Goal: Information Seeking & Learning: Compare options

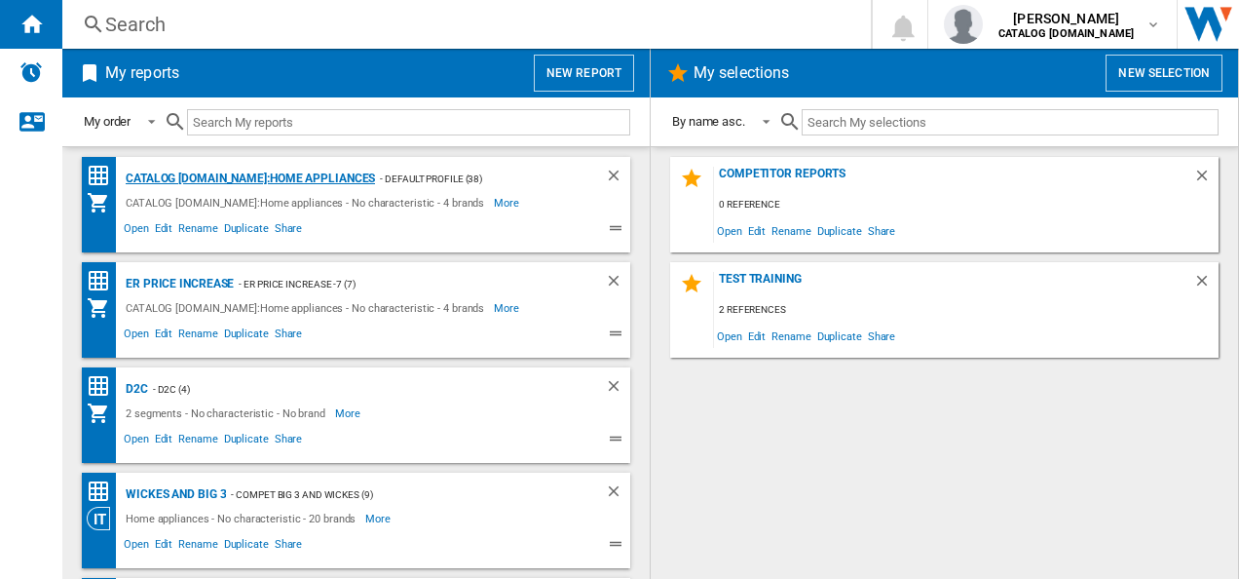
click at [280, 177] on div "CATALOG [DOMAIN_NAME]:Home appliances" at bounding box center [248, 179] width 254 height 24
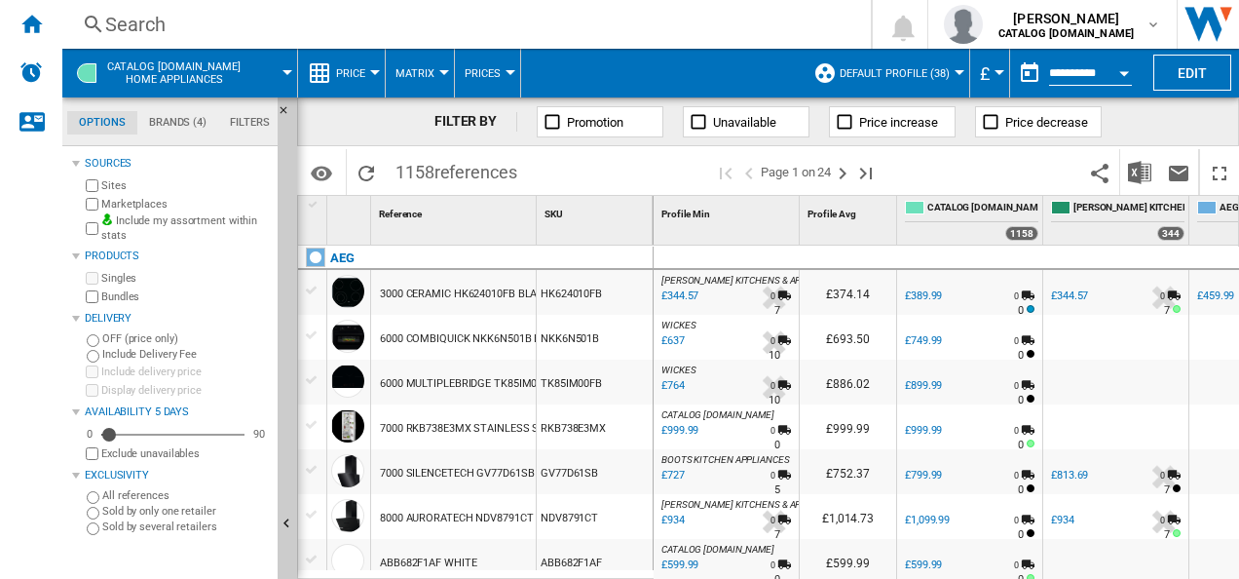
click at [569, 18] on div "Search" at bounding box center [462, 24] width 715 height 27
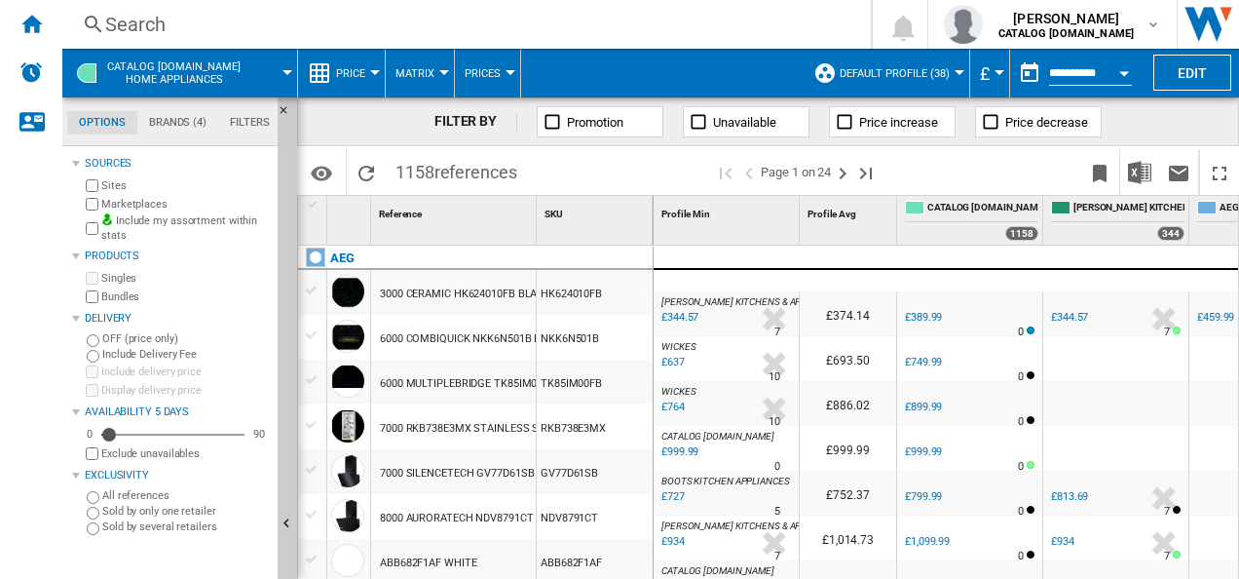
click at [542, 24] on div "Search" at bounding box center [462, 24] width 715 height 27
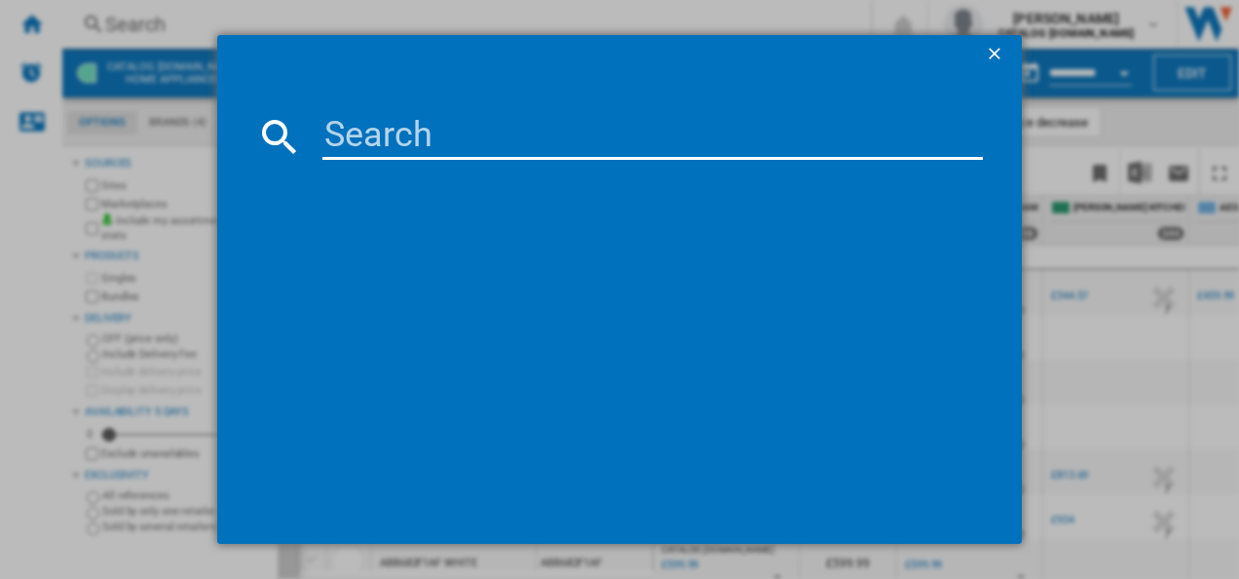
click at [515, 147] on input at bounding box center [652, 136] width 661 height 47
type input "FSS64907Z"
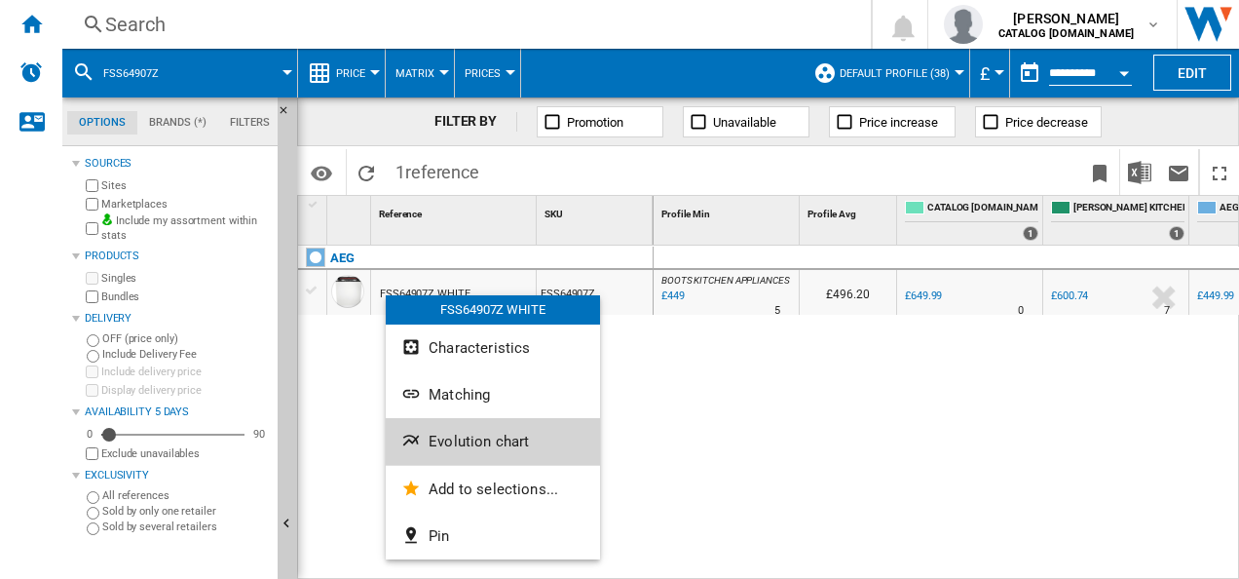
click at [430, 442] on span "Evolution chart" at bounding box center [479, 441] width 100 height 18
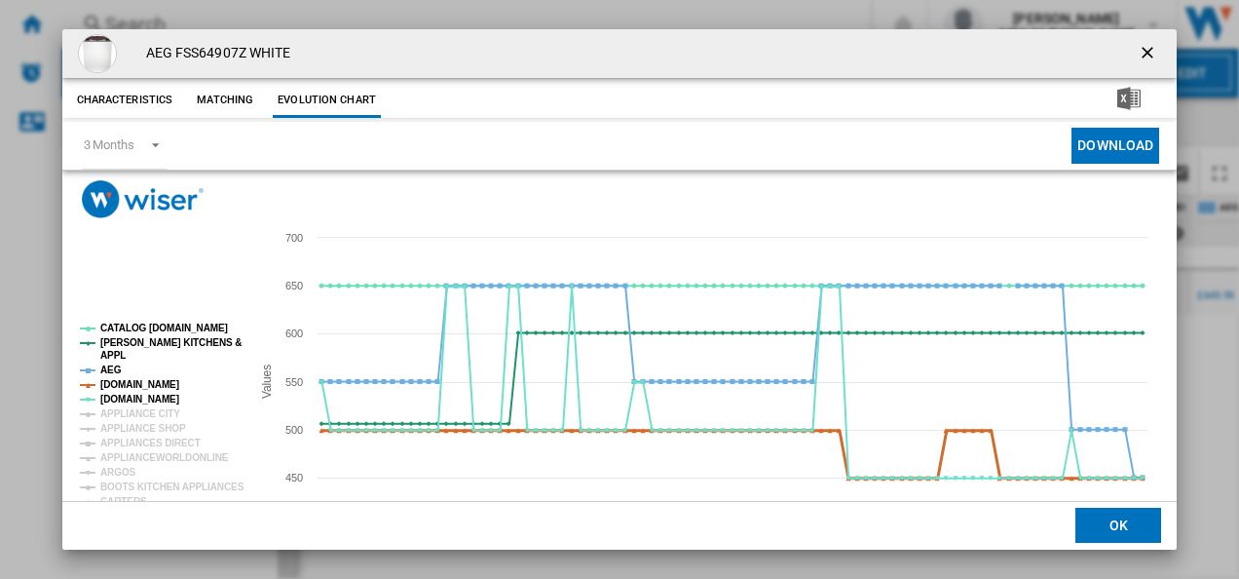
click at [128, 382] on tspan "[DOMAIN_NAME]" at bounding box center [139, 384] width 79 height 11
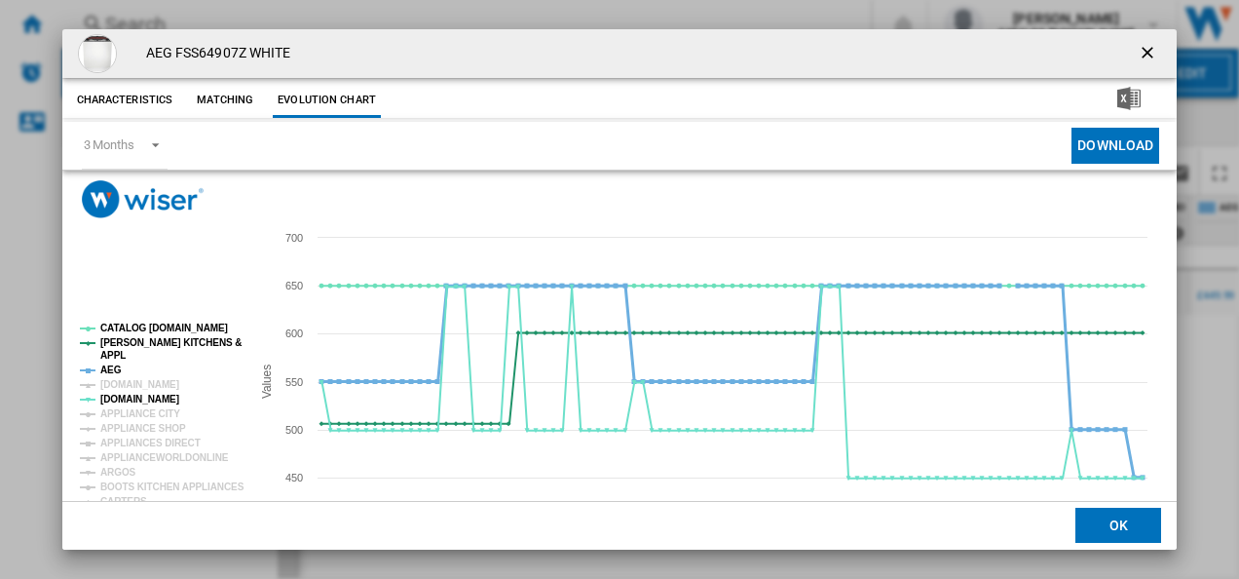
click at [110, 365] on tspan "AEG" at bounding box center [110, 369] width 21 height 11
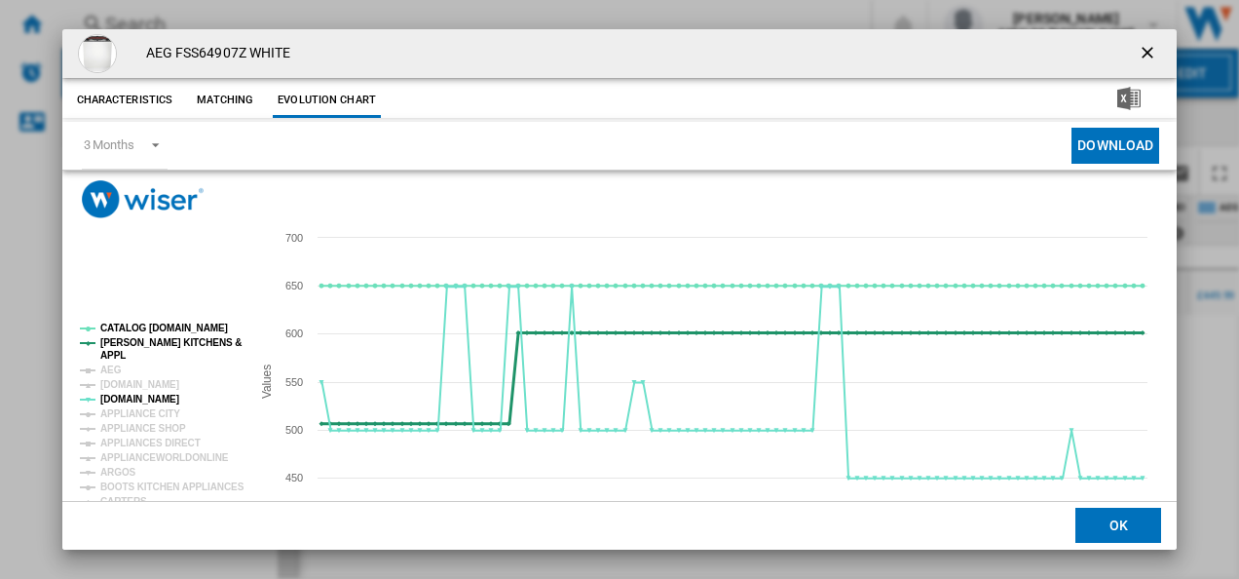
click at [111, 345] on tspan "[PERSON_NAME] KITCHENS &" at bounding box center [170, 342] width 141 height 11
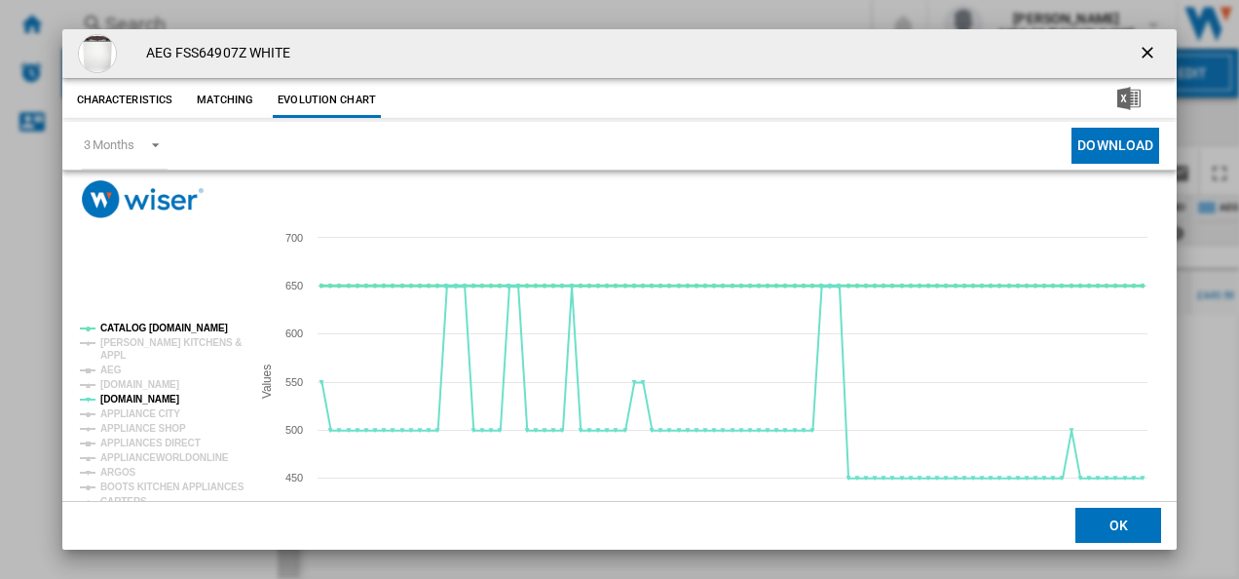
click at [129, 327] on tspan "CATALOG [DOMAIN_NAME]" at bounding box center [164, 327] width 128 height 11
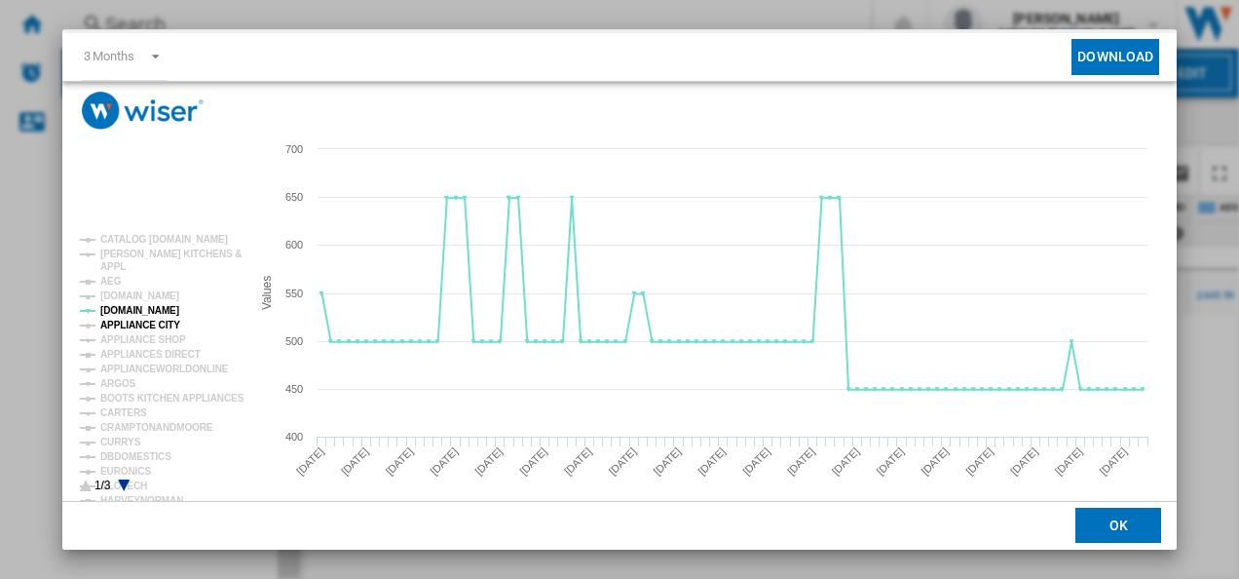
scroll to position [106, 0]
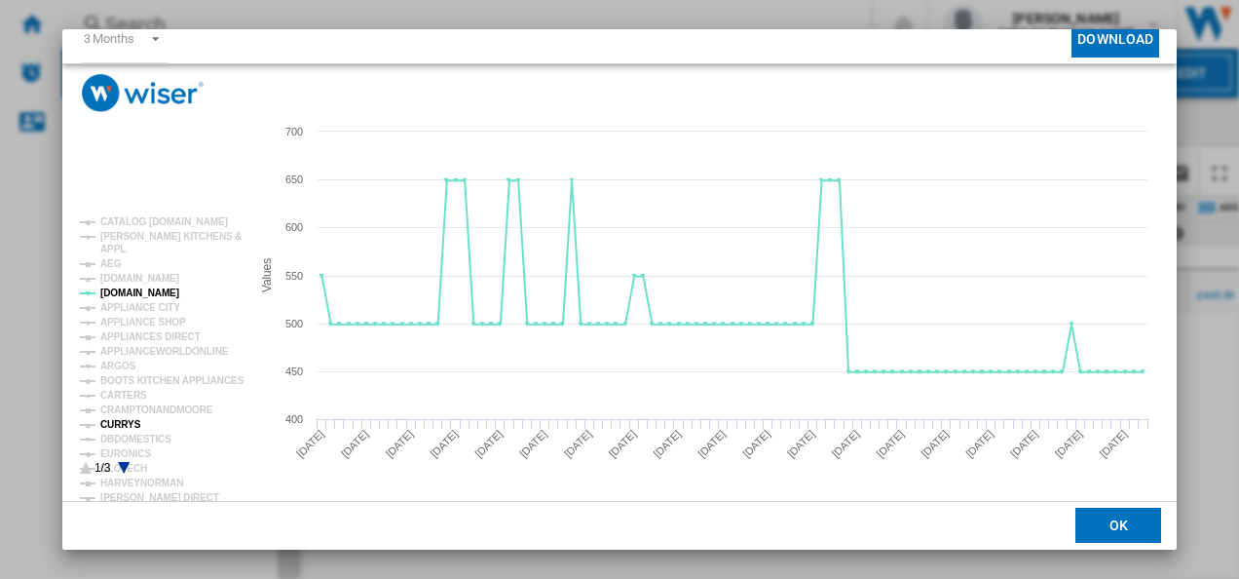
click at [121, 421] on tspan "CURRYS" at bounding box center [120, 424] width 41 height 11
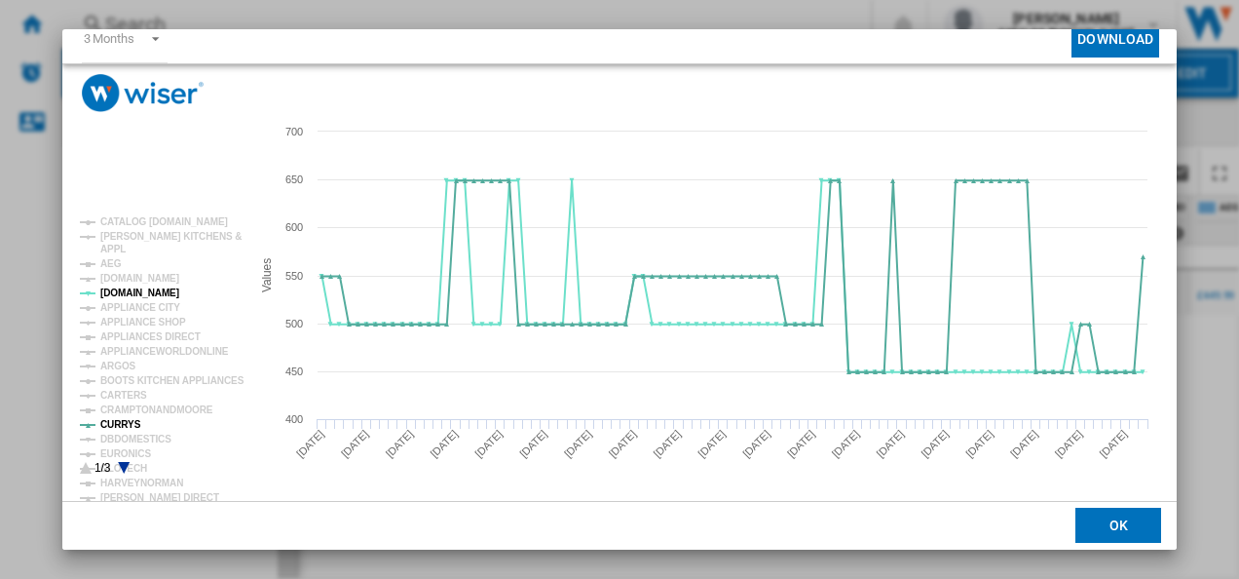
click at [124, 464] on icon "Product popup" at bounding box center [124, 468] width 12 height 12
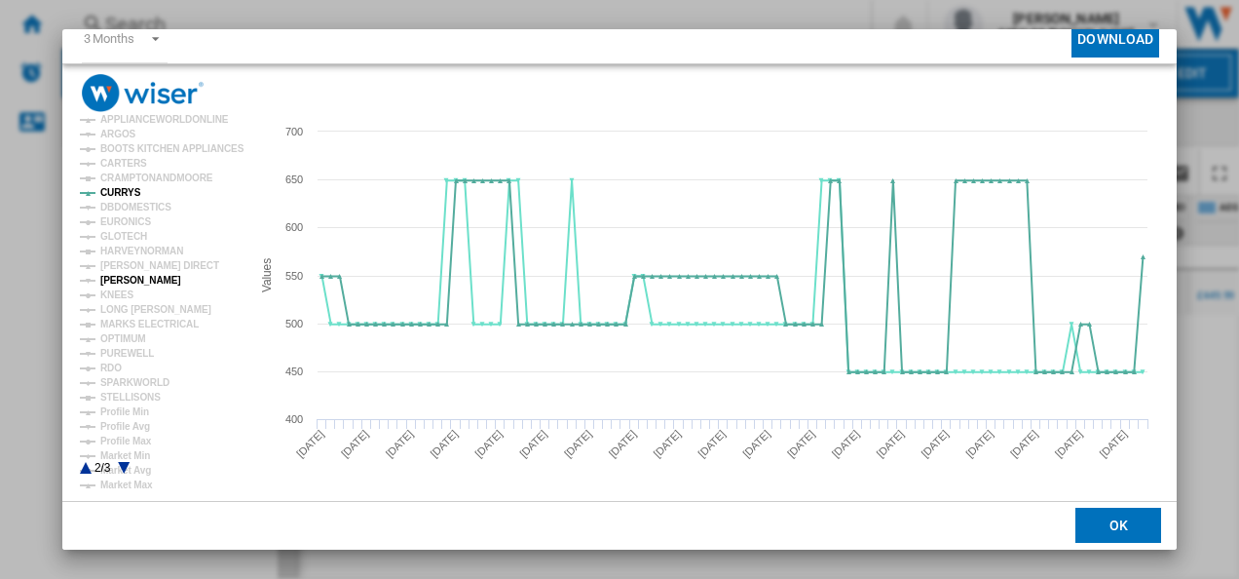
click at [121, 275] on tspan "[PERSON_NAME]" at bounding box center [140, 280] width 81 height 11
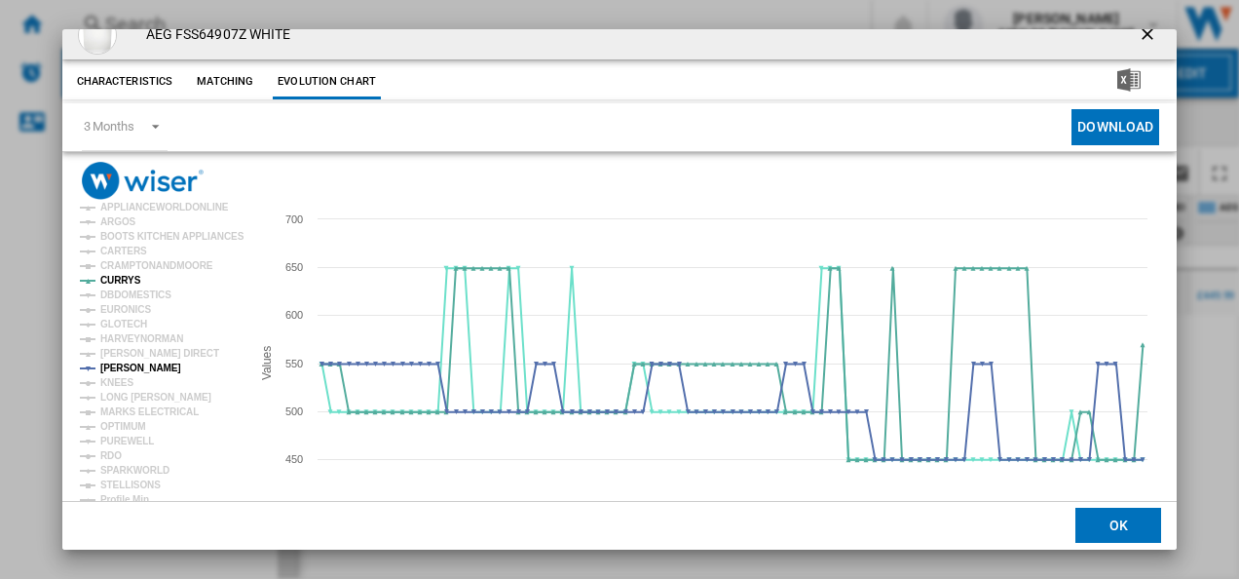
scroll to position [0, 0]
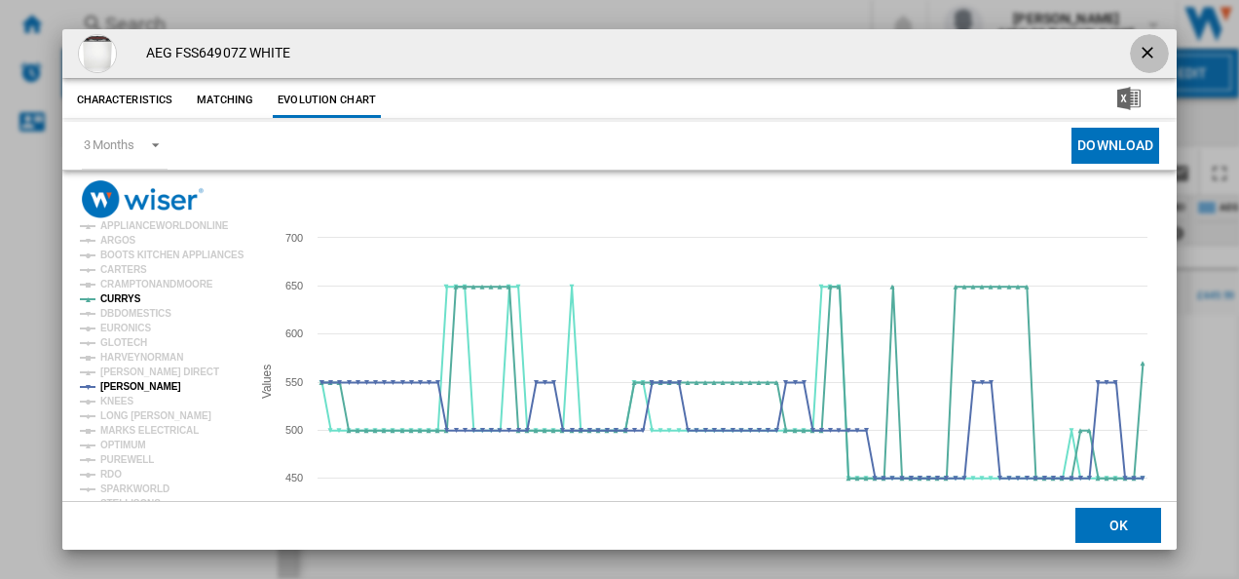
click at [1139, 49] on ng-md-icon "getI18NText('BUTTONS.CLOSE_DIALOG')" at bounding box center [1149, 54] width 23 height 23
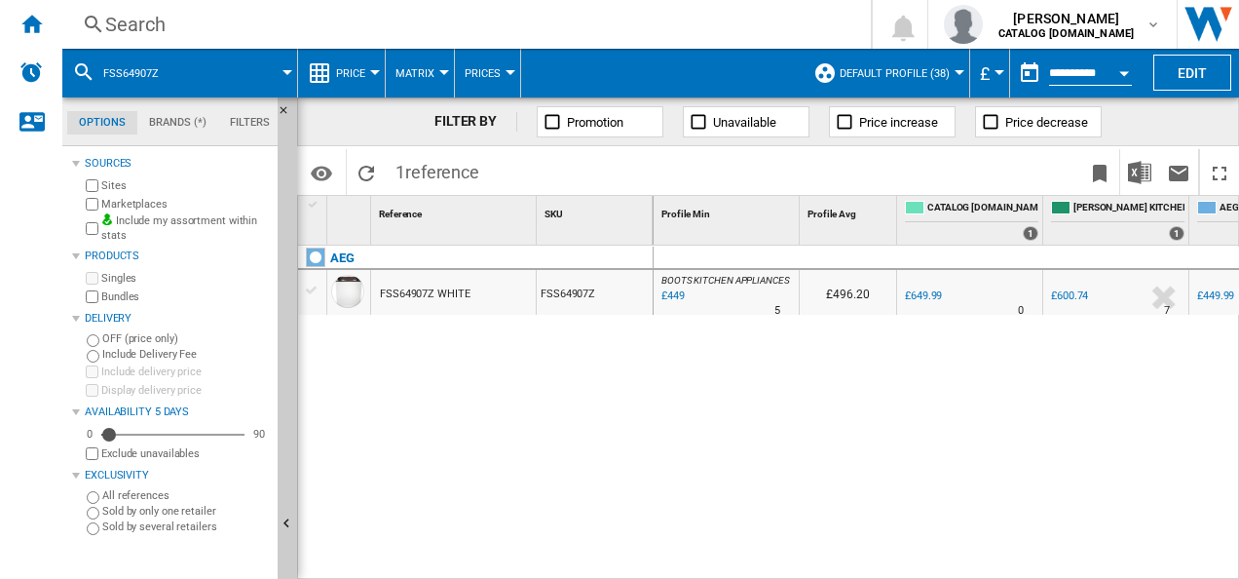
click at [526, 25] on div "Search" at bounding box center [462, 24] width 715 height 27
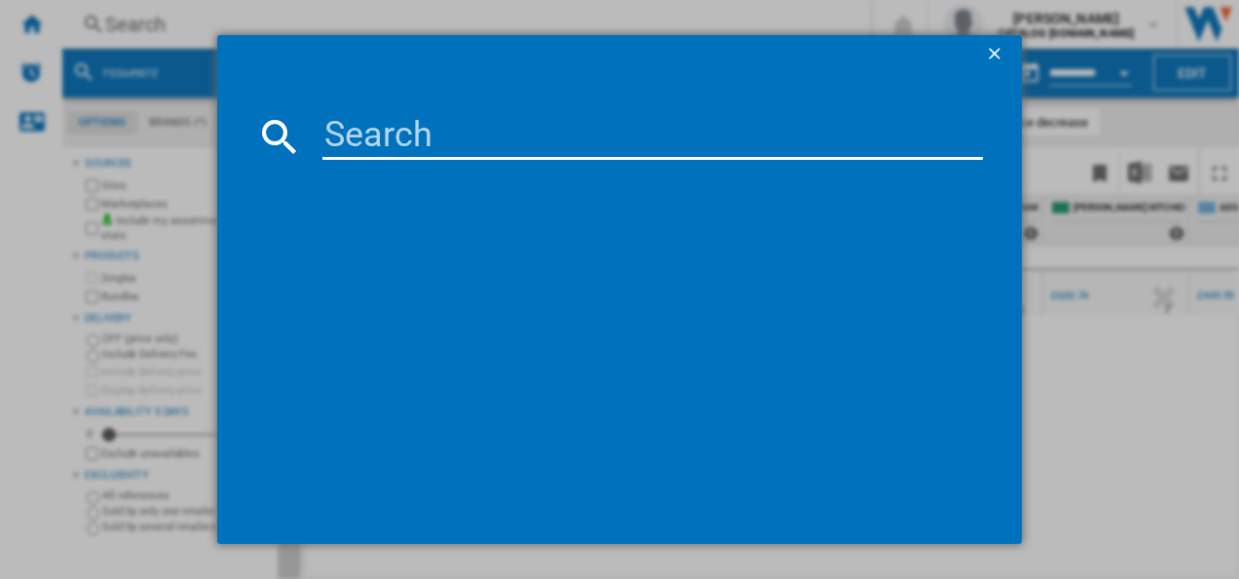
click at [479, 157] on input at bounding box center [652, 136] width 661 height 47
type input "LFX6G7434BI"
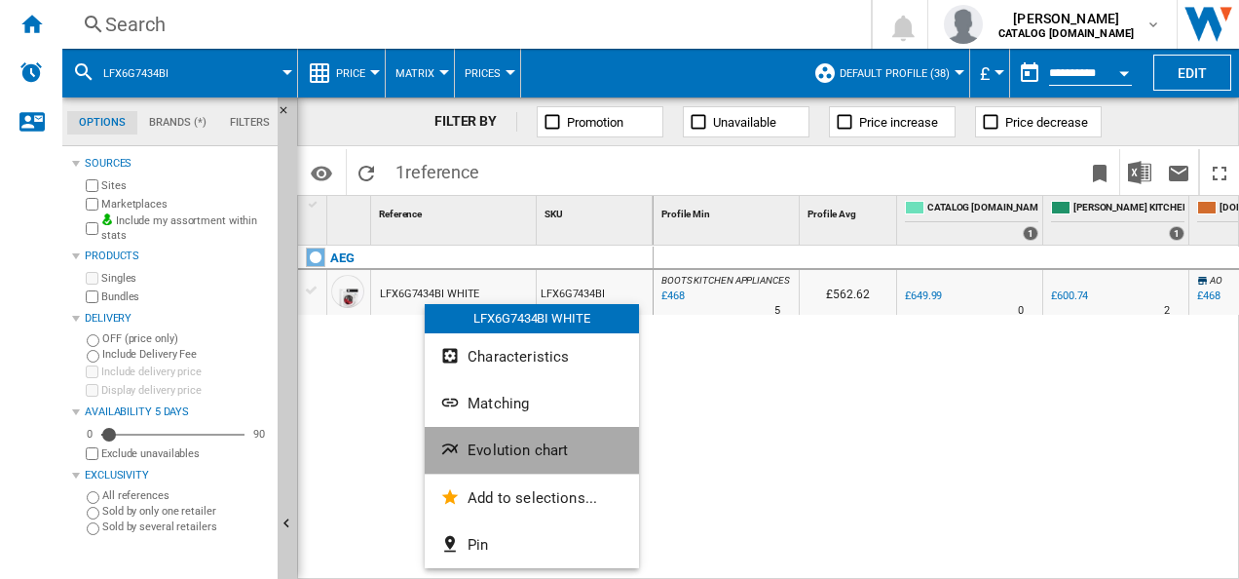
click at [484, 452] on span "Evolution chart" at bounding box center [517, 450] width 100 height 18
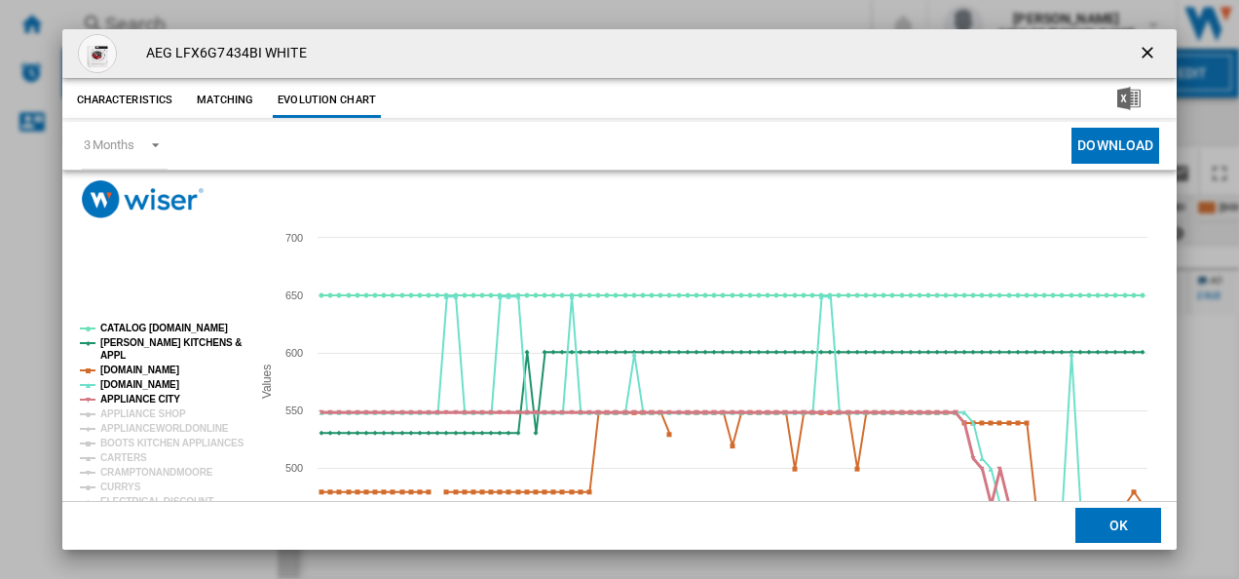
click at [143, 396] on tspan "APPLIANCE CITY" at bounding box center [140, 398] width 80 height 11
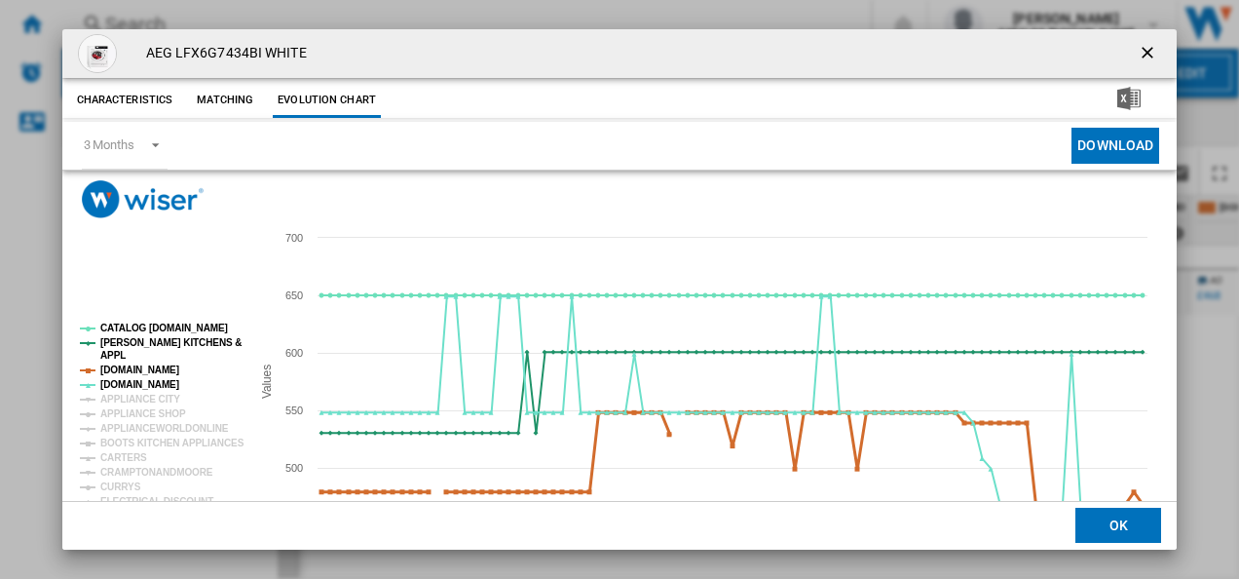
click at [144, 372] on tspan "[DOMAIN_NAME]" at bounding box center [139, 369] width 79 height 11
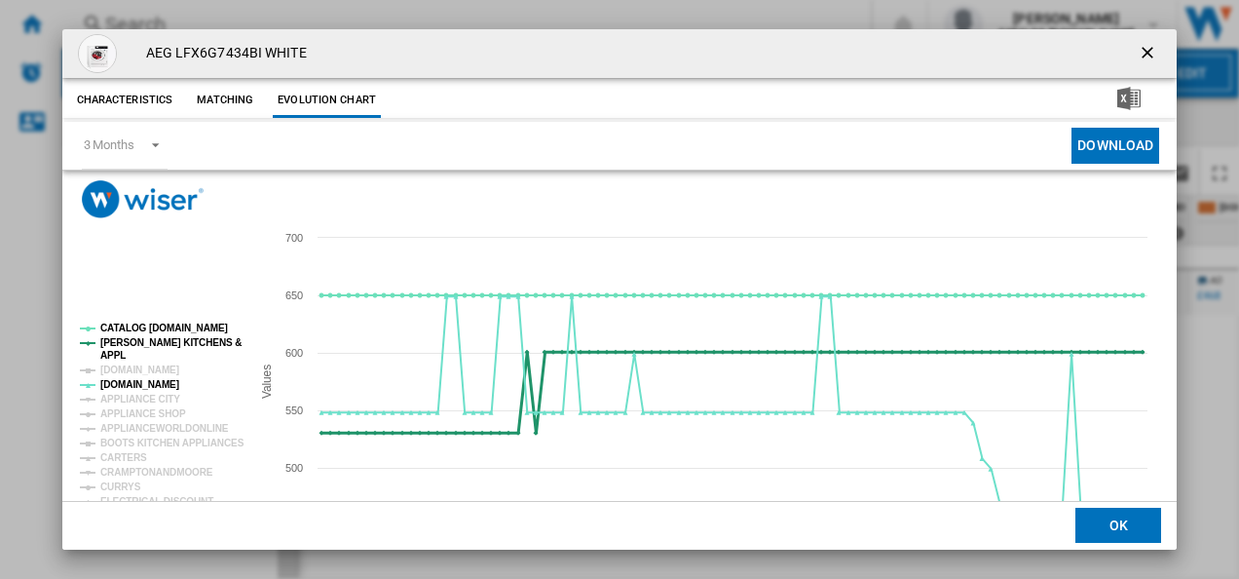
click at [160, 343] on tspan "[PERSON_NAME] KITCHENS &" at bounding box center [170, 342] width 141 height 11
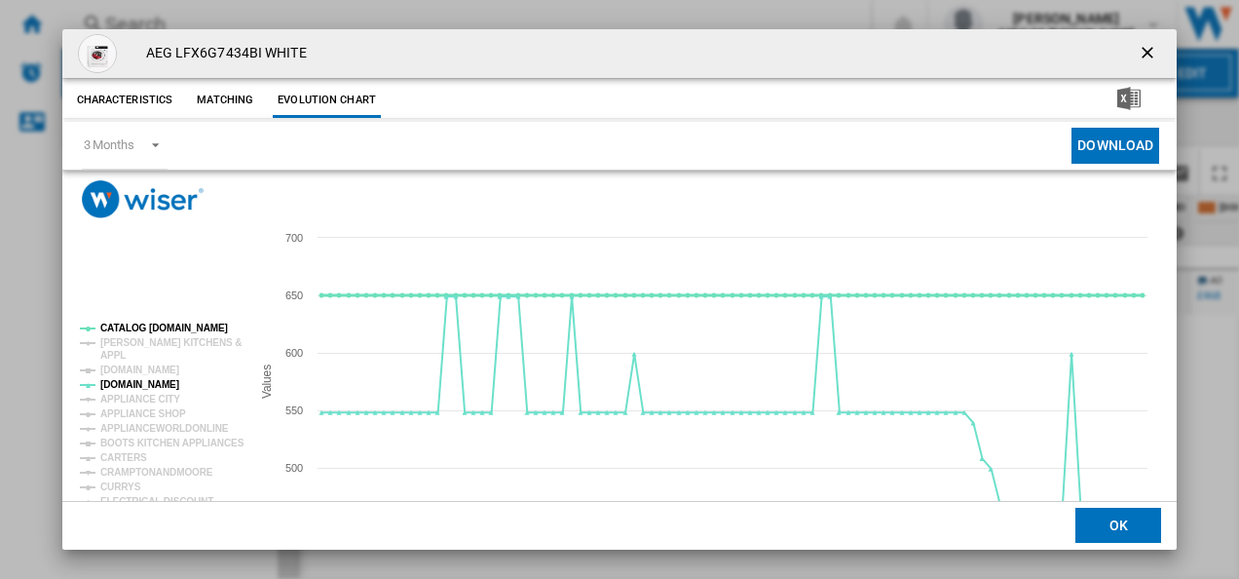
click at [164, 331] on tspan "CATALOG [DOMAIN_NAME]" at bounding box center [164, 327] width 128 height 11
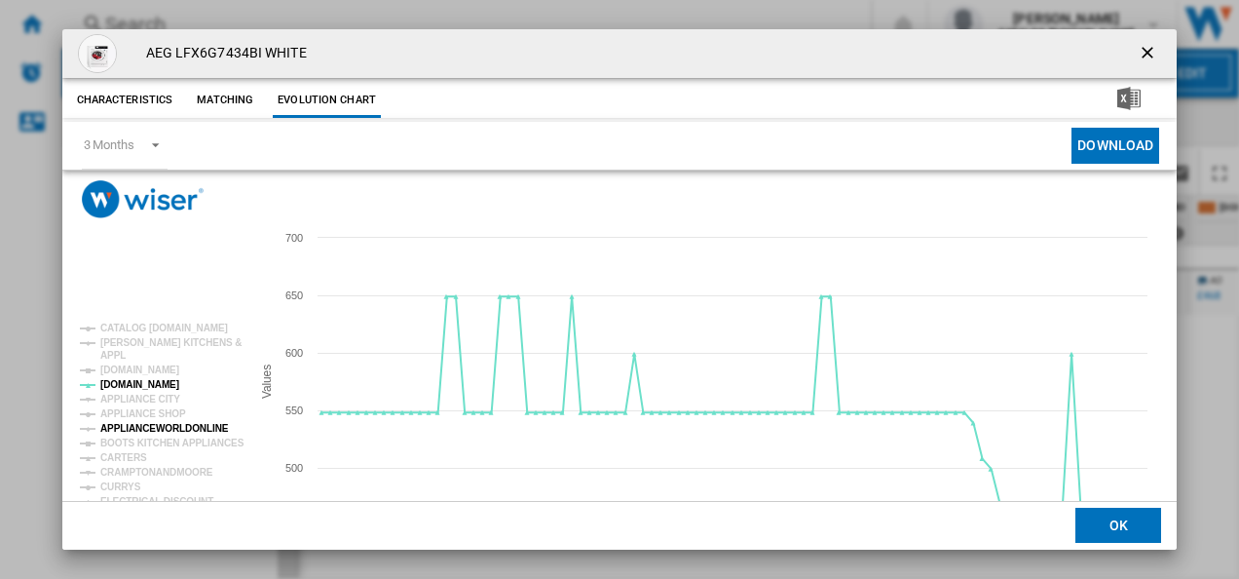
scroll to position [106, 0]
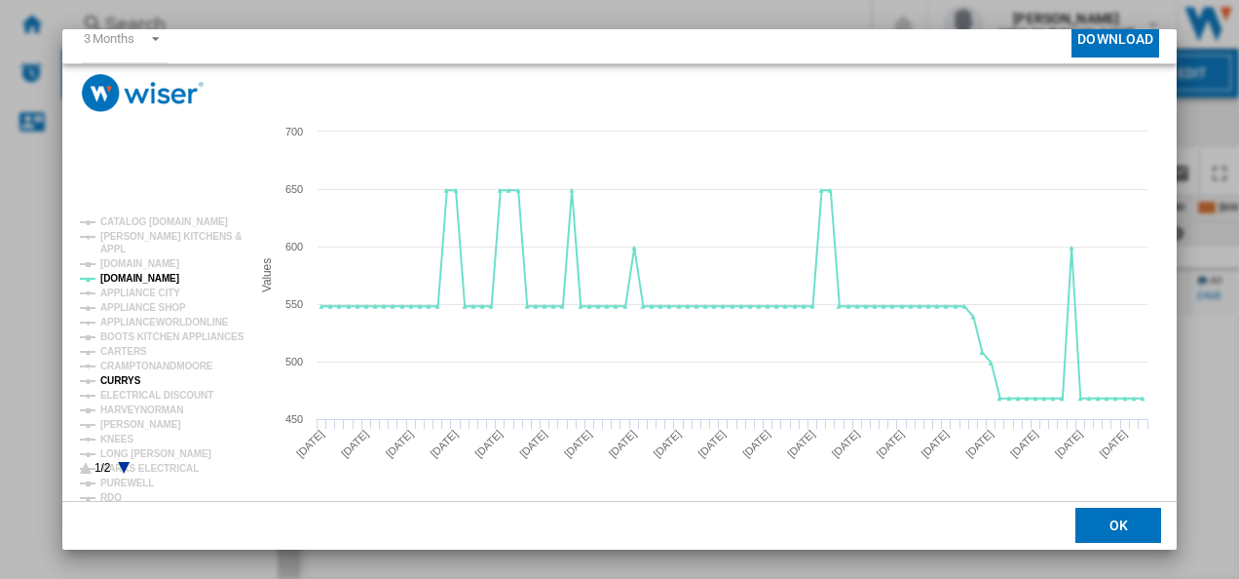
click at [120, 378] on tspan "CURRYS" at bounding box center [120, 380] width 41 height 11
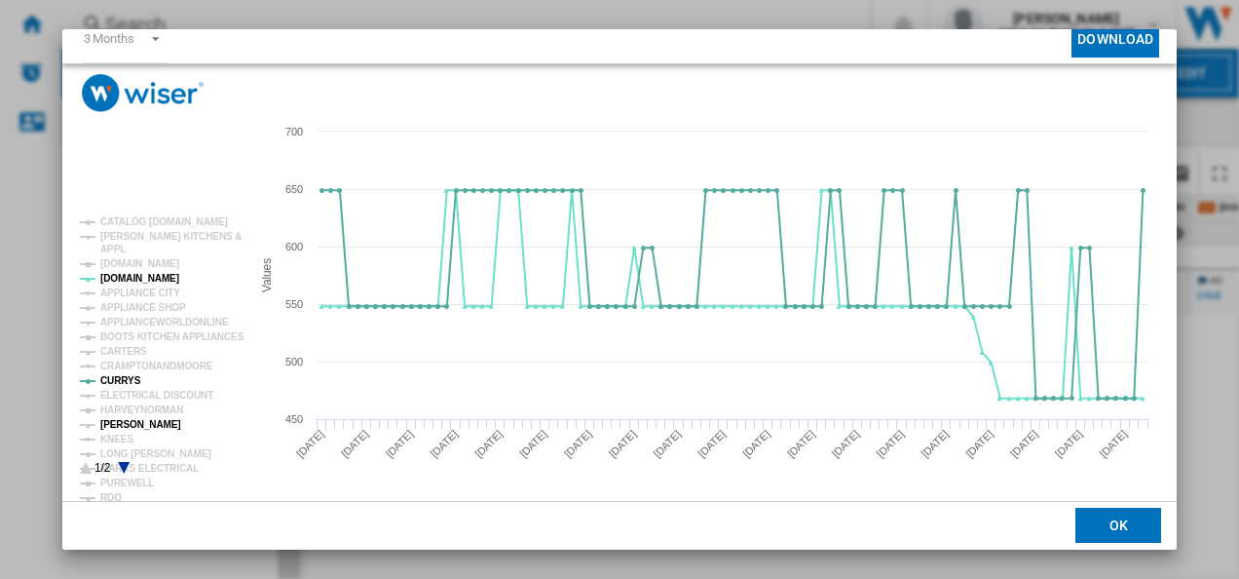
click at [136, 426] on tspan "[PERSON_NAME]" at bounding box center [140, 424] width 81 height 11
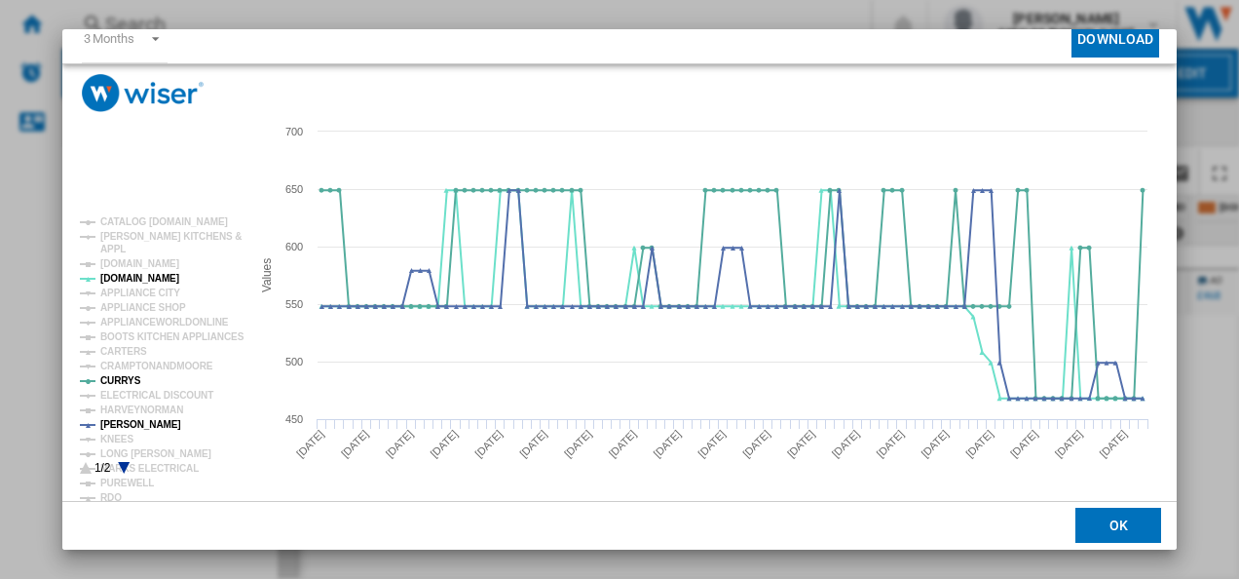
scroll to position [0, 0]
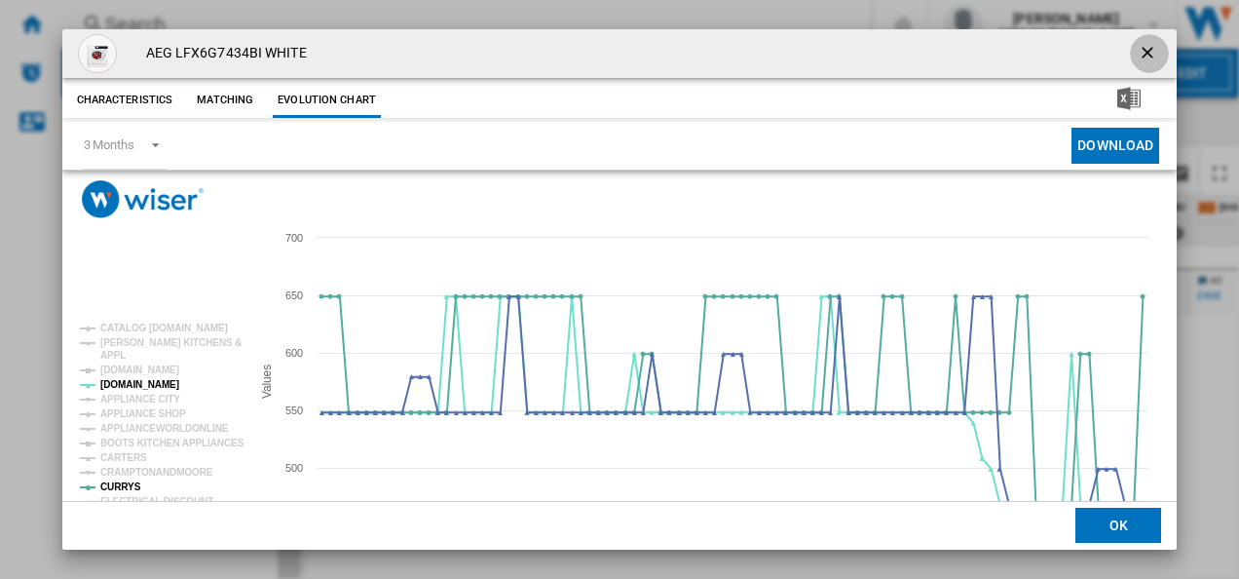
click at [1138, 49] on ng-md-icon "getI18NText('BUTTONS.CLOSE_DIALOG')" at bounding box center [1149, 54] width 23 height 23
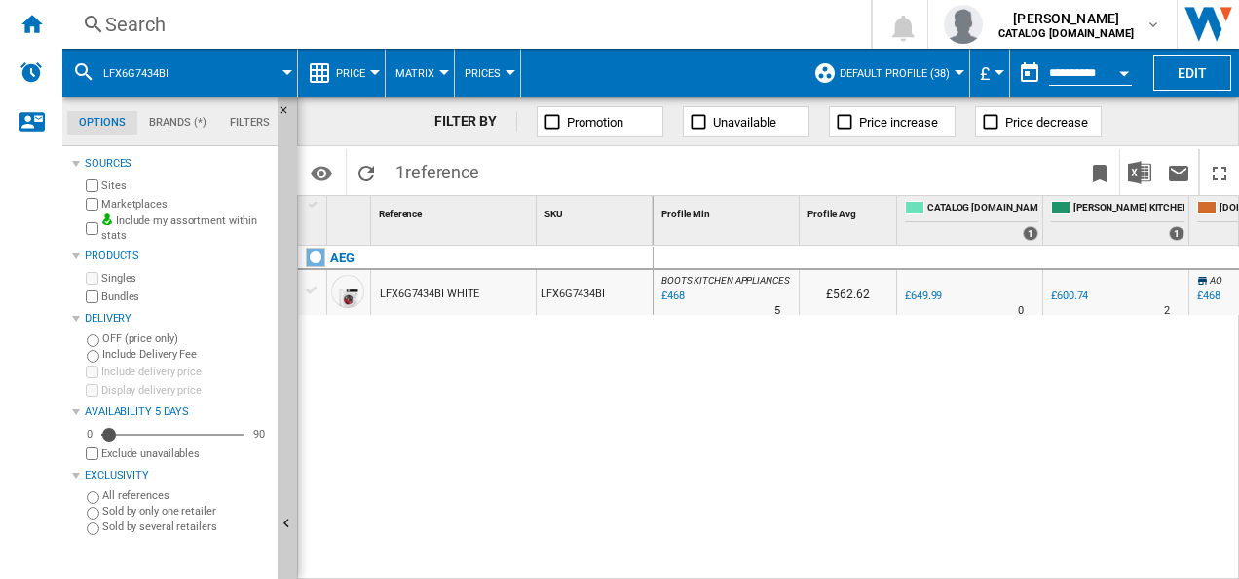
click at [601, 33] on div "Search" at bounding box center [462, 24] width 715 height 27
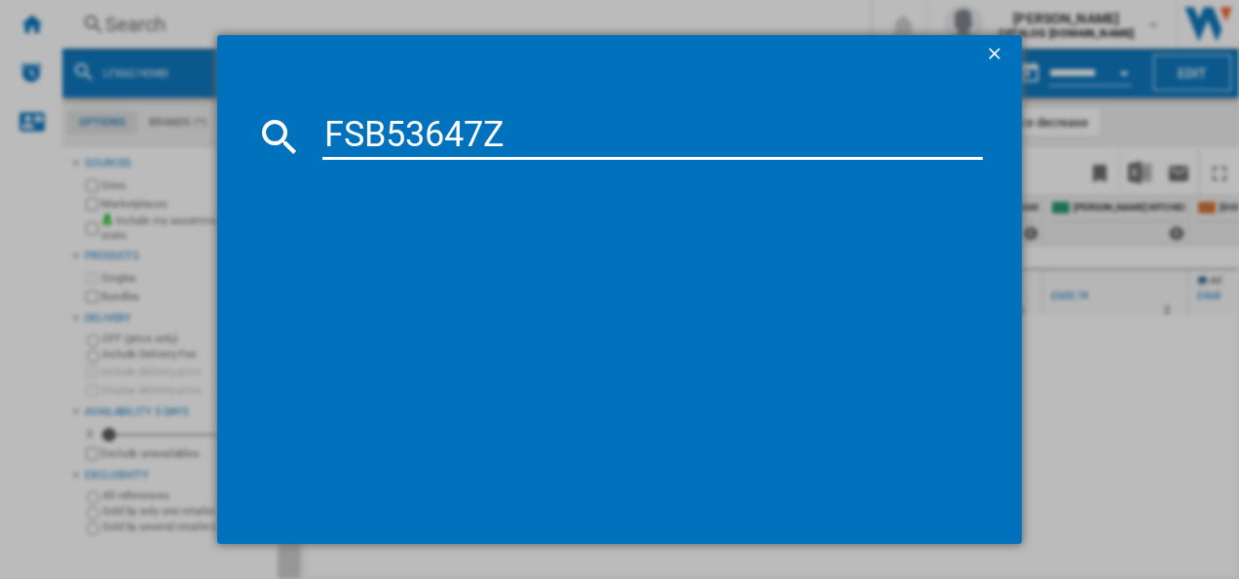
click at [515, 136] on input "FSB53647Z" at bounding box center [652, 136] width 661 height 47
type input "FSB53647Z"
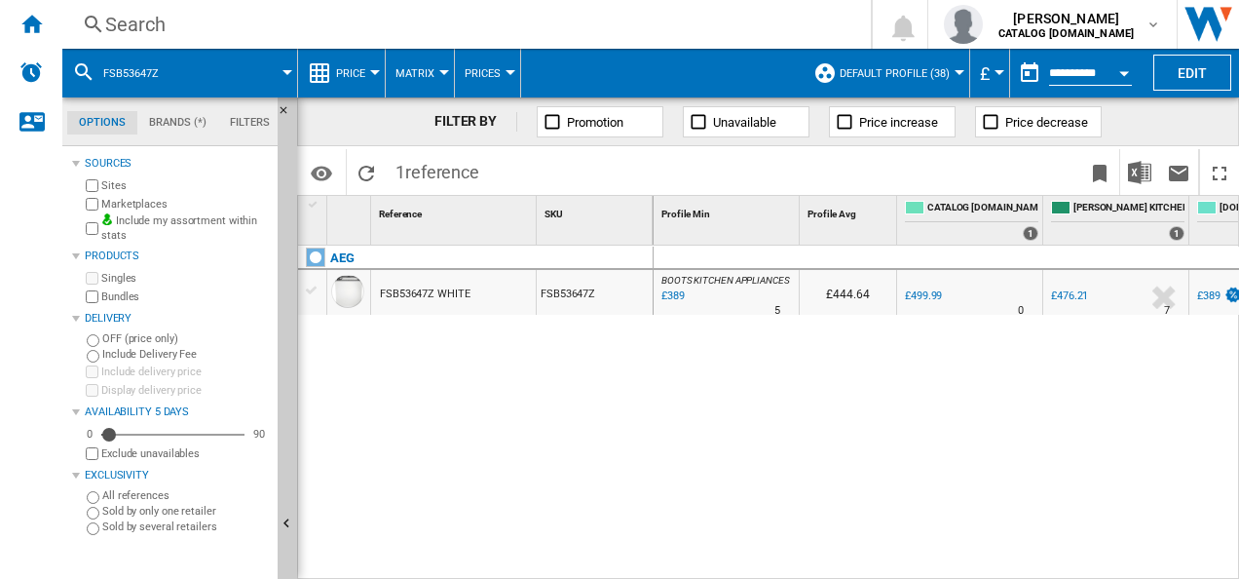
click at [427, 20] on div "Search" at bounding box center [462, 24] width 715 height 27
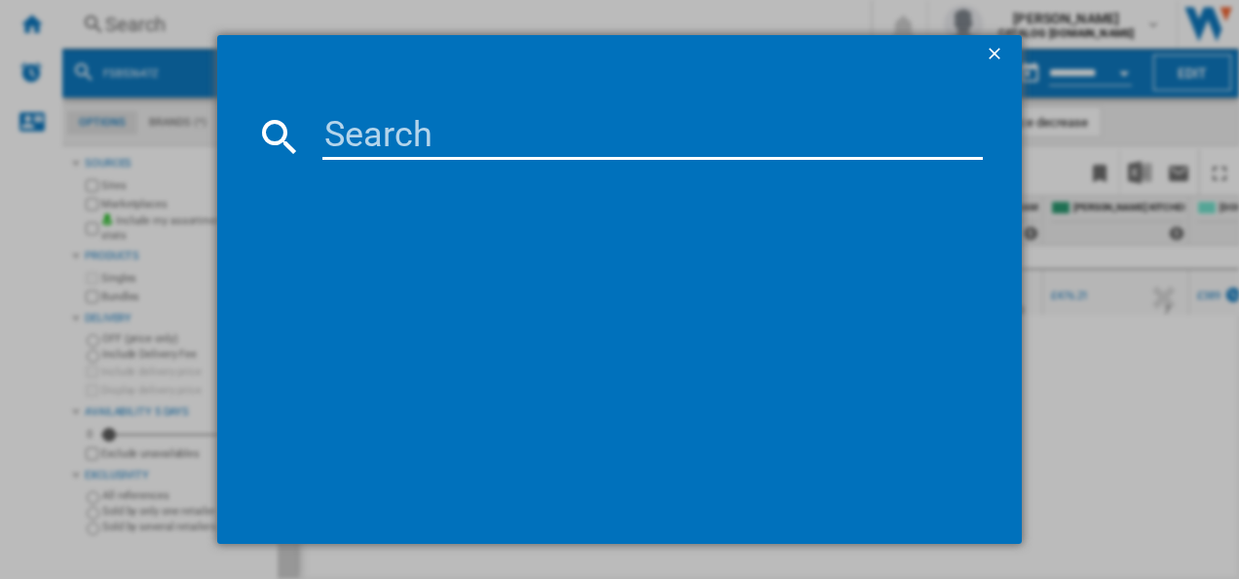
click at [427, 134] on input at bounding box center [652, 136] width 661 height 47
type input "FSB53647Z"
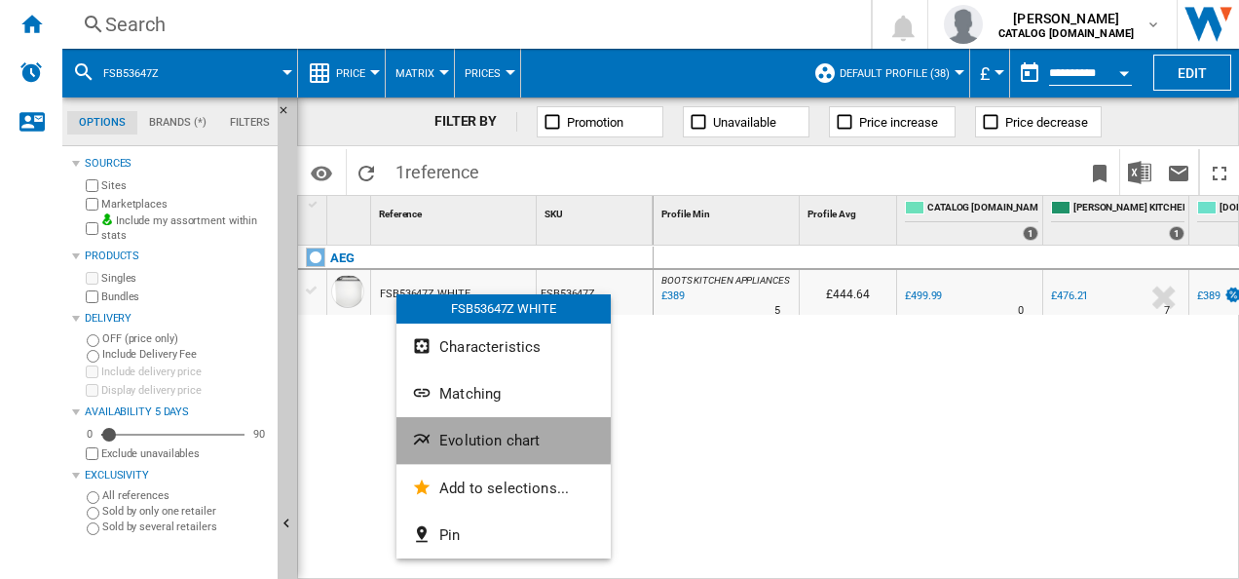
click at [432, 439] on ng-md-icon "Evolution chart" at bounding box center [423, 441] width 23 height 23
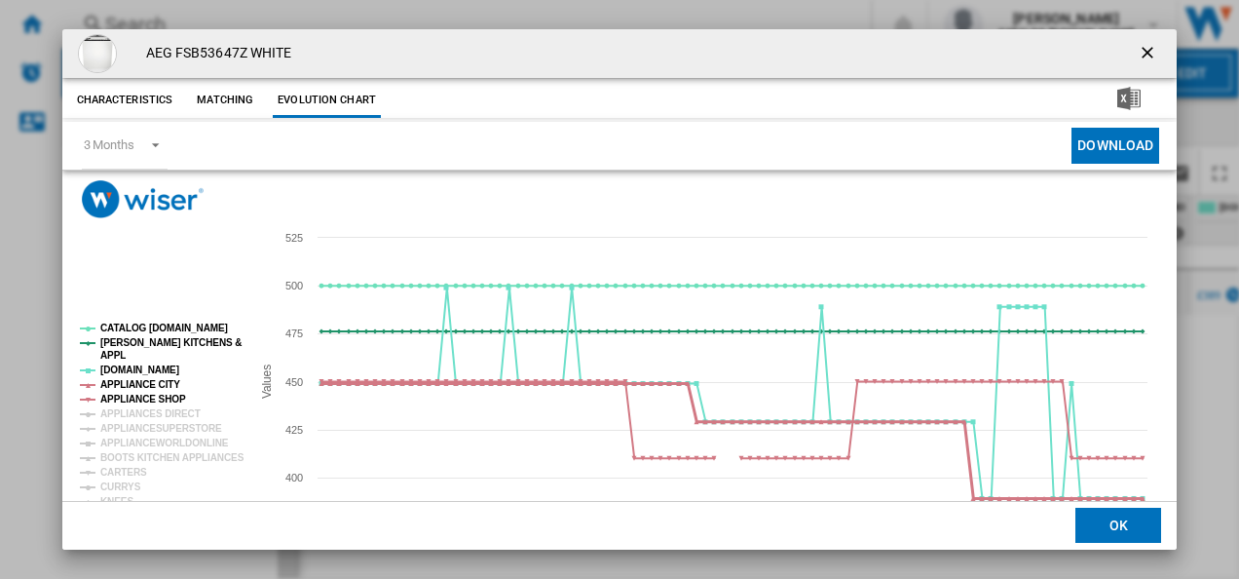
click at [149, 387] on tspan "APPLIANCE CITY" at bounding box center [140, 384] width 80 height 11
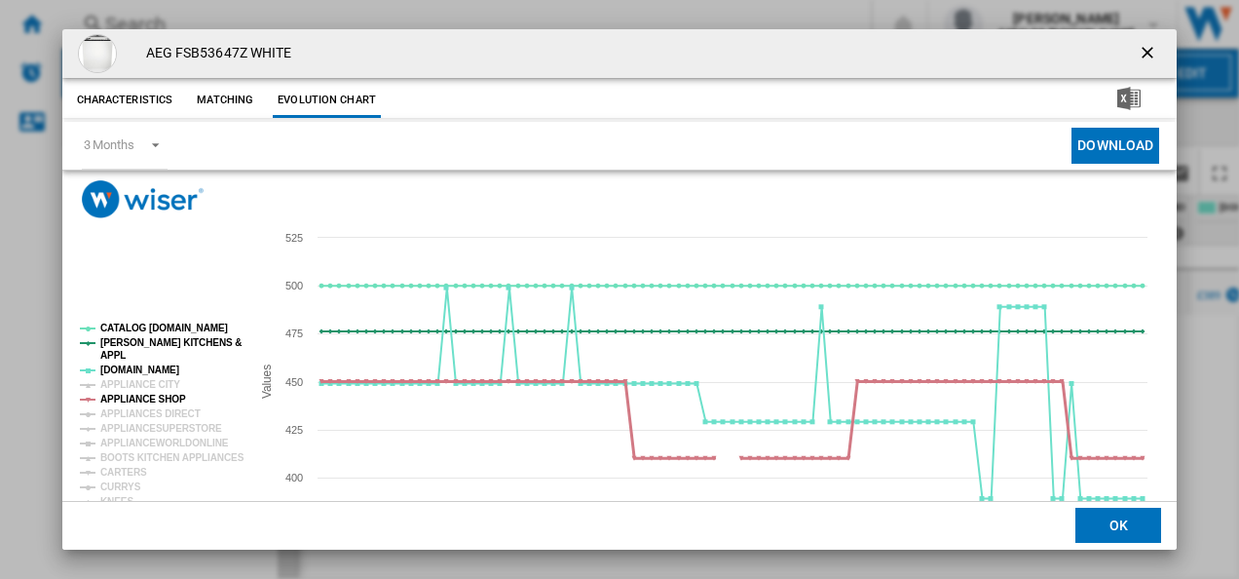
click at [146, 399] on tspan "APPLIANCE SHOP" at bounding box center [143, 398] width 86 height 11
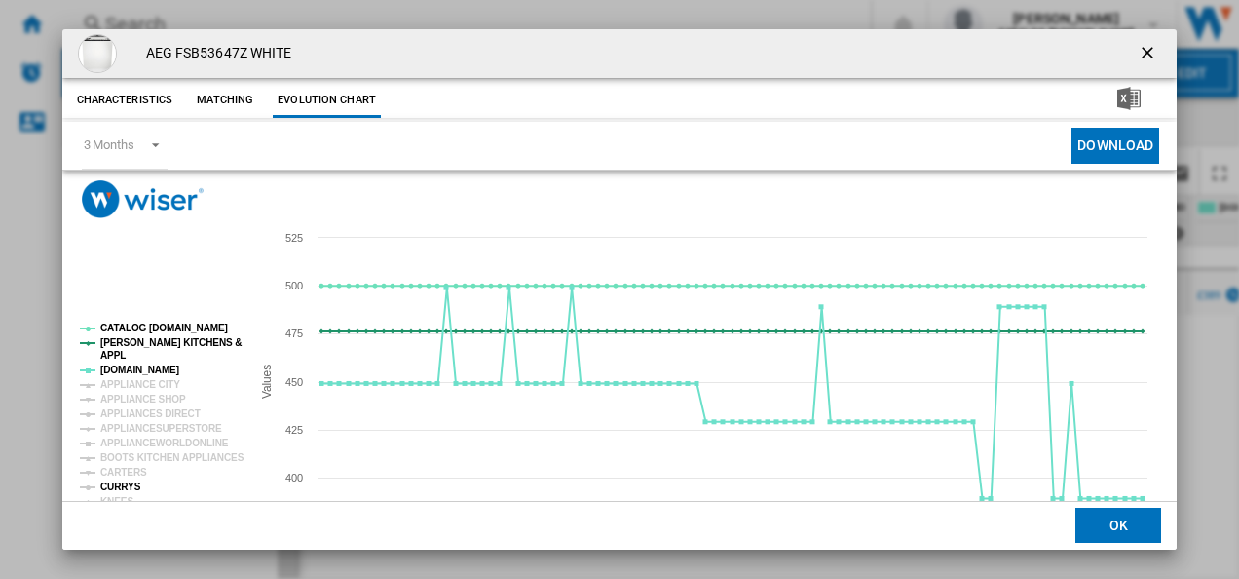
click at [129, 484] on tspan "CURRYS" at bounding box center [120, 486] width 41 height 11
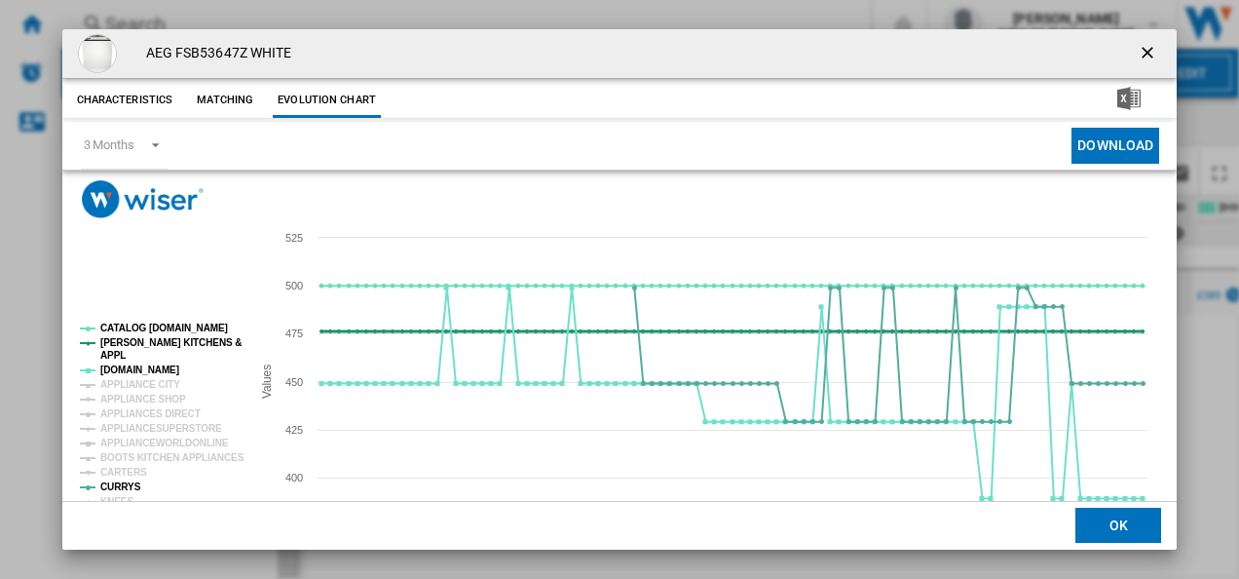
click at [120, 350] on tspan "APPL" at bounding box center [112, 355] width 25 height 11
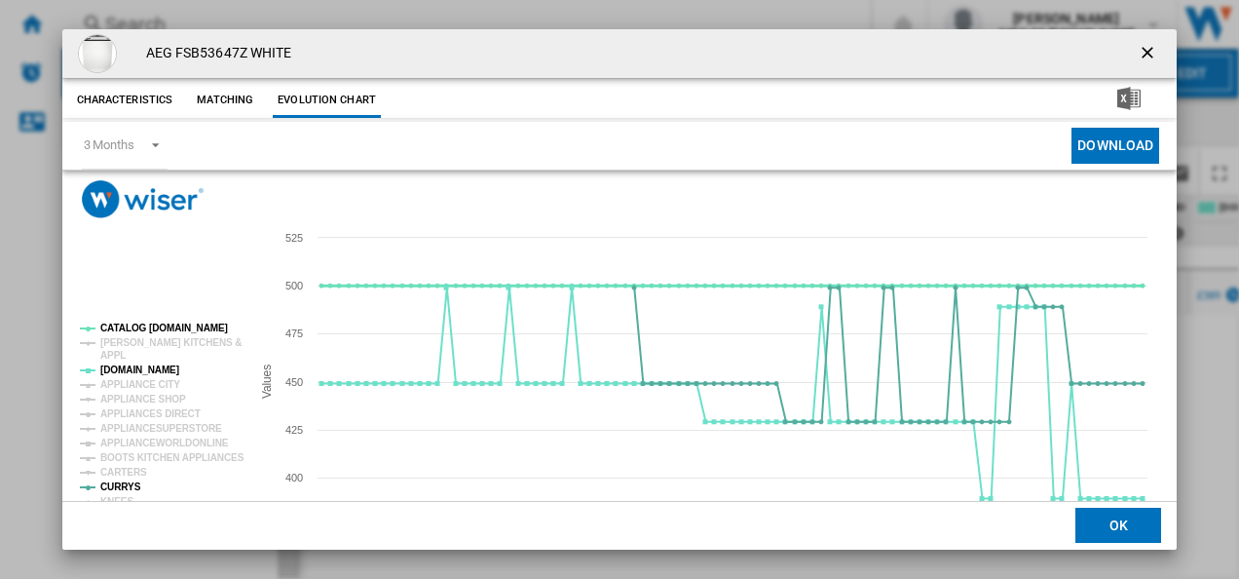
click at [129, 323] on tspan "CATALOG [DOMAIN_NAME]" at bounding box center [164, 327] width 128 height 11
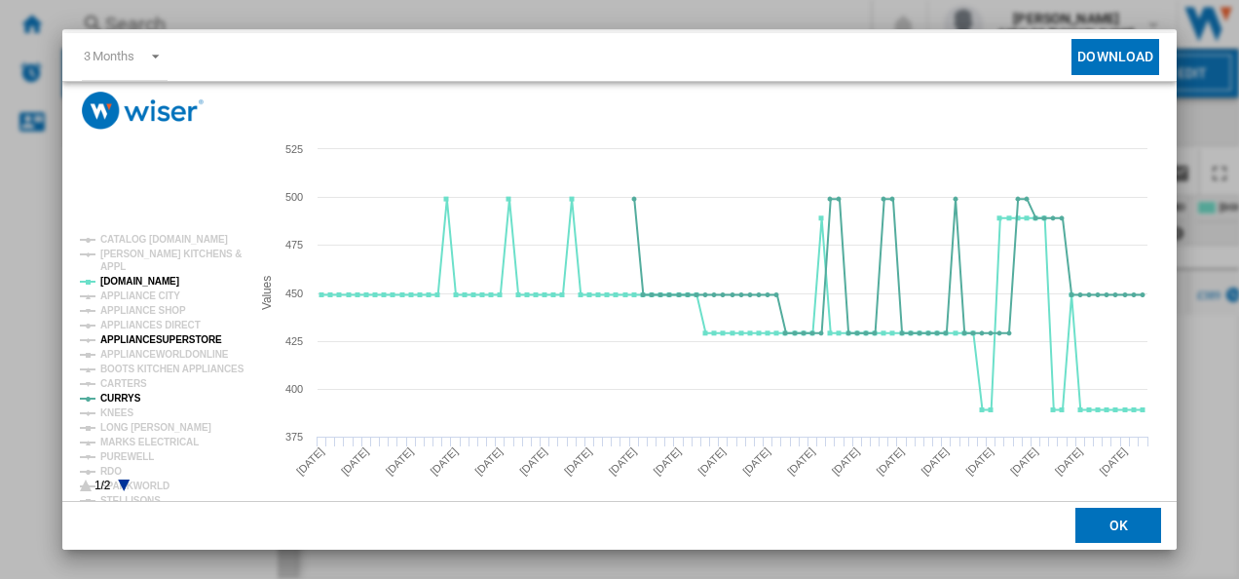
scroll to position [91, 0]
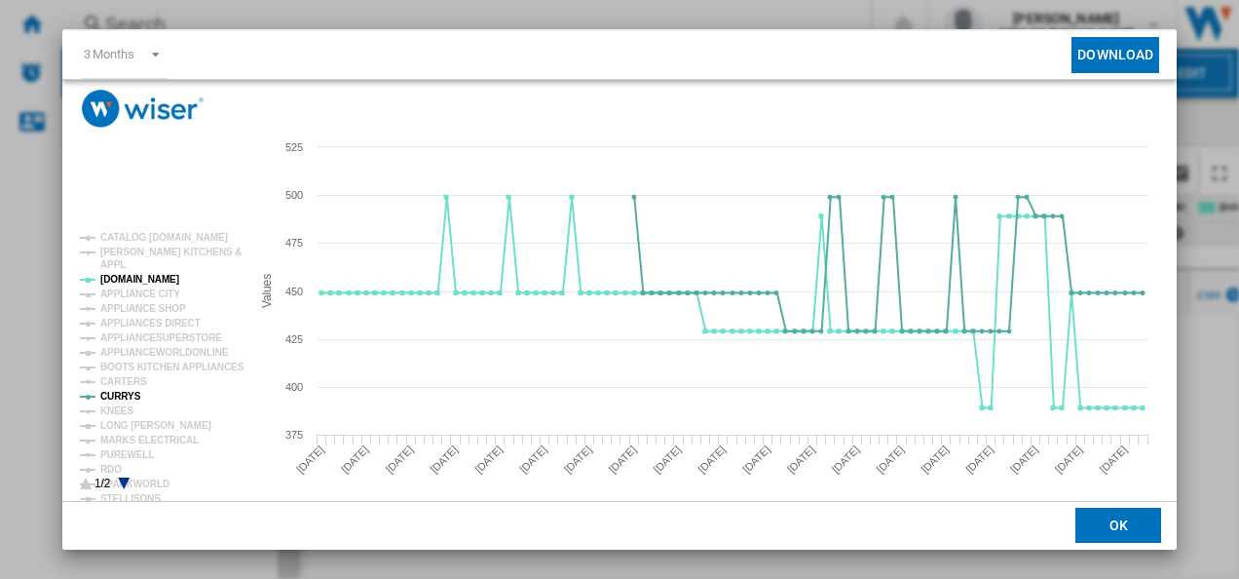
click at [121, 480] on icon "Product popup" at bounding box center [124, 483] width 12 height 12
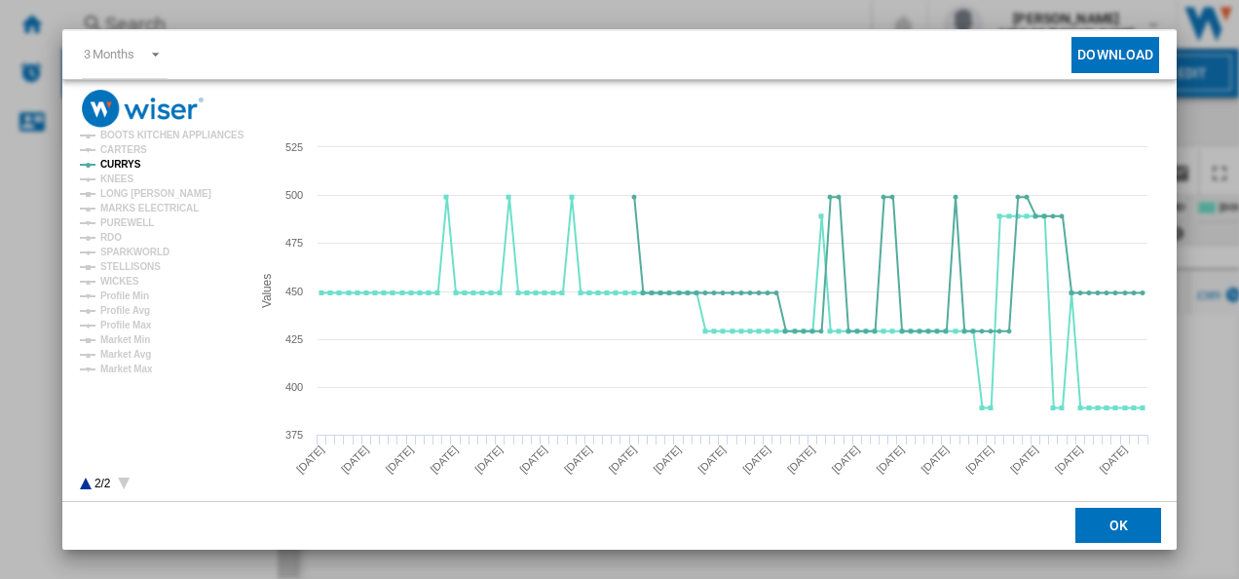
click at [1178, 39] on div "AEG FSB53647Z WHITE Characteristics Matching Evolution chart price £499.99 deli…" at bounding box center [619, 289] width 1239 height 579
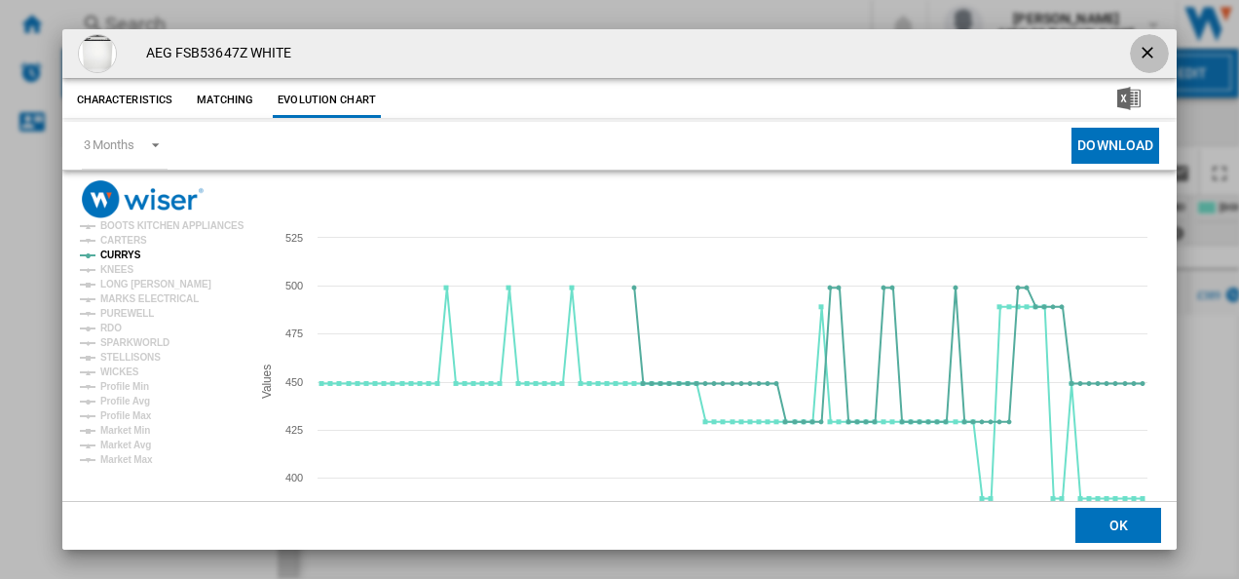
click at [1142, 45] on ng-md-icon "getI18NText('BUTTONS.CLOSE_DIALOG')" at bounding box center [1149, 54] width 23 height 23
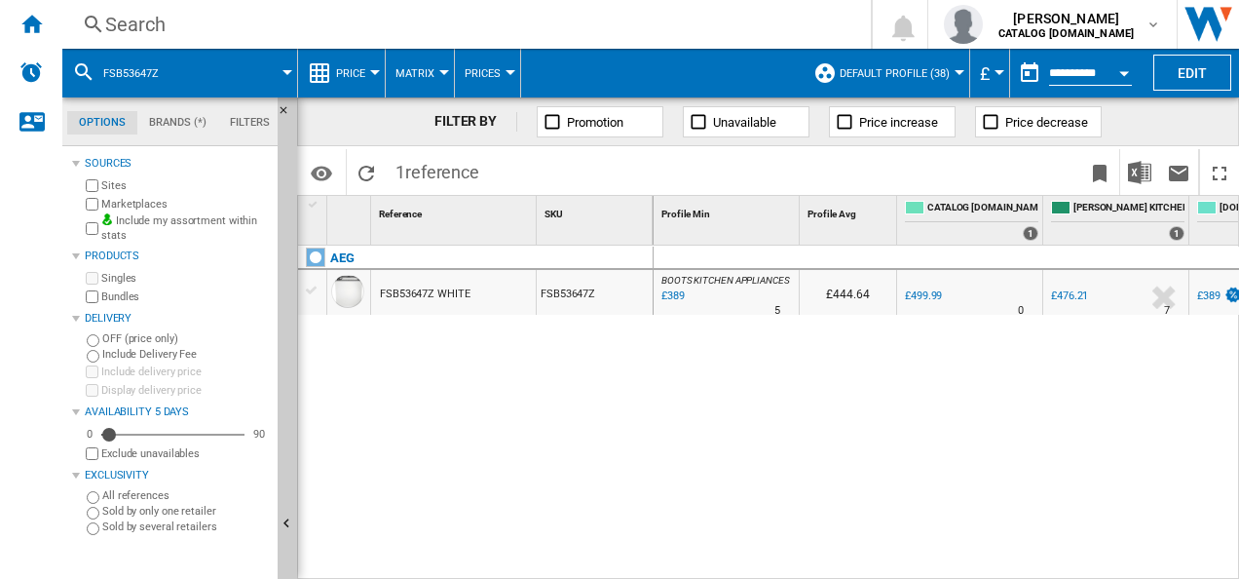
click at [701, 35] on div "Search" at bounding box center [462, 24] width 715 height 27
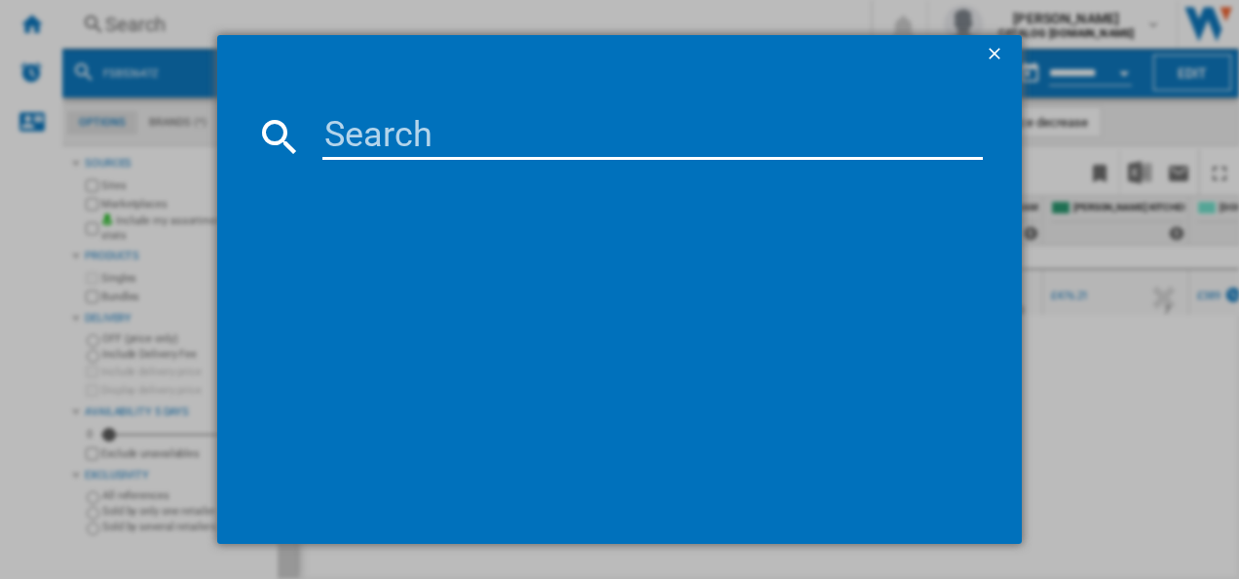
click at [600, 138] on input at bounding box center [652, 136] width 661 height 47
type input "IKX64301CB"
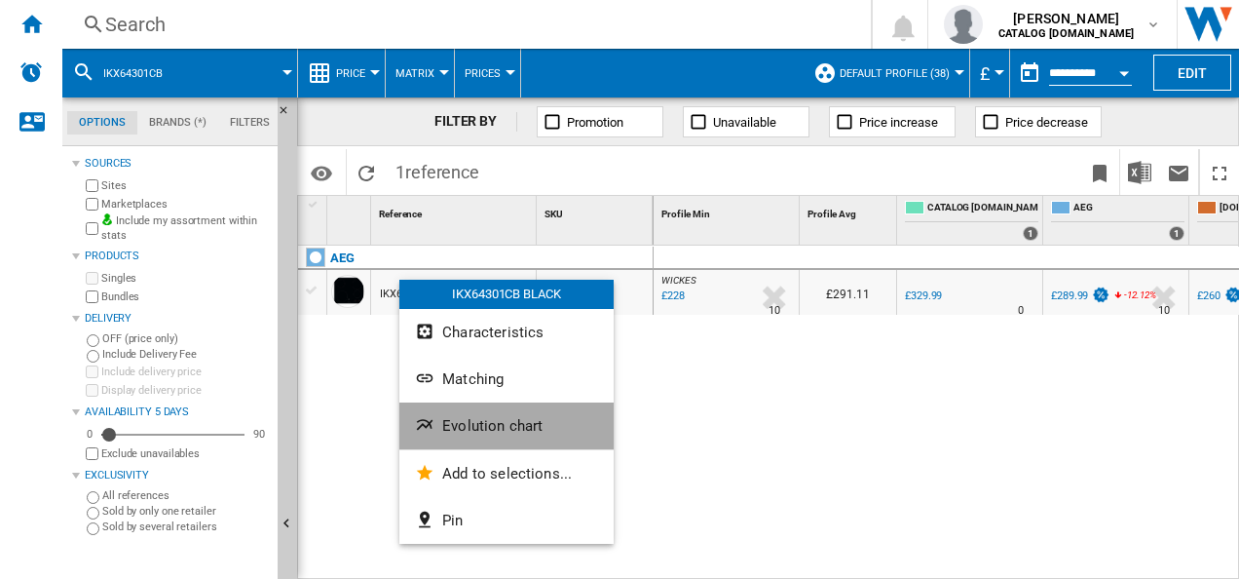
click at [454, 427] on span "Evolution chart" at bounding box center [492, 426] width 100 height 18
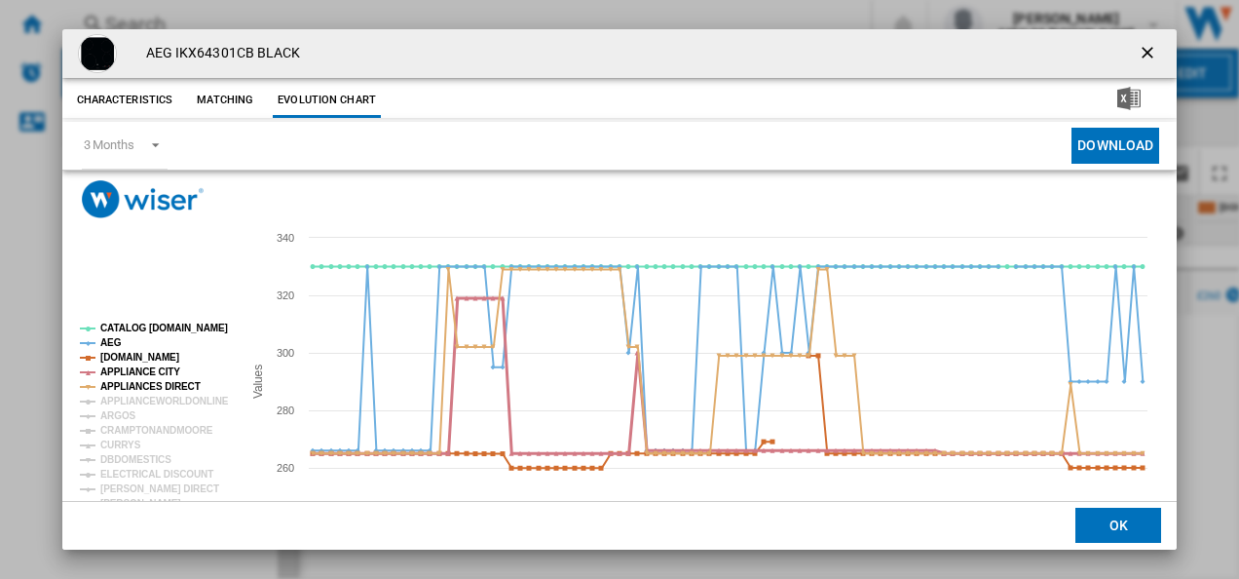
click at [134, 368] on tspan "APPLIANCE CITY" at bounding box center [140, 371] width 80 height 11
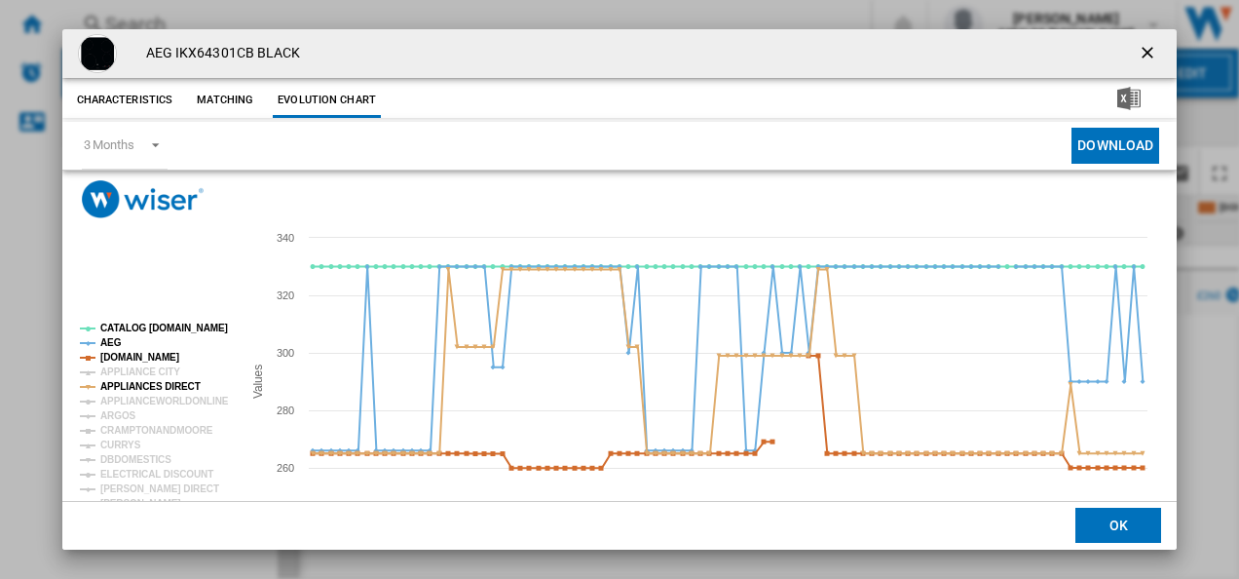
click at [135, 347] on rect "Product popup" at bounding box center [153, 452] width 162 height 273
click at [131, 354] on tspan "[DOMAIN_NAME]" at bounding box center [139, 357] width 79 height 11
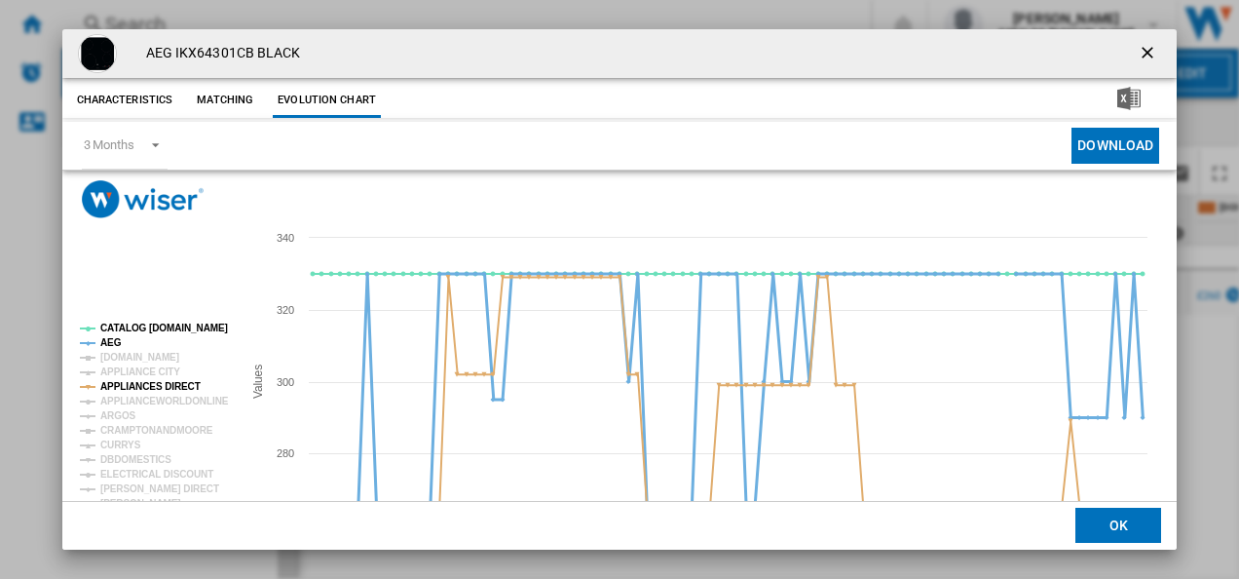
click at [109, 343] on tspan "AEG" at bounding box center [110, 342] width 21 height 11
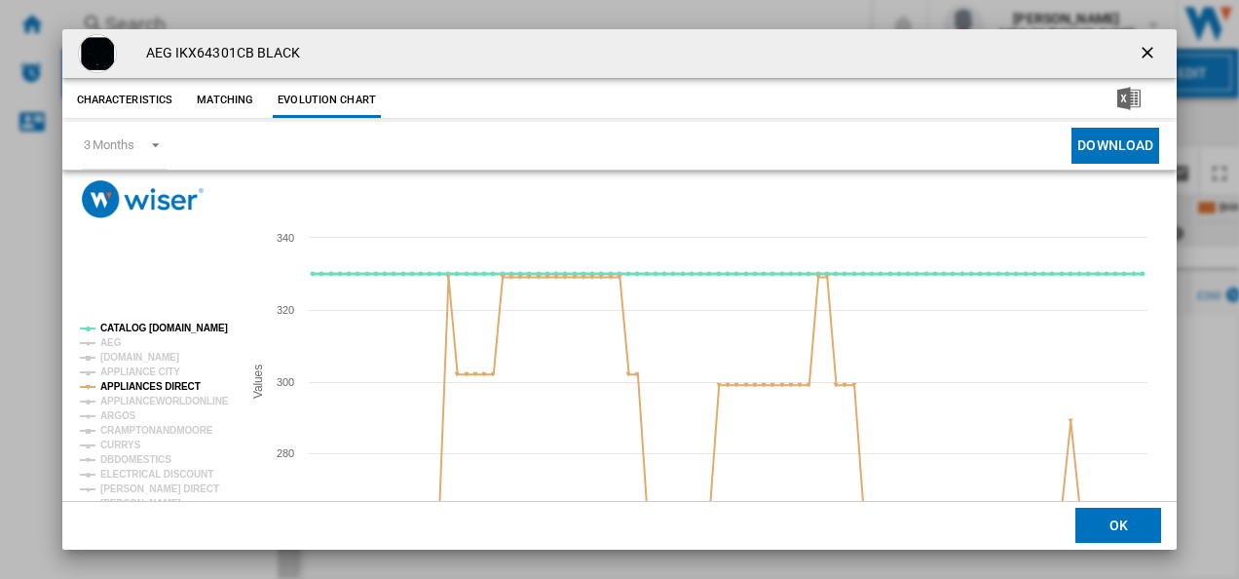
click at [148, 323] on tspan "CATALOG [DOMAIN_NAME]" at bounding box center [164, 327] width 128 height 11
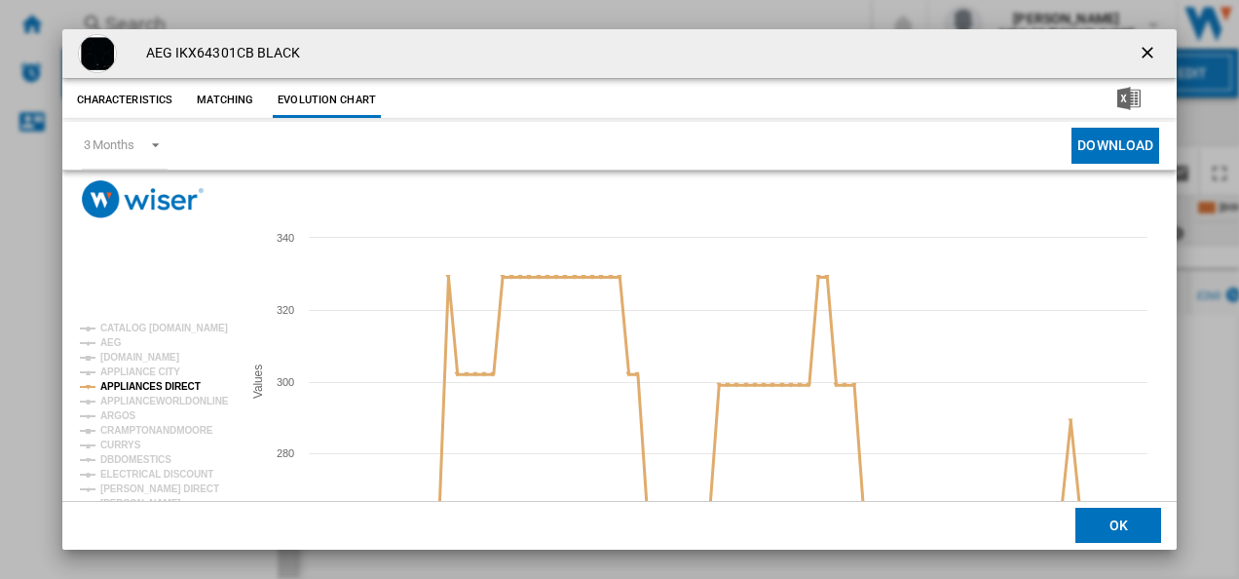
click at [152, 386] on tspan "APPLIANCES DIRECT" at bounding box center [150, 386] width 100 height 11
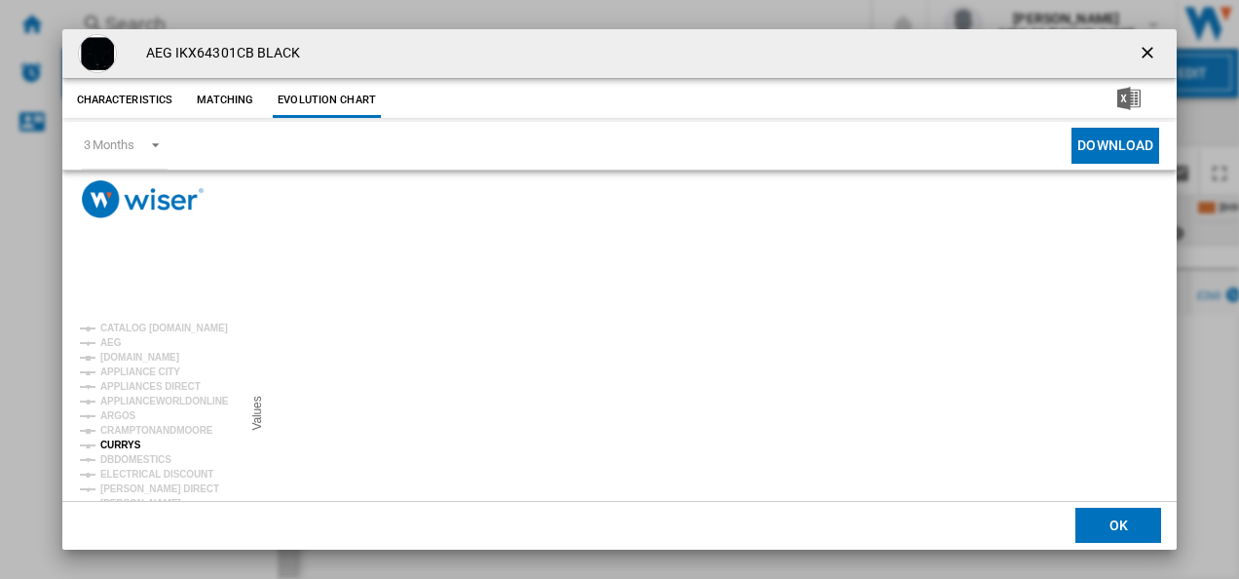
click at [123, 442] on tspan "CURRYS" at bounding box center [120, 444] width 41 height 11
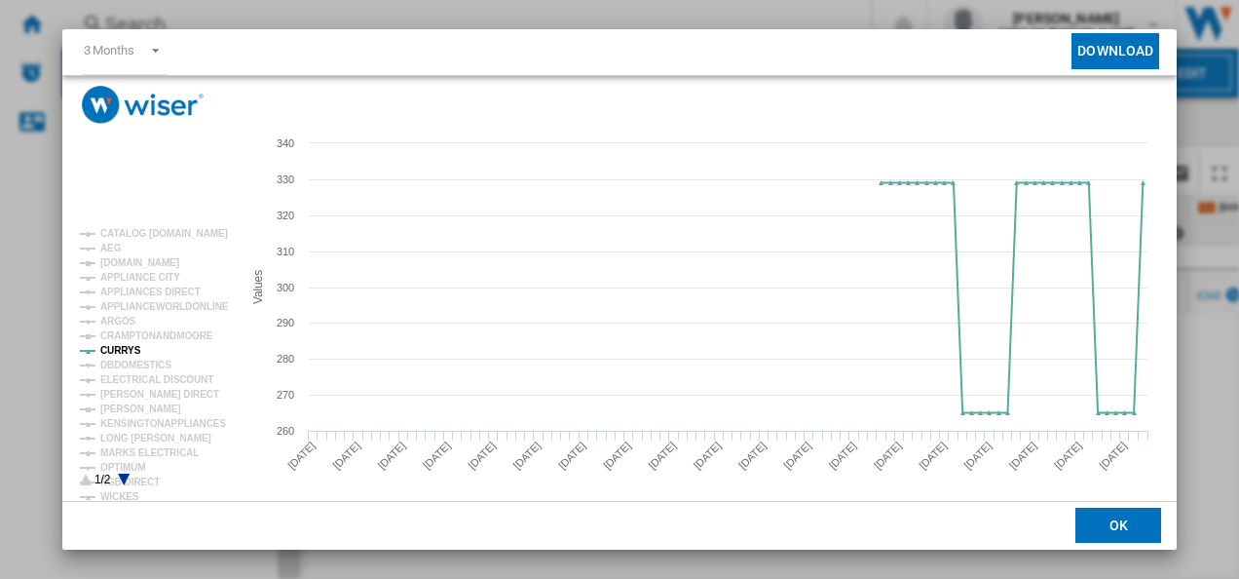
scroll to position [97, 0]
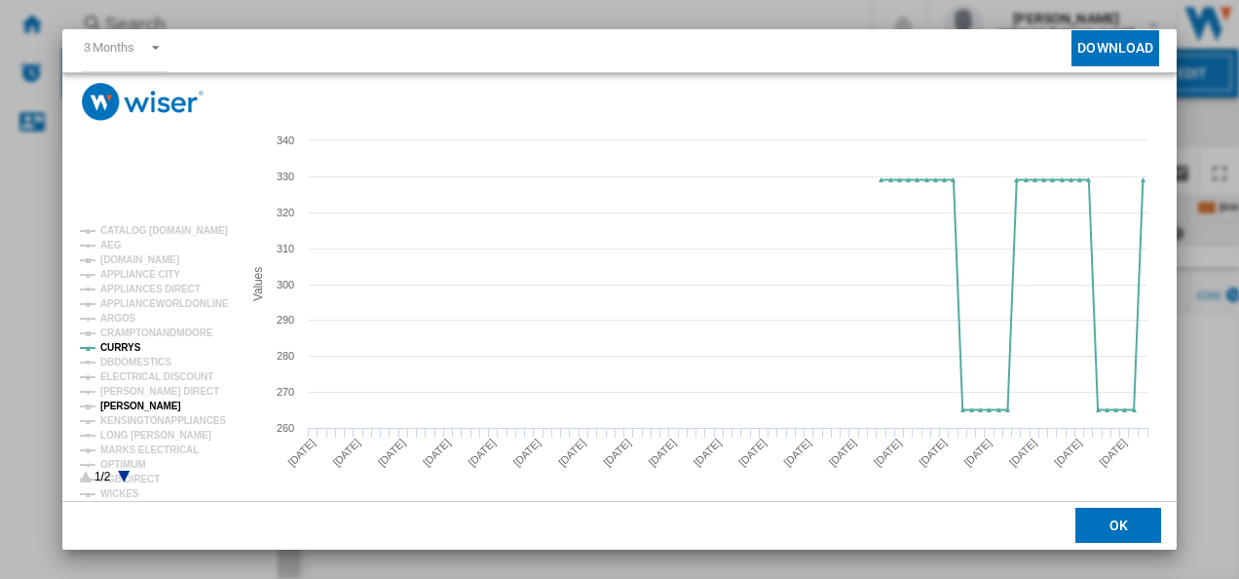
click at [140, 405] on tspan "[PERSON_NAME]" at bounding box center [140, 405] width 81 height 11
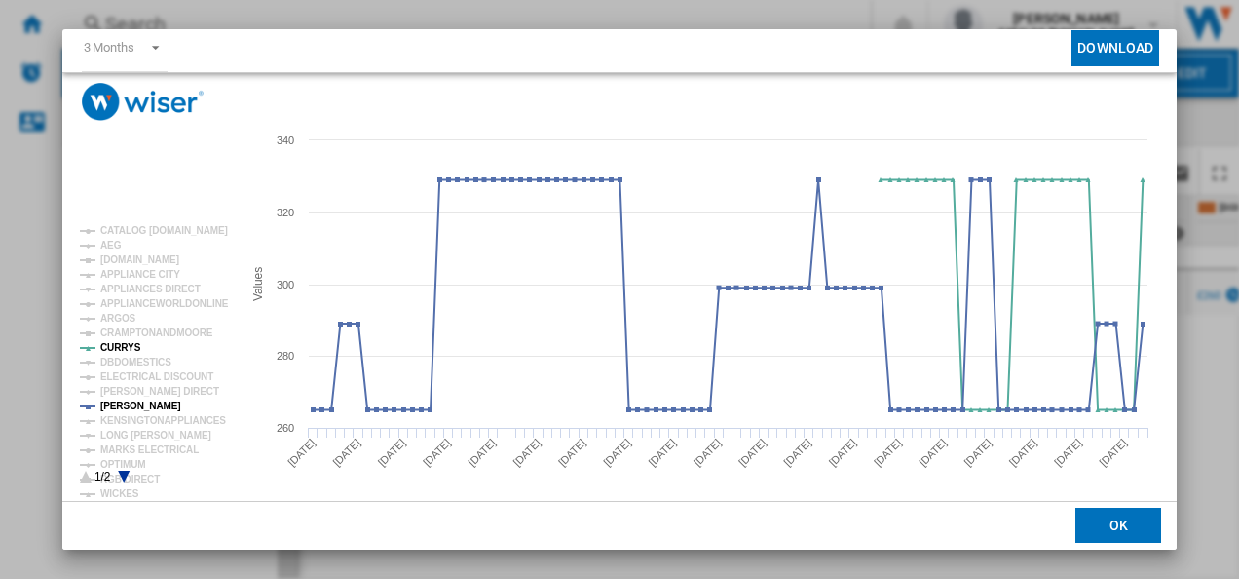
scroll to position [0, 0]
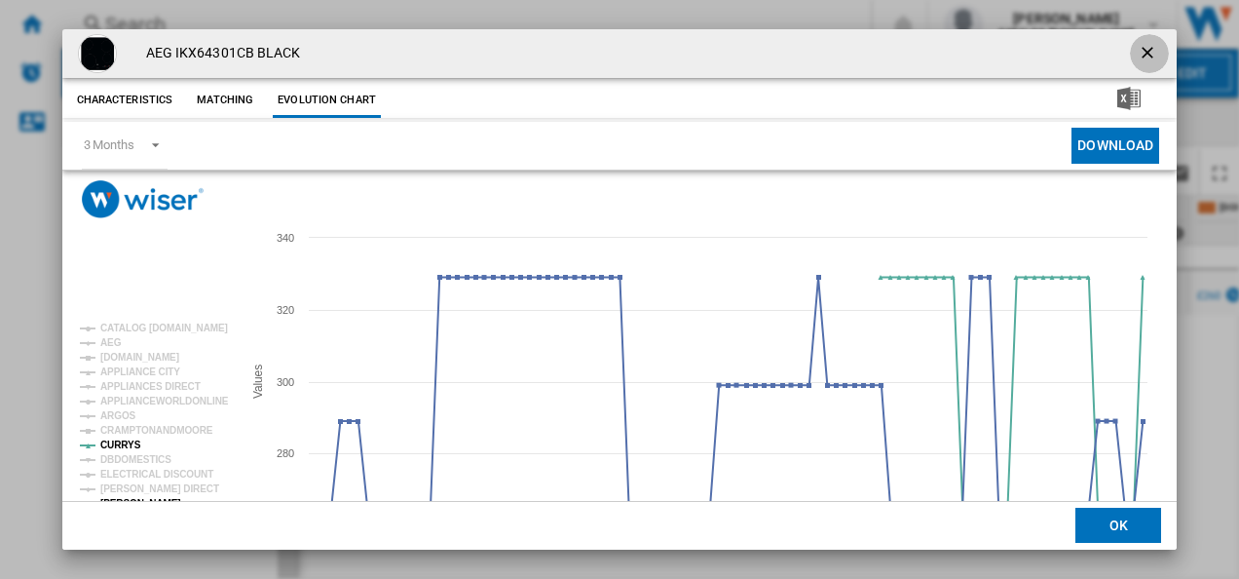
click at [1143, 45] on ng-md-icon "getI18NText('BUTTONS.CLOSE_DIALOG')" at bounding box center [1149, 54] width 23 height 23
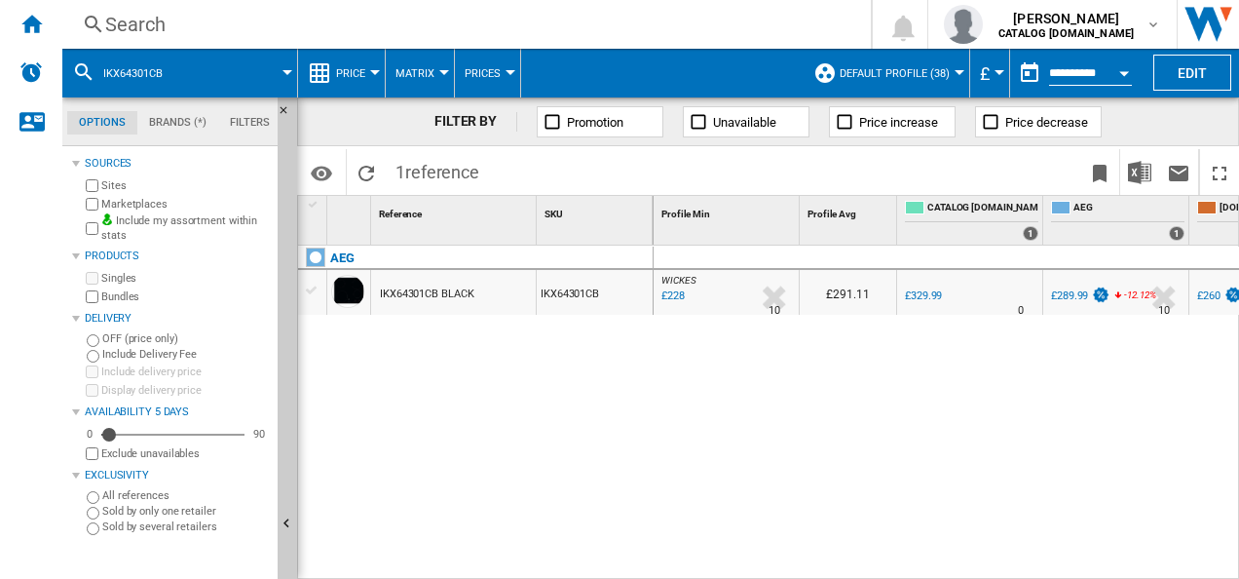
click at [581, 27] on div "Search" at bounding box center [462, 24] width 715 height 27
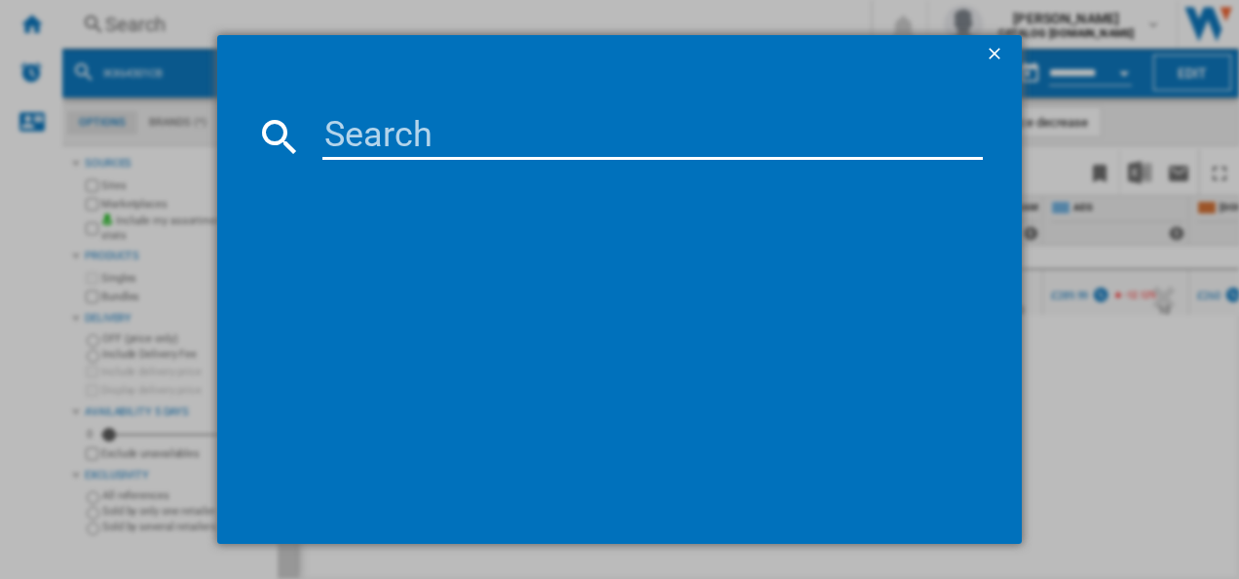
click at [582, 132] on input at bounding box center [652, 136] width 661 height 47
type input "HGX64200SB"
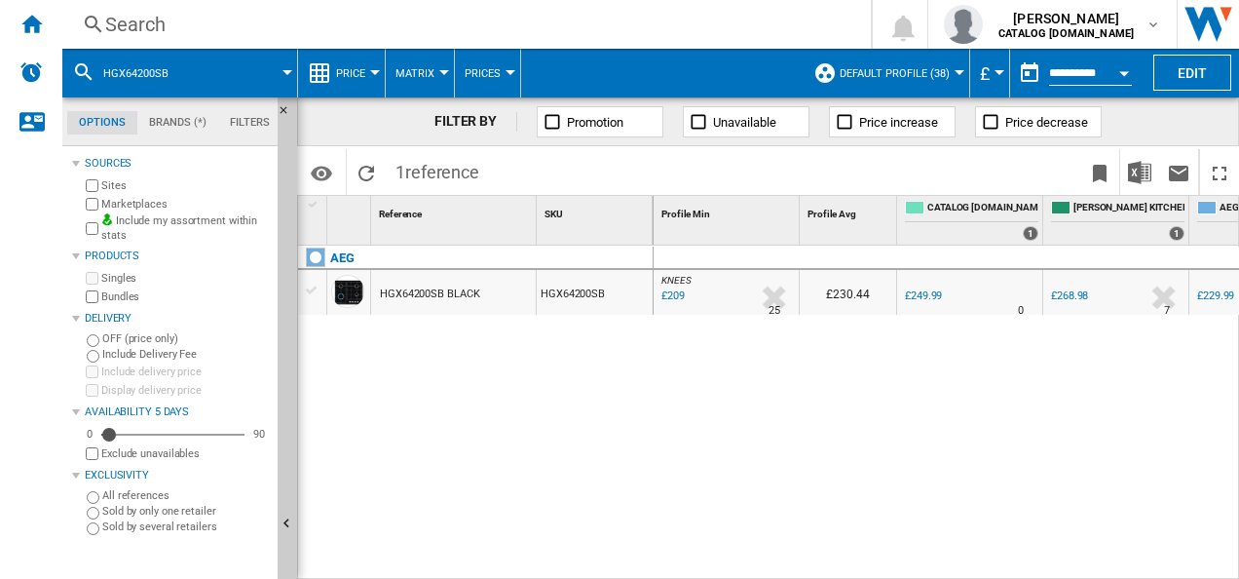
drag, startPoint x: 431, startPoint y: 314, endPoint x: 372, endPoint y: 280, distance: 68.0
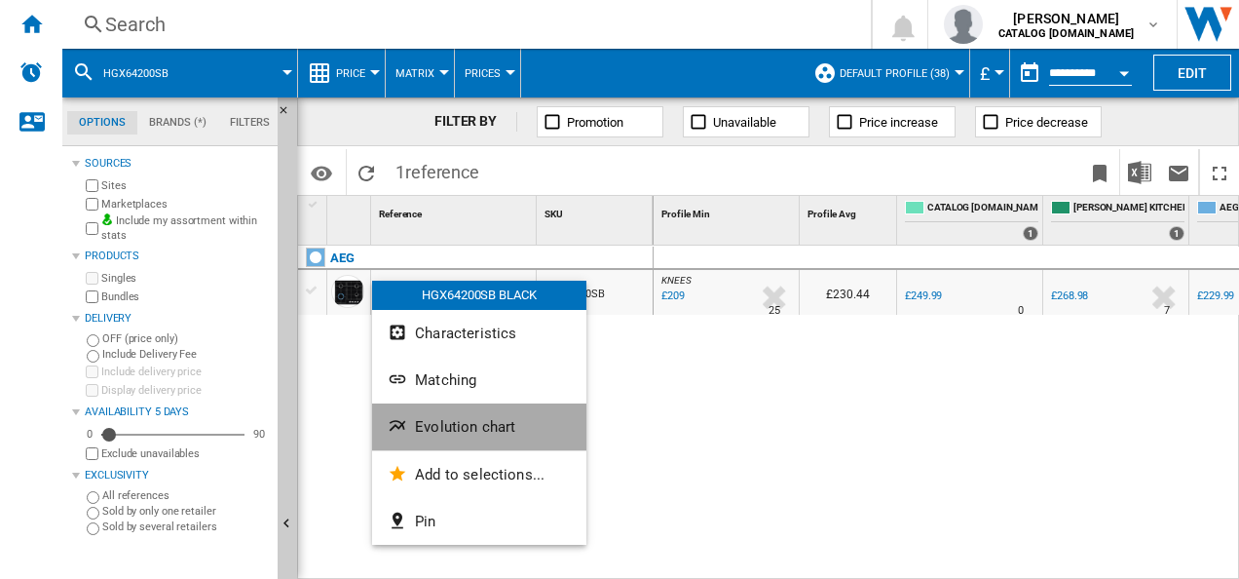
click at [433, 432] on span "Evolution chart" at bounding box center [465, 427] width 100 height 18
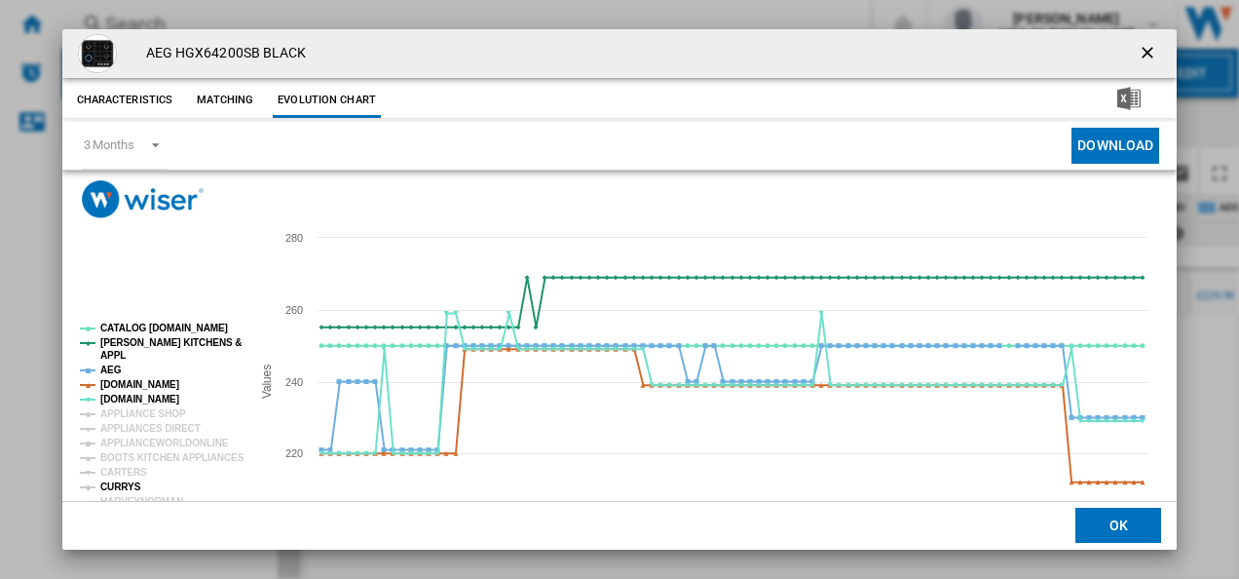
click at [109, 484] on tspan "CURRYS" at bounding box center [120, 486] width 41 height 11
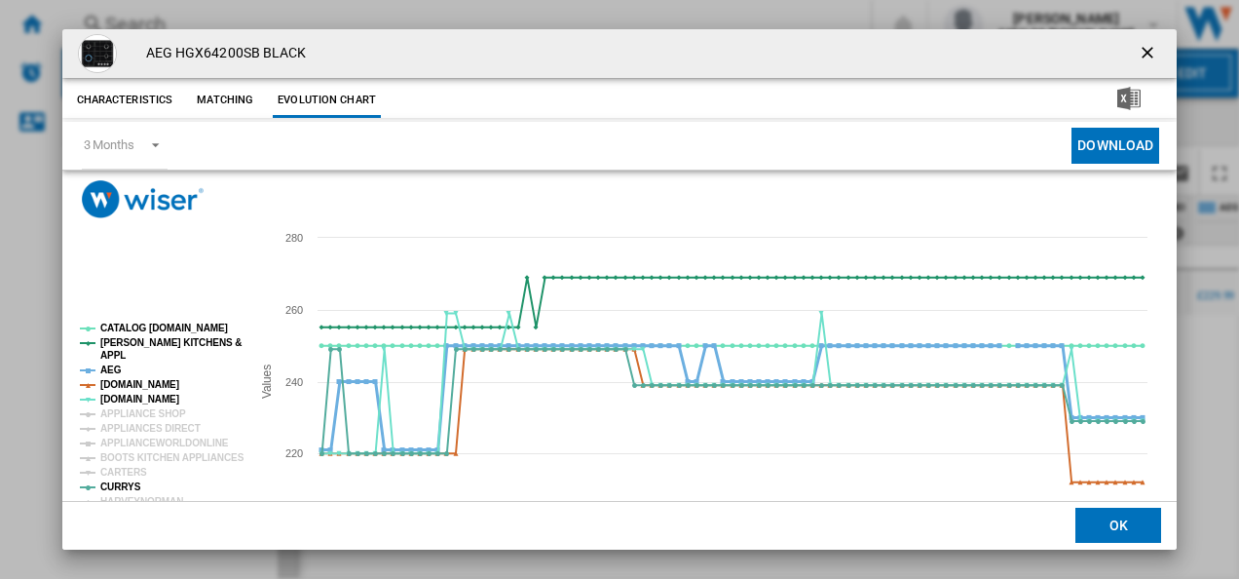
drag, startPoint x: 123, startPoint y: 385, endPoint x: 111, endPoint y: 370, distance: 18.7
click at [111, 370] on g "CATALOG [DOMAIN_NAME] [PERSON_NAME] KITCHENS & APPL AEG [DOMAIN_NAME] [DOMAIN_N…" at bounding box center [162, 501] width 165 height 359
click at [111, 370] on tspan "AEG" at bounding box center [110, 369] width 21 height 11
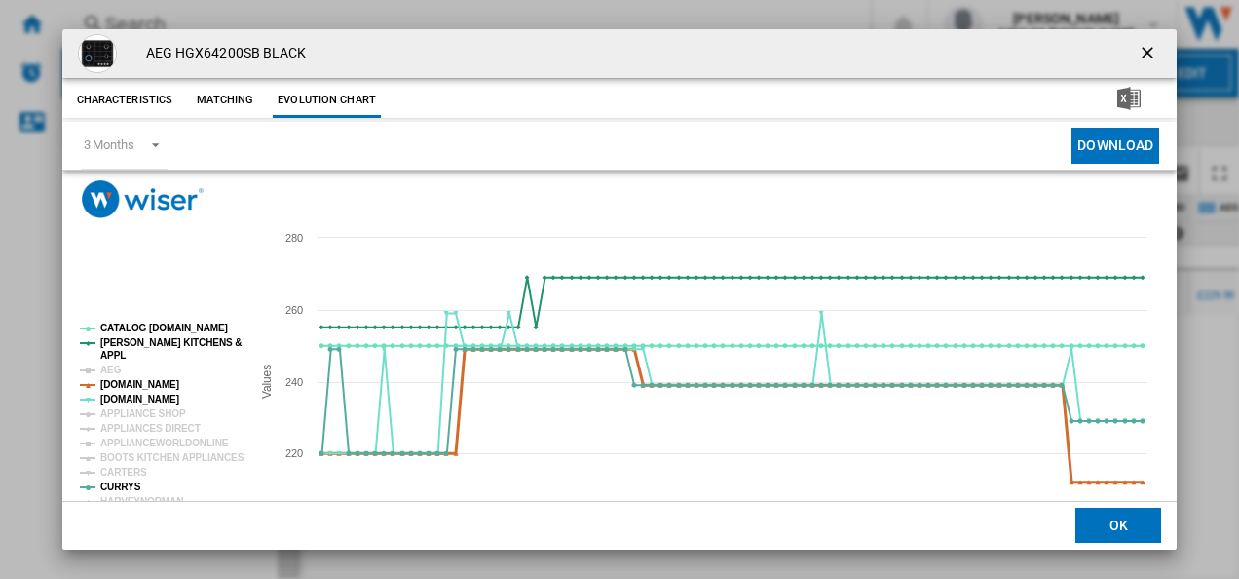
click at [113, 379] on tspan "[DOMAIN_NAME]" at bounding box center [139, 384] width 79 height 11
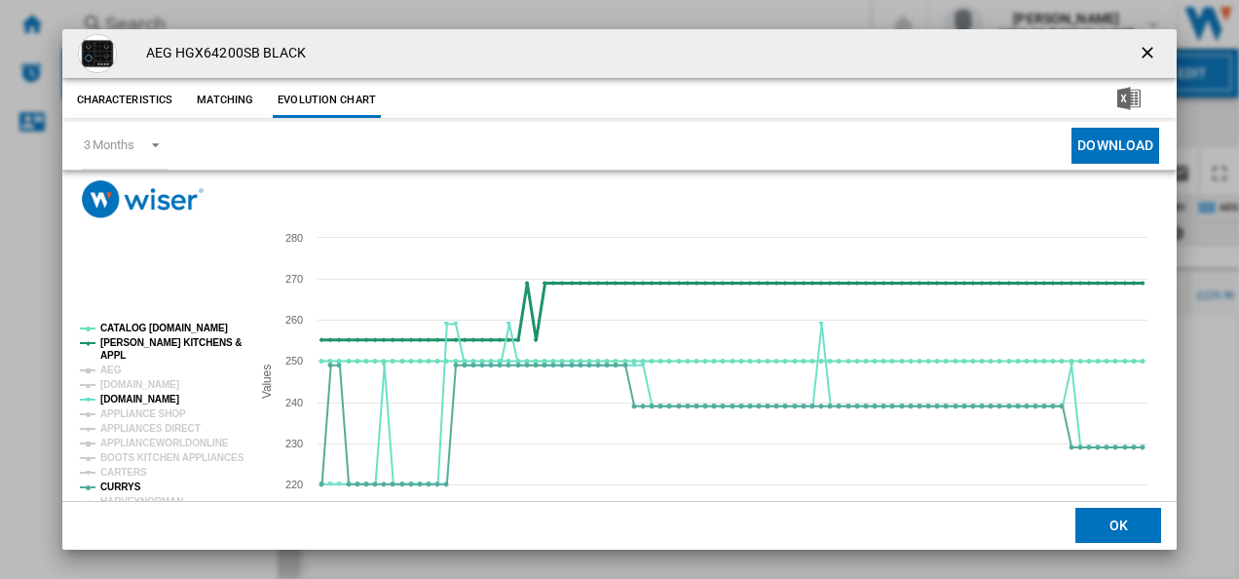
click at [119, 343] on tspan "[PERSON_NAME] KITCHENS &" at bounding box center [170, 342] width 141 height 11
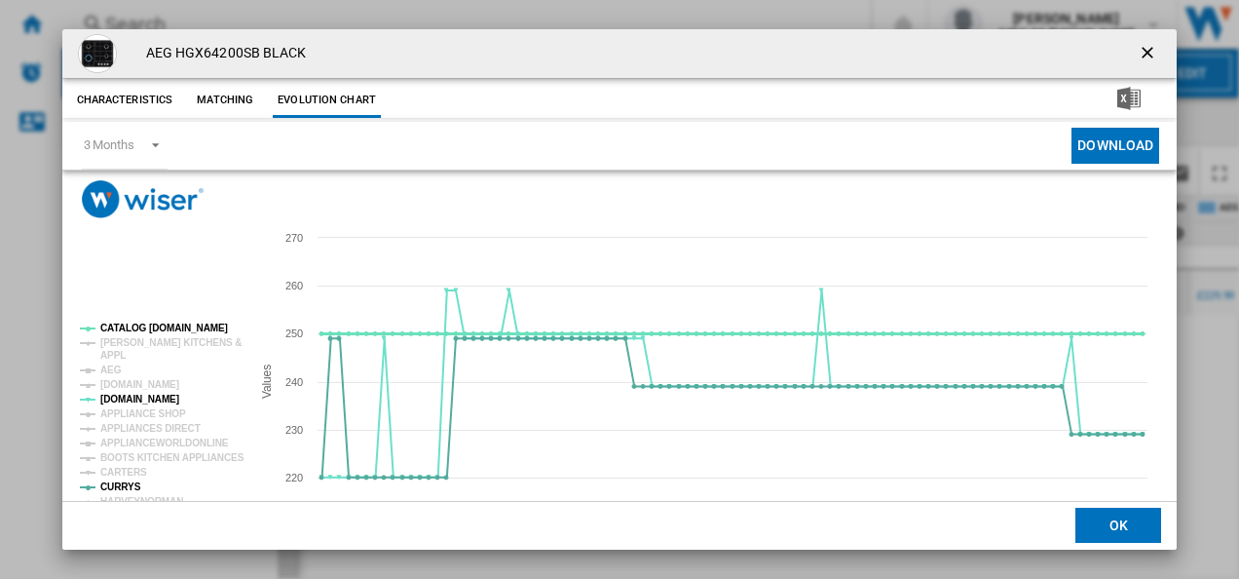
click at [123, 328] on tspan "CATALOG [DOMAIN_NAME]" at bounding box center [164, 327] width 128 height 11
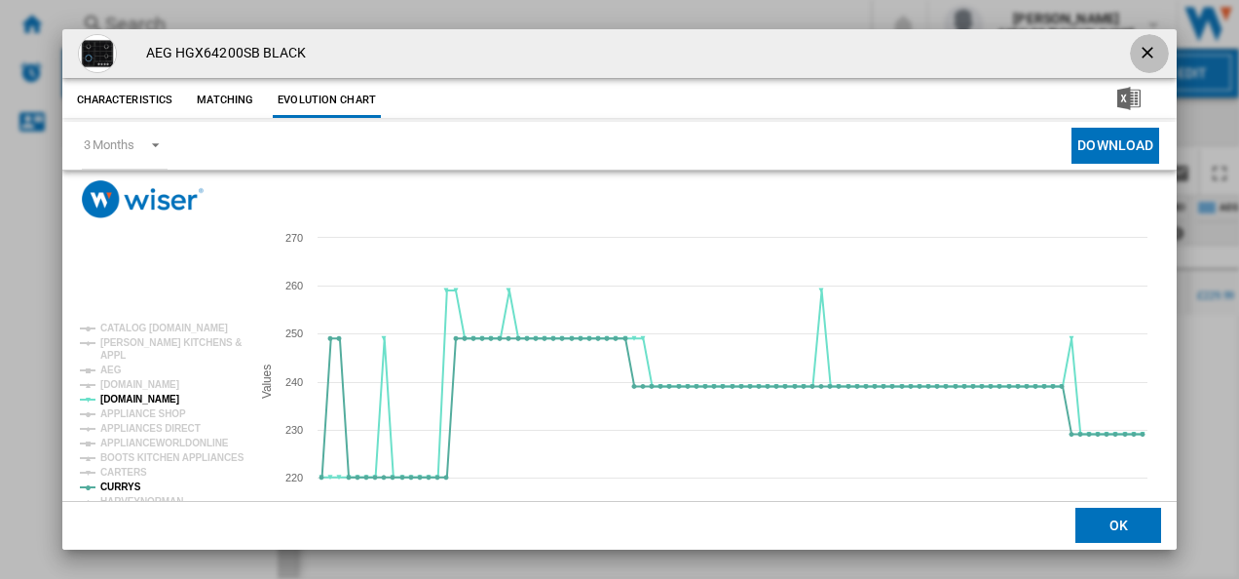
click at [1138, 44] on ng-md-icon "getI18NText('BUTTONS.CLOSE_DIALOG')" at bounding box center [1149, 54] width 23 height 23
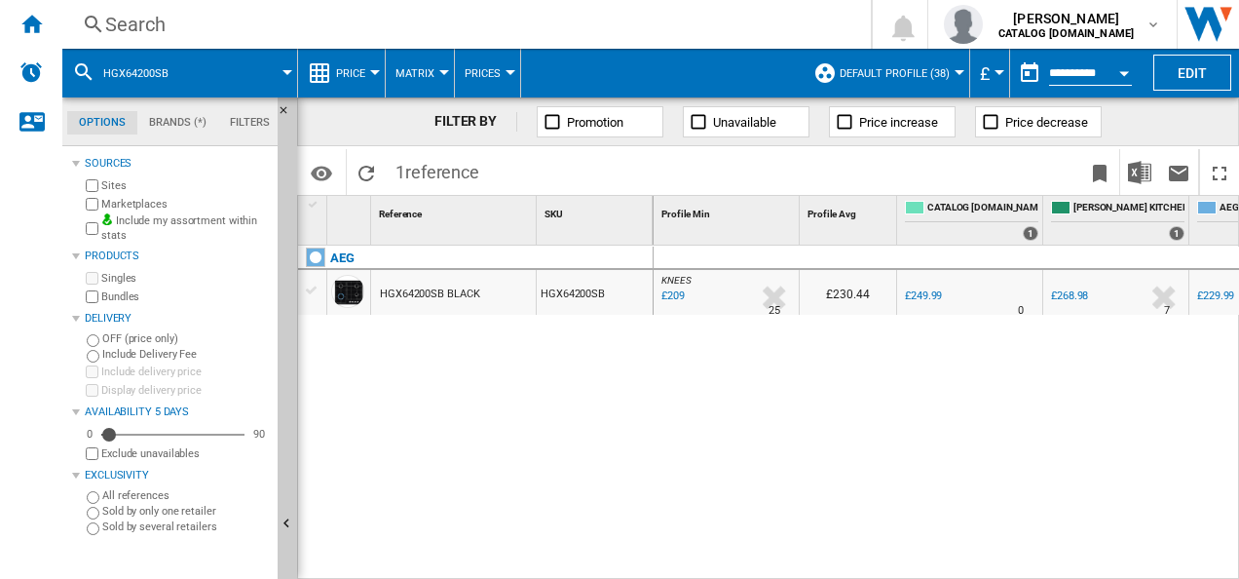
click at [576, 25] on div "Search" at bounding box center [462, 24] width 715 height 27
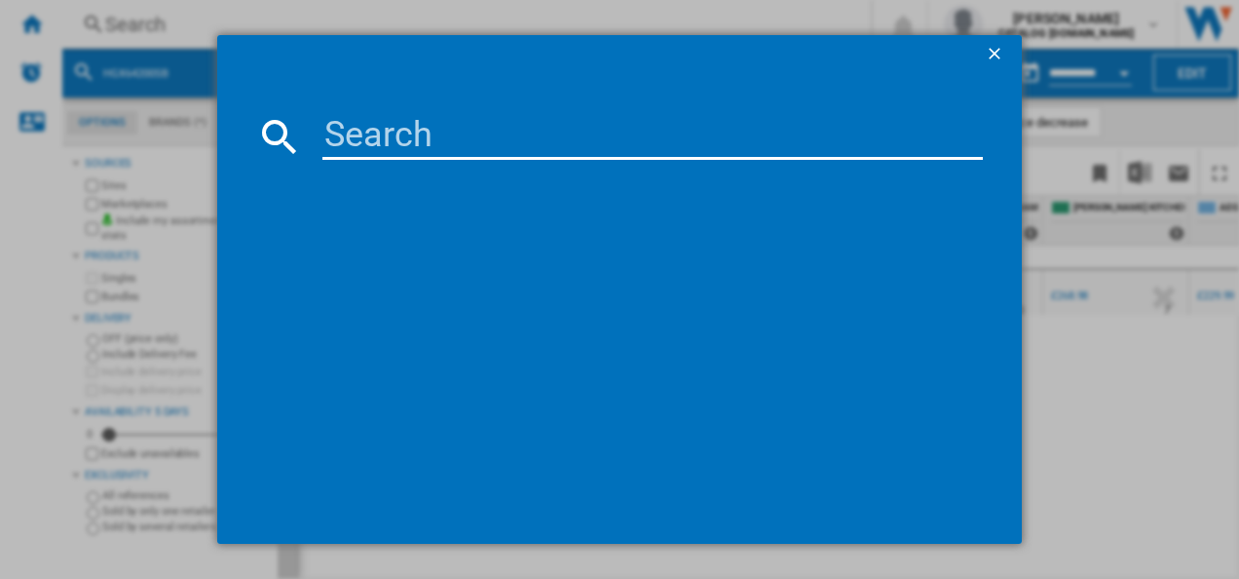
click at [489, 127] on input at bounding box center [652, 136] width 661 height 47
type input "HGX64200SB"
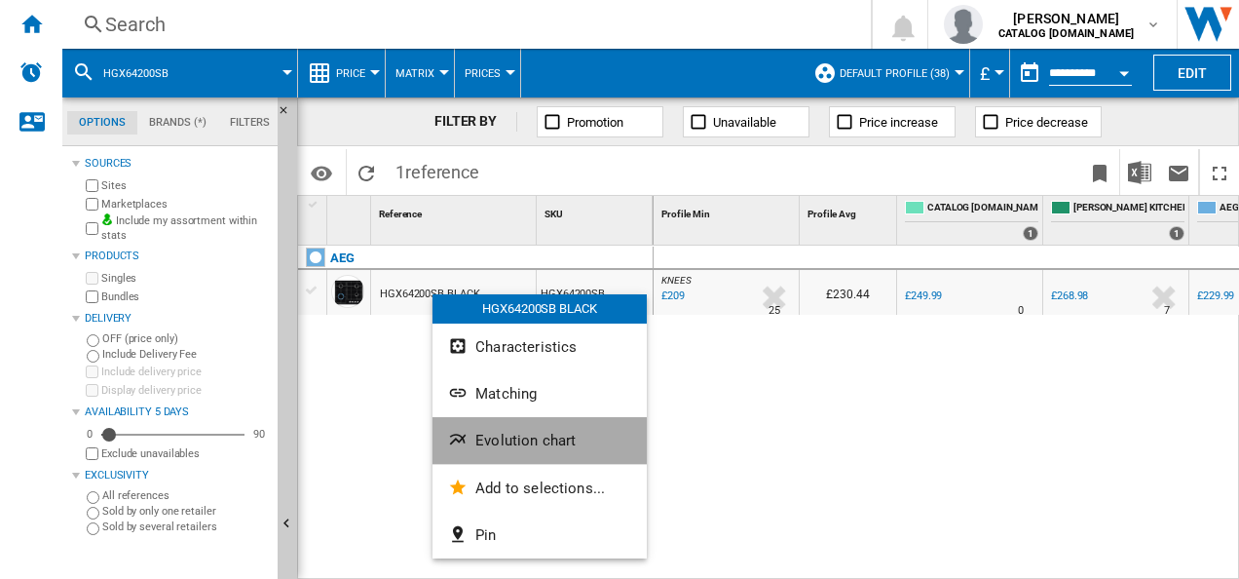
click at [459, 430] on ng-md-icon "Evolution chart" at bounding box center [459, 441] width 23 height 23
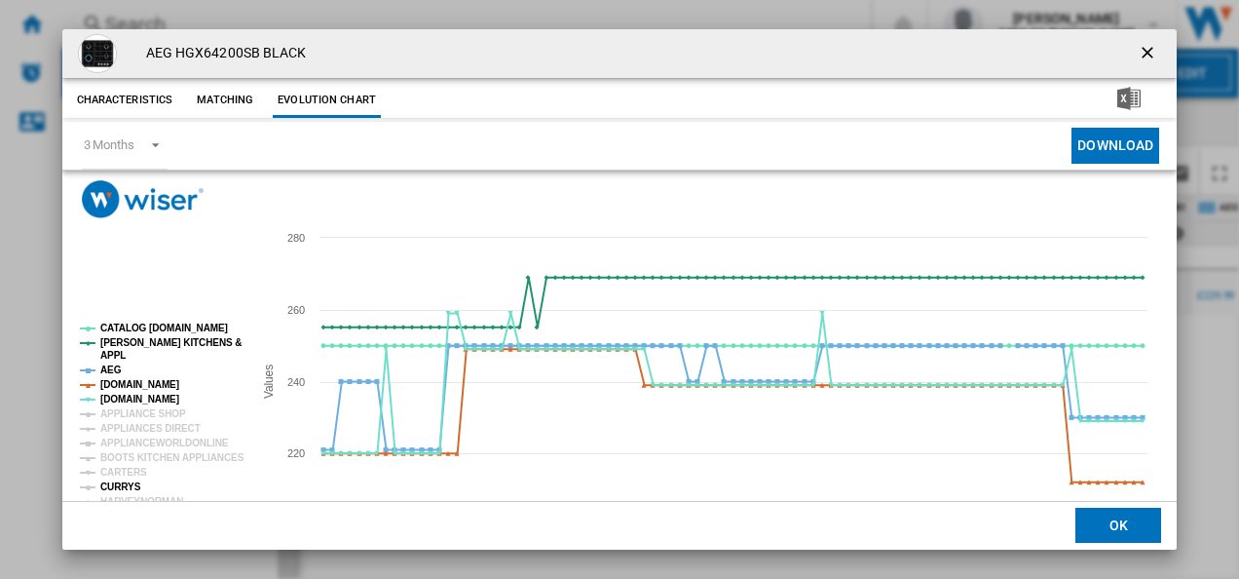
click at [116, 487] on tspan "CURRYS" at bounding box center [120, 486] width 41 height 11
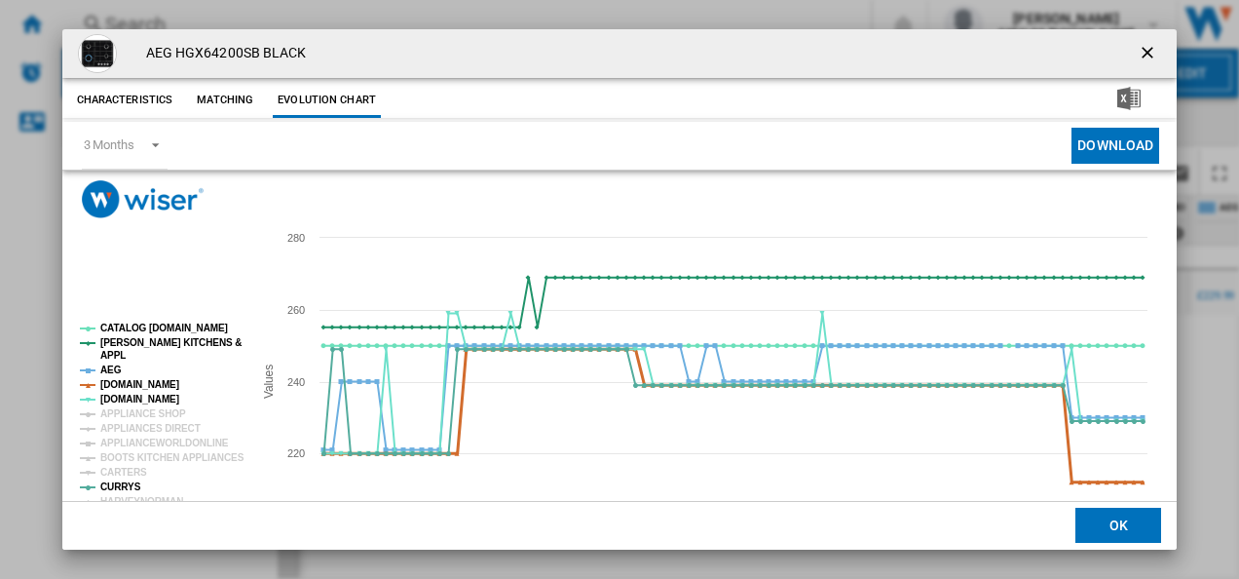
click at [126, 379] on tspan "[DOMAIN_NAME]" at bounding box center [139, 384] width 79 height 11
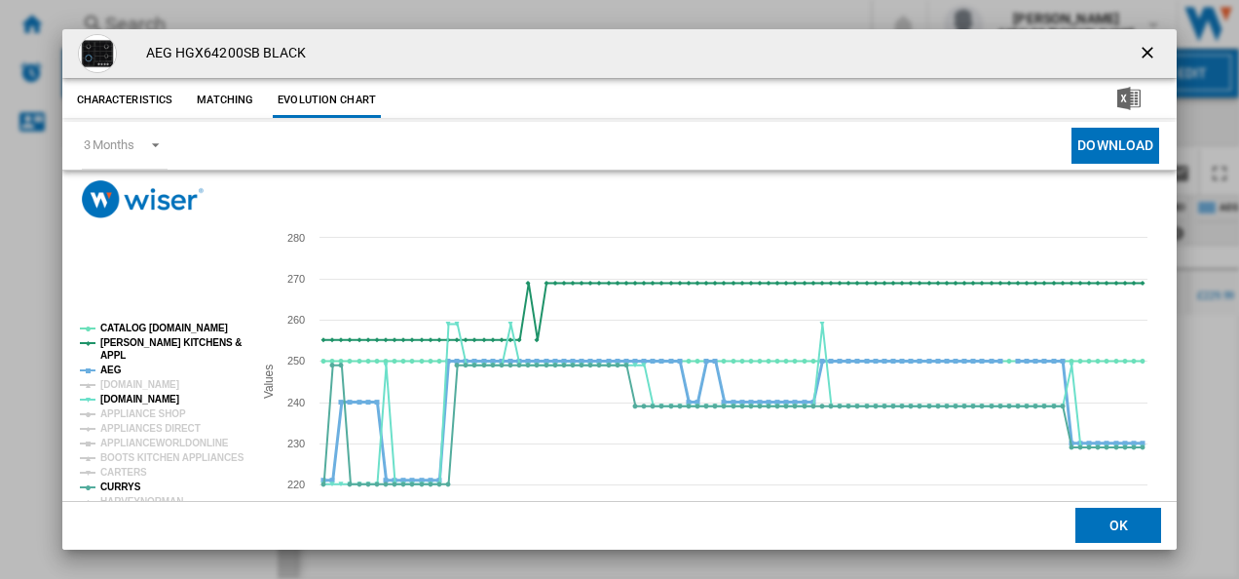
click at [105, 368] on tspan "AEG" at bounding box center [110, 369] width 21 height 11
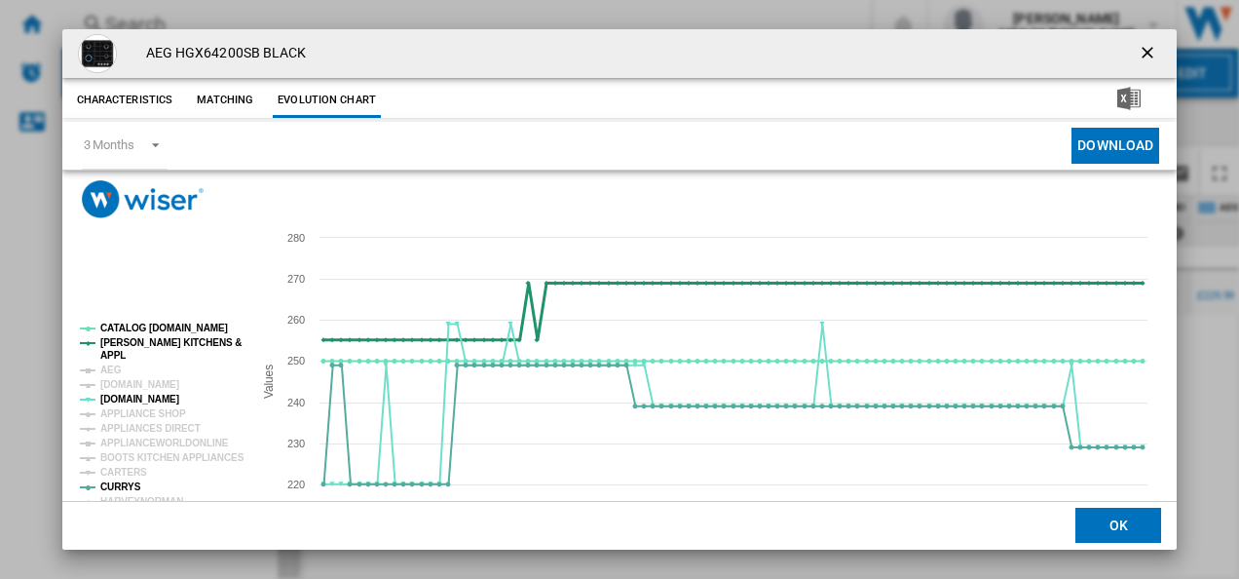
click at [128, 343] on tspan "[PERSON_NAME] KITCHENS &" at bounding box center [170, 342] width 141 height 11
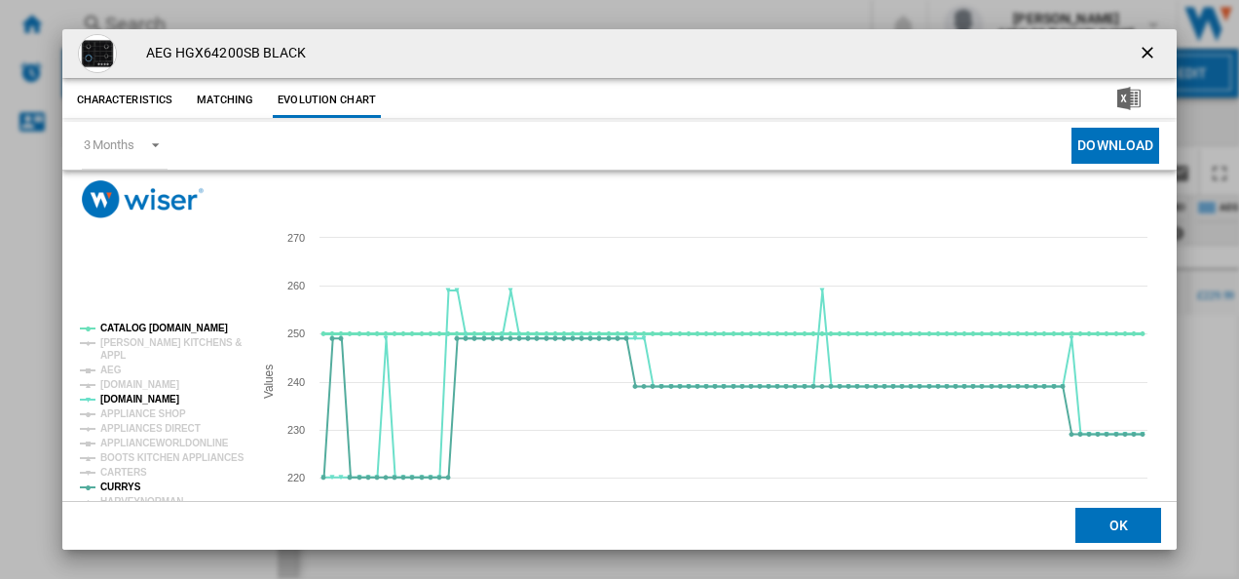
click at [136, 331] on tspan "CATALOG [DOMAIN_NAME]" at bounding box center [164, 327] width 128 height 11
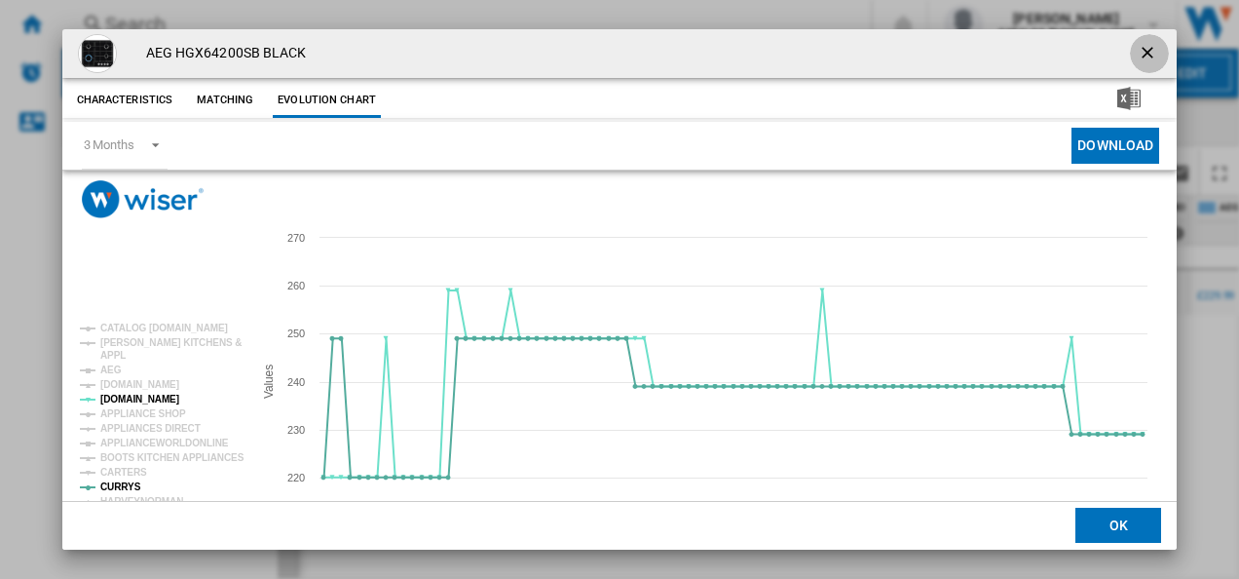
click at [1139, 41] on button "Product popup" at bounding box center [1149, 53] width 39 height 39
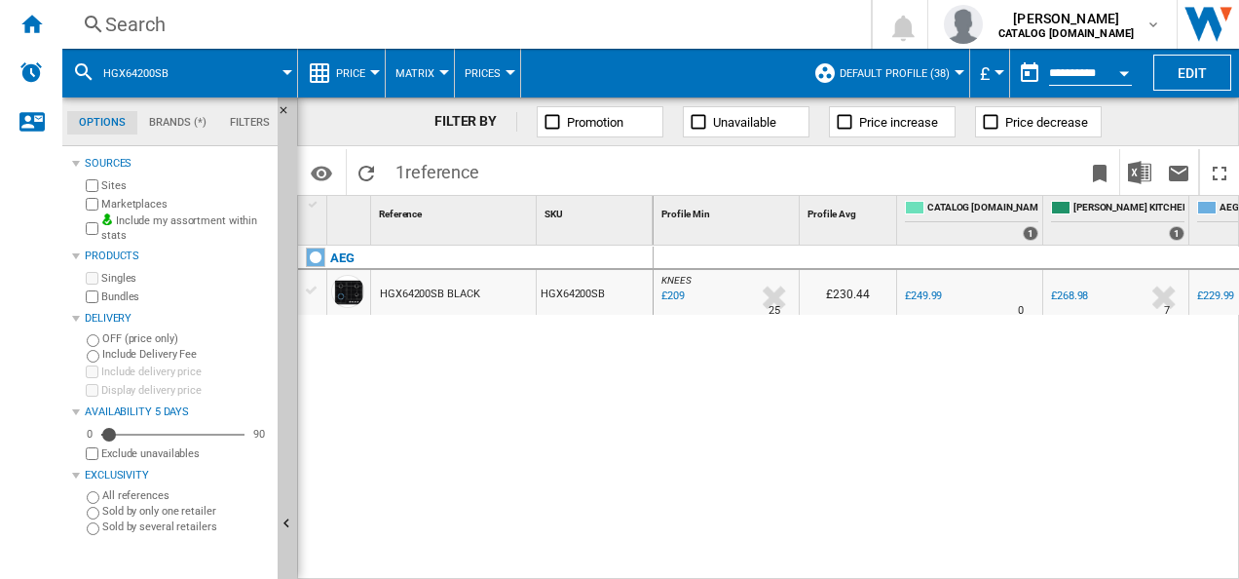
click at [773, 27] on div "Search" at bounding box center [462, 24] width 715 height 27
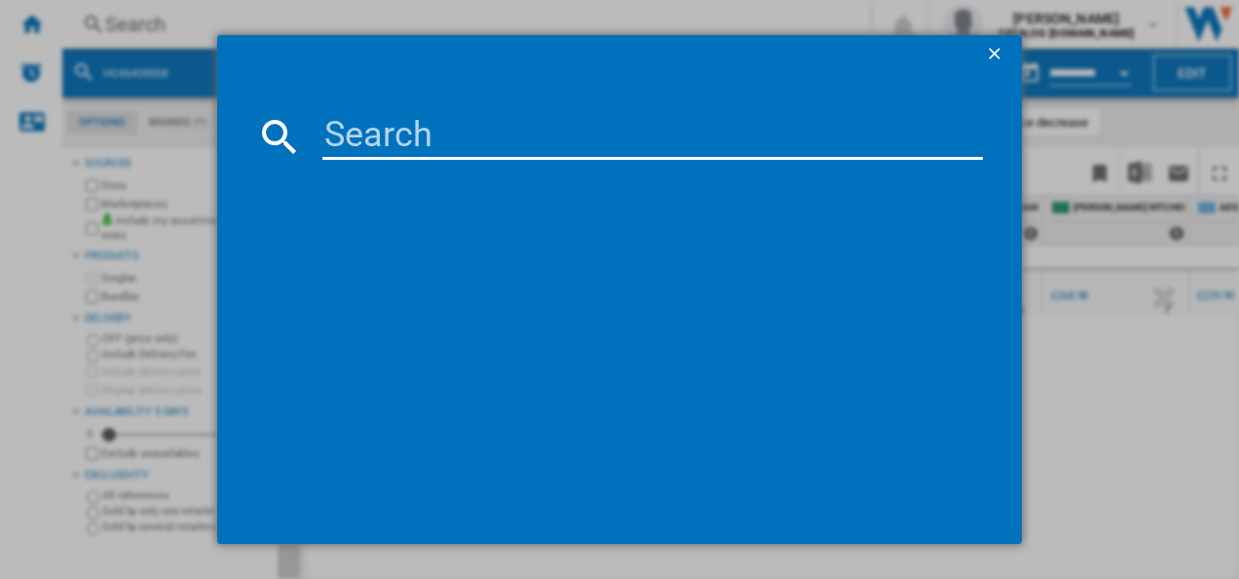
click at [565, 131] on input at bounding box center [652, 136] width 661 height 47
type input "DKB5660HM"
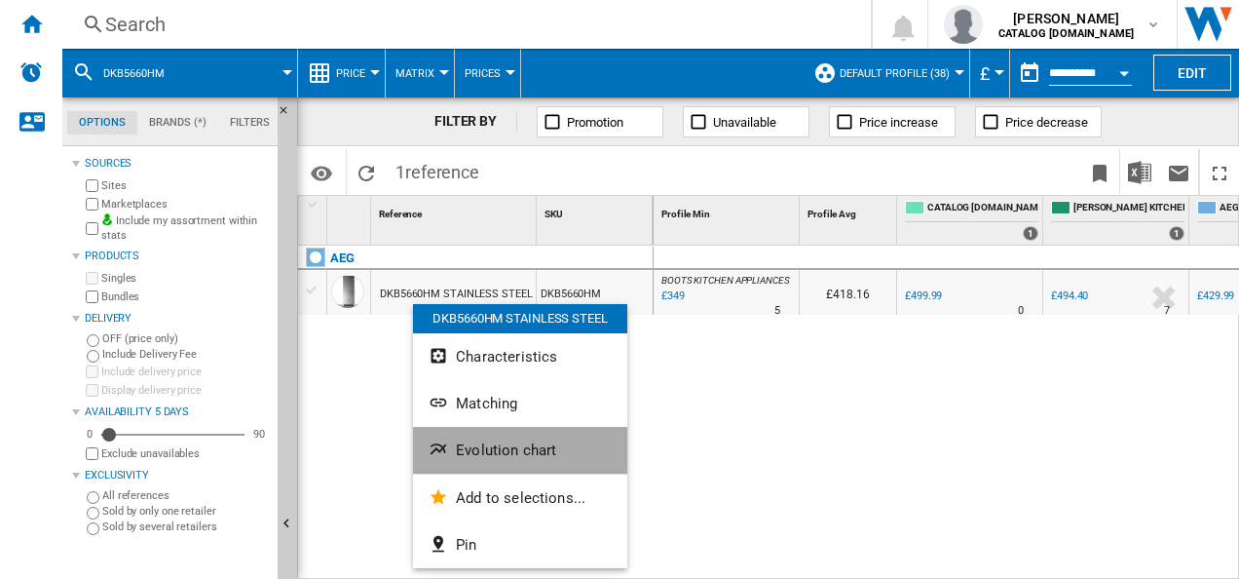
click at [444, 458] on ng-md-icon "Evolution chart" at bounding box center [440, 450] width 23 height 23
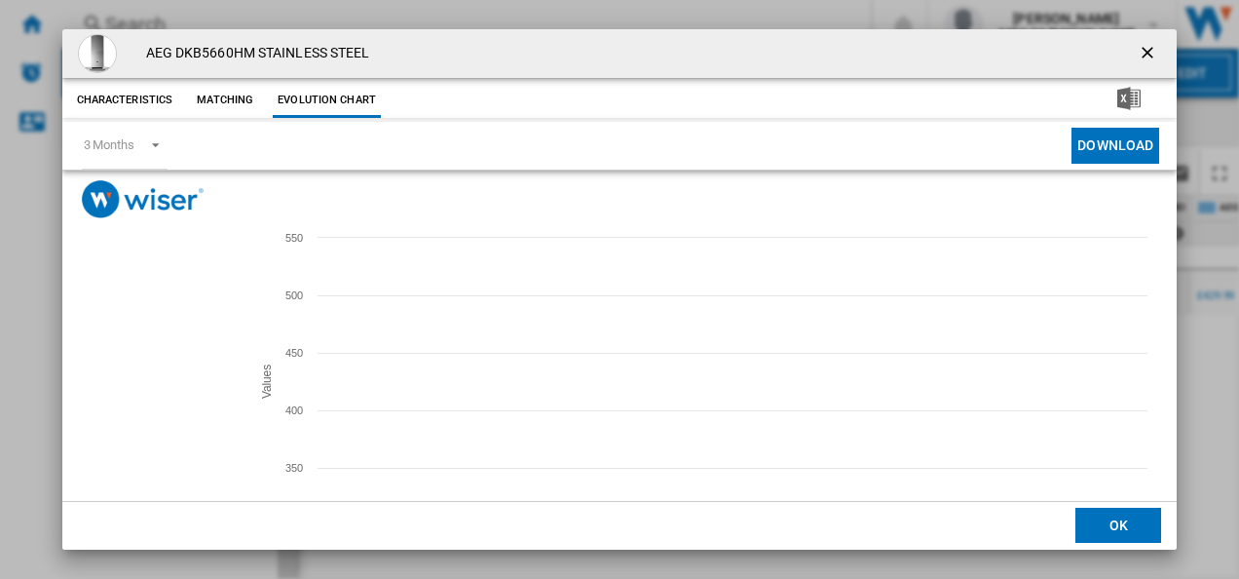
click at [123, 383] on tspan "[DOMAIN_NAME]" at bounding box center [139, 384] width 79 height 11
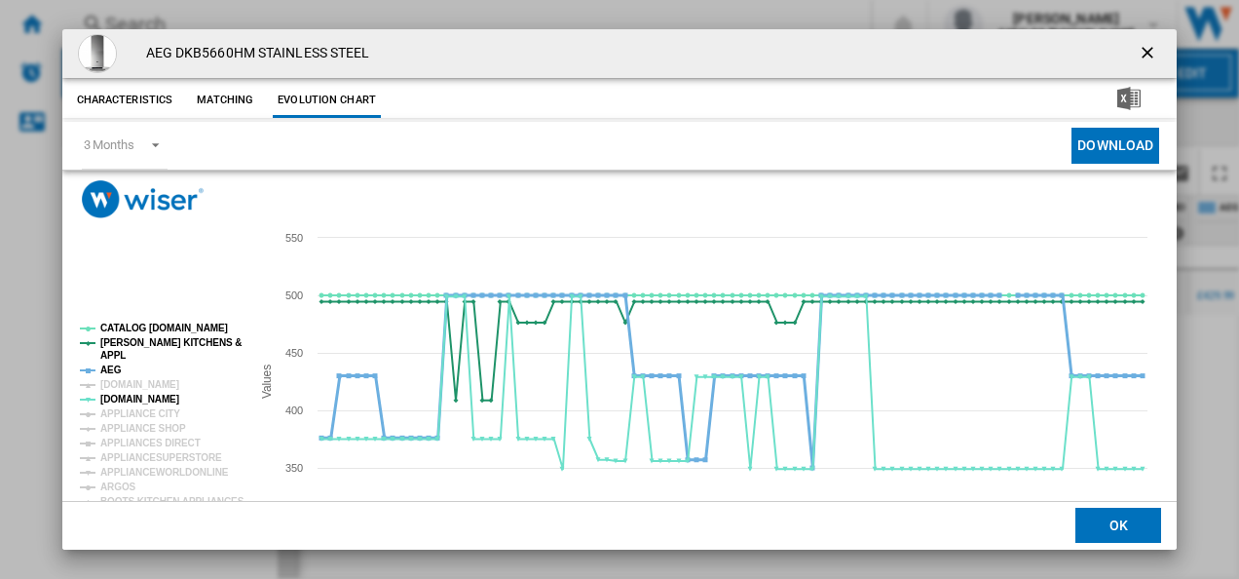
click at [108, 368] on tspan "AEG" at bounding box center [110, 369] width 21 height 11
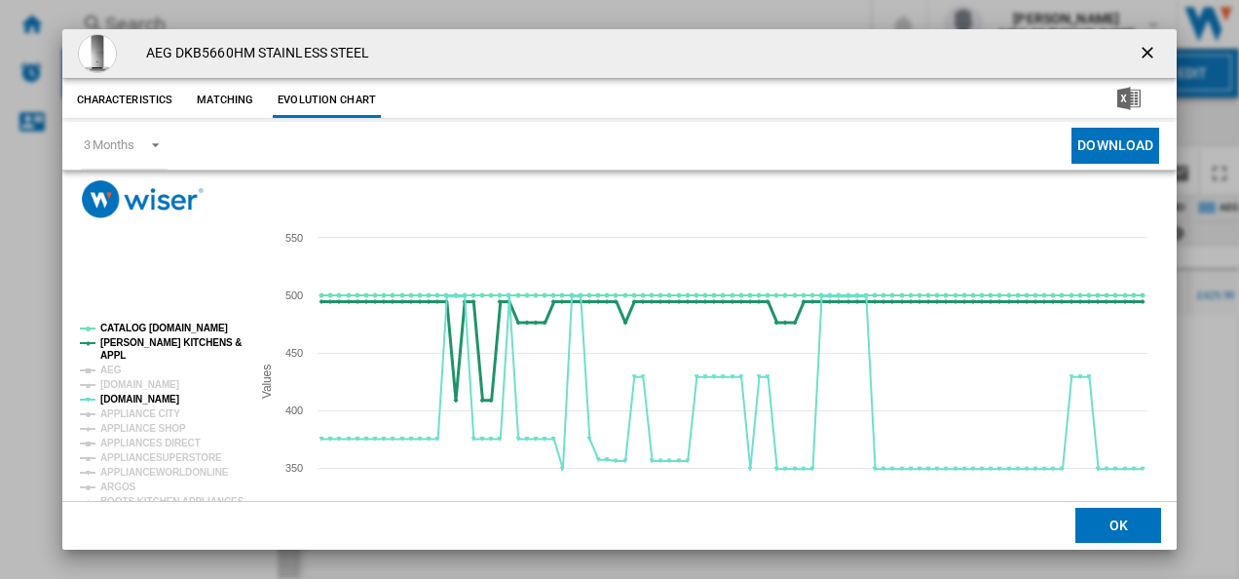
click at [115, 354] on tspan "APPL" at bounding box center [112, 355] width 25 height 11
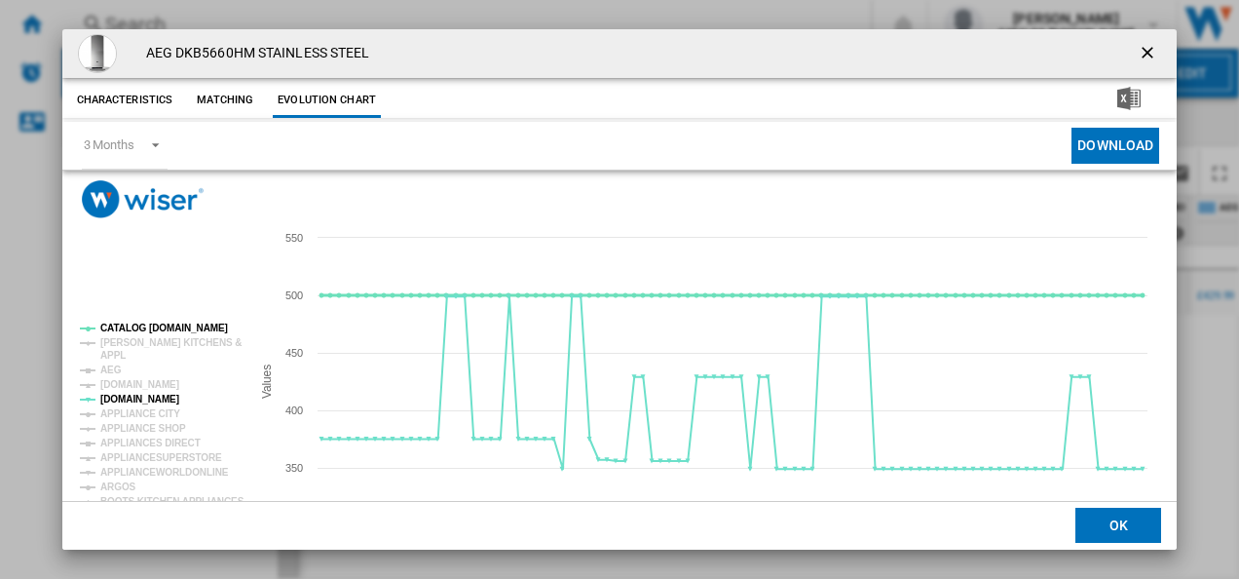
click at [131, 327] on tspan "CATALOG [DOMAIN_NAME]" at bounding box center [164, 327] width 128 height 11
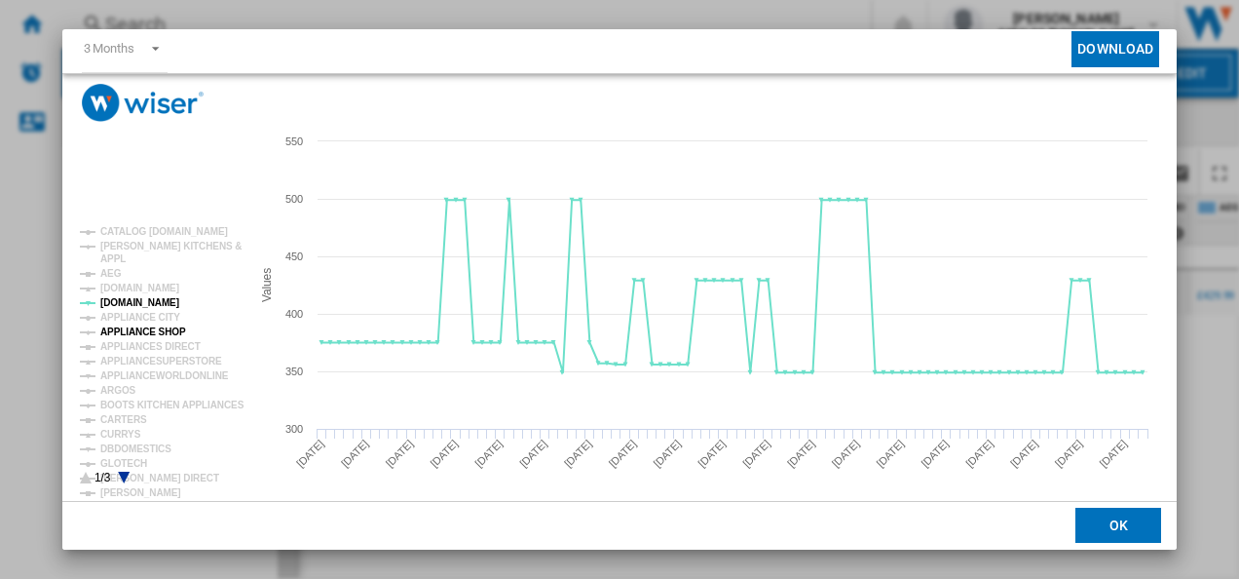
scroll to position [99, 0]
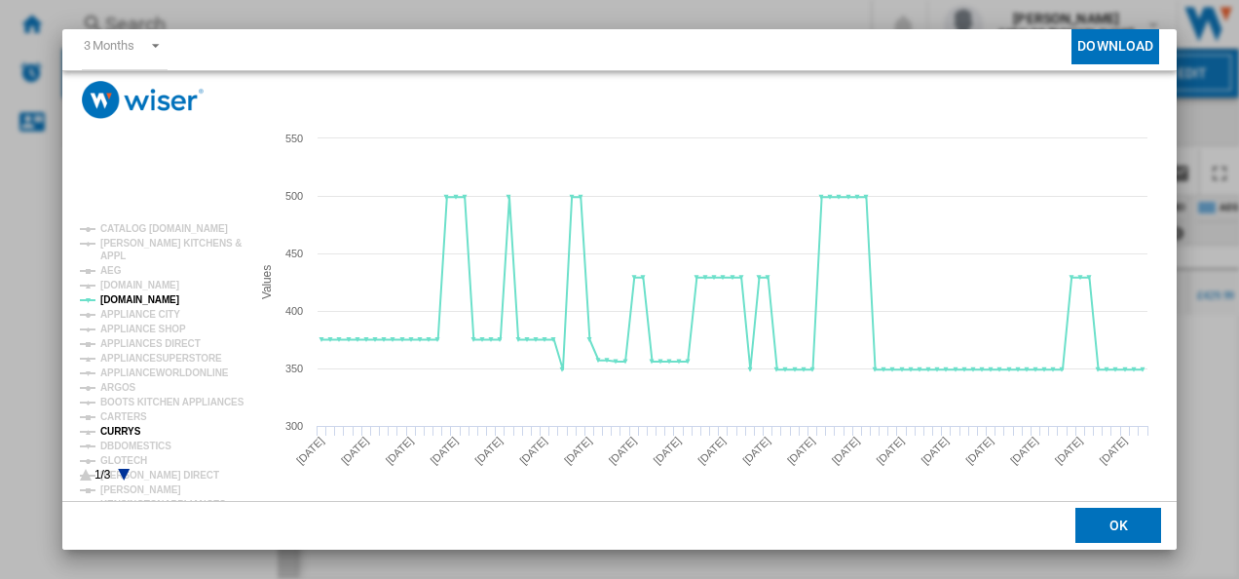
click at [126, 426] on tspan "CURRYS" at bounding box center [120, 431] width 41 height 11
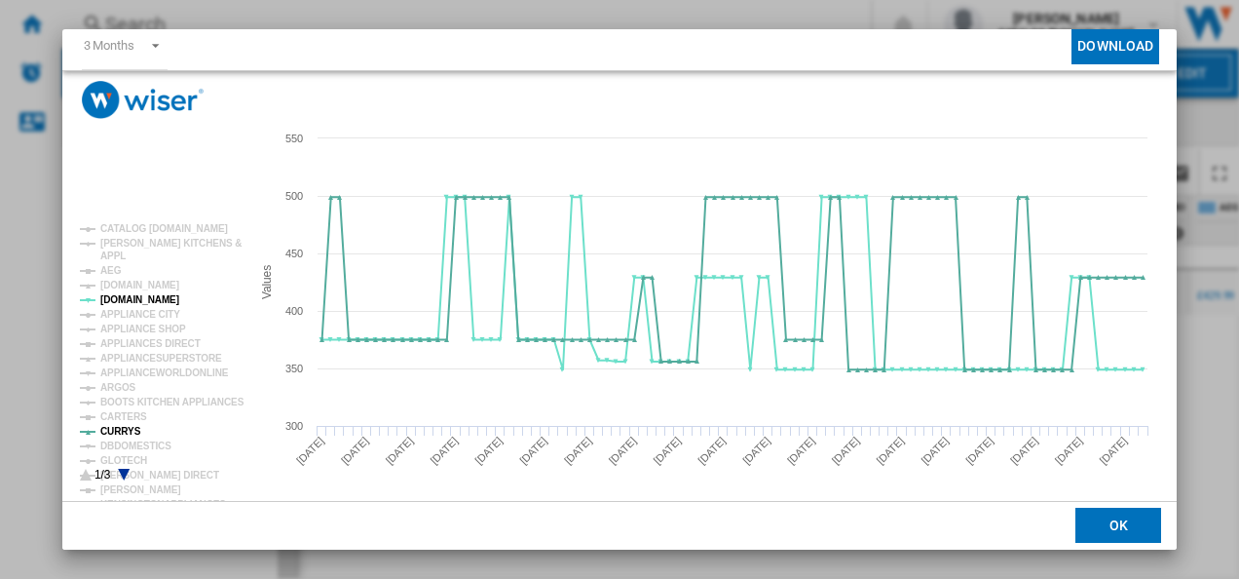
click at [125, 469] on icon "Product popup" at bounding box center [124, 474] width 12 height 12
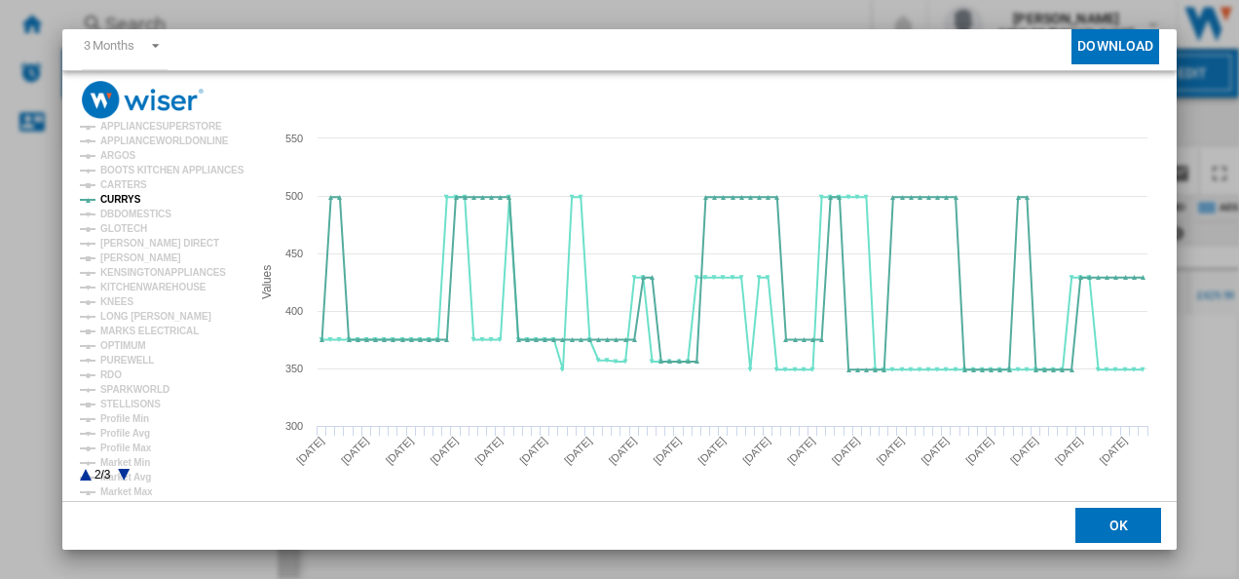
click at [87, 477] on icon "Product popup" at bounding box center [86, 474] width 12 height 12
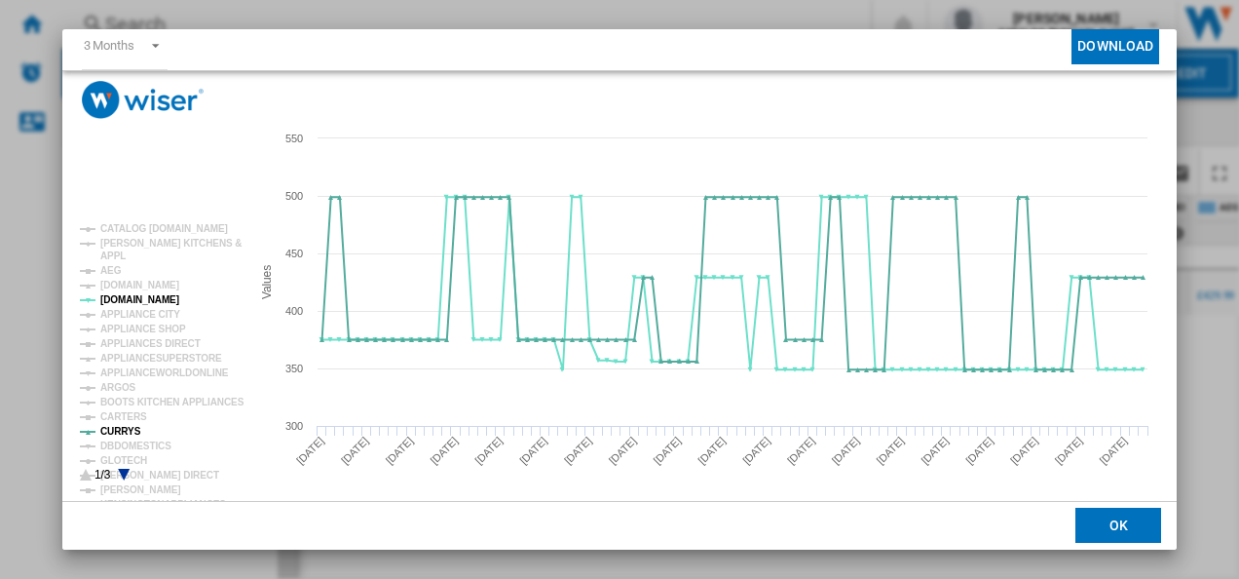
click at [125, 470] on icon "Product popup" at bounding box center [124, 474] width 12 height 12
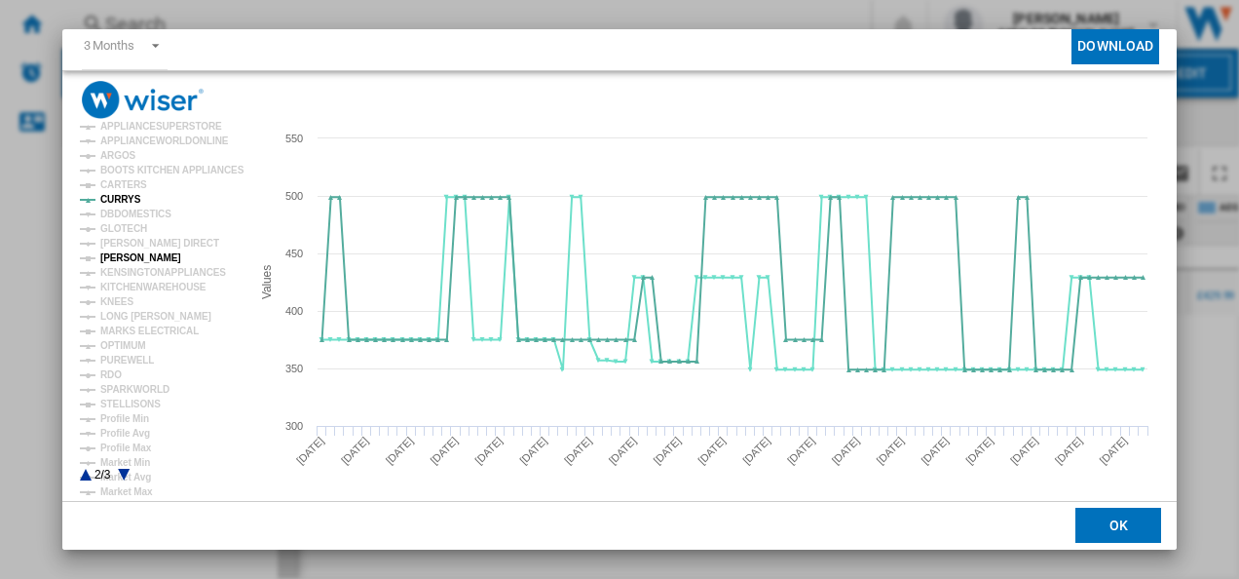
click at [121, 257] on tspan "[PERSON_NAME]" at bounding box center [140, 257] width 81 height 11
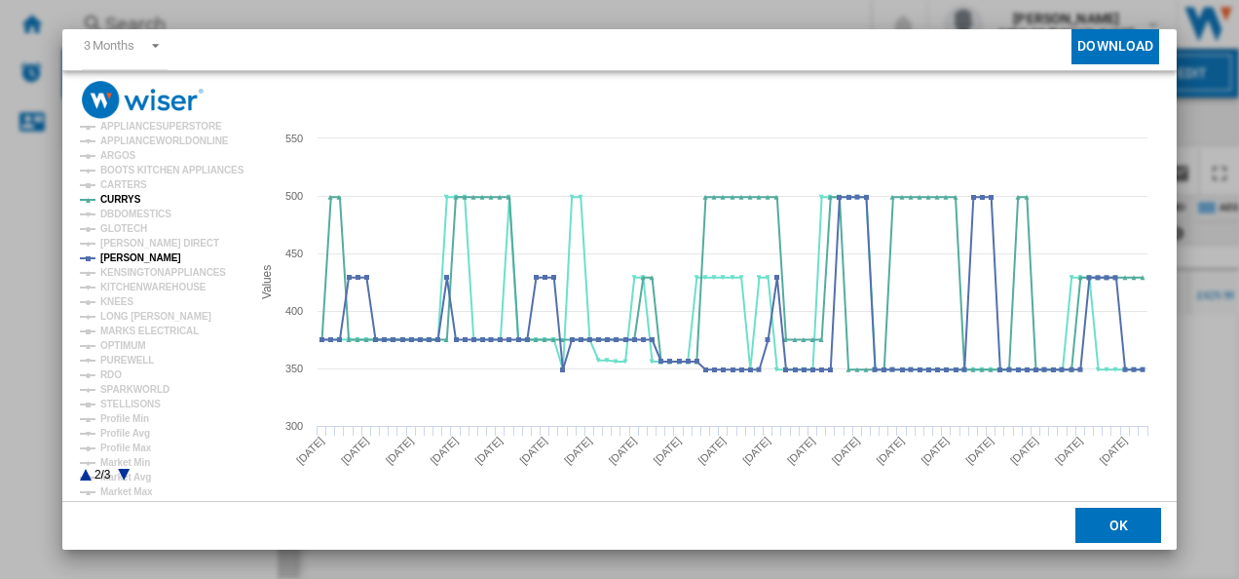
scroll to position [0, 0]
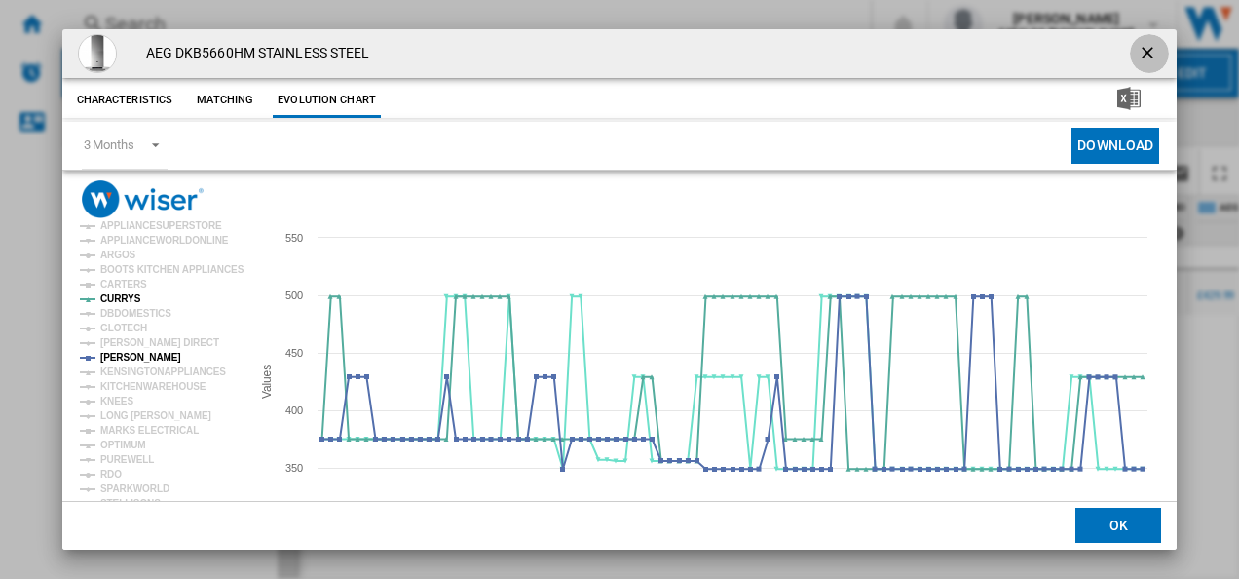
click at [1138, 47] on ng-md-icon "getI18NText('BUTTONS.CLOSE_DIALOG')" at bounding box center [1149, 54] width 23 height 23
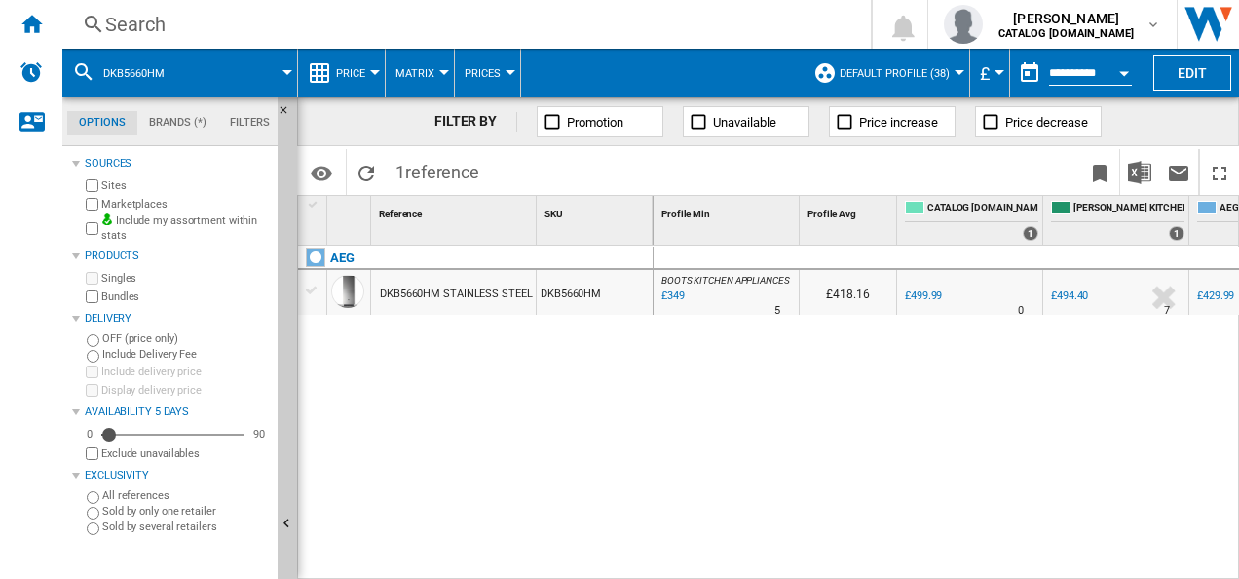
click at [478, 31] on div "Search" at bounding box center [462, 24] width 715 height 27
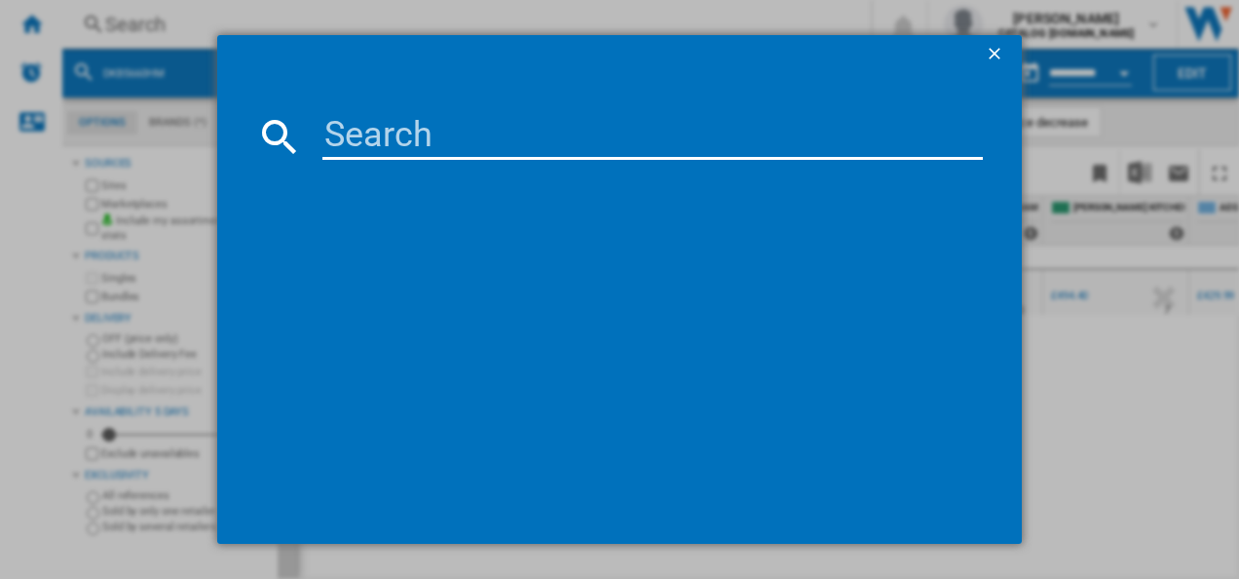
type input "BCX335L11M"
click at [417, 141] on input "BCX335L11M" at bounding box center [652, 136] width 661 height 47
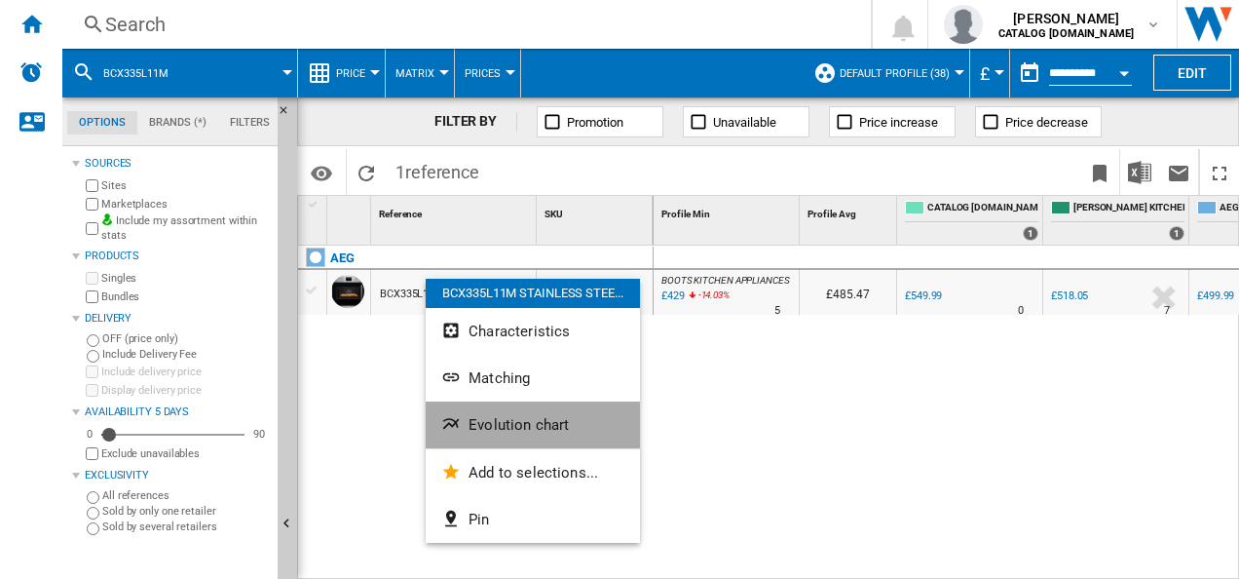
click at [471, 425] on span "Evolution chart" at bounding box center [518, 425] width 100 height 18
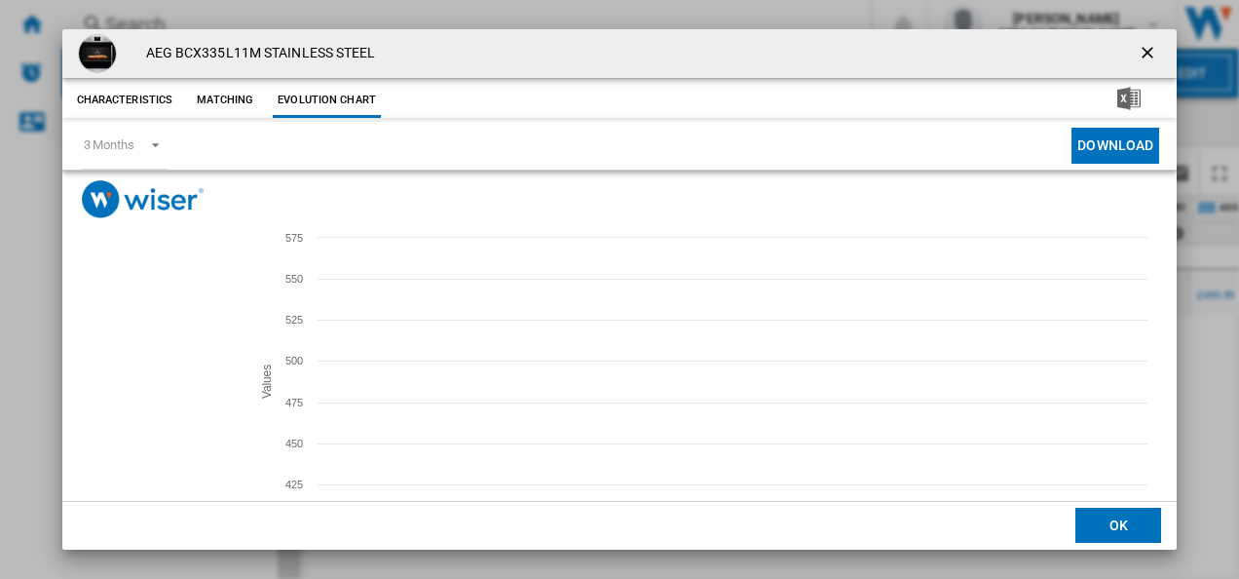
click at [116, 467] on tspan "CURRYS" at bounding box center [120, 472] width 41 height 11
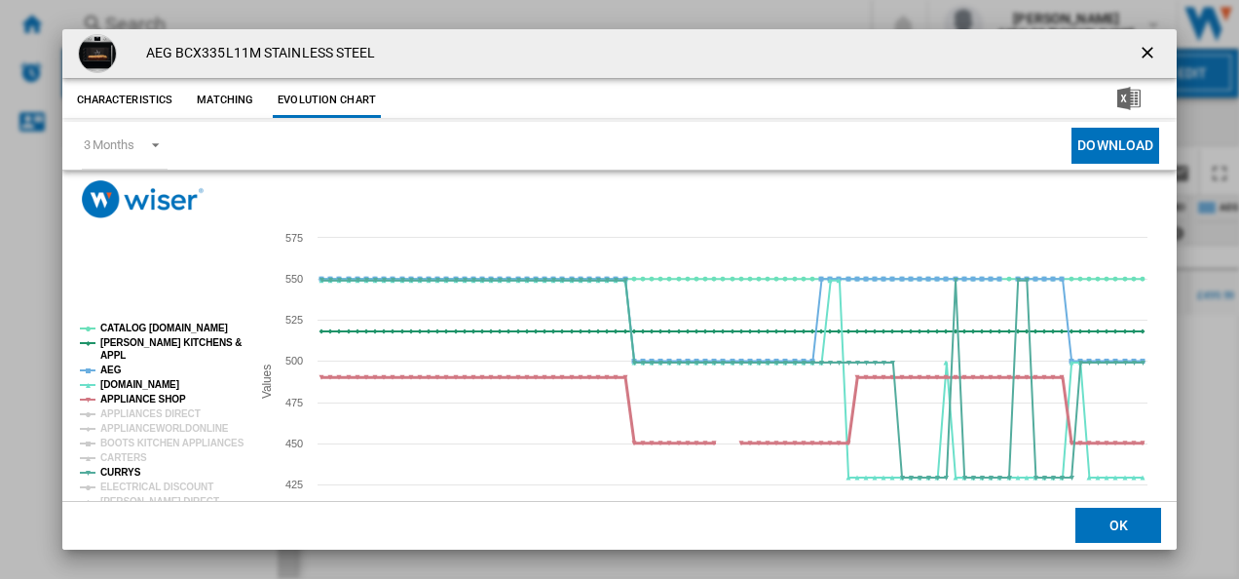
click at [131, 396] on tspan "APPLIANCE SHOP" at bounding box center [143, 398] width 86 height 11
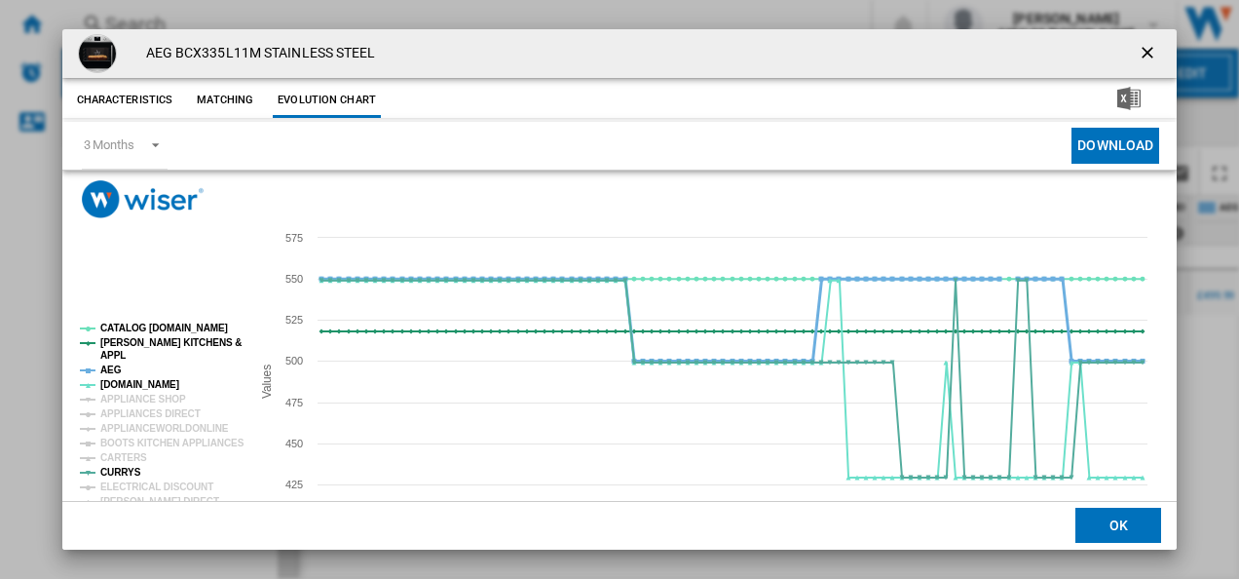
click at [109, 371] on tspan "AEG" at bounding box center [110, 369] width 21 height 11
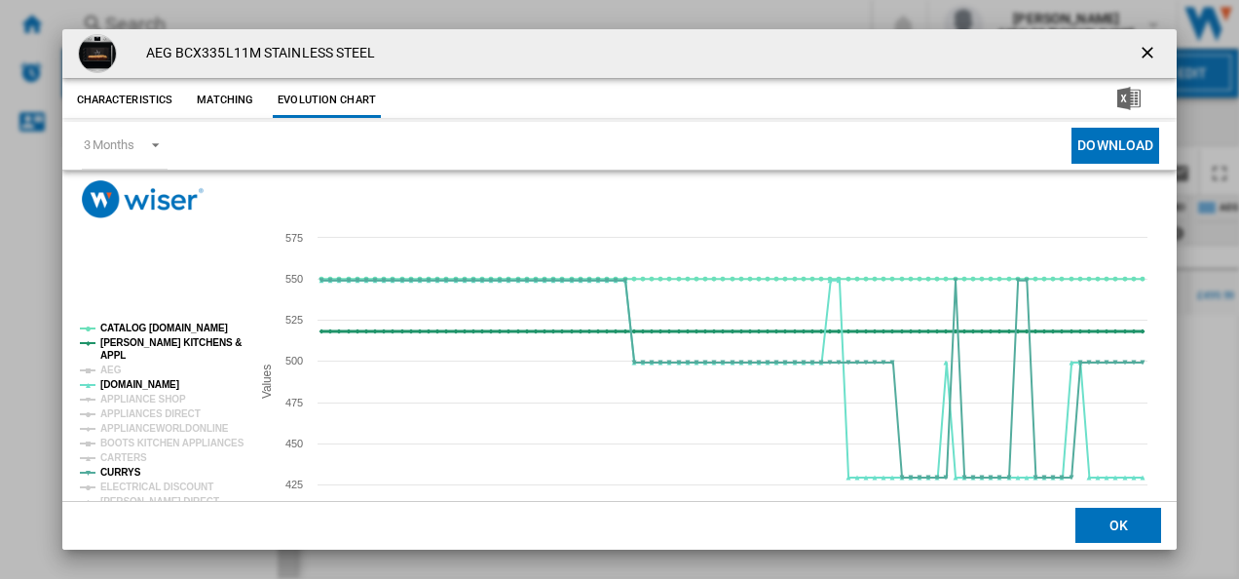
click at [132, 337] on tspan "[PERSON_NAME] KITCHENS &" at bounding box center [170, 342] width 141 height 11
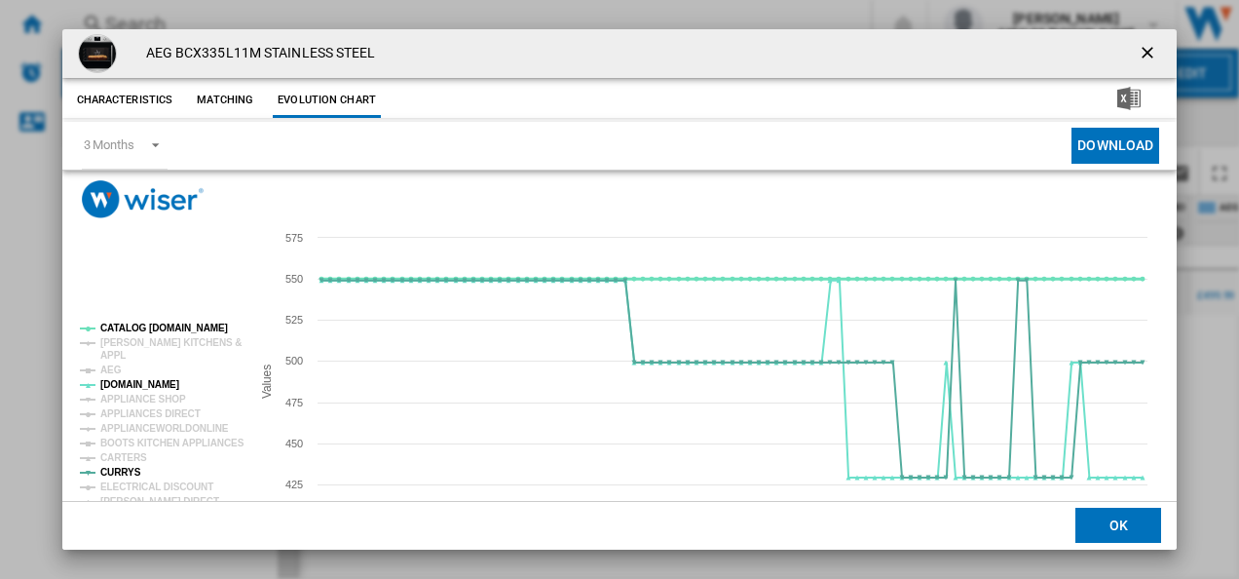
click at [132, 327] on tspan "CATALOG [DOMAIN_NAME]" at bounding box center [164, 327] width 128 height 11
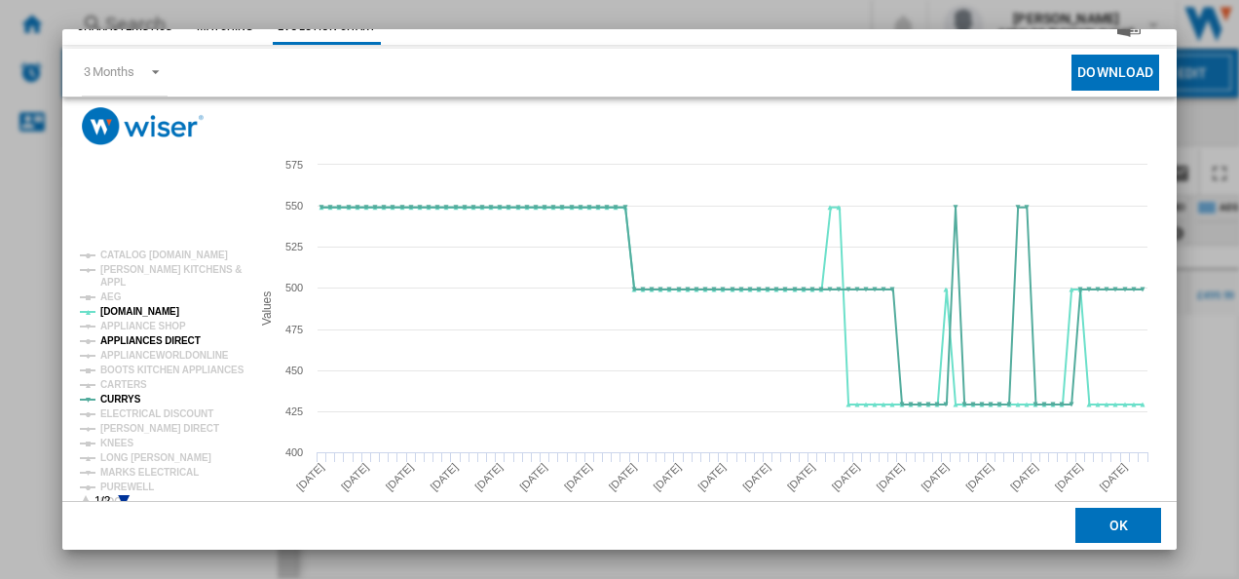
scroll to position [106, 0]
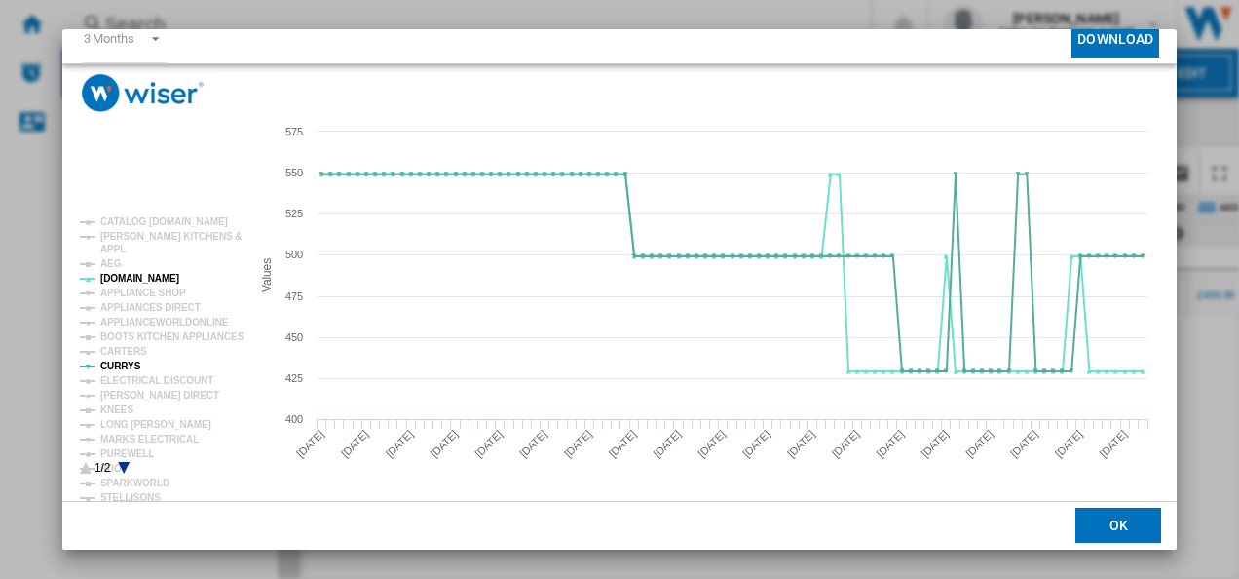
click at [122, 462] on icon "Product popup" at bounding box center [124, 468] width 12 height 12
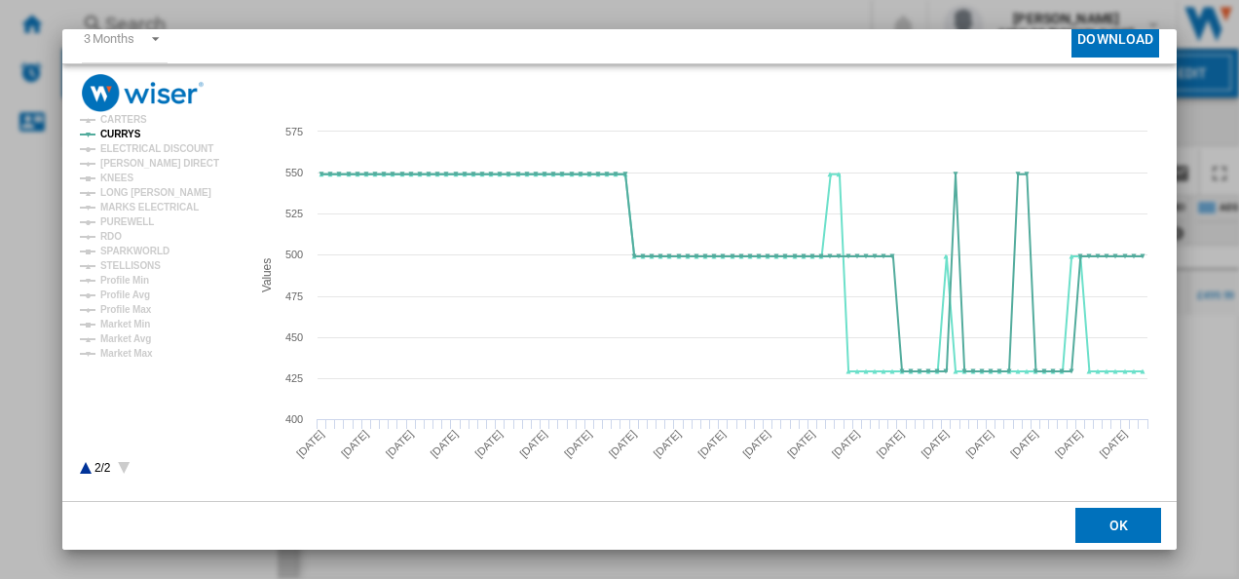
click at [84, 467] on icon "Product popup" at bounding box center [86, 468] width 12 height 12
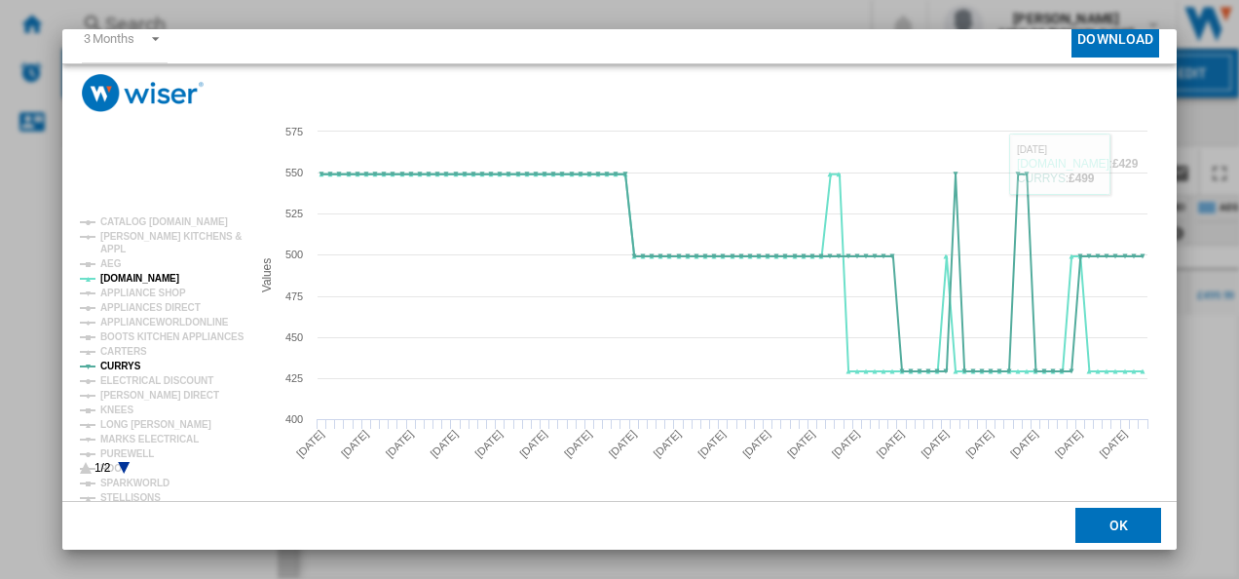
click at [1178, 49] on div "AEG BCX335L11M STAINLESS STEEL Characteristics Matching Evolution chart price £…" at bounding box center [619, 289] width 1239 height 579
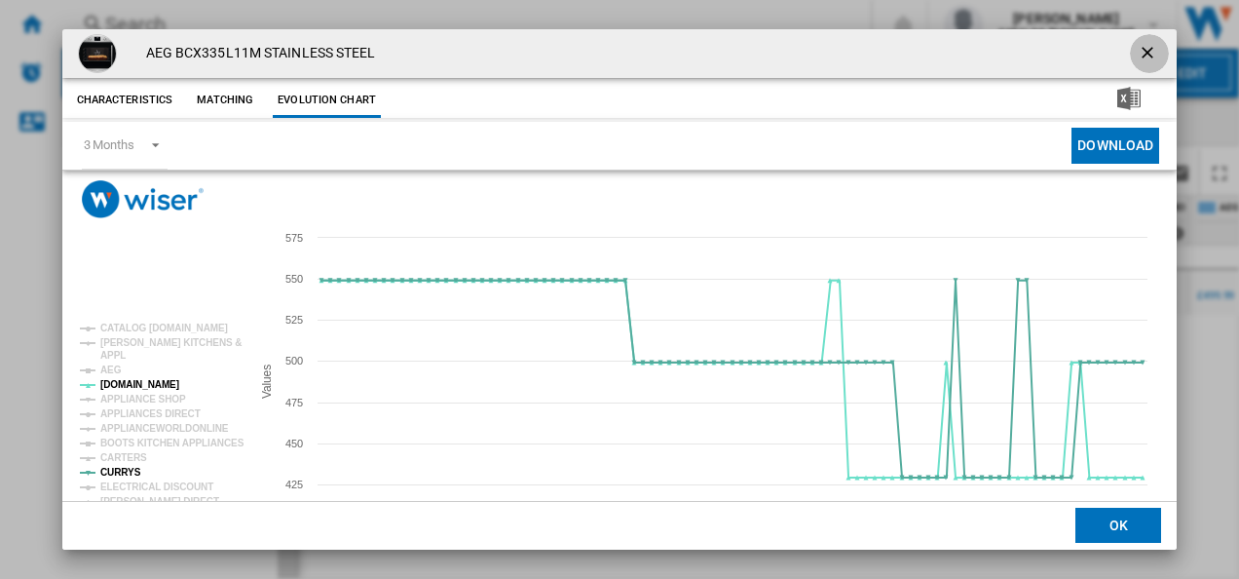
click at [1138, 55] on ng-md-icon "getI18NText('BUTTONS.CLOSE_DIALOG')" at bounding box center [1149, 54] width 23 height 23
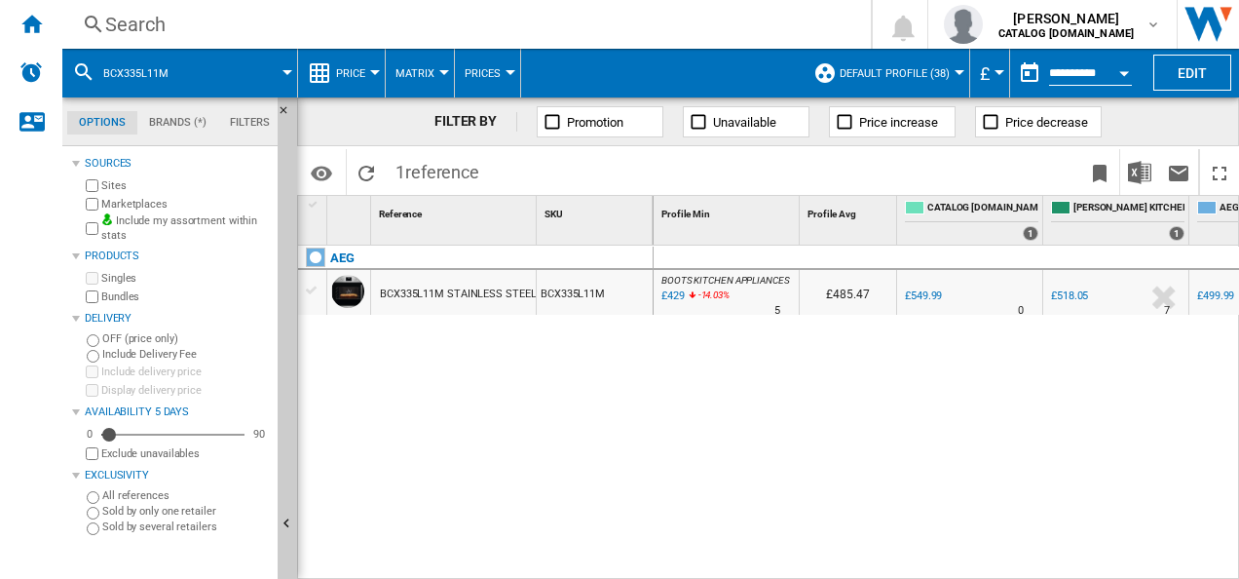
click at [733, 28] on div "Search" at bounding box center [462, 24] width 715 height 27
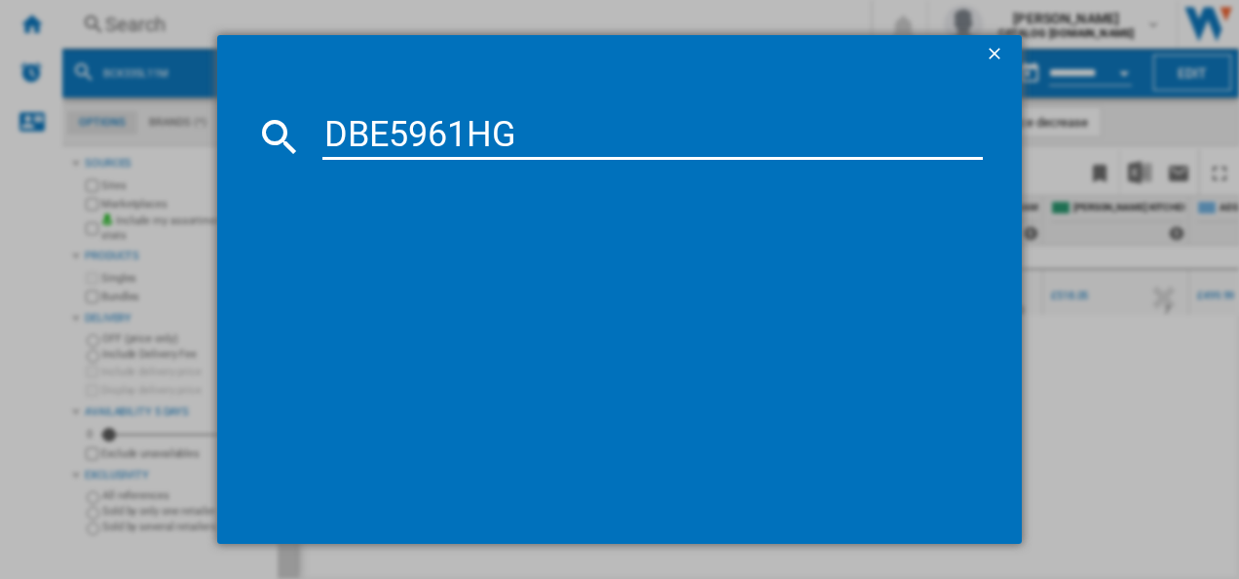
click at [443, 131] on input "DBE5961HG" at bounding box center [652, 136] width 661 height 47
type input "DBE5961HG"
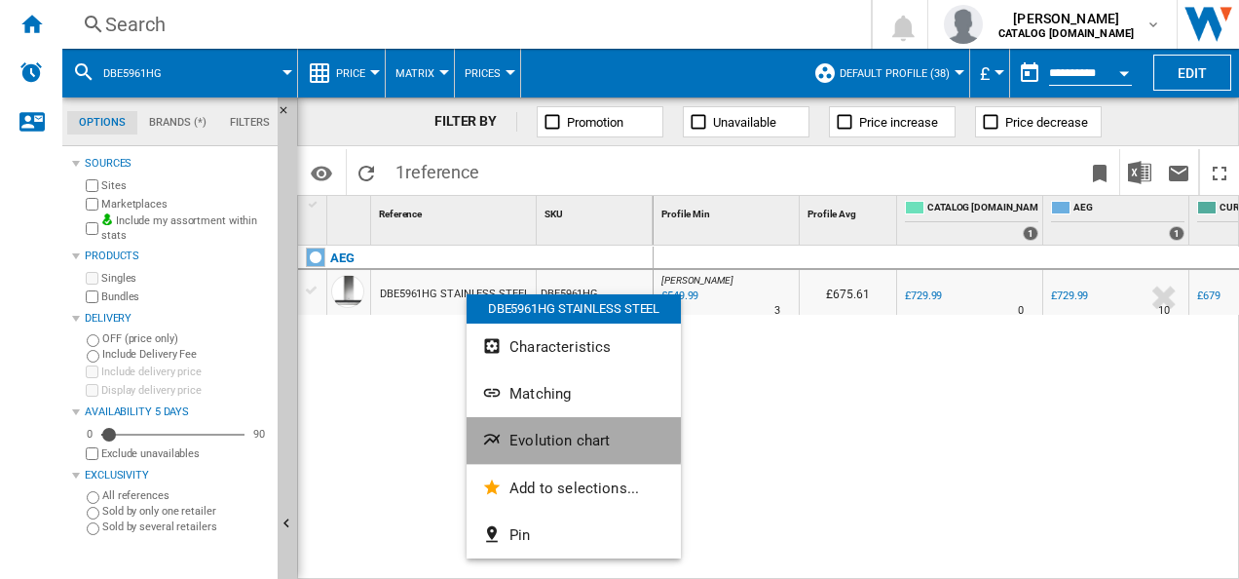
click at [516, 425] on button "Evolution chart" at bounding box center [574, 440] width 214 height 47
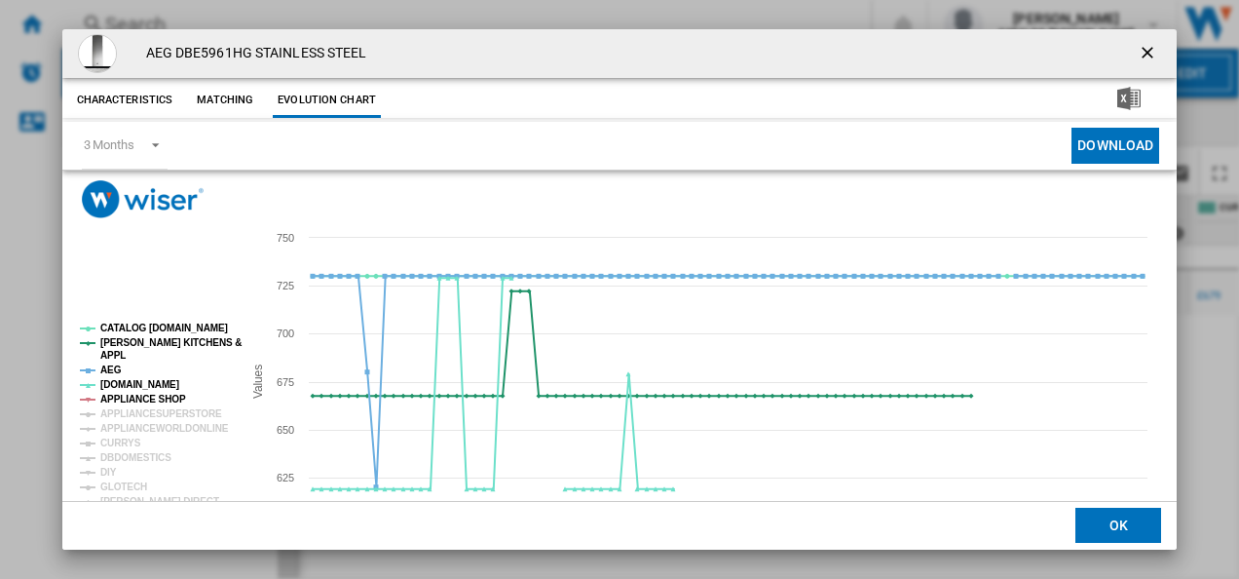
click at [147, 396] on tspan "APPLIANCE SHOP" at bounding box center [143, 398] width 86 height 11
click at [117, 370] on tspan "AEG" at bounding box center [110, 369] width 21 height 11
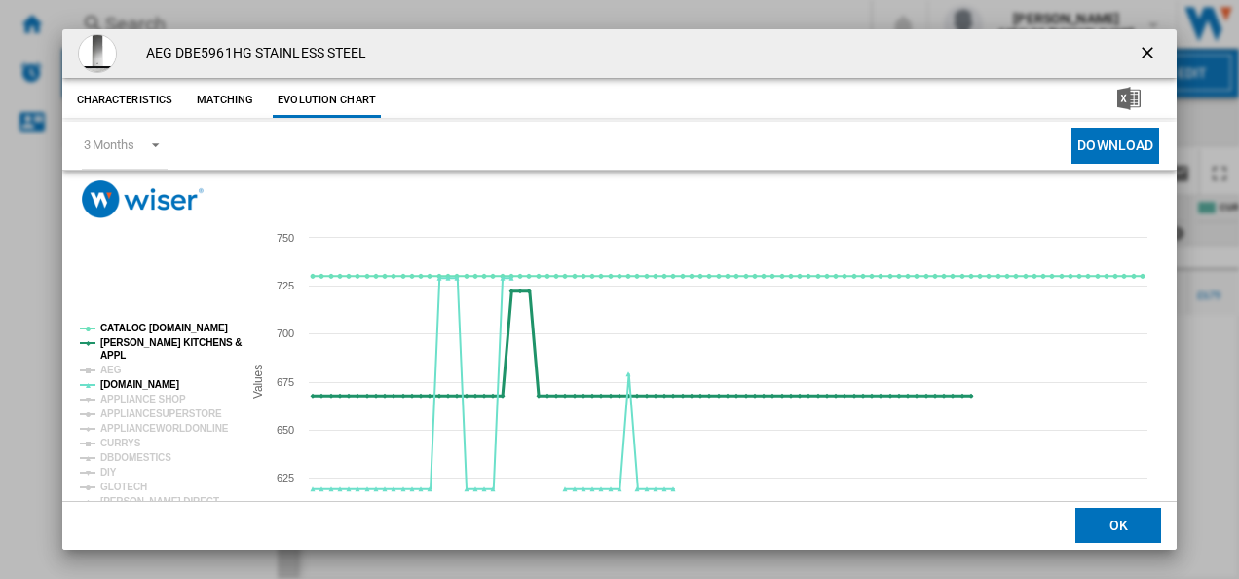
click at [152, 347] on tspan "[PERSON_NAME] KITCHENS &" at bounding box center [170, 342] width 141 height 11
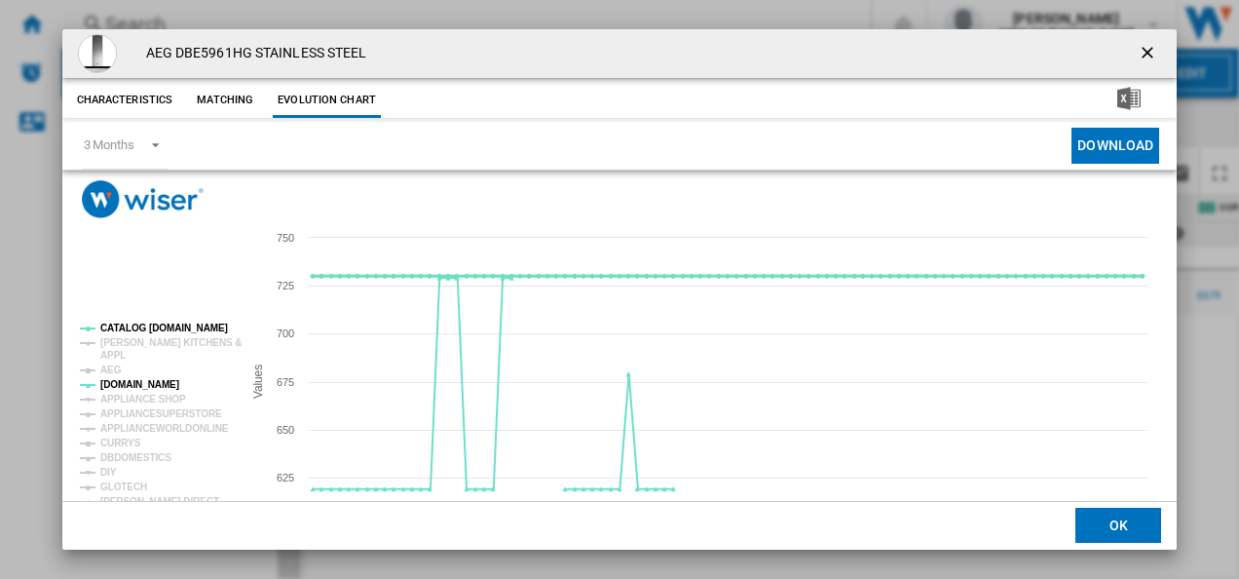
click at [168, 323] on tspan "CATALOG [DOMAIN_NAME]" at bounding box center [164, 327] width 128 height 11
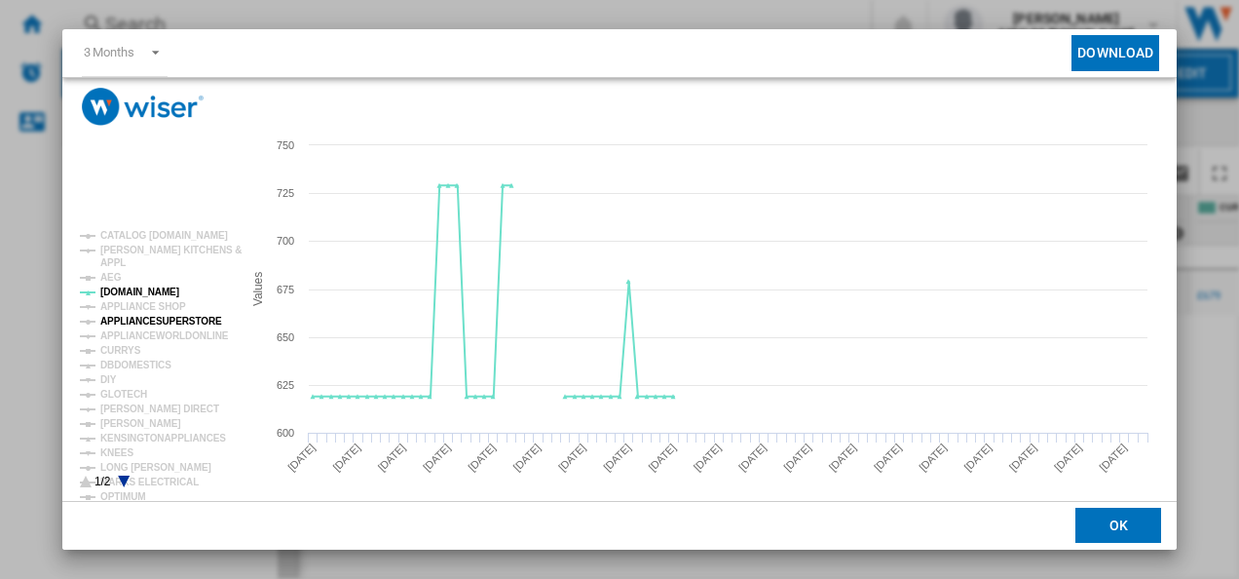
scroll to position [94, 0]
click at [128, 418] on tspan "[PERSON_NAME]" at bounding box center [140, 421] width 81 height 11
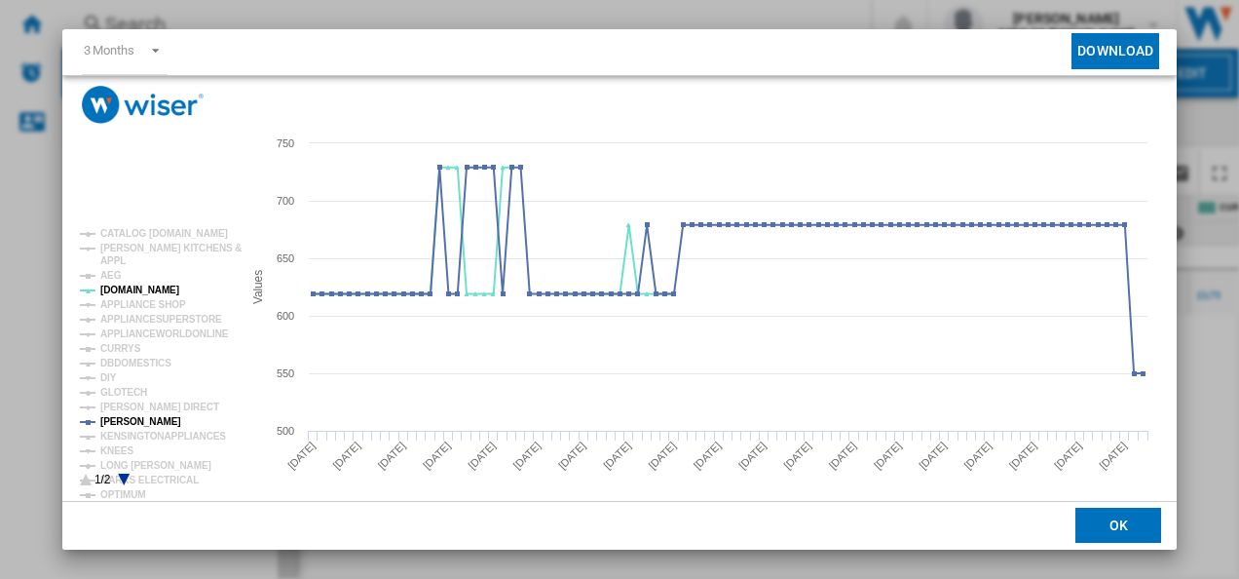
scroll to position [106, 0]
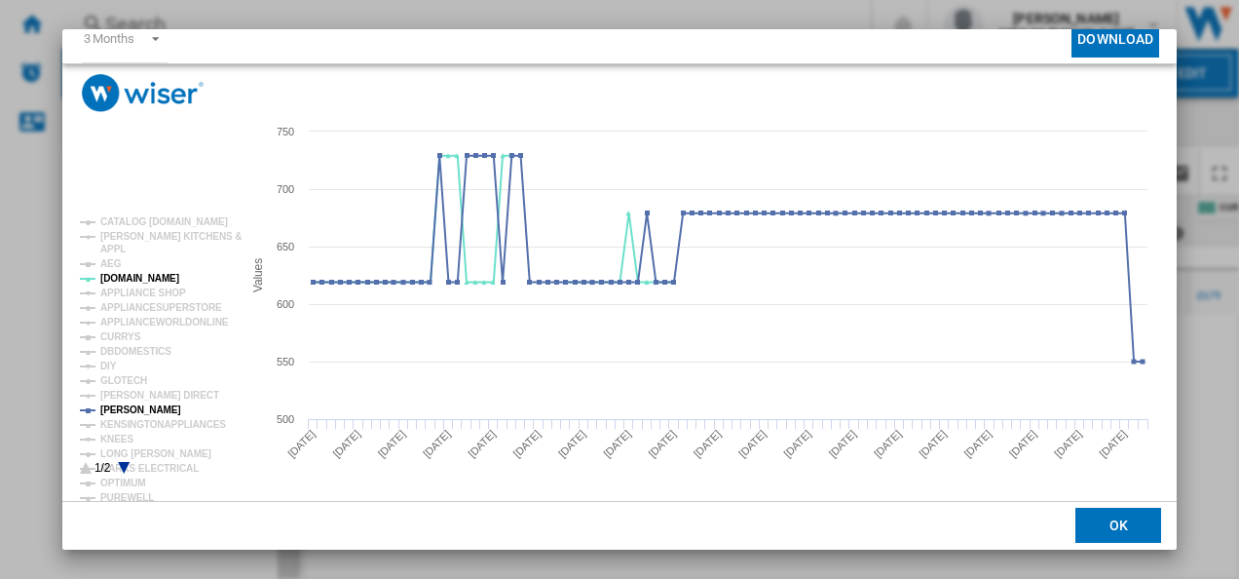
click at [127, 463] on icon "Product popup" at bounding box center [124, 468] width 12 height 12
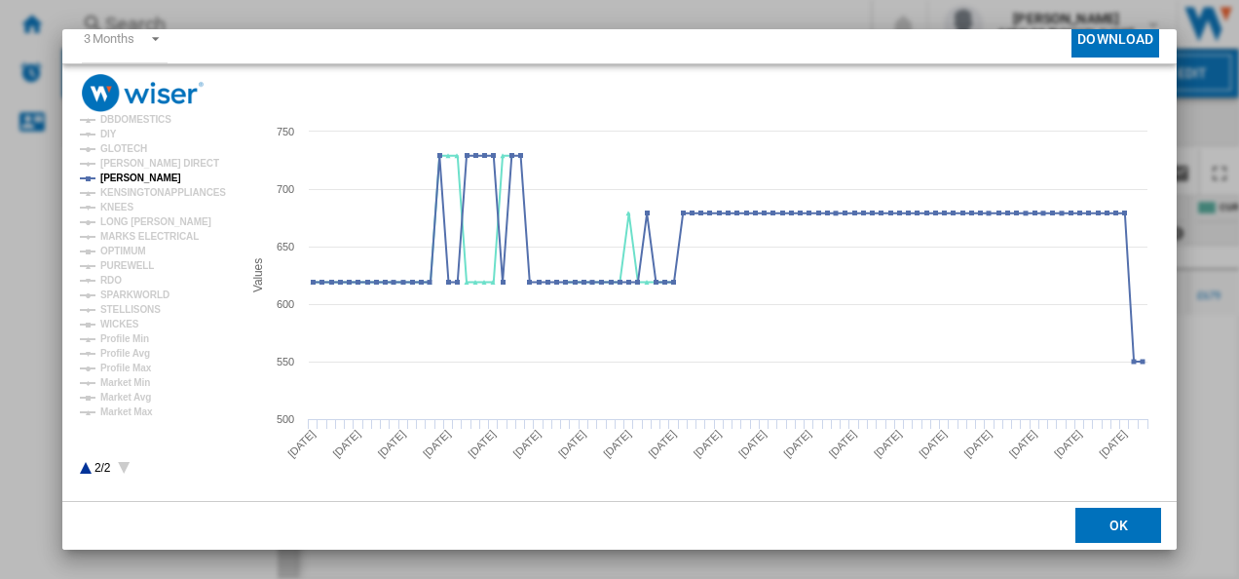
click at [87, 466] on icon "Product popup" at bounding box center [86, 468] width 12 height 12
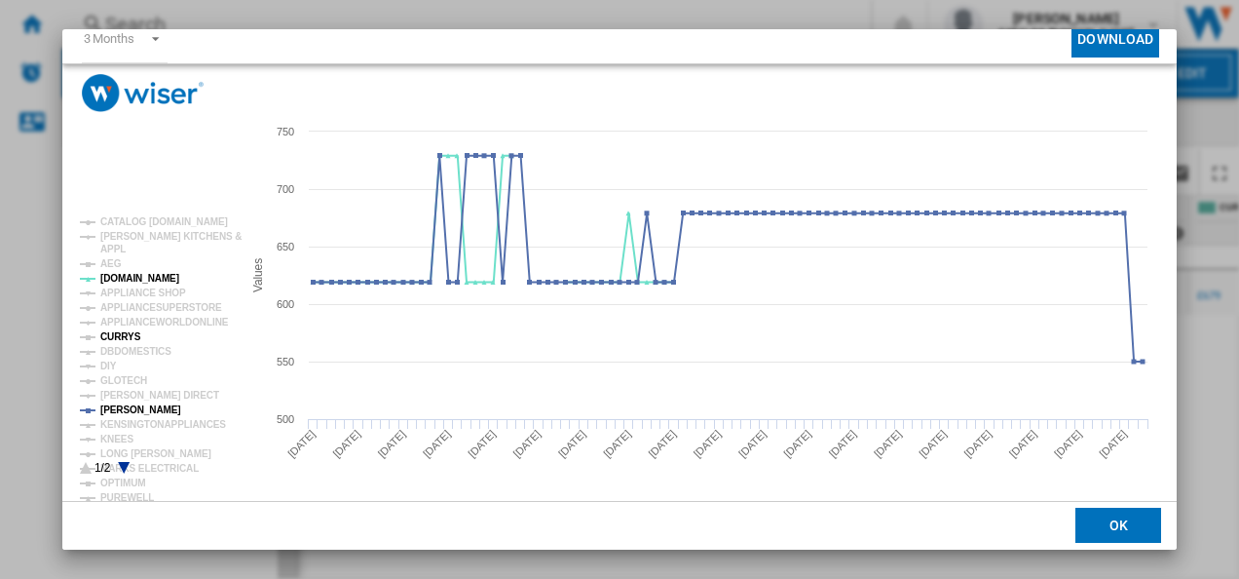
click at [129, 331] on tspan "CURRYS" at bounding box center [120, 336] width 41 height 11
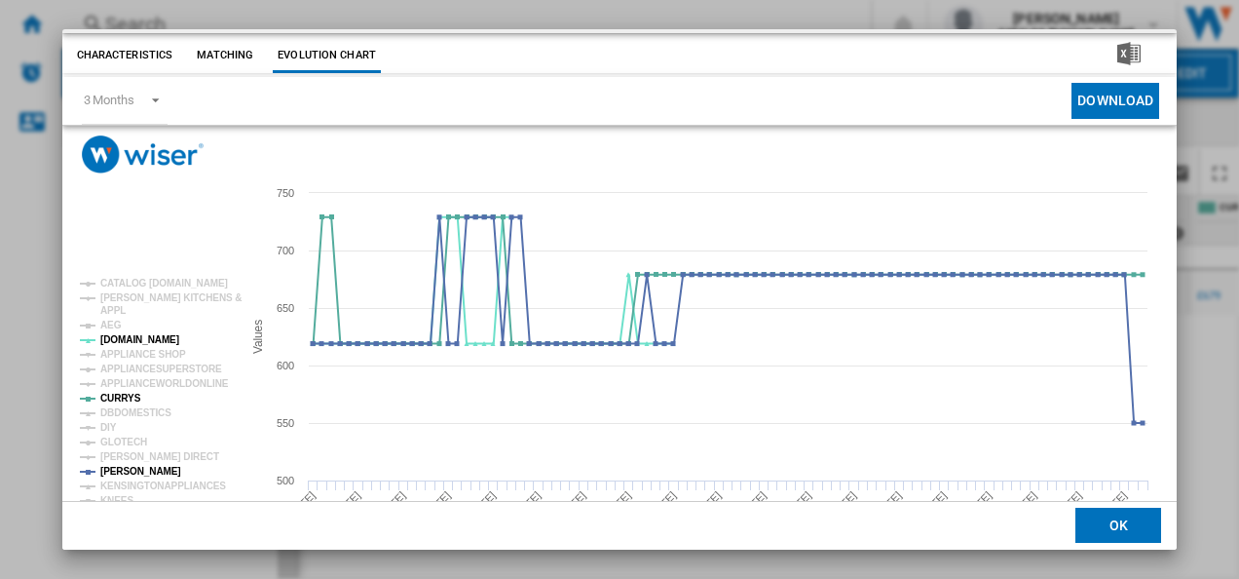
scroll to position [0, 0]
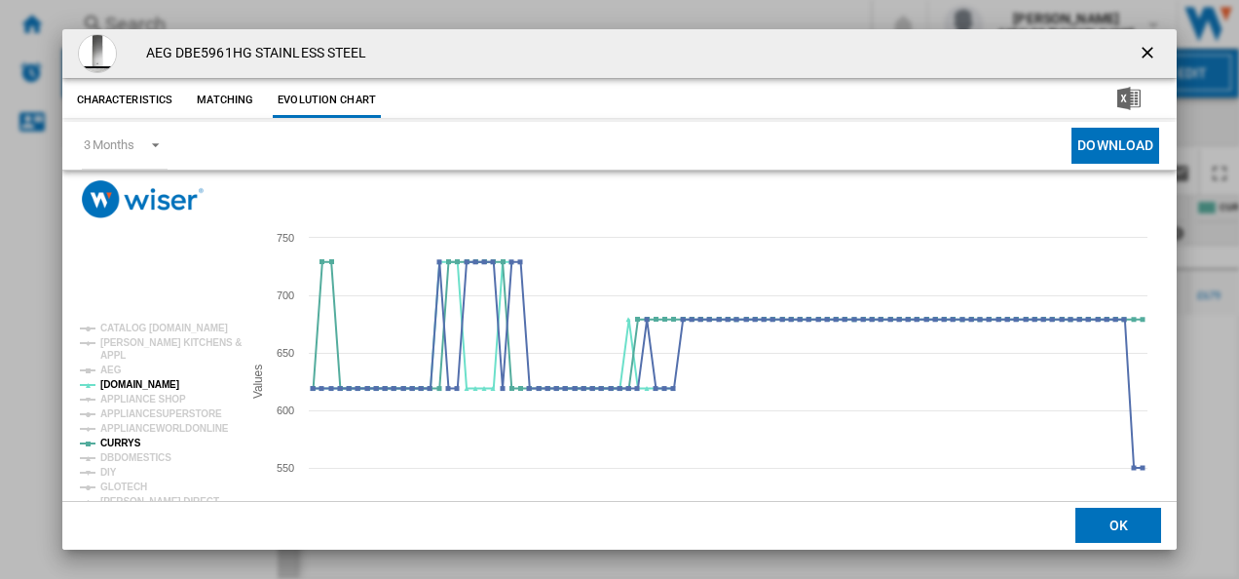
click at [1145, 54] on ng-md-icon "getI18NText('BUTTONS.CLOSE_DIALOG')" at bounding box center [1149, 54] width 23 height 23
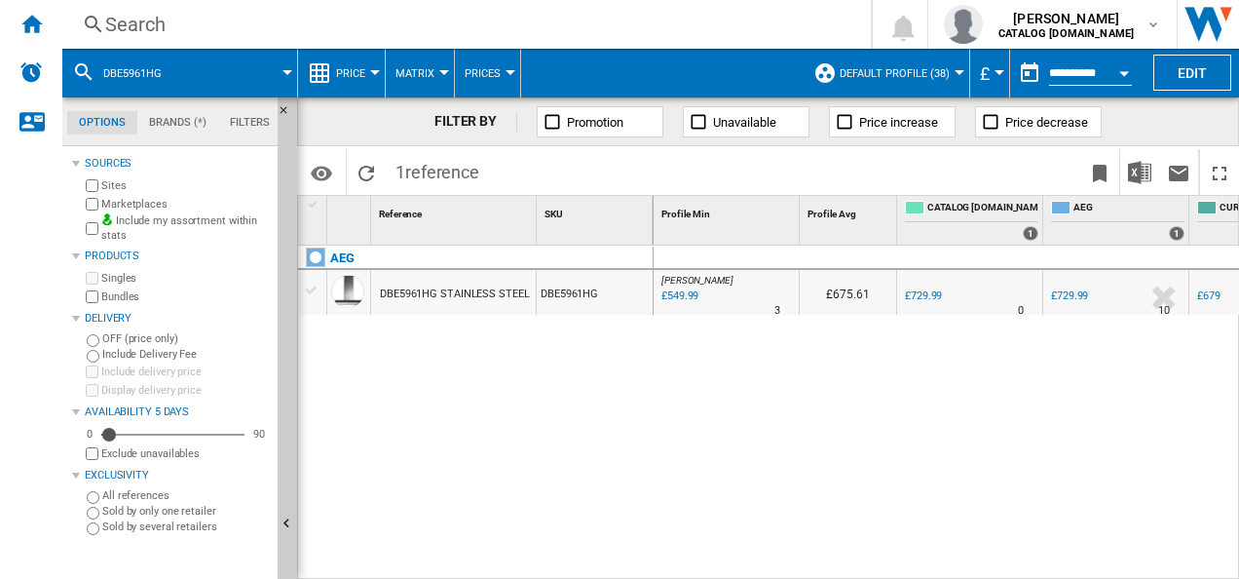
click at [706, 25] on div "Search" at bounding box center [462, 24] width 715 height 27
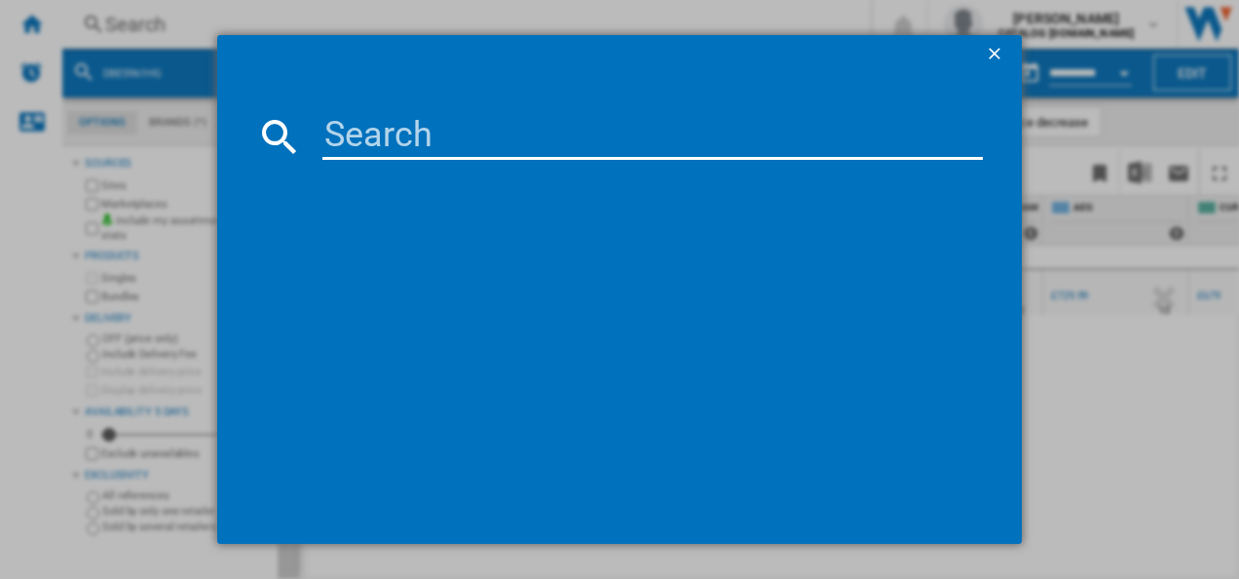
click at [590, 152] on input at bounding box center [652, 136] width 661 height 47
type input "BEX535A61B"
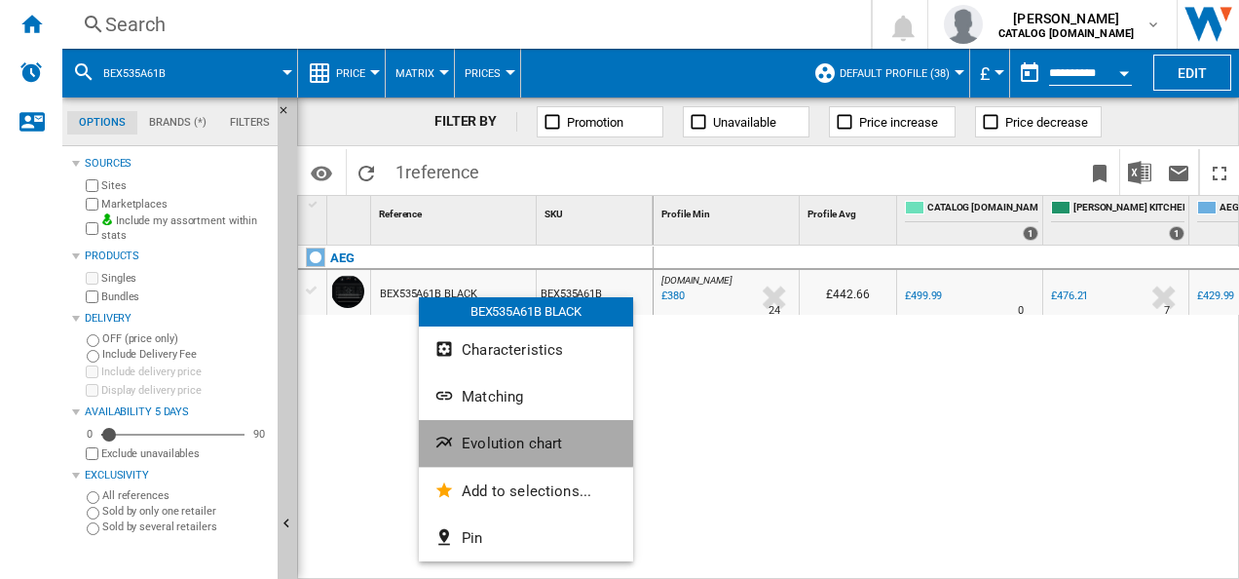
click at [446, 428] on button "Evolution chart" at bounding box center [526, 443] width 214 height 47
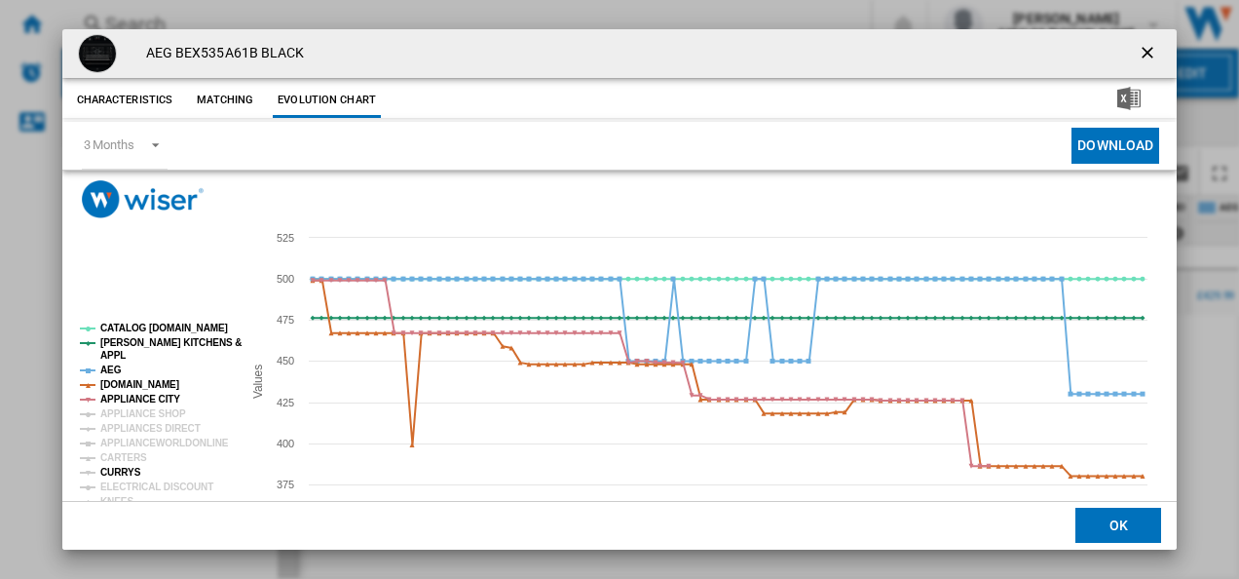
click at [119, 467] on tspan "CURRYS" at bounding box center [120, 472] width 41 height 11
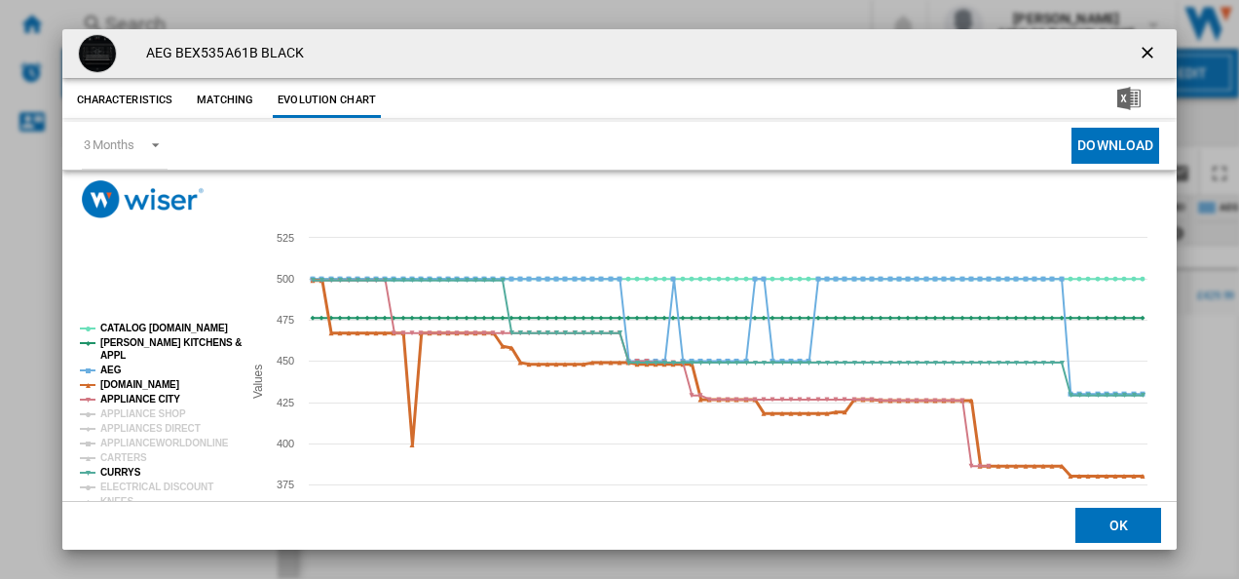
click at [143, 388] on tspan "[DOMAIN_NAME]" at bounding box center [139, 384] width 79 height 11
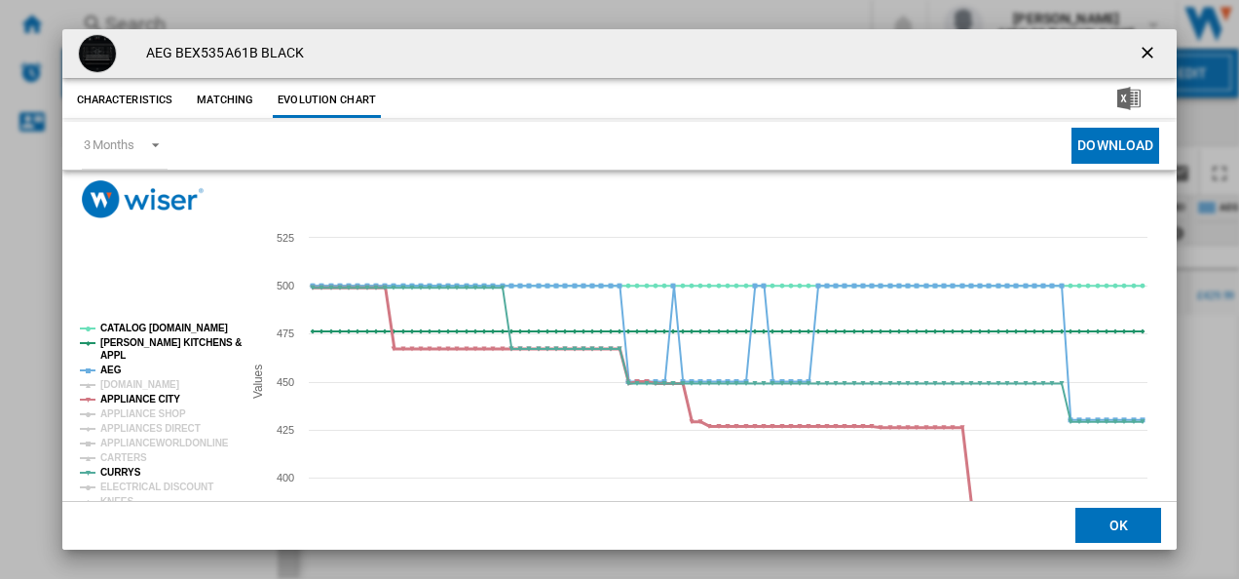
click at [141, 395] on tspan "APPLIANCE CITY" at bounding box center [140, 398] width 80 height 11
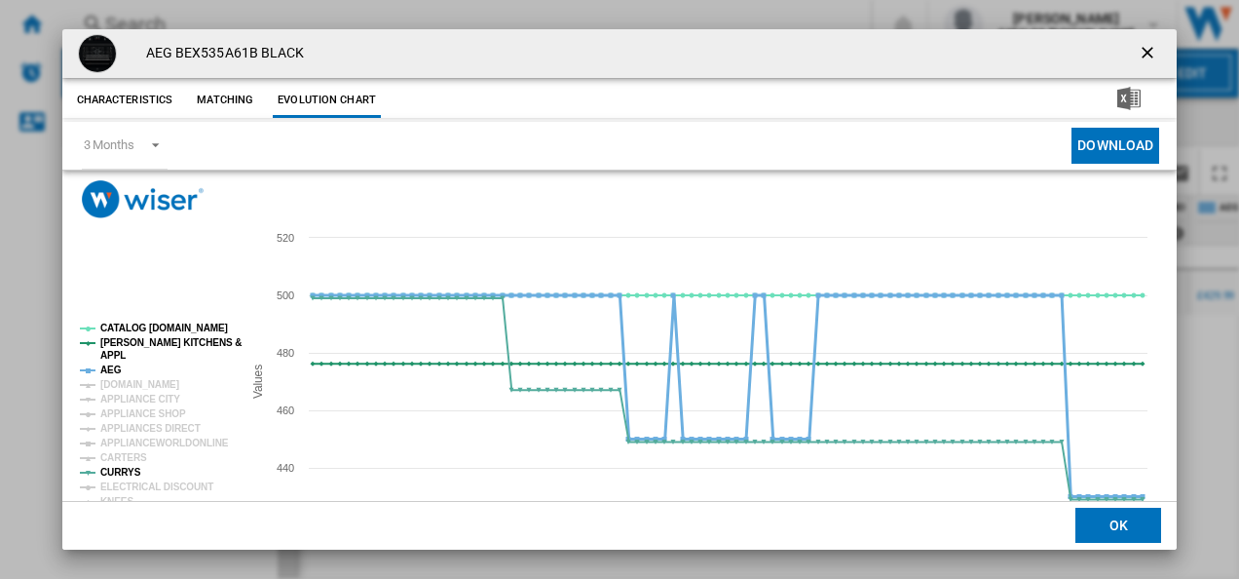
click at [106, 367] on tspan "AEG" at bounding box center [110, 369] width 21 height 11
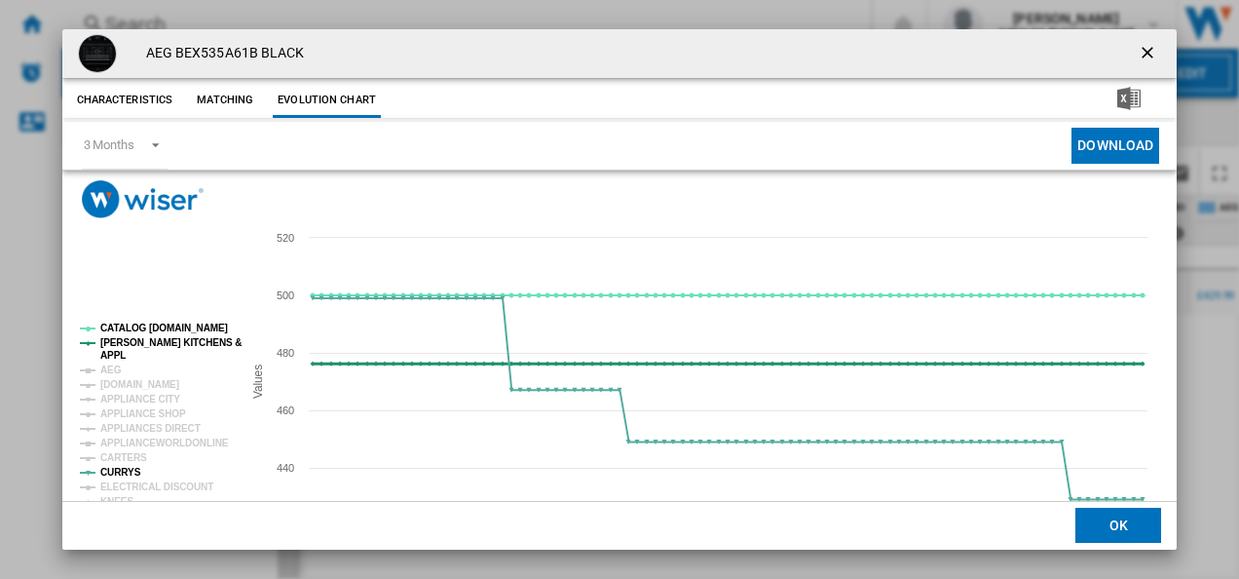
click at [132, 345] on tspan "[PERSON_NAME] KITCHENS &" at bounding box center [170, 342] width 141 height 11
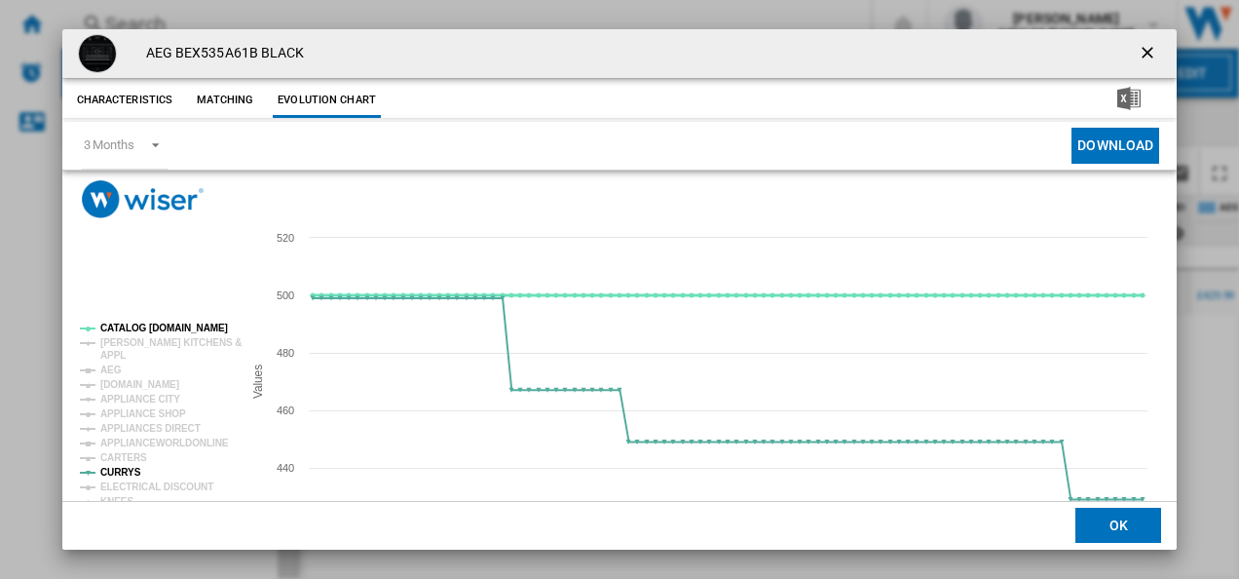
click at [143, 327] on tspan "CATALOG [DOMAIN_NAME]" at bounding box center [164, 327] width 128 height 11
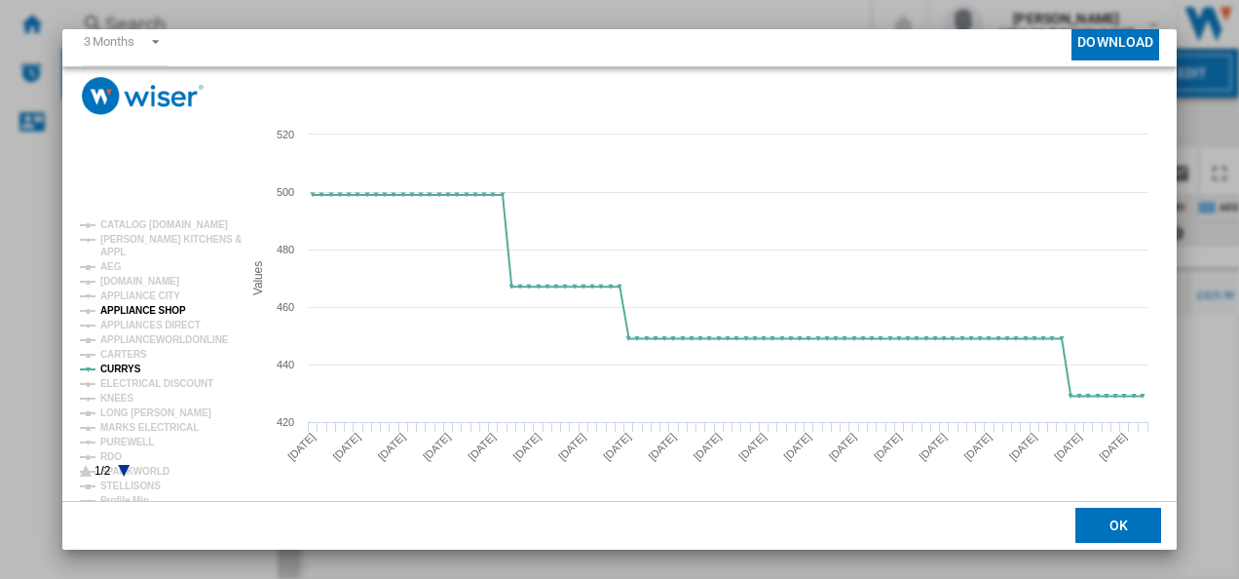
scroll to position [106, 0]
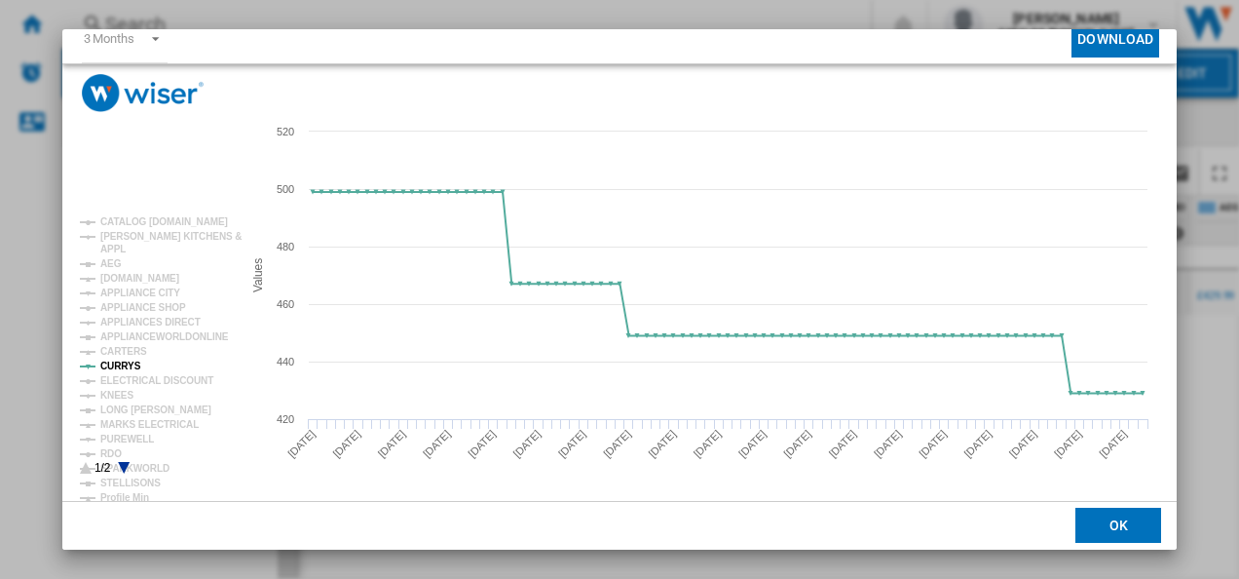
click at [125, 466] on icon "Product popup" at bounding box center [124, 468] width 12 height 12
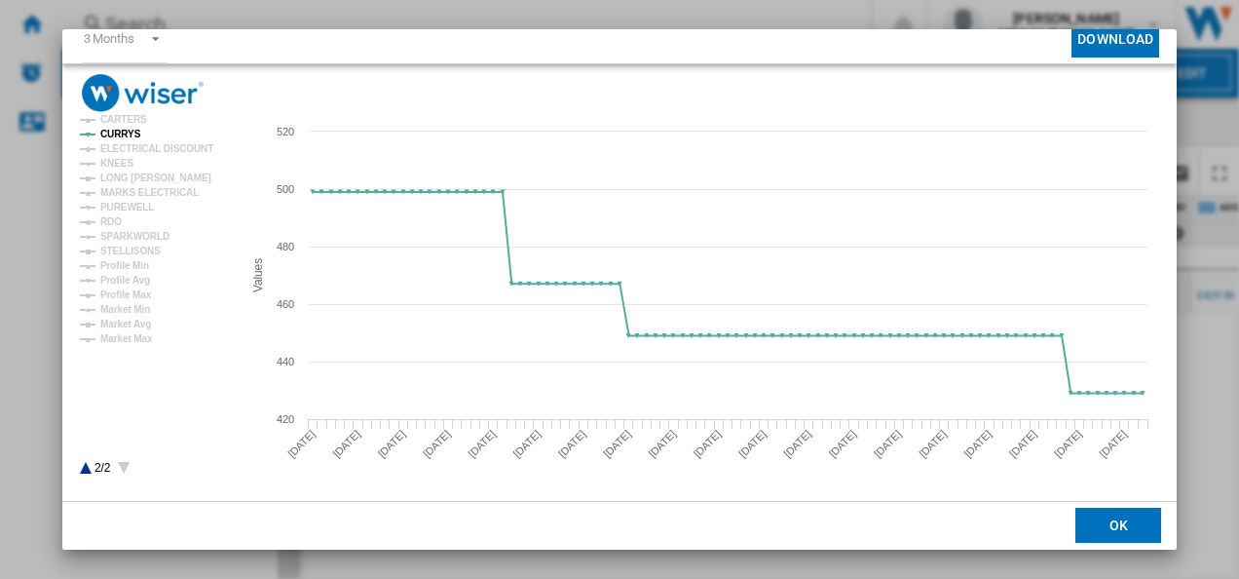
click at [86, 467] on icon "Product popup" at bounding box center [86, 468] width 12 height 12
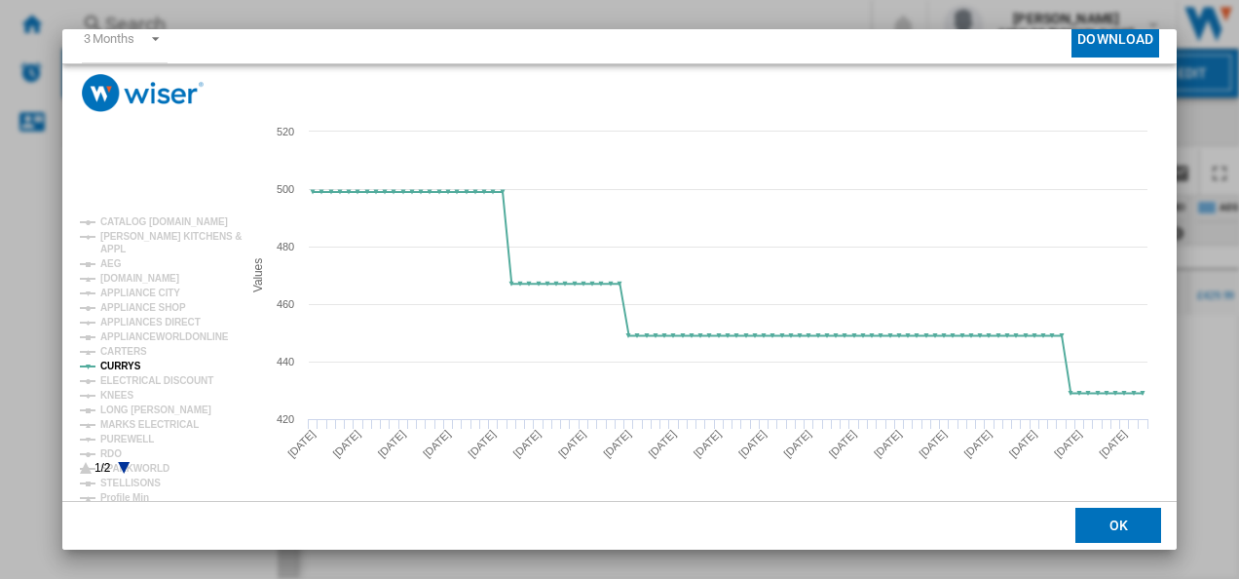
scroll to position [0, 0]
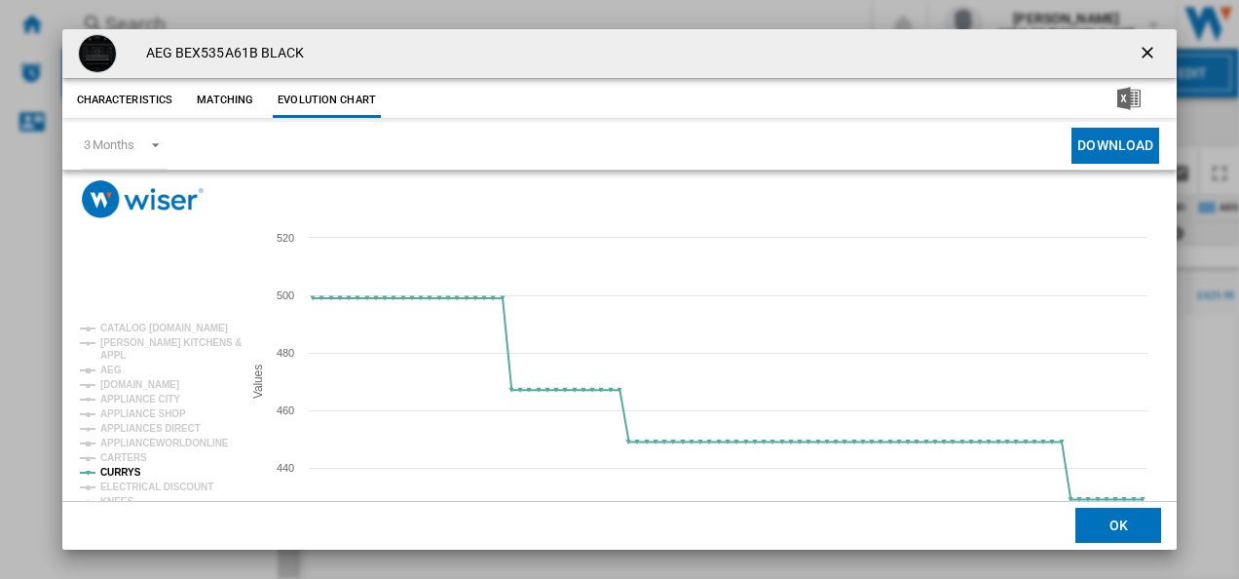
click at [1138, 51] on ng-md-icon "getI18NText('BUTTONS.CLOSE_DIALOG')" at bounding box center [1149, 54] width 23 height 23
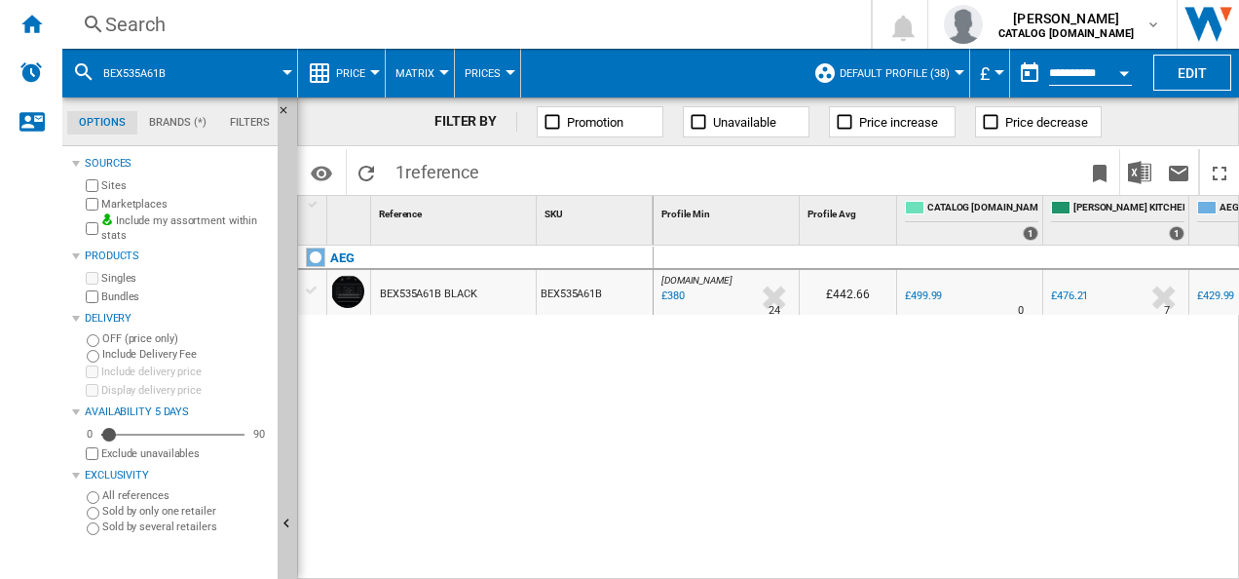
click at [566, 19] on div "Search" at bounding box center [462, 24] width 715 height 27
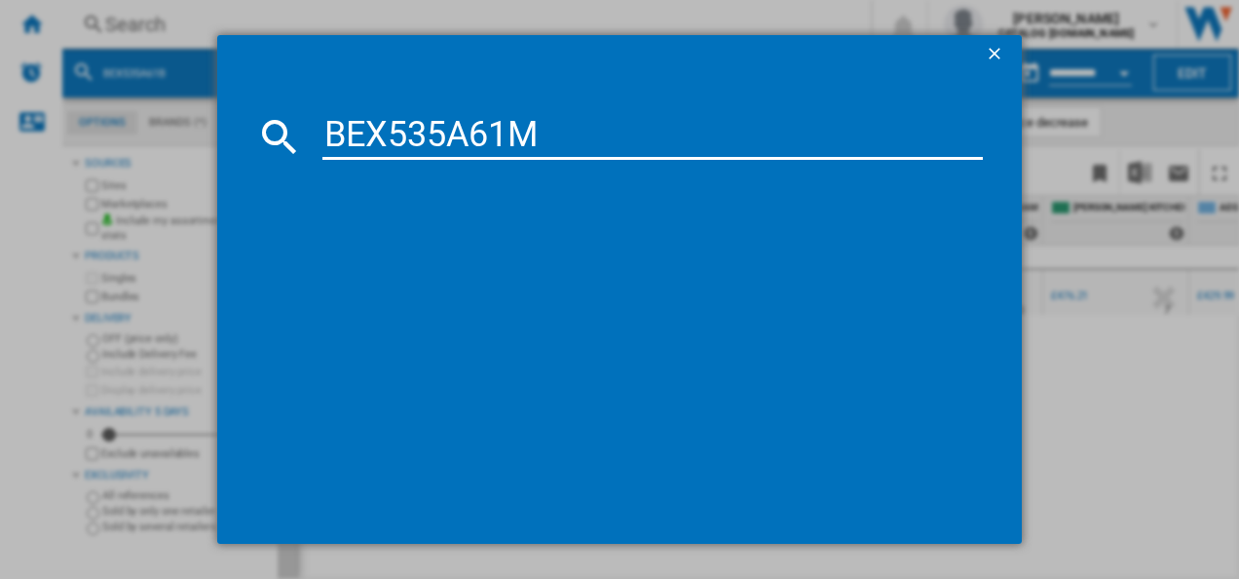
click at [436, 124] on input "BEX535A61M" at bounding box center [652, 136] width 661 height 47
type input "BEX535A61M"
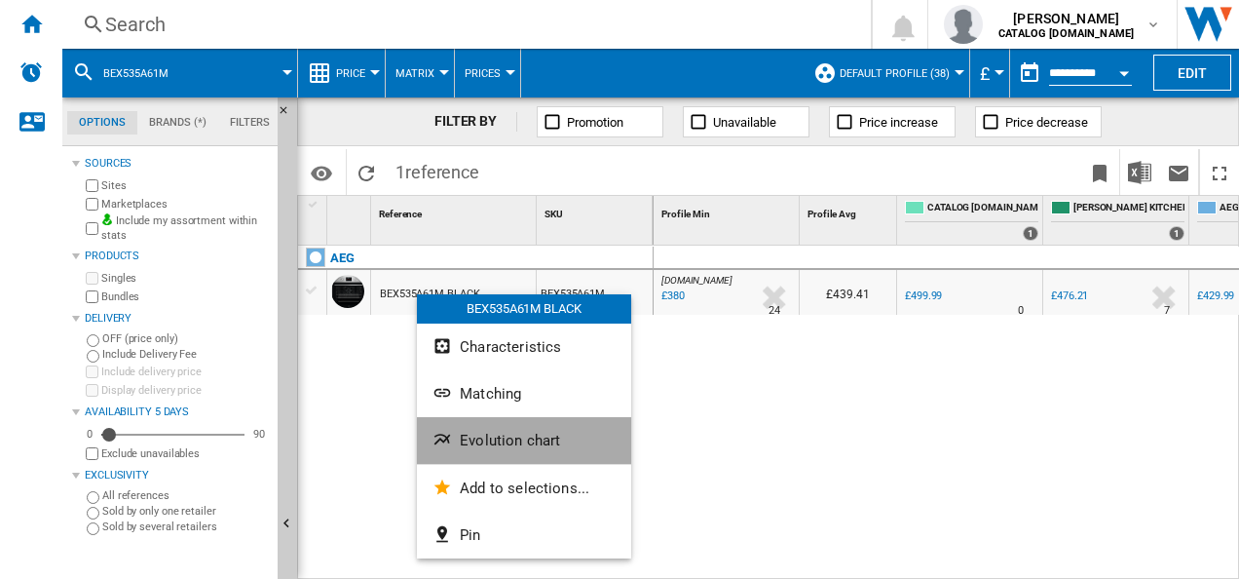
click at [462, 432] on span "Evolution chart" at bounding box center [510, 440] width 100 height 18
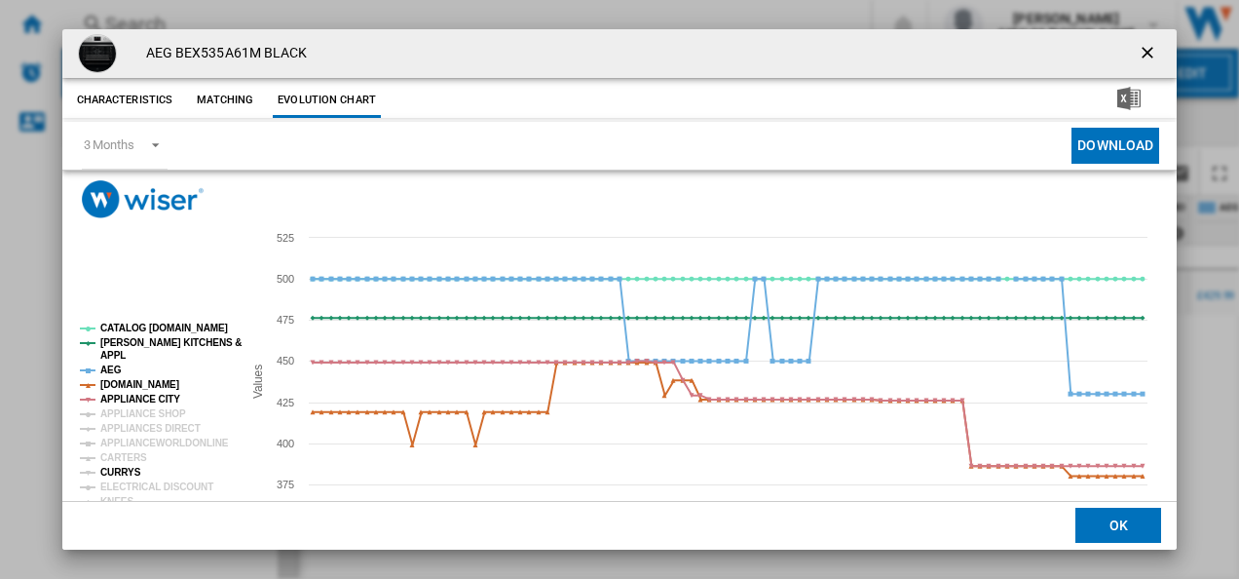
click at [130, 471] on tspan "CURRYS" at bounding box center [120, 472] width 41 height 11
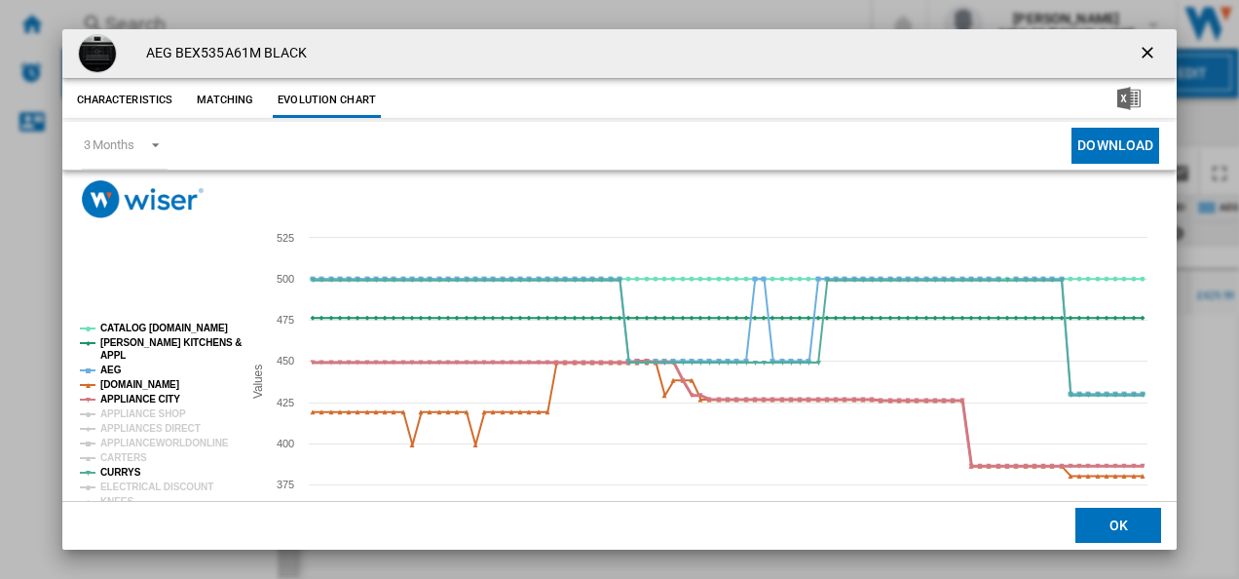
click at [154, 395] on tspan "APPLIANCE CITY" at bounding box center [140, 398] width 80 height 11
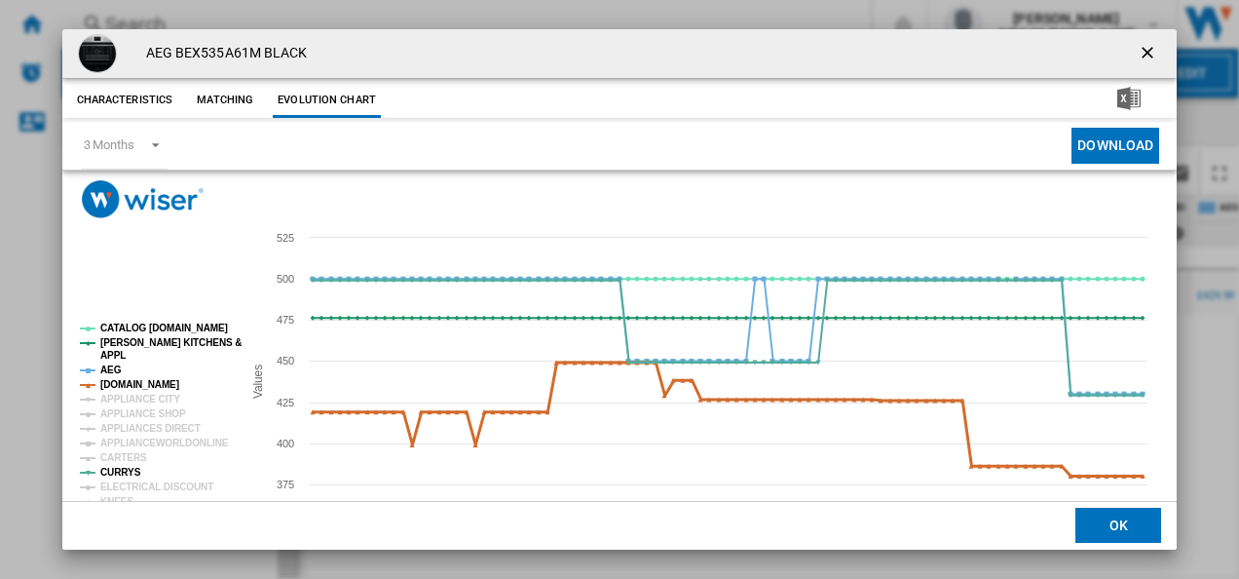
click at [146, 379] on tspan "[DOMAIN_NAME]" at bounding box center [139, 384] width 79 height 11
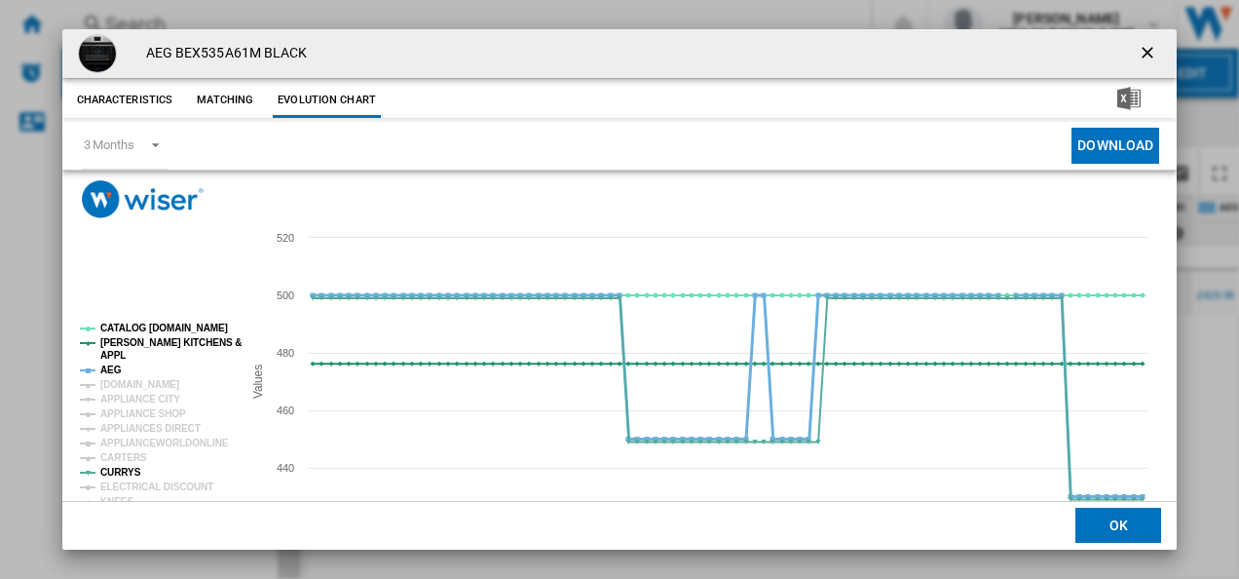
click at [113, 373] on tspan "AEG" at bounding box center [110, 369] width 21 height 11
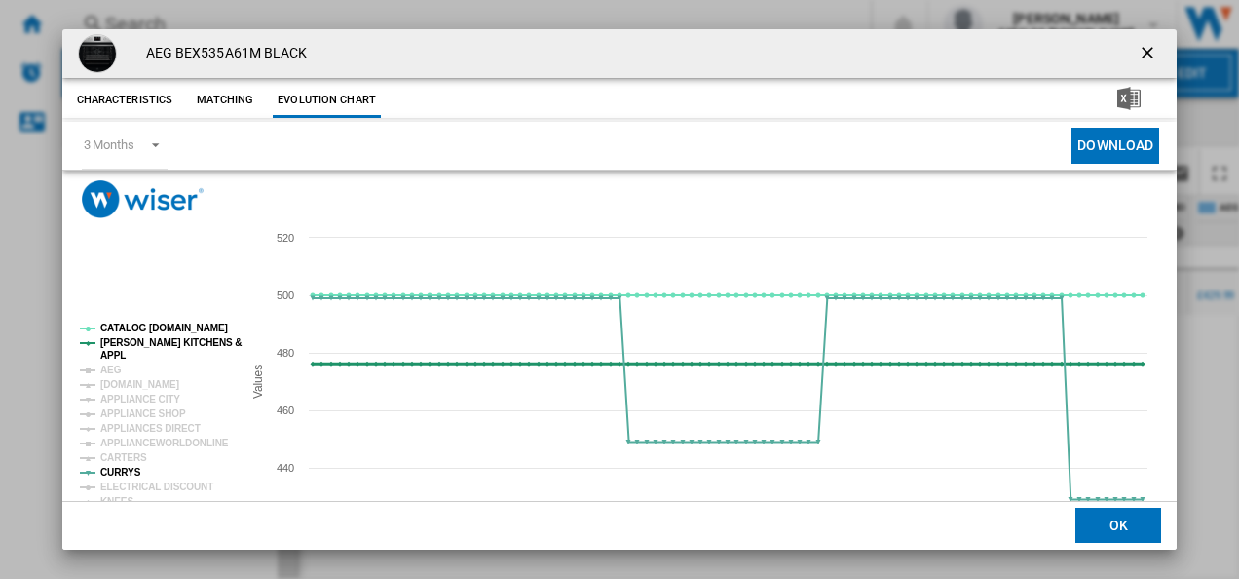
click at [133, 347] on tspan "[PERSON_NAME] KITCHENS &" at bounding box center [170, 342] width 141 height 11
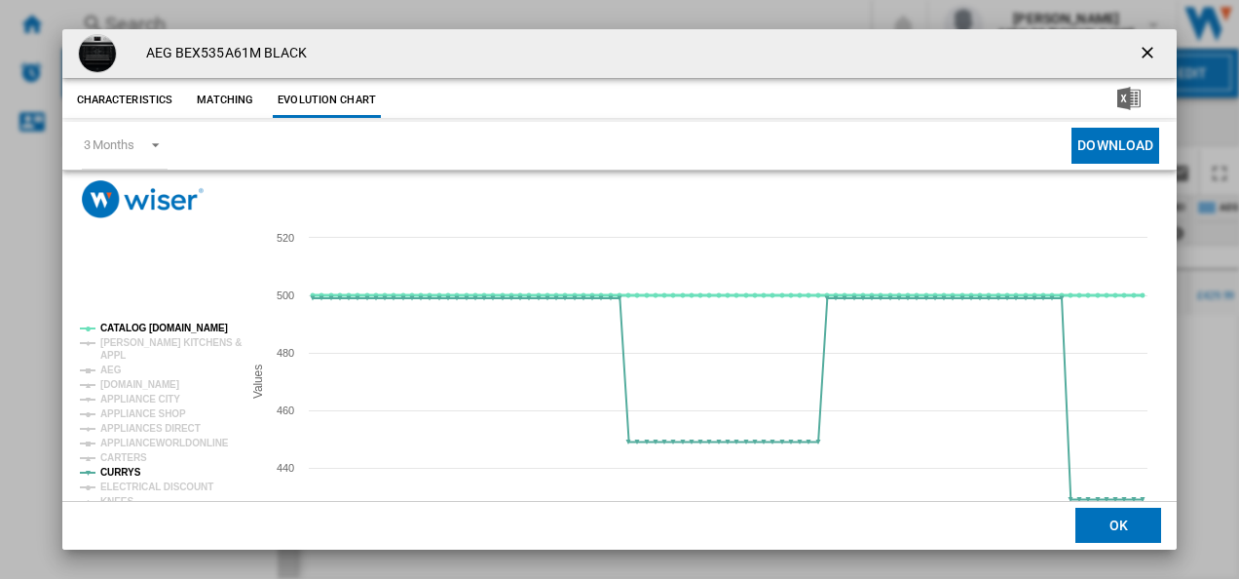
click at [147, 331] on tspan "CATALOG [DOMAIN_NAME]" at bounding box center [164, 327] width 128 height 11
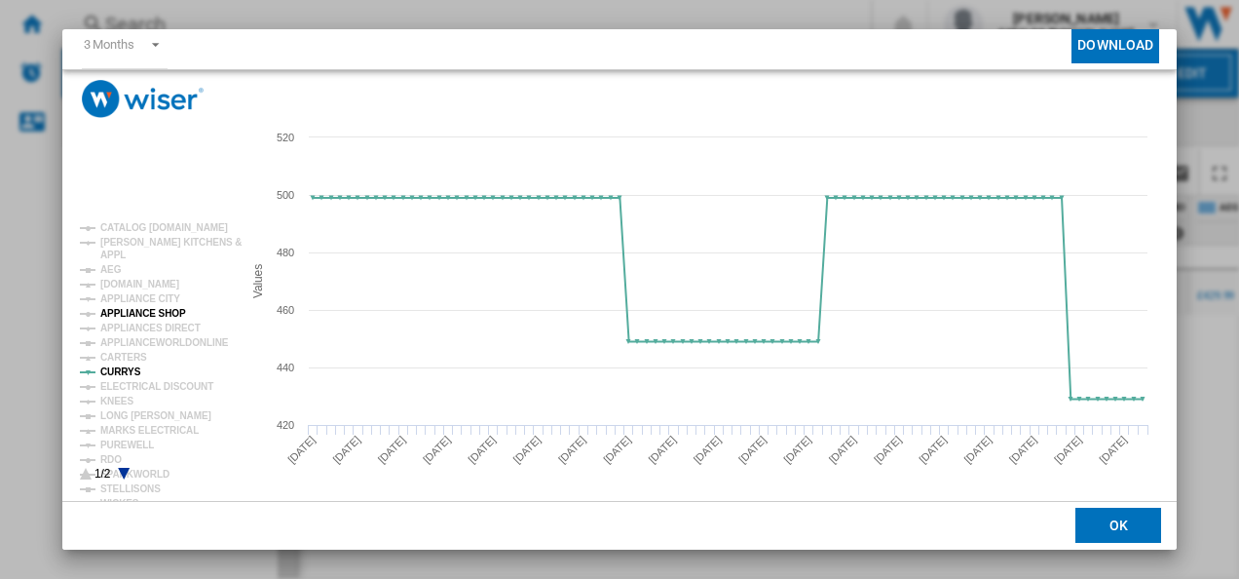
scroll to position [106, 0]
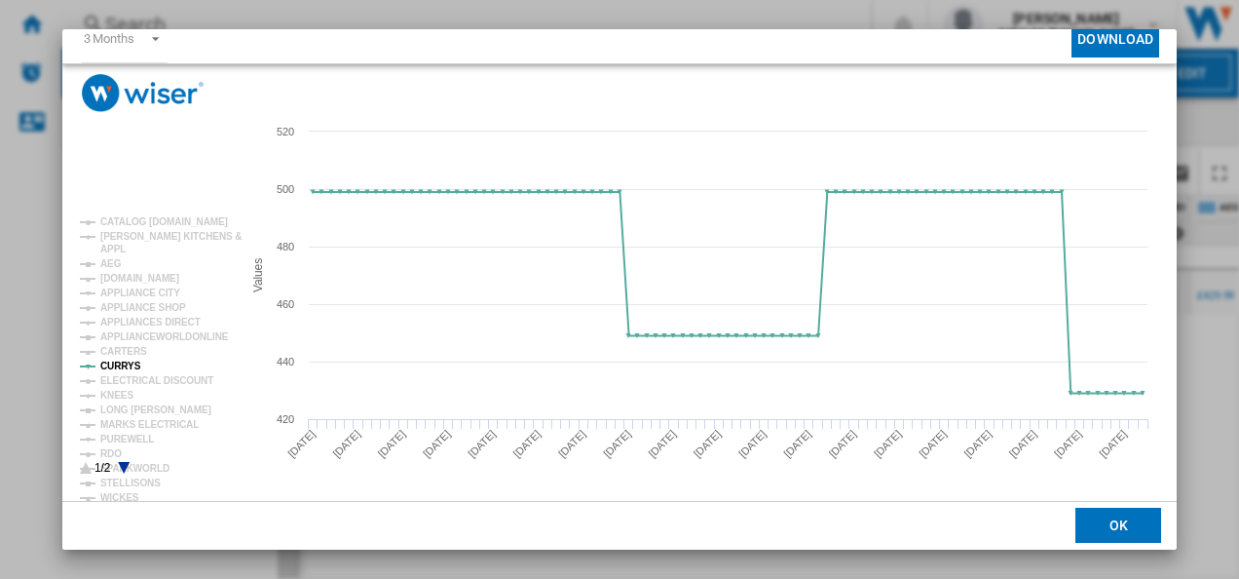
click at [123, 464] on icon "Product popup" at bounding box center [124, 468] width 12 height 12
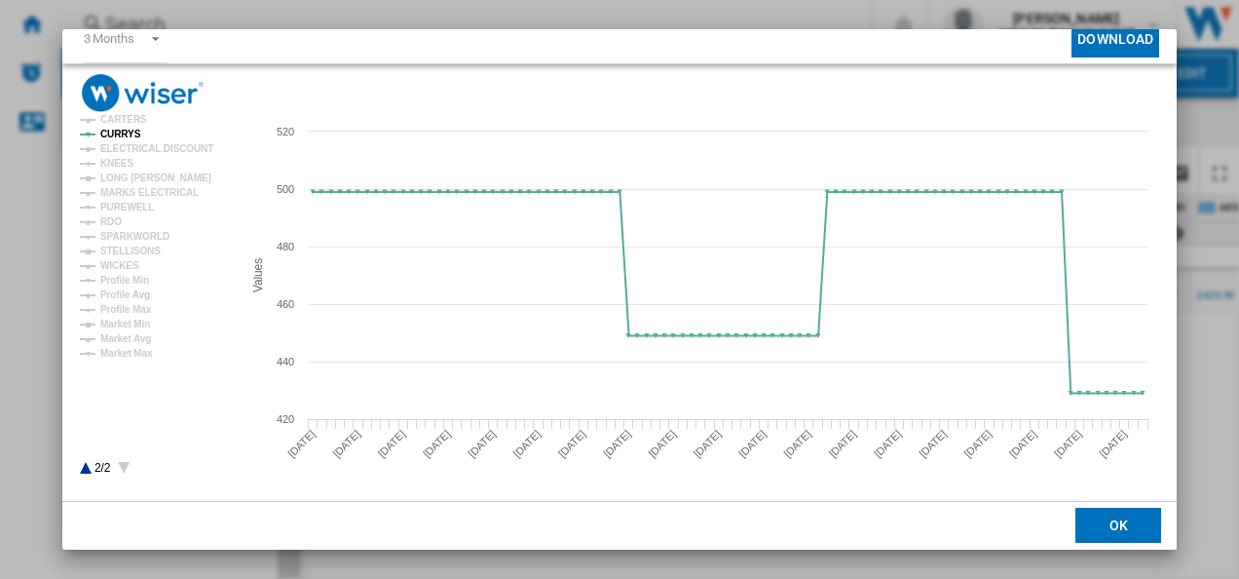
click at [84, 464] on rect "Product popup" at bounding box center [153, 345] width 162 height 273
click at [87, 467] on icon "Product popup" at bounding box center [86, 468] width 12 height 12
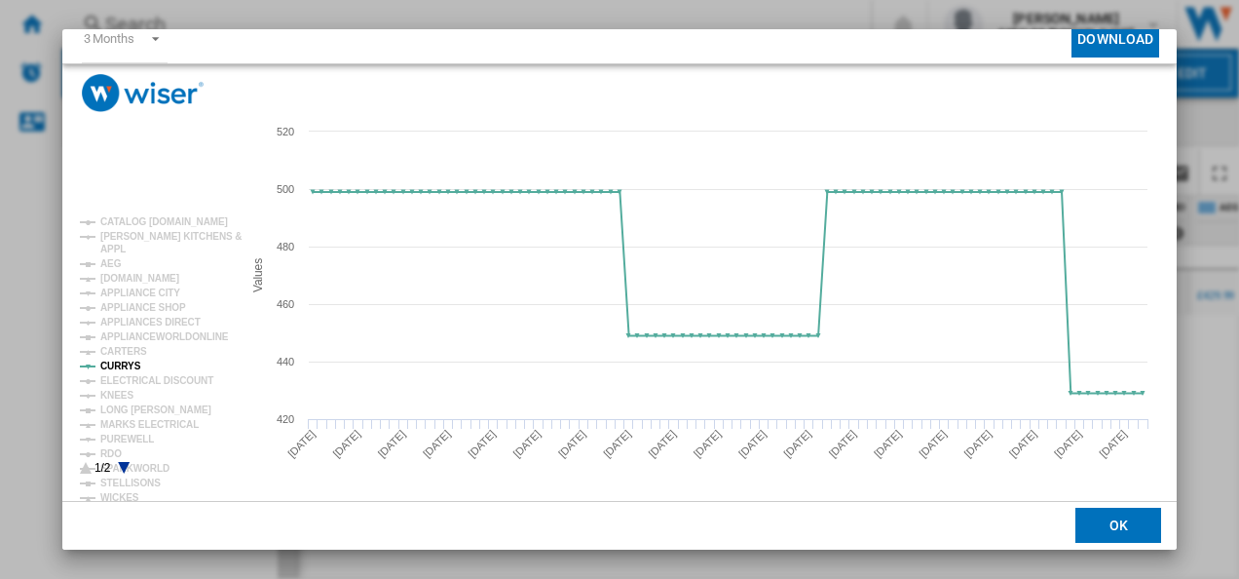
scroll to position [0, 0]
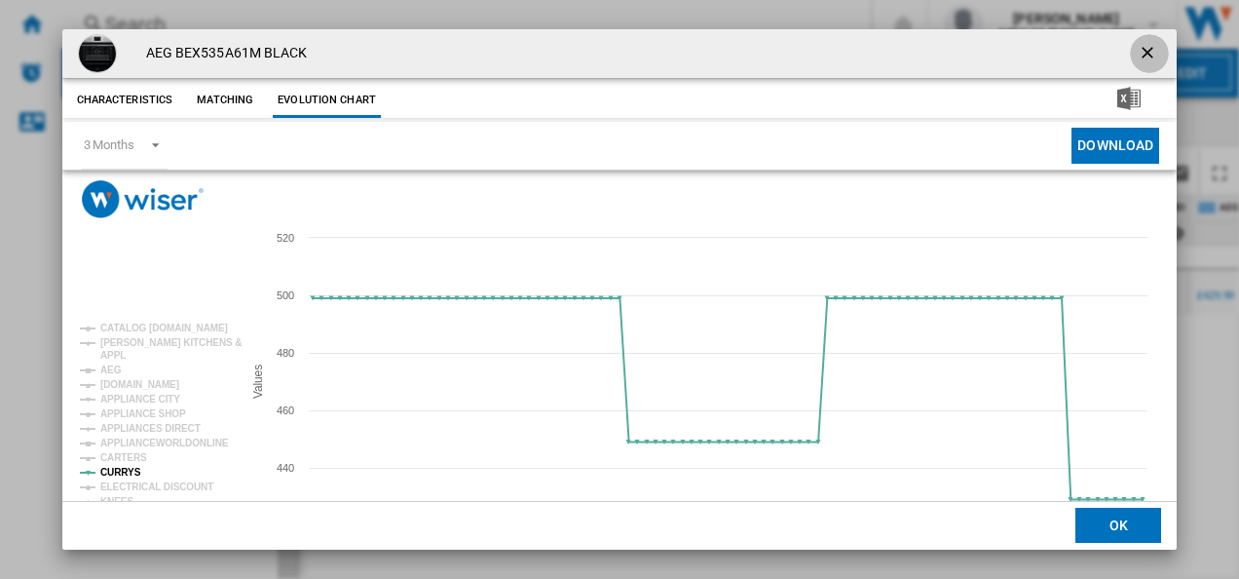
click at [1138, 48] on ng-md-icon "getI18NText('BUTTONS.CLOSE_DIALOG')" at bounding box center [1149, 54] width 23 height 23
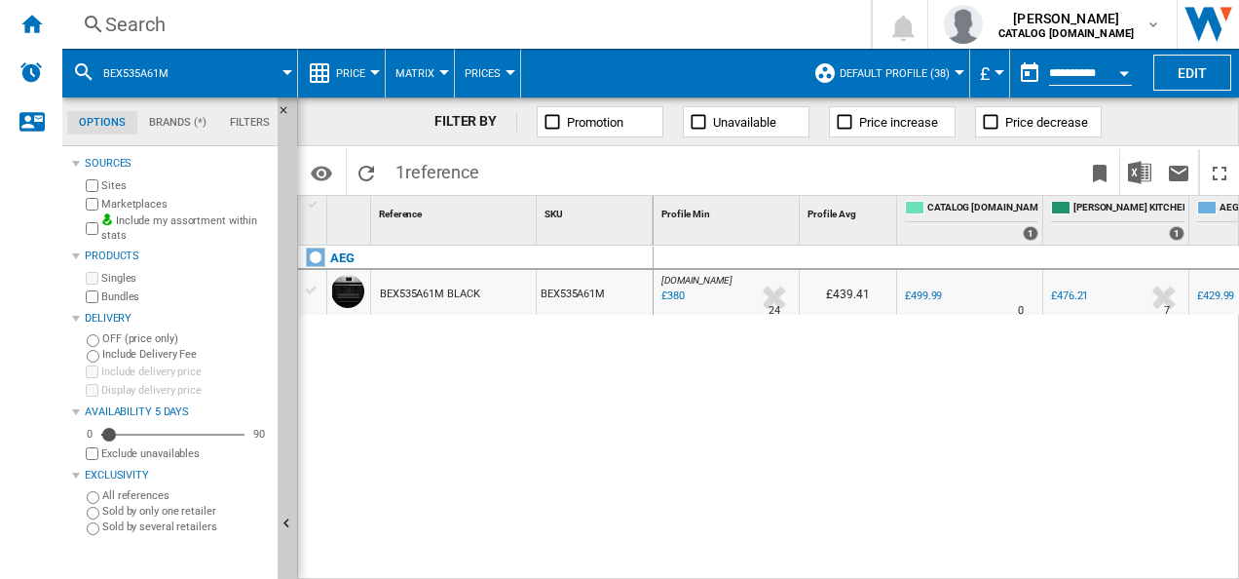
click at [518, 21] on div "Search" at bounding box center [462, 24] width 715 height 27
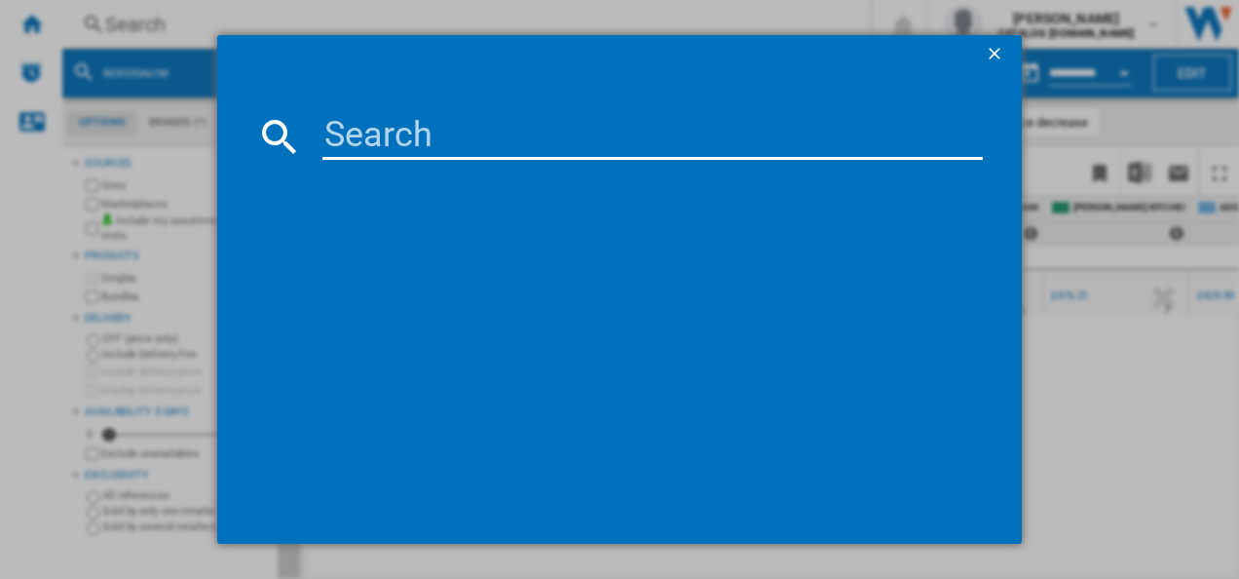
click at [464, 117] on input at bounding box center [652, 136] width 661 height 47
type input "BEX335011M"
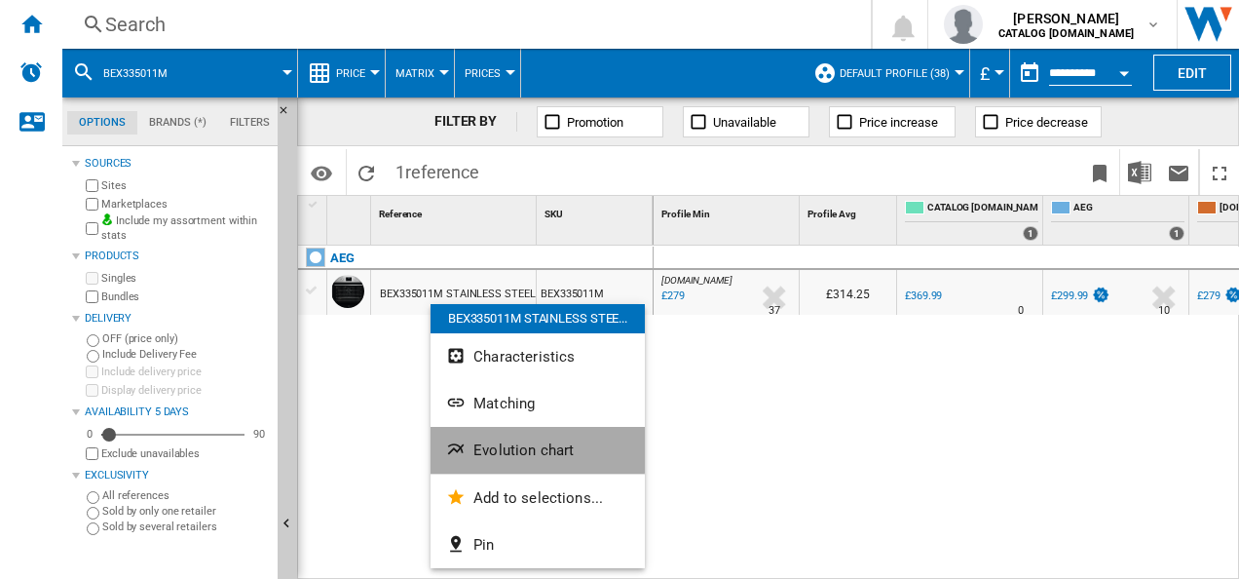
click at [463, 437] on button "Evolution chart" at bounding box center [537, 450] width 214 height 47
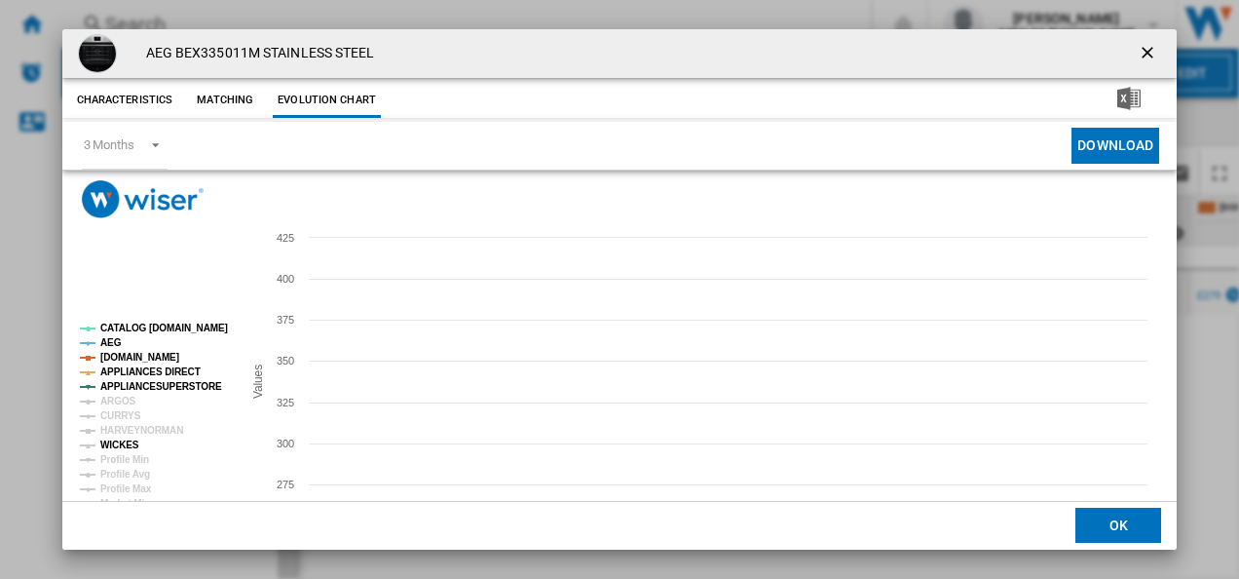
click at [119, 444] on tspan "WICKES" at bounding box center [119, 444] width 39 height 11
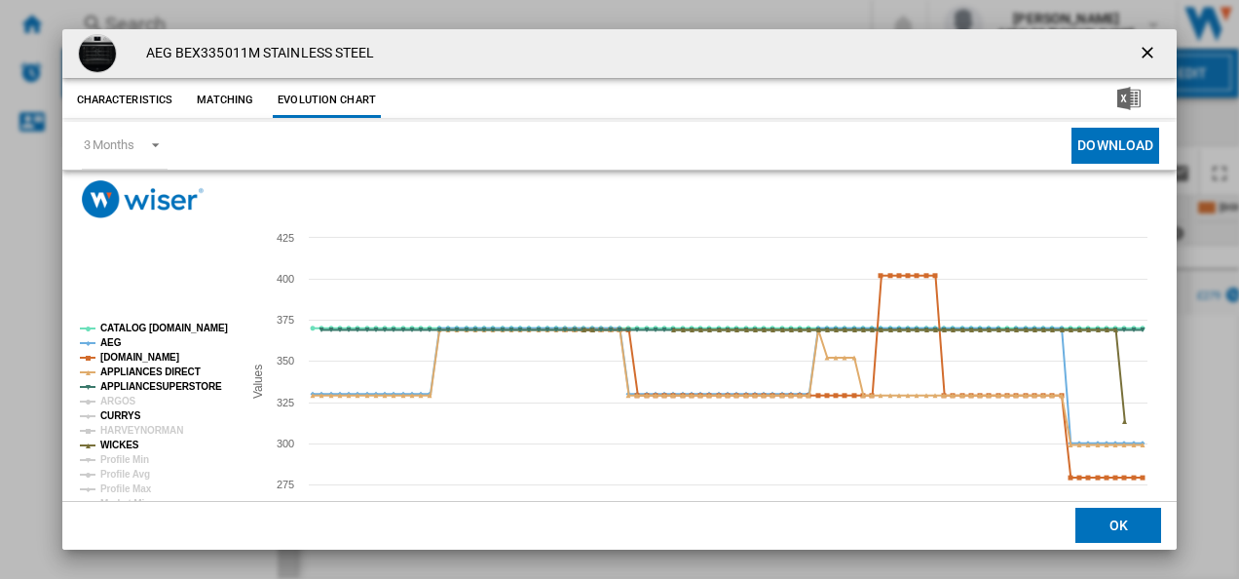
click at [121, 419] on tspan "CURRYS" at bounding box center [120, 415] width 41 height 11
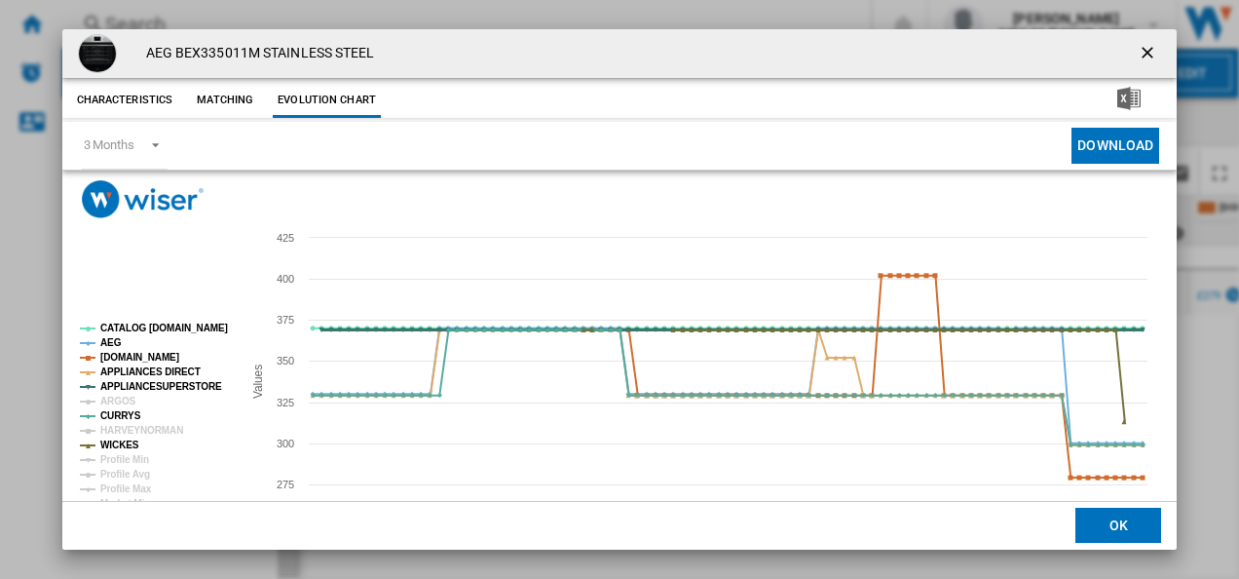
click at [160, 386] on tspan "APPLIANCESUPERSTORE" at bounding box center [161, 386] width 122 height 11
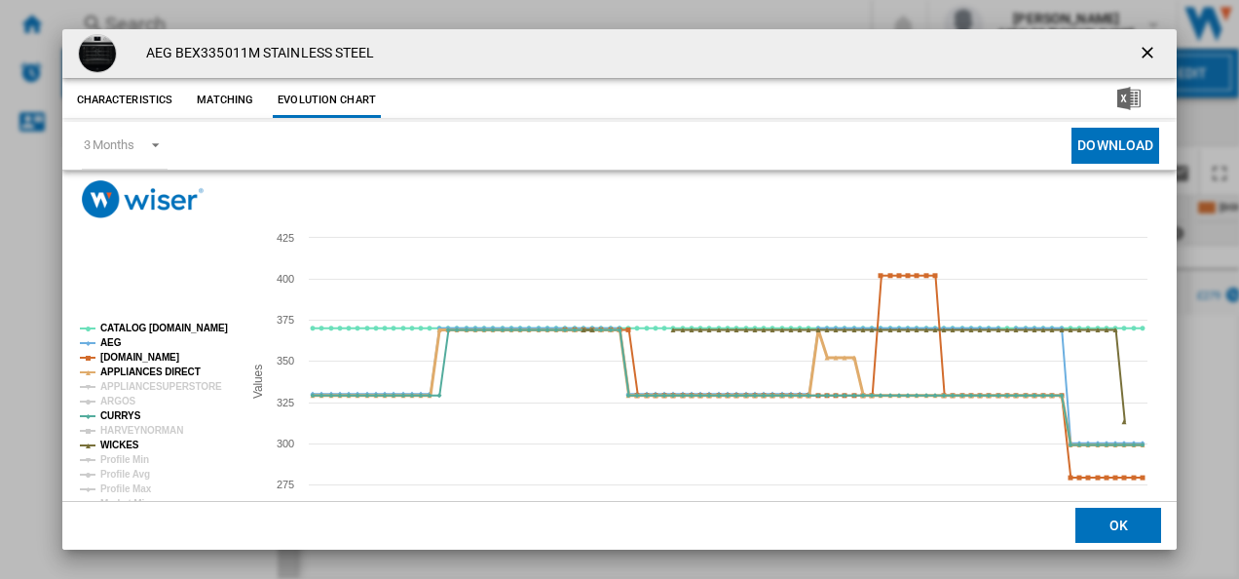
click at [157, 367] on tspan "APPLIANCES DIRECT" at bounding box center [150, 371] width 100 height 11
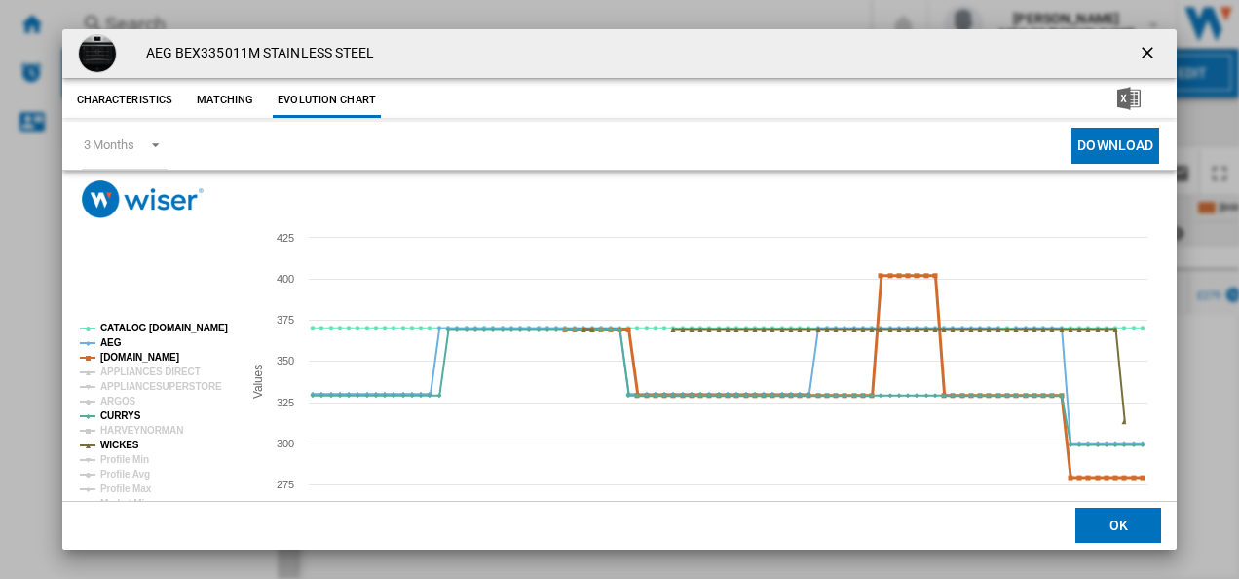
click at [155, 356] on tspan "[DOMAIN_NAME]" at bounding box center [139, 357] width 79 height 11
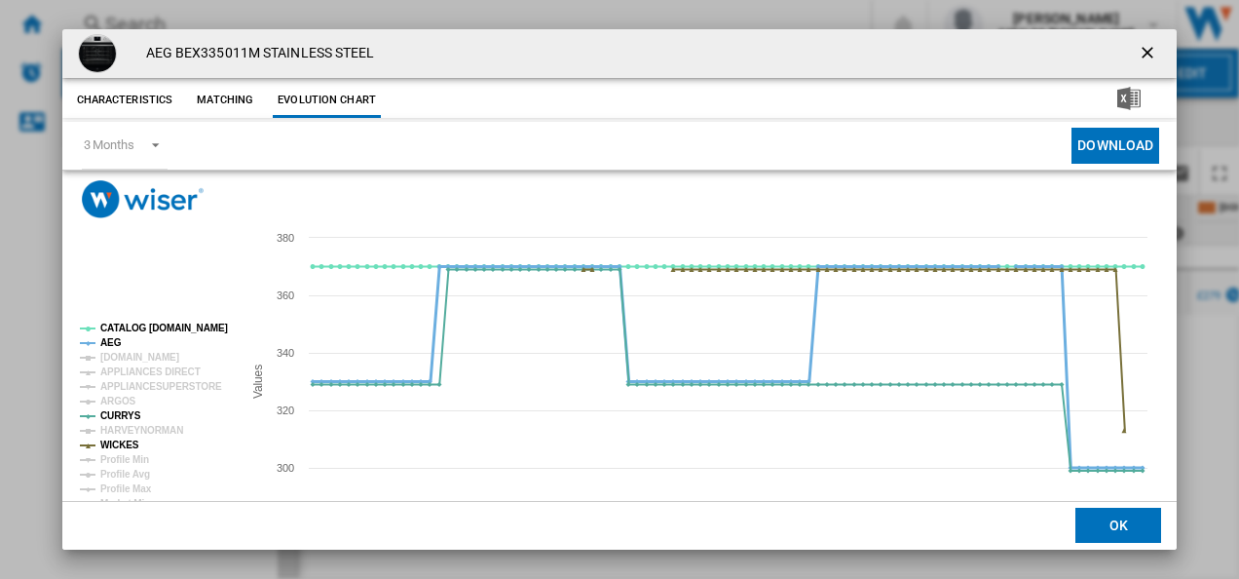
drag, startPoint x: 154, startPoint y: 323, endPoint x: 106, endPoint y: 343, distance: 51.5
click at [106, 343] on g "CATALOG [DOMAIN_NAME] AEG [DOMAIN_NAME] APPLIANCES DIRECT APPLIANCESUPERSTORE A…" at bounding box center [154, 429] width 148 height 215
click at [106, 343] on tspan "AEG" at bounding box center [110, 342] width 21 height 11
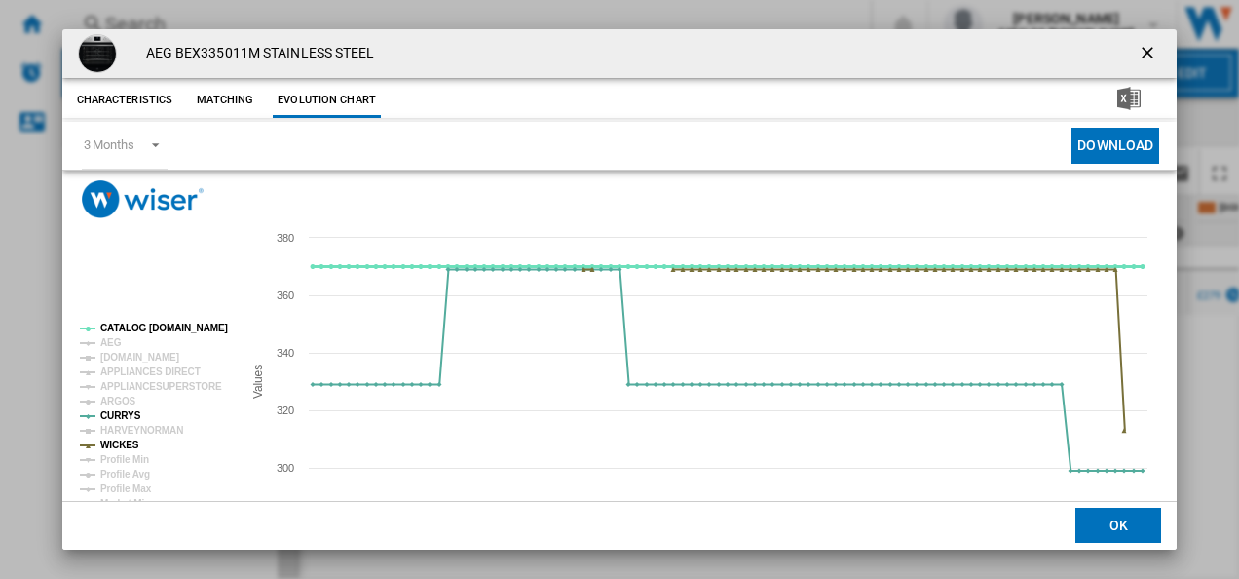
click at [124, 327] on tspan "CATALOG [DOMAIN_NAME]" at bounding box center [164, 327] width 128 height 11
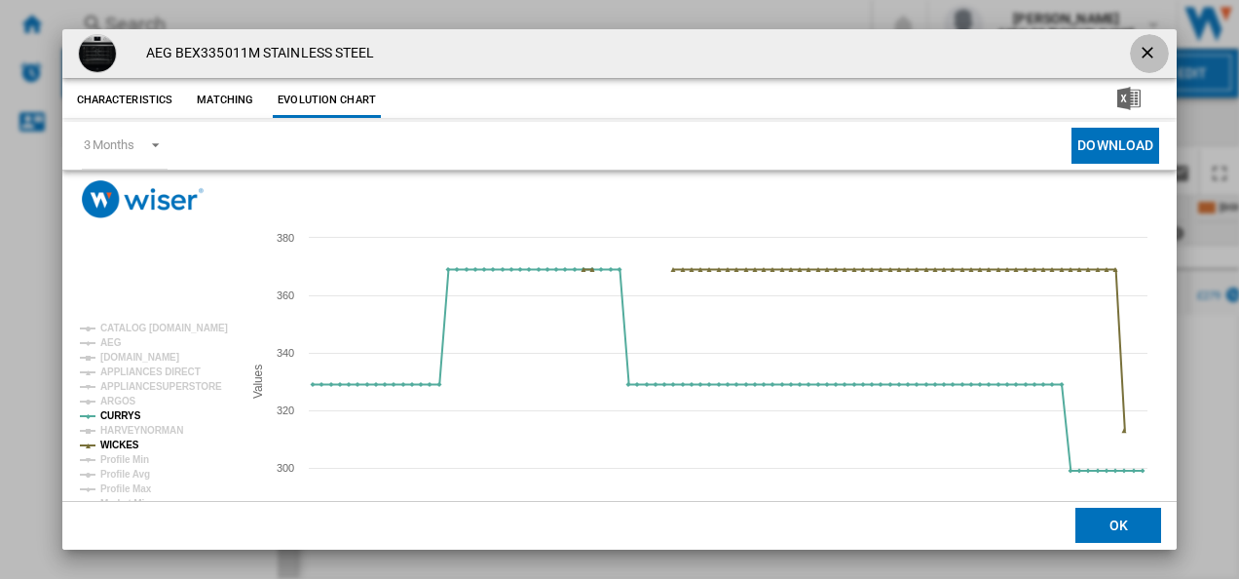
click at [1138, 53] on ng-md-icon "getI18NText('BUTTONS.CLOSE_DIALOG')" at bounding box center [1149, 54] width 23 height 23
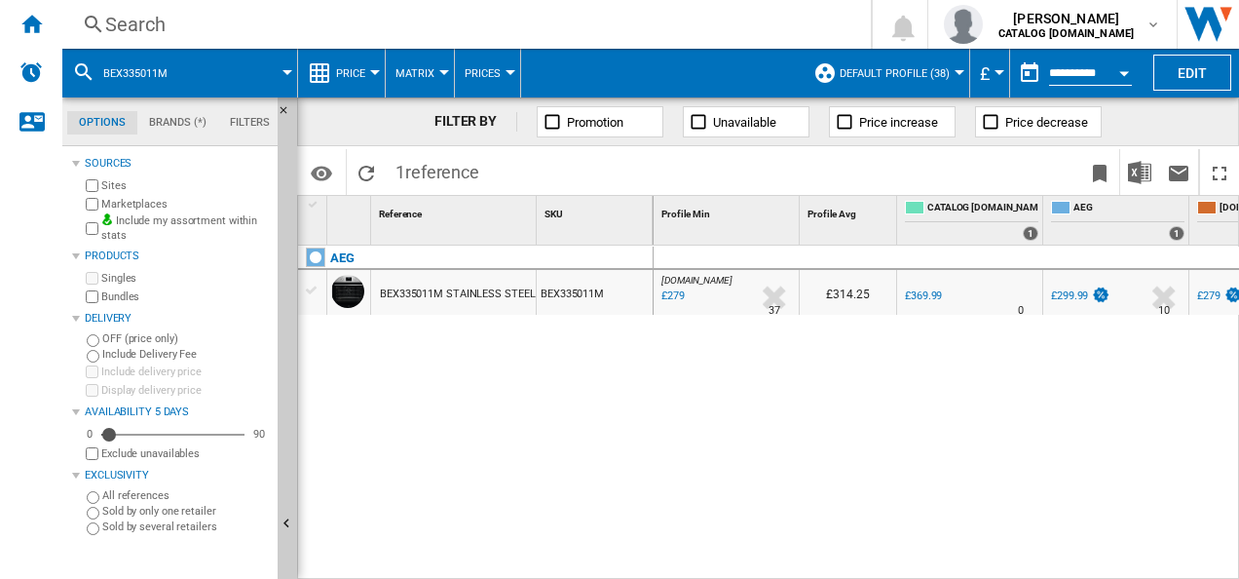
click at [470, 35] on div "Search" at bounding box center [462, 24] width 715 height 27
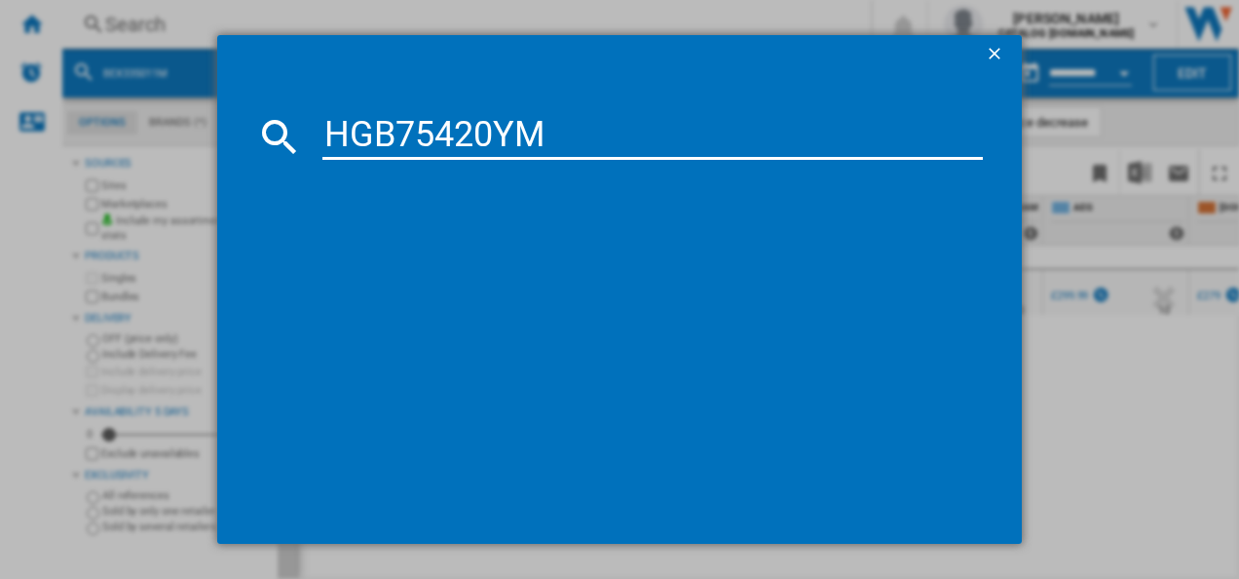
click at [435, 131] on input "HGB75420YM" at bounding box center [652, 136] width 661 height 47
type input "HGB75420YM"
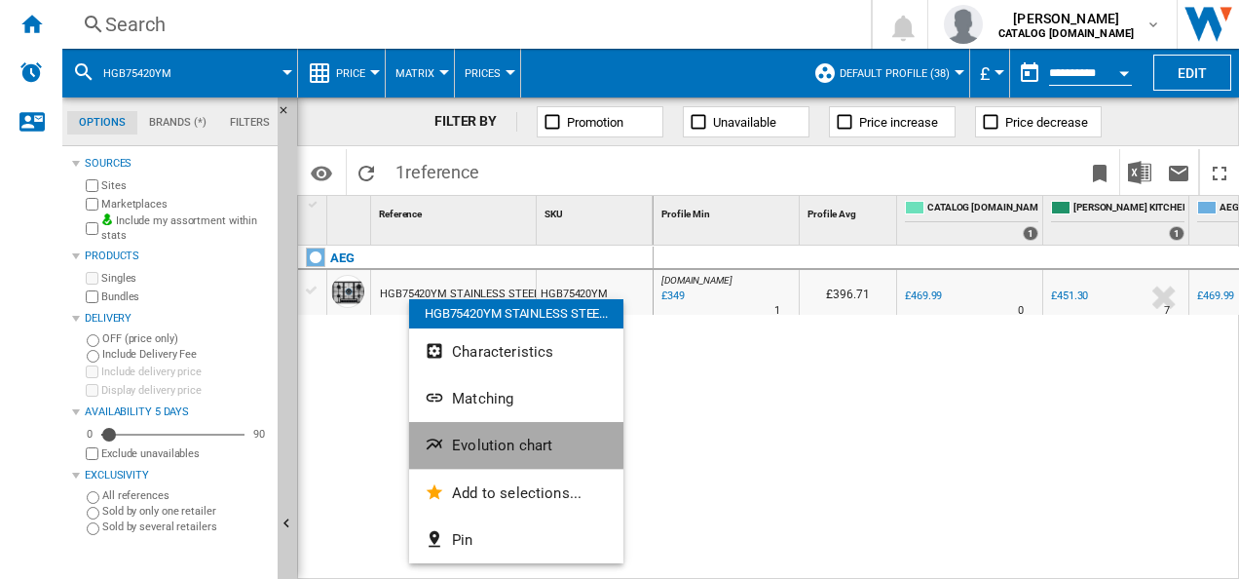
click at [432, 437] on ng-md-icon "Evolution chart" at bounding box center [436, 445] width 23 height 23
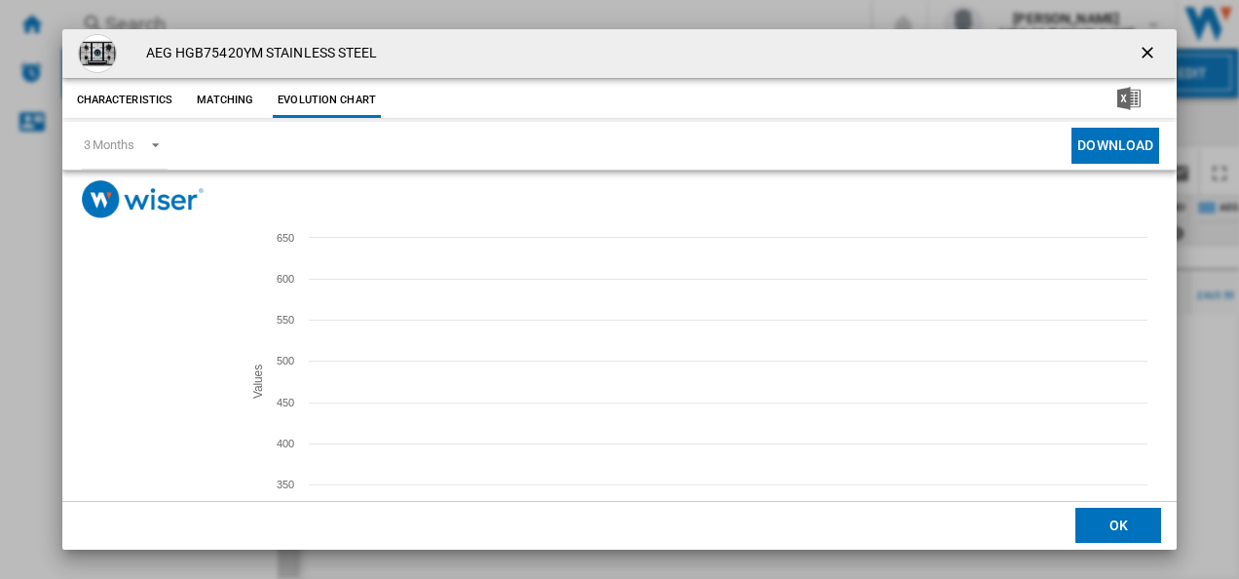
click at [129, 382] on tspan "[DOMAIN_NAME]" at bounding box center [139, 384] width 79 height 11
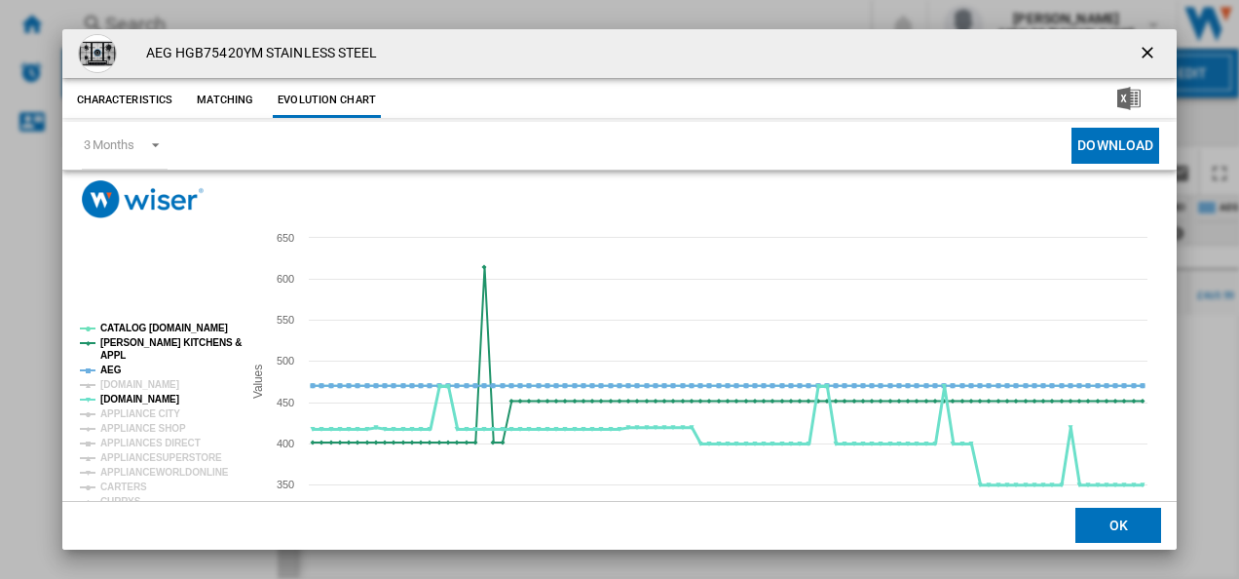
click at [126, 397] on tspan "[DOMAIN_NAME]" at bounding box center [139, 398] width 79 height 11
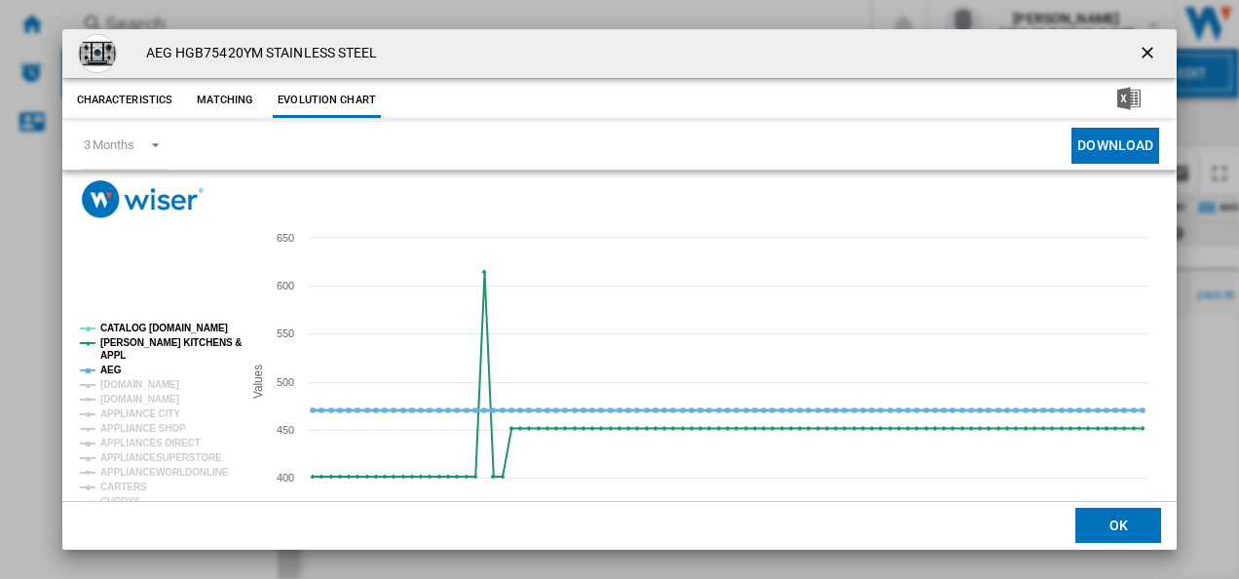
click at [107, 368] on tspan "AEG" at bounding box center [110, 369] width 21 height 11
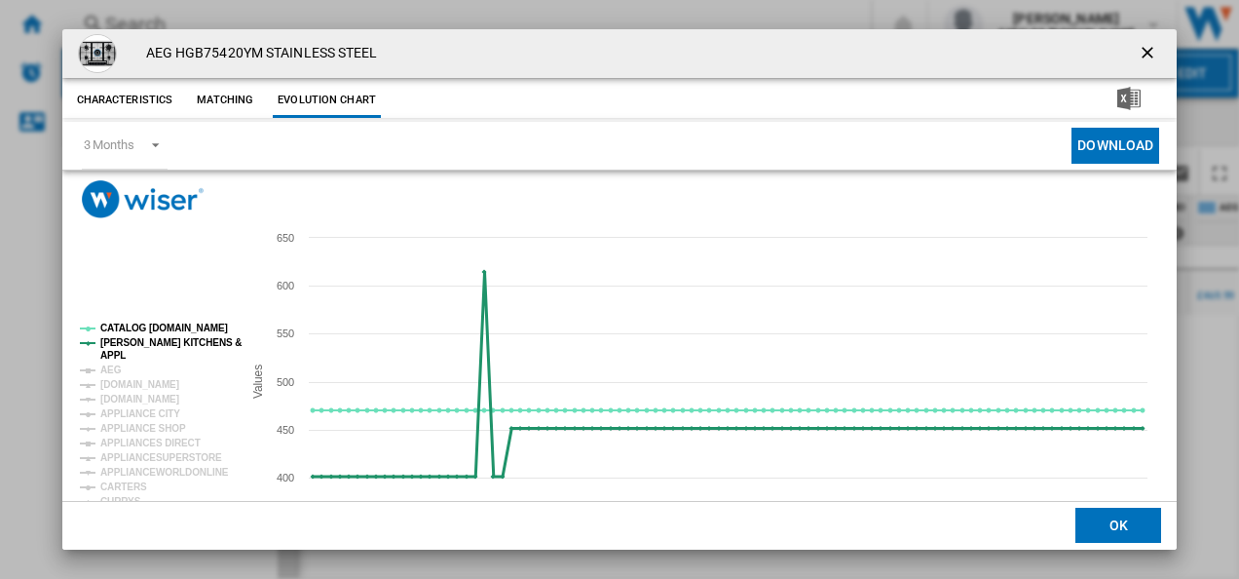
click at [128, 343] on tspan "[PERSON_NAME] KITCHENS &" at bounding box center [170, 342] width 141 height 11
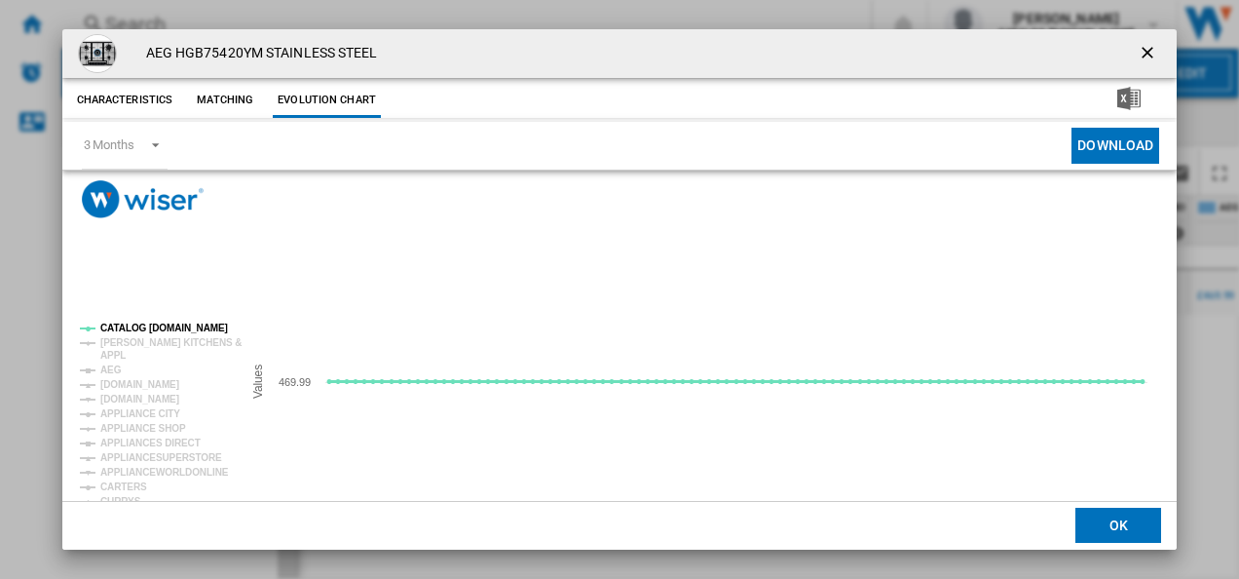
click at [140, 328] on tspan "CATALOG [DOMAIN_NAME]" at bounding box center [164, 327] width 128 height 11
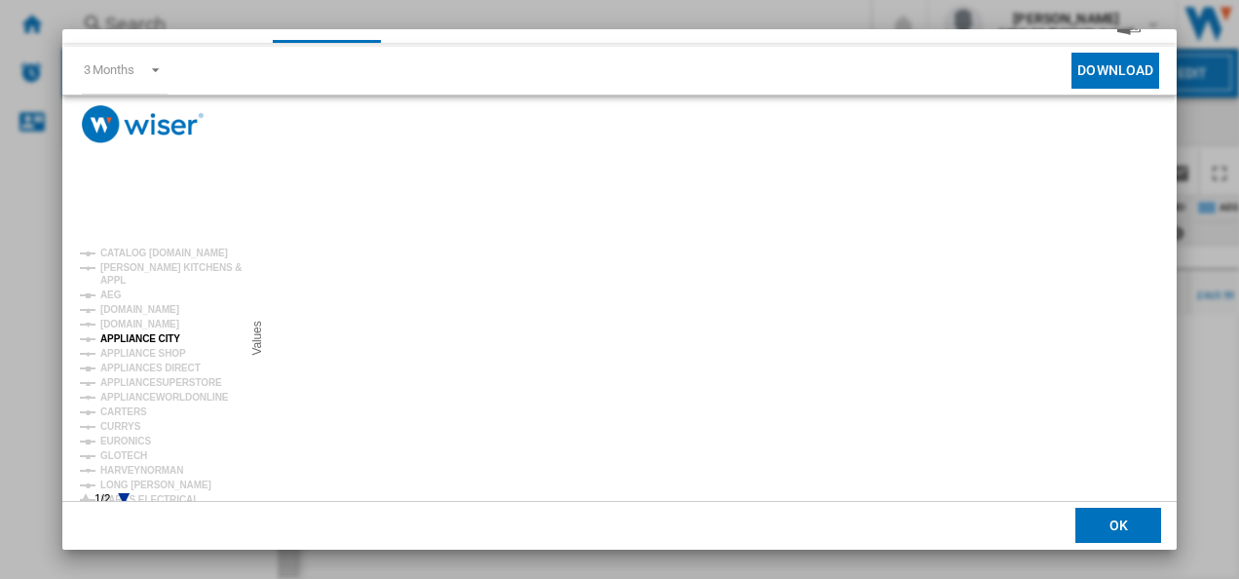
scroll to position [76, 0]
click at [125, 423] on tspan "CURRYS" at bounding box center [120, 425] width 41 height 11
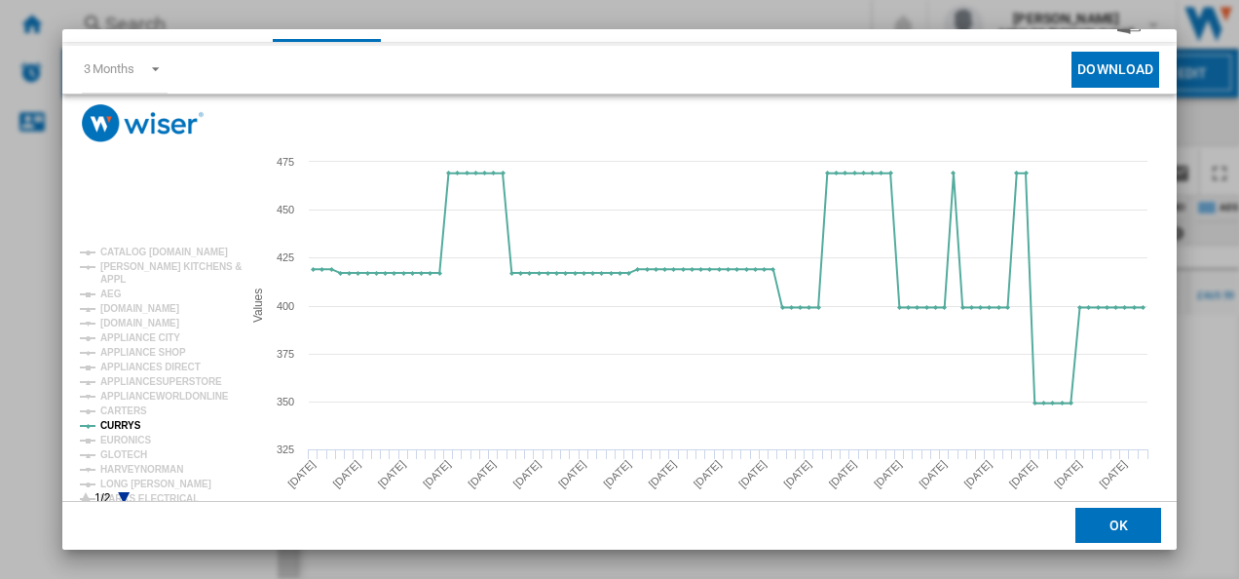
click at [124, 491] on rect "Product popup" at bounding box center [153, 376] width 162 height 273
click at [123, 493] on icon "Product popup" at bounding box center [124, 498] width 12 height 12
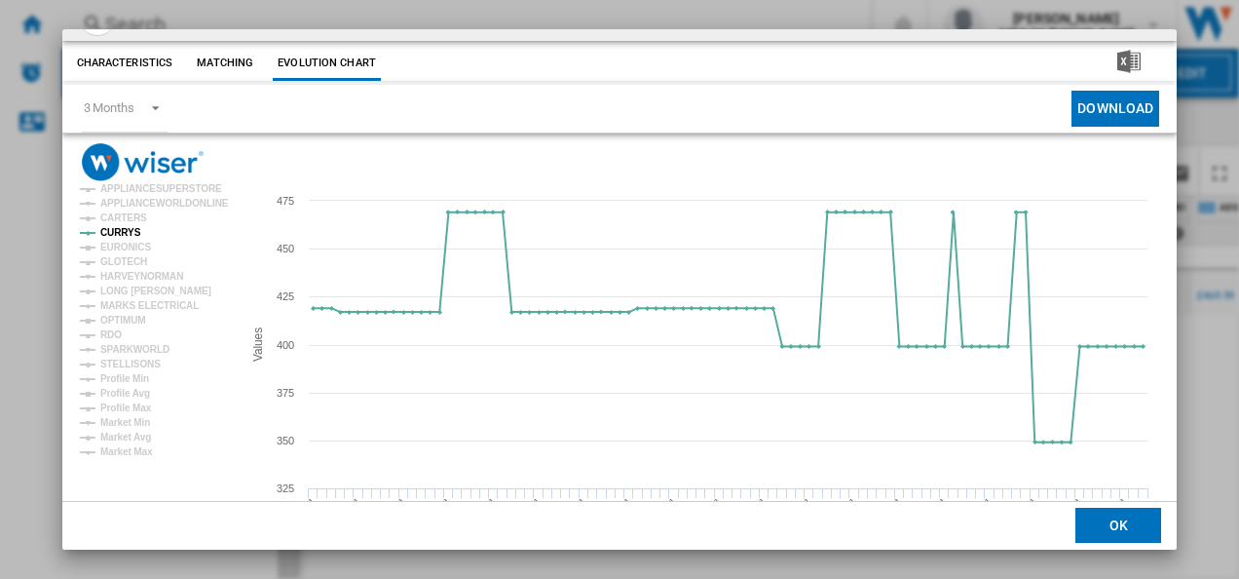
scroll to position [0, 0]
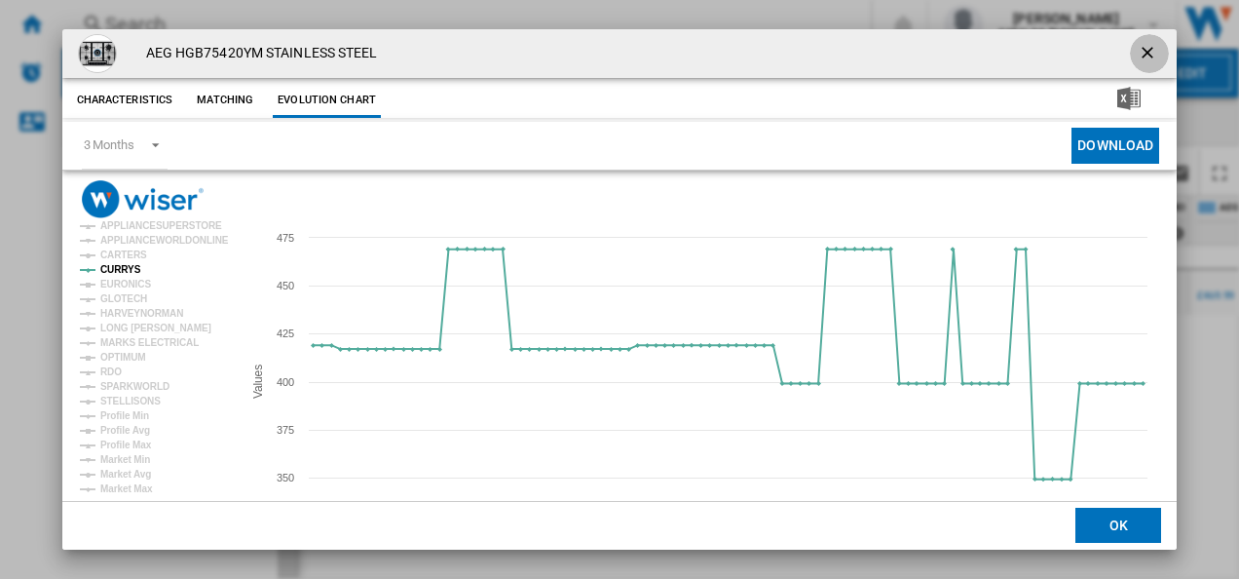
click at [1150, 45] on ng-md-icon "getI18NText('BUTTONS.CLOSE_DIALOG')" at bounding box center [1149, 54] width 23 height 23
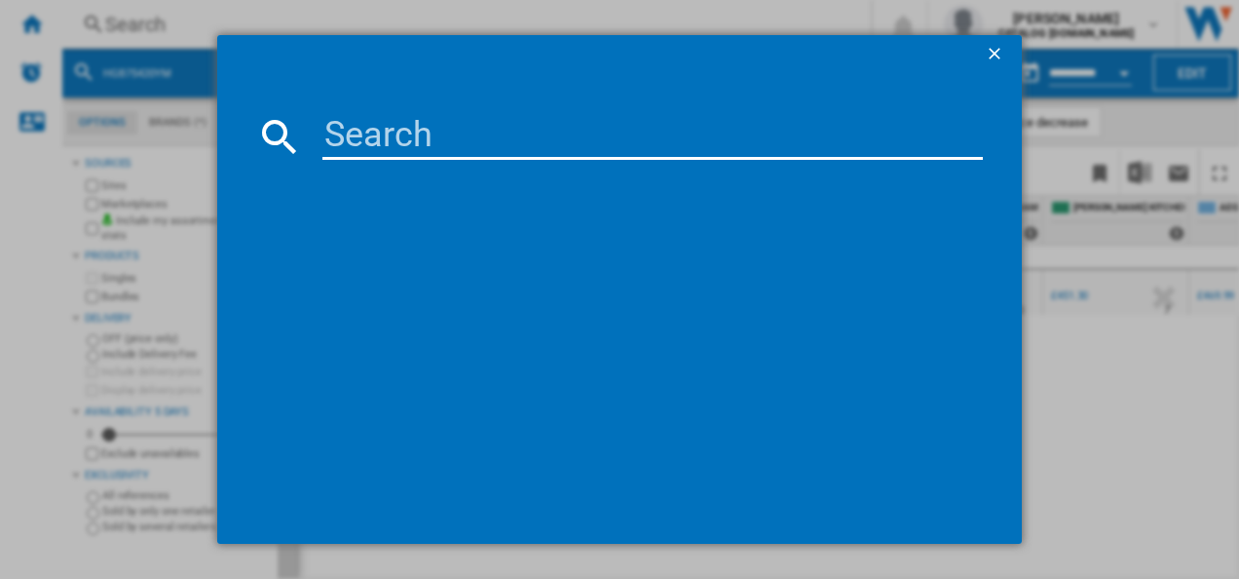
click at [418, 125] on input at bounding box center [652, 136] width 661 height 47
type input "FSB54607Z"
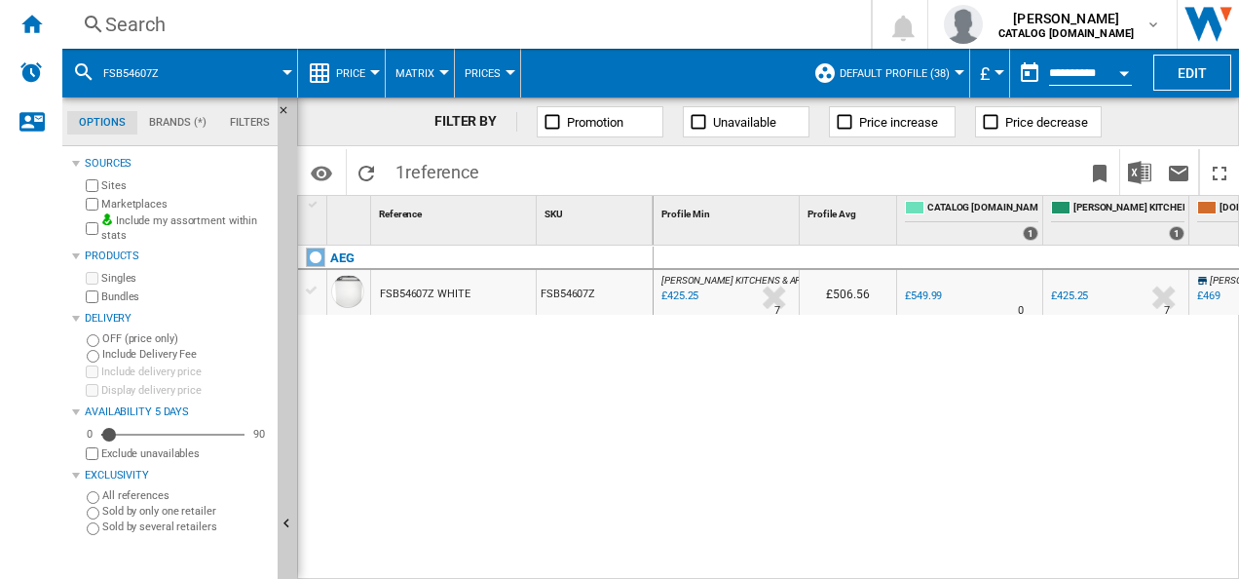
drag, startPoint x: 431, startPoint y: 315, endPoint x: 401, endPoint y: 300, distance: 33.5
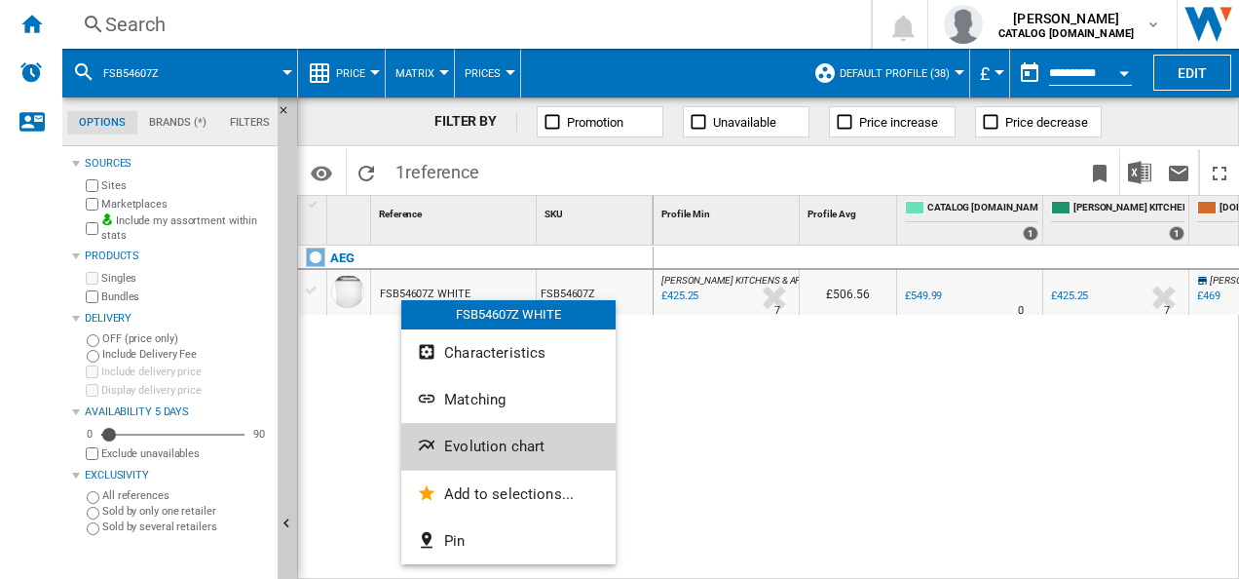
click at [461, 445] on span "Evolution chart" at bounding box center [494, 446] width 100 height 18
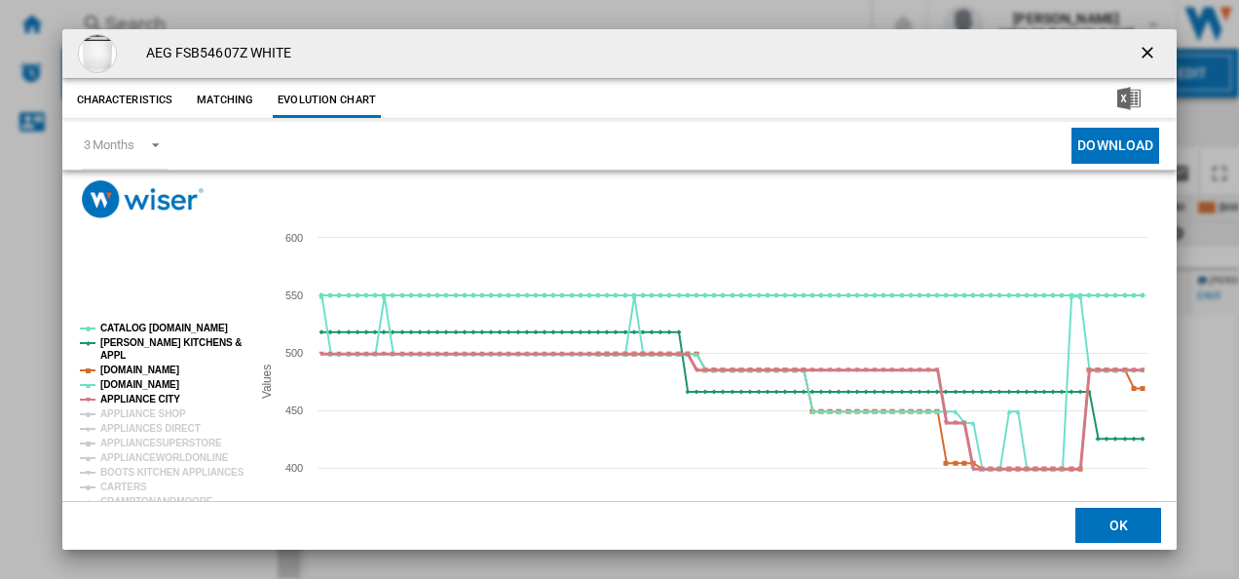
click at [143, 401] on tspan "APPLIANCE CITY" at bounding box center [140, 398] width 80 height 11
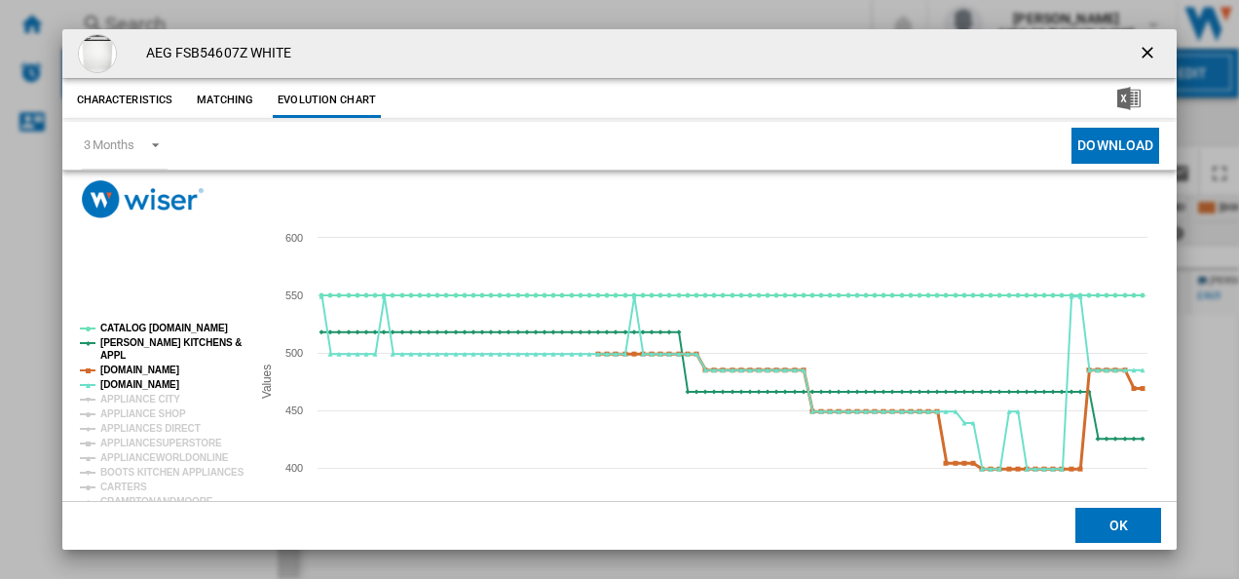
click at [144, 373] on tspan "[DOMAIN_NAME]" at bounding box center [139, 369] width 79 height 11
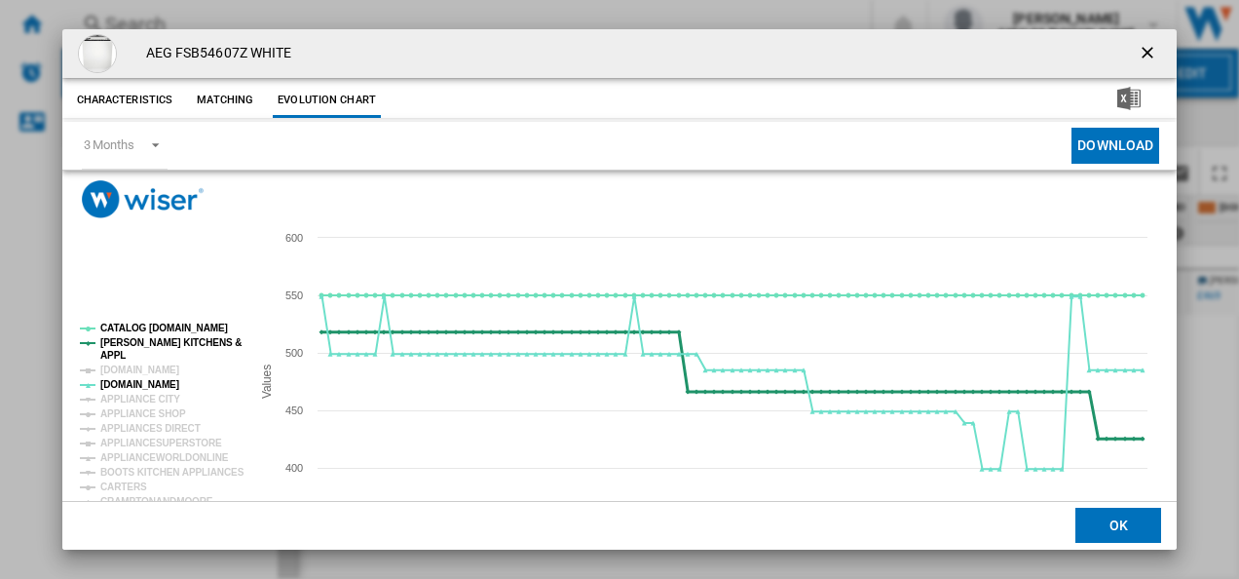
click at [145, 342] on tspan "[PERSON_NAME] KITCHENS &" at bounding box center [170, 342] width 141 height 11
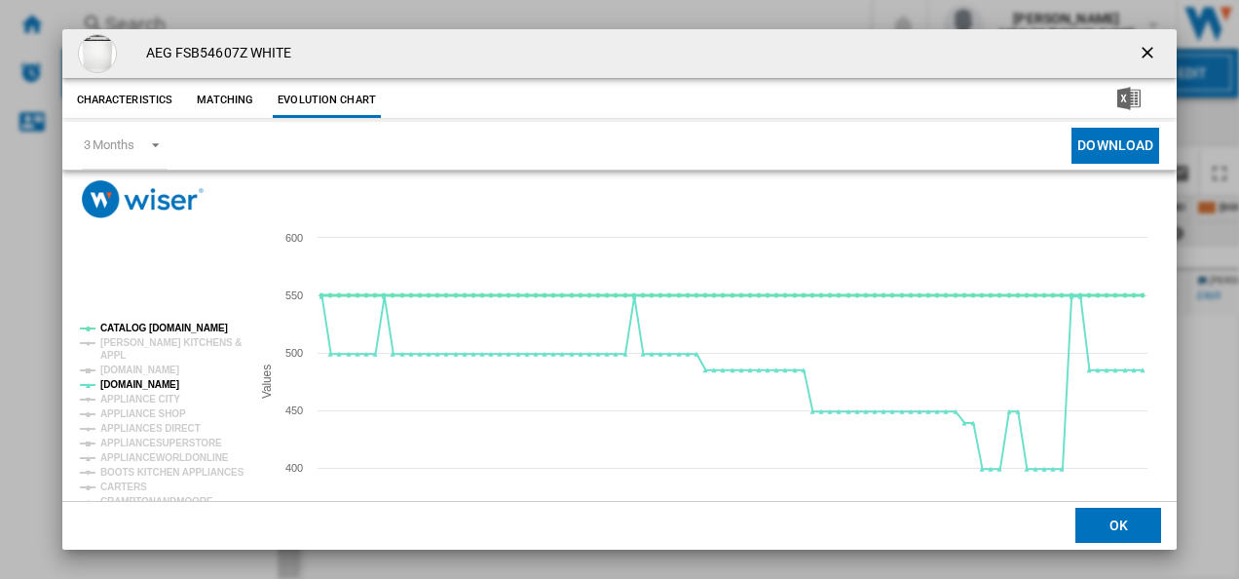
click at [148, 323] on tspan "CATALOG [DOMAIN_NAME]" at bounding box center [164, 327] width 128 height 11
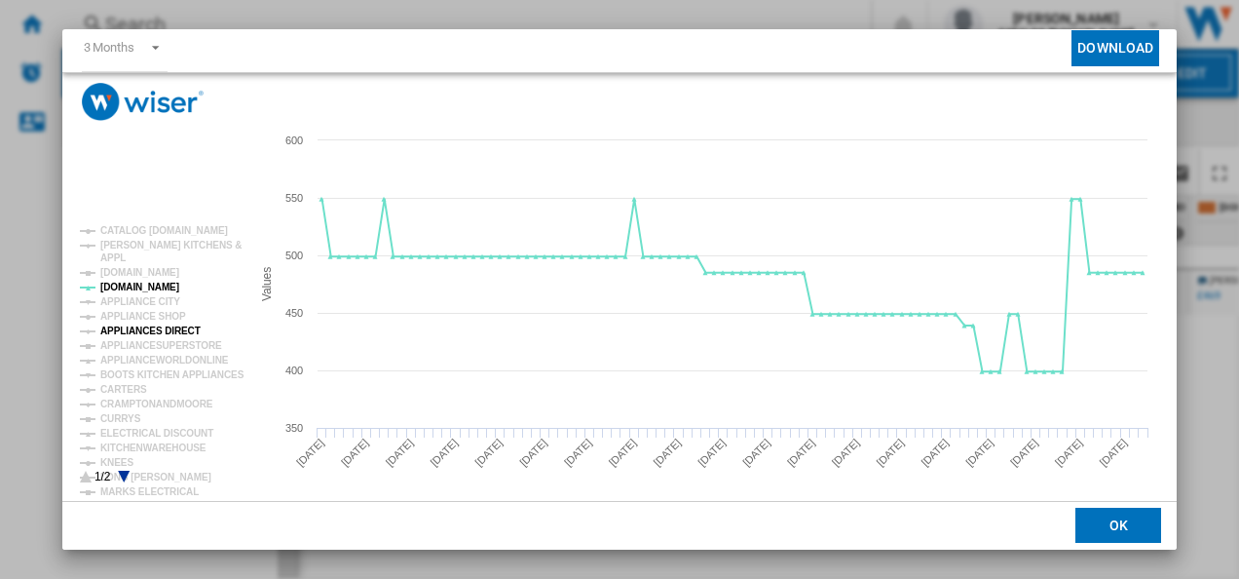
scroll to position [102, 0]
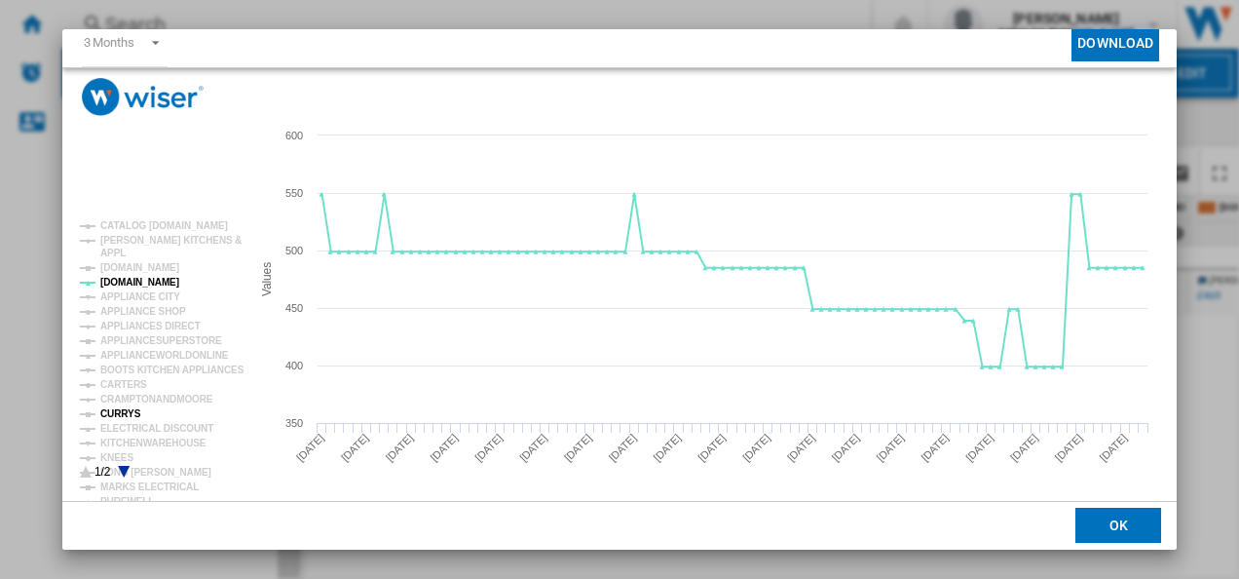
click at [123, 408] on tspan "CURRYS" at bounding box center [120, 413] width 41 height 11
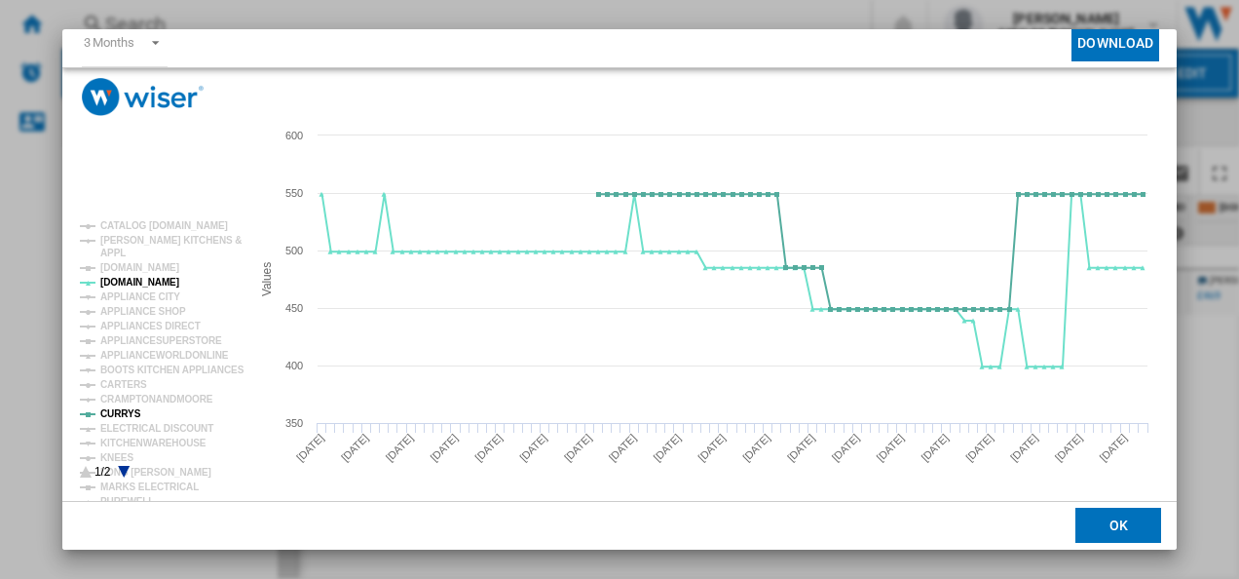
click at [123, 467] on icon "Product popup" at bounding box center [124, 472] width 12 height 12
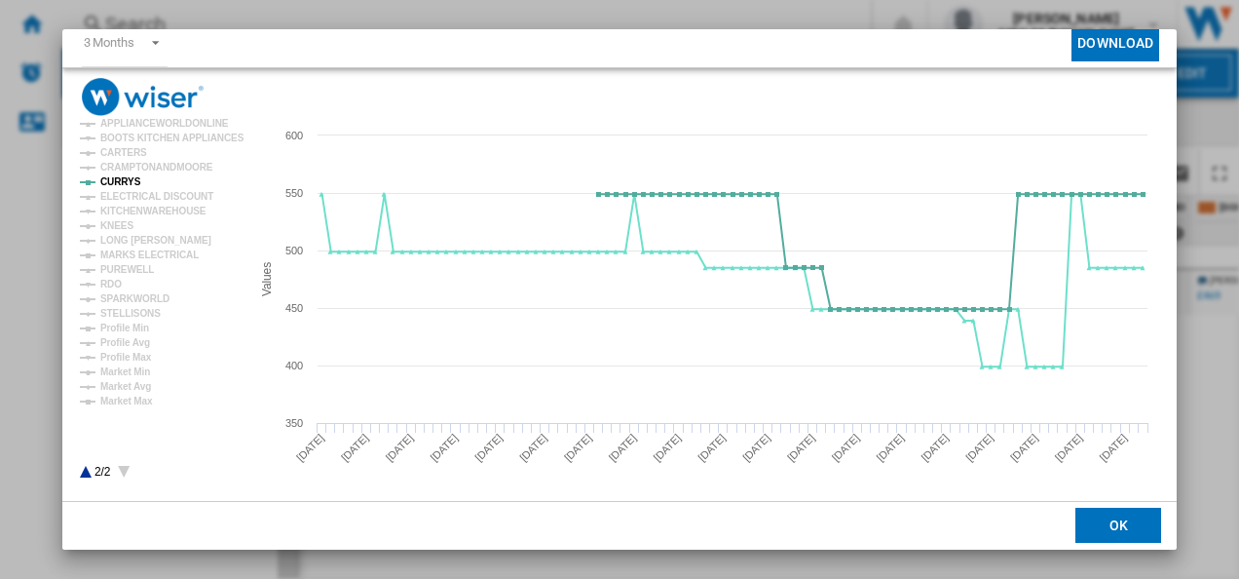
click at [86, 467] on icon "Product popup" at bounding box center [86, 472] width 12 height 12
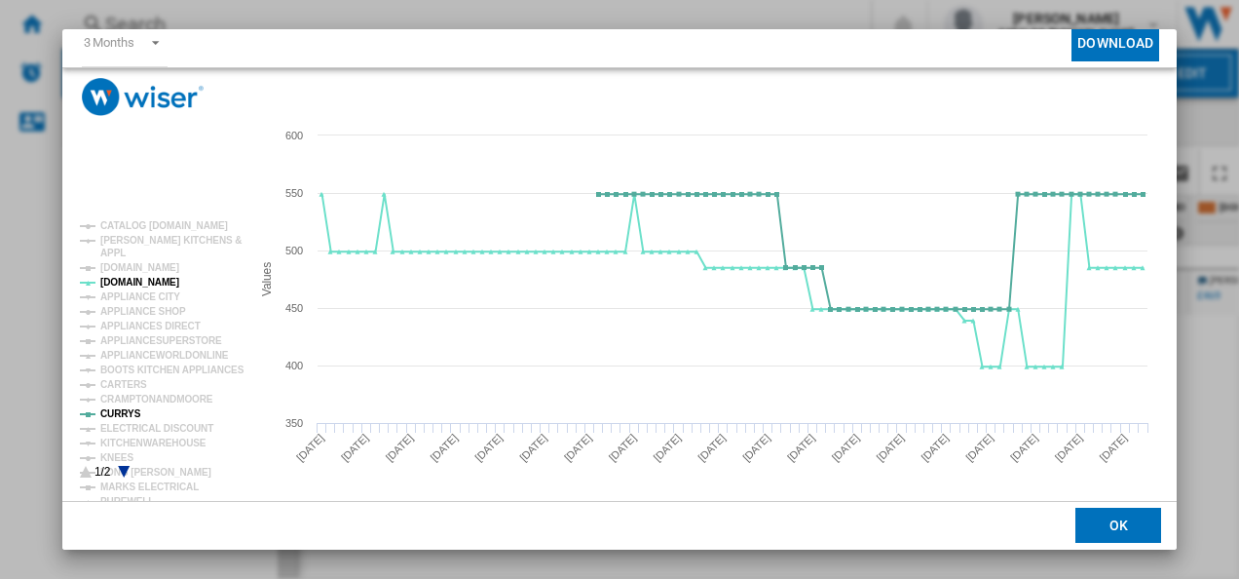
click at [1166, 37] on md-toolbar "3 Months 3 Months 6 Months Download" at bounding box center [619, 43] width 1115 height 49
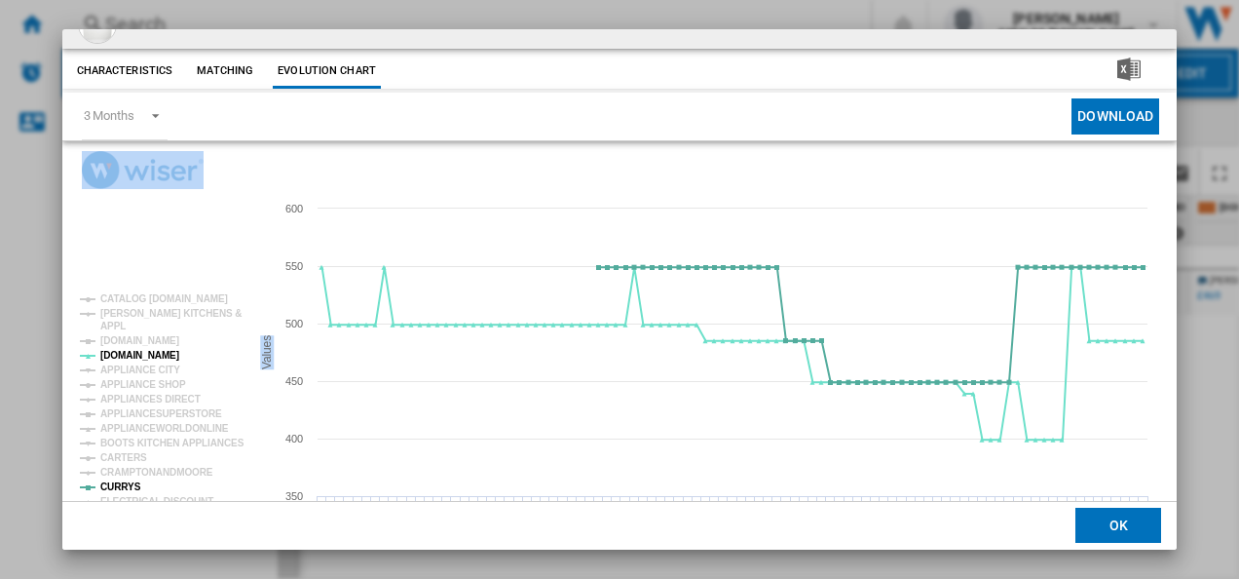
scroll to position [0, 0]
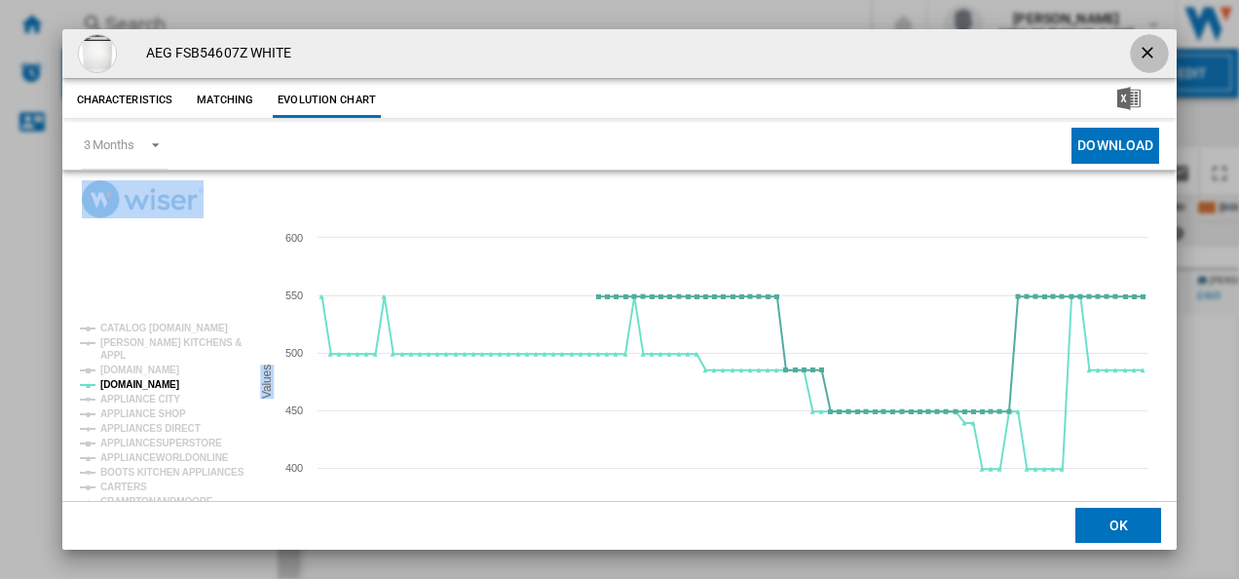
click at [1139, 45] on ng-md-icon "getI18NText('BUTTONS.CLOSE_DIALOG')" at bounding box center [1149, 54] width 23 height 23
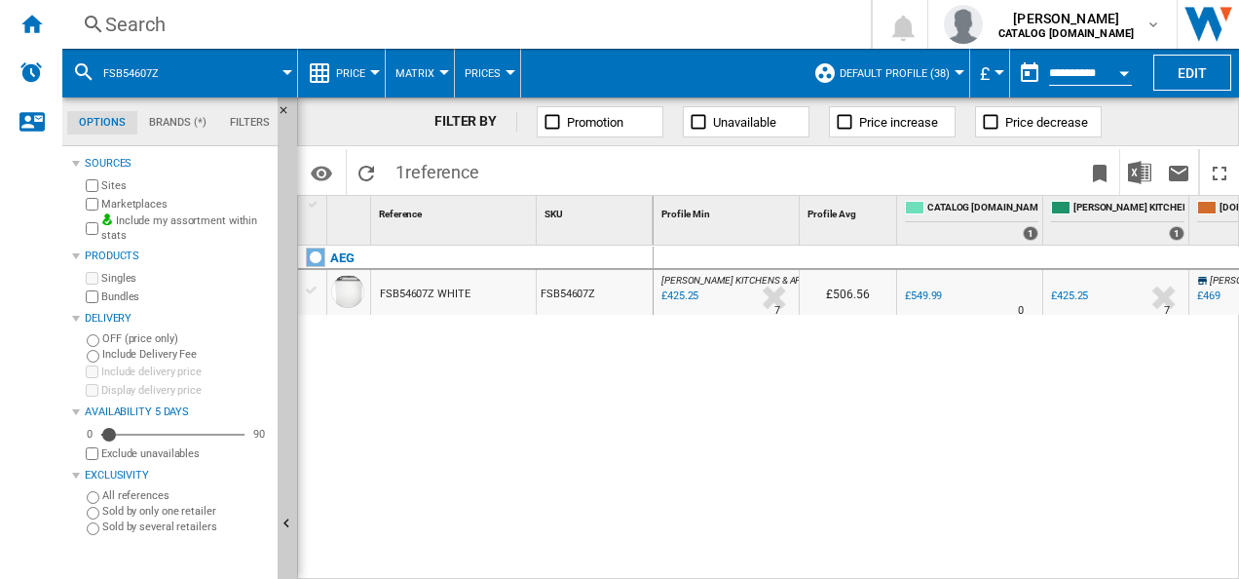
click at [441, 29] on div "Search" at bounding box center [462, 24] width 715 height 27
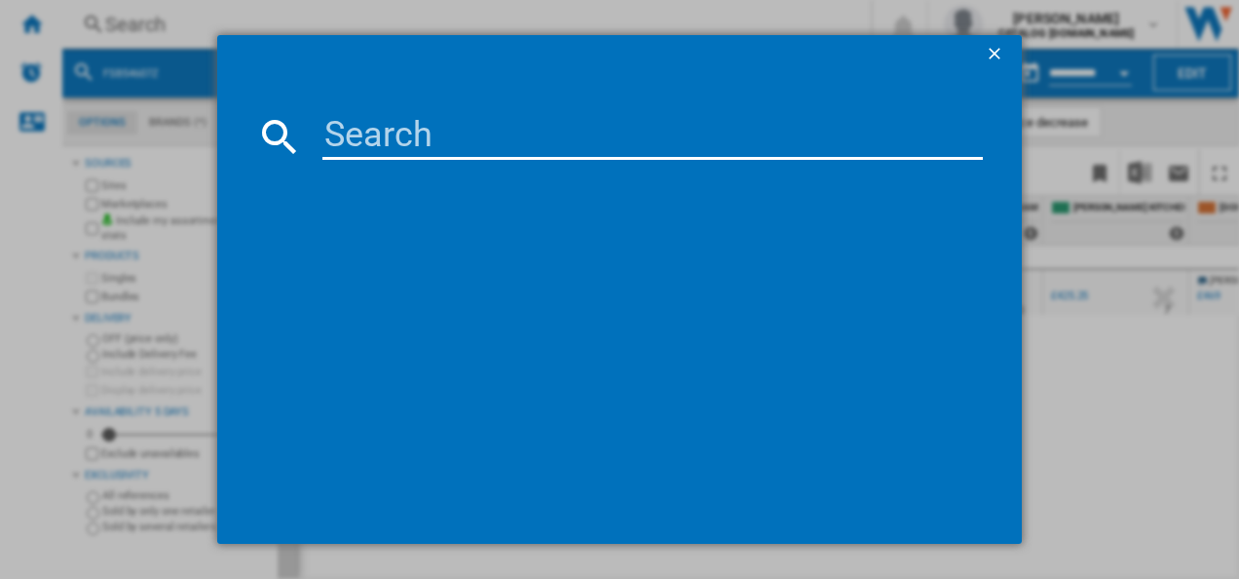
click at [423, 135] on input at bounding box center [652, 136] width 661 height 47
type input "LFX6G8434BI"
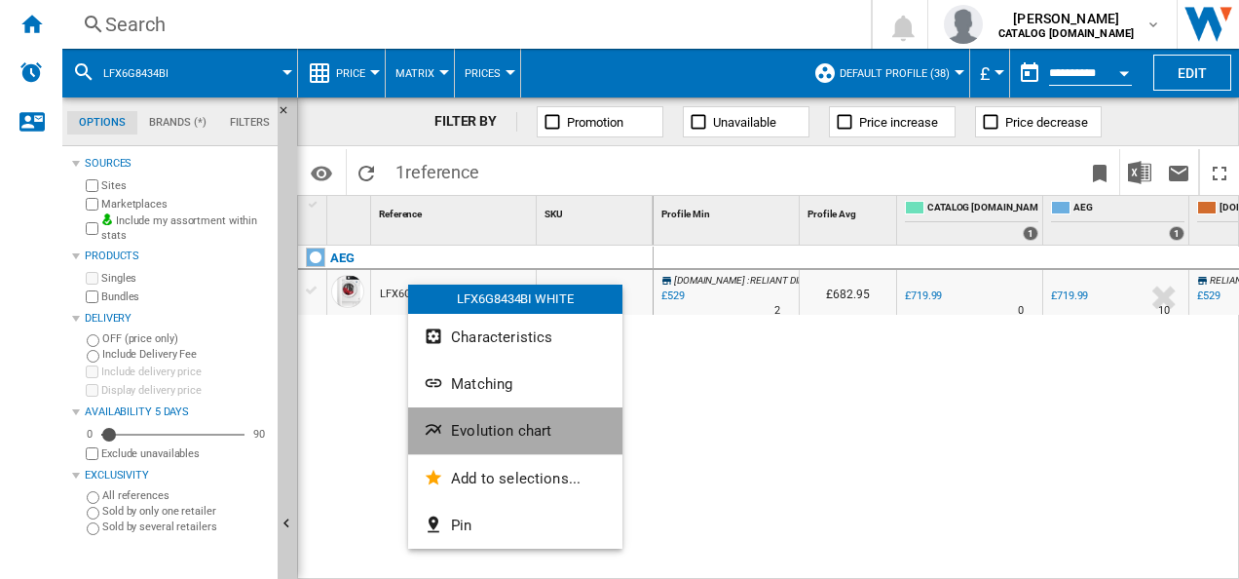
click at [469, 430] on span "Evolution chart" at bounding box center [501, 431] width 100 height 18
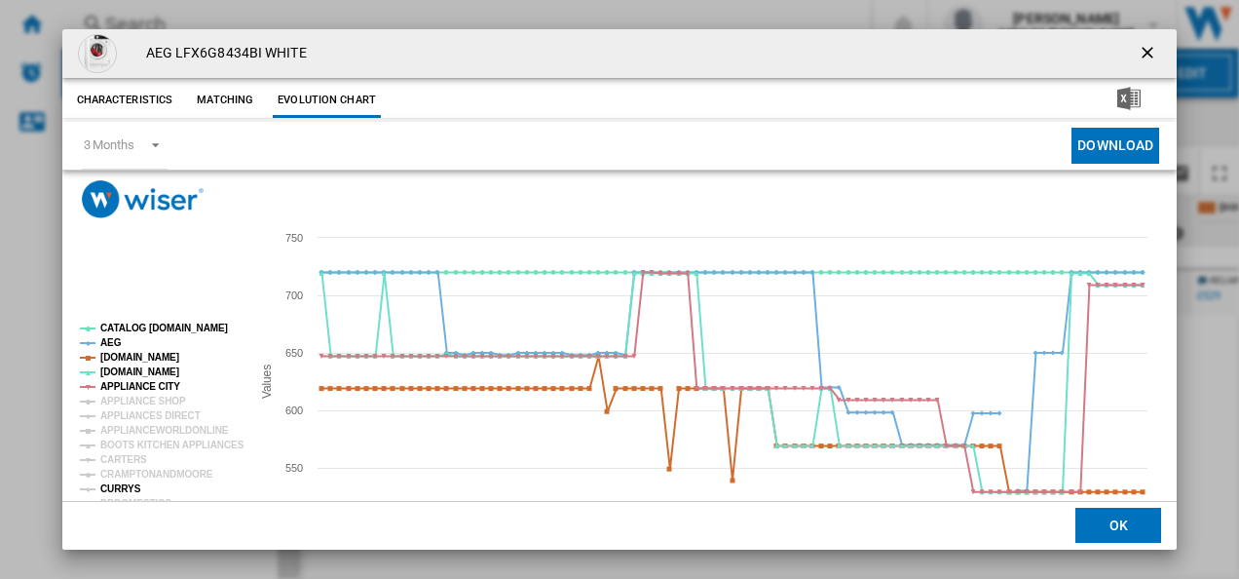
click at [127, 490] on tspan "CURRYS" at bounding box center [120, 488] width 41 height 11
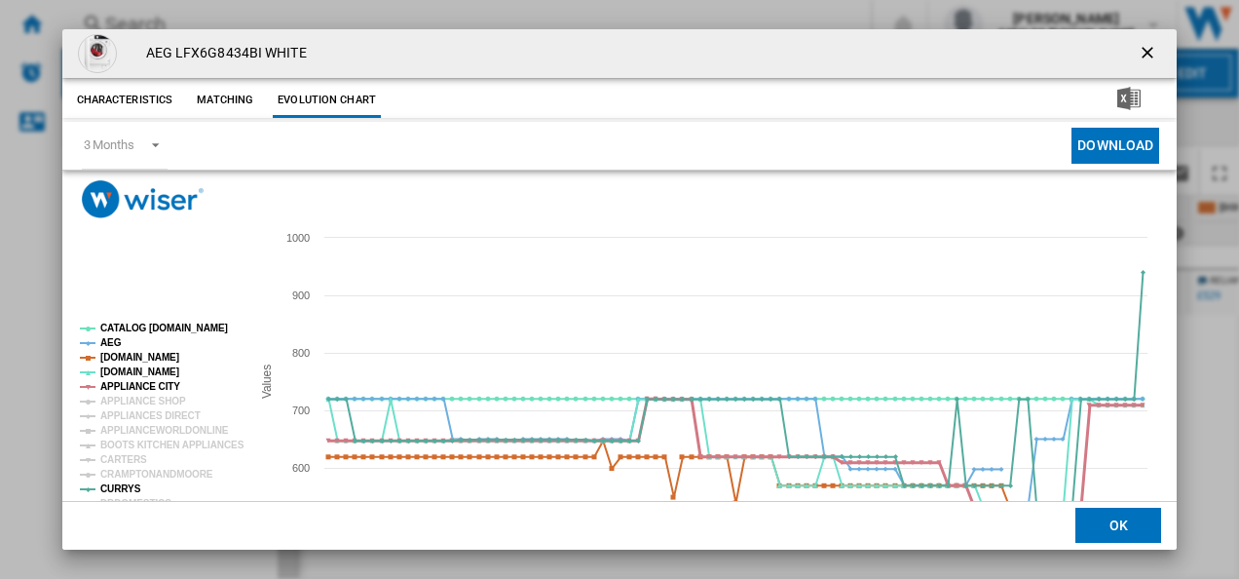
click at [144, 388] on tspan "APPLIANCE CITY" at bounding box center [140, 386] width 80 height 11
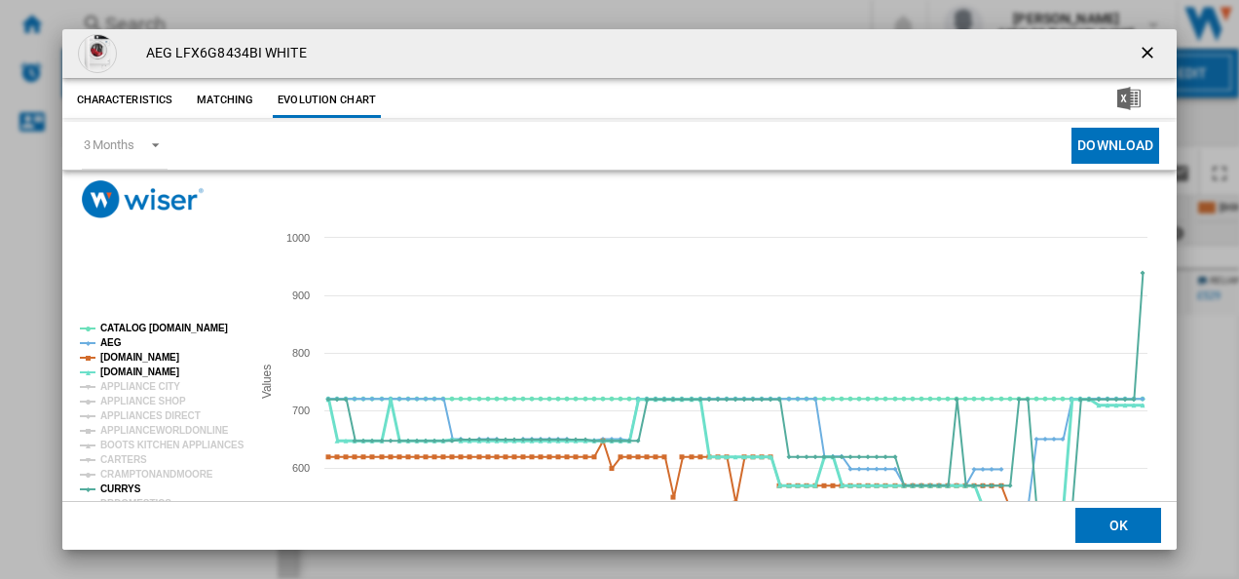
click at [131, 366] on tspan "[DOMAIN_NAME]" at bounding box center [139, 371] width 79 height 11
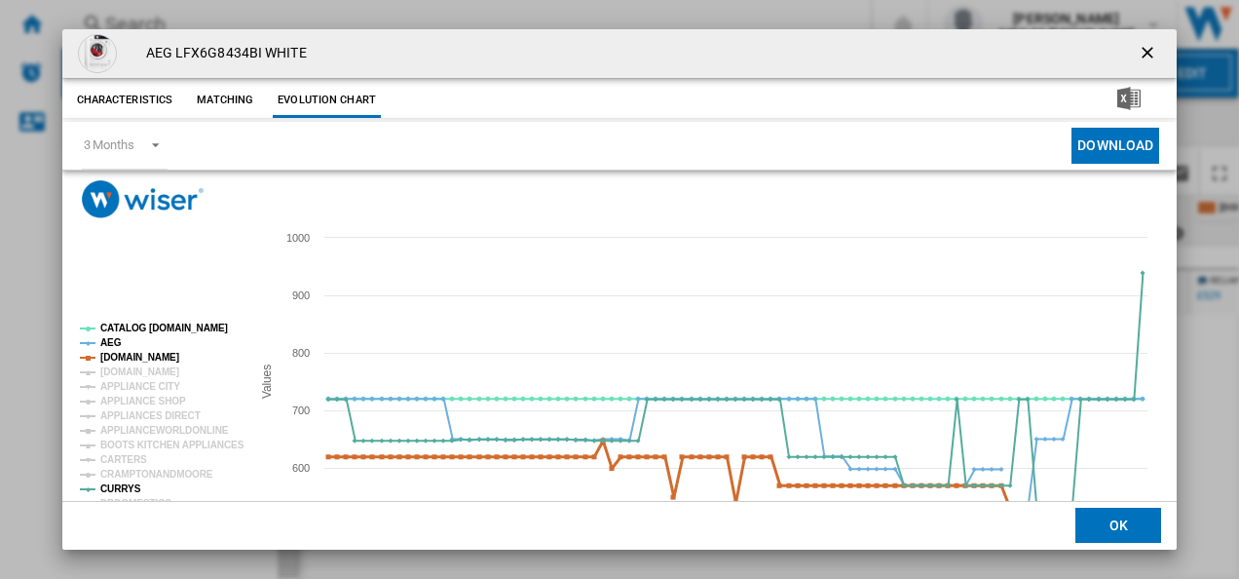
click at [131, 352] on tspan "[DOMAIN_NAME]" at bounding box center [139, 357] width 79 height 11
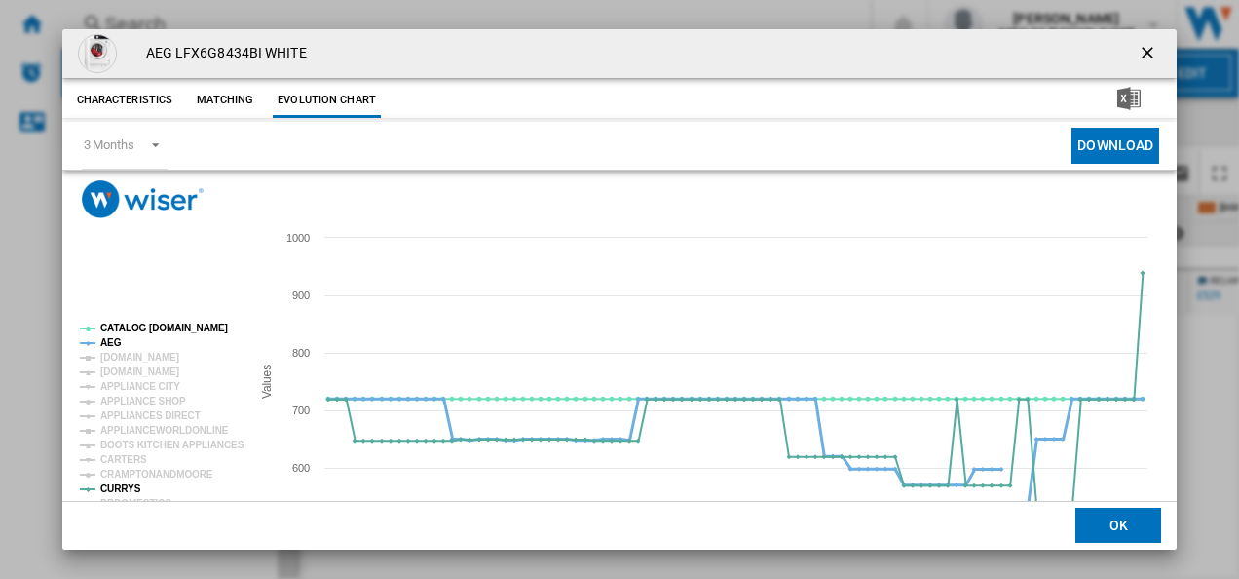
click at [112, 345] on tspan "AEG" at bounding box center [110, 342] width 21 height 11
click at [140, 332] on tspan "CATALOG [DOMAIN_NAME]" at bounding box center [164, 327] width 128 height 11
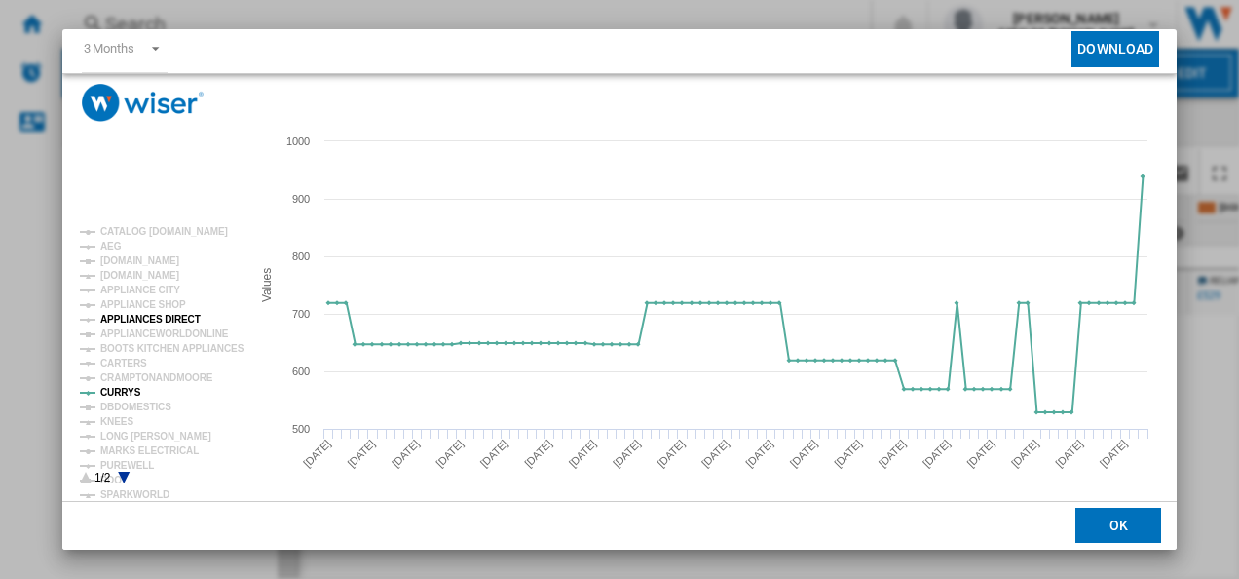
scroll to position [106, 0]
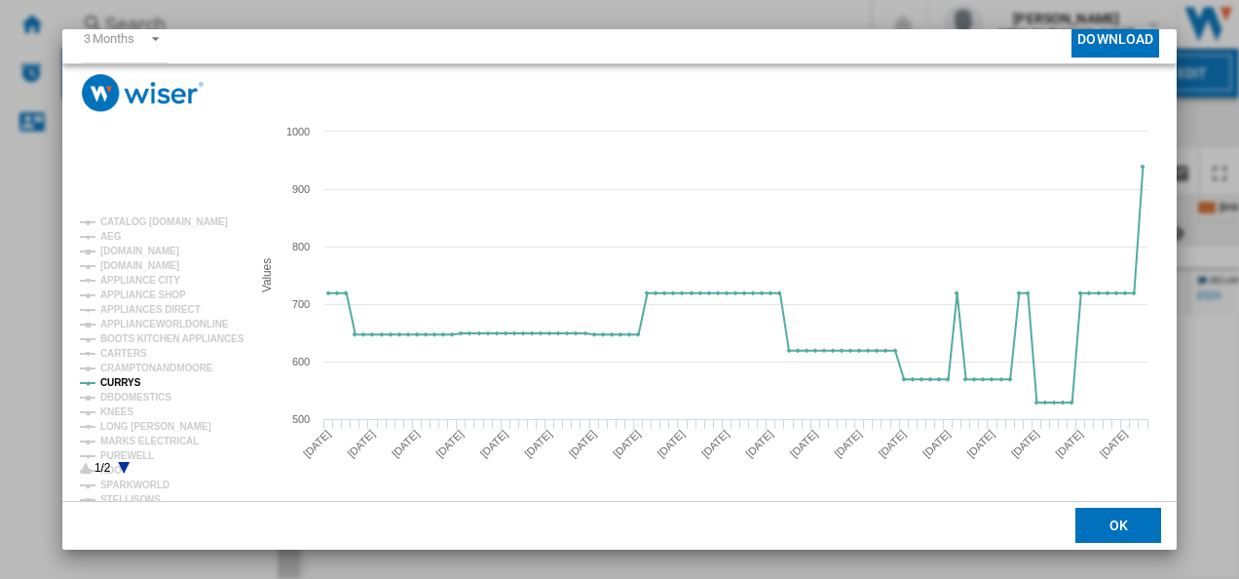
click at [125, 464] on icon "Product popup" at bounding box center [124, 468] width 12 height 12
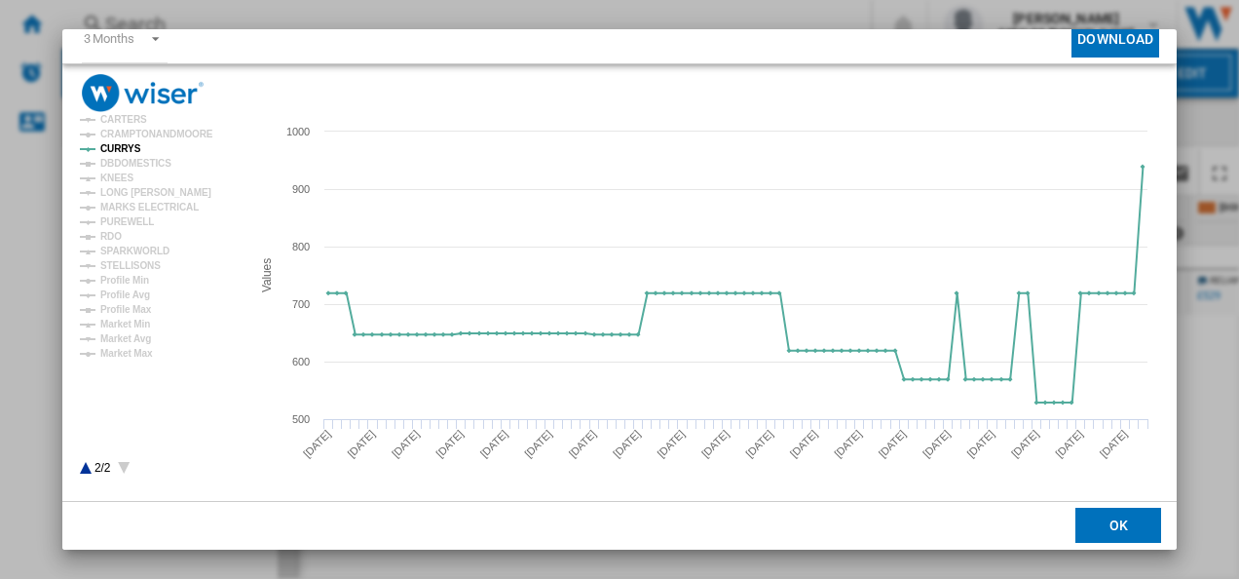
click at [86, 467] on icon "Product popup" at bounding box center [86, 468] width 12 height 12
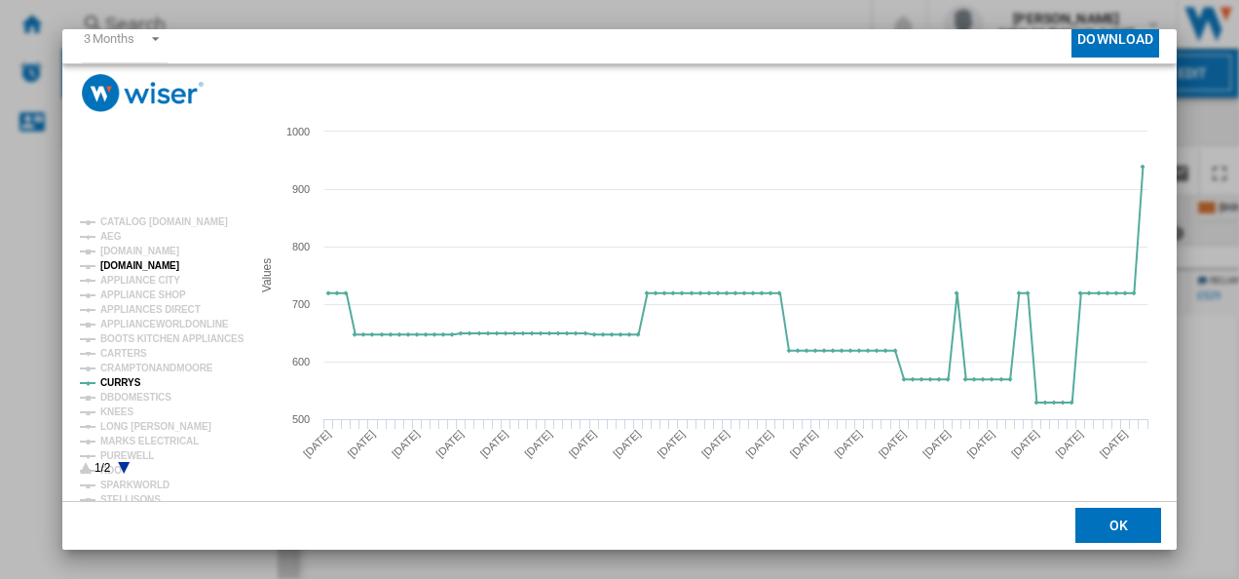
click at [121, 261] on tspan "[DOMAIN_NAME]" at bounding box center [139, 265] width 79 height 11
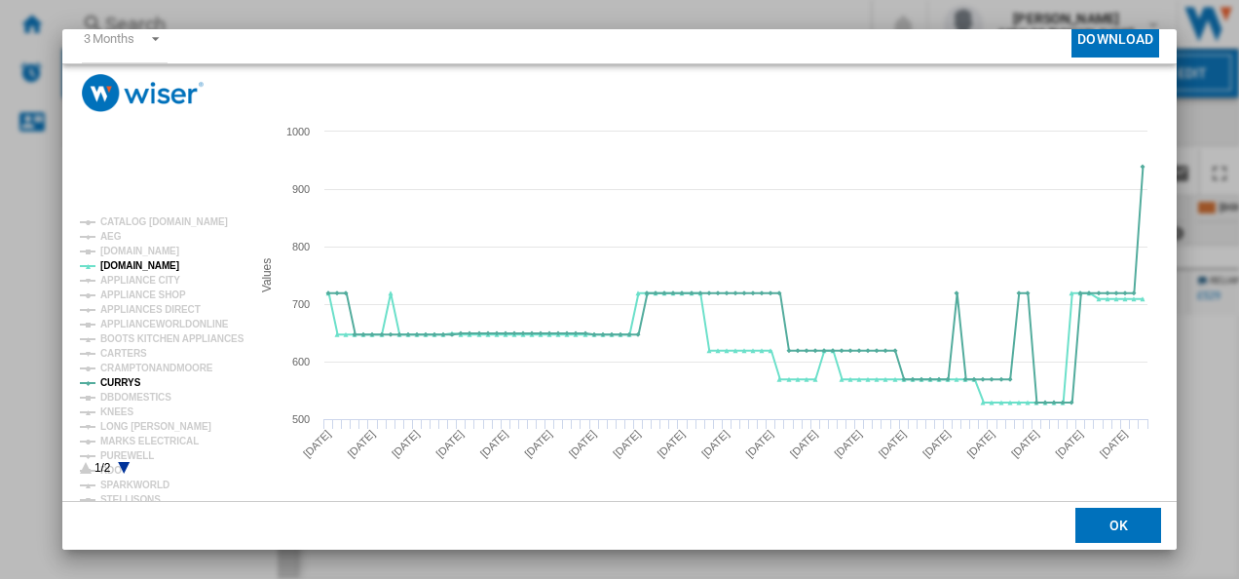
scroll to position [0, 0]
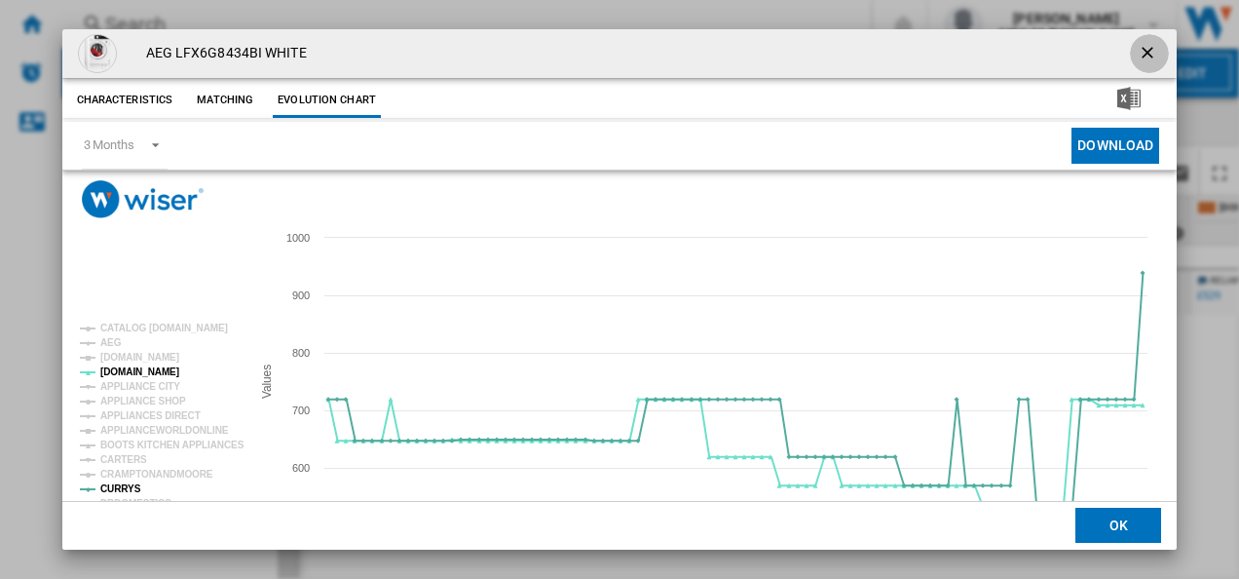
click at [1130, 44] on button "Product popup" at bounding box center [1149, 53] width 39 height 39
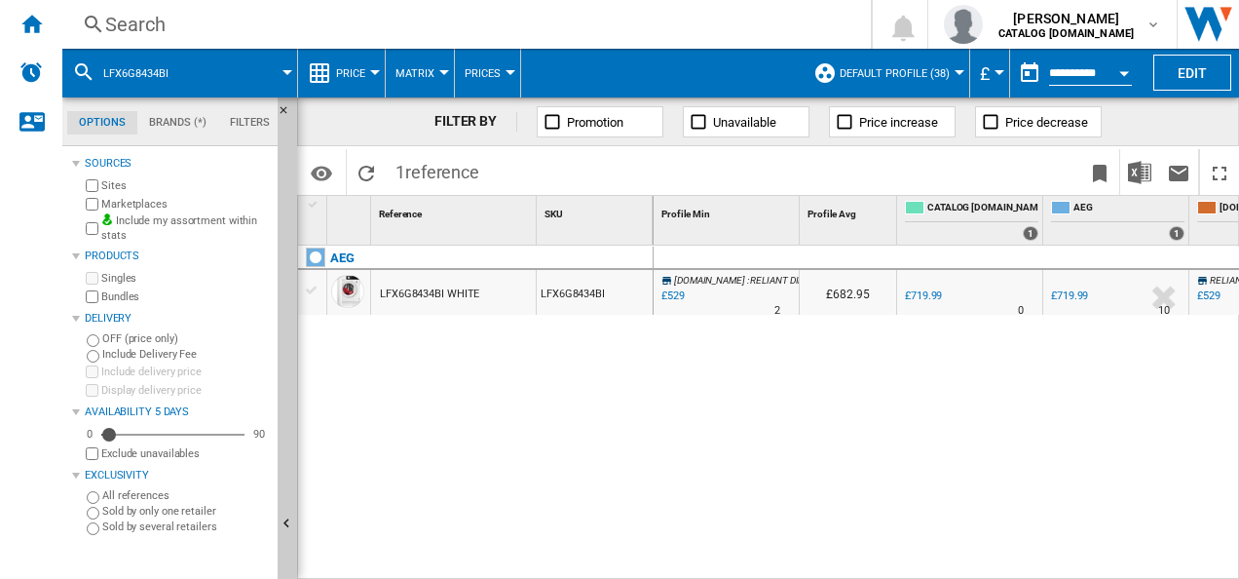
click at [436, 30] on div "Search" at bounding box center [462, 24] width 715 height 27
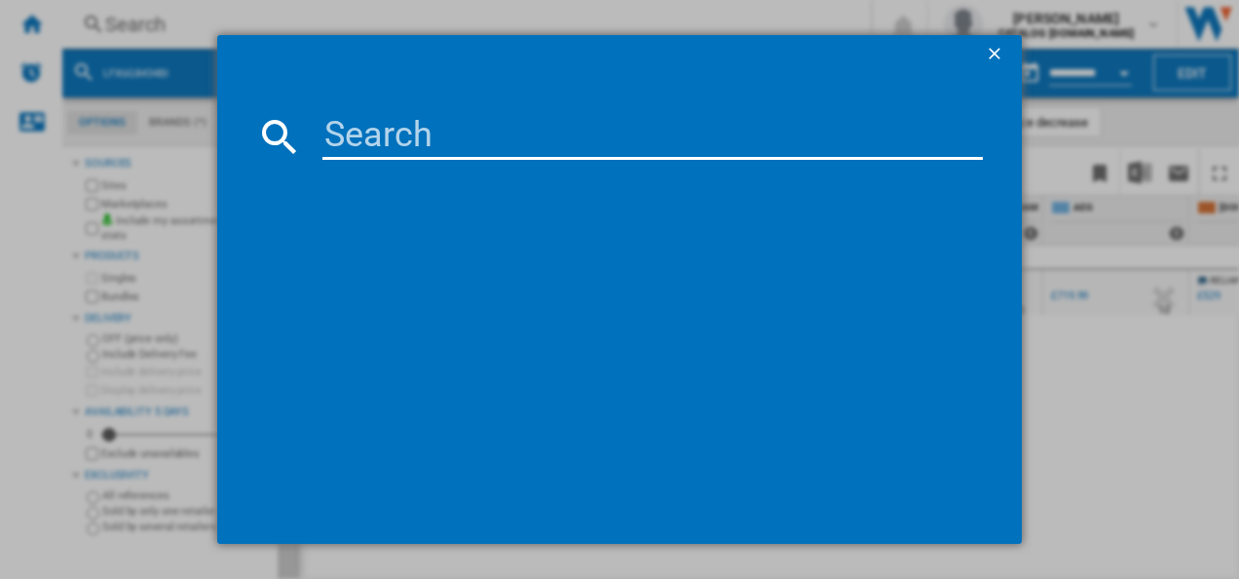
click at [440, 135] on input at bounding box center [652, 136] width 661 height 47
type input "LWX60846B"
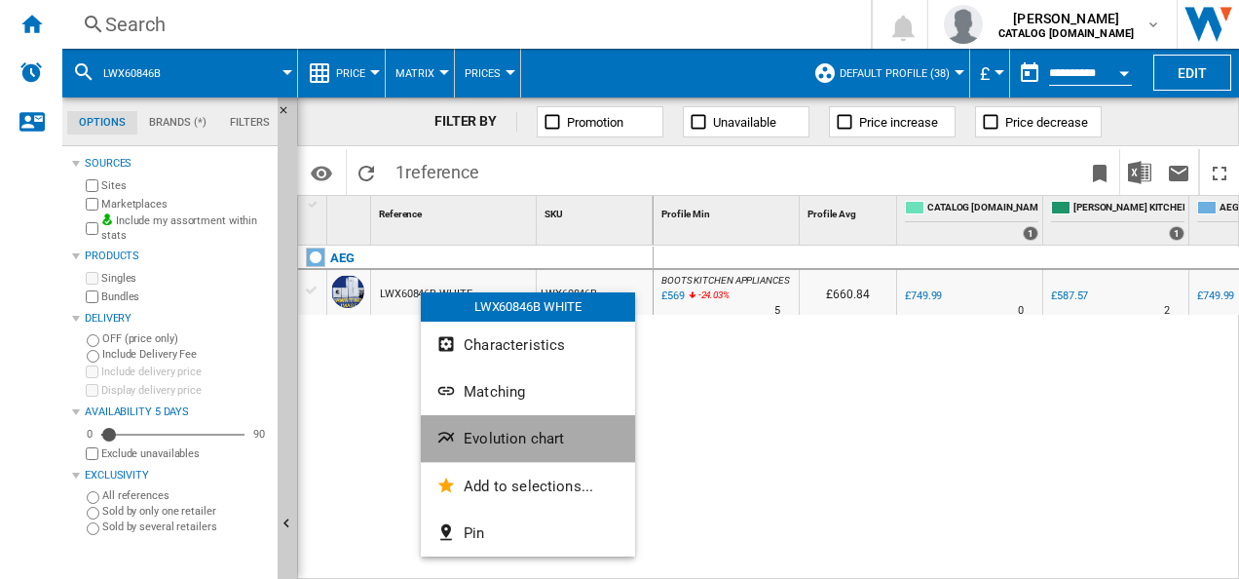
click at [454, 417] on button "Evolution chart" at bounding box center [528, 438] width 214 height 47
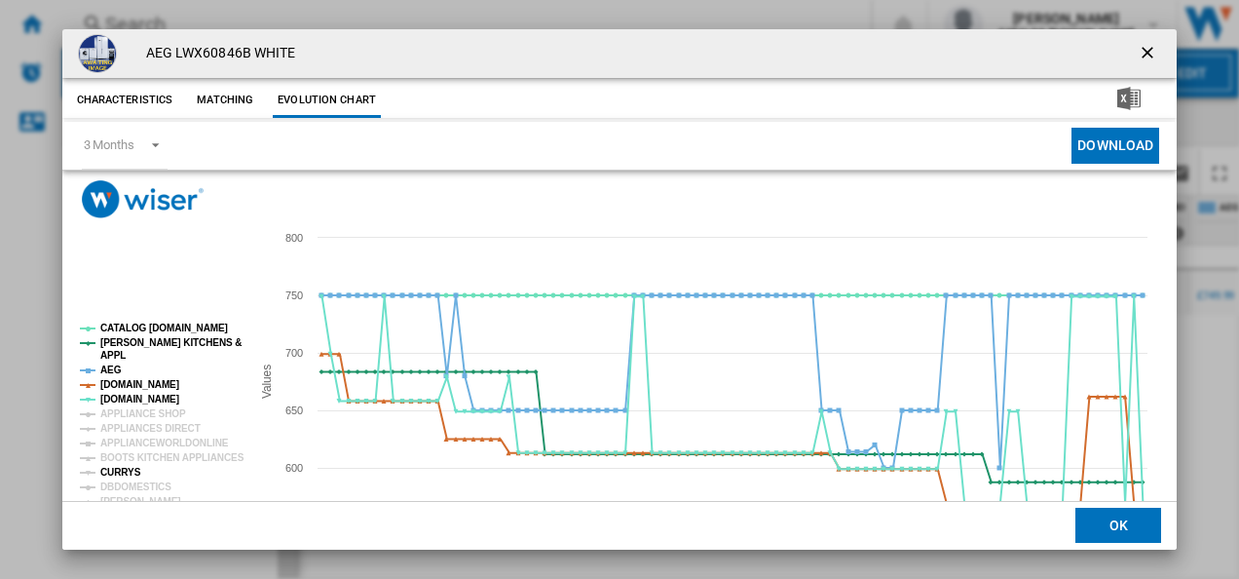
click at [128, 471] on tspan "CURRYS" at bounding box center [120, 472] width 41 height 11
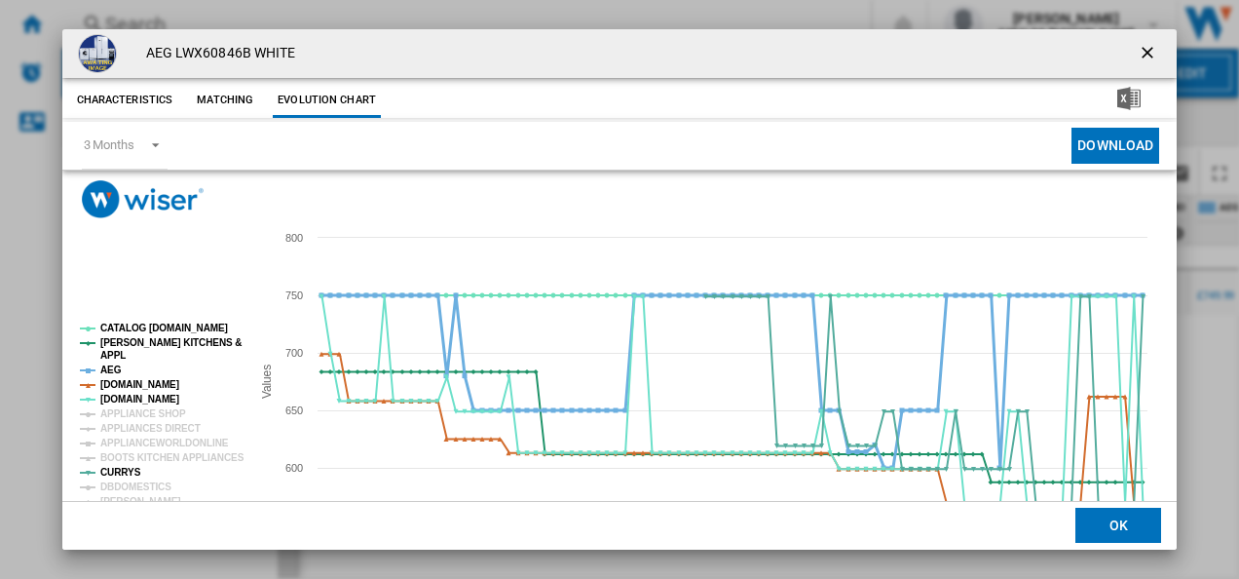
drag, startPoint x: 147, startPoint y: 382, endPoint x: 107, endPoint y: 367, distance: 42.5
click at [107, 367] on g "CATALOG ELECTROLUX.UK PAUL DAVIES KITCHENS & APPL AEG AMAZON.CO.UK AO.COM APPLI…" at bounding box center [162, 509] width 165 height 374
click at [107, 367] on tspan "AEG" at bounding box center [110, 369] width 21 height 11
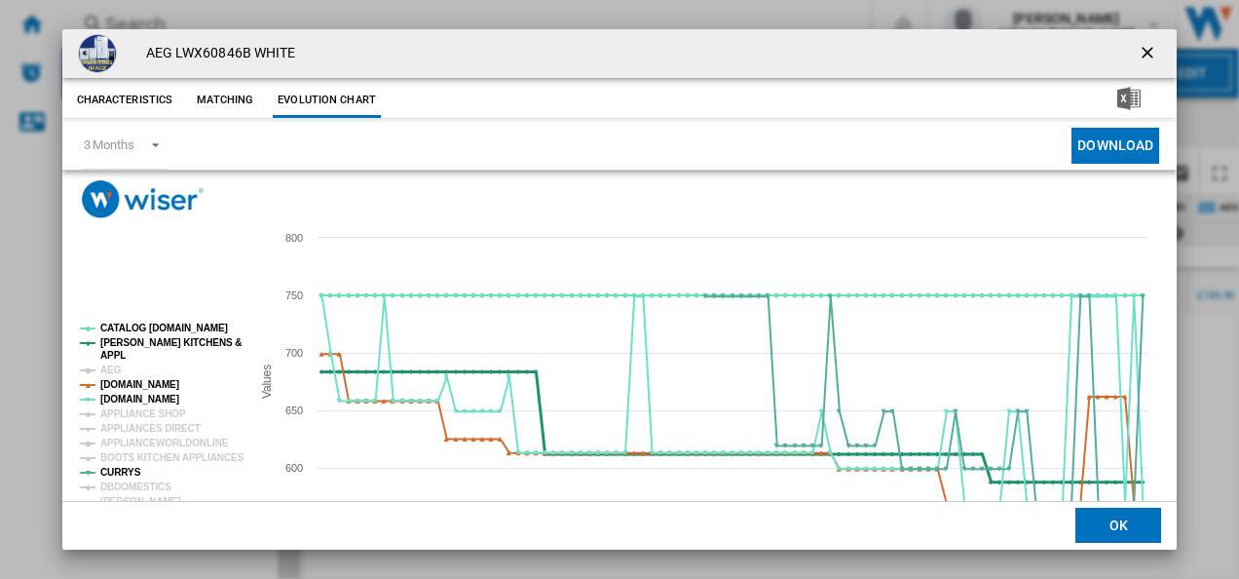
click at [136, 345] on tspan "[PERSON_NAME] KITCHENS &" at bounding box center [170, 342] width 141 height 11
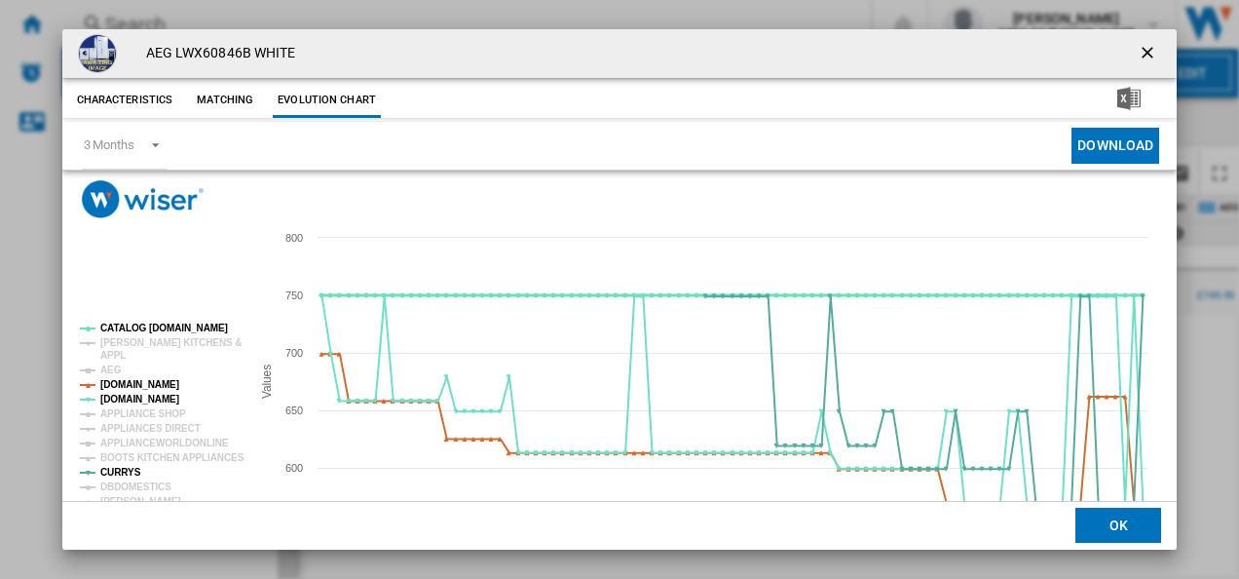
click at [144, 329] on tspan "CATALOG [DOMAIN_NAME]" at bounding box center [164, 327] width 128 height 11
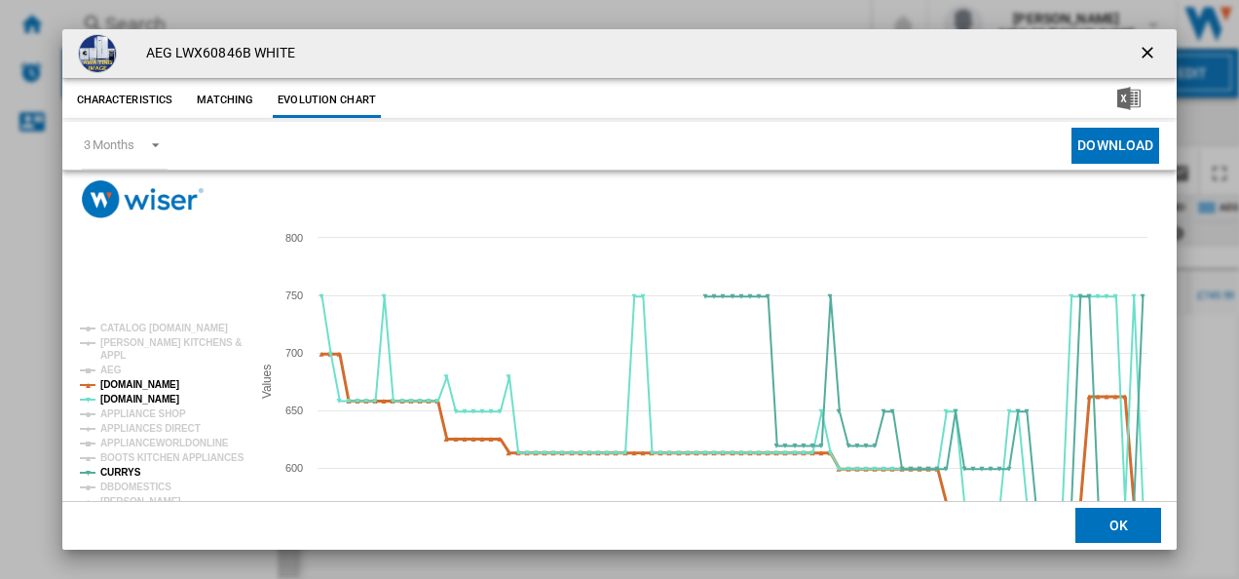
click at [154, 390] on tspan "[DOMAIN_NAME]" at bounding box center [139, 384] width 79 height 11
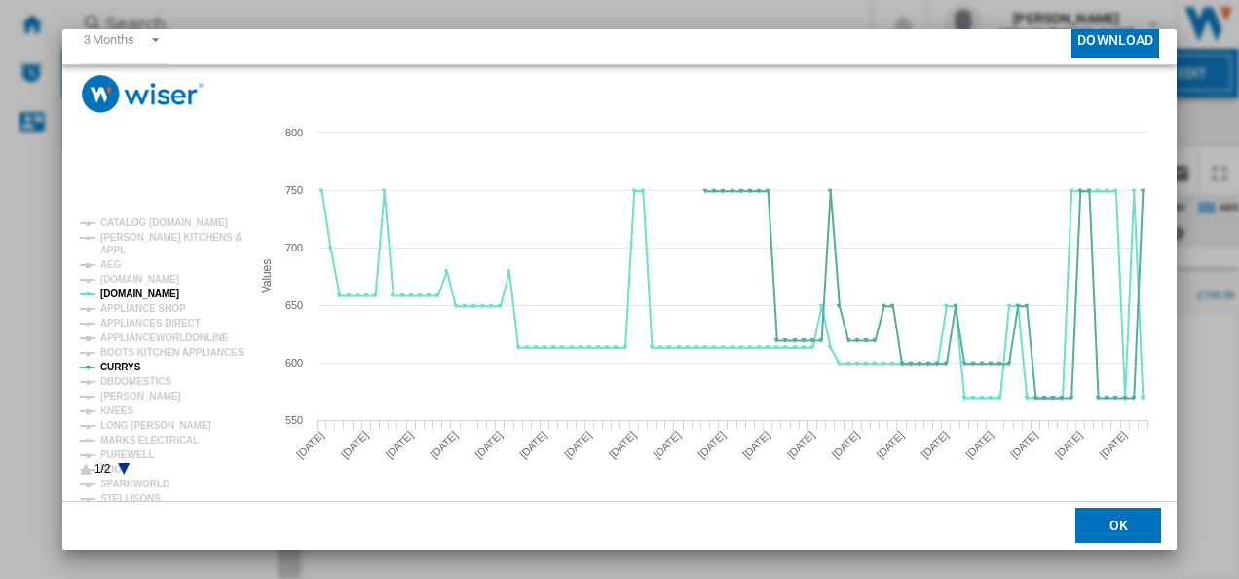
scroll to position [106, 0]
click at [145, 393] on tspan "[PERSON_NAME]" at bounding box center [140, 395] width 81 height 11
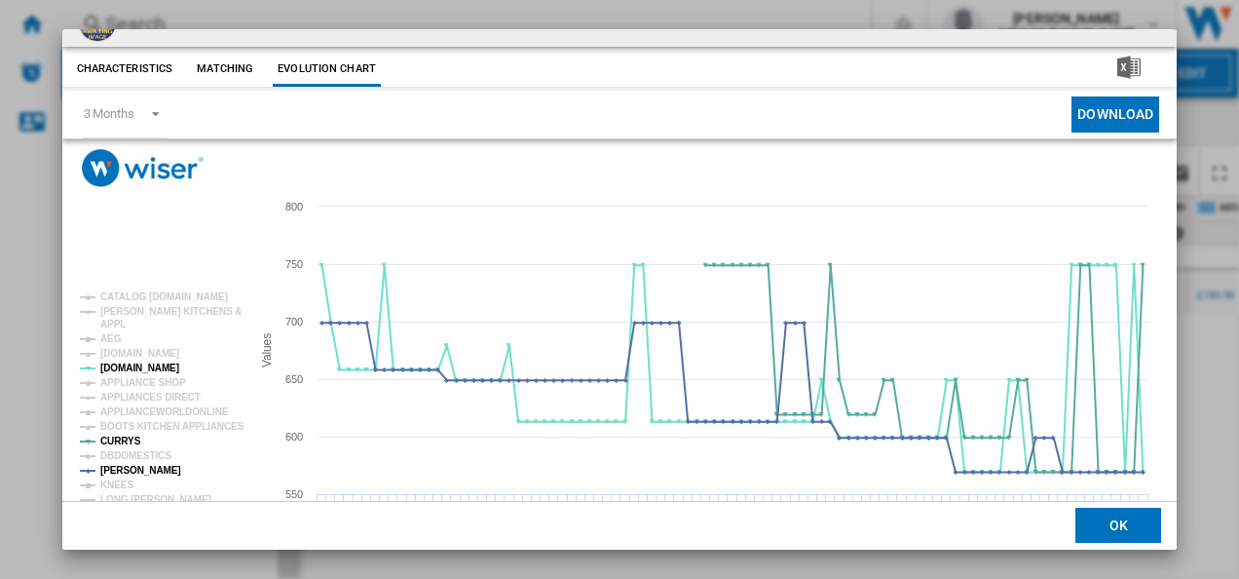
scroll to position [0, 0]
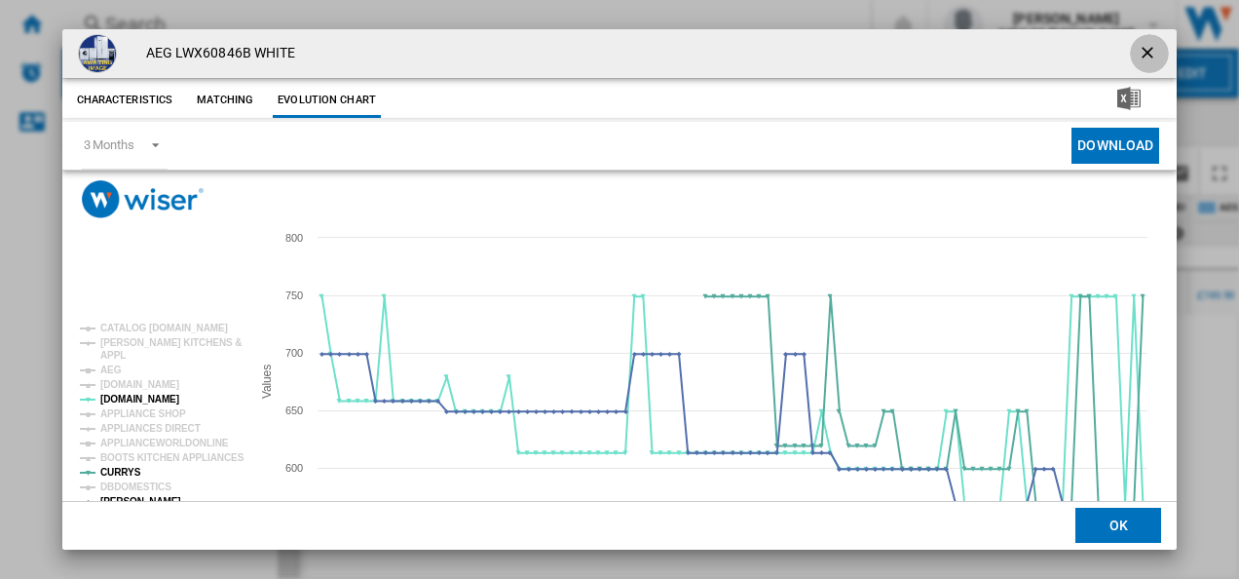
click at [1138, 46] on ng-md-icon "getI18NText('BUTTONS.CLOSE_DIALOG')" at bounding box center [1149, 54] width 23 height 23
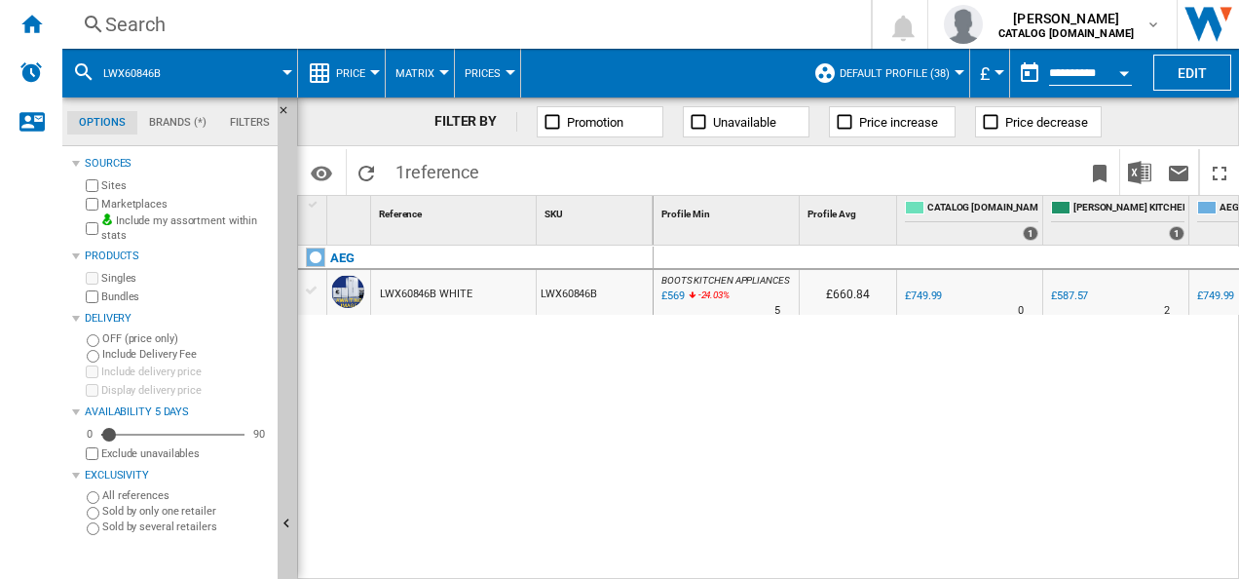
click at [675, 25] on div "Search" at bounding box center [462, 24] width 715 height 27
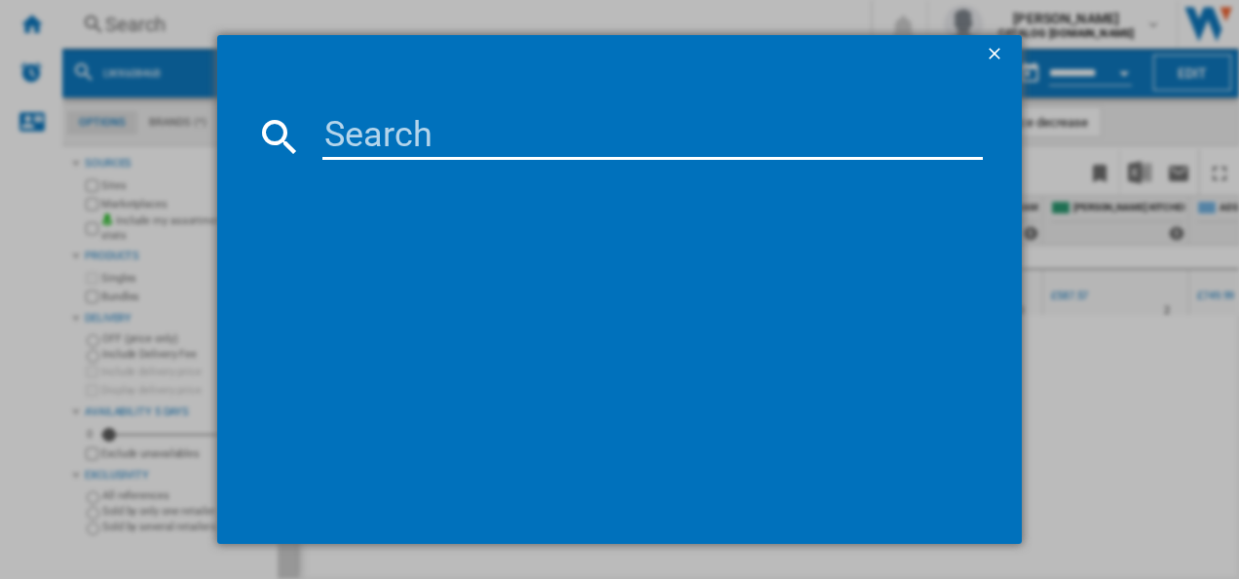
click at [571, 147] on input at bounding box center [652, 136] width 661 height 47
type input "DUB331110M"
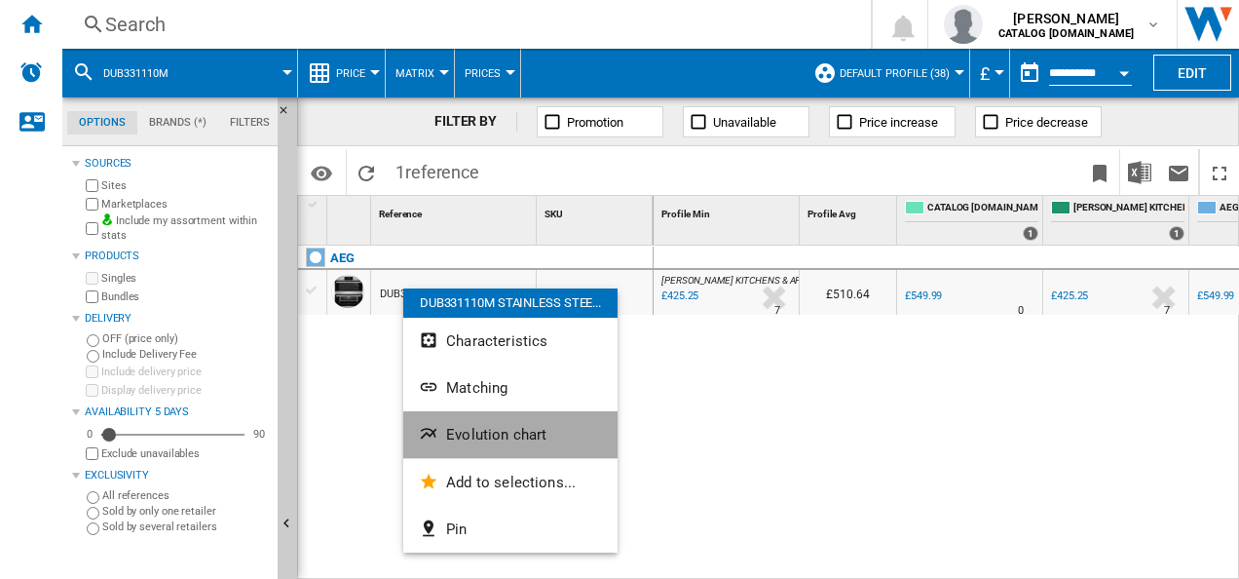
click at [454, 438] on span "Evolution chart" at bounding box center [496, 435] width 100 height 18
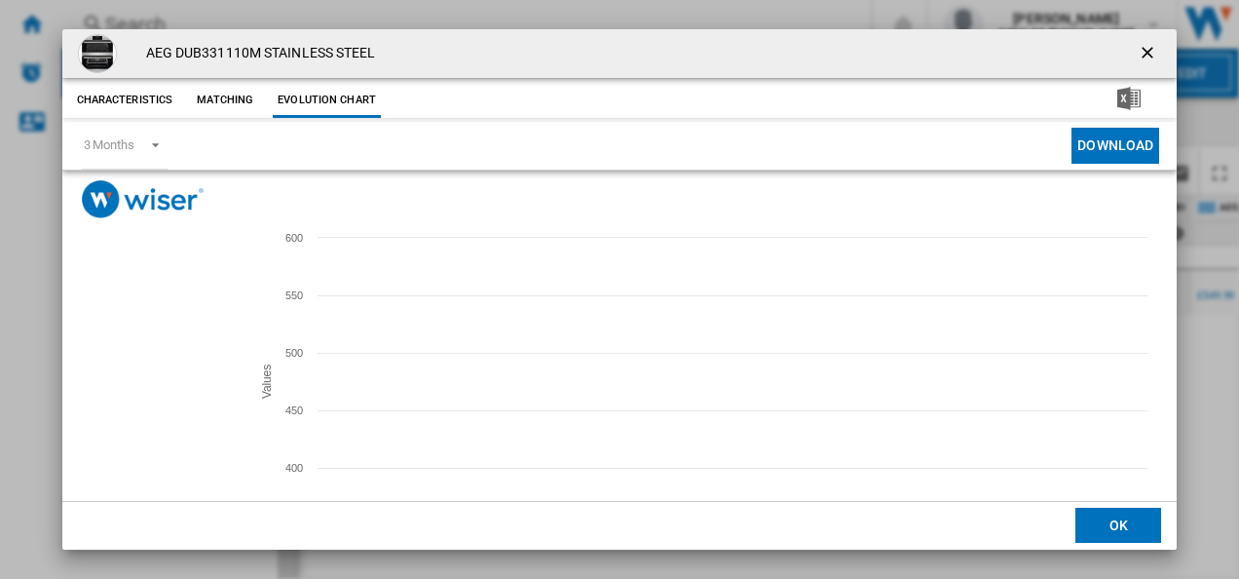
click at [163, 381] on tspan "[DOMAIN_NAME]" at bounding box center [139, 384] width 79 height 11
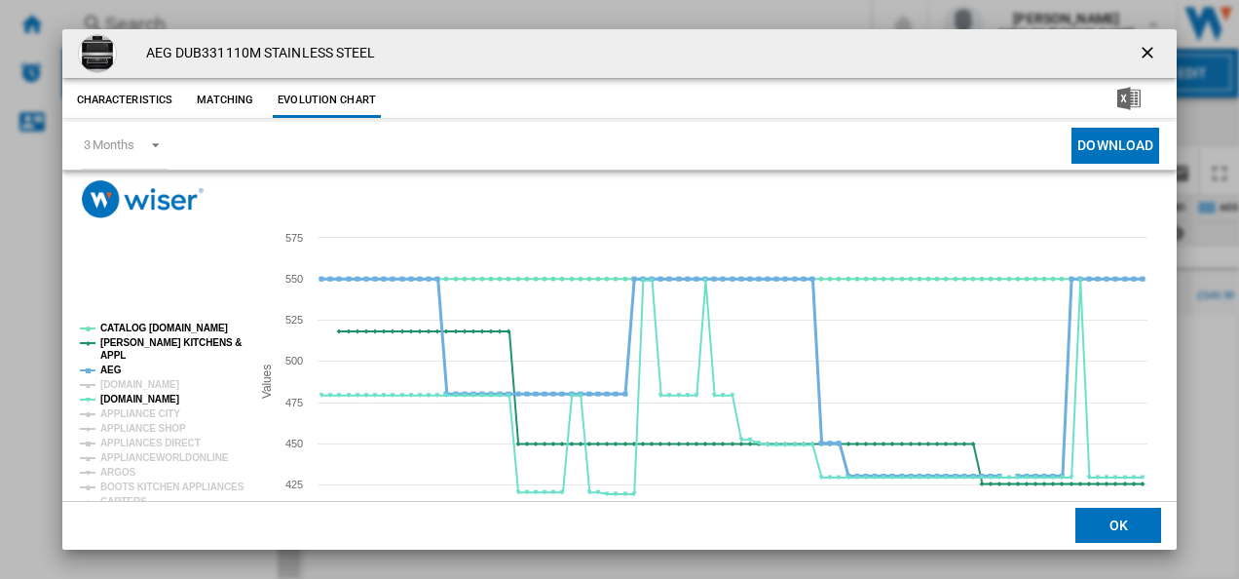
click at [107, 368] on tspan "AEG" at bounding box center [110, 369] width 21 height 11
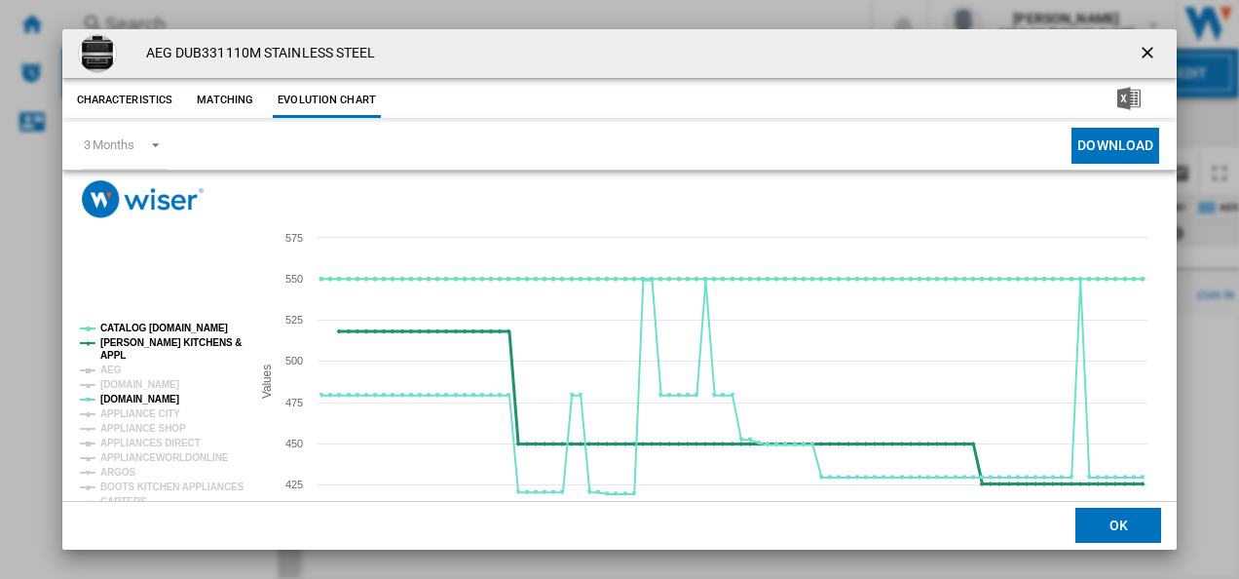
click at [136, 337] on tspan "[PERSON_NAME] KITCHENS &" at bounding box center [170, 342] width 141 height 11
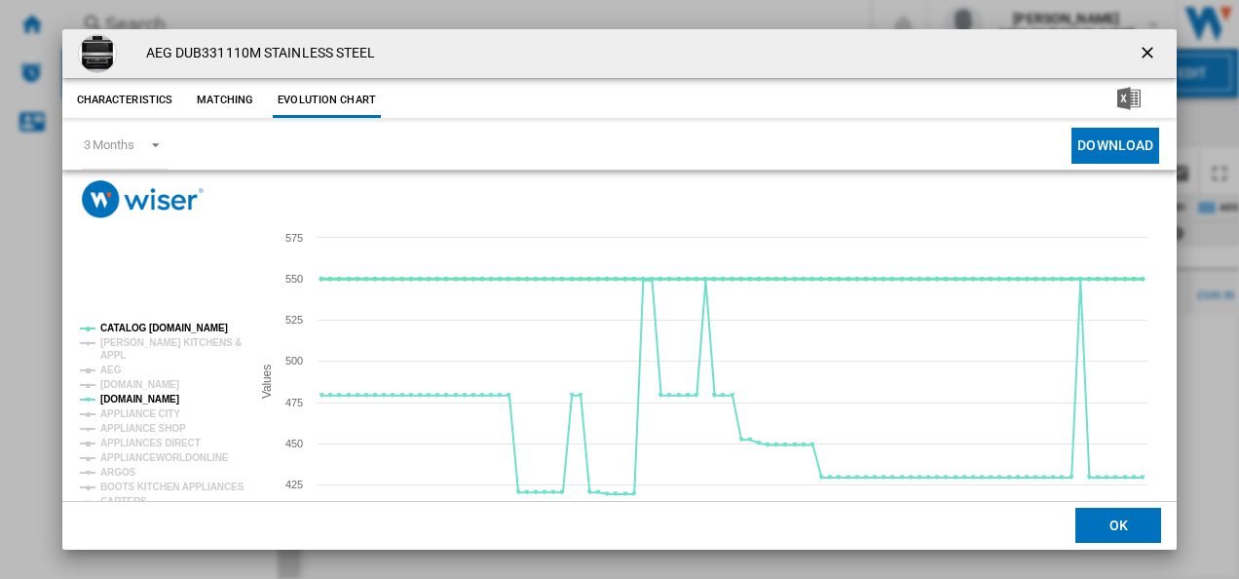
click at [139, 323] on tspan "CATALOG [DOMAIN_NAME]" at bounding box center [164, 327] width 128 height 11
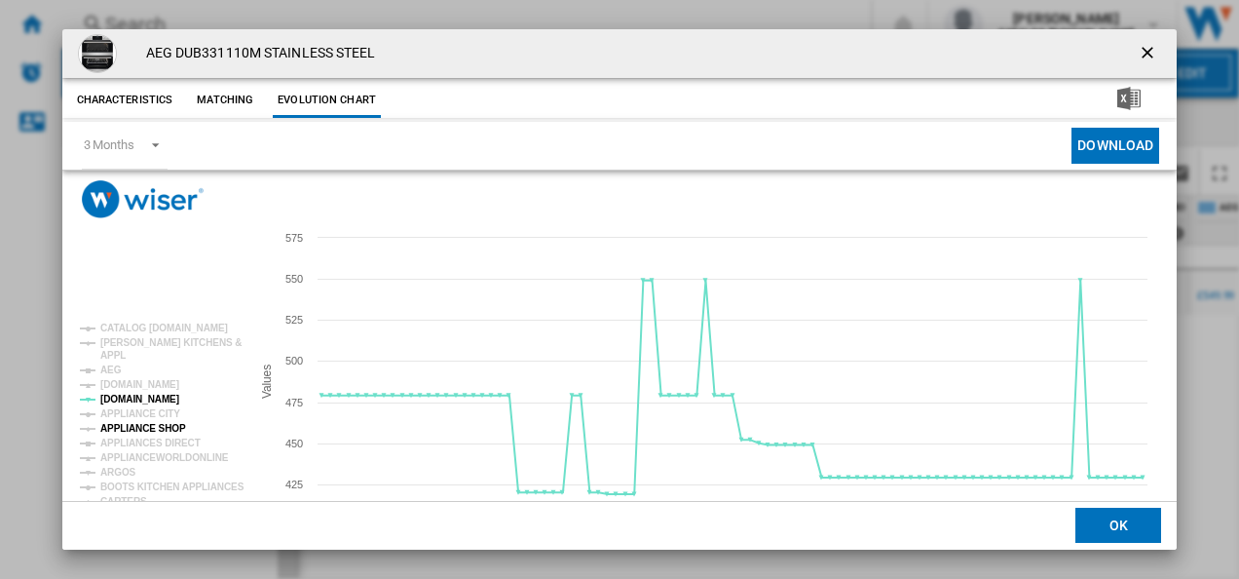
scroll to position [106, 0]
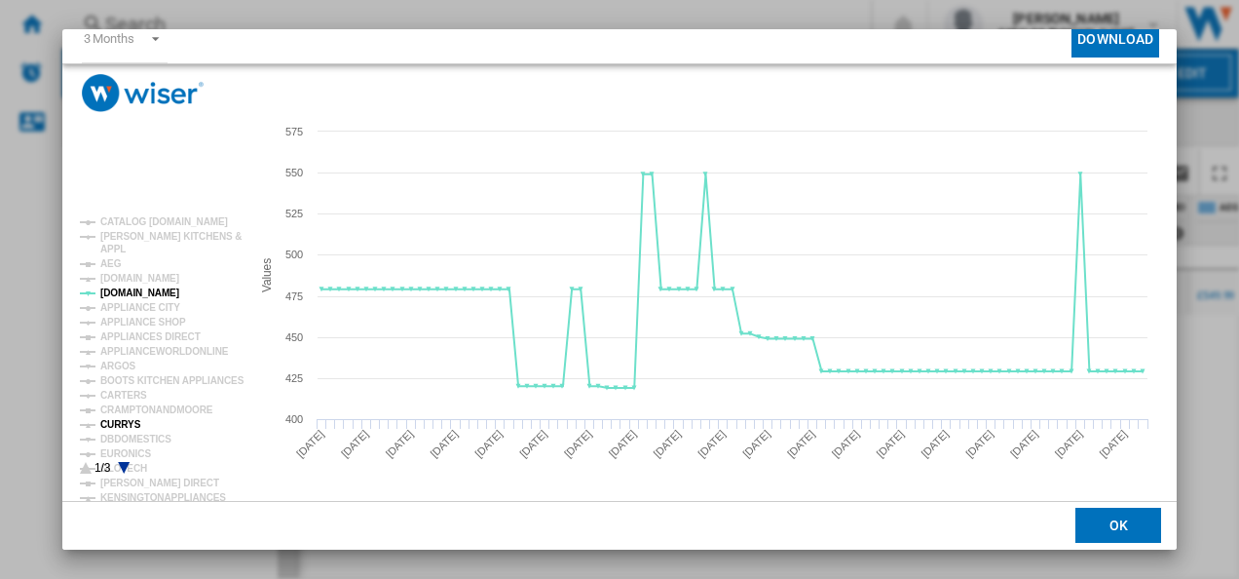
click at [120, 419] on tspan "CURRYS" at bounding box center [120, 424] width 41 height 11
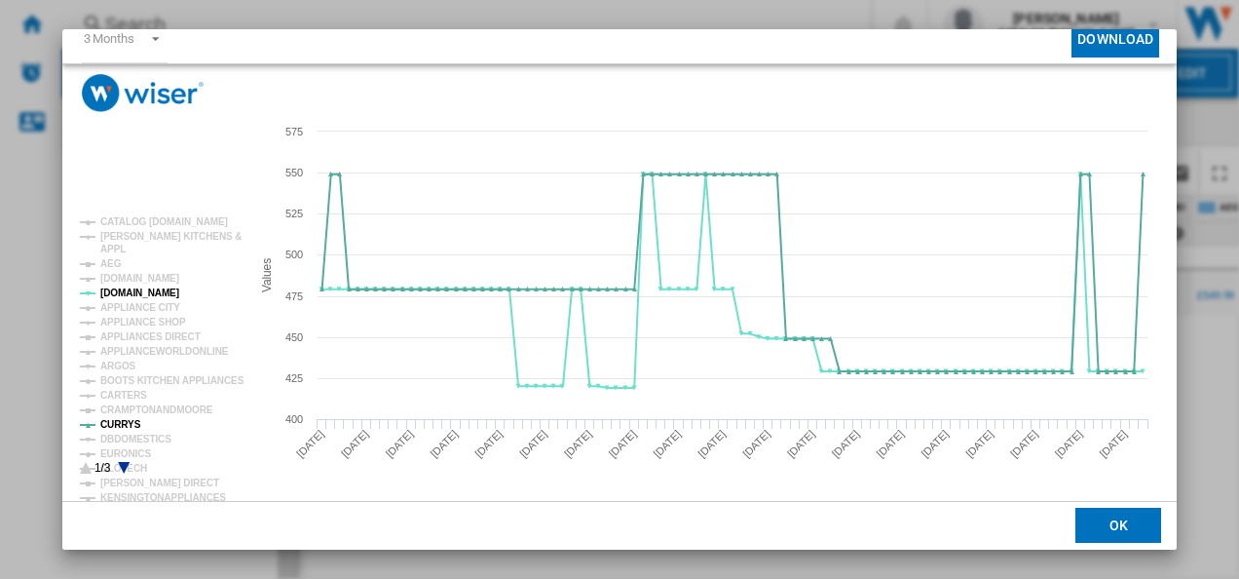
click at [125, 462] on icon "Product popup" at bounding box center [124, 468] width 12 height 12
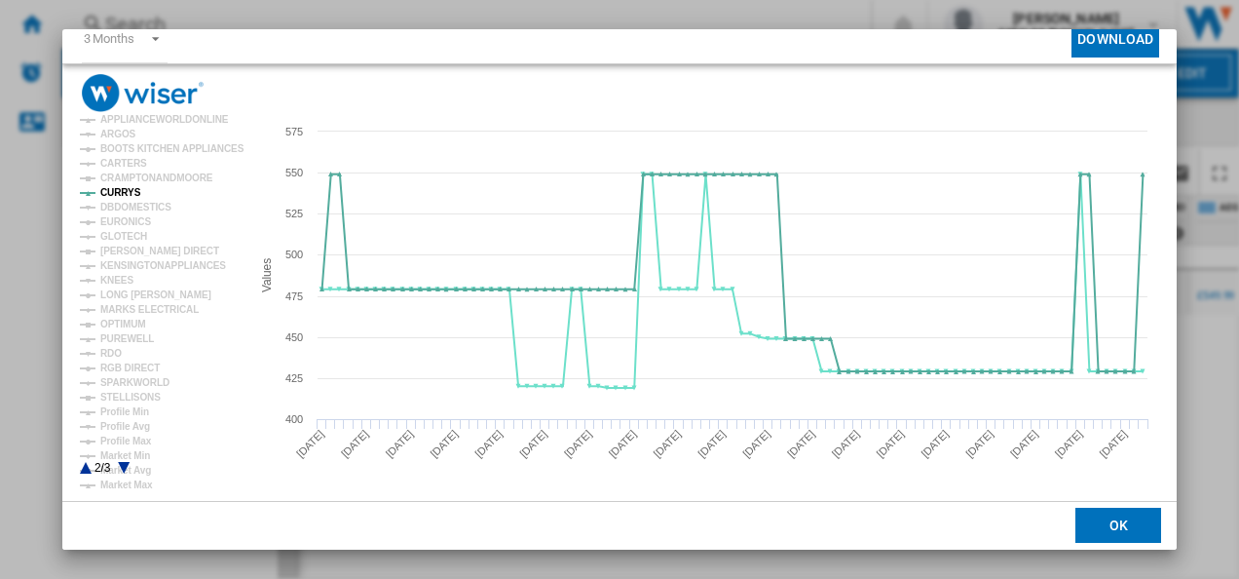
click at [1177, 38] on div "AEG DUB331110M STAINLESS STEEL Characteristics Matching Evolution chart price £…" at bounding box center [619, 289] width 1239 height 579
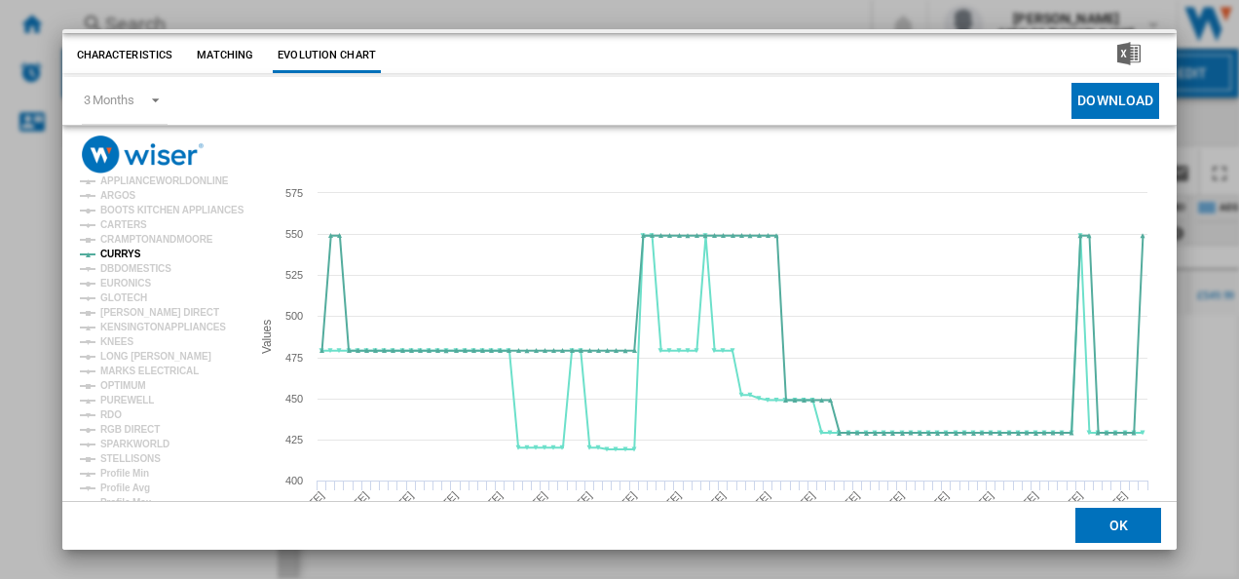
scroll to position [0, 0]
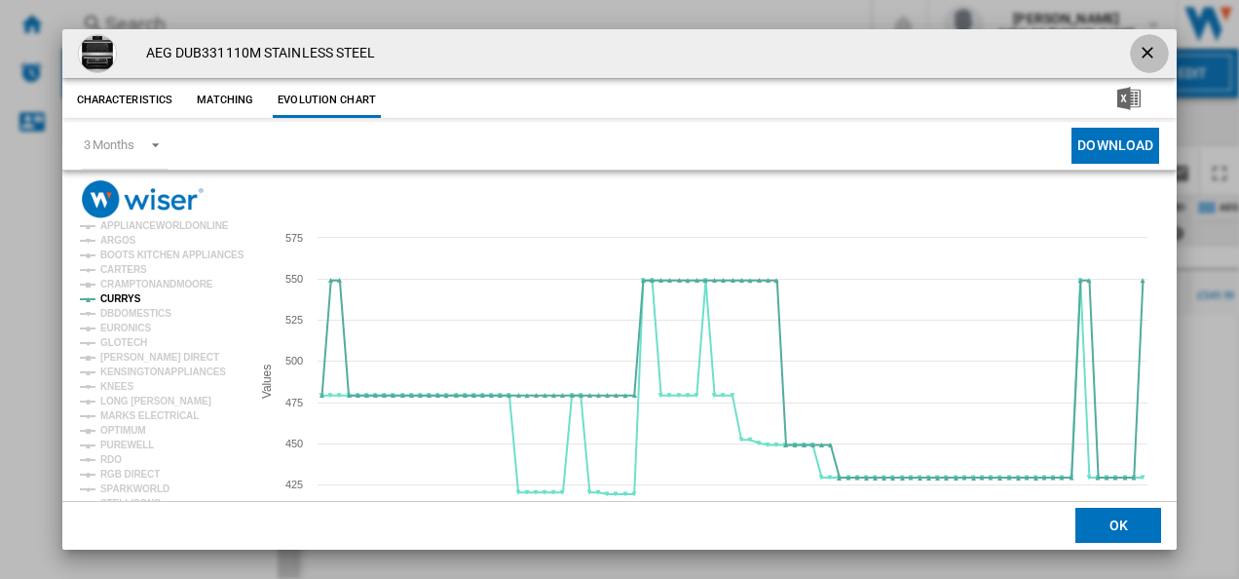
click at [1145, 47] on ng-md-icon "getI18NText('BUTTONS.CLOSE_DIALOG')" at bounding box center [1149, 54] width 23 height 23
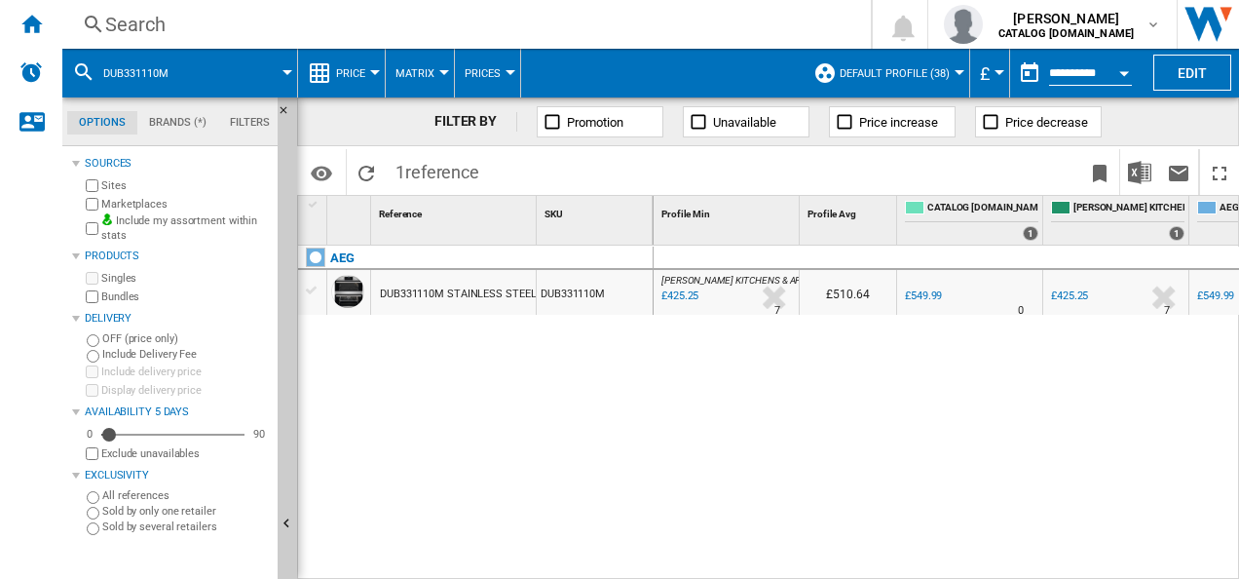
click at [635, 33] on div "Search" at bounding box center [462, 24] width 715 height 27
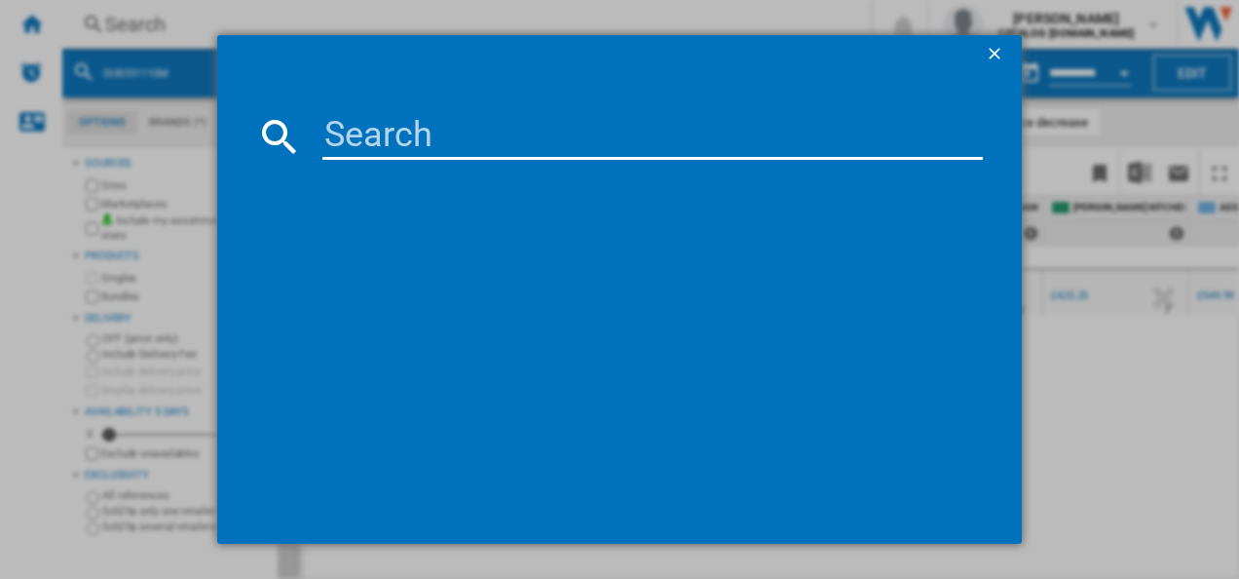
click at [496, 142] on input at bounding box center [652, 136] width 661 height 47
type input "BPX535061M"
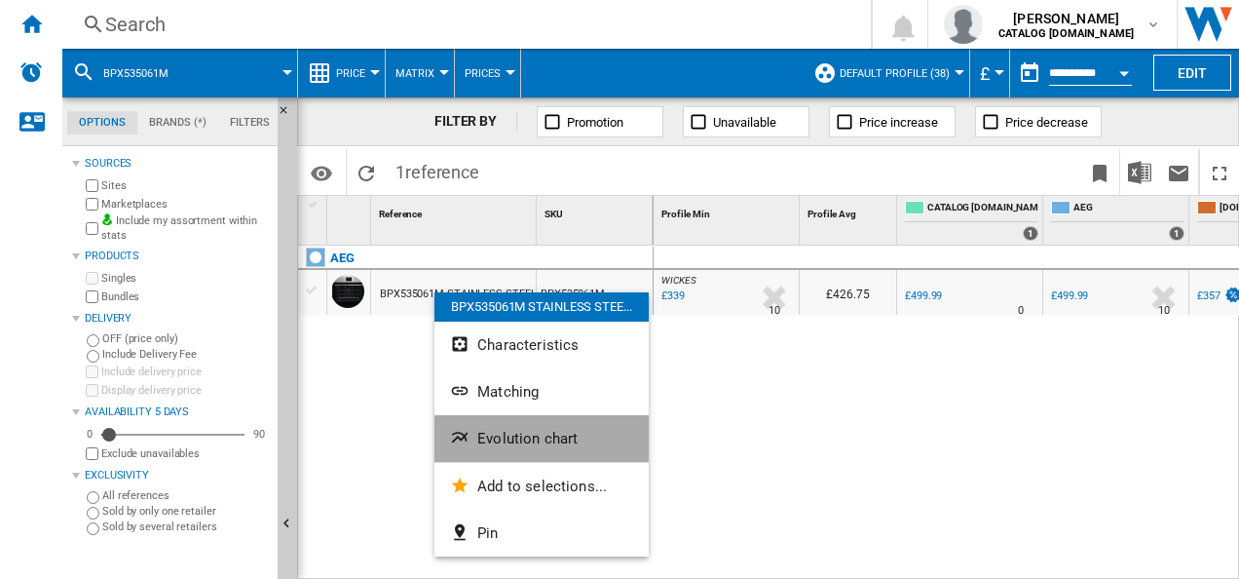
click at [487, 436] on span "Evolution chart" at bounding box center [527, 439] width 100 height 18
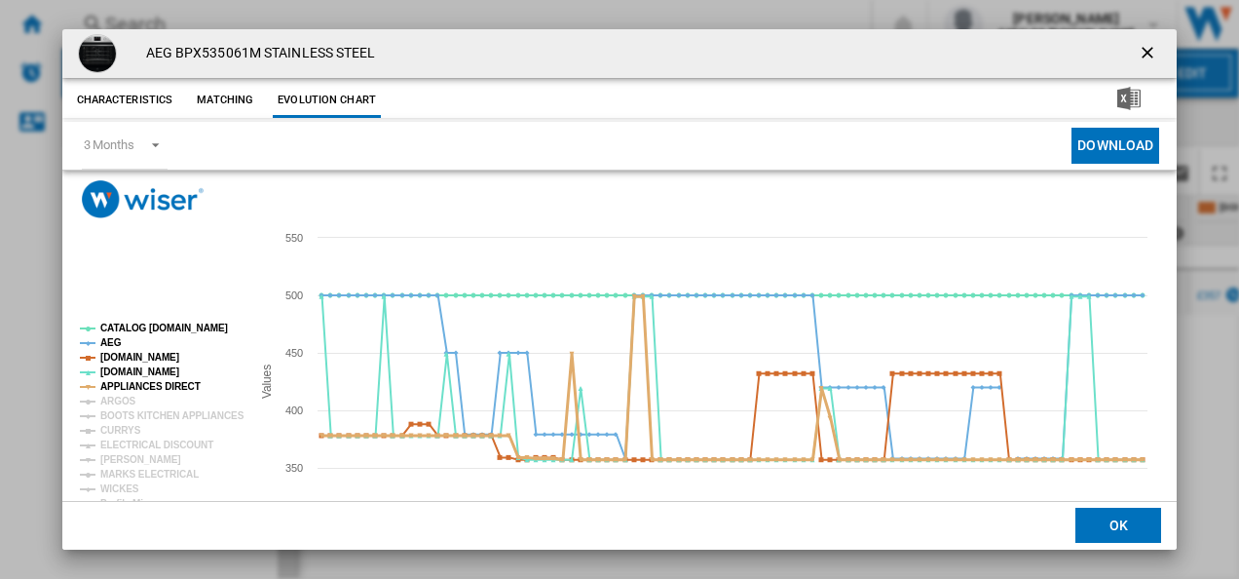
click at [169, 390] on tspan "APPLIANCES DIRECT" at bounding box center [150, 386] width 100 height 11
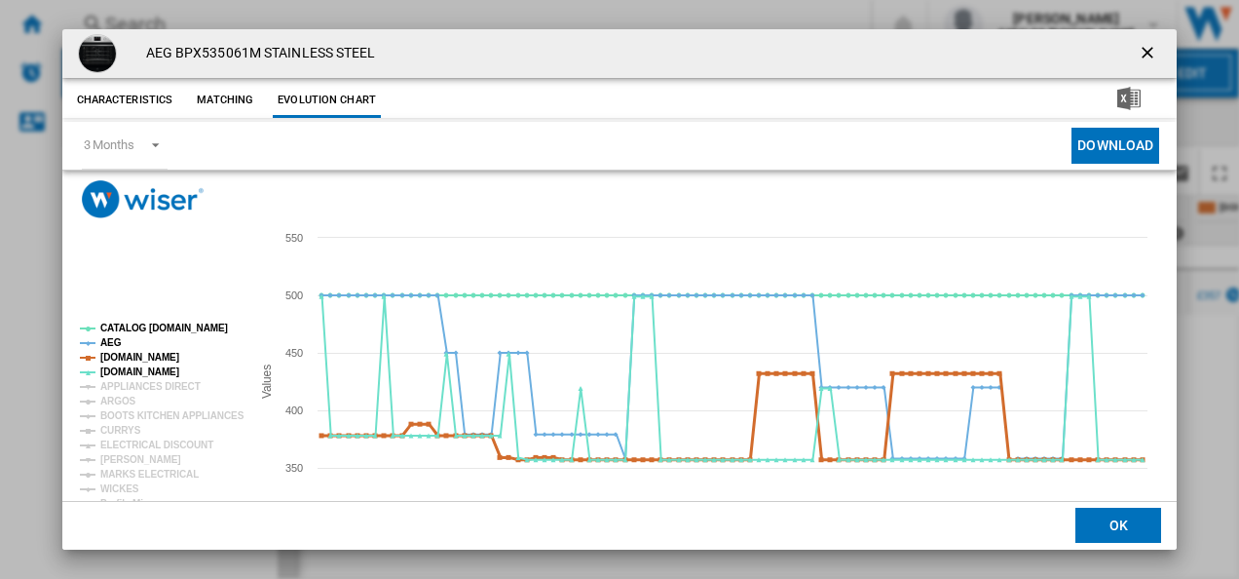
click at [153, 353] on tspan "[DOMAIN_NAME]" at bounding box center [139, 357] width 79 height 11
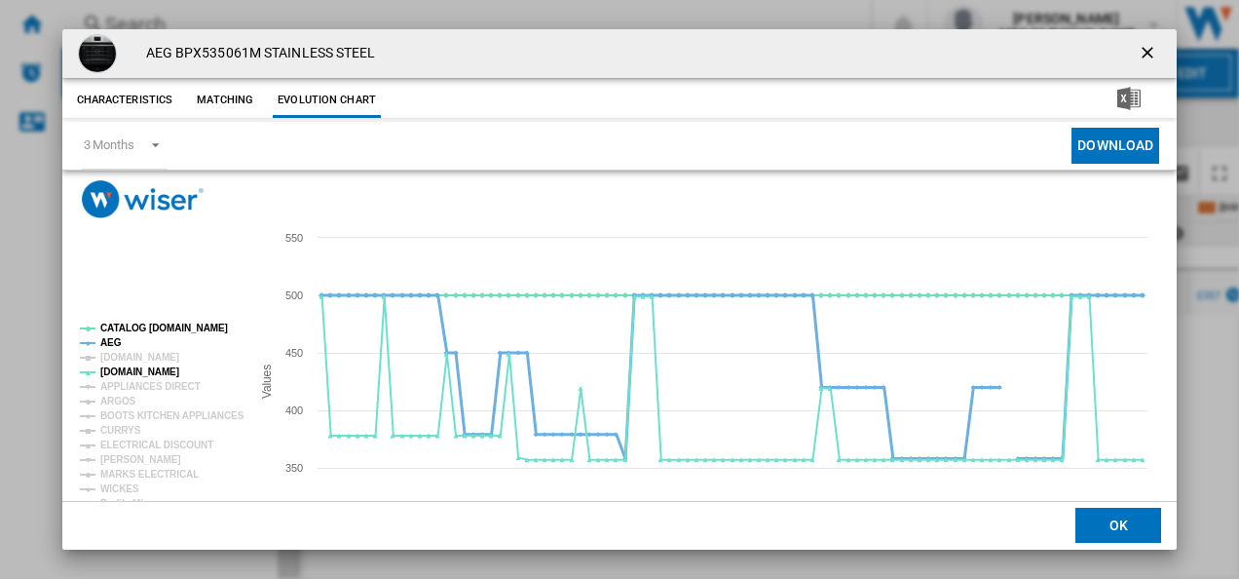
click at [107, 338] on tspan "AEG" at bounding box center [110, 342] width 21 height 11
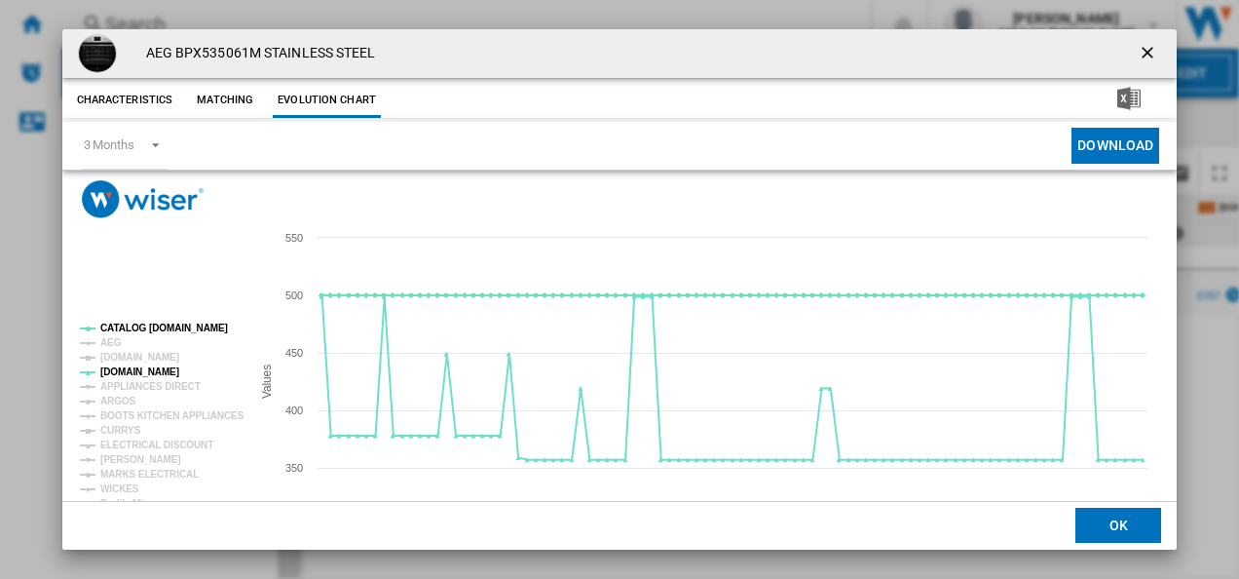
click at [141, 320] on rect "Product popup" at bounding box center [157, 452] width 170 height 273
click at [139, 323] on tspan "CATALOG [DOMAIN_NAME]" at bounding box center [164, 327] width 128 height 11
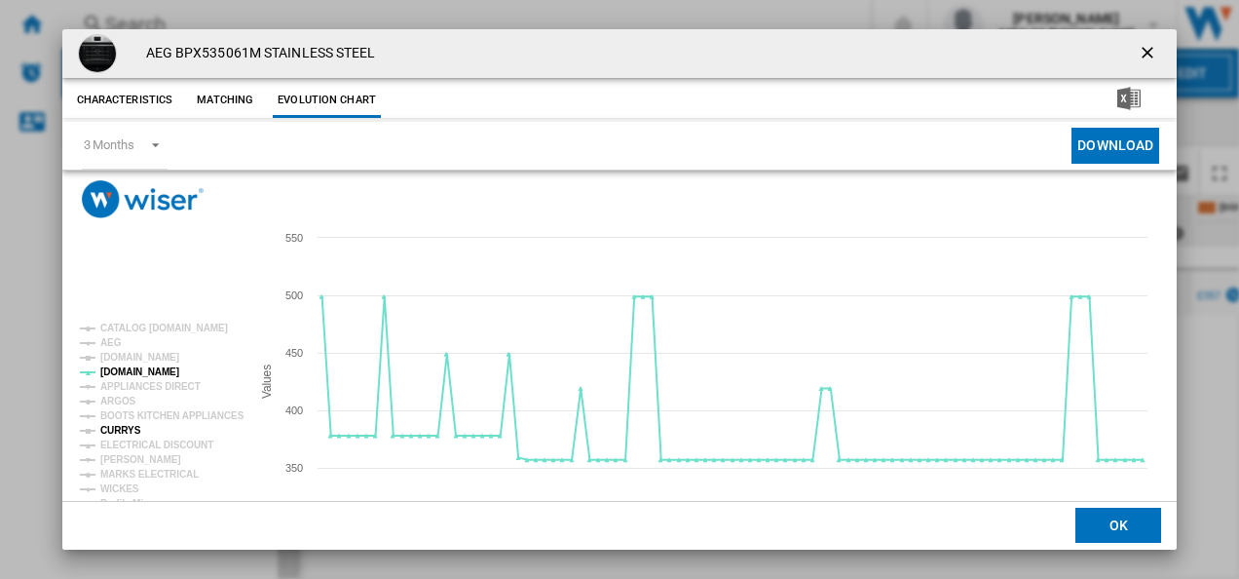
click at [123, 429] on tspan "CURRYS" at bounding box center [120, 430] width 41 height 11
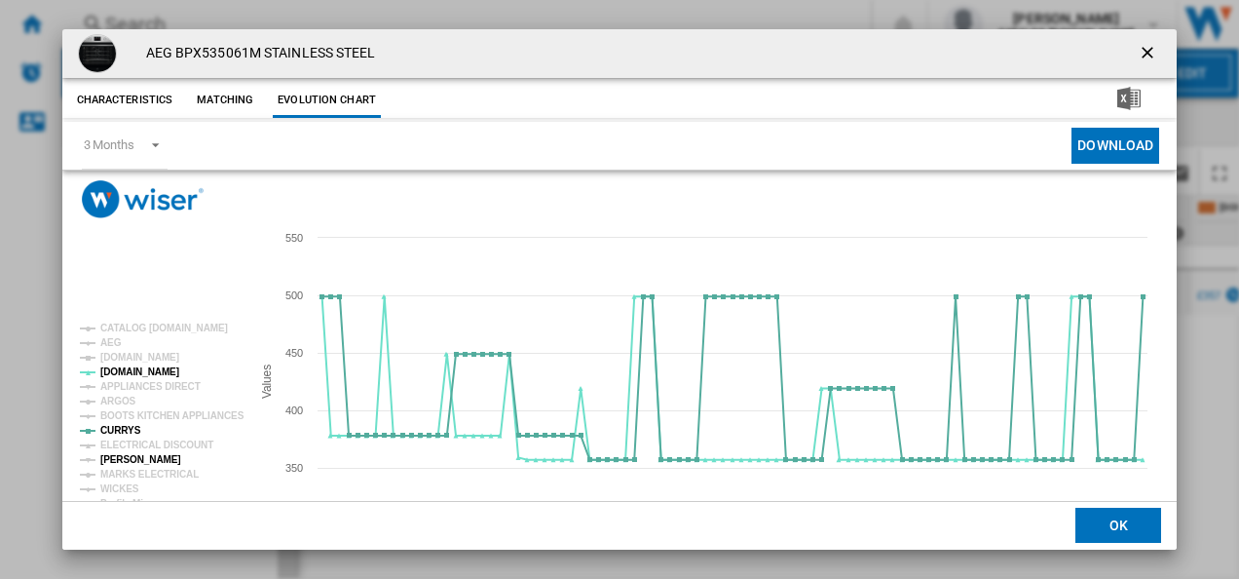
click at [129, 458] on tspan "[PERSON_NAME]" at bounding box center [140, 459] width 81 height 11
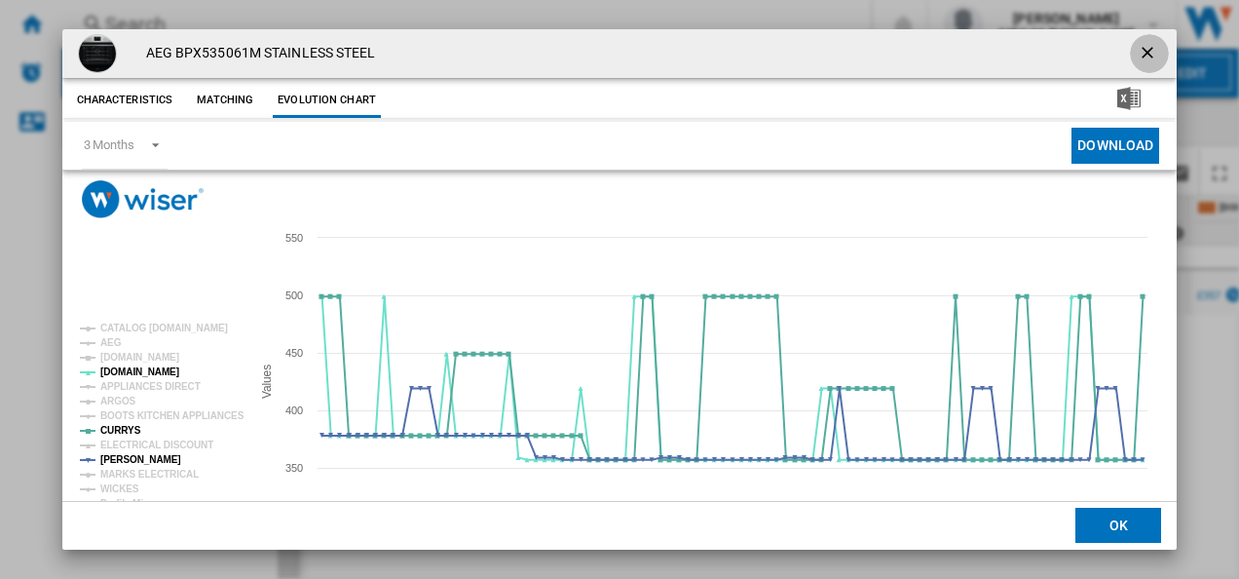
click at [1138, 51] on ng-md-icon "getI18NText('BUTTONS.CLOSE_DIALOG')" at bounding box center [1149, 54] width 23 height 23
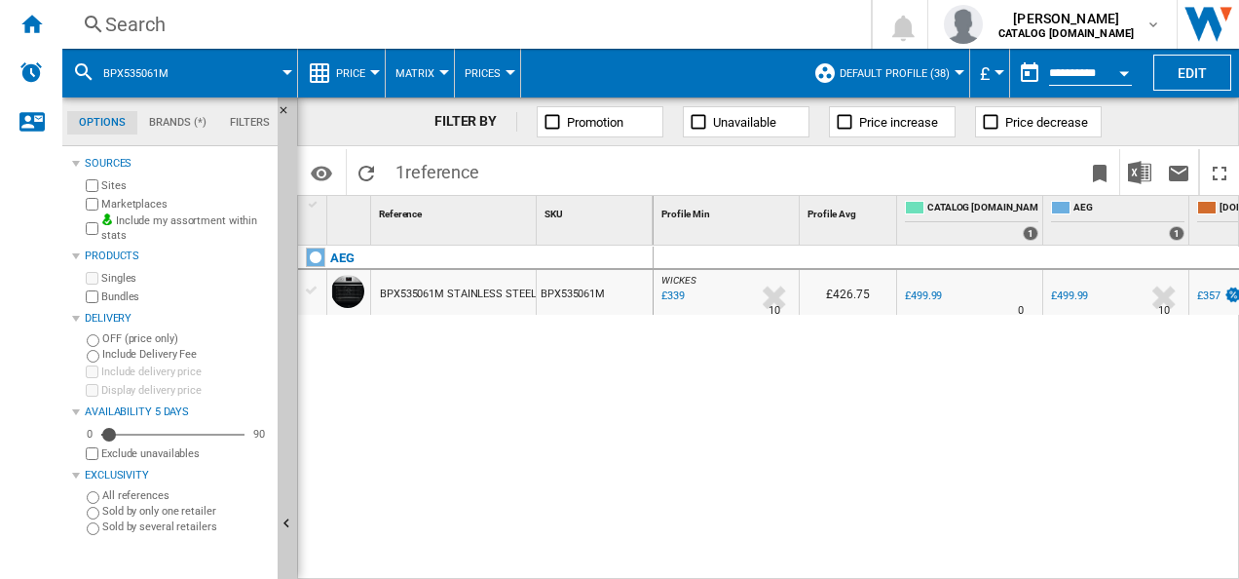
click at [572, 38] on div "Search Search 0 shabana shabir CATALOG ELECTROLUX.UK CATALOG ELECTROLUX.UK My s…" at bounding box center [650, 24] width 1177 height 49
click at [575, 31] on div "Search" at bounding box center [462, 24] width 715 height 27
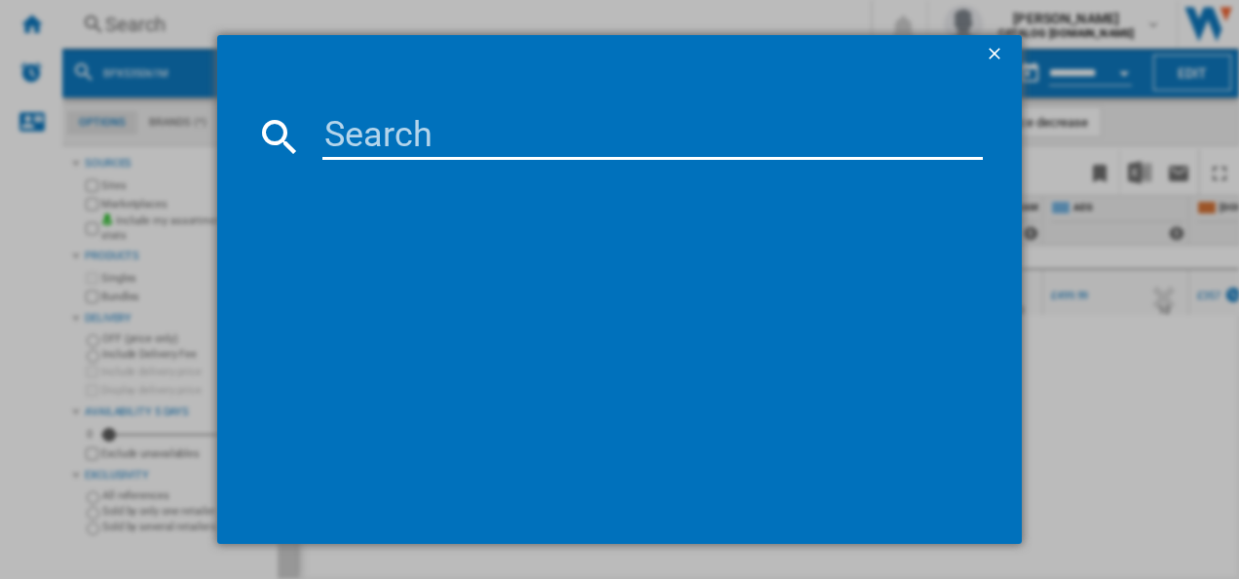
click at [459, 134] on input at bounding box center [652, 136] width 661 height 47
type input "HKB64450NB"
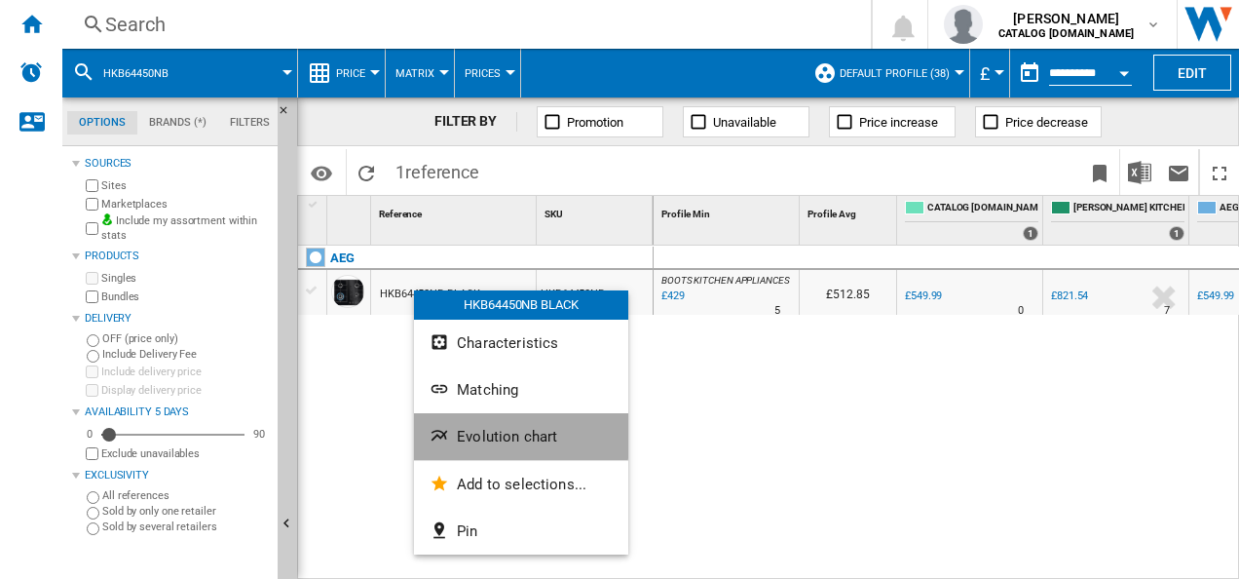
click at [438, 423] on button "Evolution chart" at bounding box center [521, 436] width 214 height 47
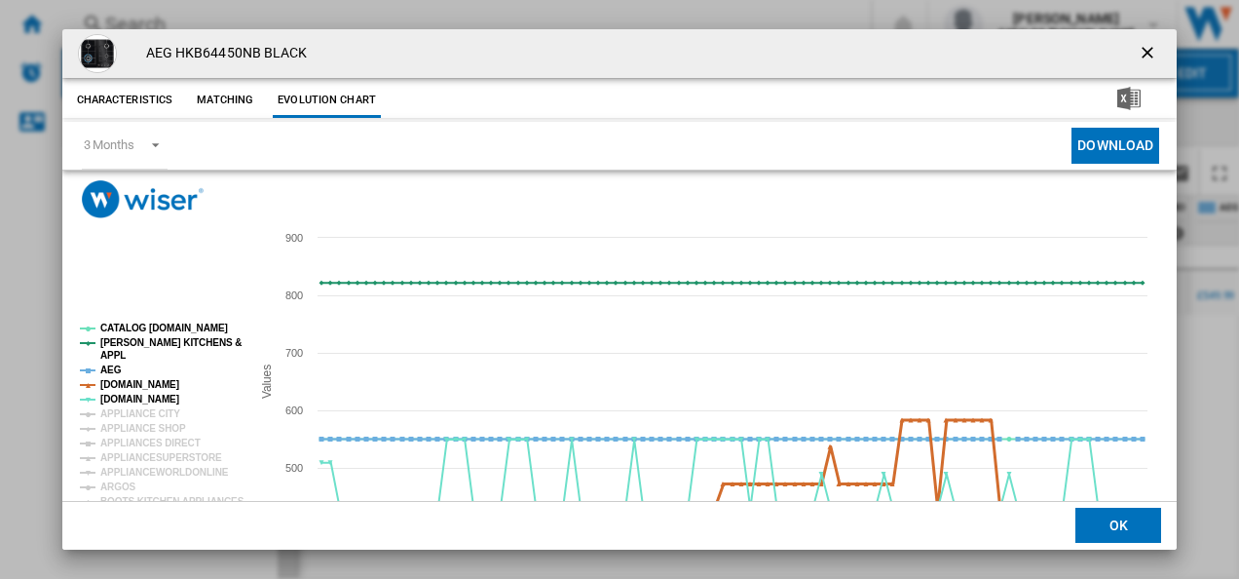
click at [133, 379] on tspan "[DOMAIN_NAME]" at bounding box center [139, 384] width 79 height 11
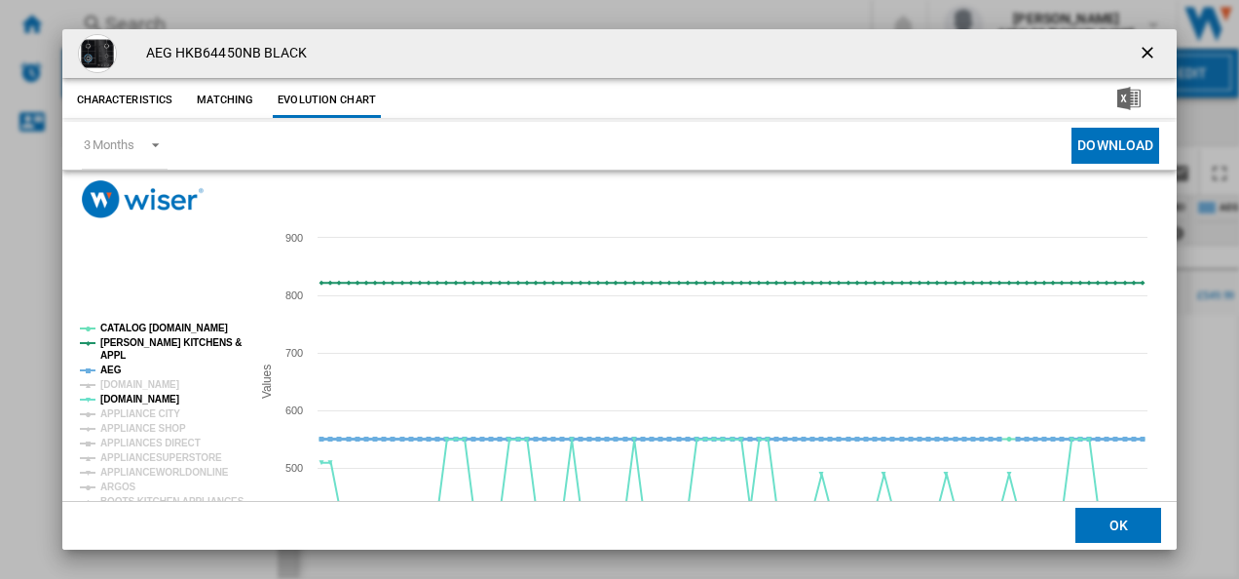
click at [111, 365] on tspan "AEG" at bounding box center [110, 369] width 21 height 11
click at [119, 337] on tspan "[PERSON_NAME] KITCHENS &" at bounding box center [170, 342] width 141 height 11
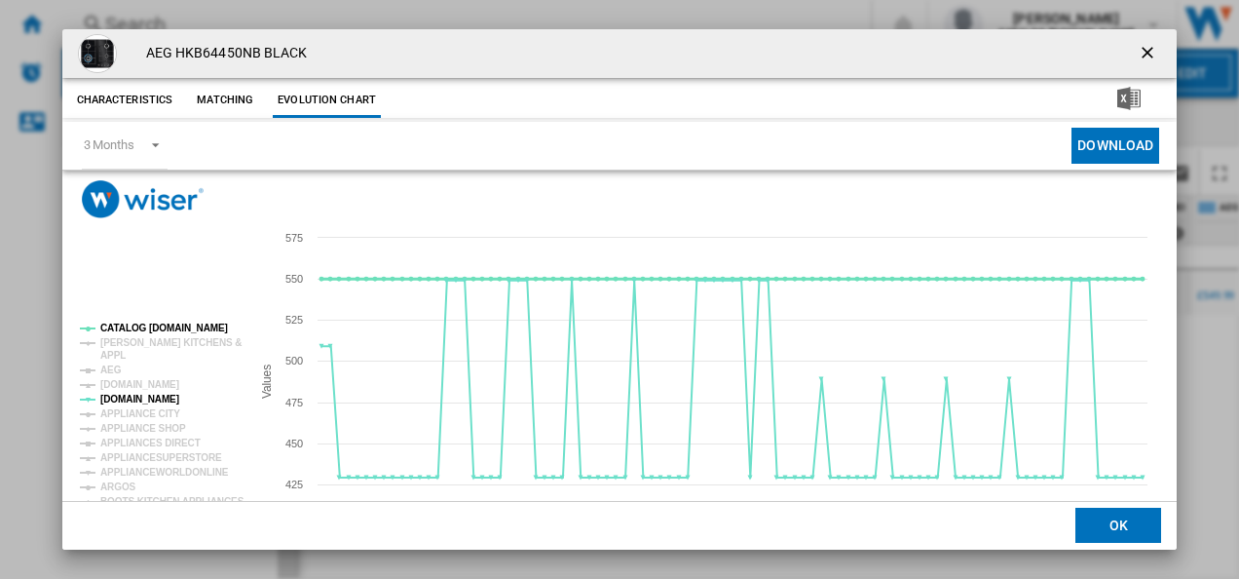
click at [125, 325] on tspan "CATALOG [DOMAIN_NAME]" at bounding box center [164, 327] width 128 height 11
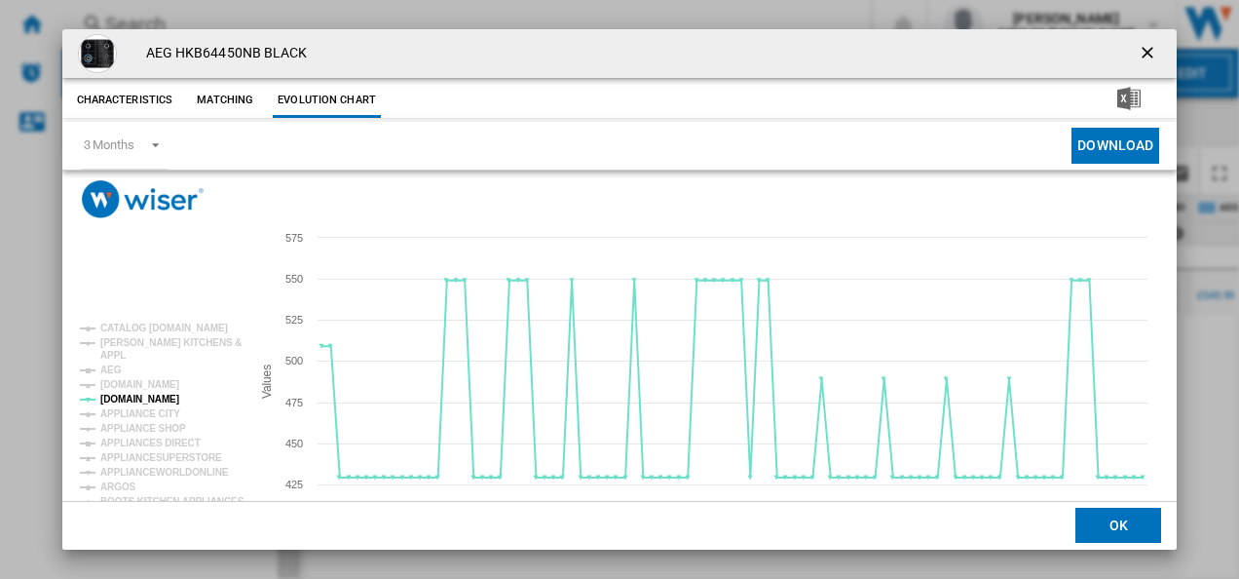
scroll to position [106, 0]
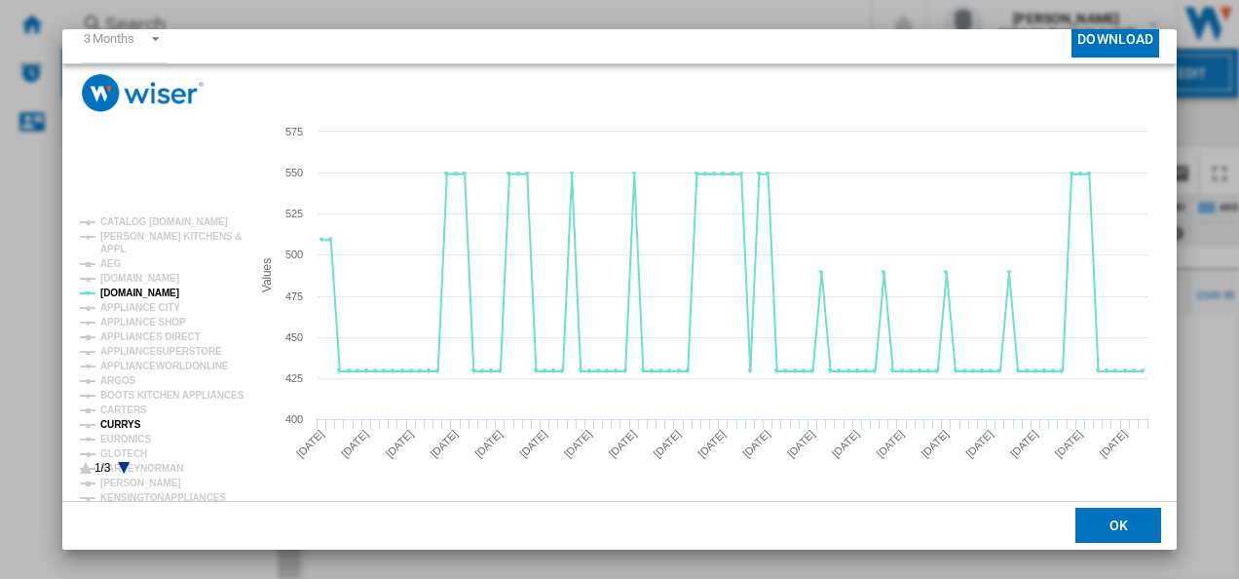
click at [123, 423] on tspan "CURRYS" at bounding box center [120, 424] width 41 height 11
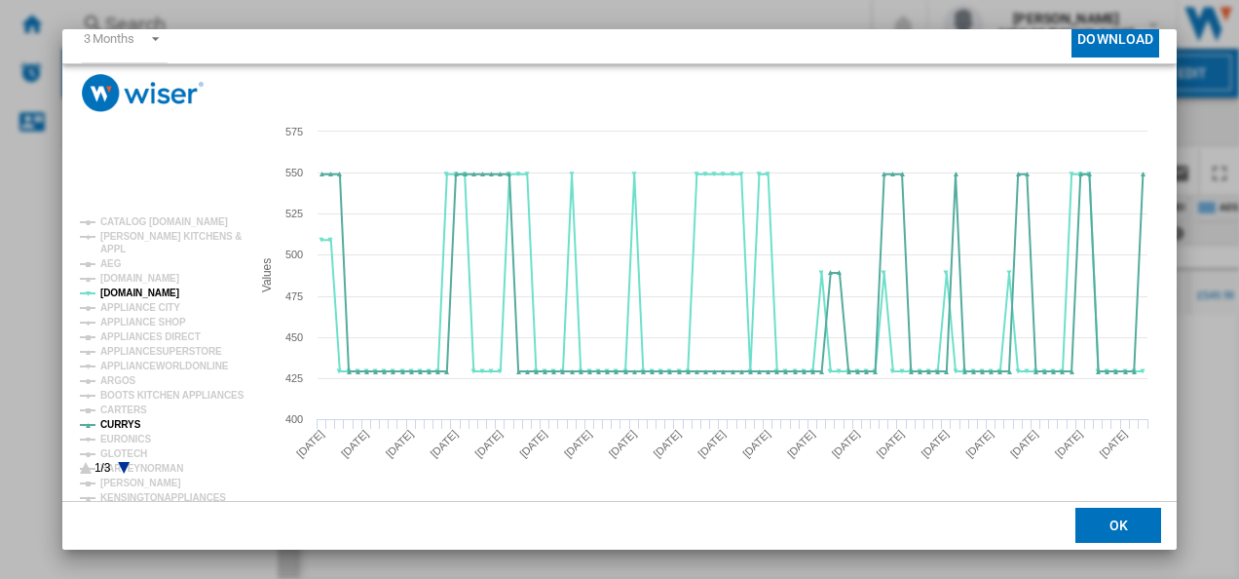
click at [125, 464] on icon "Product popup" at bounding box center [124, 468] width 12 height 12
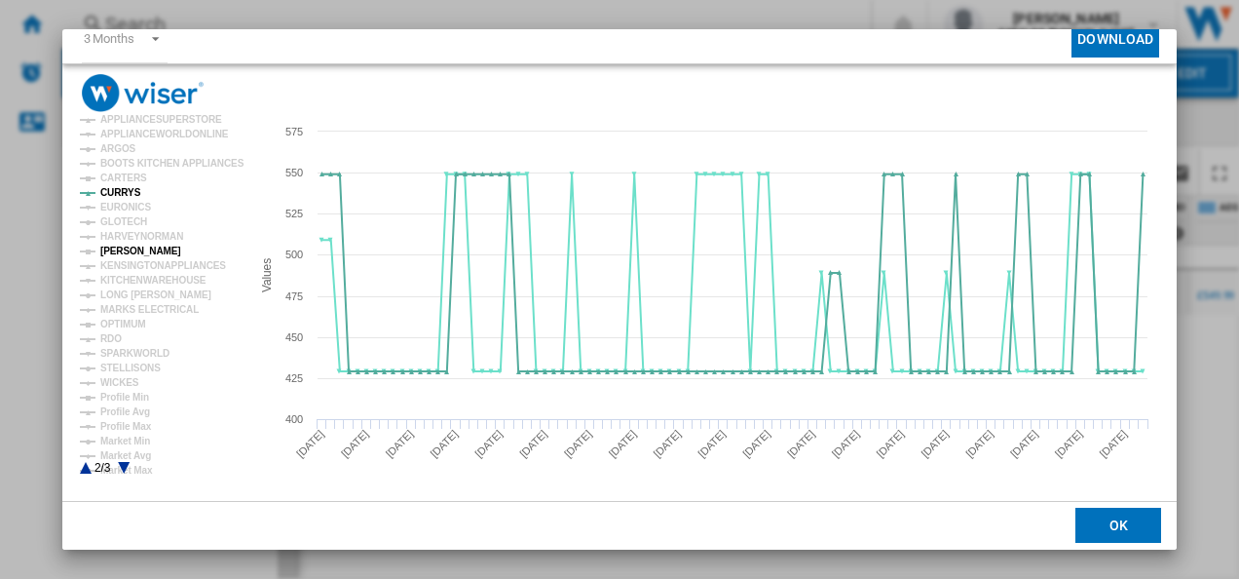
click at [115, 249] on tspan "[PERSON_NAME]" at bounding box center [140, 250] width 81 height 11
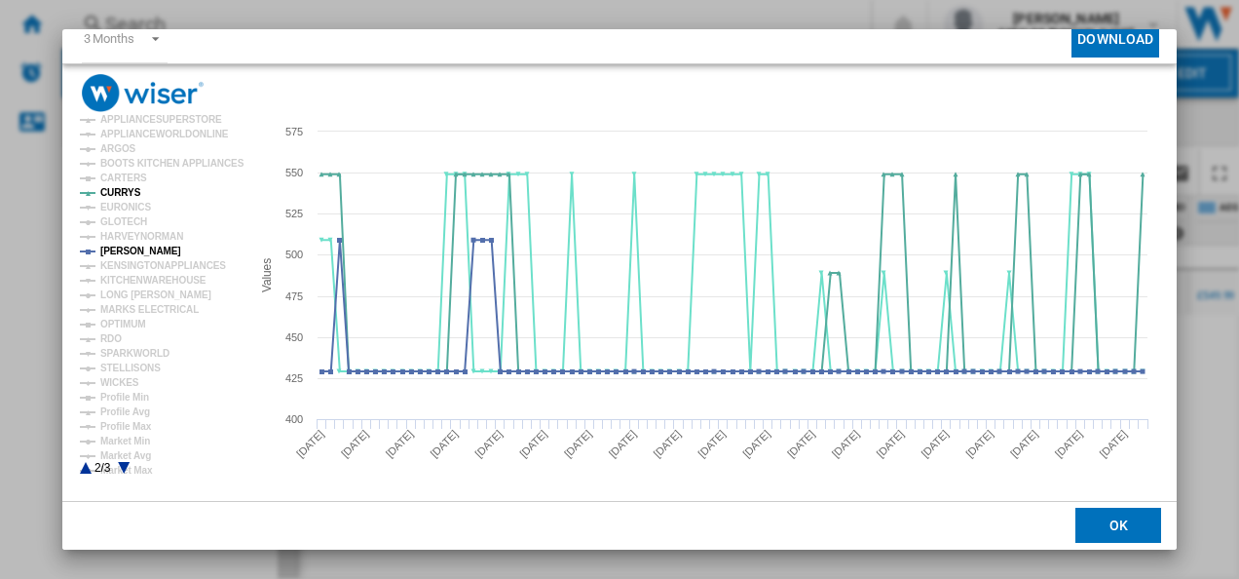
scroll to position [0, 0]
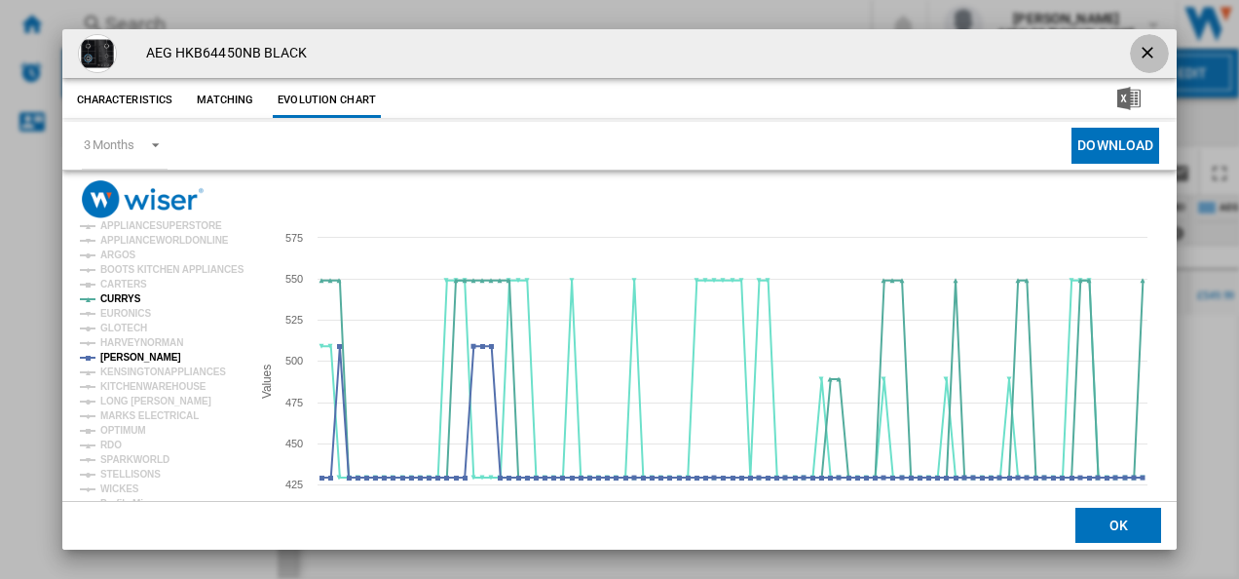
click at [1146, 44] on ng-md-icon "getI18NText('BUTTONS.CLOSE_DIALOG')" at bounding box center [1149, 54] width 23 height 23
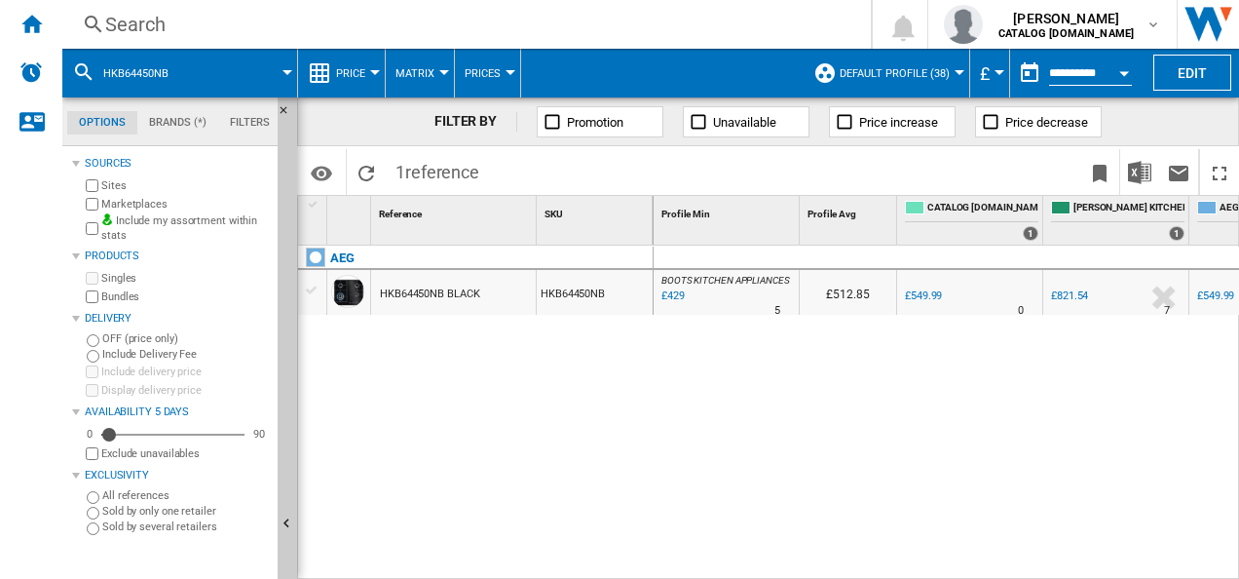
click at [633, 41] on div "Search Search 0 shabana shabir CATALOG ELECTROLUX.UK CATALOG ELECTROLUX.UK My s…" at bounding box center [650, 24] width 1177 height 49
click at [626, 30] on div "Search" at bounding box center [462, 24] width 715 height 27
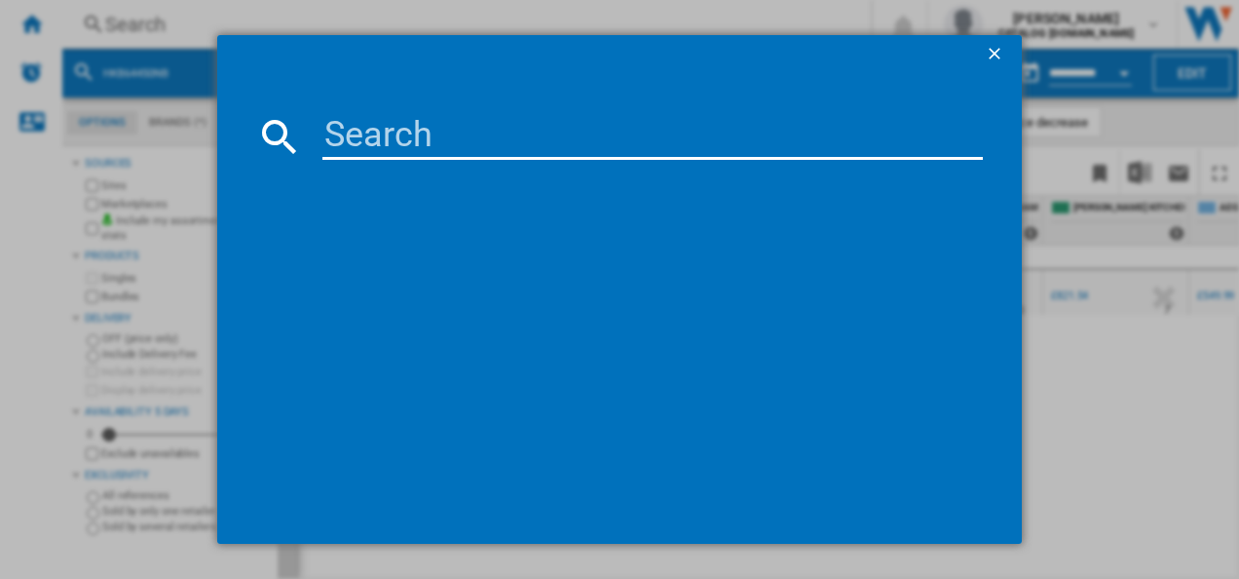
click at [515, 148] on input at bounding box center [652, 136] width 661 height 47
type input "DCB331010M"
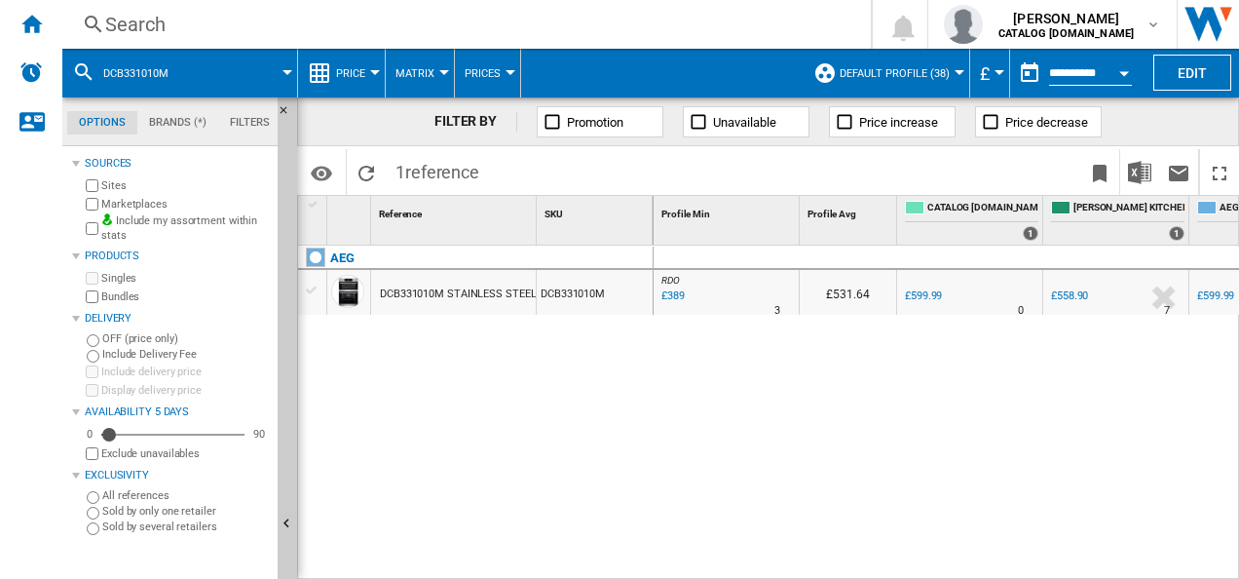
click at [440, 308] on div "DCB331010M STAINLESS STEEL" at bounding box center [458, 294] width 156 height 45
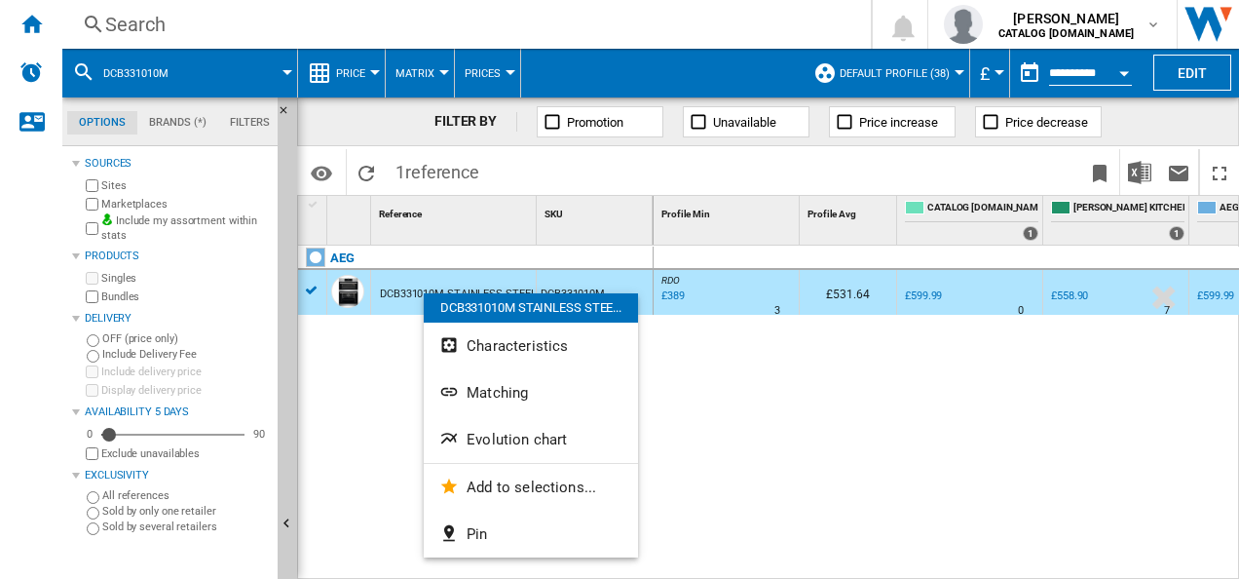
click at [424, 293] on div "DCB331010M STAINLESS STEE..." at bounding box center [531, 307] width 214 height 29
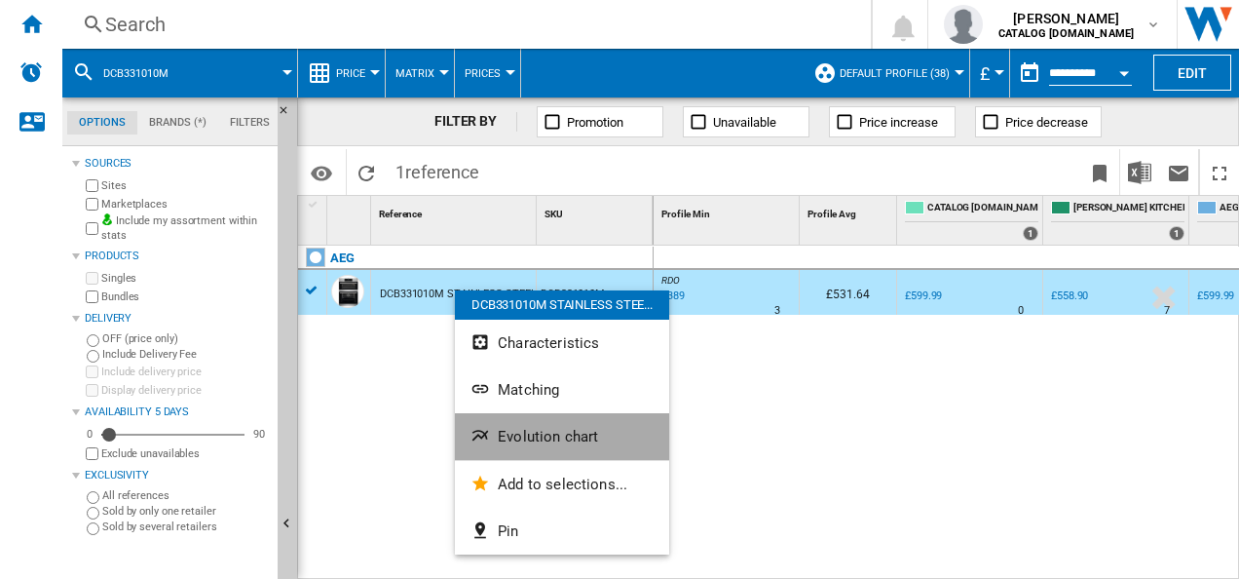
click at [512, 425] on button "Evolution chart" at bounding box center [562, 436] width 214 height 47
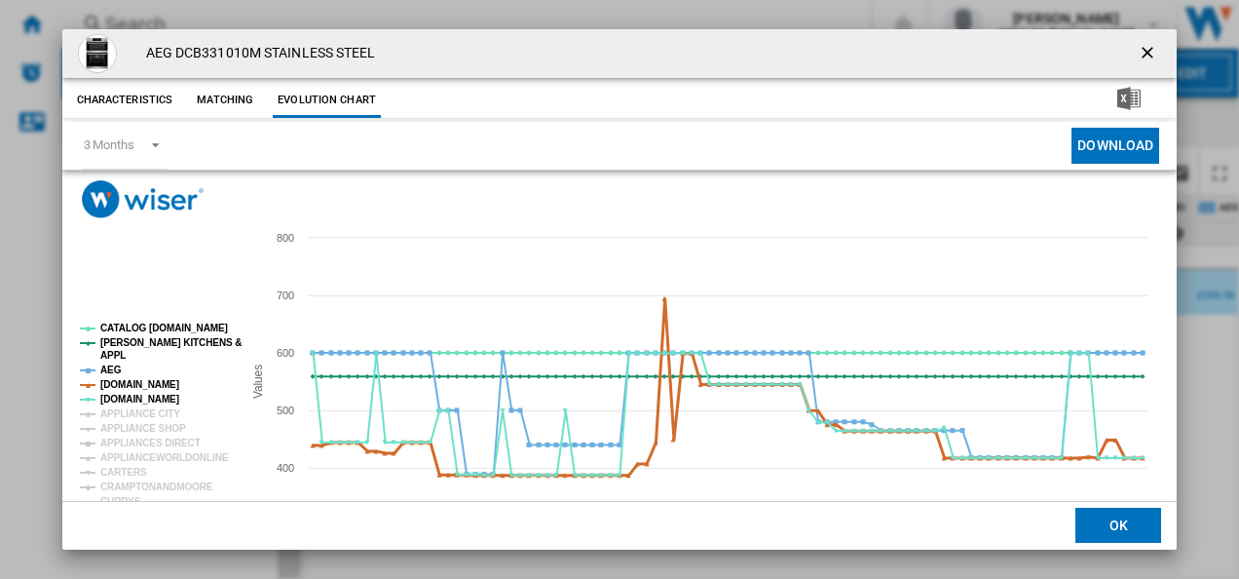
click at [146, 390] on tspan "[DOMAIN_NAME]" at bounding box center [139, 384] width 79 height 11
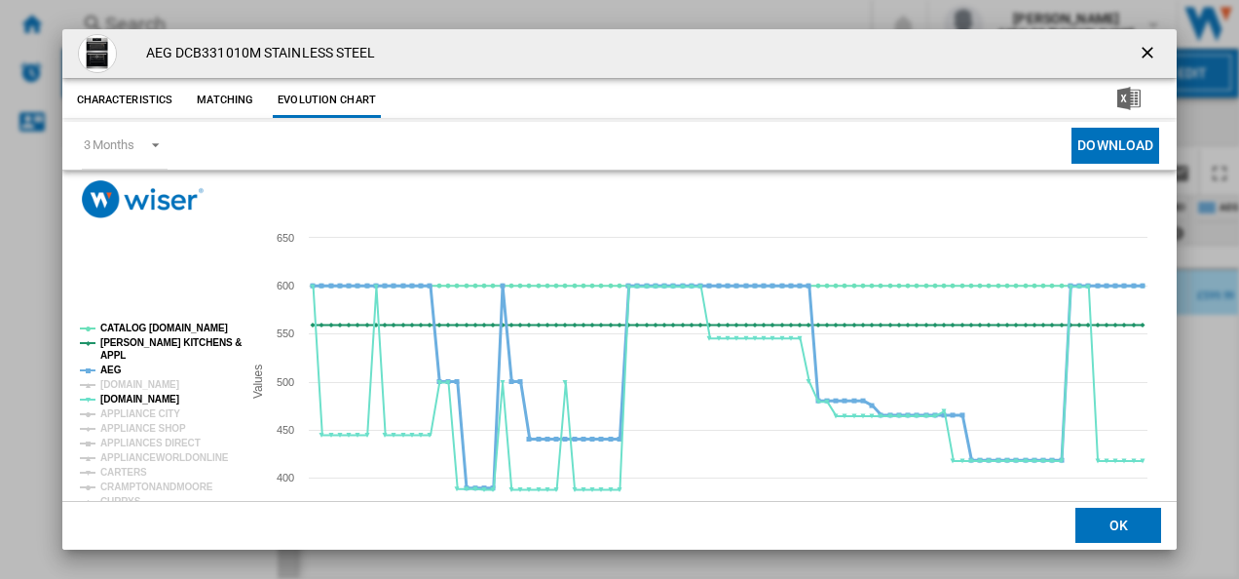
click at [117, 369] on tspan "AEG" at bounding box center [110, 369] width 21 height 11
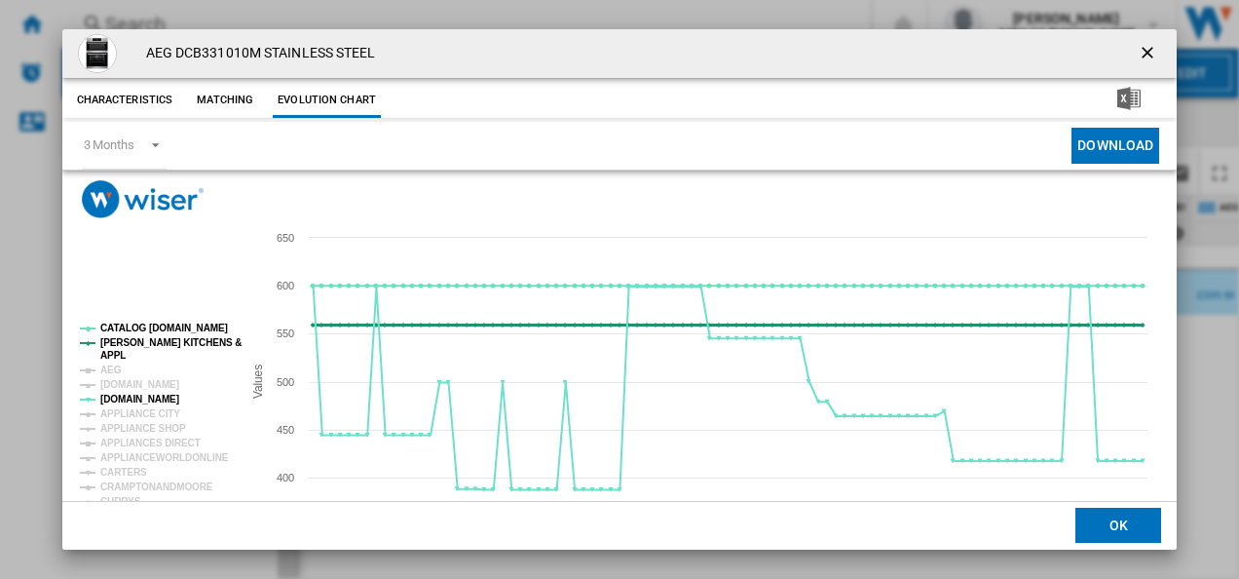
click at [138, 342] on tspan "[PERSON_NAME] KITCHENS &" at bounding box center [170, 342] width 141 height 11
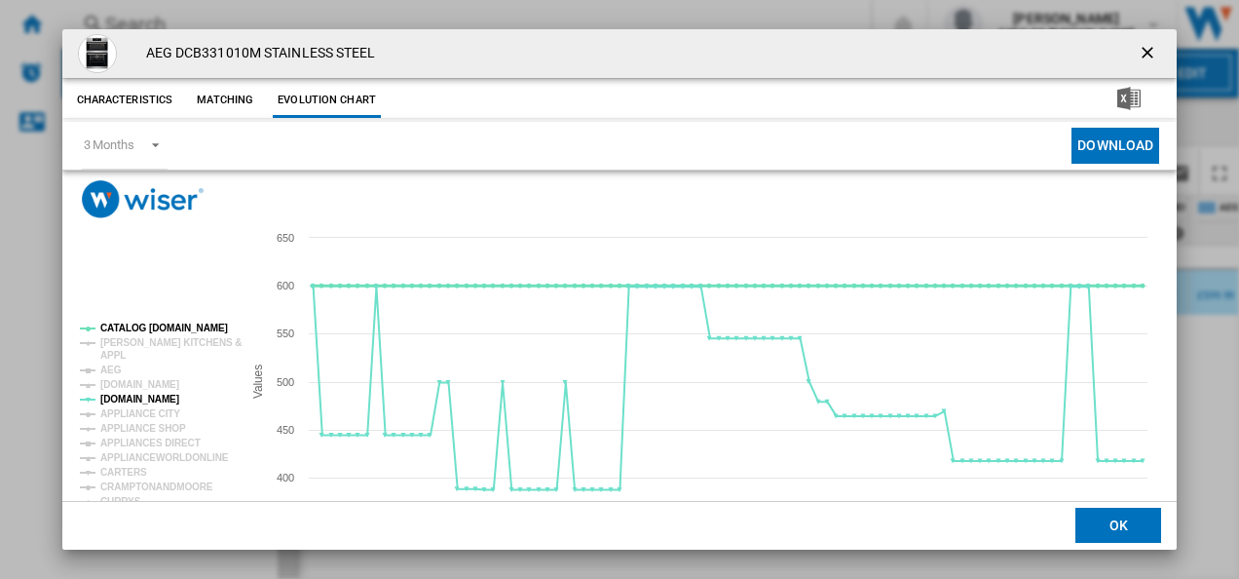
click at [142, 329] on tspan "CATALOG [DOMAIN_NAME]" at bounding box center [164, 327] width 128 height 11
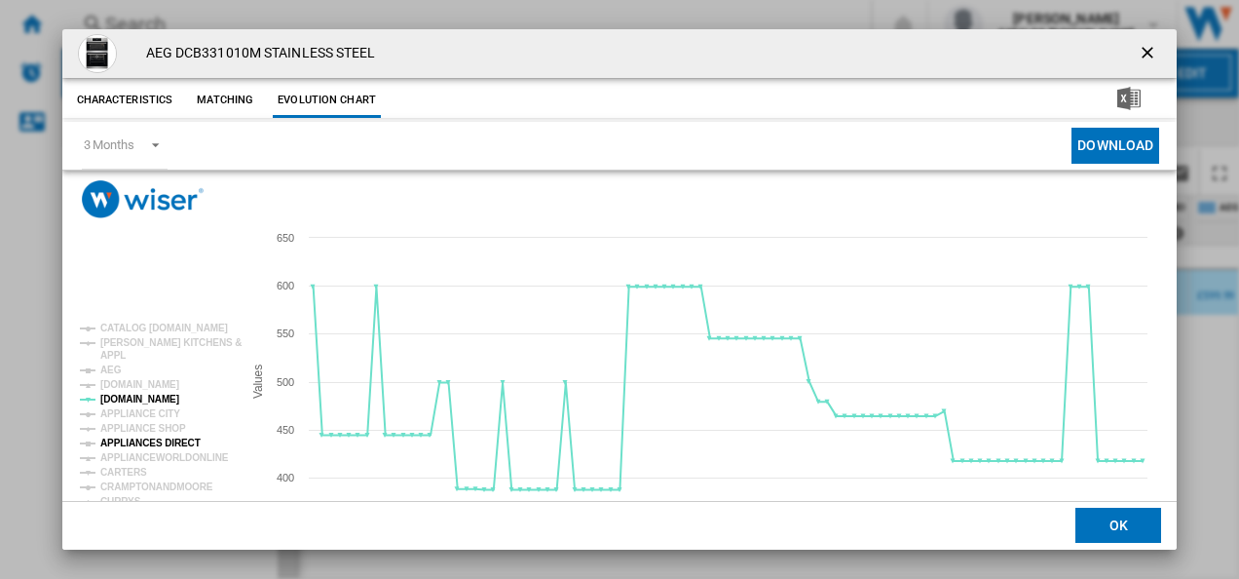
scroll to position [106, 0]
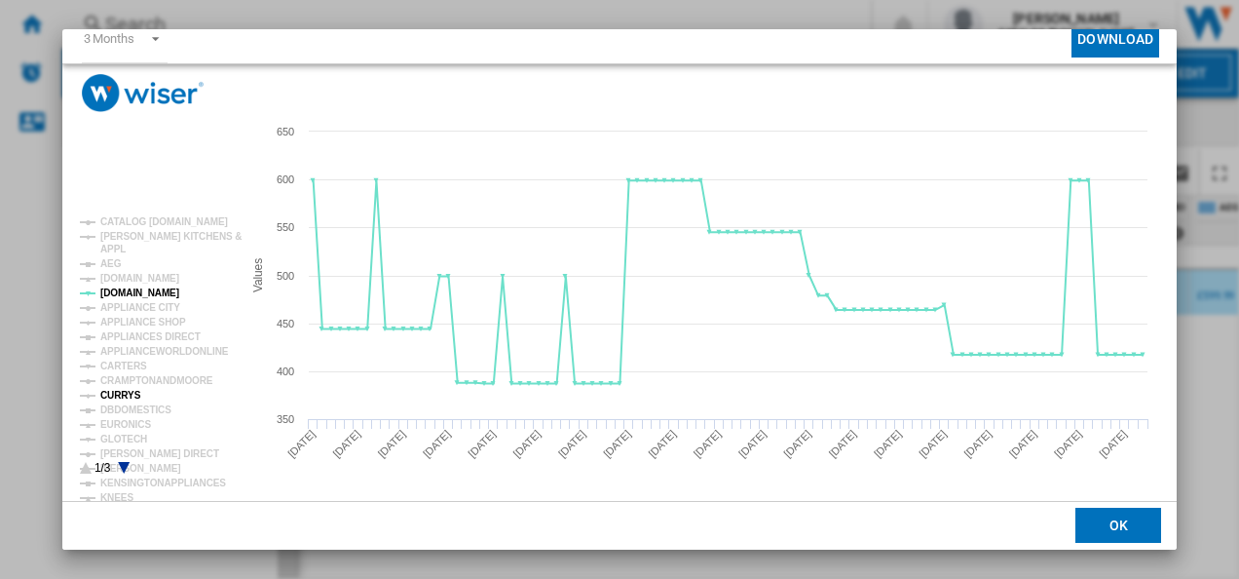
click at [128, 390] on tspan "CURRYS" at bounding box center [120, 395] width 41 height 11
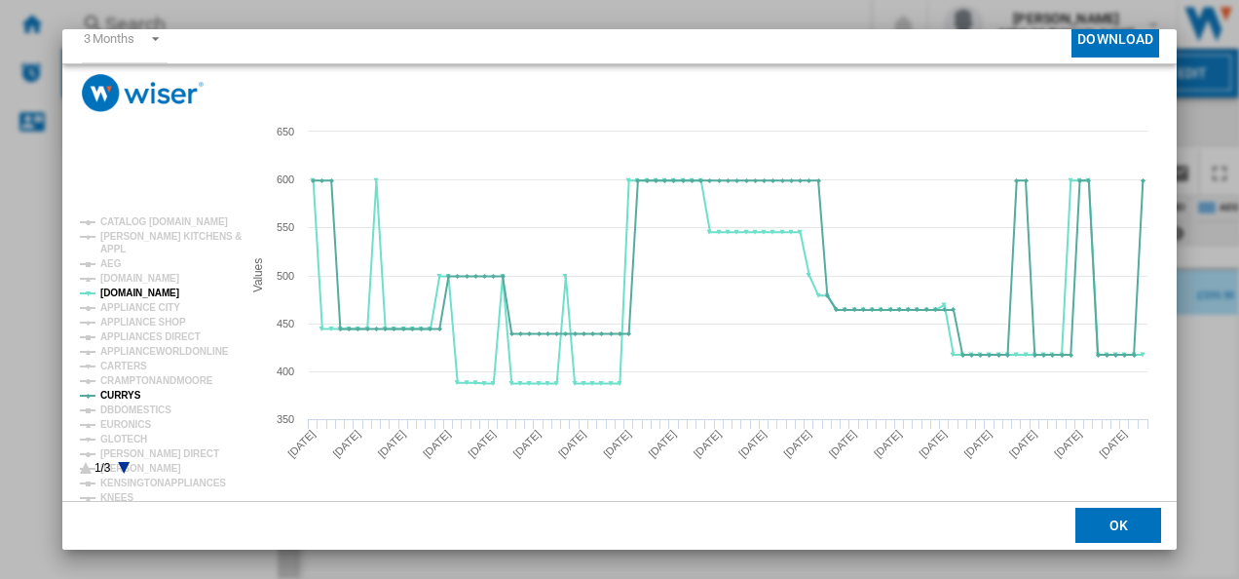
click at [125, 464] on icon "Product popup" at bounding box center [124, 468] width 12 height 12
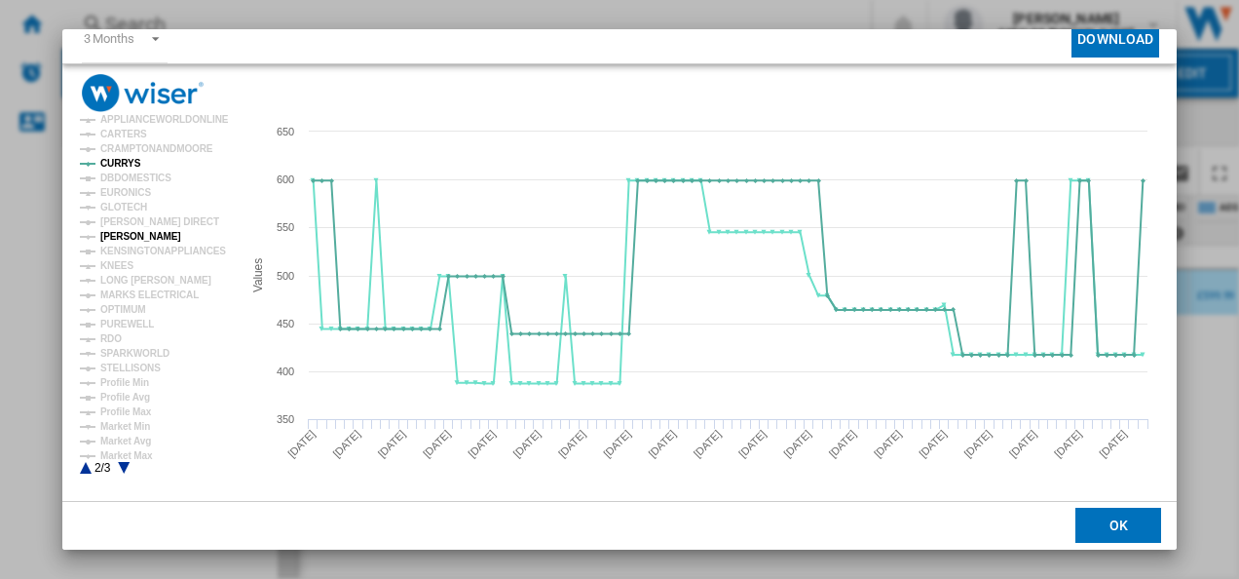
click at [135, 233] on tspan "[PERSON_NAME]" at bounding box center [140, 236] width 81 height 11
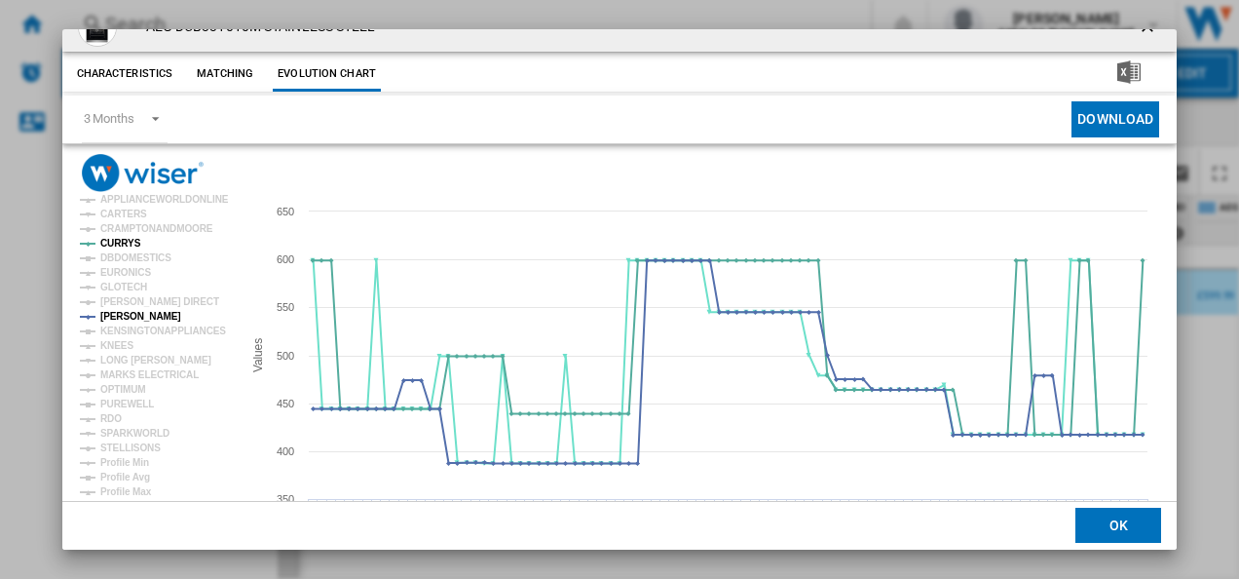
scroll to position [0, 0]
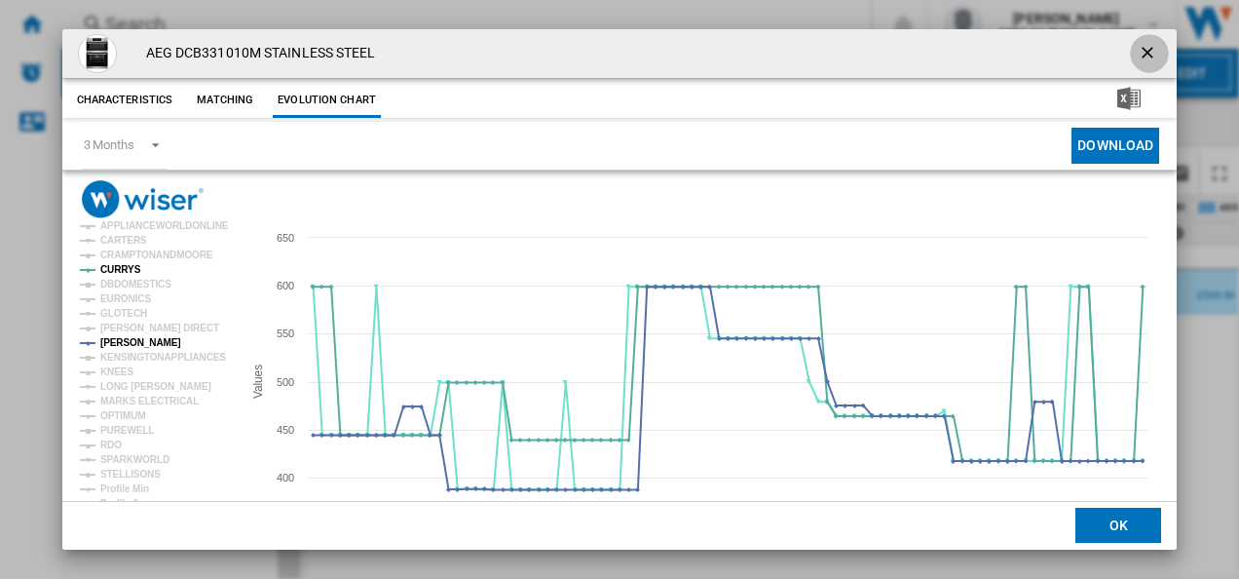
click at [1139, 46] on ng-md-icon "getI18NText('BUTTONS.CLOSE_DIALOG')" at bounding box center [1149, 54] width 23 height 23
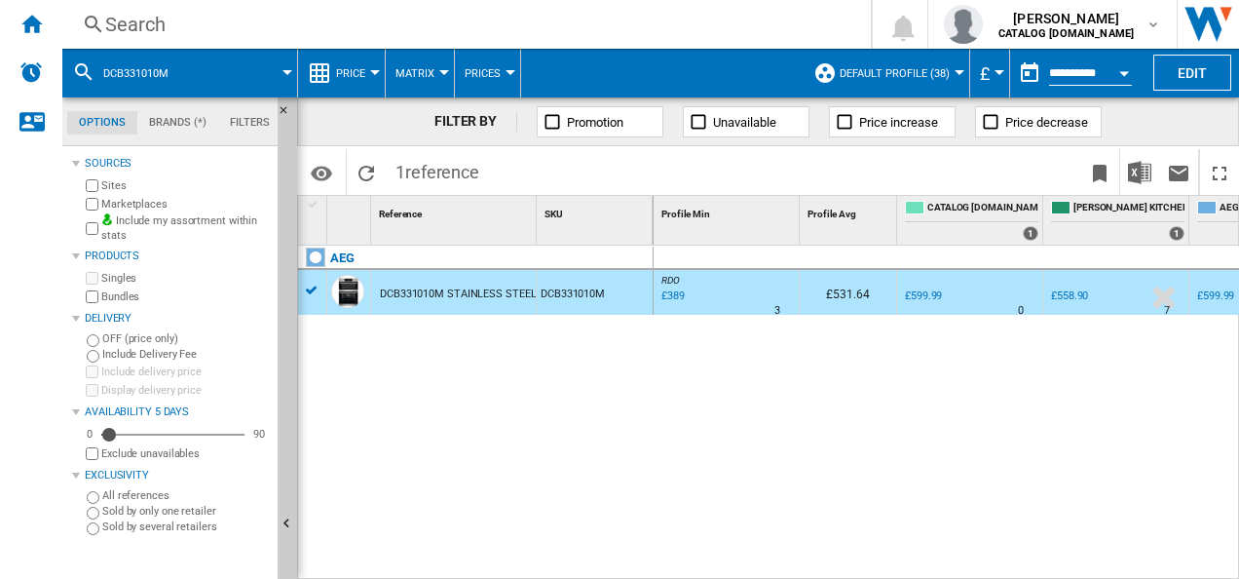
click at [653, 23] on div "Search" at bounding box center [462, 24] width 715 height 27
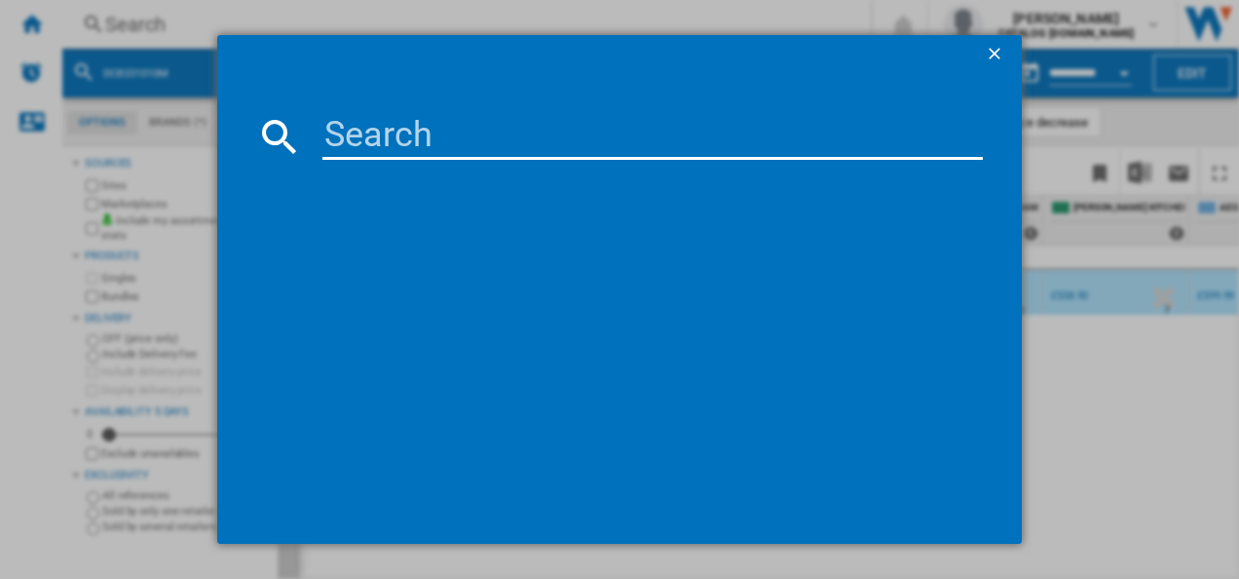
click at [557, 132] on input at bounding box center [652, 136] width 661 height 47
type input "TI84IB00FZ"
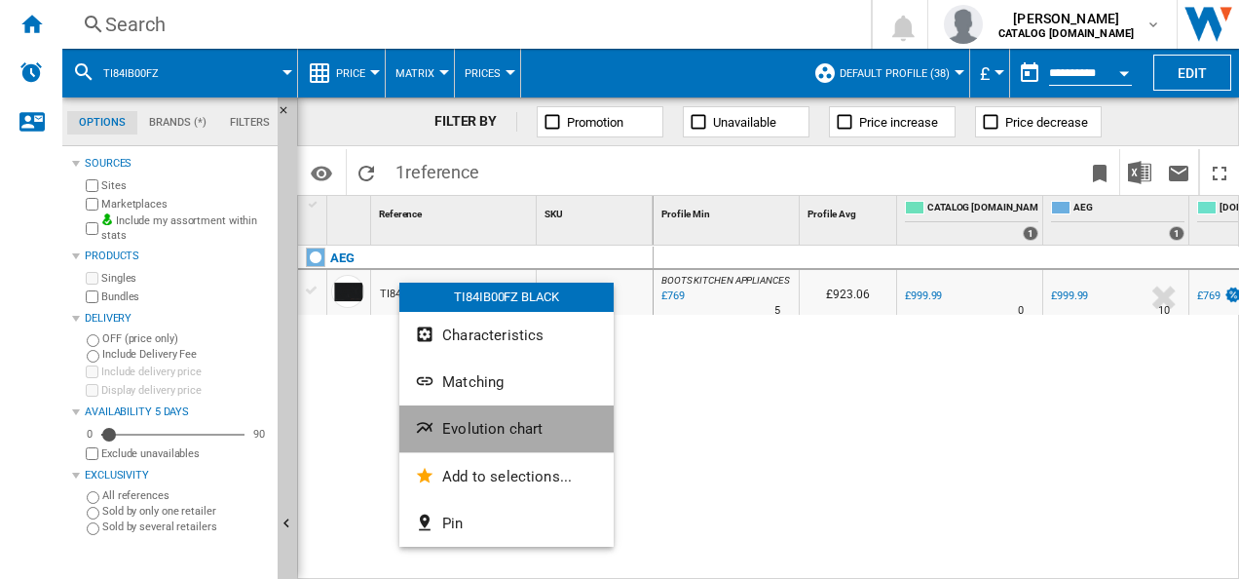
click at [437, 418] on ng-md-icon "Evolution chart" at bounding box center [426, 429] width 23 height 23
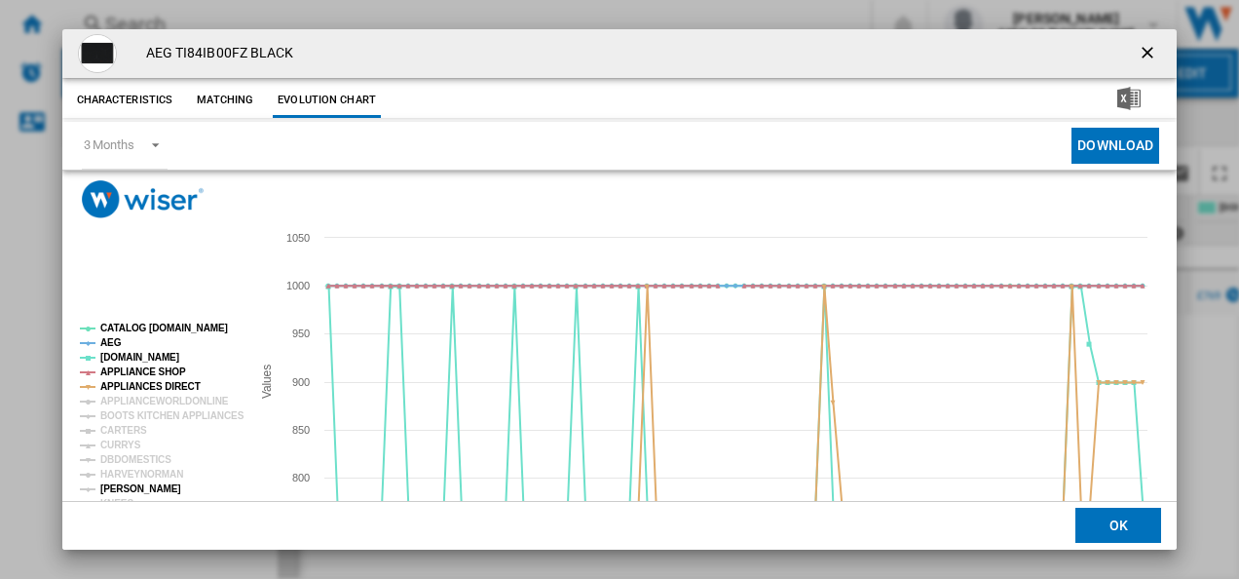
click at [140, 489] on tspan "[PERSON_NAME]" at bounding box center [140, 488] width 81 height 11
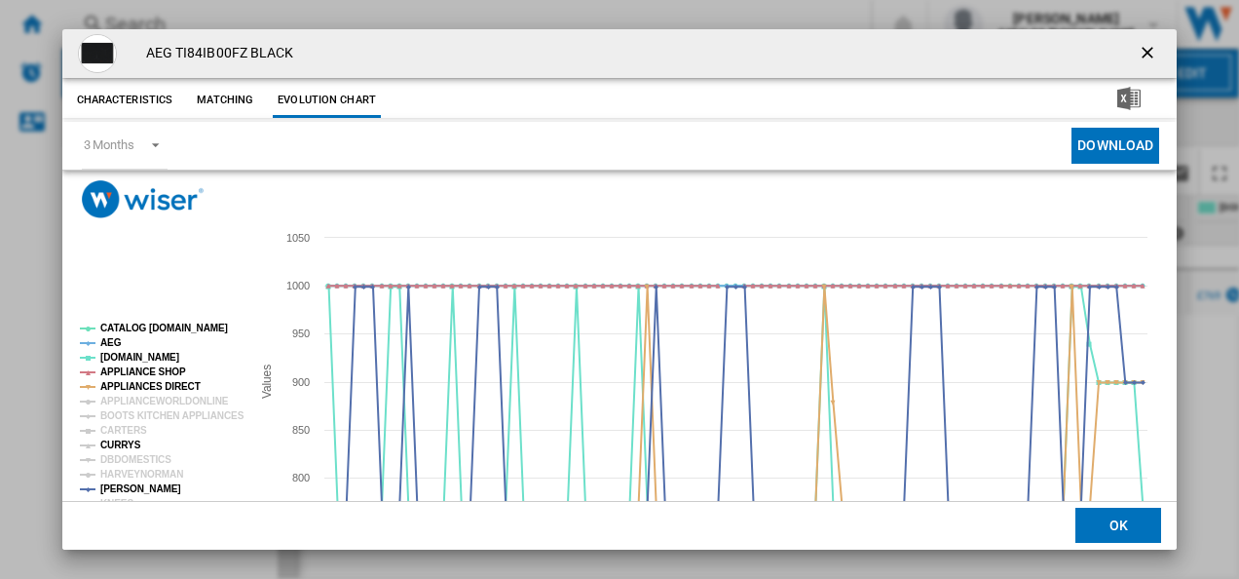
click at [125, 443] on tspan "CURRYS" at bounding box center [120, 444] width 41 height 11
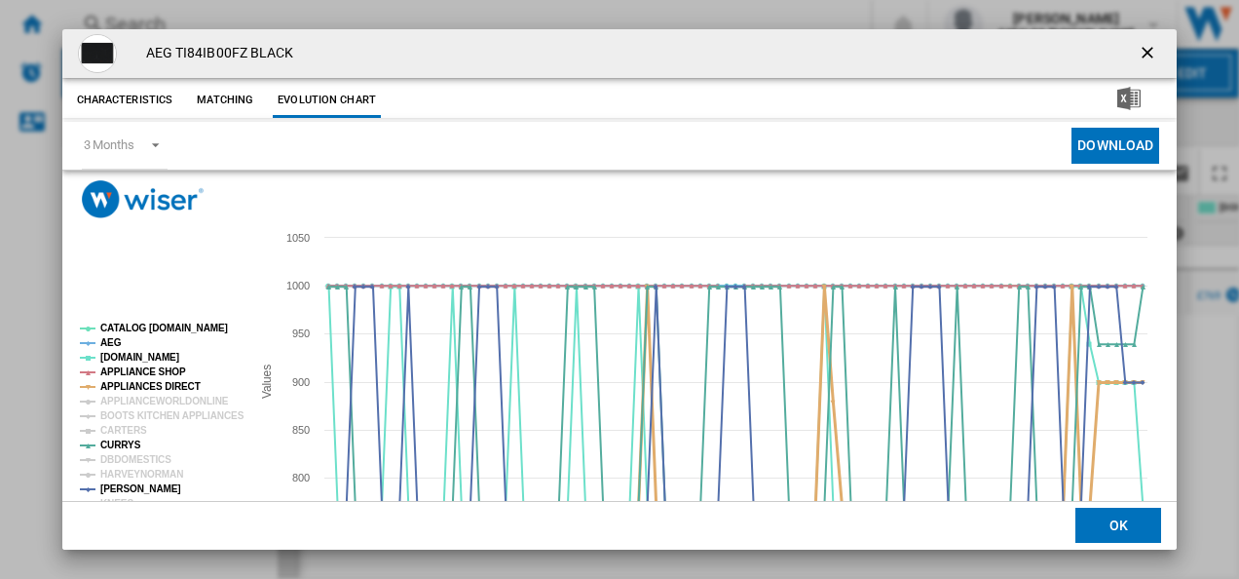
click at [168, 387] on tspan "APPLIANCES DIRECT" at bounding box center [150, 386] width 100 height 11
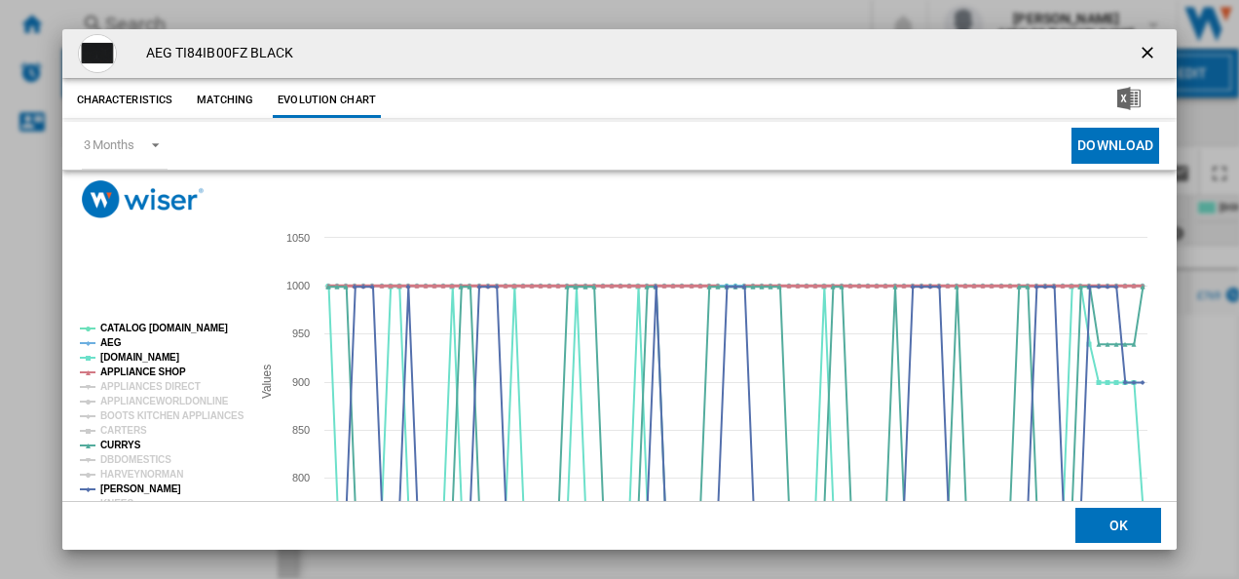
click at [161, 368] on tspan "APPLIANCE SHOP" at bounding box center [143, 371] width 86 height 11
click at [111, 341] on tspan "AEG" at bounding box center [110, 342] width 21 height 11
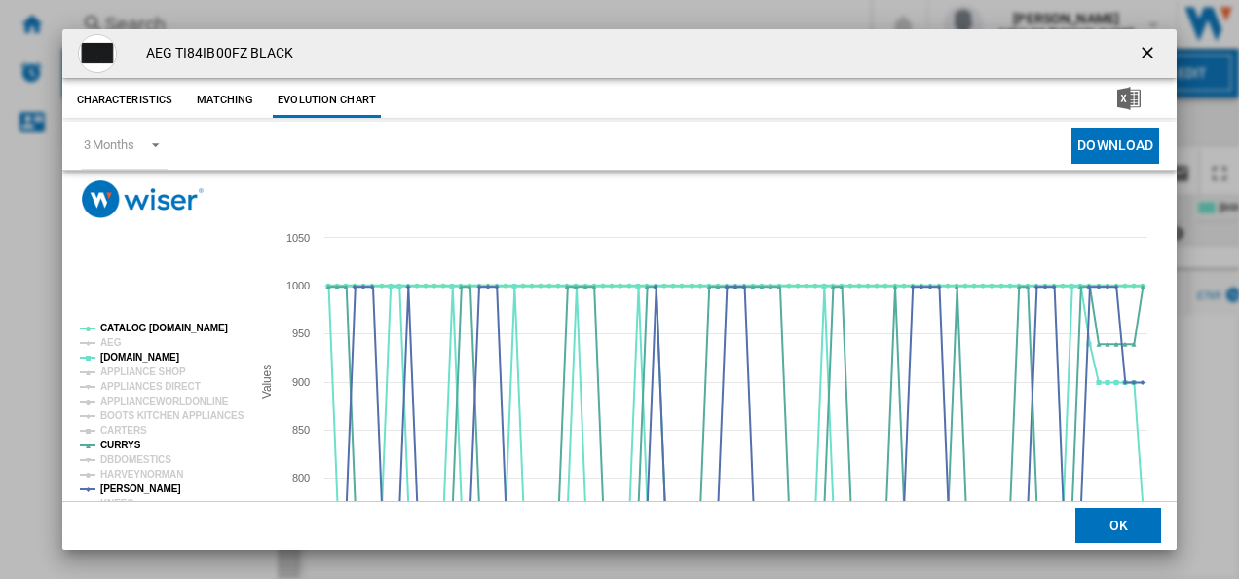
click at [135, 325] on tspan "CATALOG [DOMAIN_NAME]" at bounding box center [164, 327] width 128 height 11
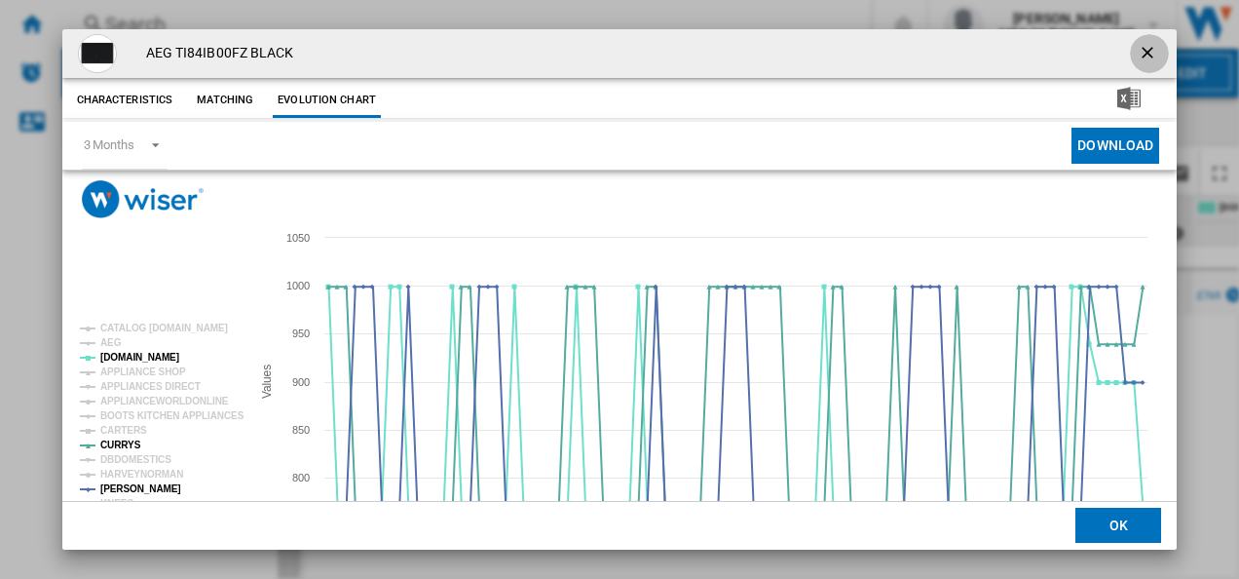
click at [1140, 46] on ng-md-icon "getI18NText('BUTTONS.CLOSE_DIALOG')" at bounding box center [1149, 54] width 23 height 23
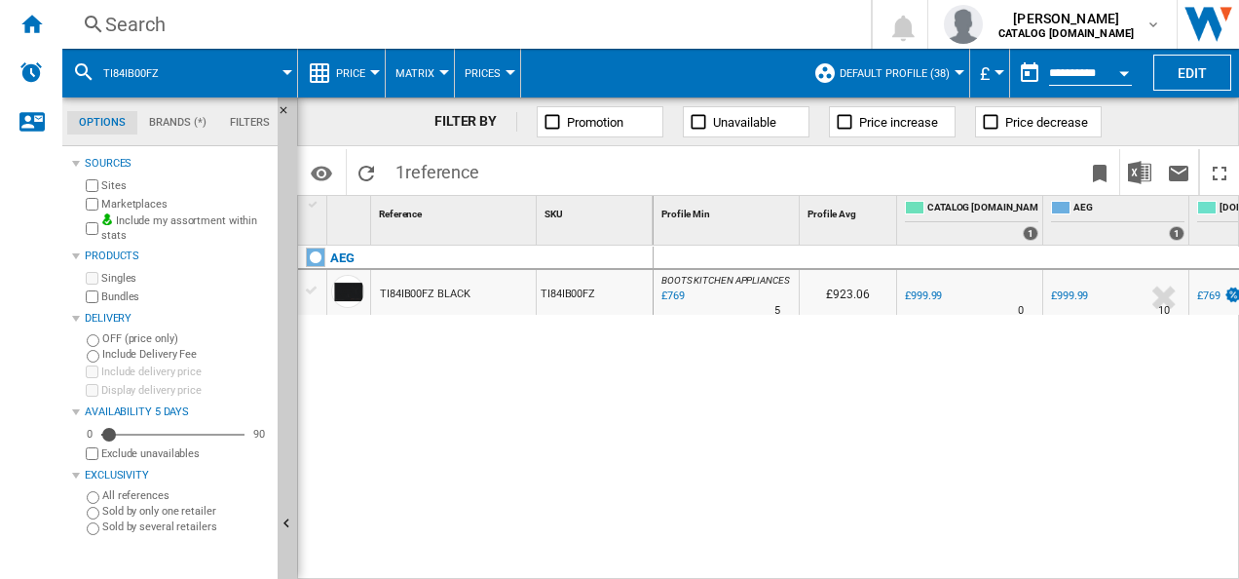
click at [514, 31] on div "Search" at bounding box center [462, 24] width 715 height 27
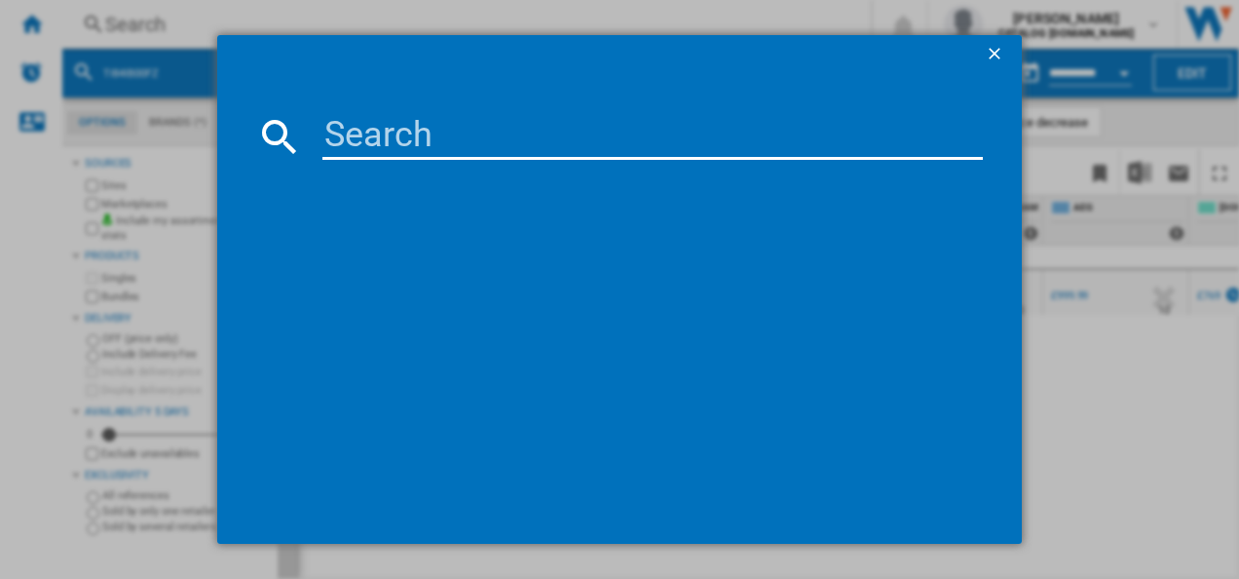
click at [485, 143] on input at bounding box center [652, 136] width 661 height 47
type input "TI84IB10FB"
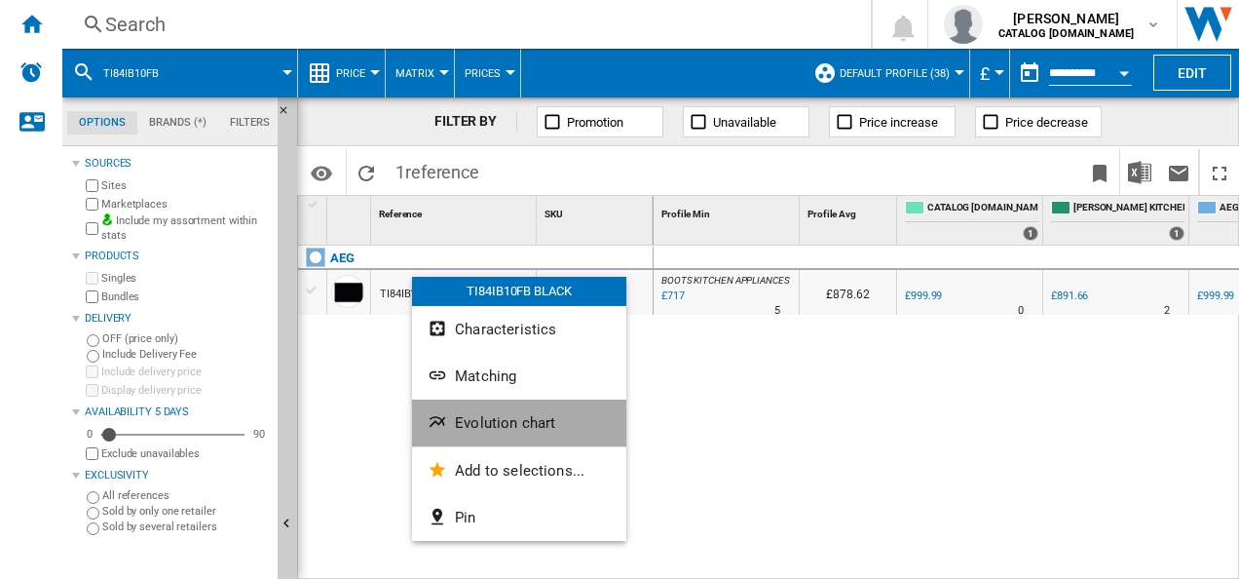
click at [444, 443] on button "Evolution chart" at bounding box center [519, 422] width 214 height 47
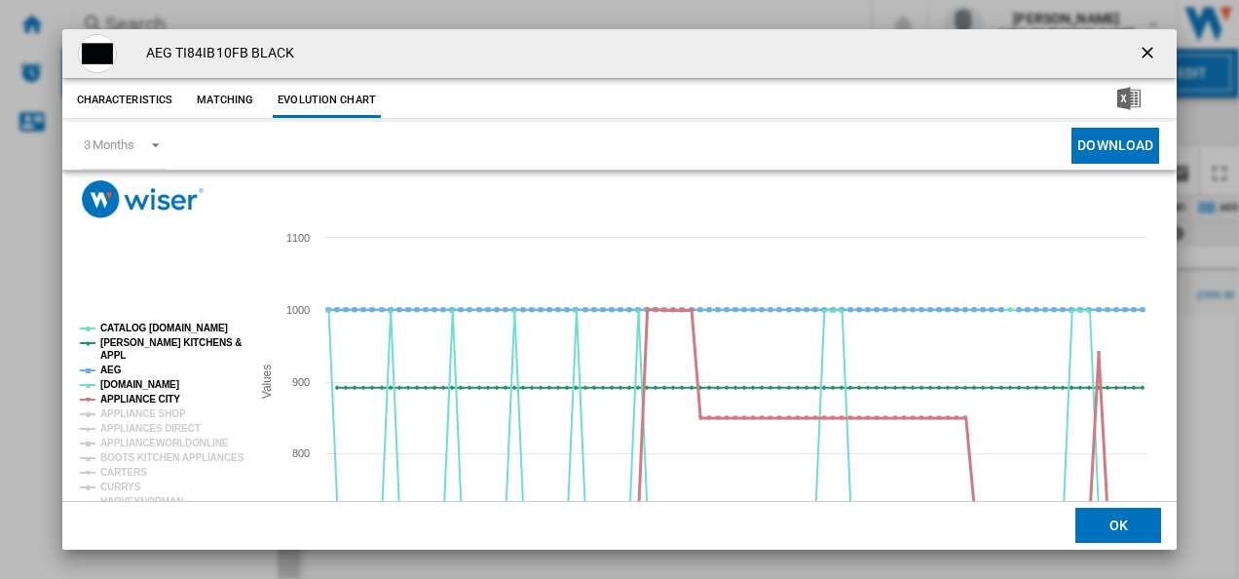
click at [115, 394] on tspan "APPLIANCE CITY" at bounding box center [140, 398] width 80 height 11
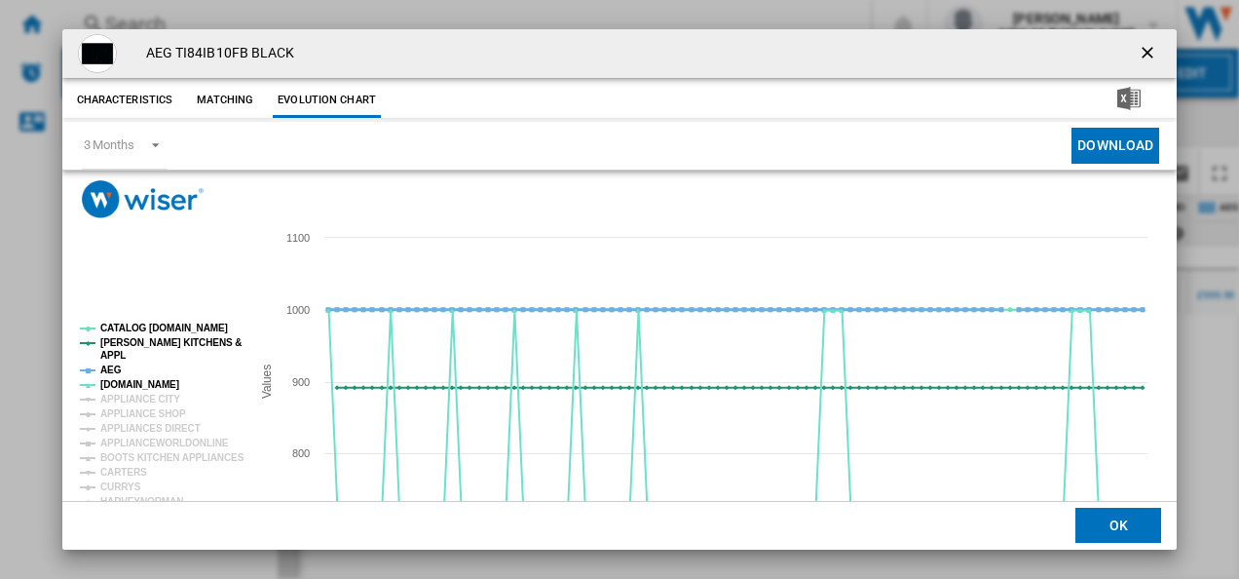
click at [106, 364] on tspan "AEG" at bounding box center [110, 369] width 21 height 11
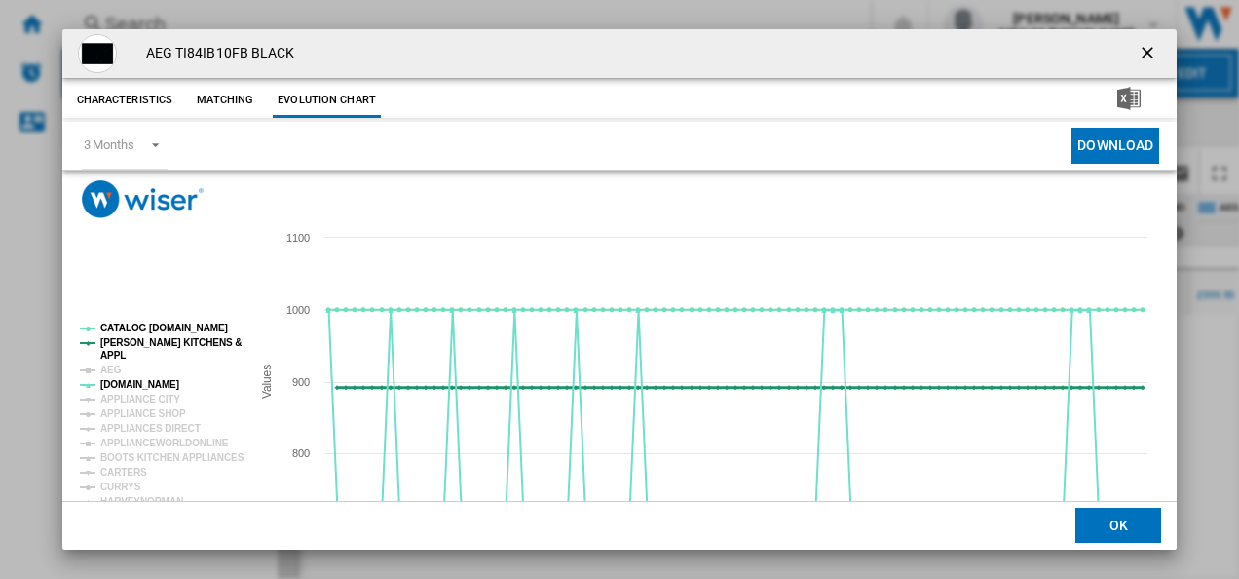
click at [117, 337] on tspan "[PERSON_NAME] KITCHENS &" at bounding box center [170, 342] width 141 height 11
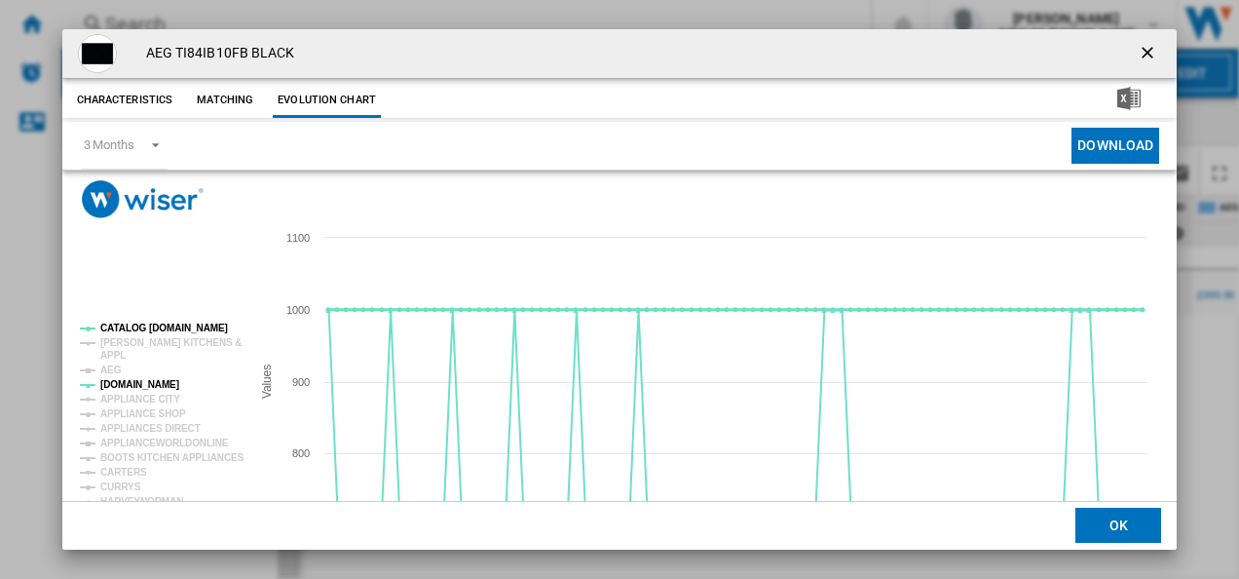
click at [120, 325] on tspan "CATALOG [DOMAIN_NAME]" at bounding box center [164, 327] width 128 height 11
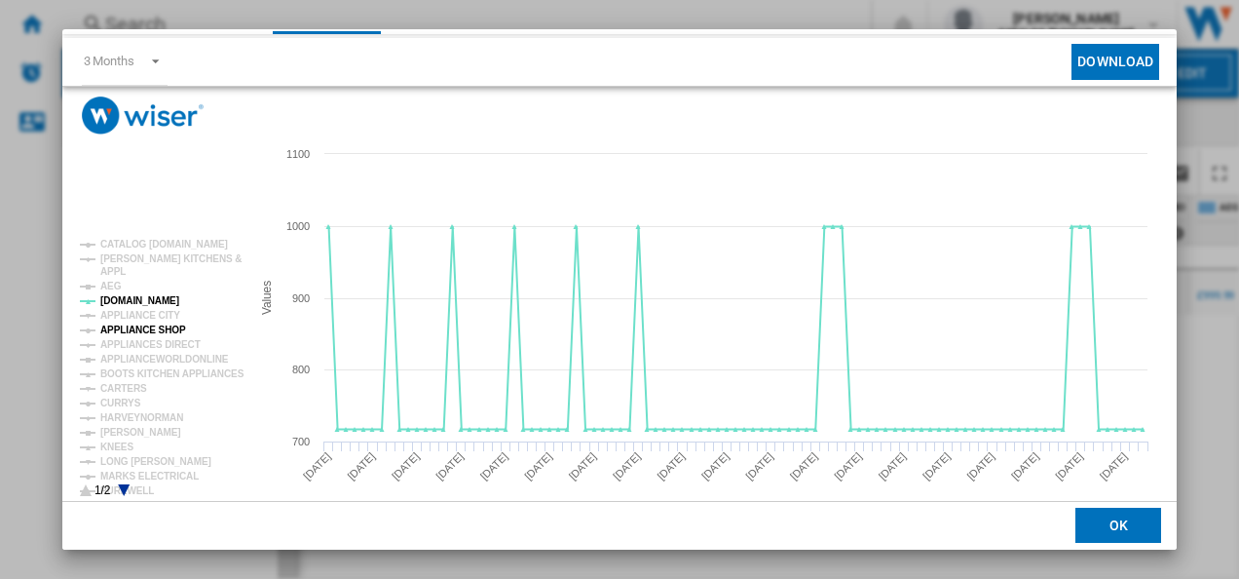
scroll to position [88, 0]
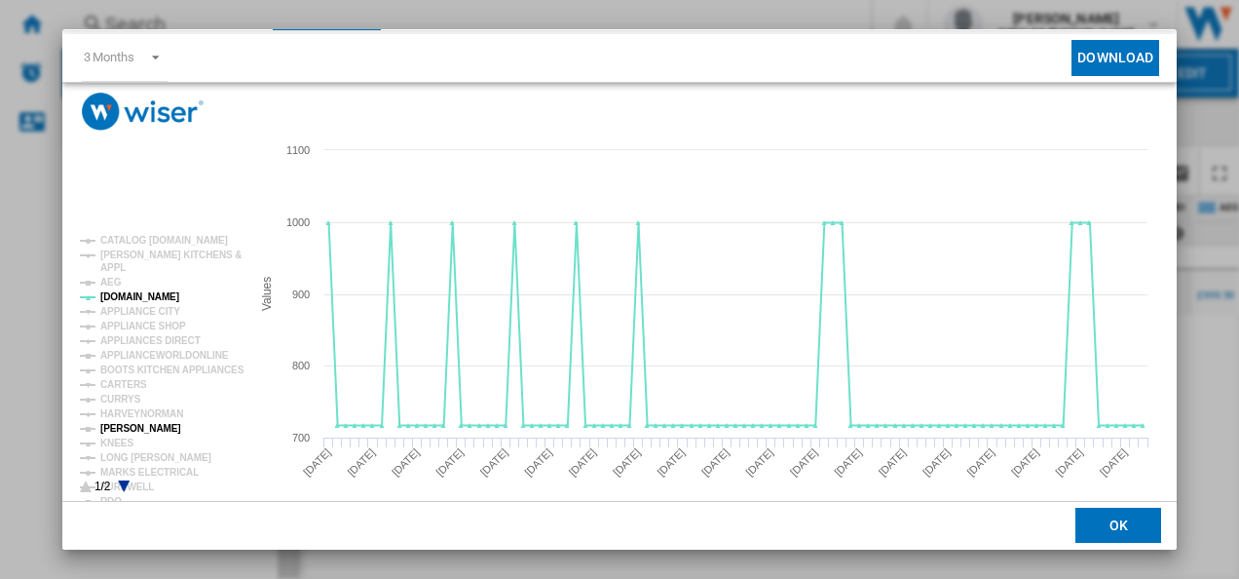
drag, startPoint x: 132, startPoint y: 401, endPoint x: 132, endPoint y: 429, distance: 27.3
click at [132, 429] on g "CATALOG ELECTROLUX.UK PAUL DAVIES KITCHENS & APPL AEG AO.COM APPLIANCE CITY APP…" at bounding box center [162, 422] width 165 height 374
click at [132, 429] on tspan "[PERSON_NAME]" at bounding box center [140, 428] width 81 height 11
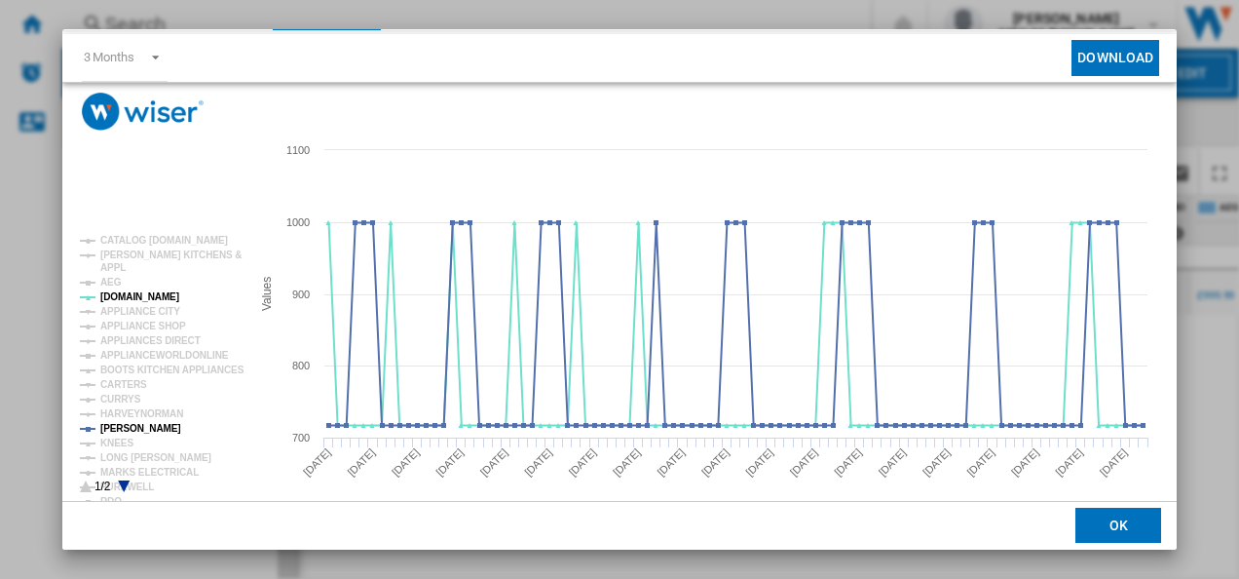
scroll to position [106, 0]
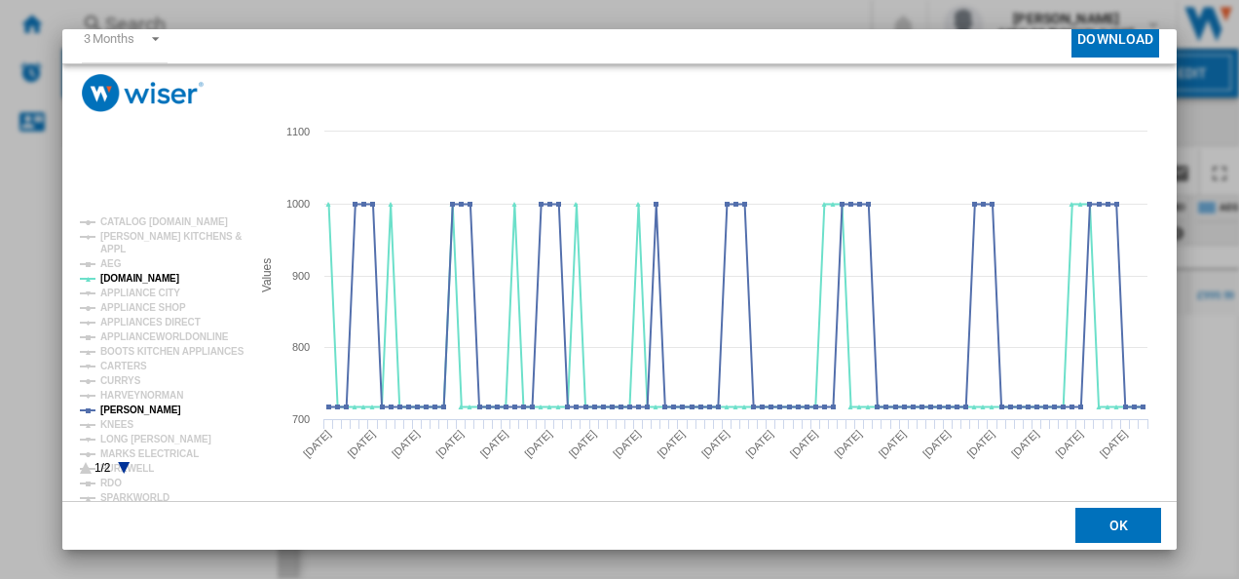
click at [127, 462] on icon "Product popup" at bounding box center [124, 468] width 12 height 12
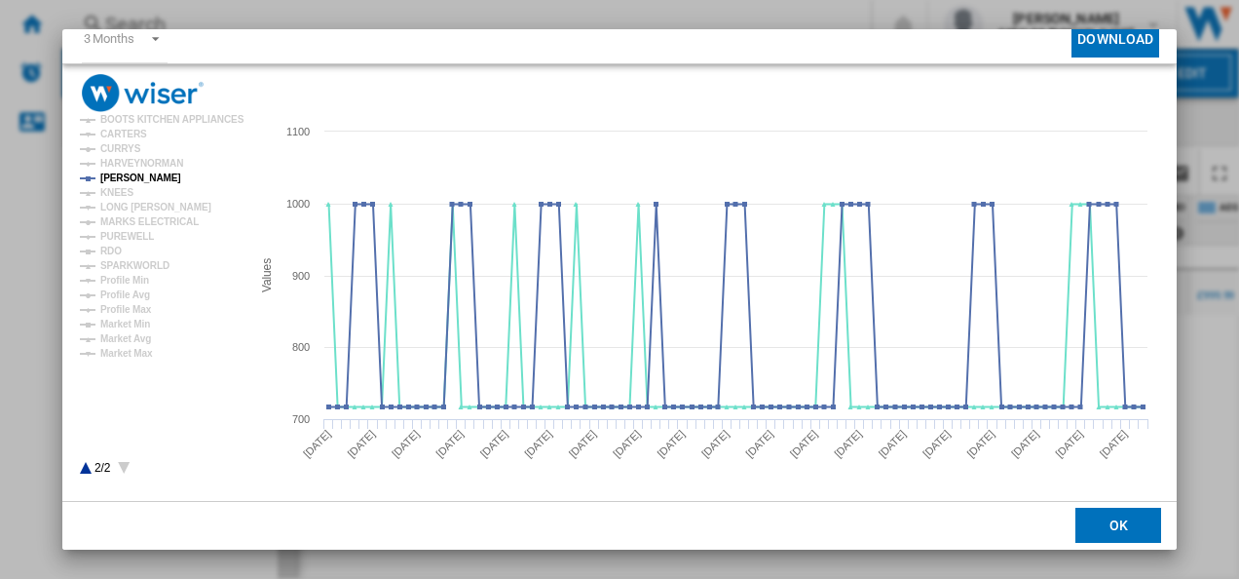
click at [84, 467] on icon "Product popup" at bounding box center [86, 468] width 12 height 12
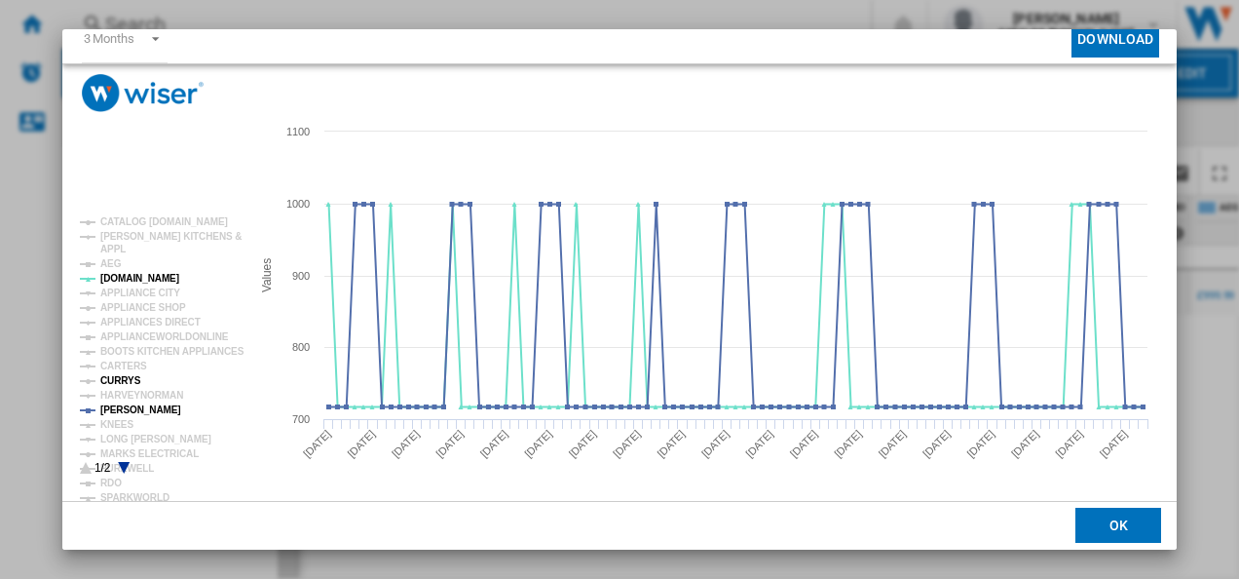
click at [111, 375] on tspan "CURRYS" at bounding box center [120, 380] width 41 height 11
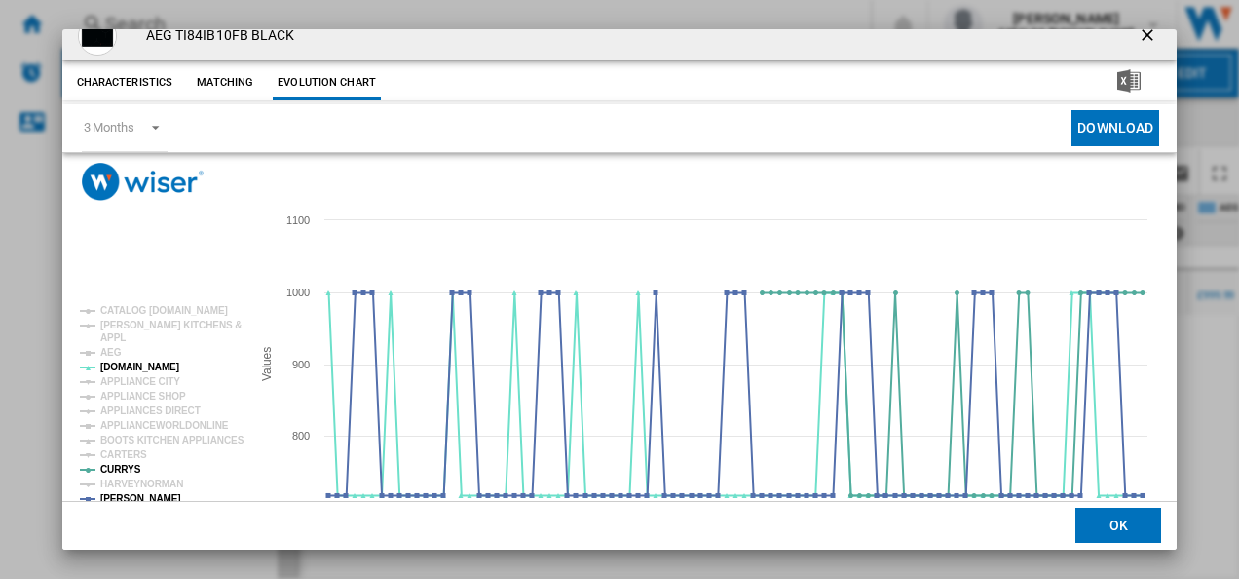
scroll to position [0, 0]
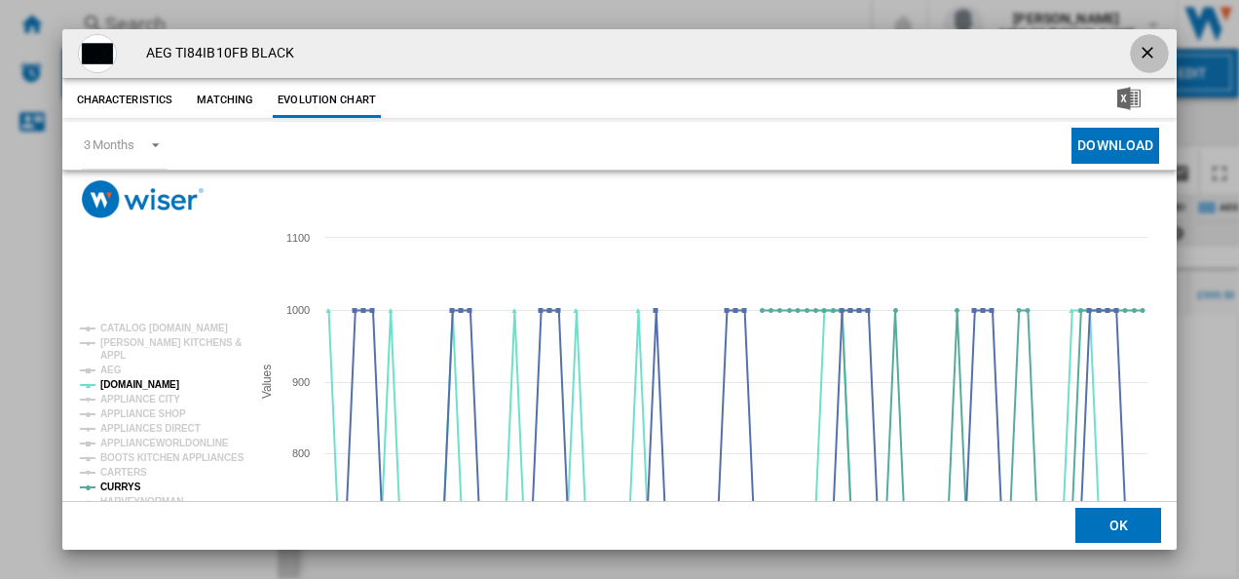
click at [1139, 55] on ng-md-icon "getI18NText('BUTTONS.CLOSE_DIALOG')" at bounding box center [1149, 54] width 23 height 23
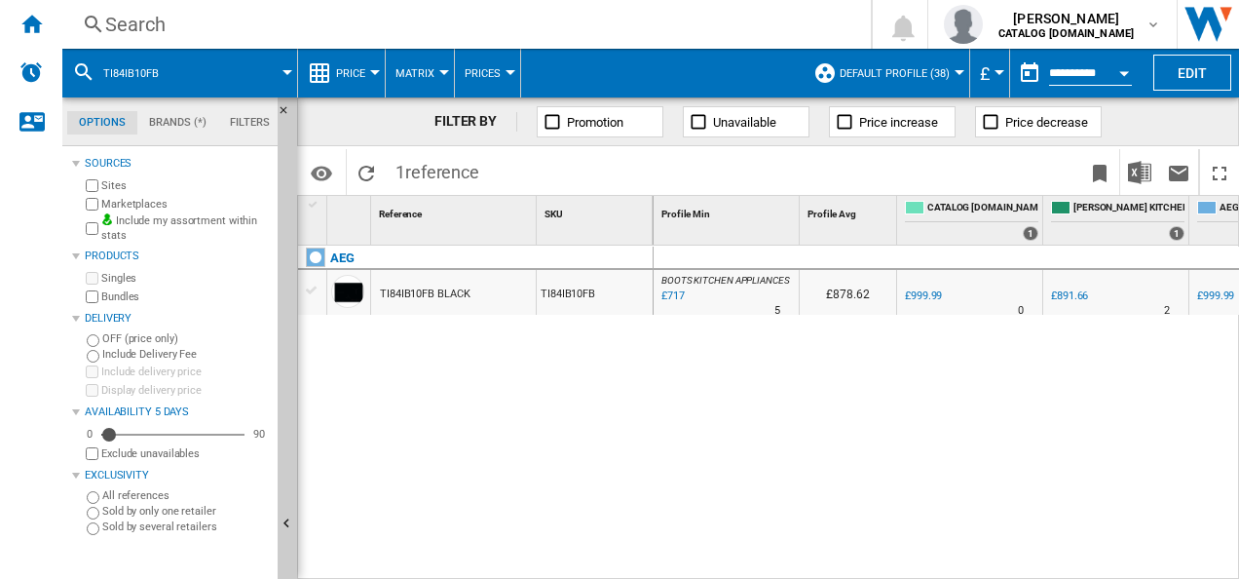
click at [685, 23] on div "Search" at bounding box center [462, 24] width 715 height 27
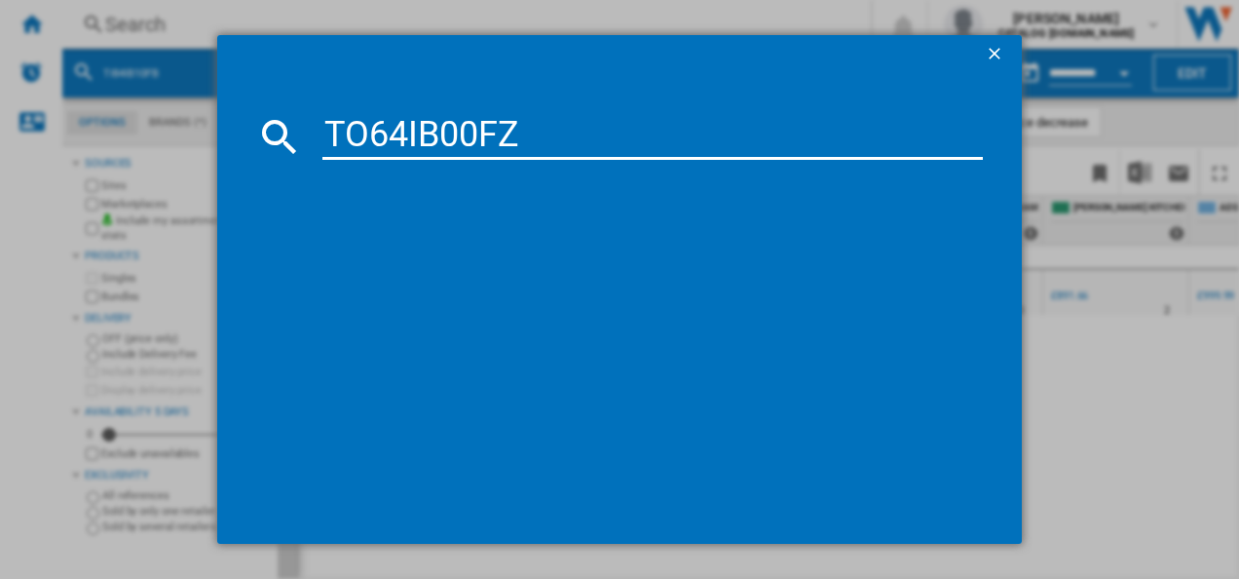
click at [545, 131] on input "TO64IB00FZ" at bounding box center [652, 136] width 661 height 47
type input "TO64IB00FZ"
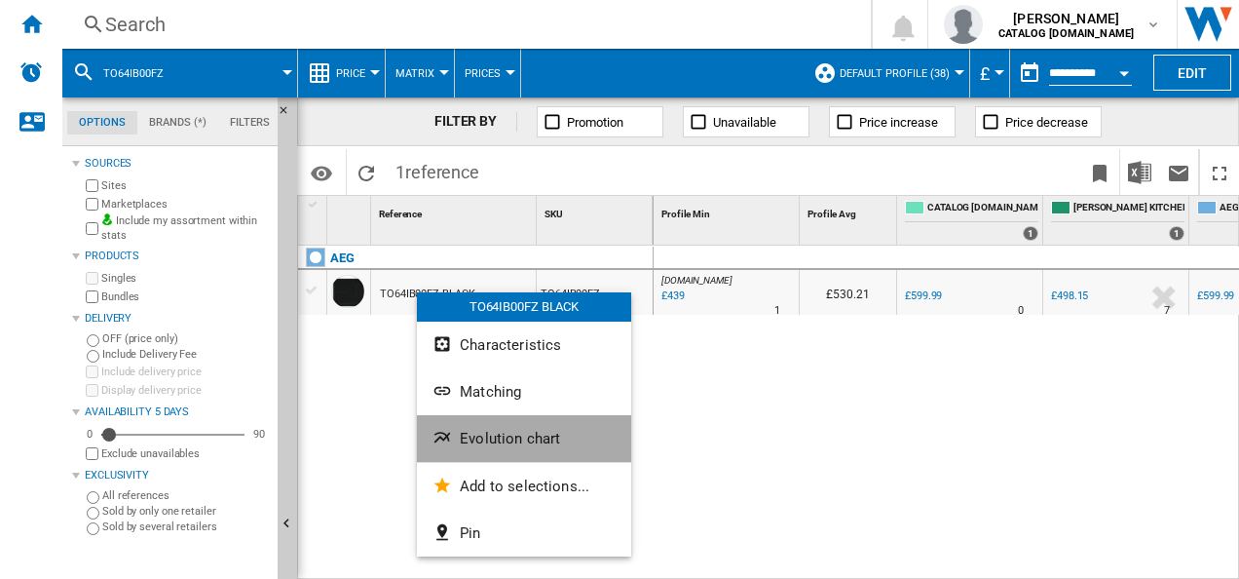
click at [463, 423] on button "Evolution chart" at bounding box center [524, 438] width 214 height 47
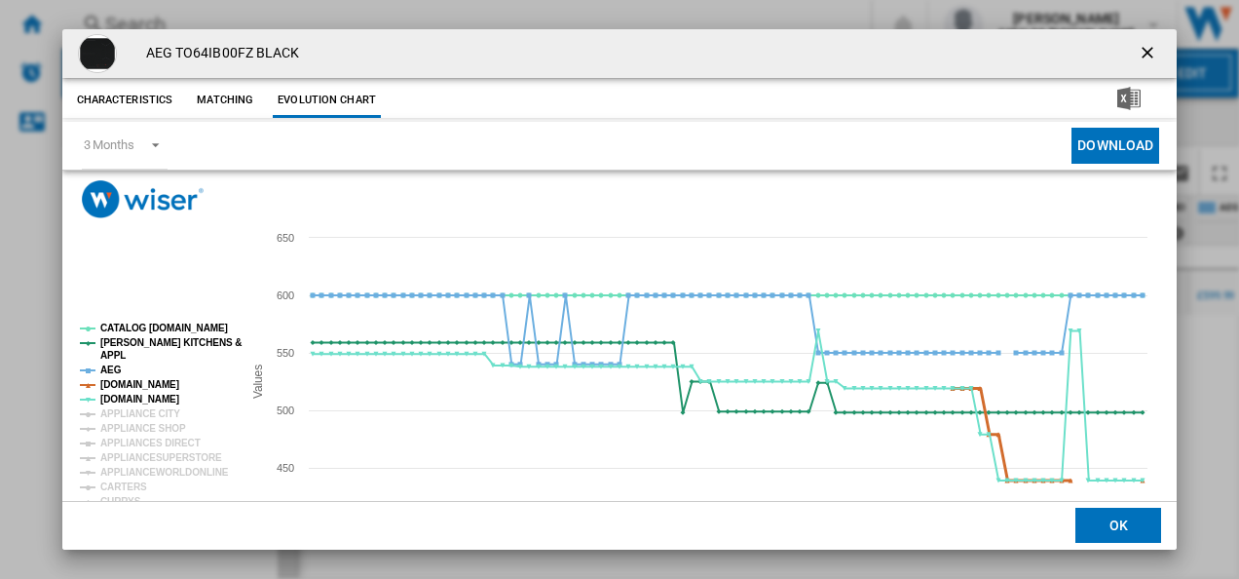
click at [148, 390] on tspan "[DOMAIN_NAME]" at bounding box center [139, 384] width 79 height 11
click at [110, 369] on tspan "AEG" at bounding box center [110, 369] width 21 height 11
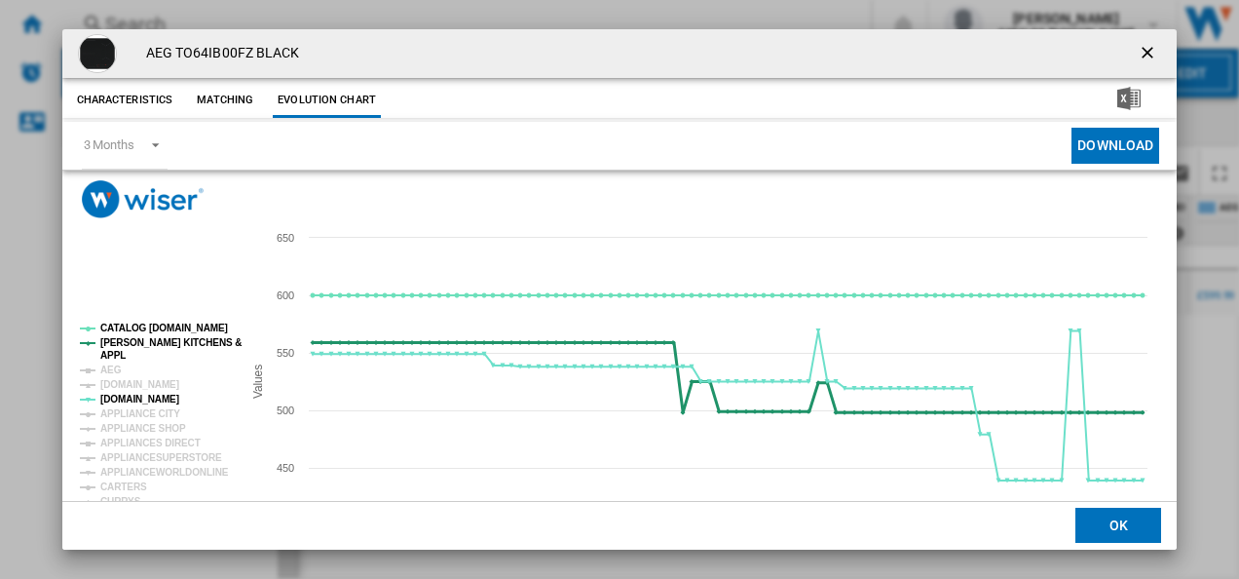
click at [117, 352] on tspan "APPL" at bounding box center [112, 355] width 25 height 11
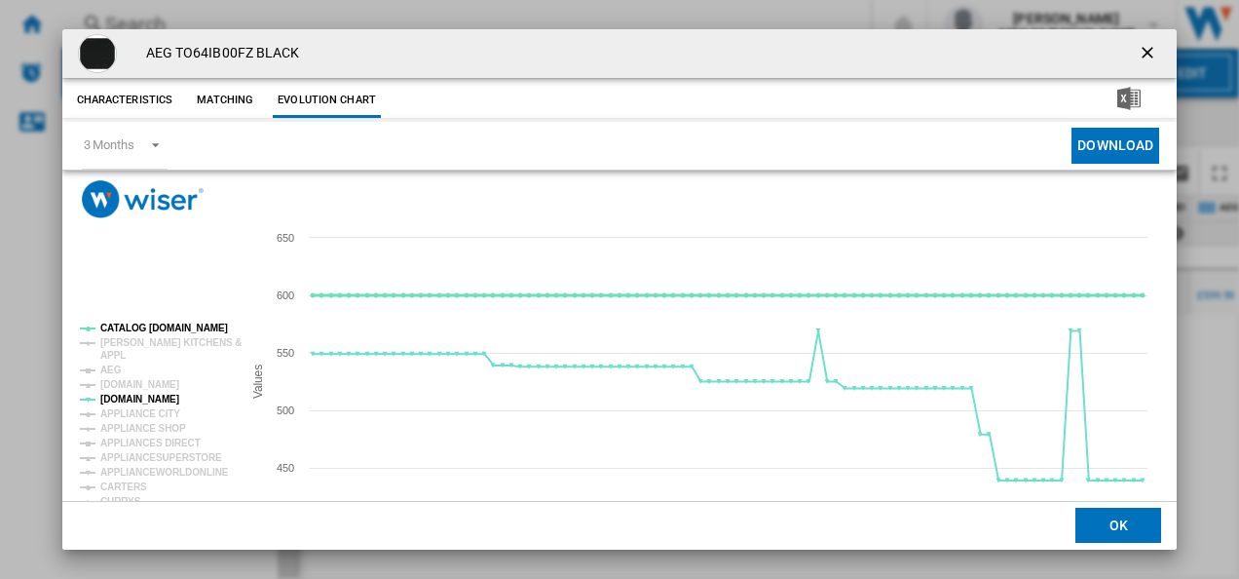
click at [136, 326] on tspan "CATALOG [DOMAIN_NAME]" at bounding box center [164, 327] width 128 height 11
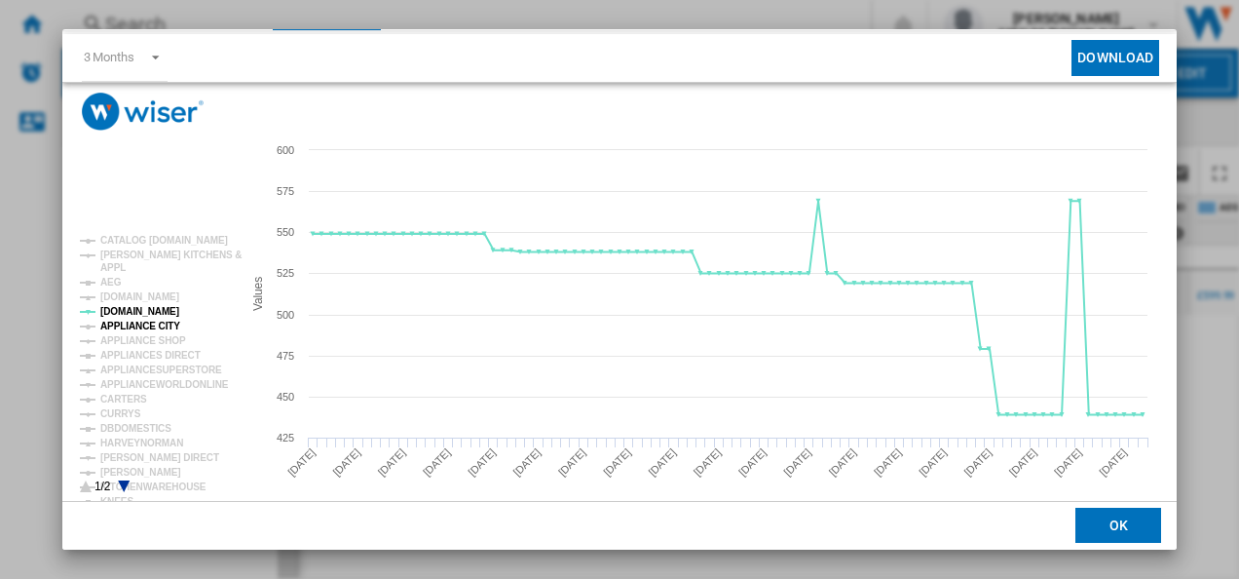
scroll to position [90, 0]
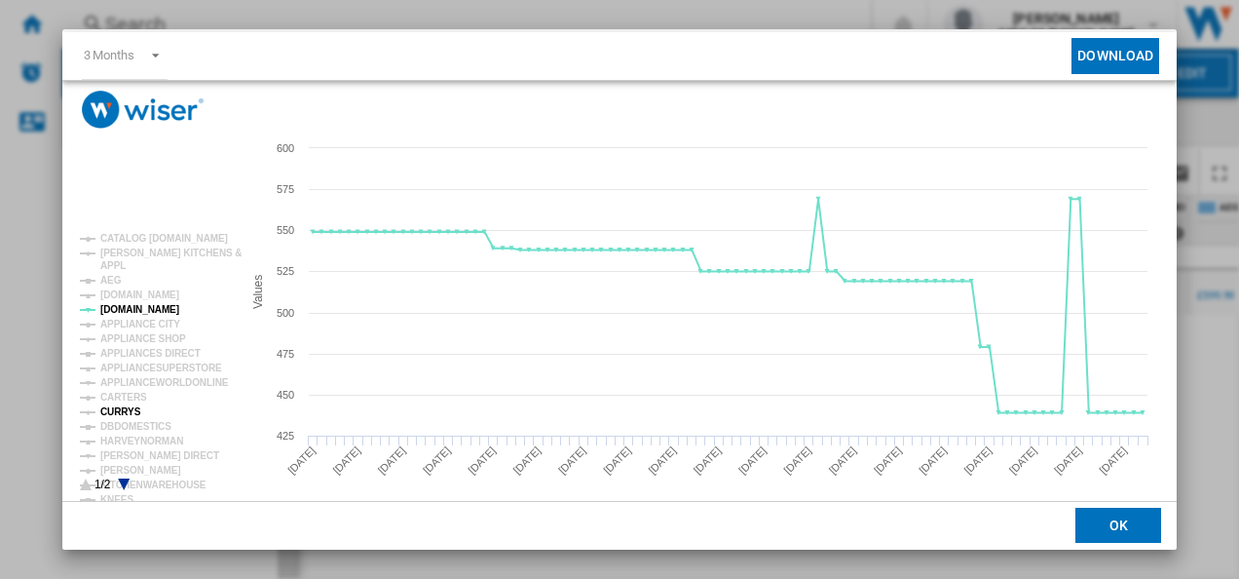
click at [117, 407] on tspan "CURRYS" at bounding box center [120, 411] width 41 height 11
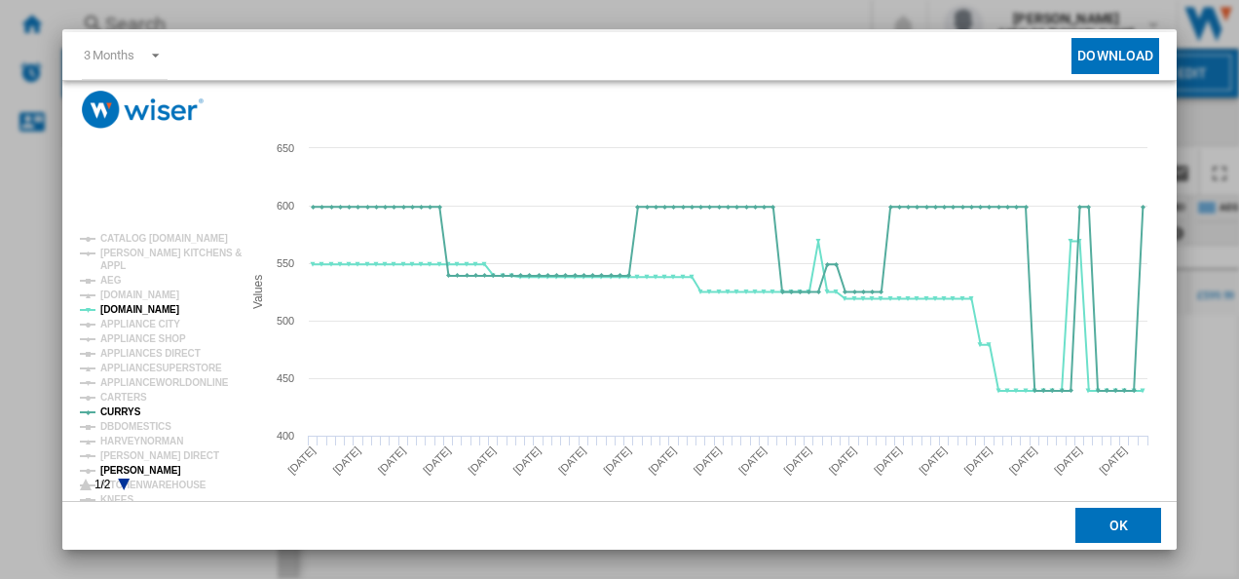
click at [129, 466] on tspan "[PERSON_NAME]" at bounding box center [140, 470] width 81 height 11
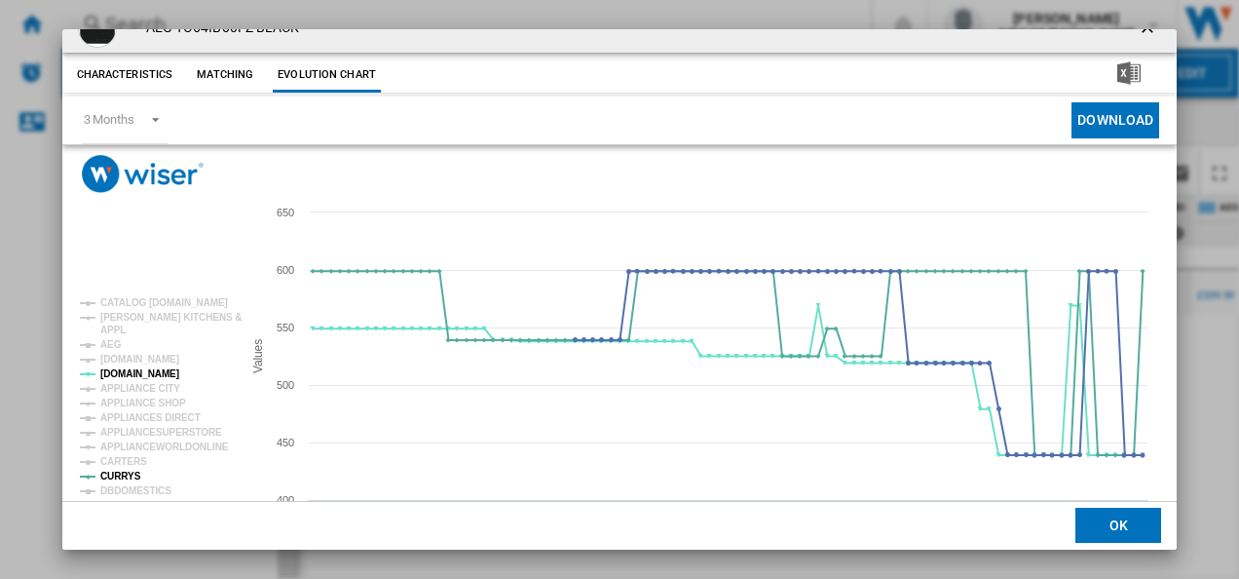
scroll to position [0, 0]
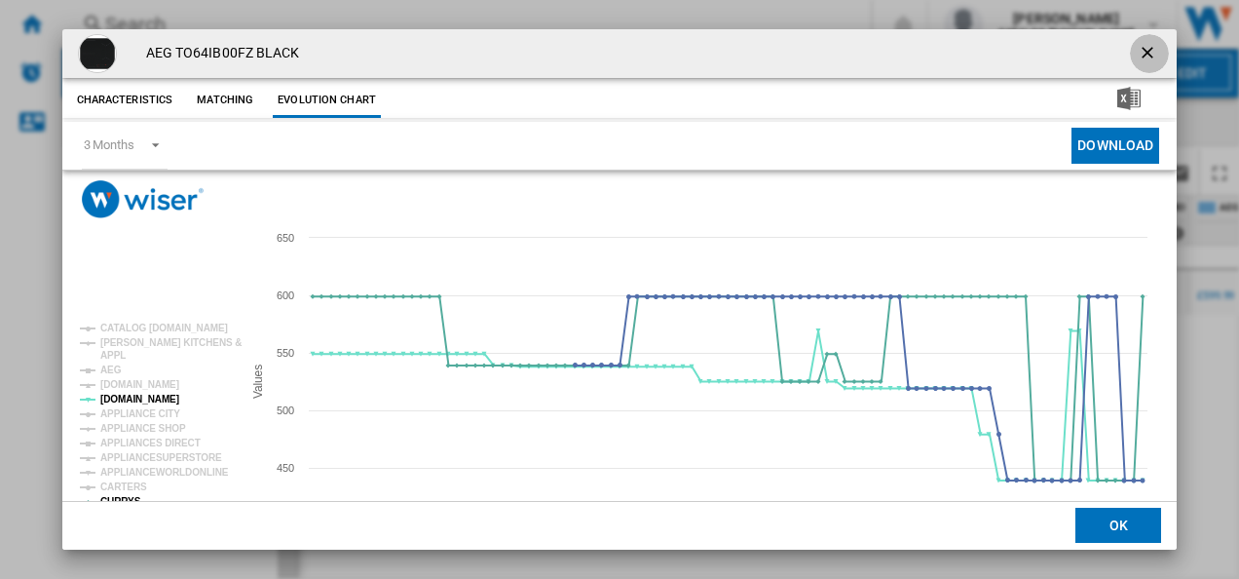
click at [1149, 50] on ng-md-icon "getI18NText('BUTTONS.CLOSE_DIALOG')" at bounding box center [1149, 54] width 23 height 23
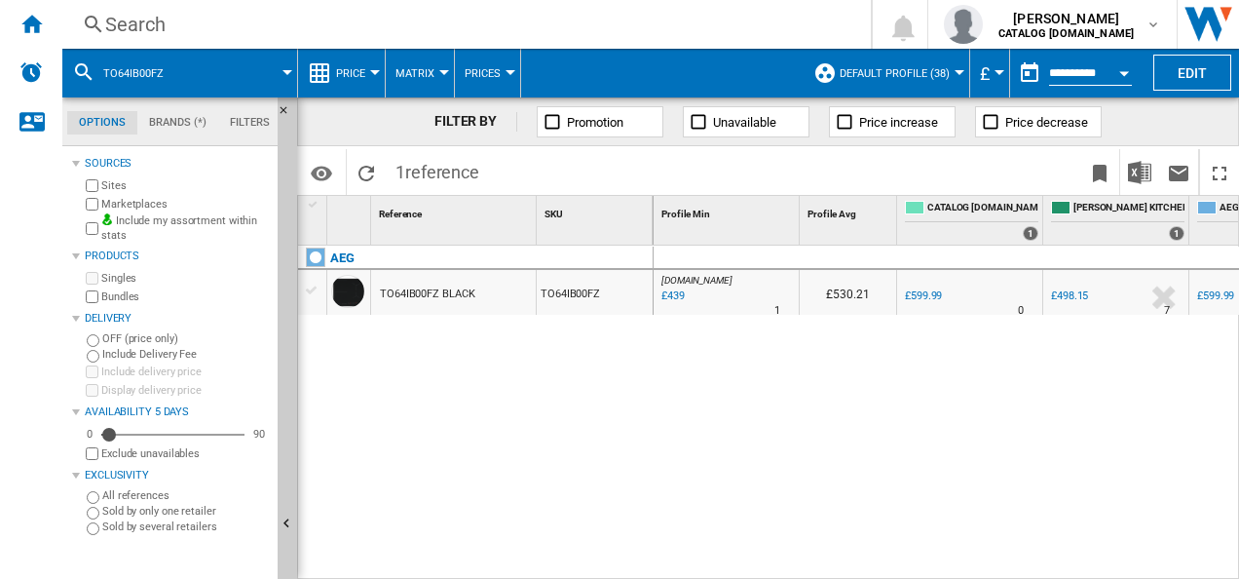
click at [619, 19] on div "Search" at bounding box center [462, 24] width 715 height 27
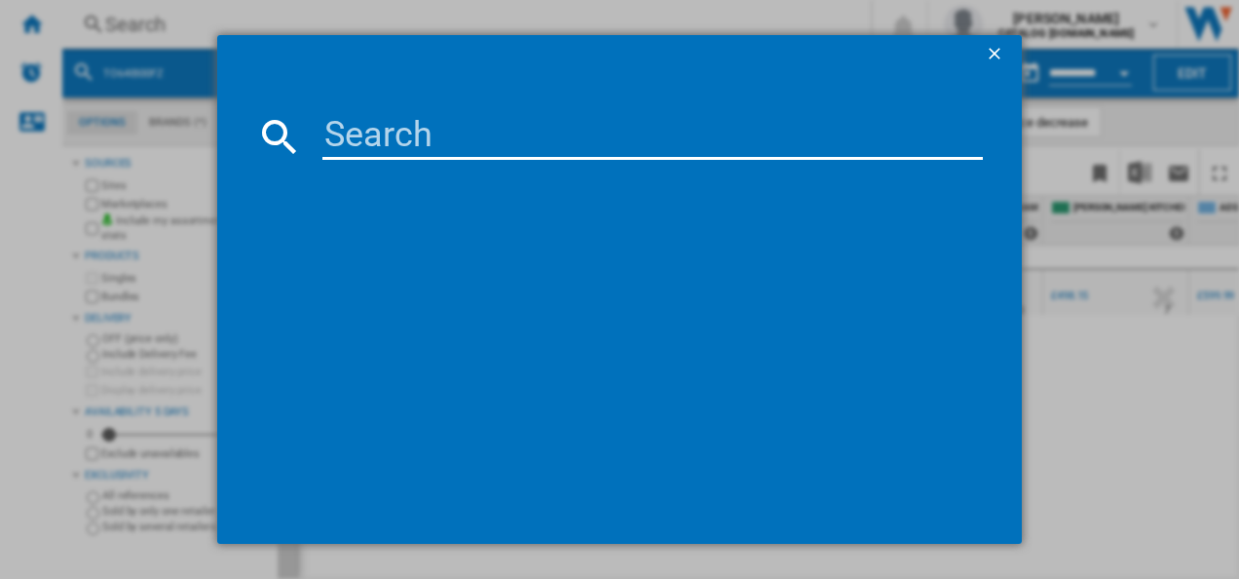
click at [430, 152] on input at bounding box center [652, 136] width 661 height 47
type input "TN64IA04FB"
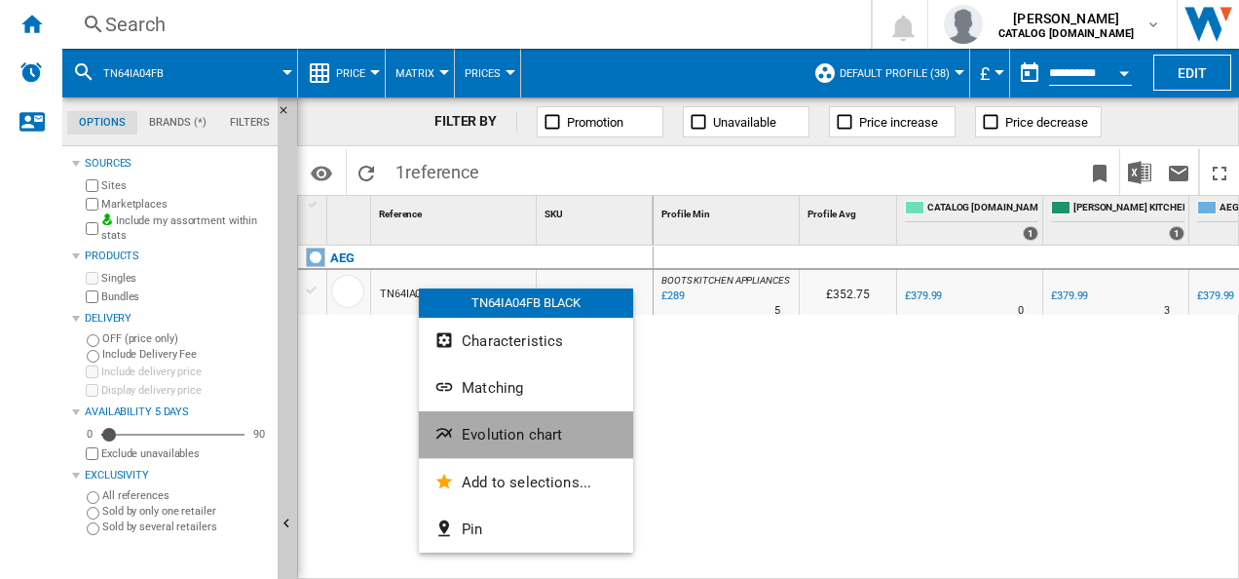
click at [442, 425] on ng-md-icon "Evolution chart" at bounding box center [445, 435] width 23 height 23
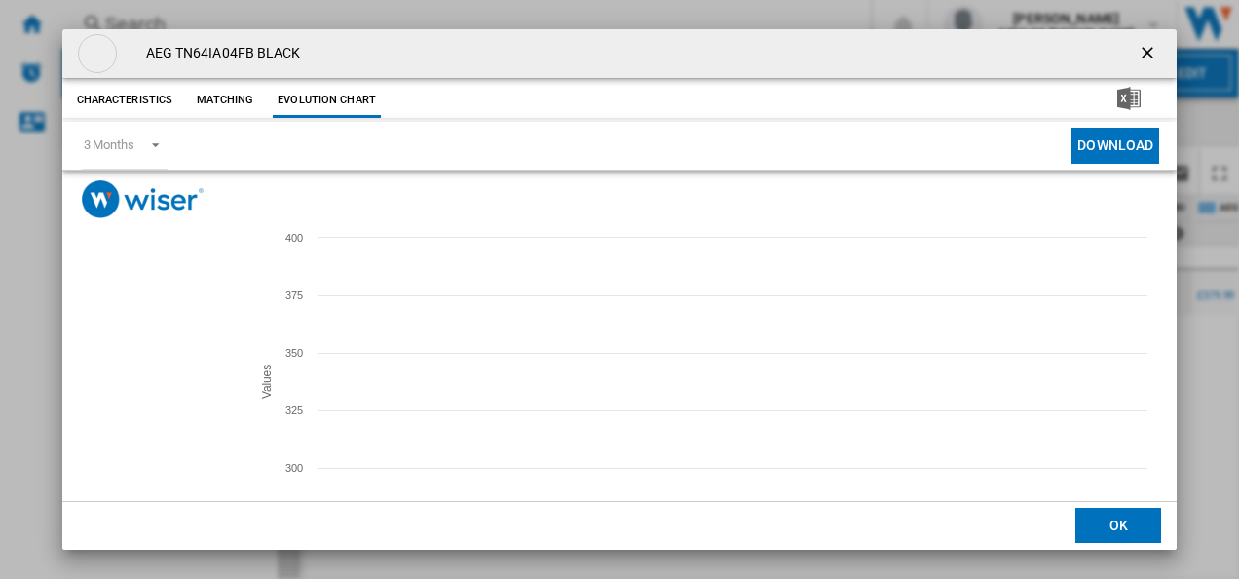
click at [123, 496] on tspan "CURRYS" at bounding box center [120, 501] width 41 height 11
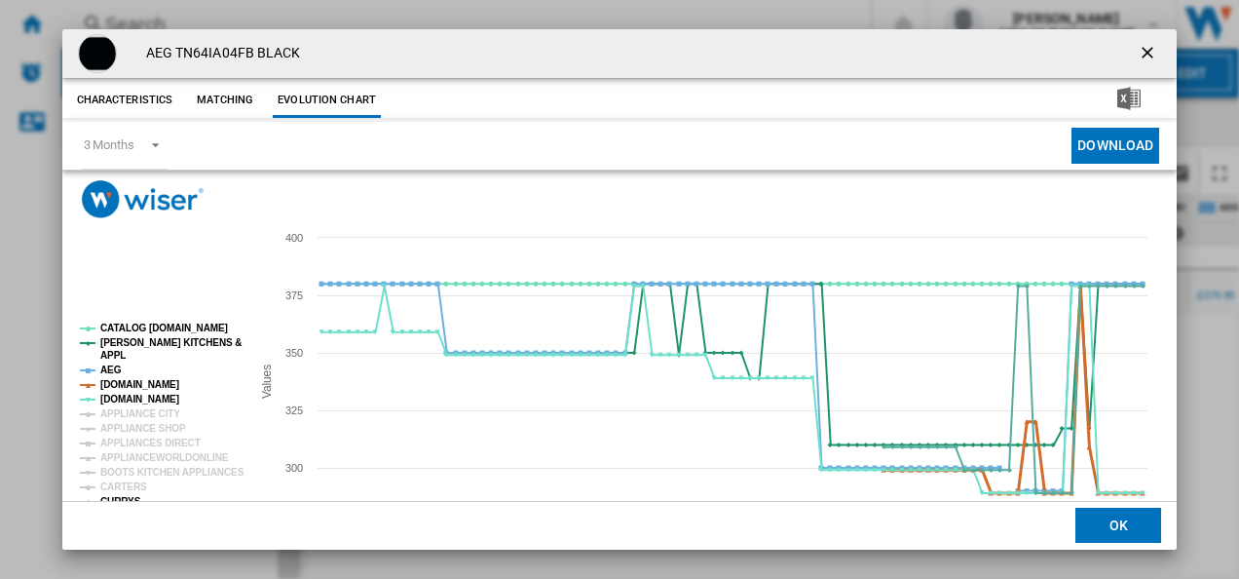
click at [125, 385] on tspan "[DOMAIN_NAME]" at bounding box center [139, 384] width 79 height 11
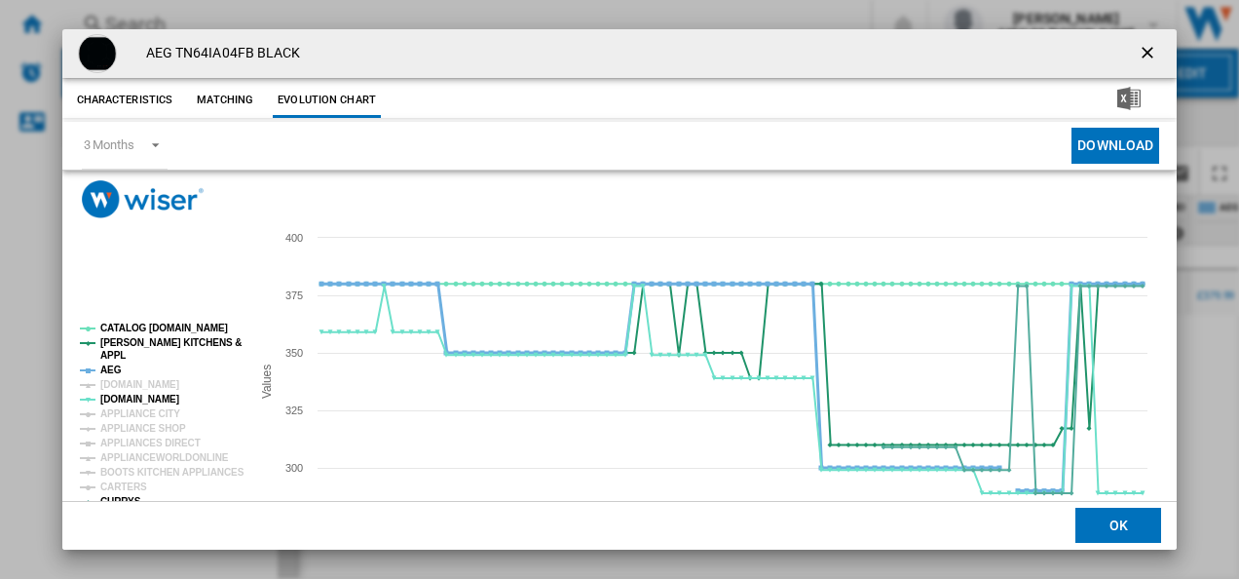
click at [109, 366] on tspan "AEG" at bounding box center [110, 369] width 21 height 11
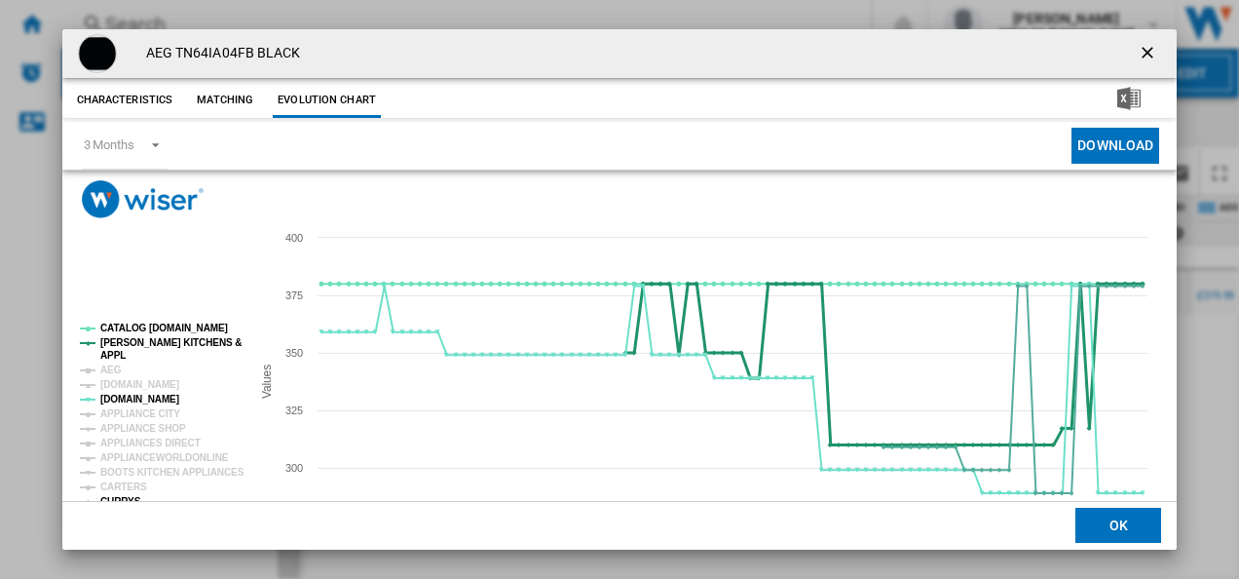
click at [111, 350] on tspan "APPL" at bounding box center [112, 355] width 25 height 11
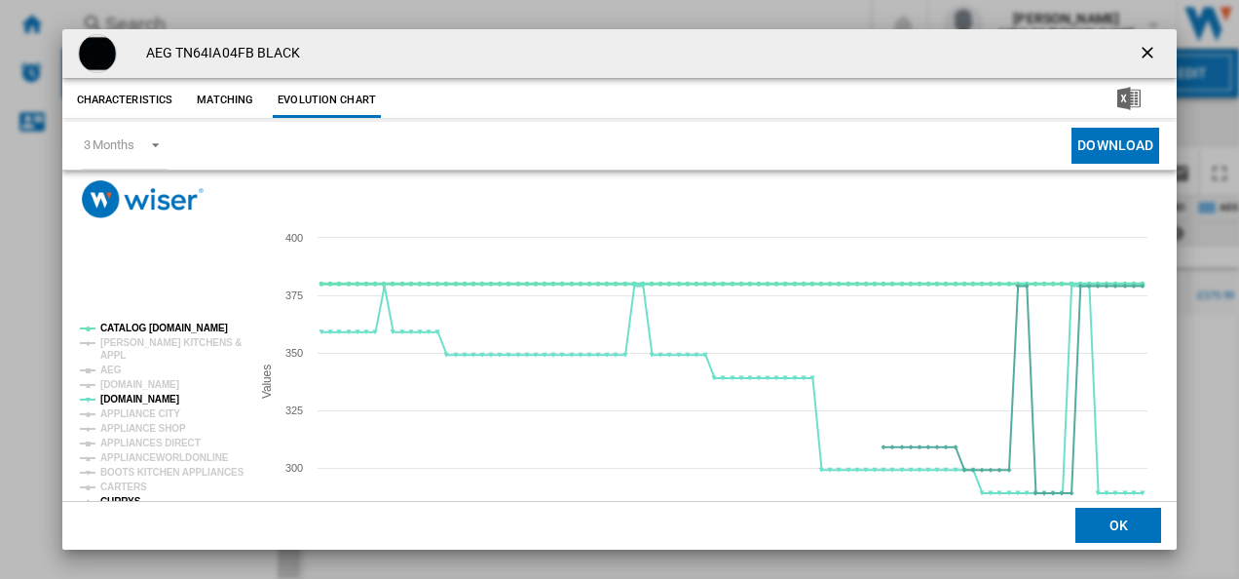
click at [122, 325] on tspan "CATALOG [DOMAIN_NAME]" at bounding box center [164, 327] width 128 height 11
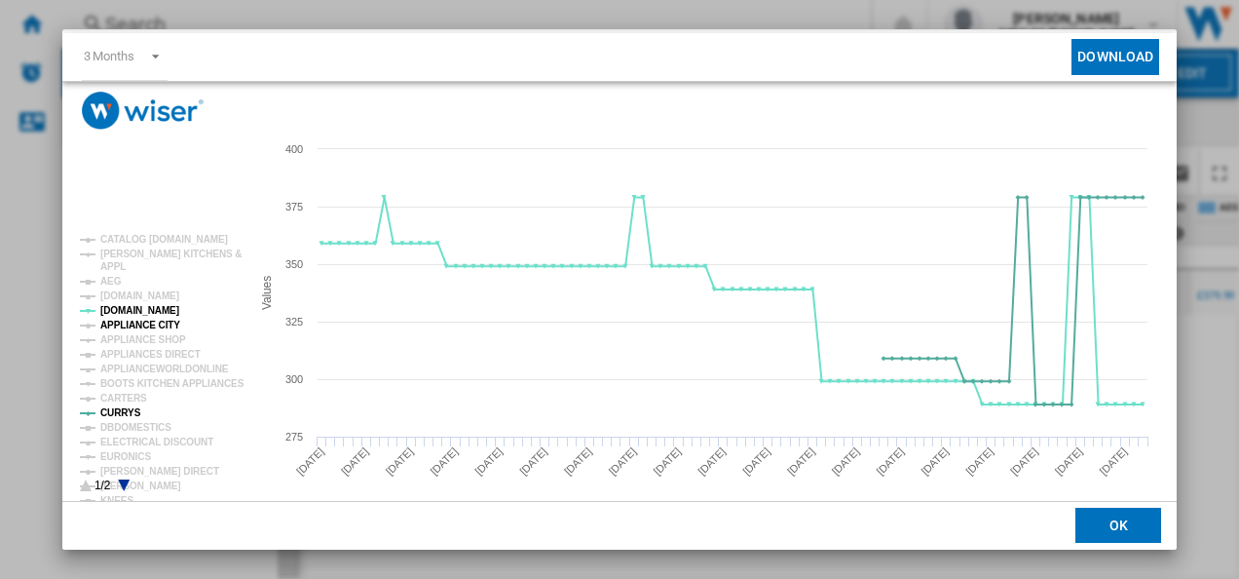
scroll to position [106, 0]
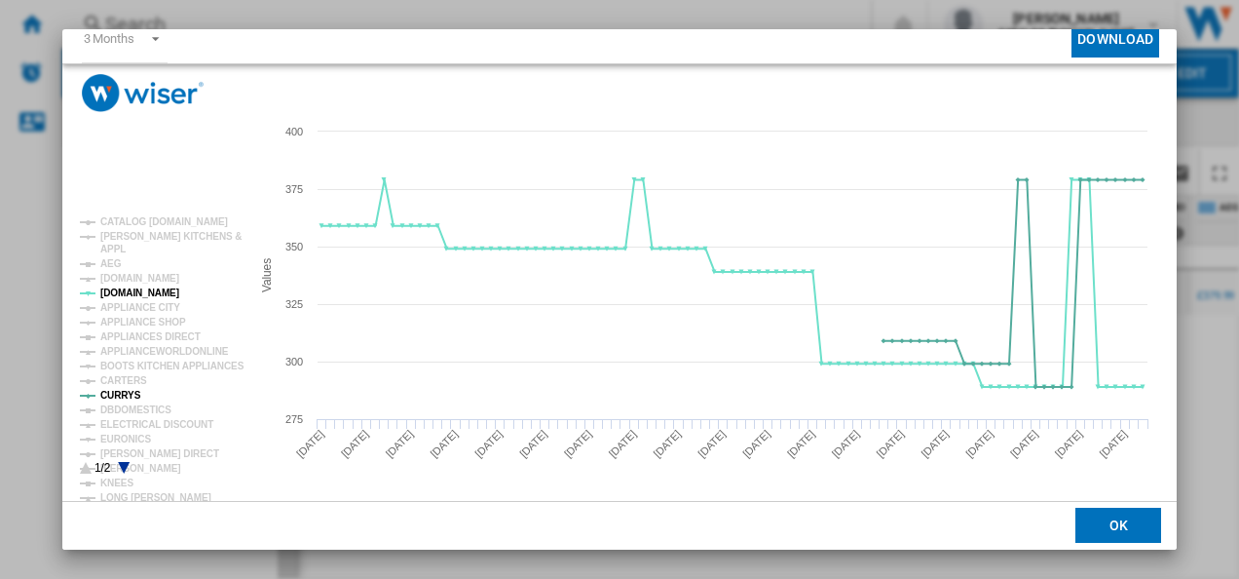
click at [123, 461] on rect "Product popup" at bounding box center [157, 345] width 170 height 273
click at [123, 463] on icon "Product popup" at bounding box center [124, 468] width 12 height 12
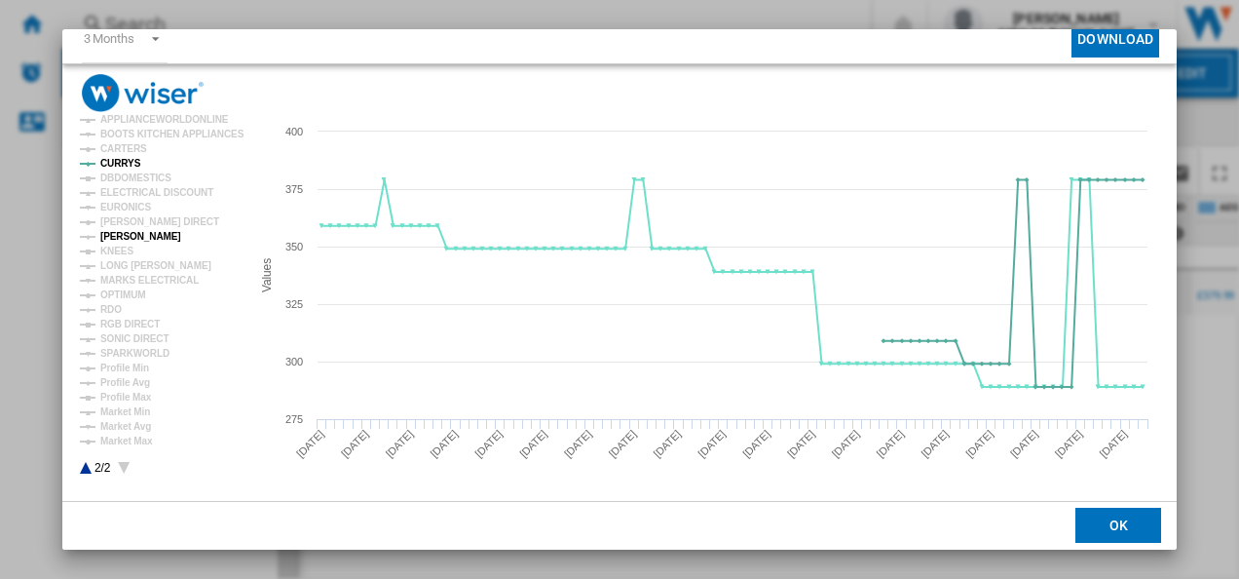
click at [121, 231] on tspan "[PERSON_NAME]" at bounding box center [140, 236] width 81 height 11
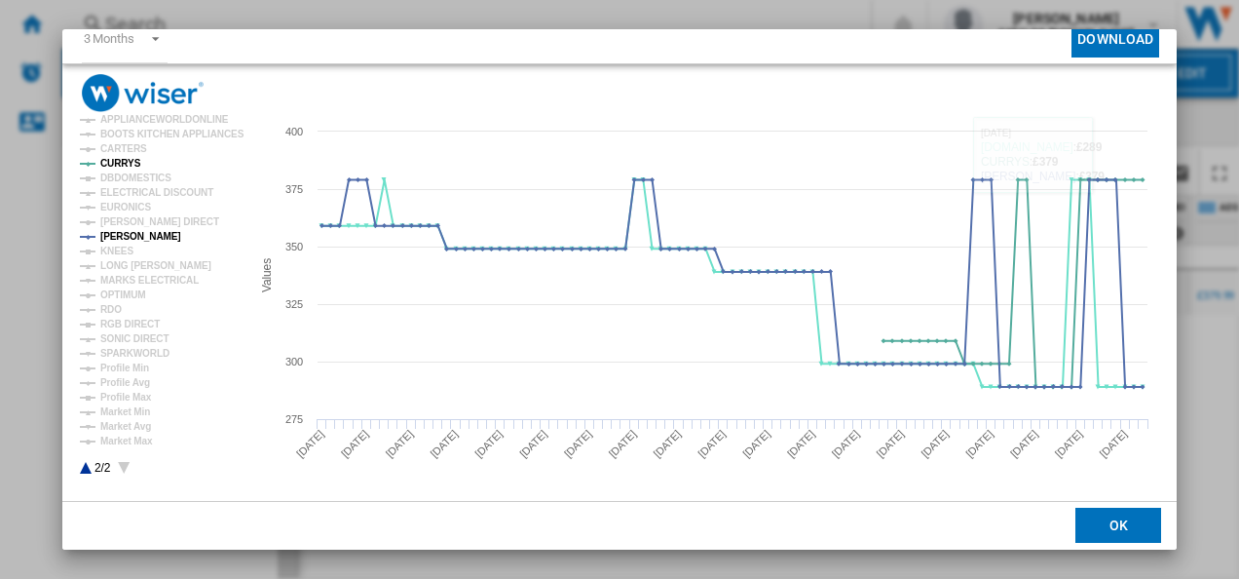
scroll to position [0, 0]
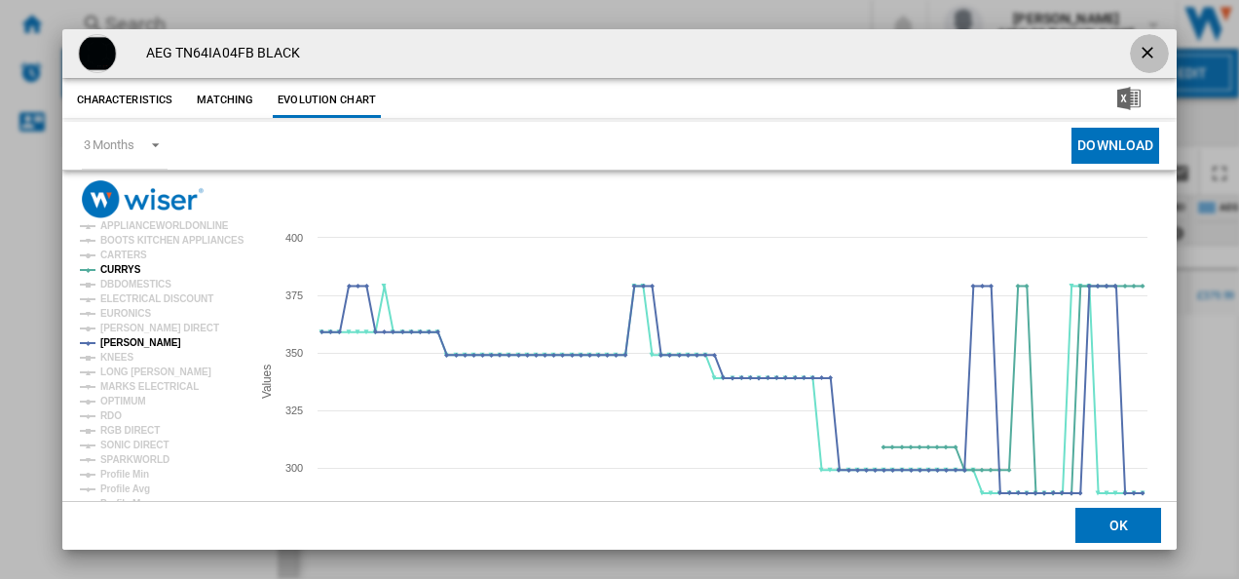
click at [1138, 46] on ng-md-icon "getI18NText('BUTTONS.CLOSE_DIALOG')" at bounding box center [1149, 54] width 23 height 23
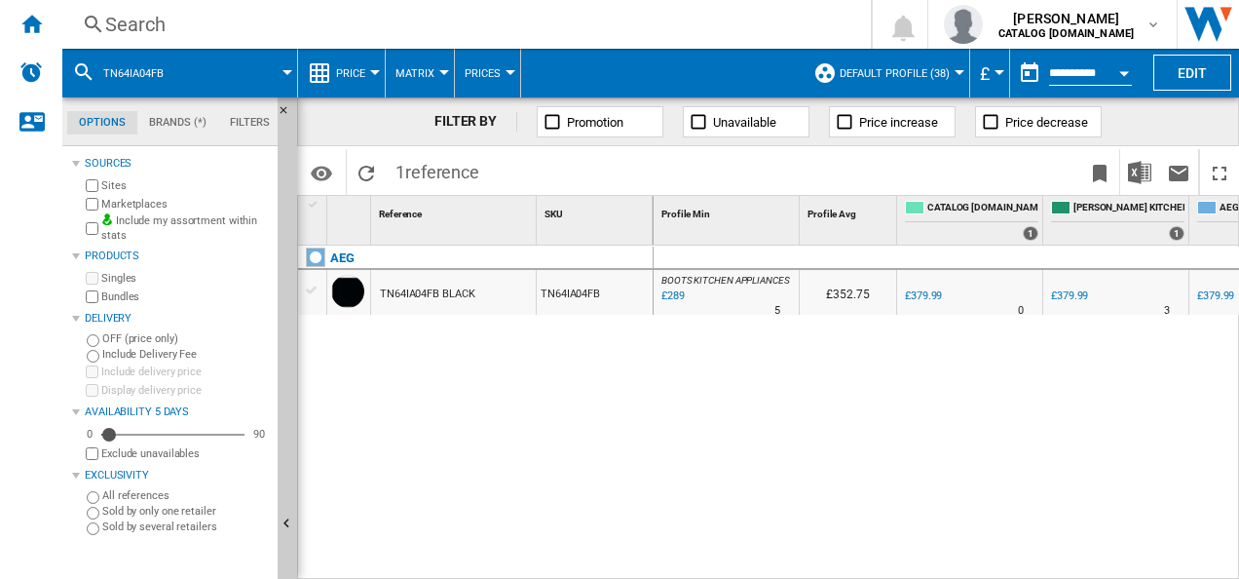
click at [736, 30] on div "Search" at bounding box center [462, 24] width 715 height 27
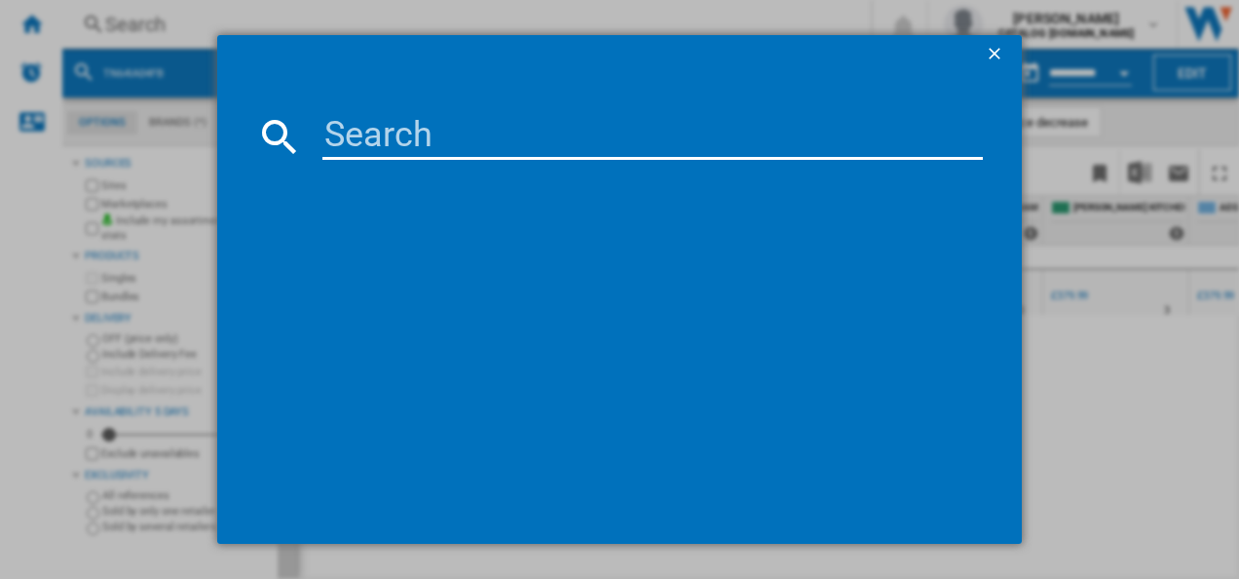
click at [511, 130] on input at bounding box center [652, 136] width 661 height 47
type input "TI64IG00FZ"
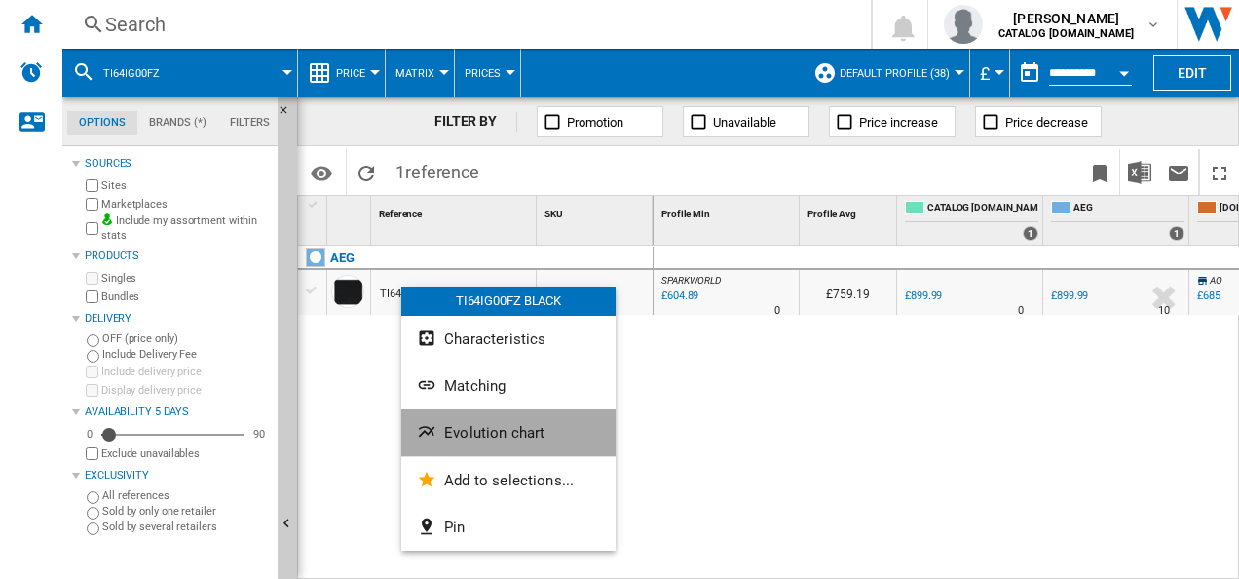
click at [433, 432] on ng-md-icon "Evolution chart" at bounding box center [428, 433] width 23 height 23
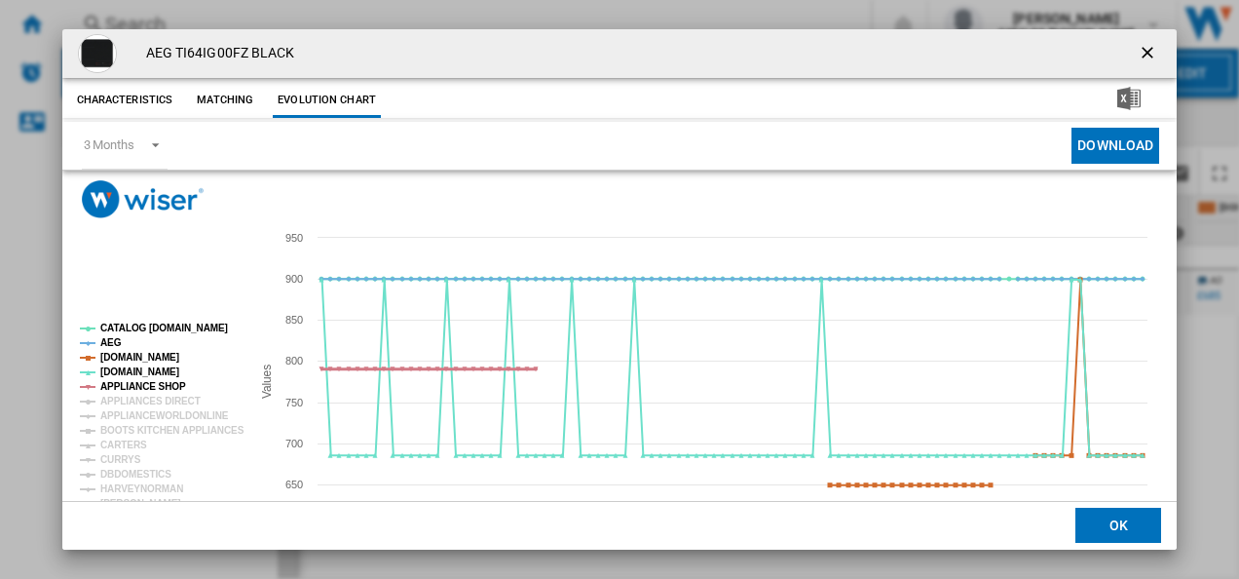
click at [164, 382] on tspan "APPLIANCE SHOP" at bounding box center [143, 386] width 86 height 11
click at [153, 355] on tspan "[DOMAIN_NAME]" at bounding box center [139, 357] width 79 height 11
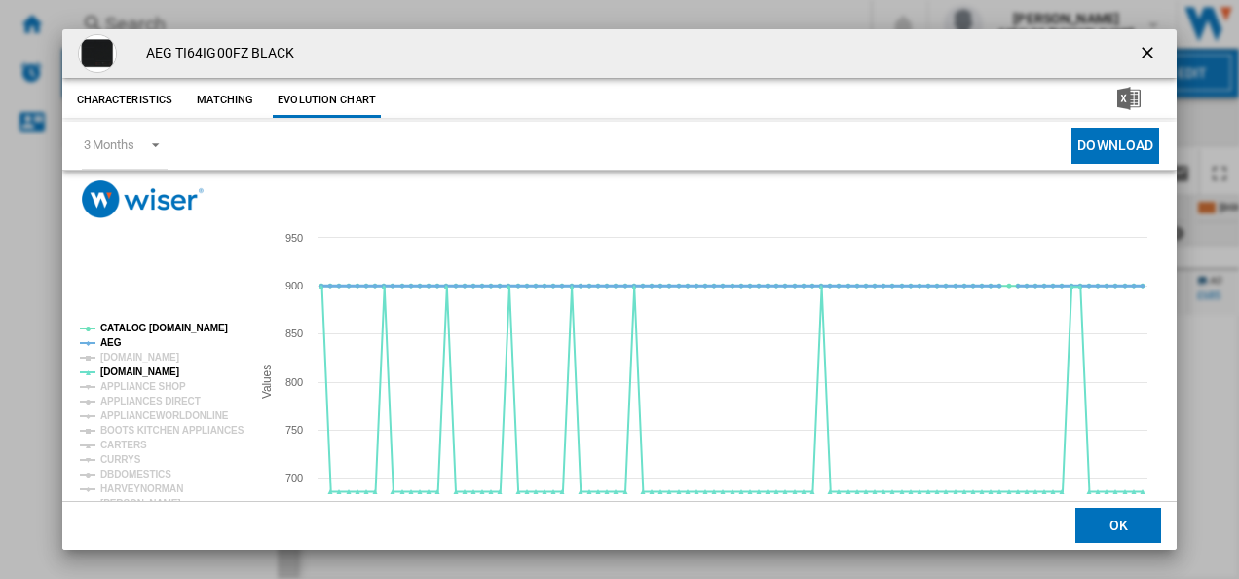
click at [100, 340] on tspan "AEG" at bounding box center [110, 342] width 21 height 11
click at [117, 327] on tspan "CATALOG [DOMAIN_NAME]" at bounding box center [164, 327] width 128 height 11
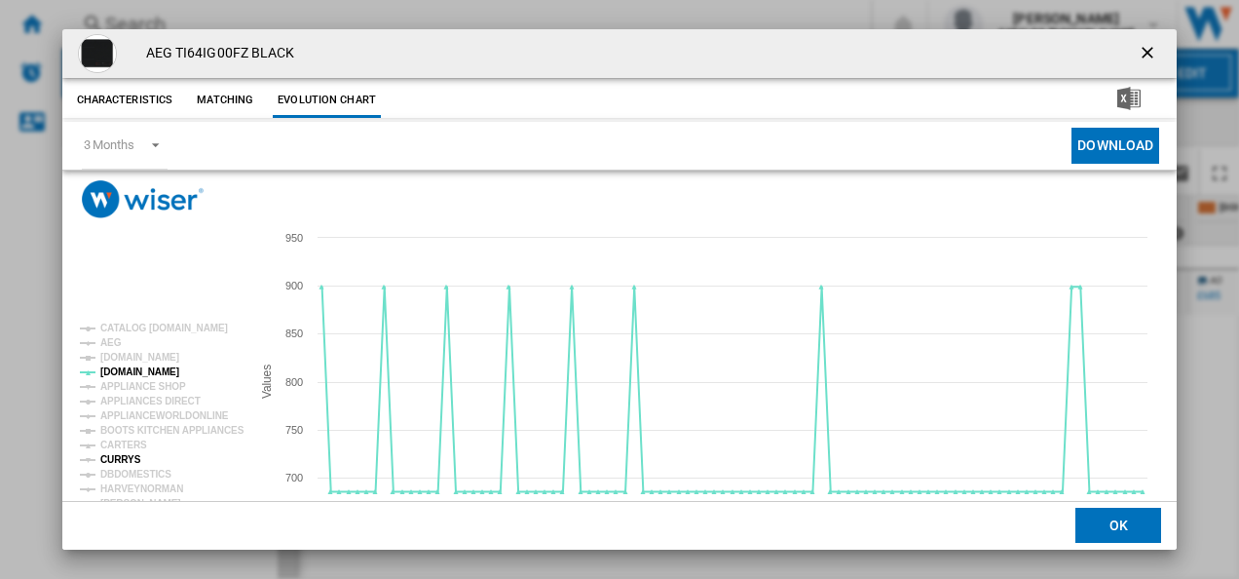
click at [118, 454] on tspan "CURRYS" at bounding box center [120, 459] width 41 height 11
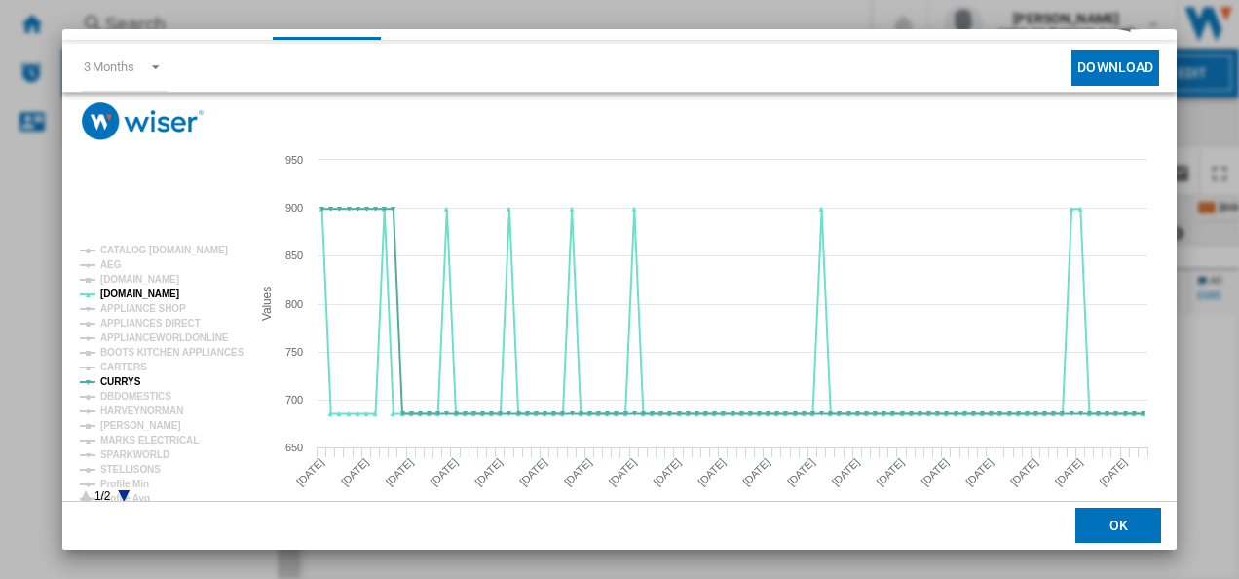
scroll to position [86, 0]
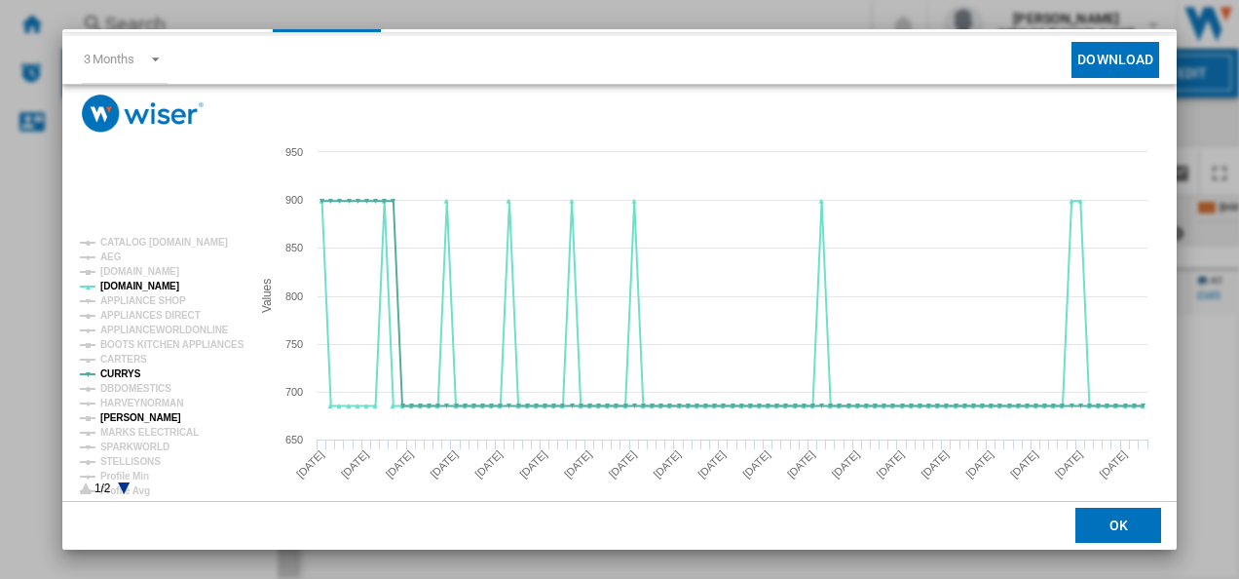
click at [147, 419] on tspan "[PERSON_NAME]" at bounding box center [140, 417] width 81 height 11
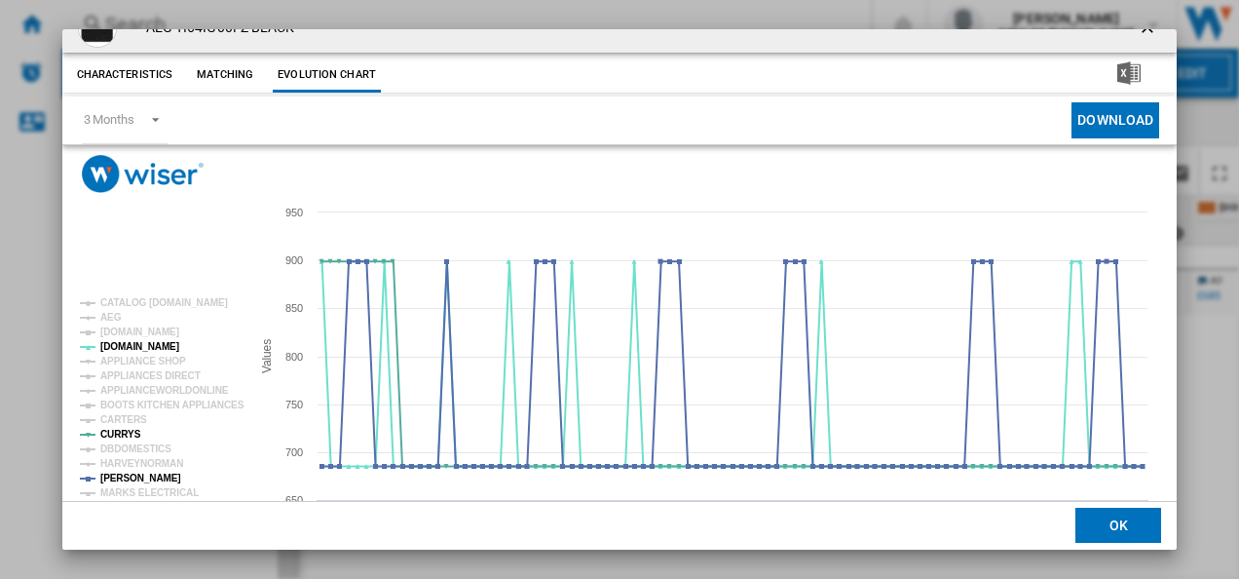
scroll to position [0, 0]
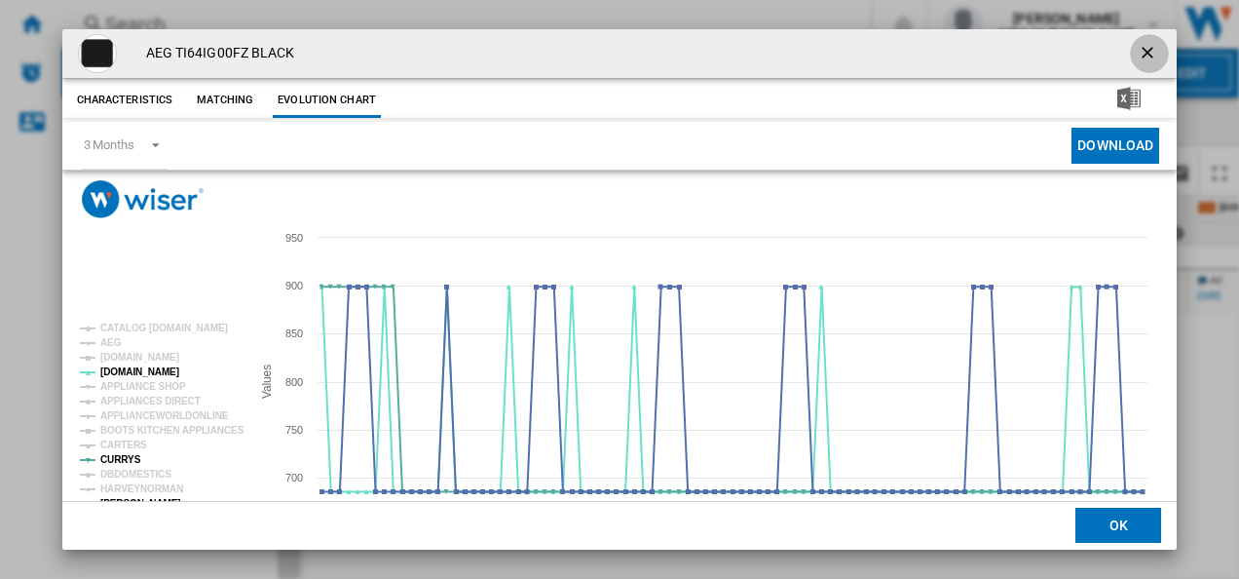
click at [1142, 54] on ng-md-icon "getI18NText('BUTTONS.CLOSE_DIALOG')" at bounding box center [1149, 54] width 23 height 23
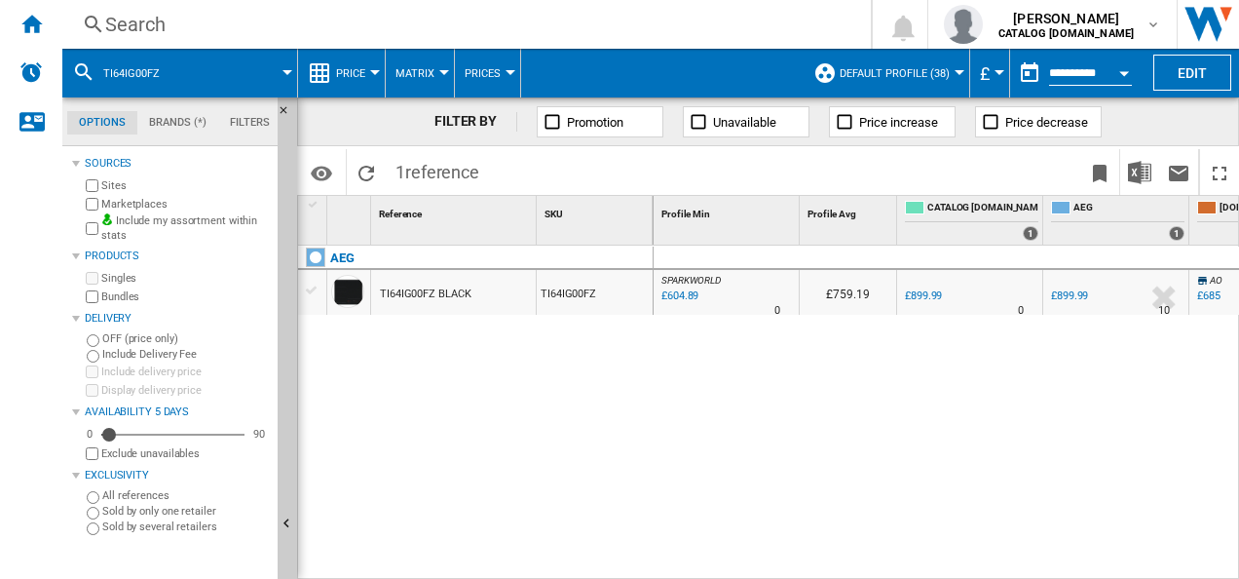
click at [769, 26] on div "Search" at bounding box center [462, 24] width 715 height 27
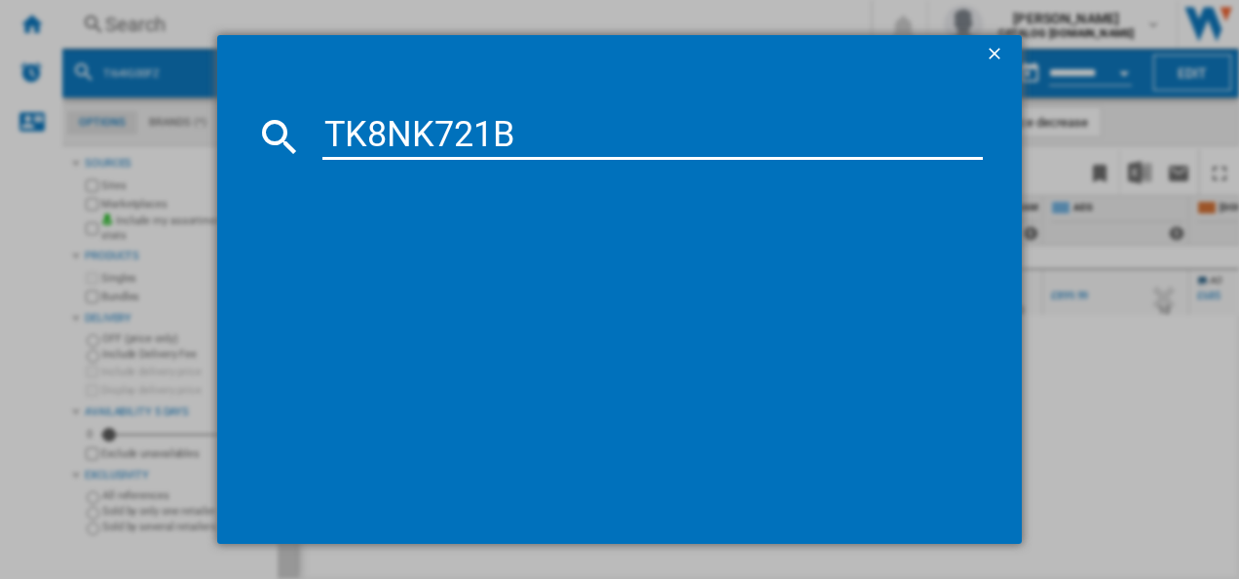
click at [523, 142] on input "TK8NK721B" at bounding box center [652, 136] width 661 height 47
type input "TK8NK721B"
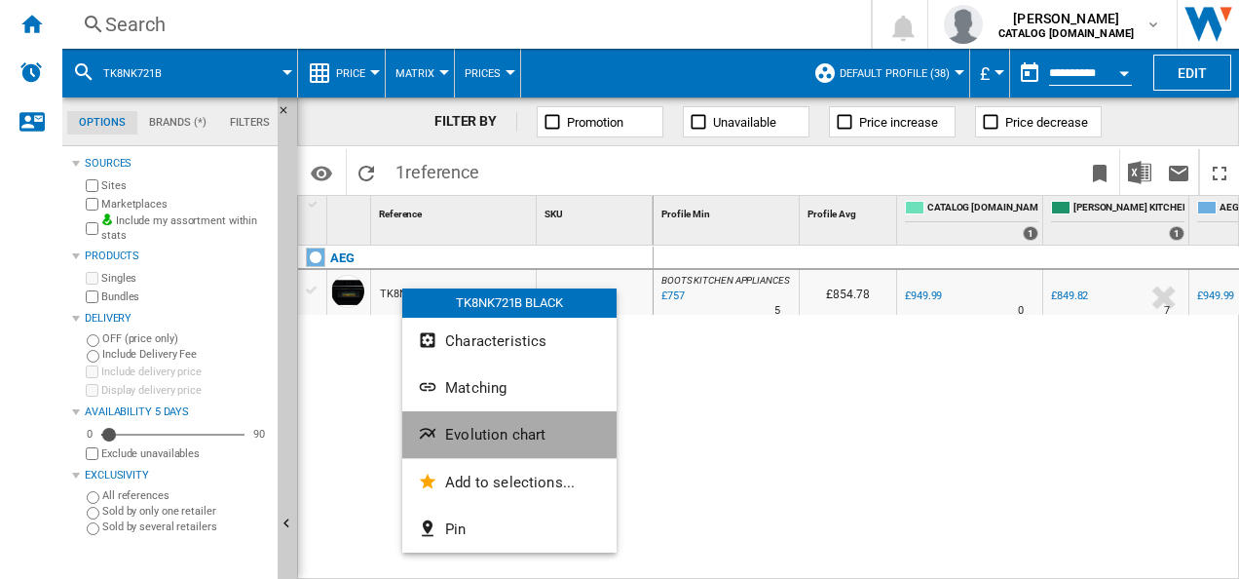
click at [432, 421] on button "Evolution chart" at bounding box center [509, 434] width 214 height 47
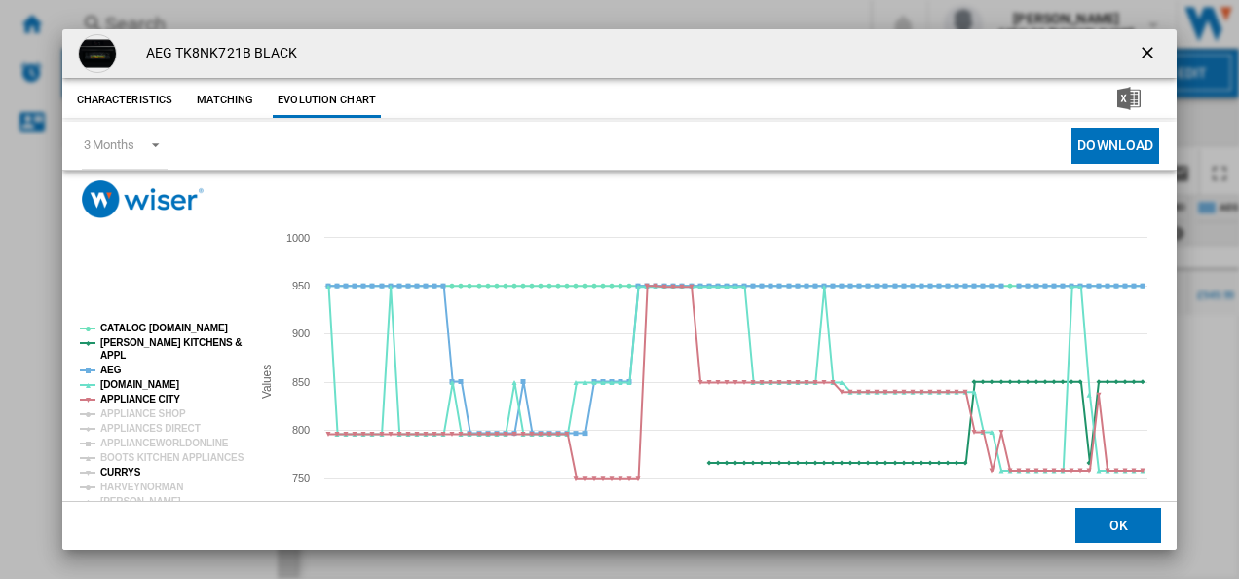
click at [119, 471] on tspan "CURRYS" at bounding box center [120, 472] width 41 height 11
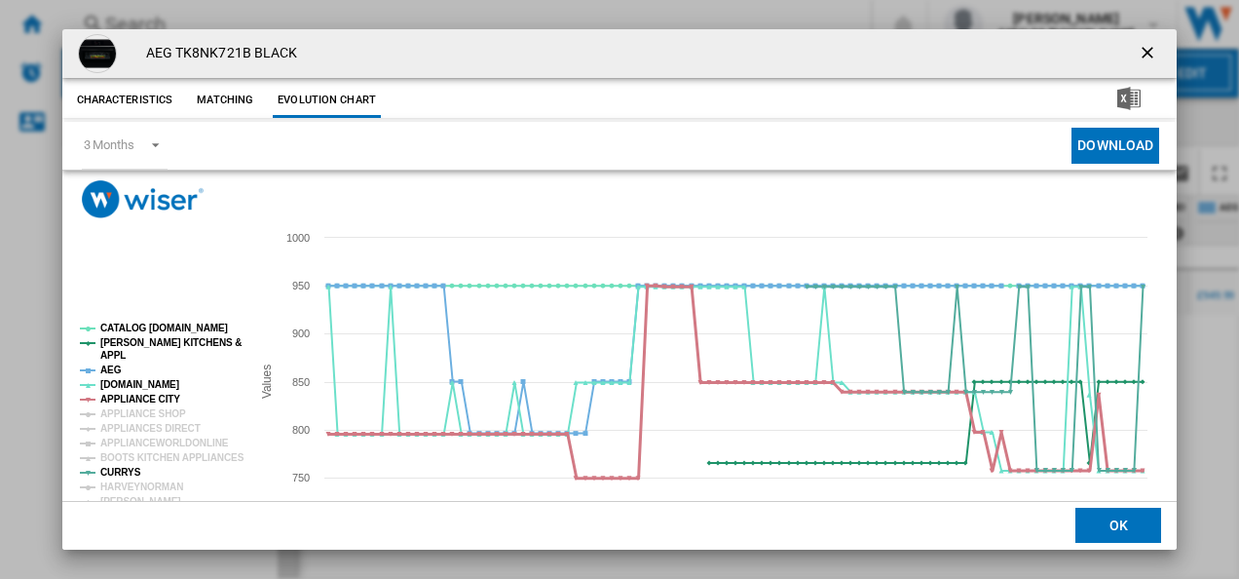
click at [132, 399] on tspan "APPLIANCE CITY" at bounding box center [140, 398] width 80 height 11
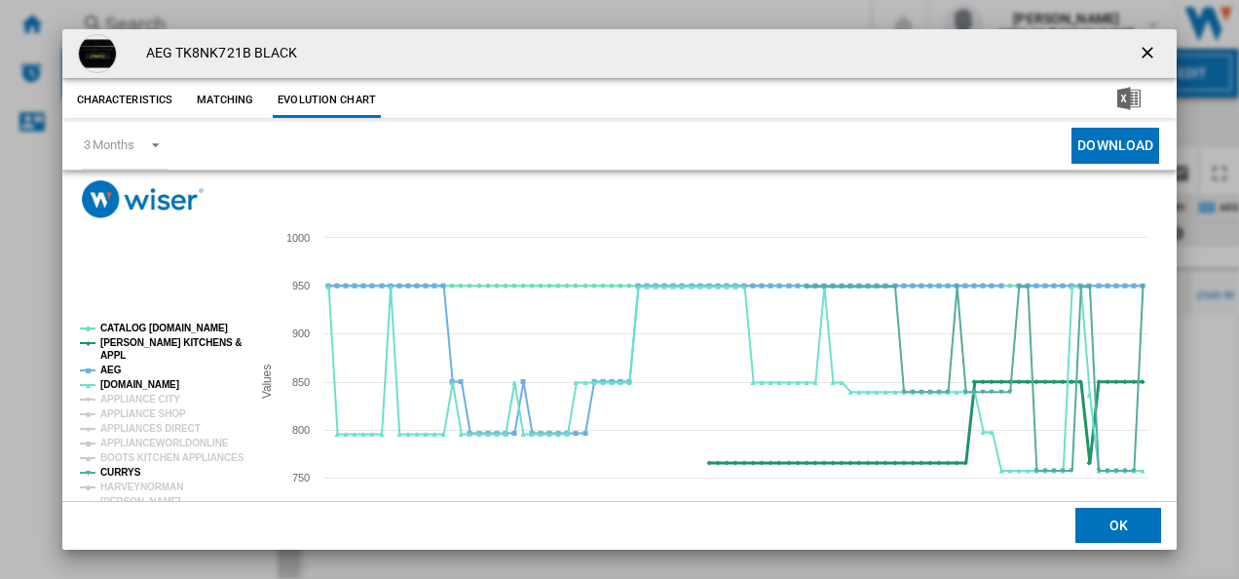
click at [111, 360] on tspan "APPL" at bounding box center [112, 355] width 25 height 11
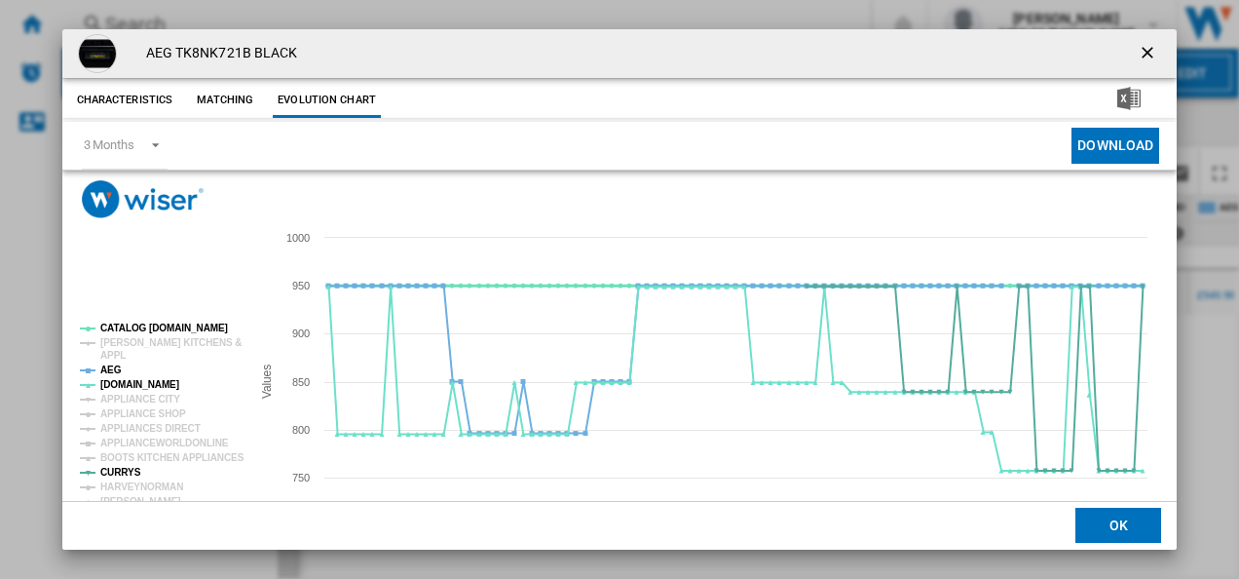
click at [118, 325] on tspan "CATALOG [DOMAIN_NAME]" at bounding box center [164, 327] width 128 height 11
click at [109, 371] on tspan "AEG" at bounding box center [110, 369] width 21 height 11
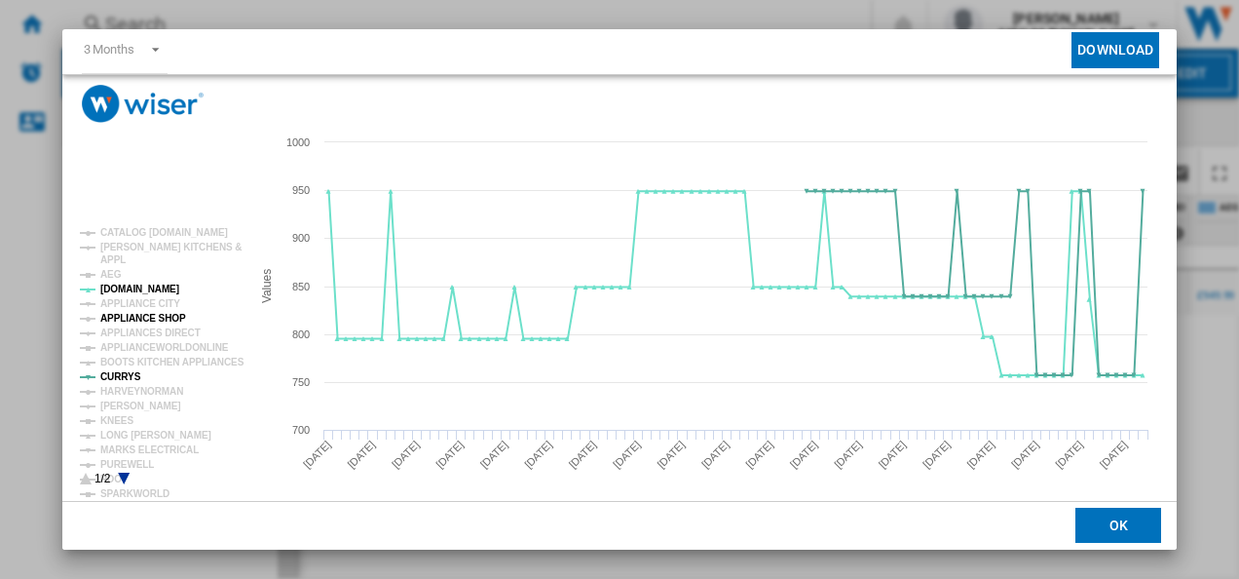
scroll to position [97, 0]
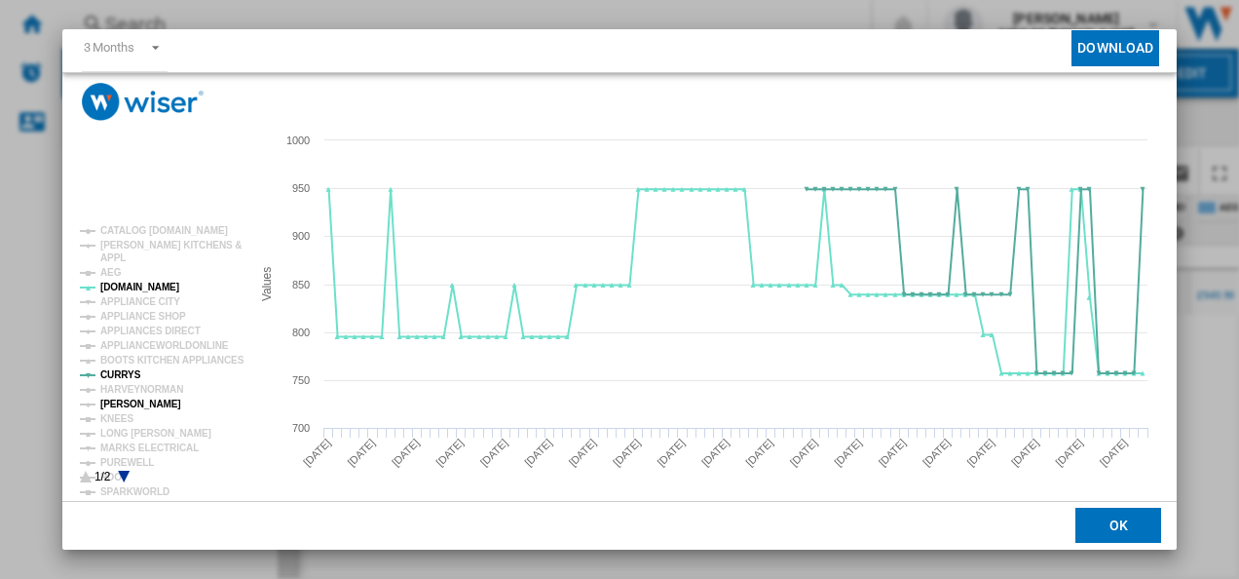
click at [130, 398] on tspan "[PERSON_NAME]" at bounding box center [140, 403] width 81 height 11
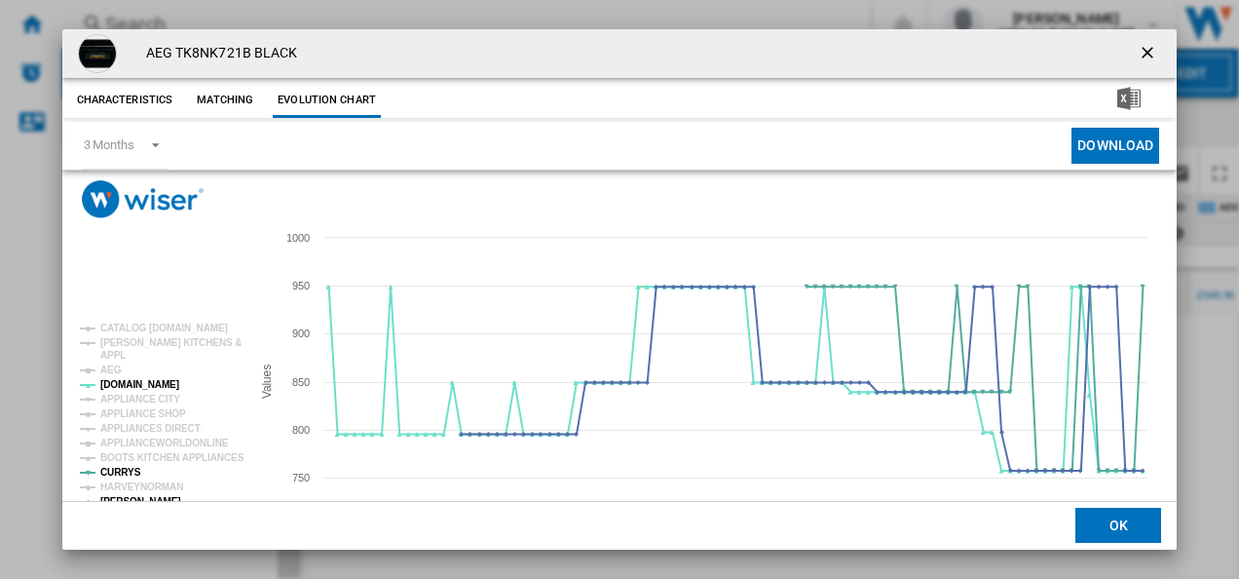
scroll to position [0, 0]
click at [1142, 49] on ng-md-icon "getI18NText('BUTTONS.CLOSE_DIALOG')" at bounding box center [1149, 54] width 23 height 23
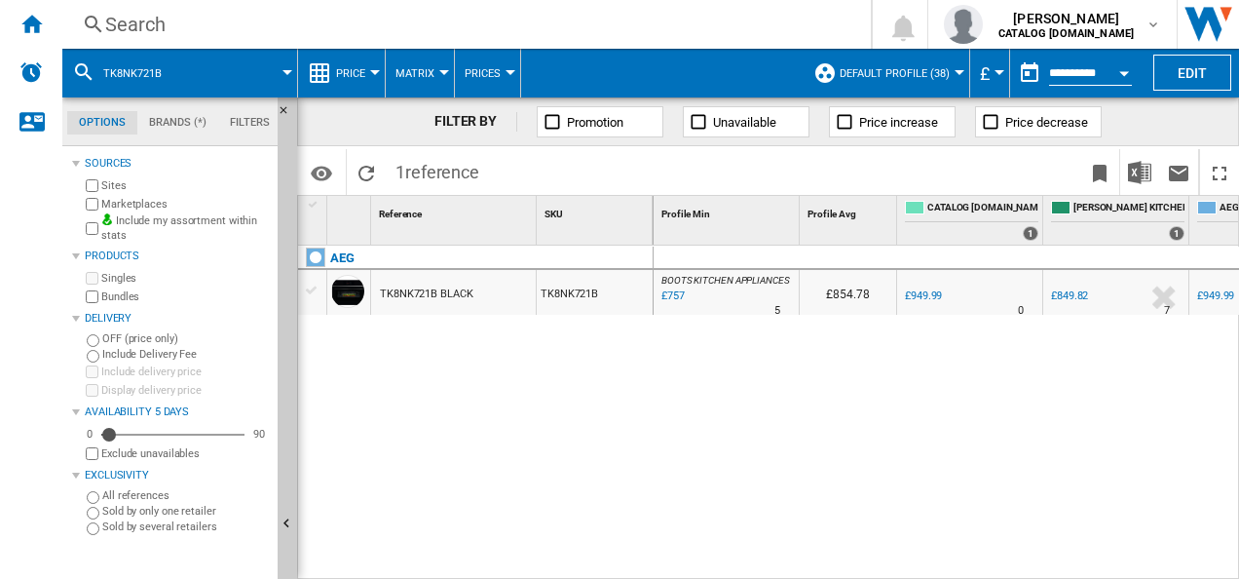
click at [704, 30] on div "Search" at bounding box center [462, 24] width 715 height 27
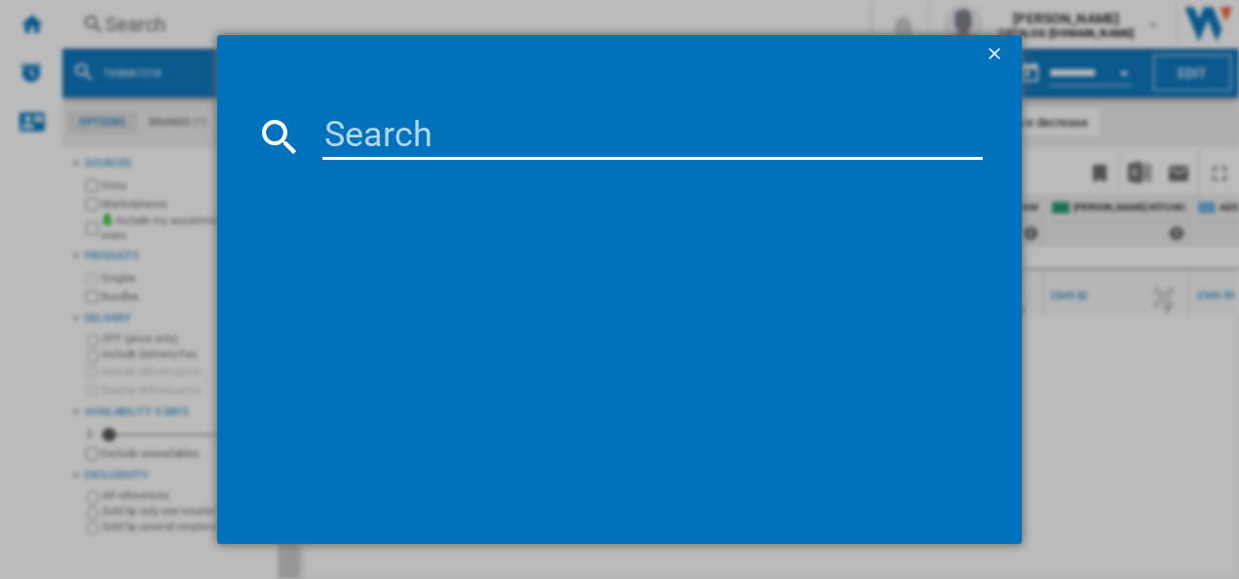
click at [660, 118] on input at bounding box center [652, 136] width 661 height 47
type input "DGE5661HB"
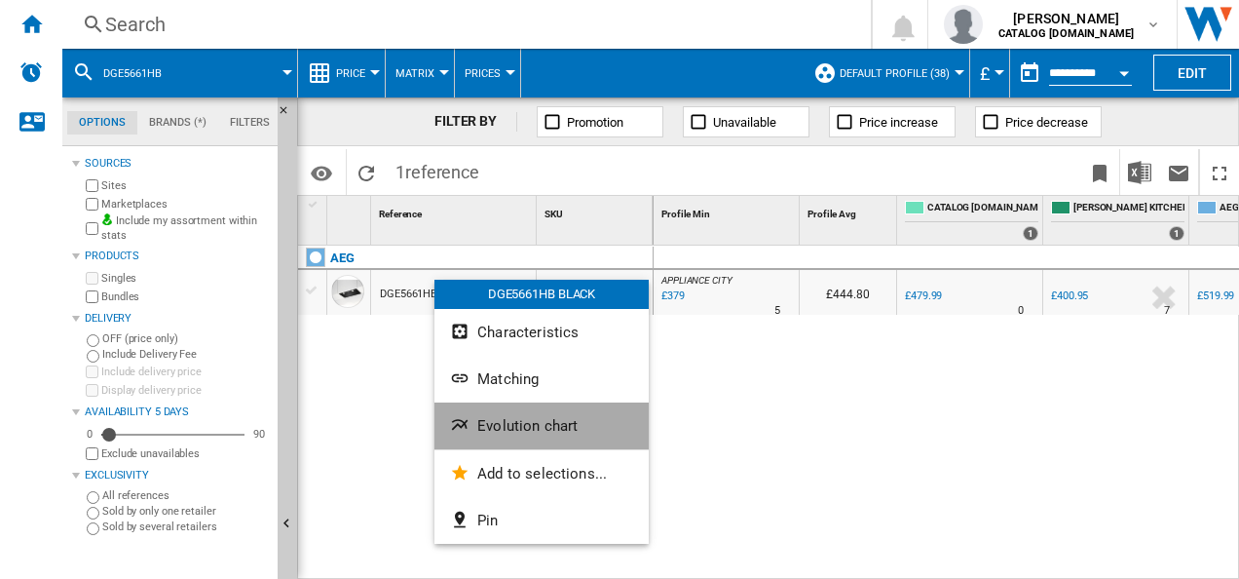
click at [463, 417] on ng-md-icon "Evolution chart" at bounding box center [461, 426] width 23 height 23
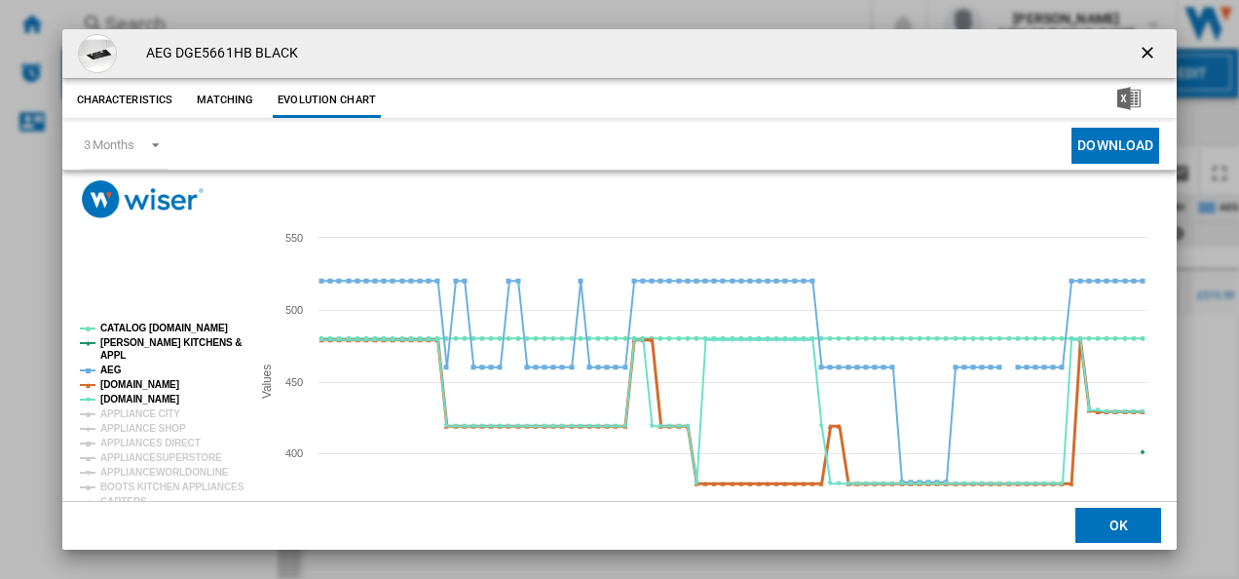
click at [163, 388] on tspan "[DOMAIN_NAME]" at bounding box center [139, 384] width 79 height 11
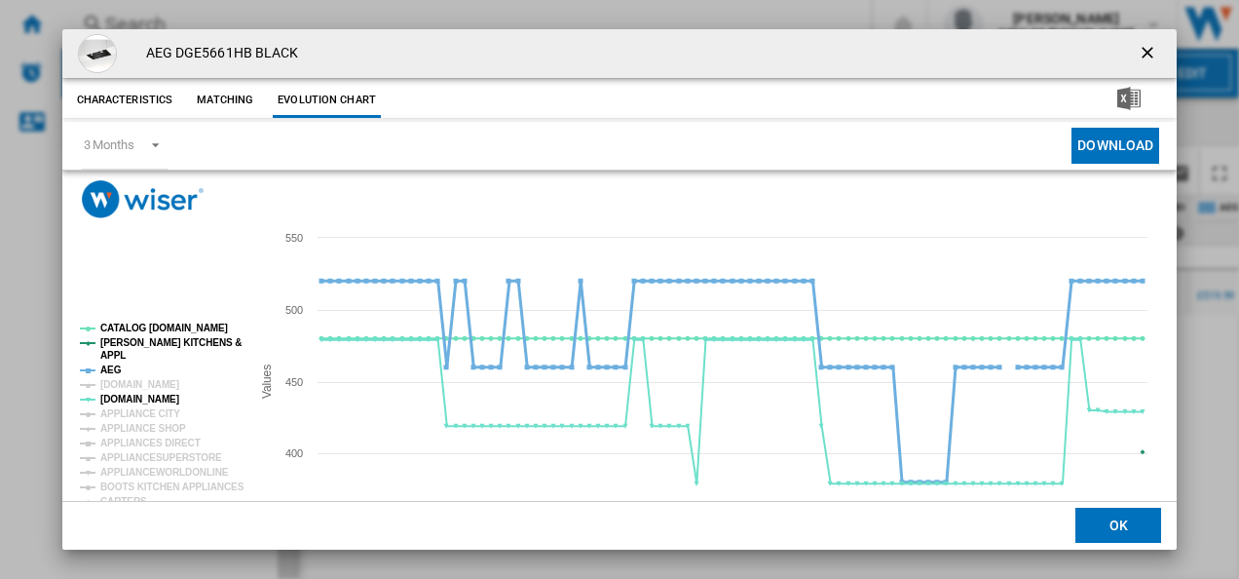
click at [112, 368] on tspan "AEG" at bounding box center [110, 369] width 21 height 11
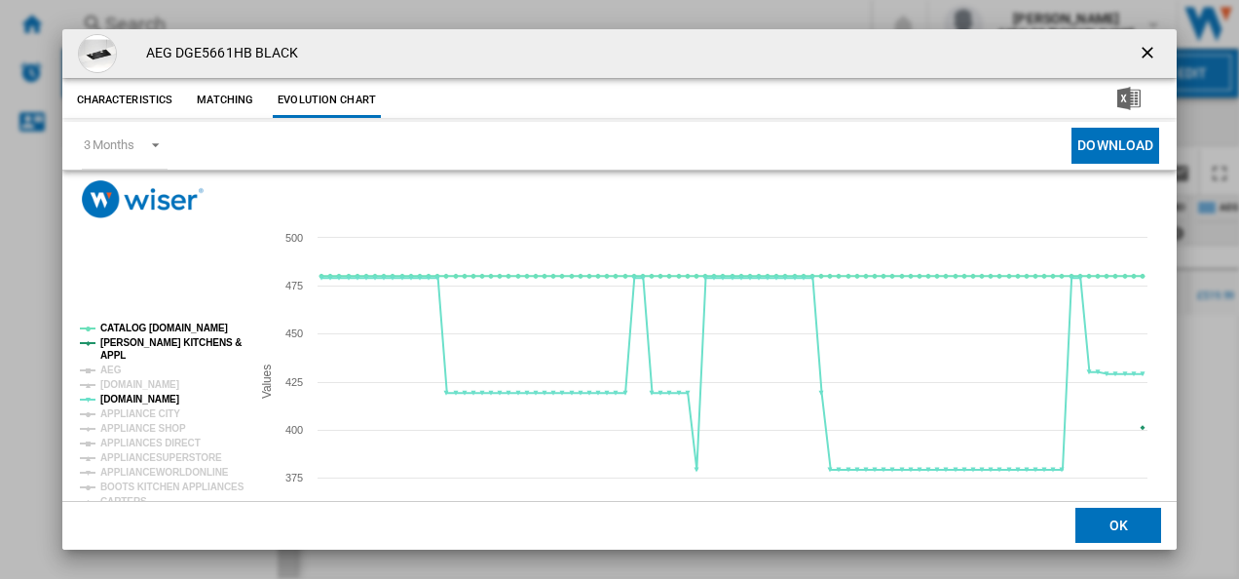
click at [127, 345] on tspan "[PERSON_NAME] KITCHENS &" at bounding box center [170, 342] width 141 height 11
click at [131, 331] on tspan "CATALOG [DOMAIN_NAME]" at bounding box center [164, 327] width 128 height 11
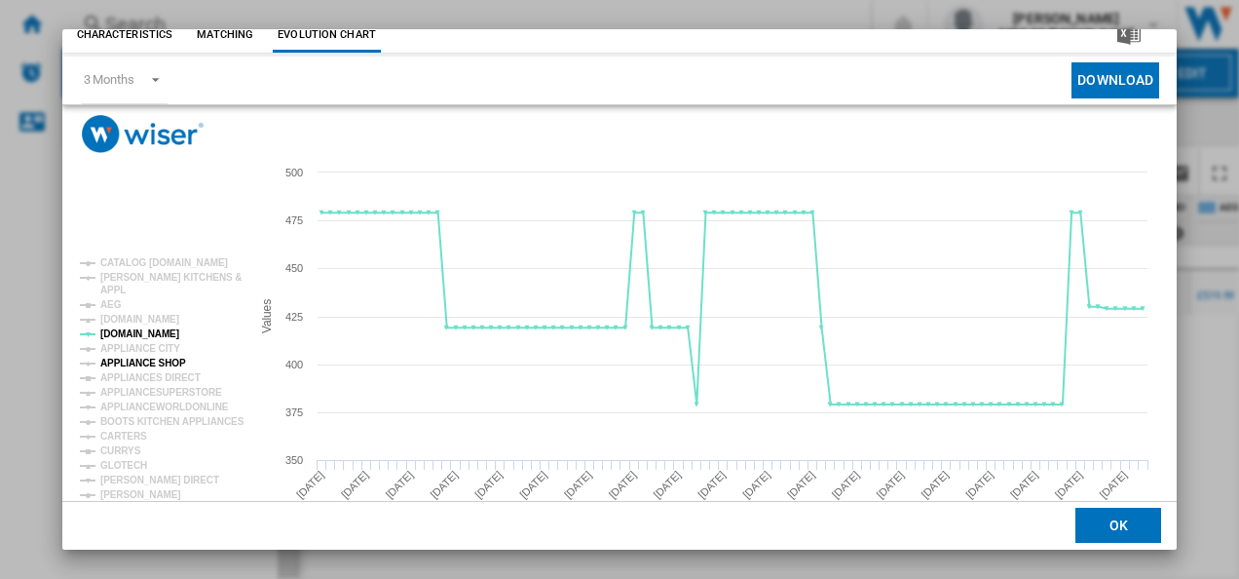
scroll to position [72, 0]
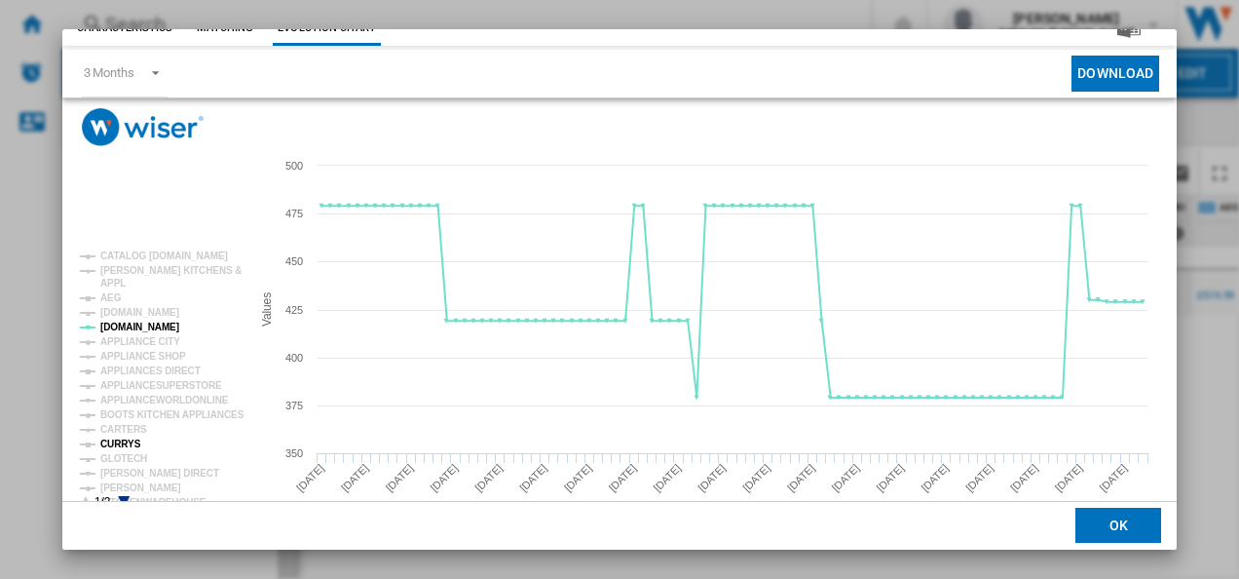
click at [131, 440] on tspan "CURRYS" at bounding box center [120, 443] width 41 height 11
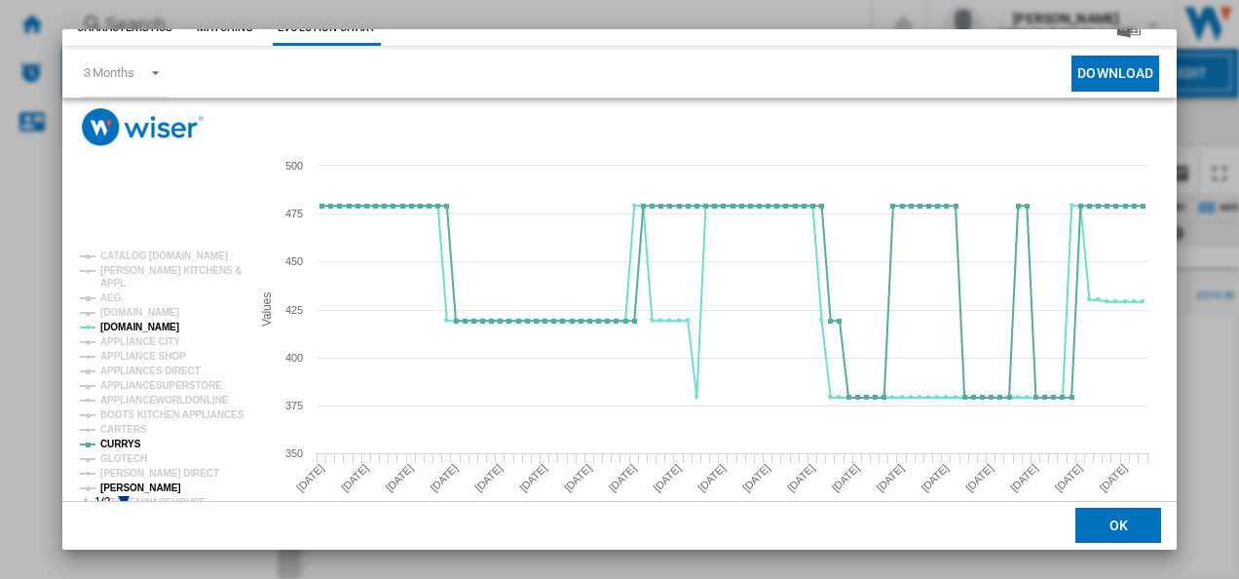
click at [132, 483] on tspan "[PERSON_NAME]" at bounding box center [140, 487] width 81 height 11
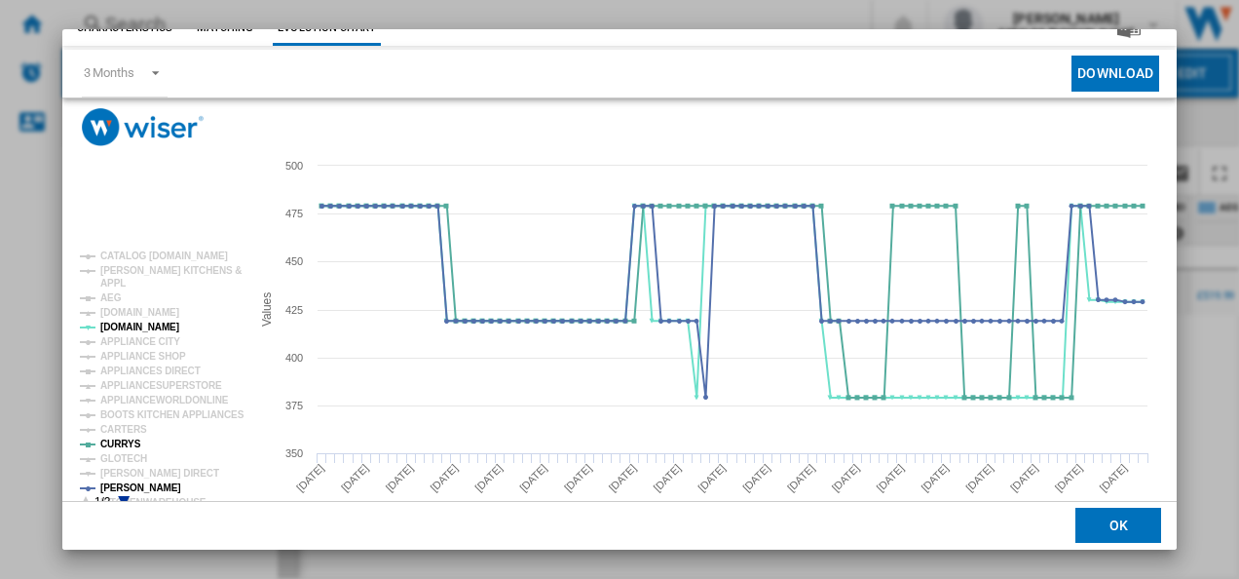
scroll to position [0, 0]
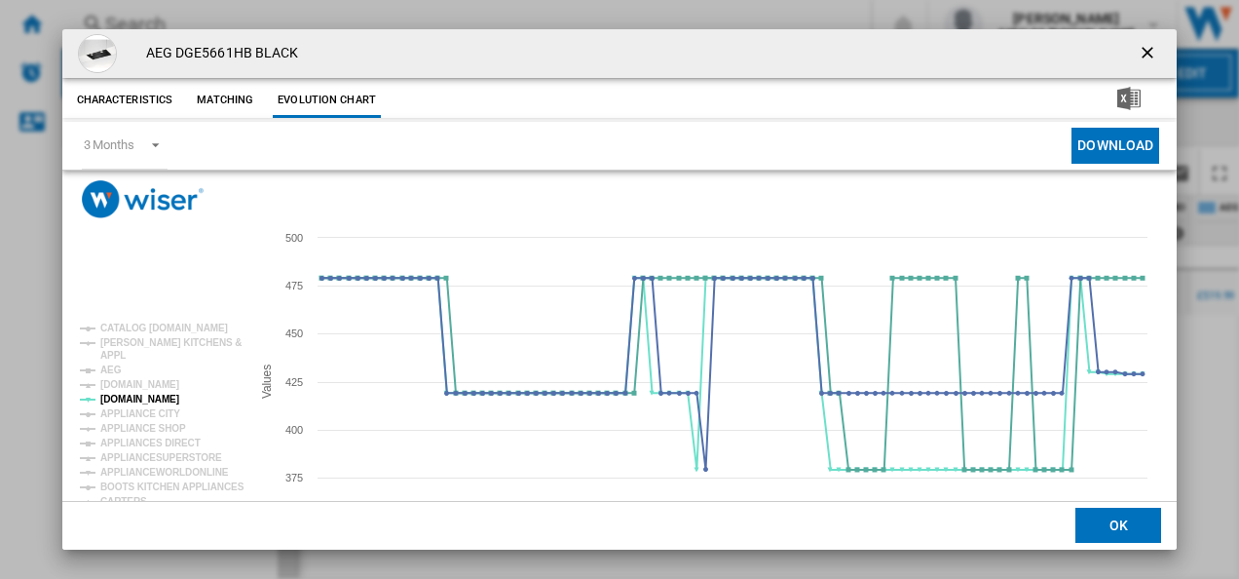
click at [1141, 39] on button "Product popup" at bounding box center [1149, 53] width 39 height 39
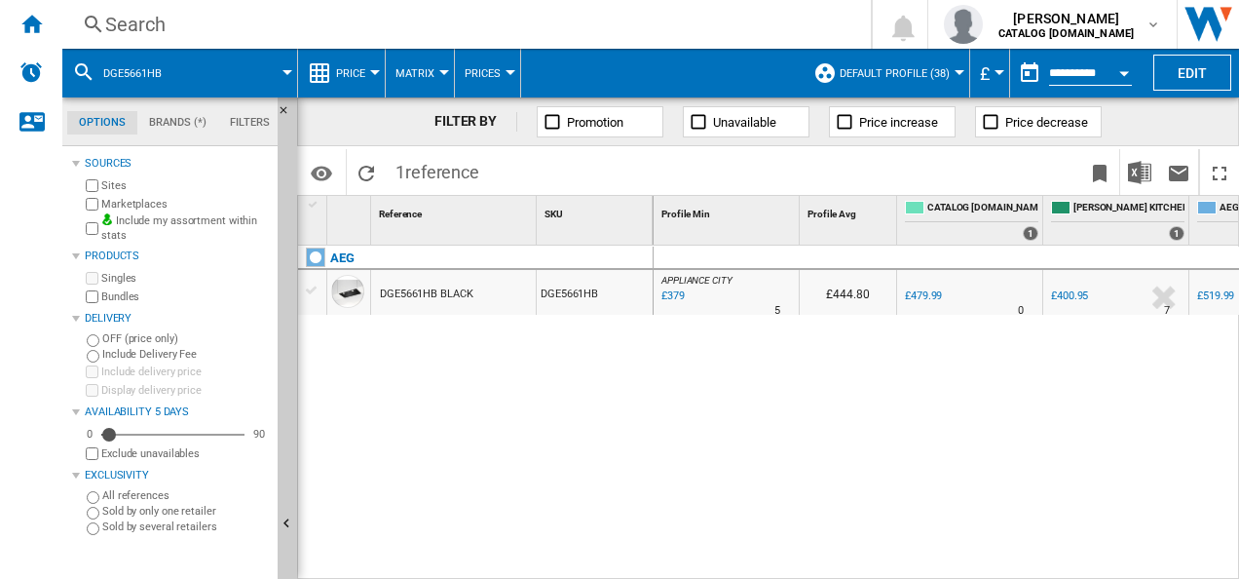
click at [639, 27] on div "Search" at bounding box center [462, 24] width 715 height 27
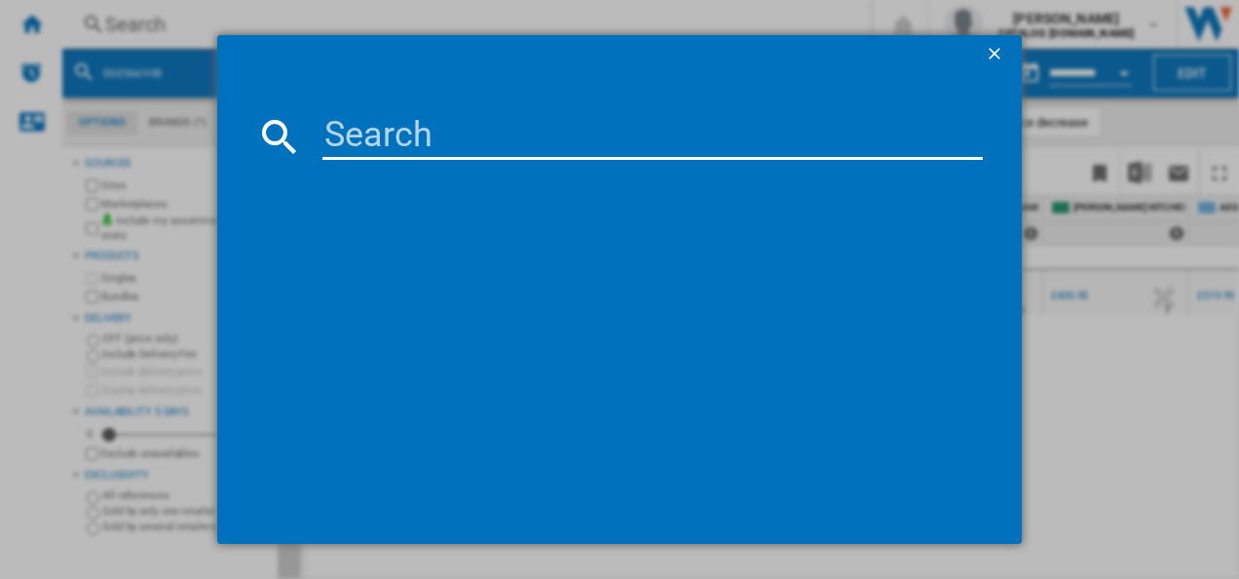
click at [436, 140] on input at bounding box center [652, 136] width 661 height 47
type input "BSX23101XM"
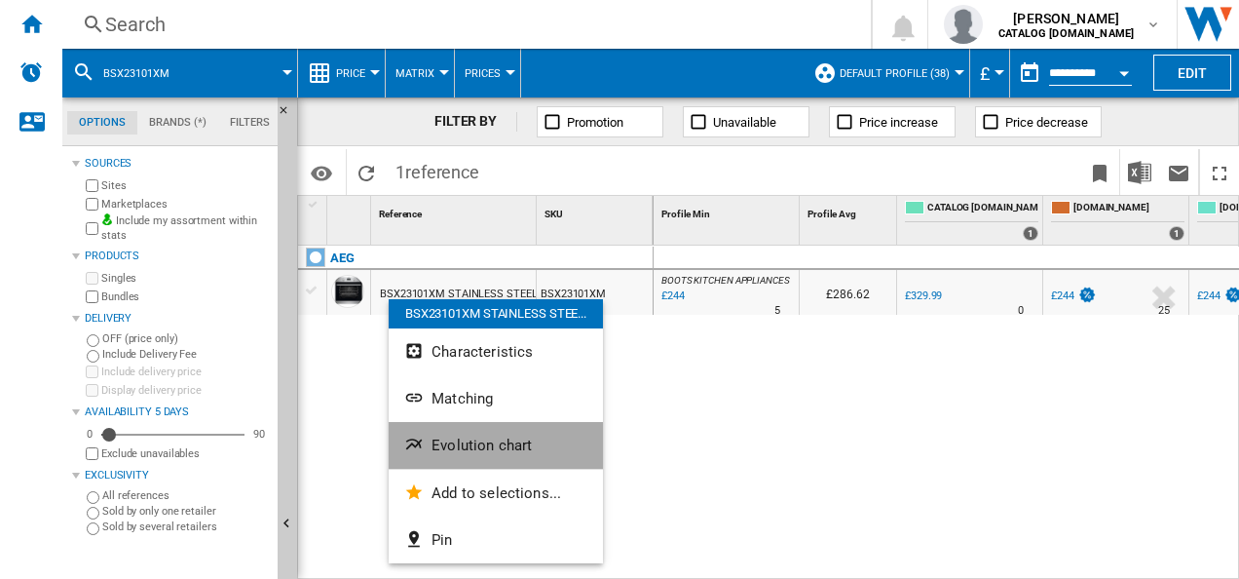
click at [429, 436] on button "Evolution chart" at bounding box center [496, 445] width 214 height 47
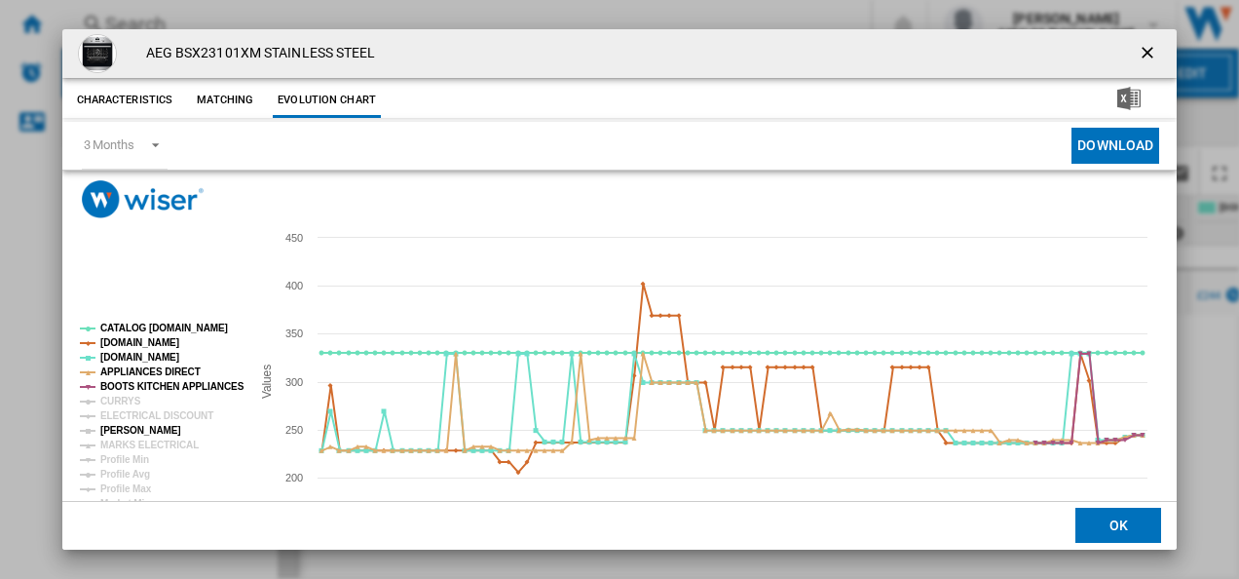
click at [137, 429] on tspan "[PERSON_NAME]" at bounding box center [140, 430] width 81 height 11
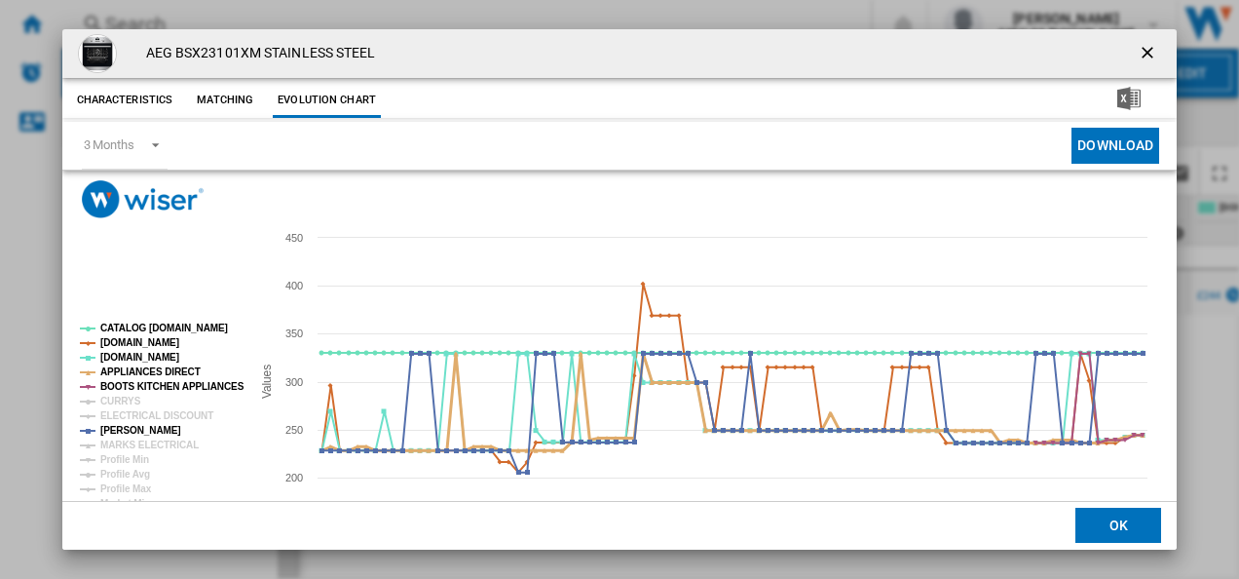
click at [136, 377] on tspan "APPLIANCES DIRECT" at bounding box center [150, 371] width 100 height 11
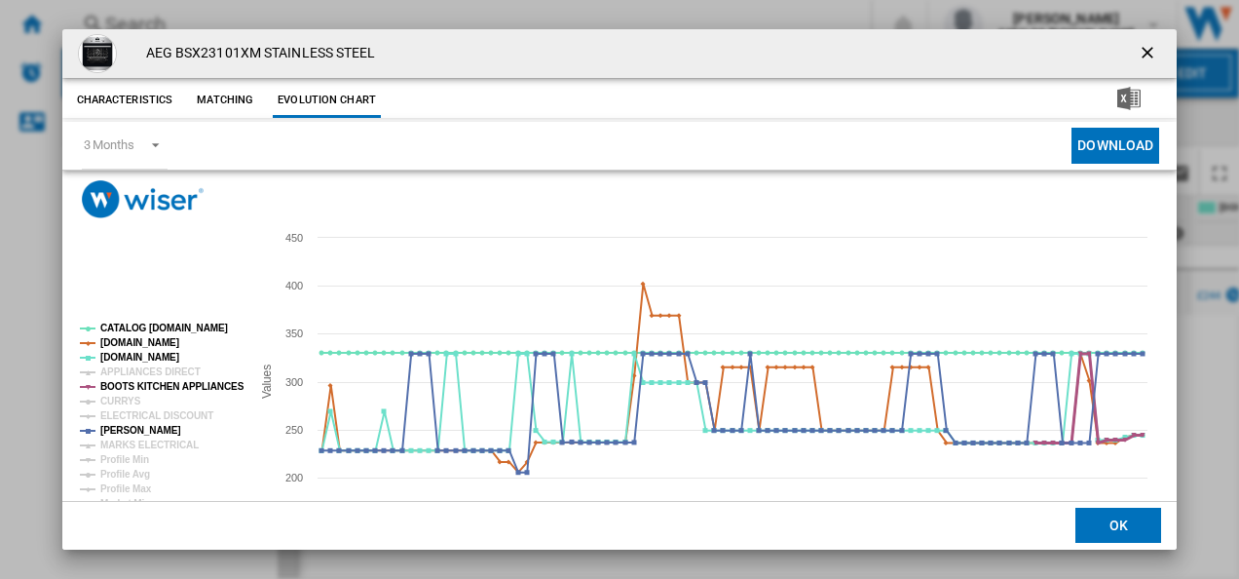
click at [136, 381] on tspan "BOOTS KITCHEN APPLIANCES" at bounding box center [172, 386] width 144 height 11
drag, startPoint x: 138, startPoint y: 337, endPoint x: 140, endPoint y: 323, distance: 13.8
click at [140, 323] on g "CATALOG ELECTROLUX.UK AMAZON.CO.UK AO.COM APPLIANCES DIRECT BOOTS KITCHEN APPLI…" at bounding box center [162, 429] width 165 height 215
click at [140, 323] on tspan "CATALOG [DOMAIN_NAME]" at bounding box center [164, 327] width 128 height 11
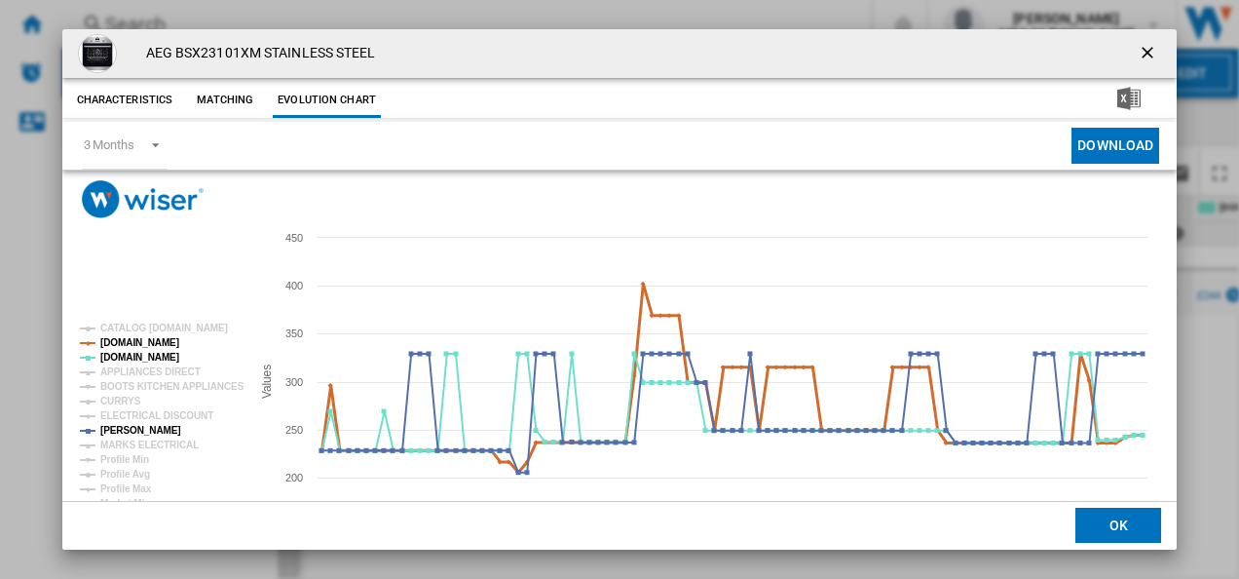
click at [143, 337] on tspan "[DOMAIN_NAME]" at bounding box center [139, 342] width 79 height 11
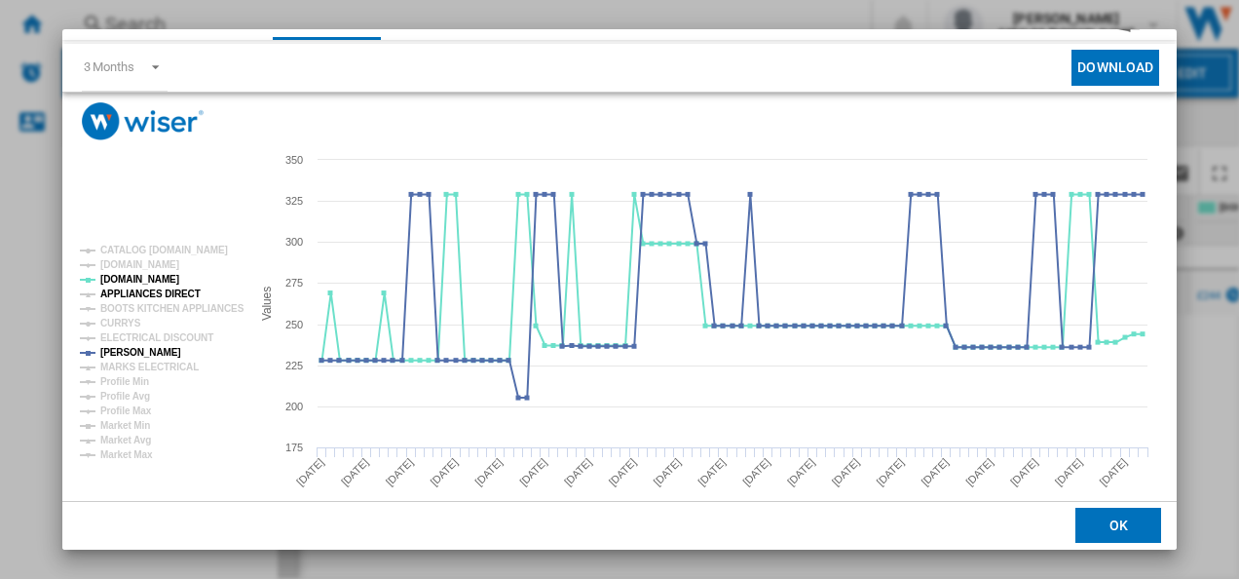
scroll to position [83, 0]
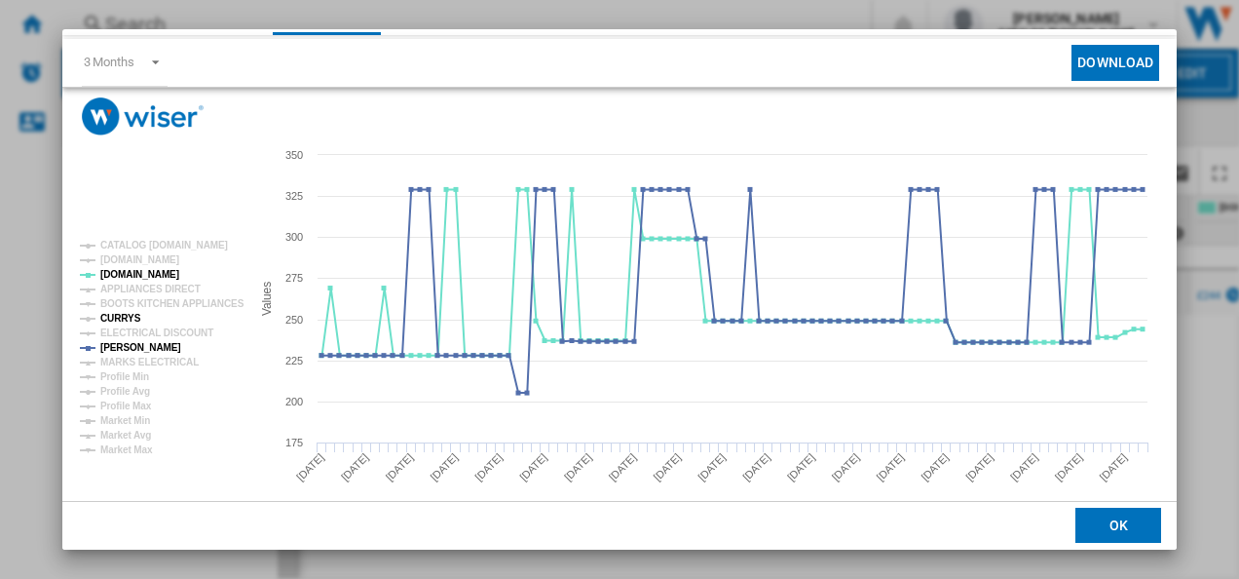
click at [130, 314] on tspan "CURRYS" at bounding box center [120, 318] width 41 height 11
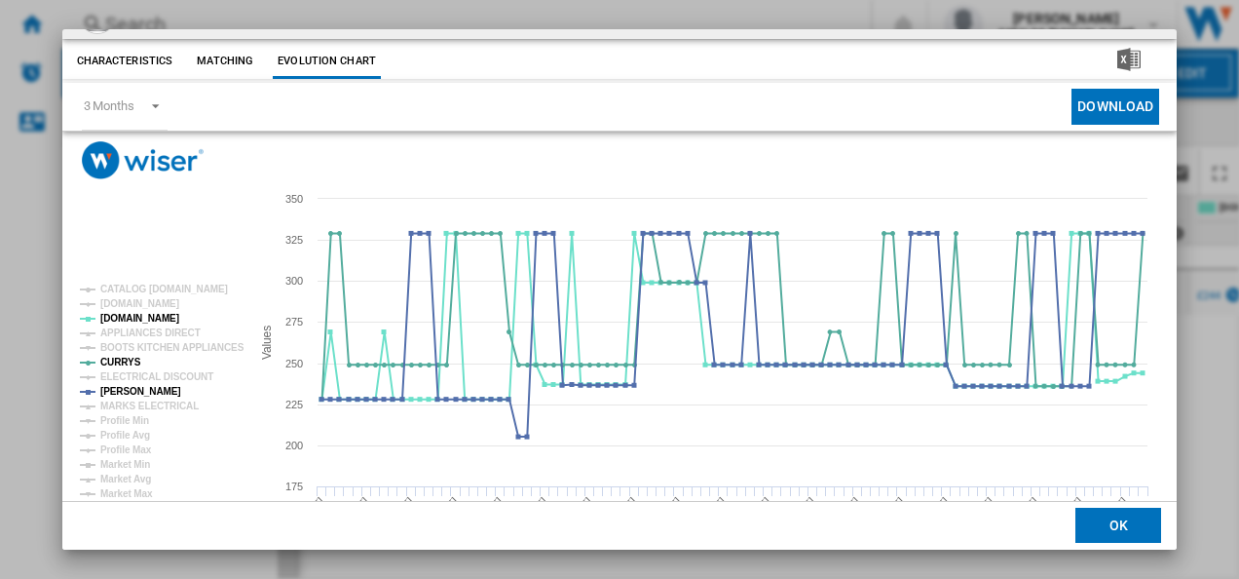
scroll to position [0, 0]
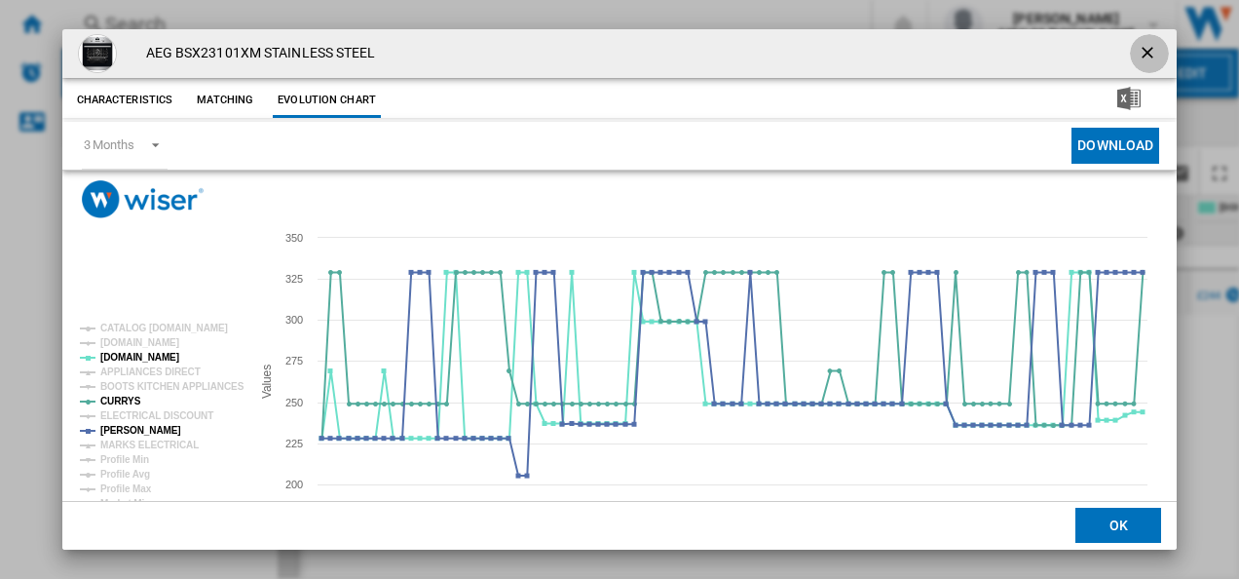
click at [1130, 44] on button "Product popup" at bounding box center [1149, 53] width 39 height 39
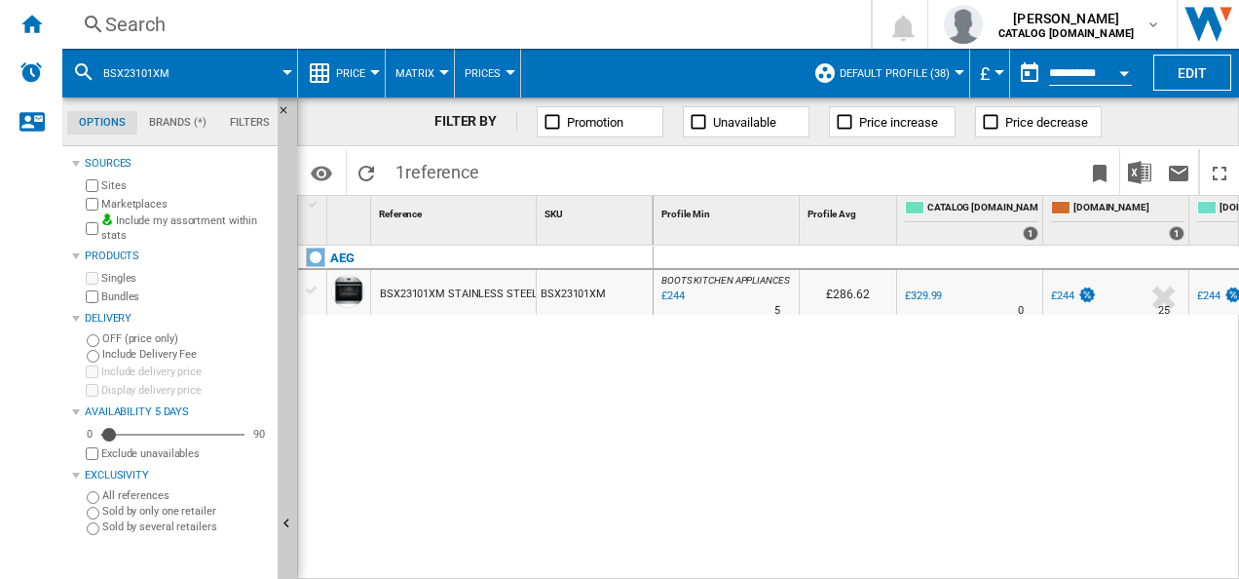
click at [395, 30] on div "Search" at bounding box center [462, 24] width 715 height 27
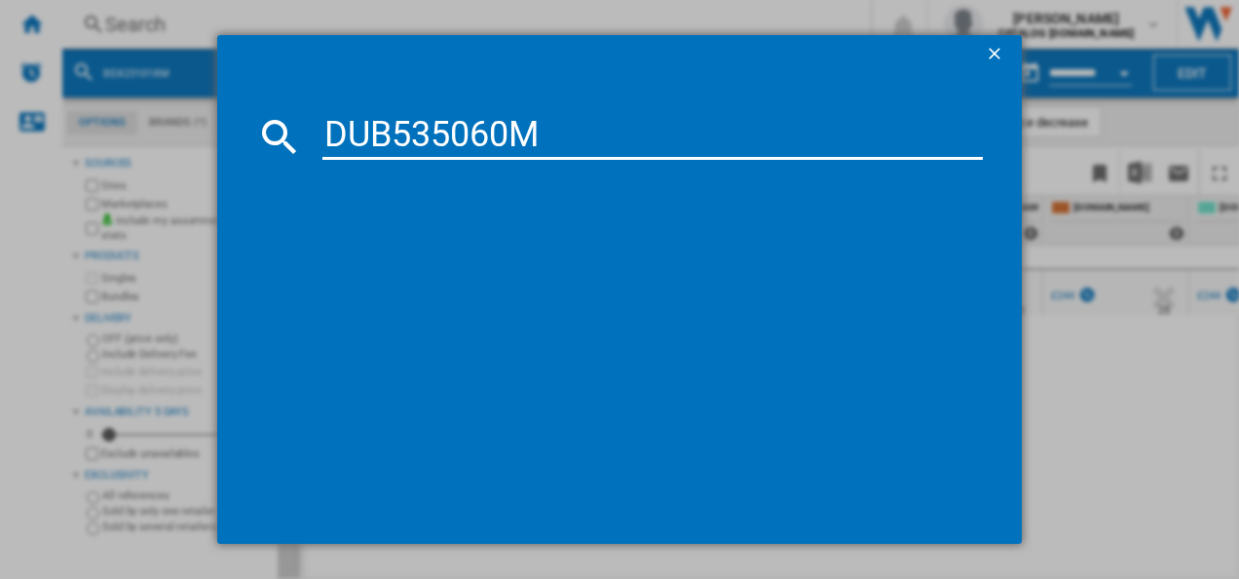
click at [371, 137] on input "DUB535060M" at bounding box center [652, 136] width 661 height 47
type input "DUB535060M"
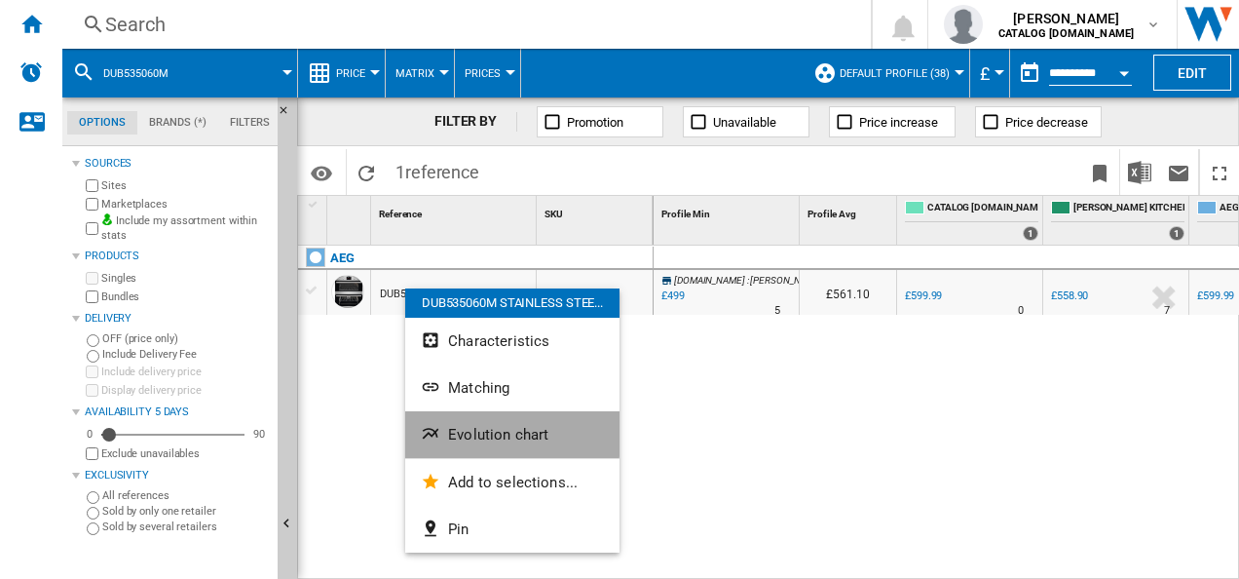
click at [464, 419] on button "Evolution chart" at bounding box center [512, 434] width 214 height 47
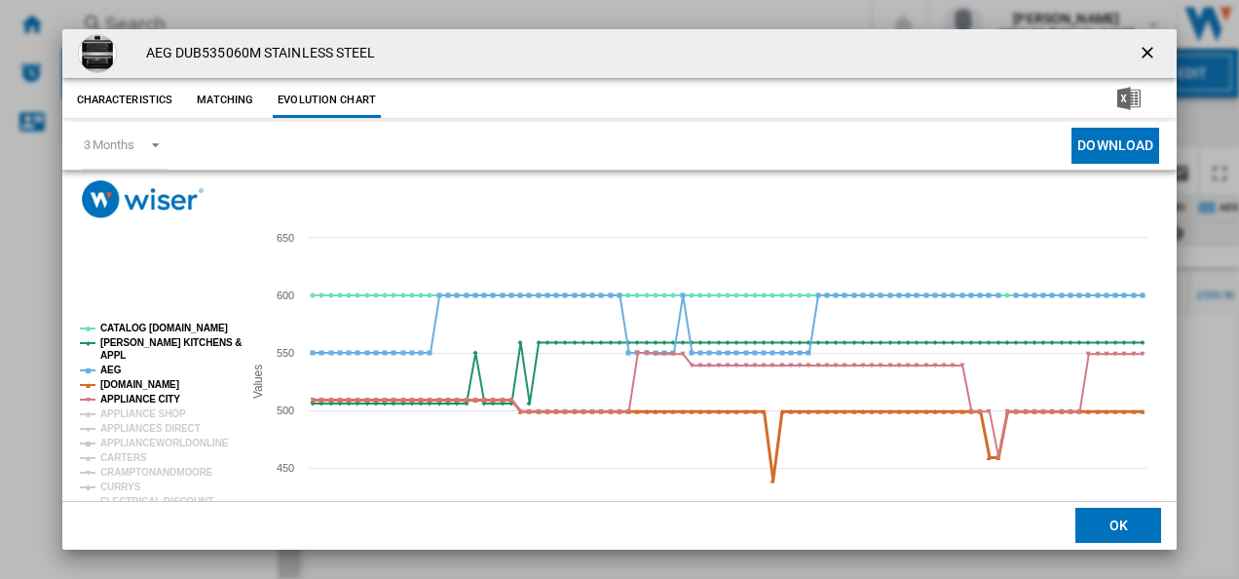
click at [151, 385] on tspan "[DOMAIN_NAME]" at bounding box center [139, 384] width 79 height 11
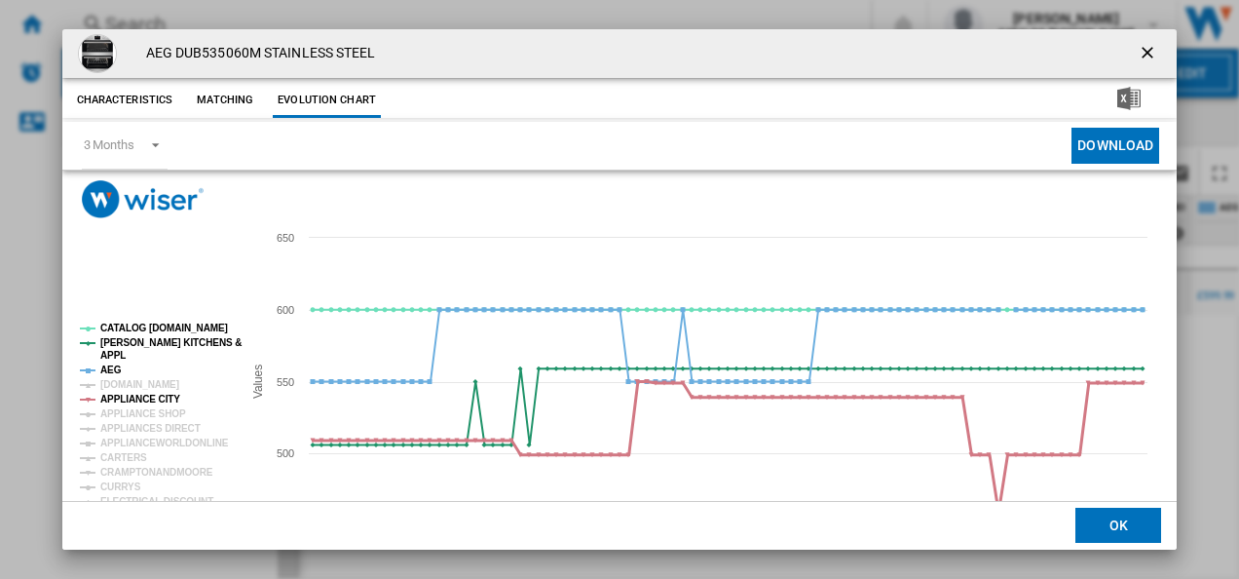
click at [150, 393] on tspan "APPLIANCE CITY" at bounding box center [140, 398] width 80 height 11
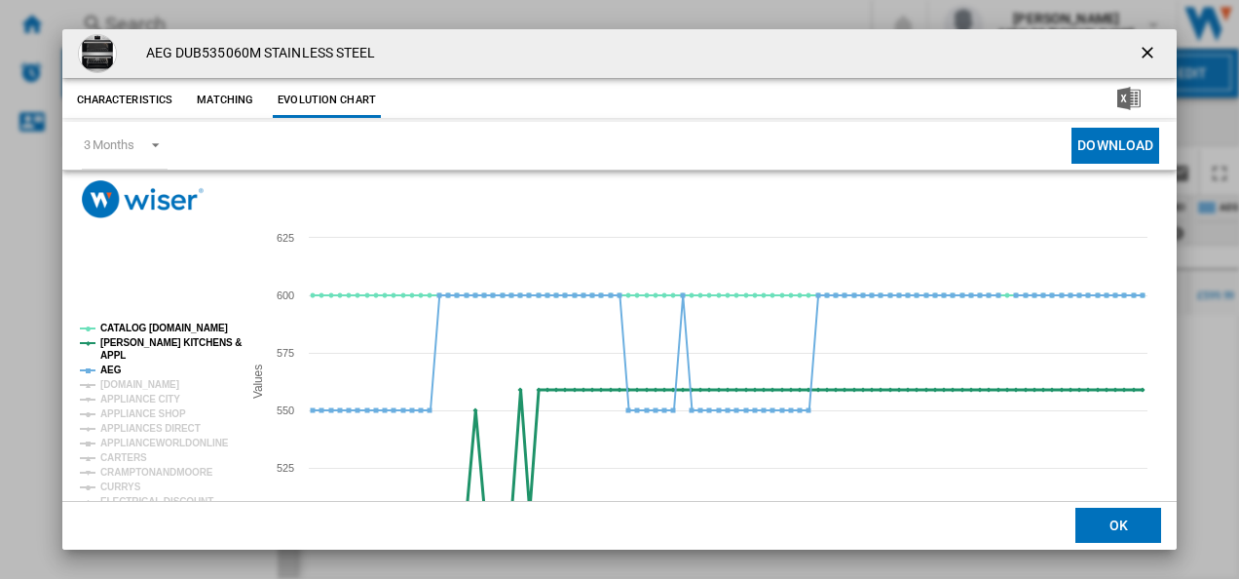
click at [146, 345] on tspan "[PERSON_NAME] KITCHENS &" at bounding box center [170, 342] width 141 height 11
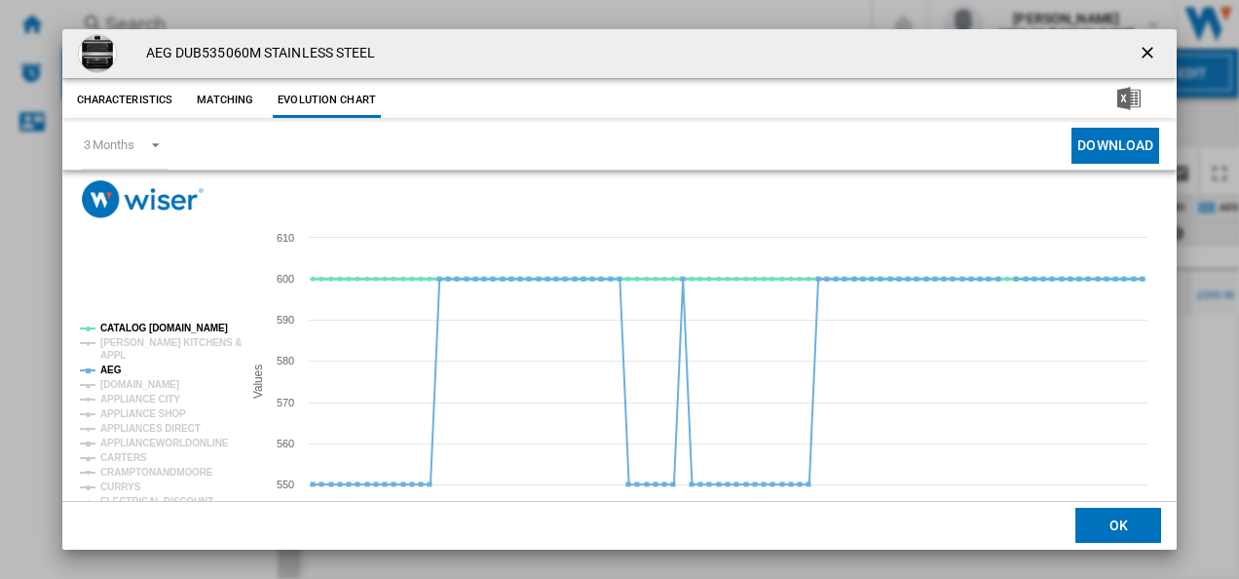
click at [147, 331] on tspan "CATALOG [DOMAIN_NAME]" at bounding box center [164, 327] width 128 height 11
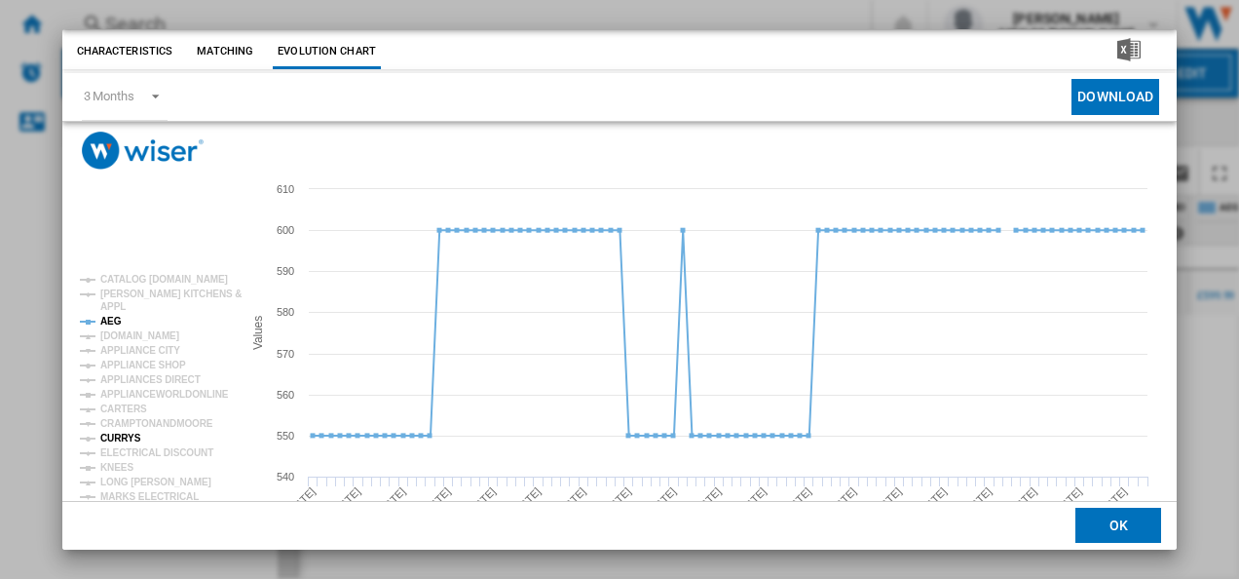
click at [127, 432] on tspan "CURRYS" at bounding box center [120, 437] width 41 height 11
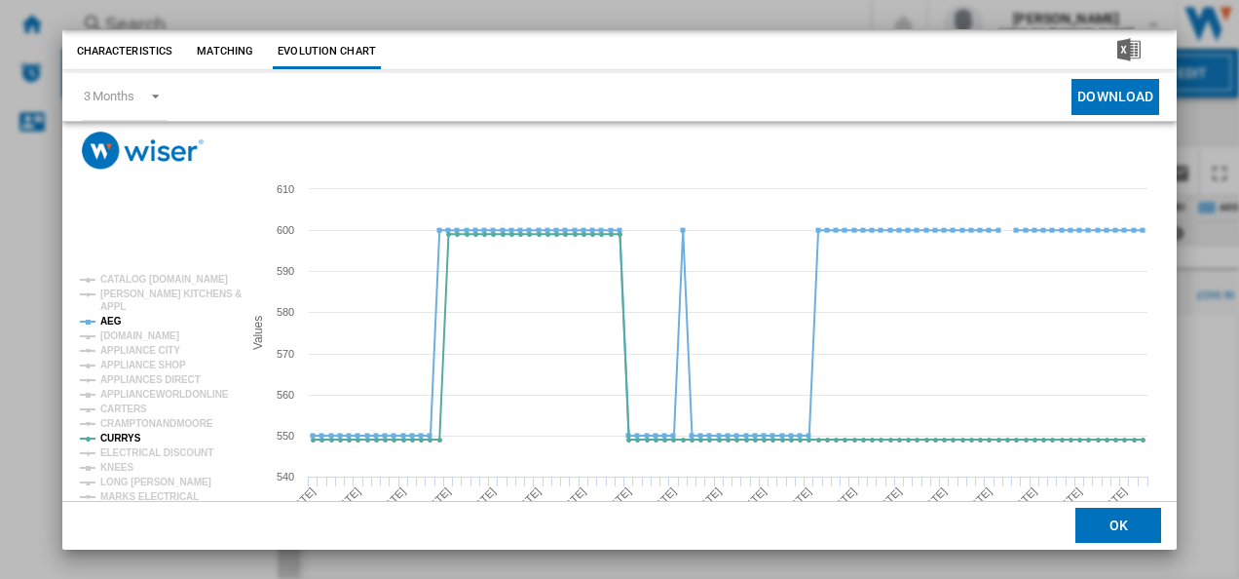
scroll to position [106, 0]
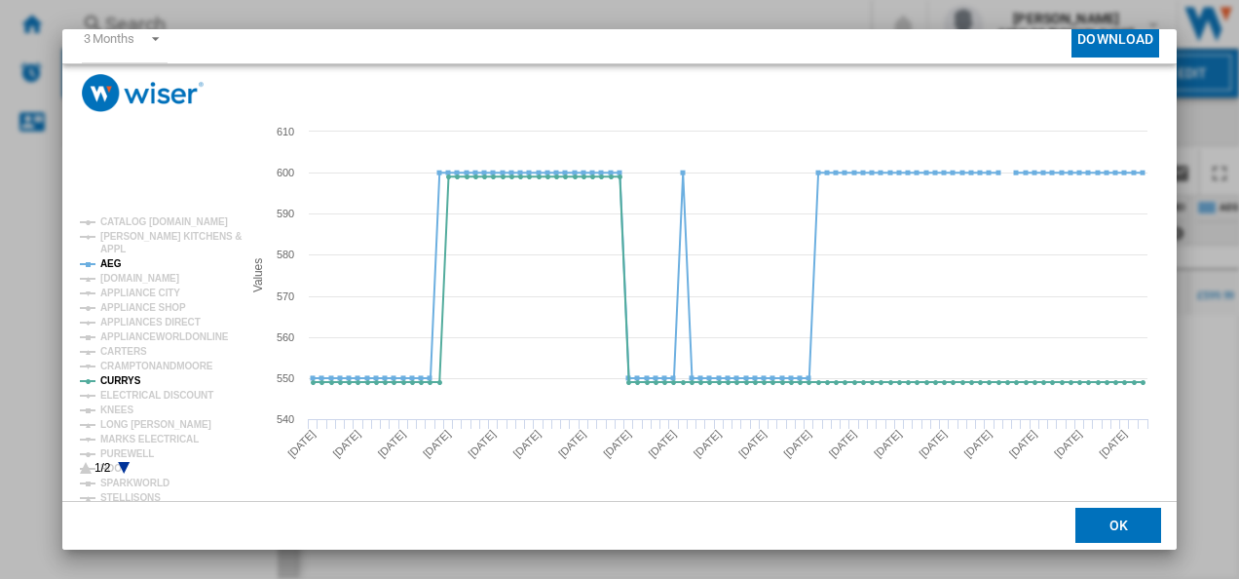
click at [125, 460] on rect "Product popup" at bounding box center [153, 345] width 162 height 273
click at [120, 464] on icon "Product popup" at bounding box center [124, 468] width 12 height 12
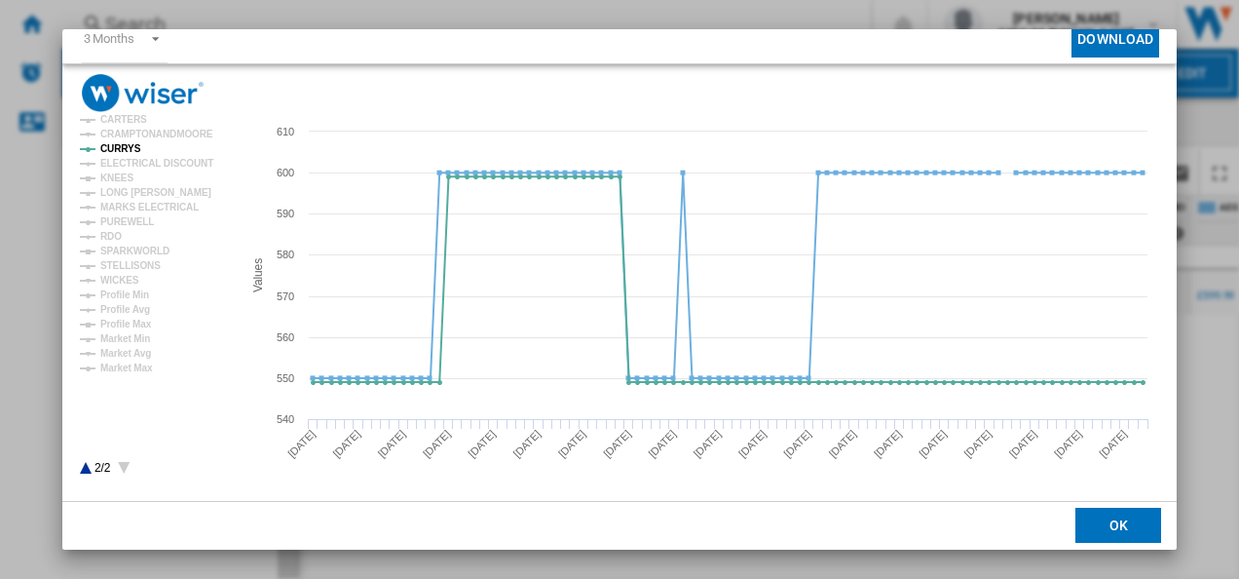
click at [83, 466] on rect "Product popup" at bounding box center [153, 345] width 162 height 273
click at [86, 466] on icon "Product popup" at bounding box center [86, 468] width 12 height 12
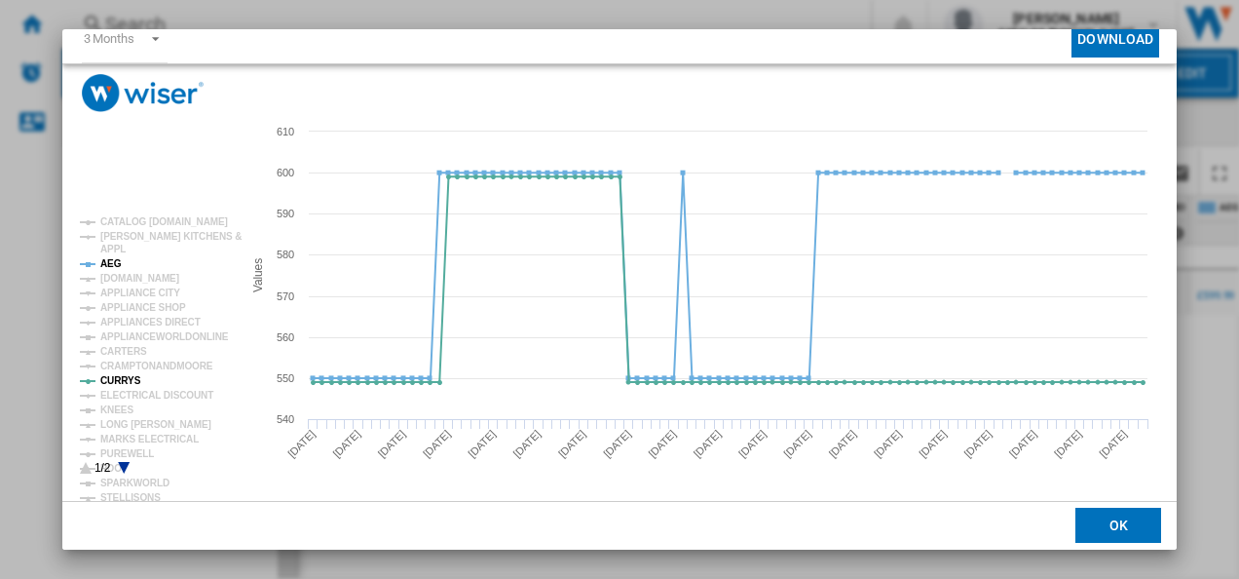
scroll to position [0, 0]
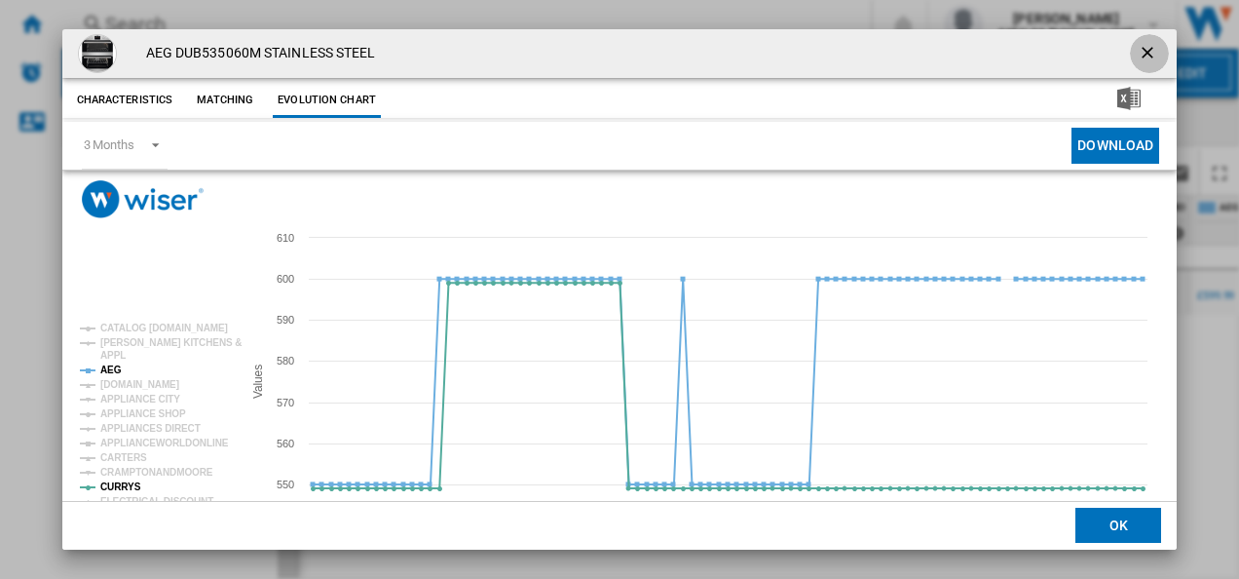
click at [1138, 49] on ng-md-icon "getI18NText('BUTTONS.CLOSE_DIALOG')" at bounding box center [1149, 54] width 23 height 23
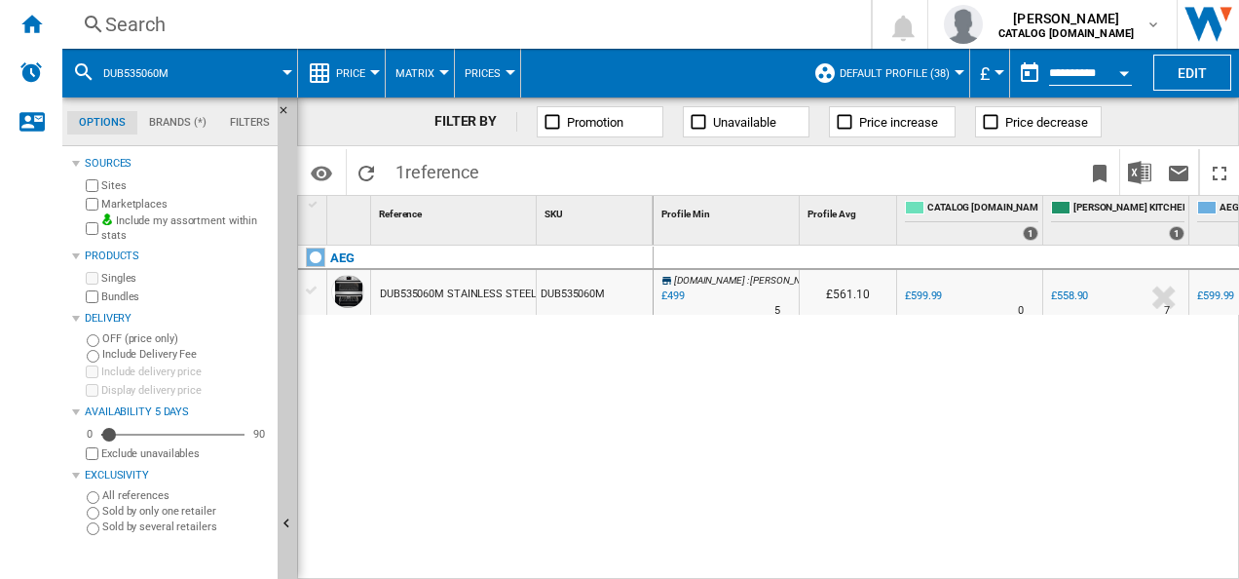
click at [683, 19] on div "Search" at bounding box center [462, 24] width 715 height 27
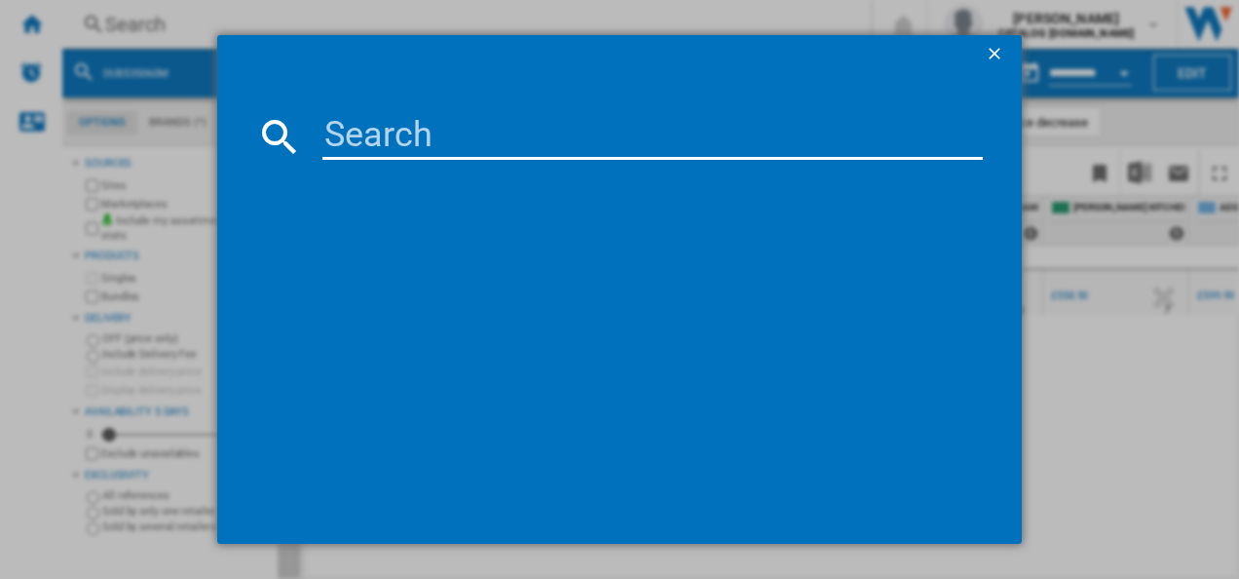
click at [467, 139] on input at bounding box center [652, 136] width 661 height 47
type input "DBX3651R"
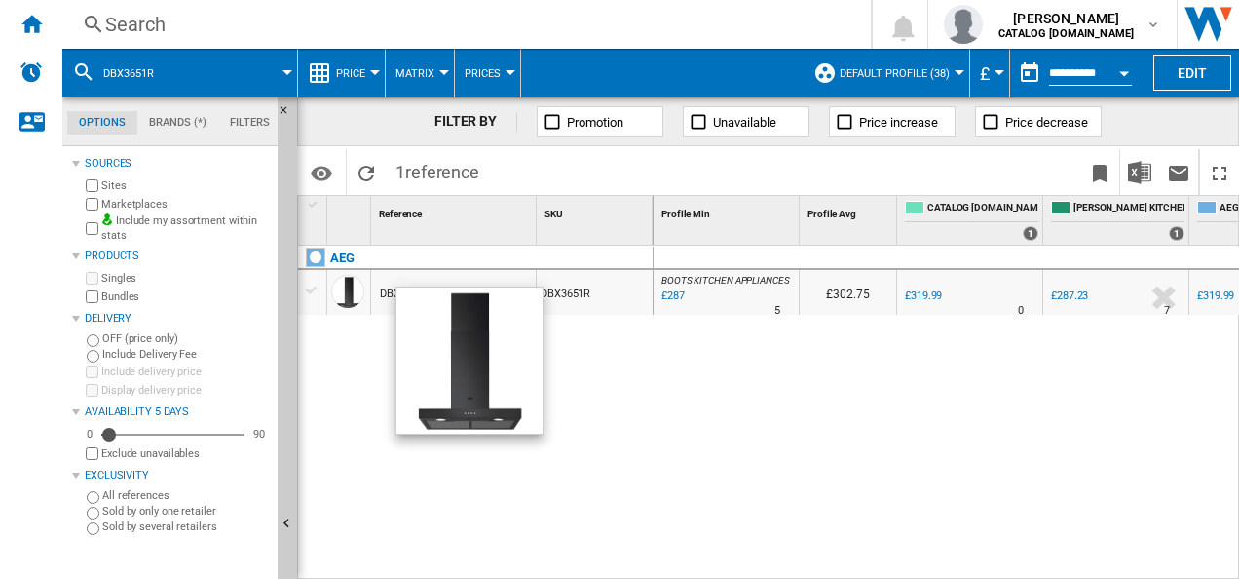
click at [549, 331] on div "AEG DBX3651R BLACK DBX3651R" at bounding box center [475, 407] width 355 height 324
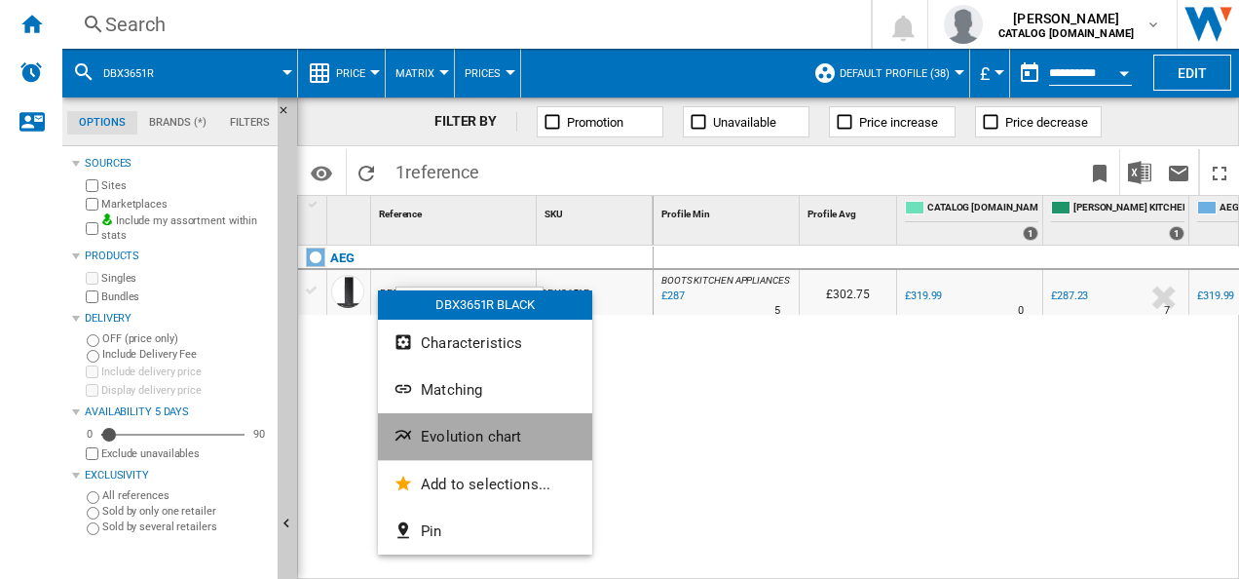
click at [405, 430] on ng-md-icon "Evolution chart" at bounding box center [404, 437] width 23 height 23
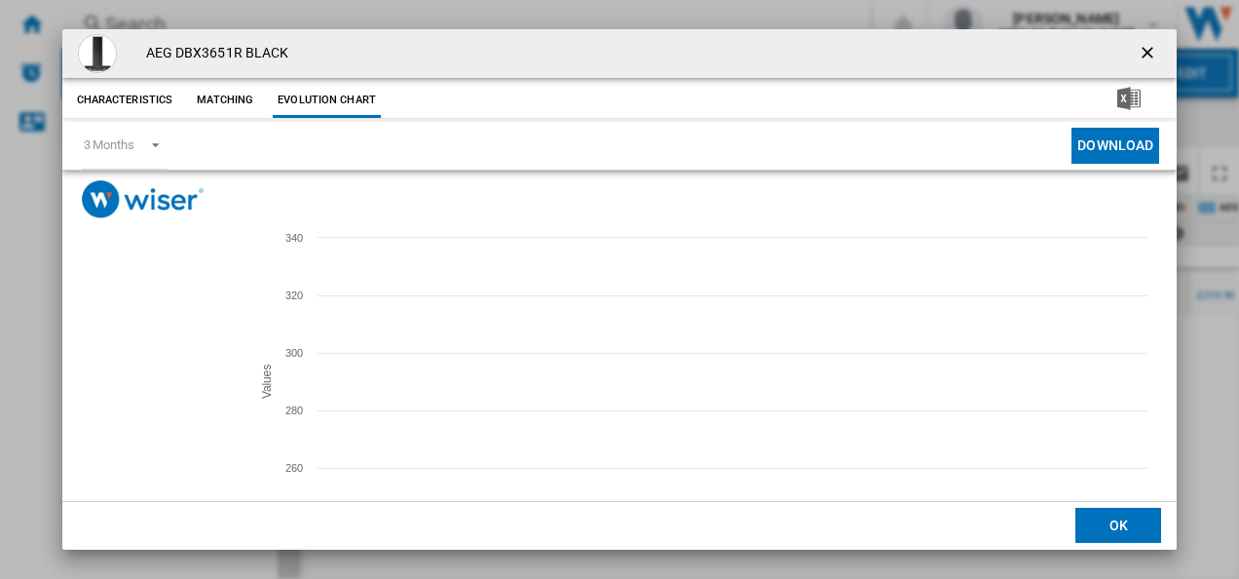
click at [126, 486] on tspan "CURRYS" at bounding box center [120, 486] width 41 height 11
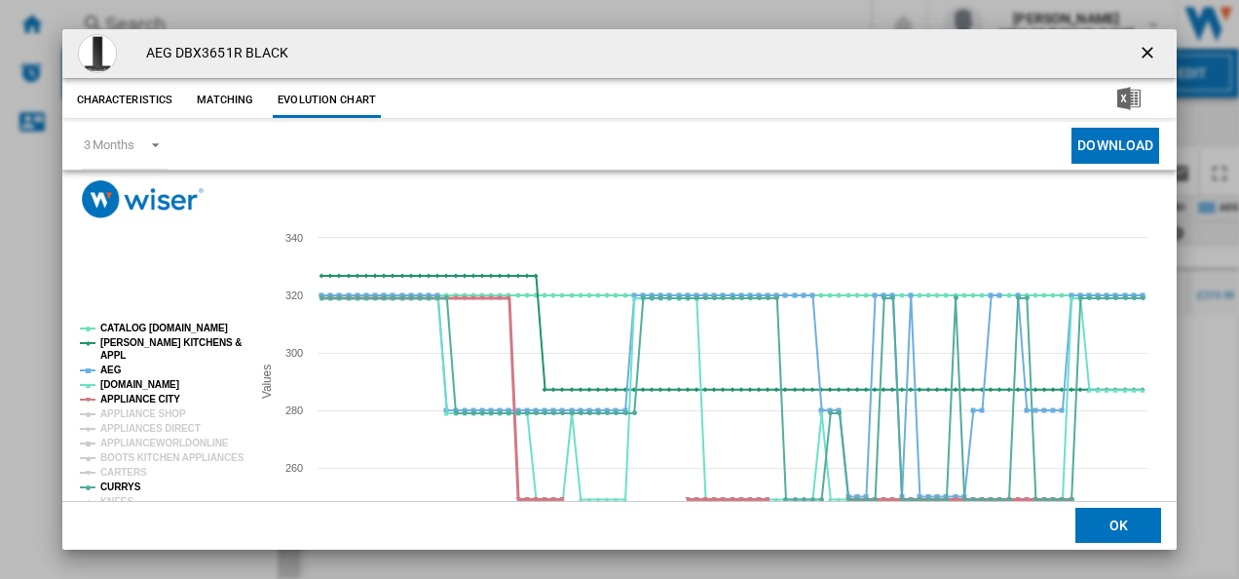
click at [149, 393] on tspan "APPLIANCE CITY" at bounding box center [140, 398] width 80 height 11
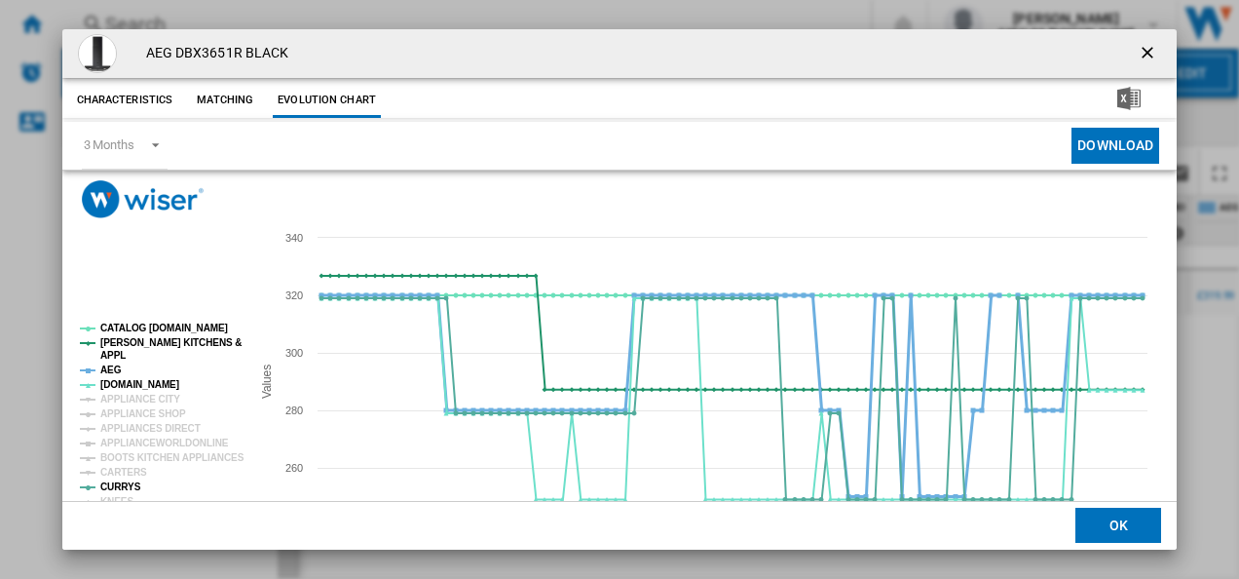
click at [113, 367] on tspan "AEG" at bounding box center [110, 369] width 21 height 11
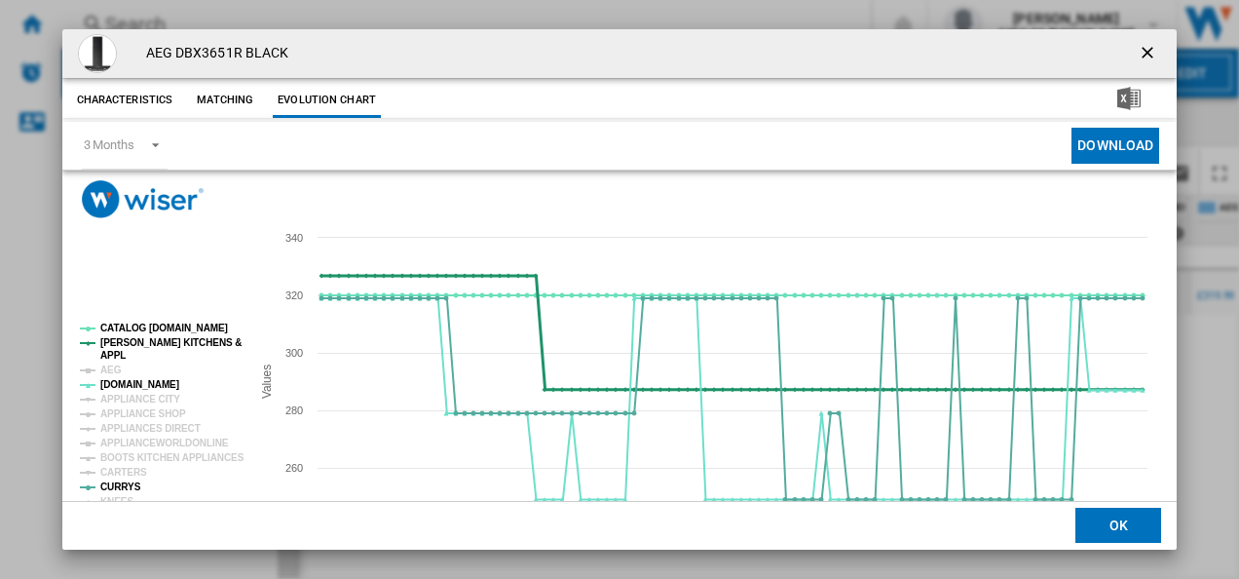
click at [114, 353] on tspan "APPL" at bounding box center [112, 355] width 25 height 11
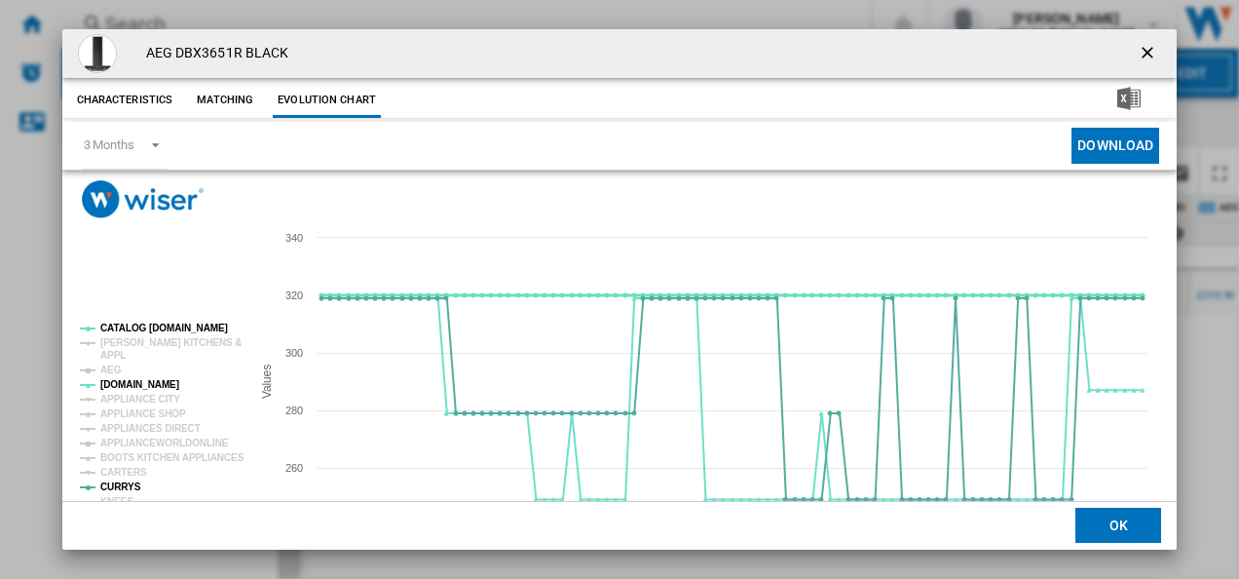
click at [145, 329] on tspan "CATALOG [DOMAIN_NAME]" at bounding box center [164, 327] width 128 height 11
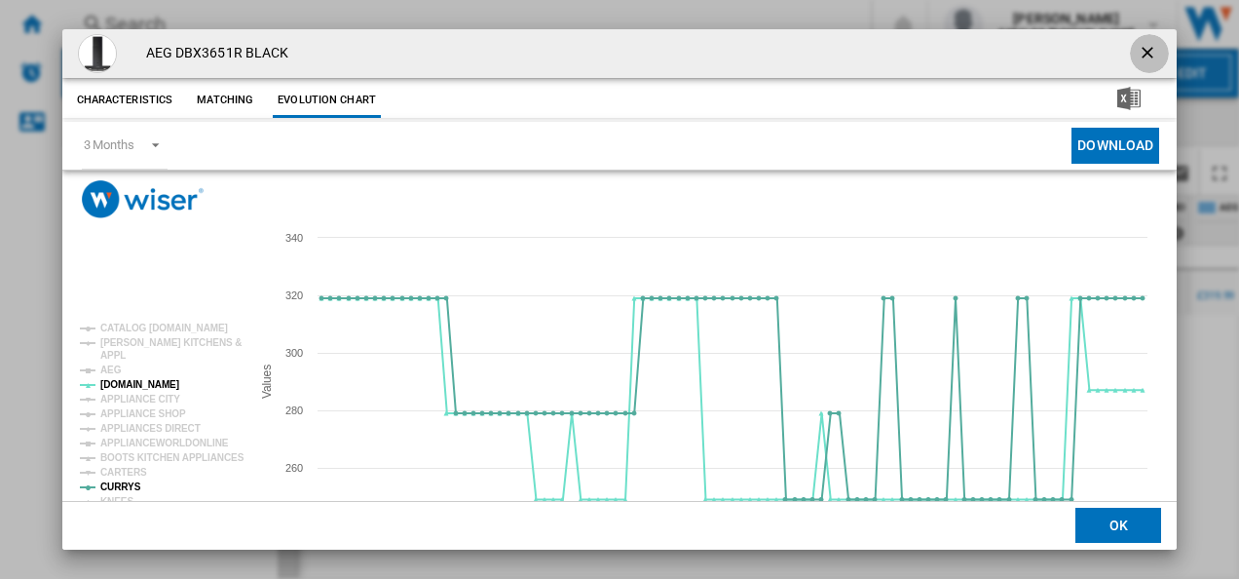
click at [1150, 53] on ng-md-icon "getI18NText('BUTTONS.CLOSE_DIALOG')" at bounding box center [1149, 54] width 23 height 23
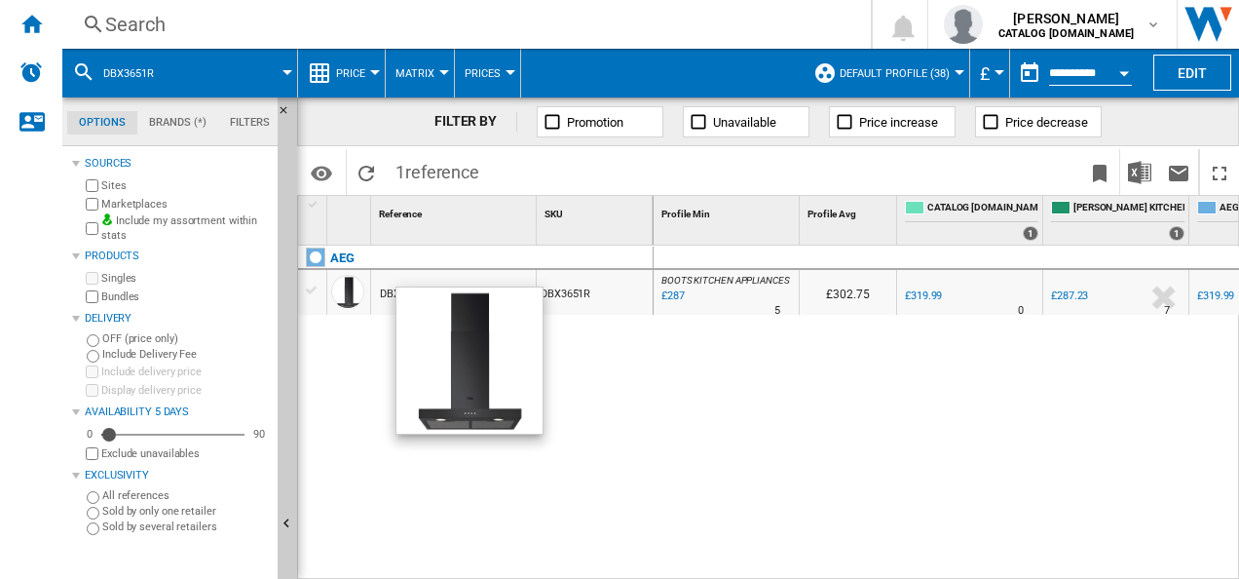
click at [594, 22] on div "Search" at bounding box center [462, 24] width 715 height 27
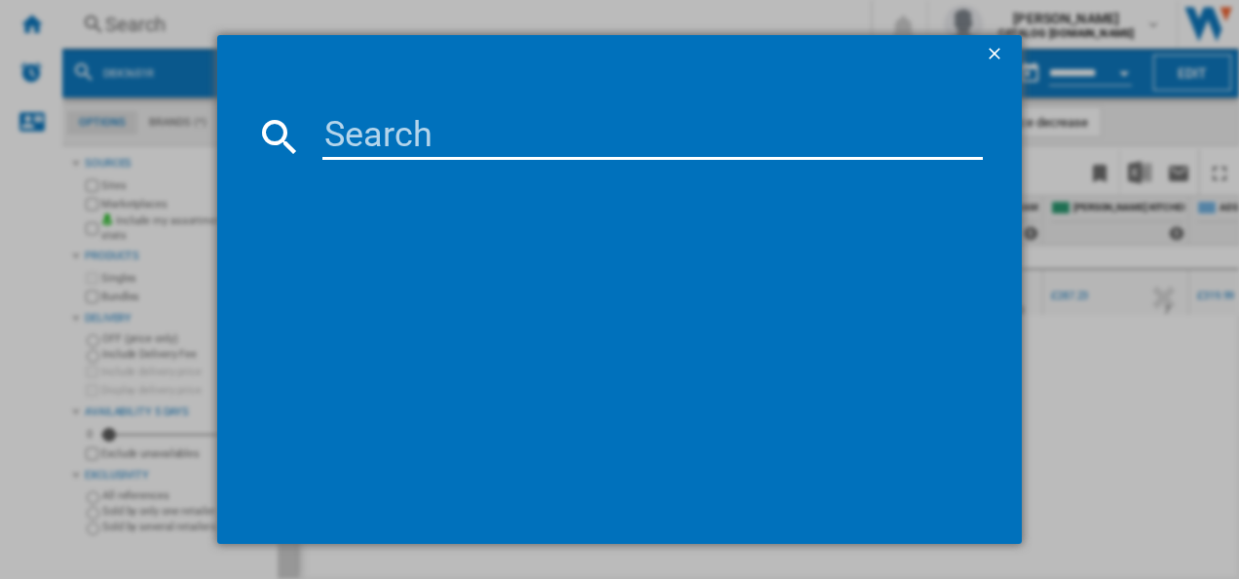
click at [452, 120] on input at bounding box center [652, 136] width 661 height 47
type input "HK634060XB"
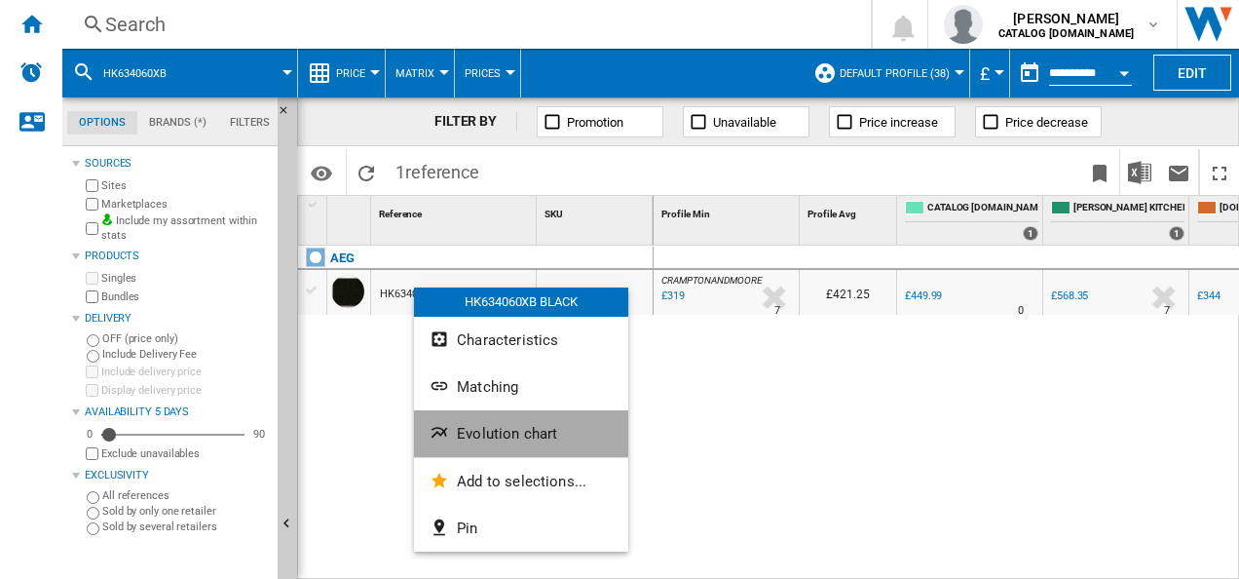
click at [447, 420] on button "Evolution chart" at bounding box center [521, 433] width 214 height 47
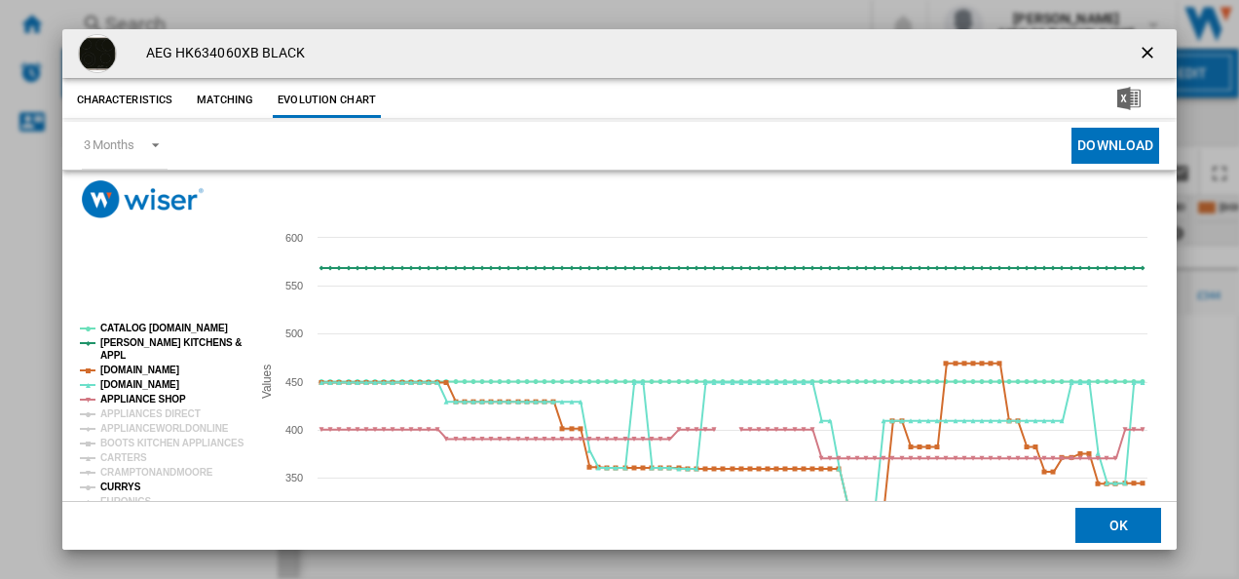
click at [116, 488] on tspan "CURRYS" at bounding box center [120, 486] width 41 height 11
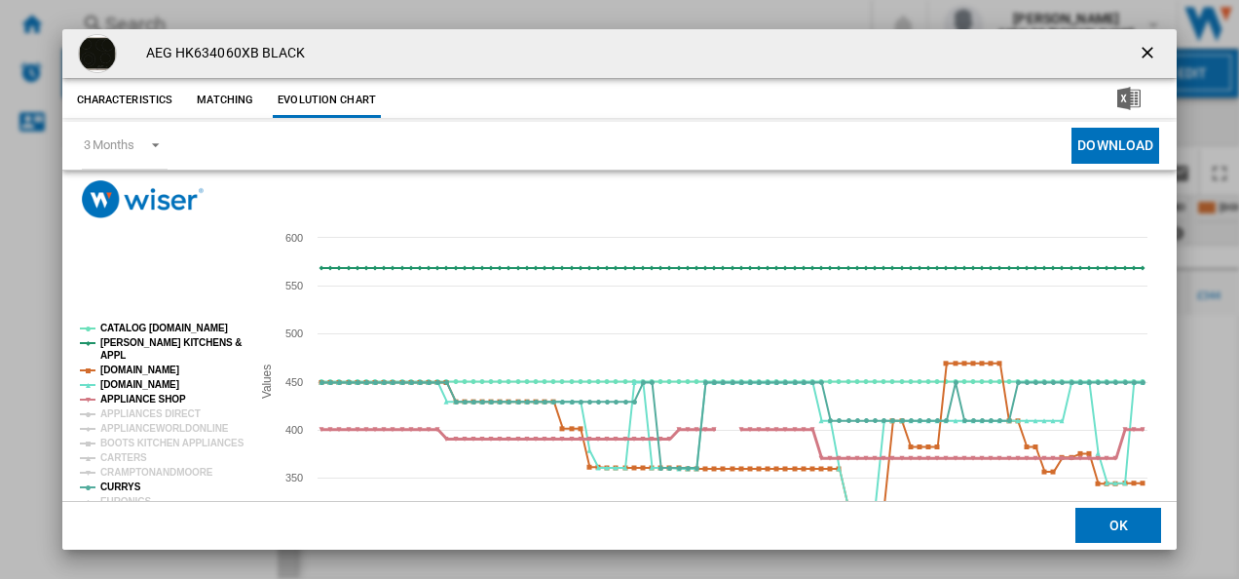
click at [142, 395] on tspan "APPLIANCE SHOP" at bounding box center [143, 398] width 86 height 11
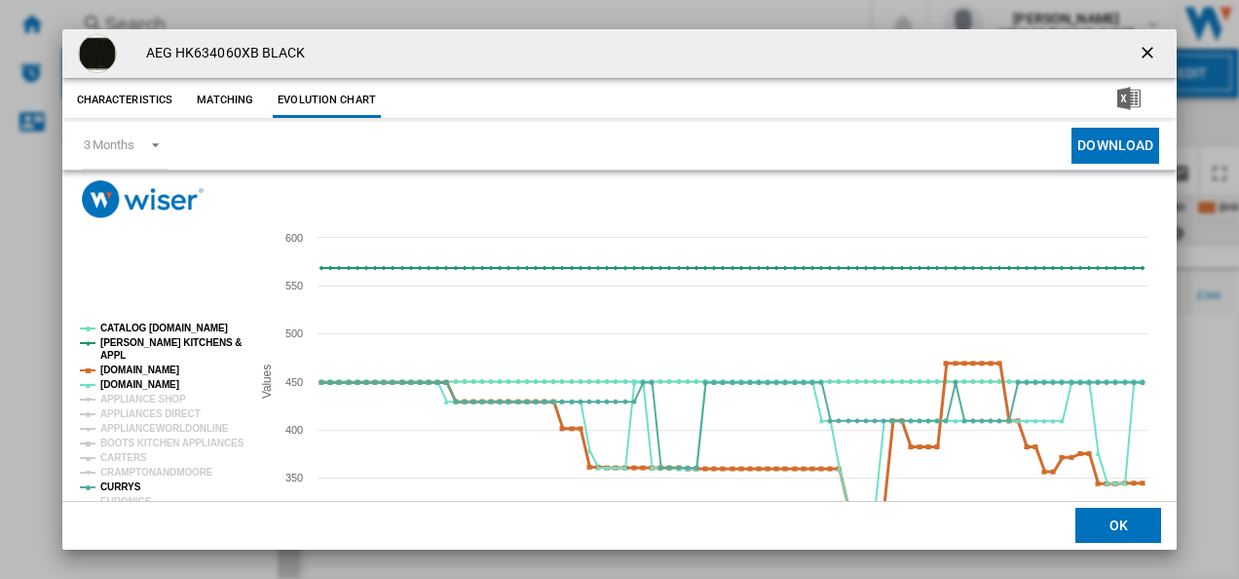
click at [146, 372] on tspan "[DOMAIN_NAME]" at bounding box center [139, 369] width 79 height 11
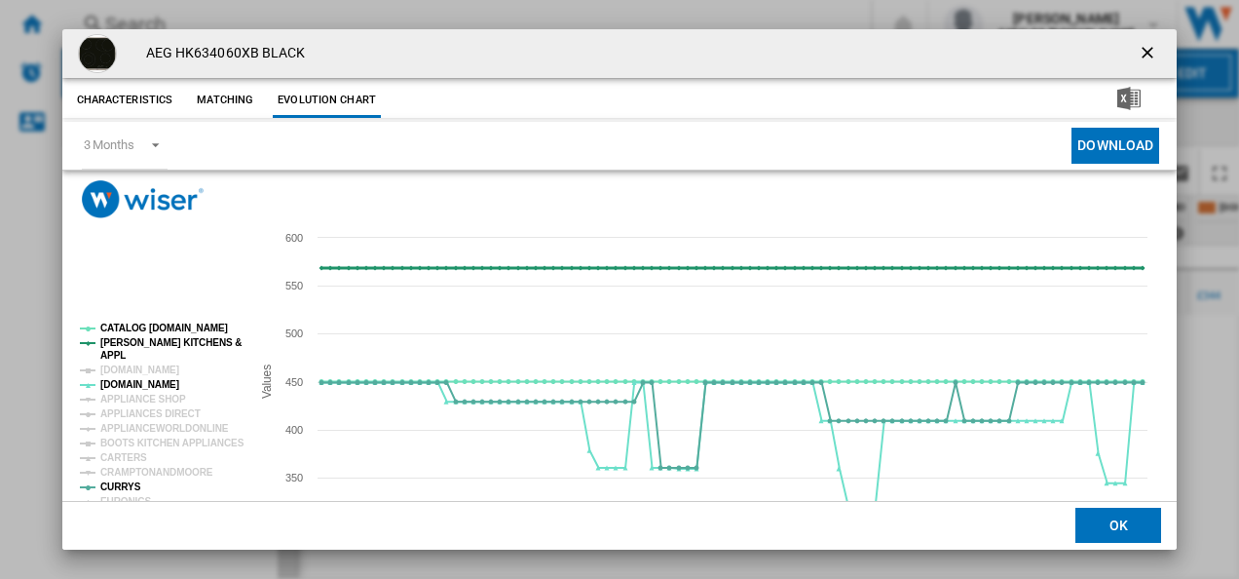
click at [143, 348] on tspan "[PERSON_NAME] KITCHENS &" at bounding box center [170, 342] width 141 height 11
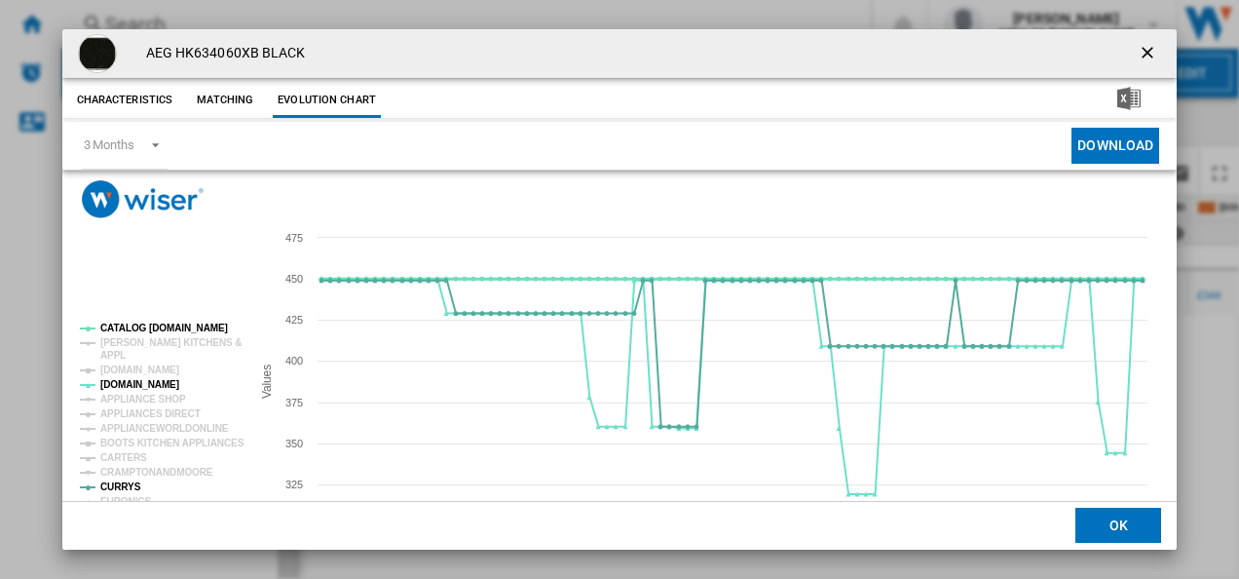
click at [143, 330] on tspan "CATALOG [DOMAIN_NAME]" at bounding box center [164, 327] width 128 height 11
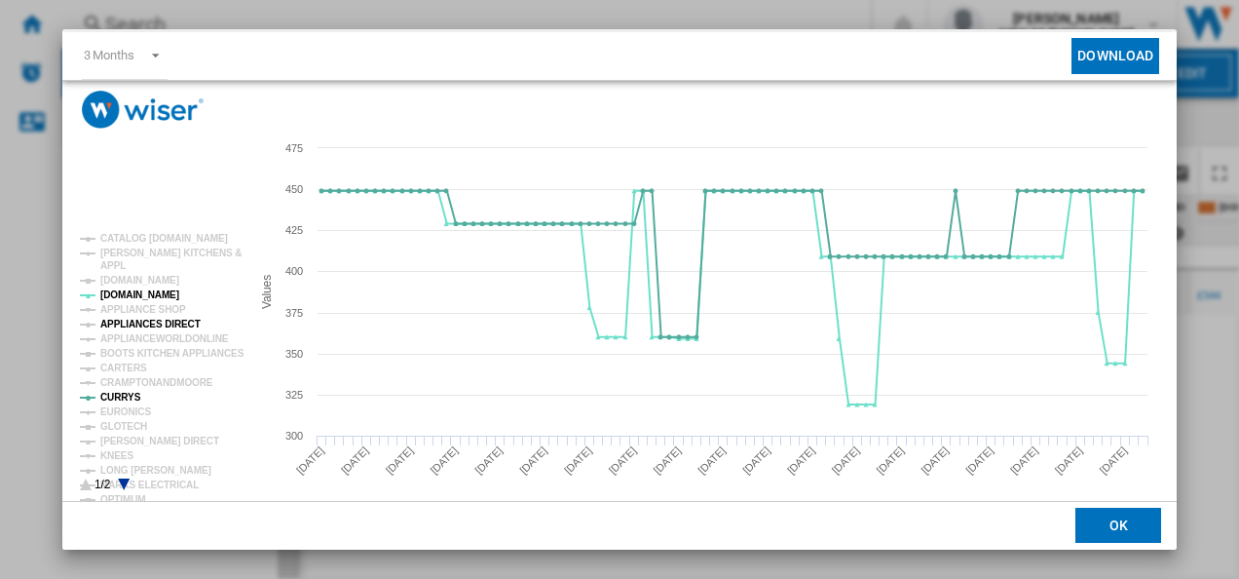
scroll to position [106, 0]
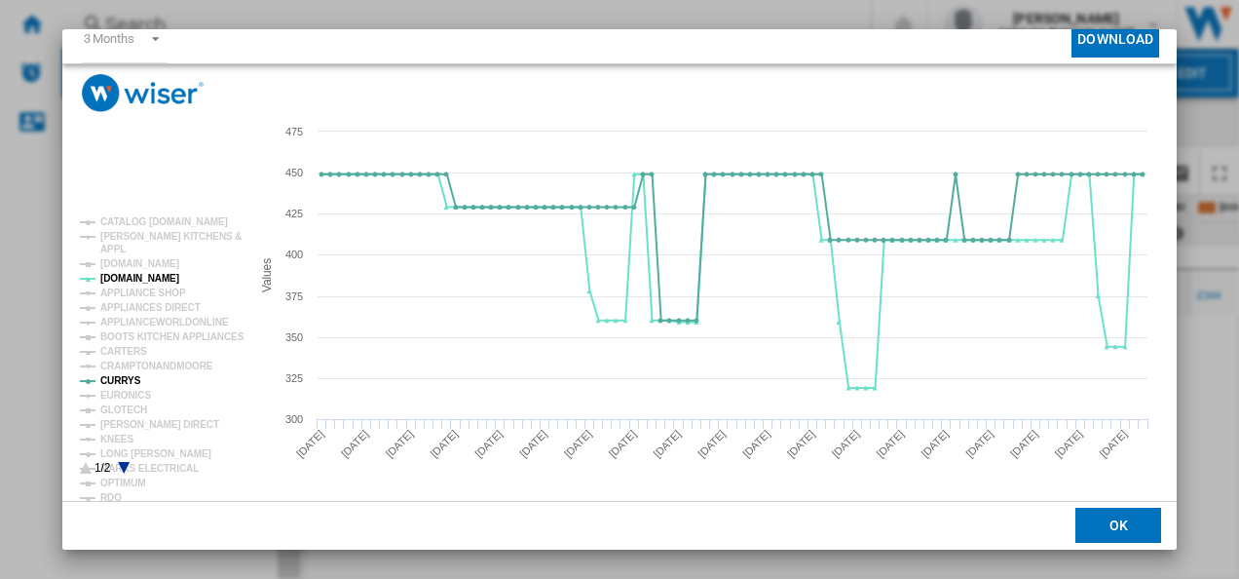
click at [123, 468] on icon "Product popup" at bounding box center [124, 468] width 12 height 12
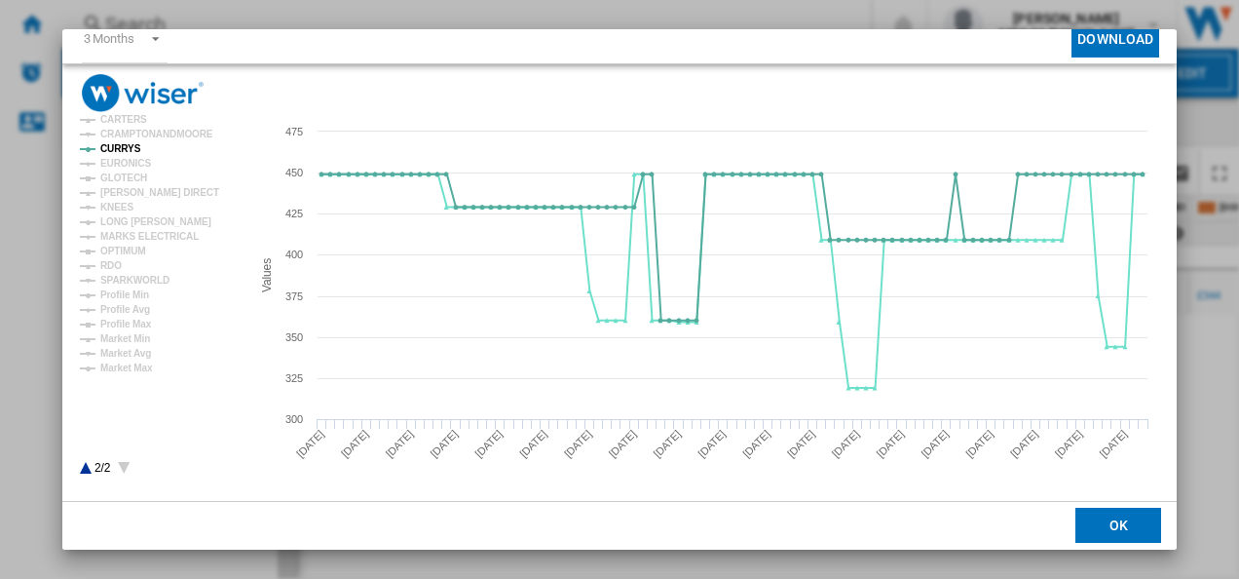
click at [84, 467] on icon "Product popup" at bounding box center [86, 468] width 12 height 12
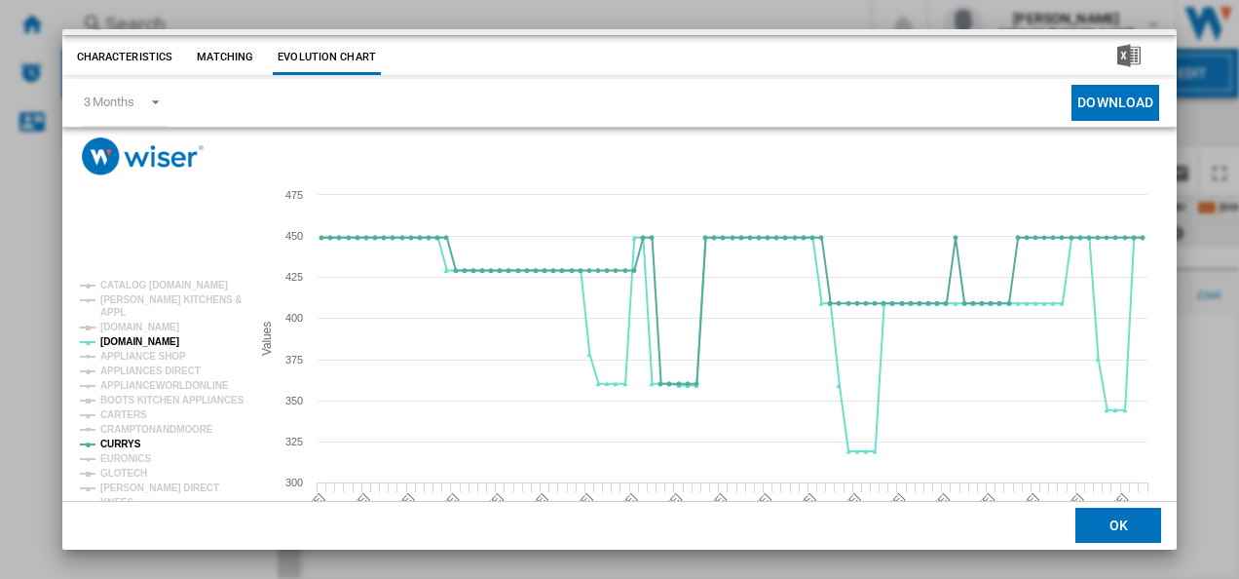
scroll to position [0, 0]
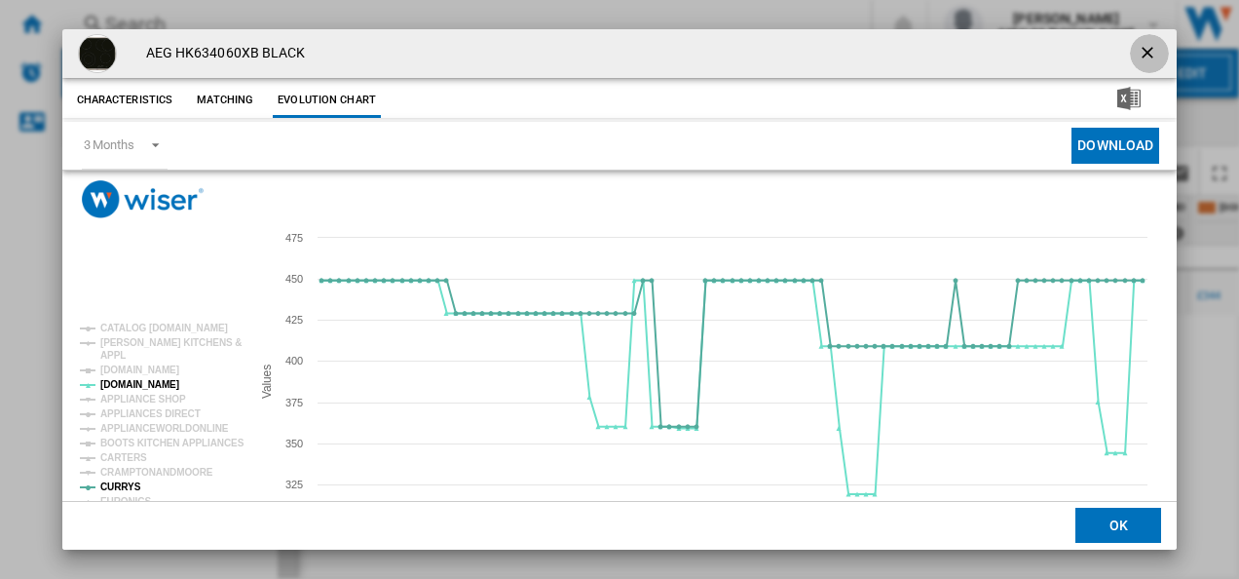
click at [1139, 47] on ng-md-icon "getI18NText('BUTTONS.CLOSE_DIALOG')" at bounding box center [1149, 54] width 23 height 23
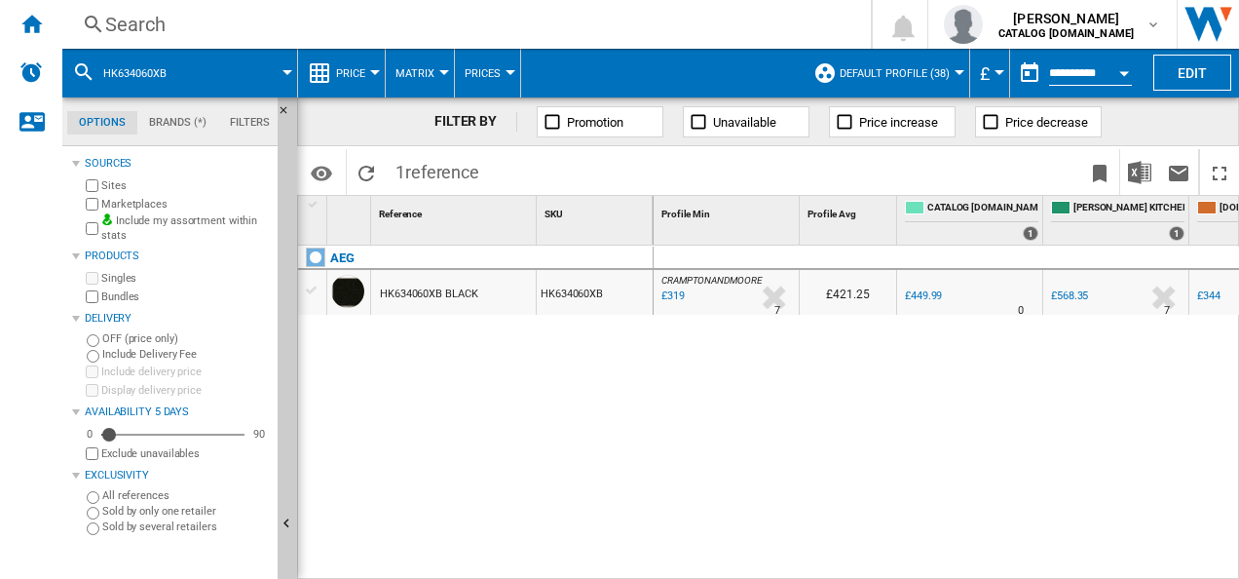
click at [652, 31] on div "Search" at bounding box center [462, 24] width 715 height 27
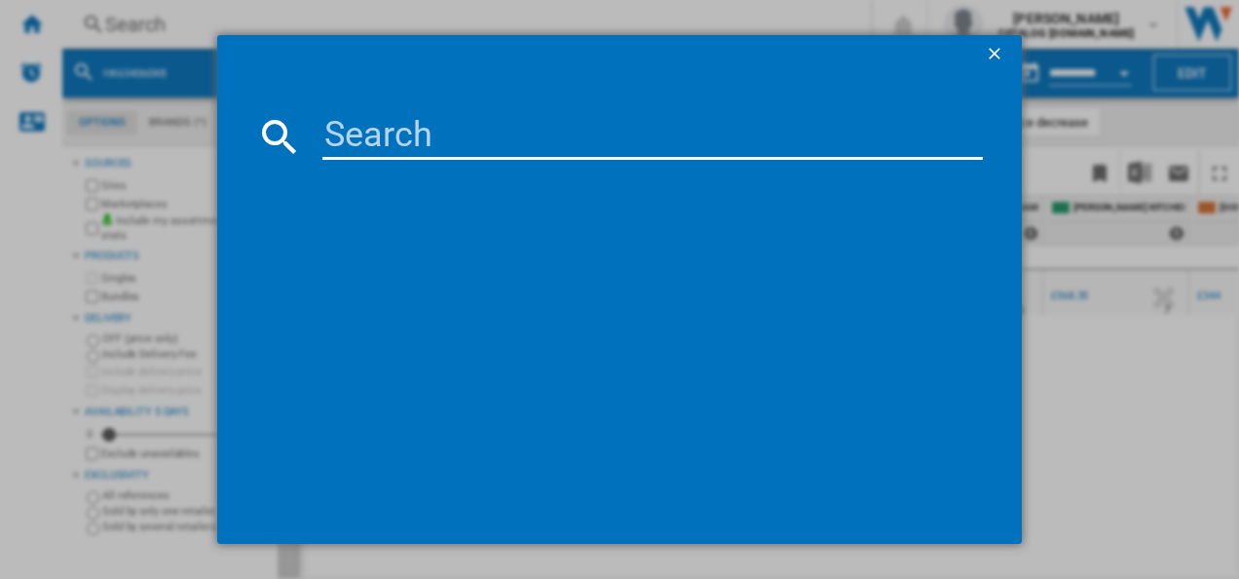
click at [567, 127] on input at bounding box center [652, 136] width 661 height 47
type input "GB87D91CB"
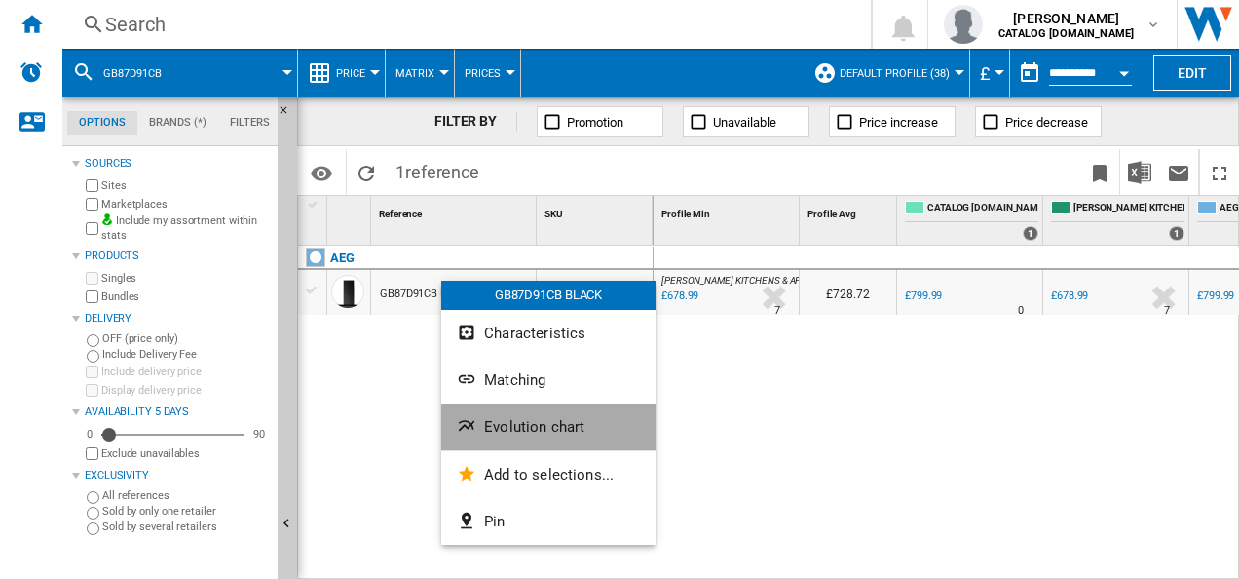
click at [478, 421] on ng-md-icon "Evolution chart" at bounding box center [468, 427] width 23 height 23
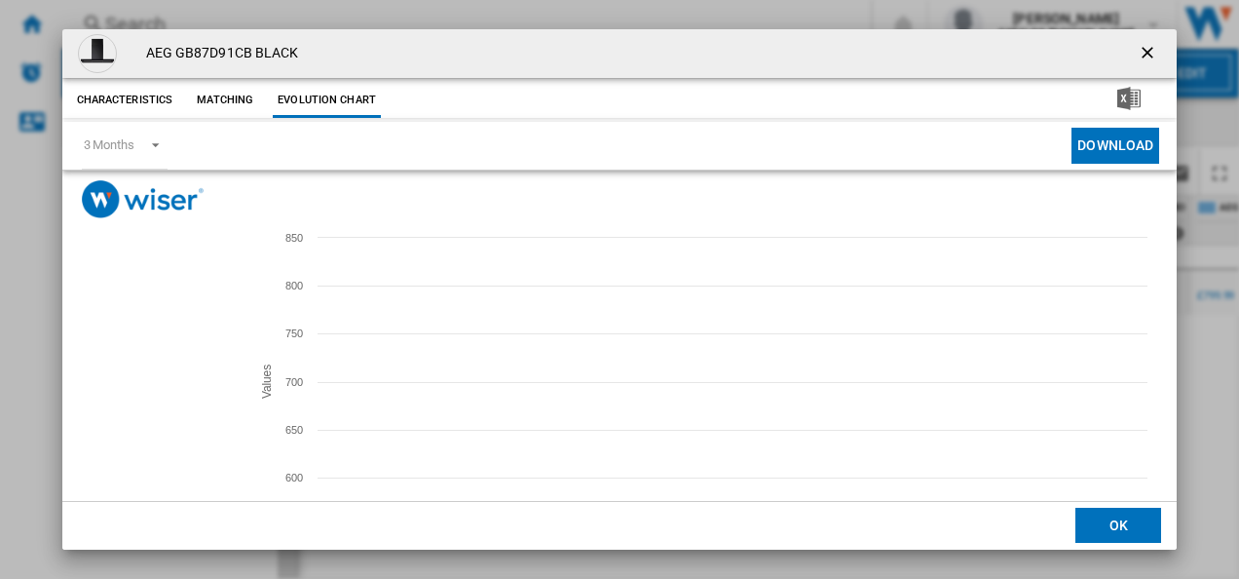
click at [121, 398] on tspan "APPLIANCE CITY" at bounding box center [140, 398] width 80 height 11
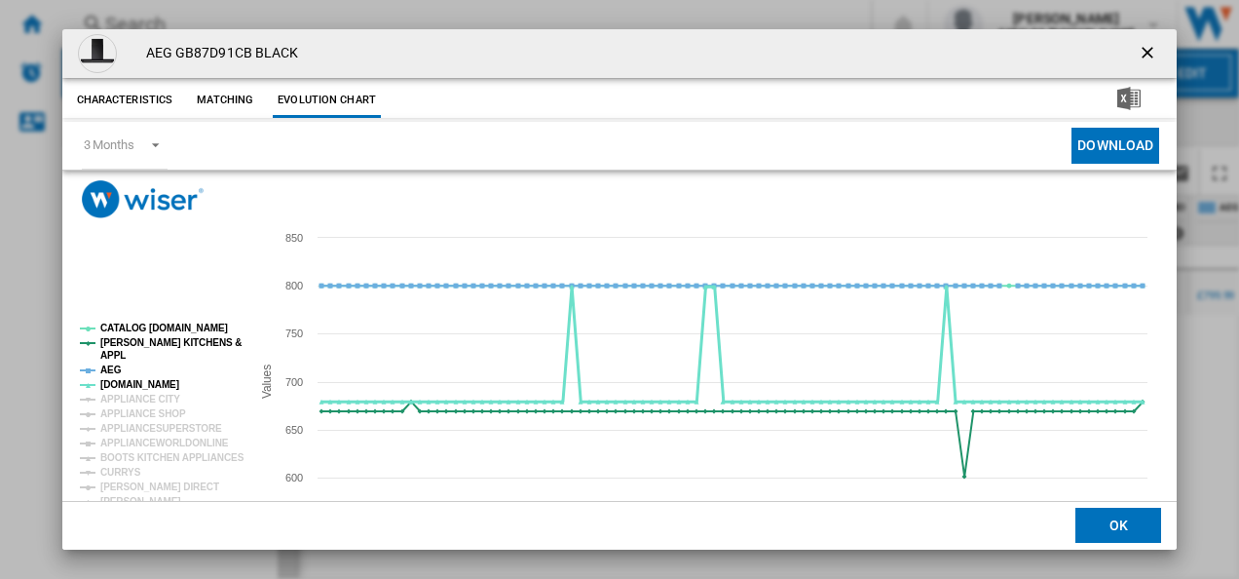
click at [114, 379] on tspan "[DOMAIN_NAME]" at bounding box center [139, 384] width 79 height 11
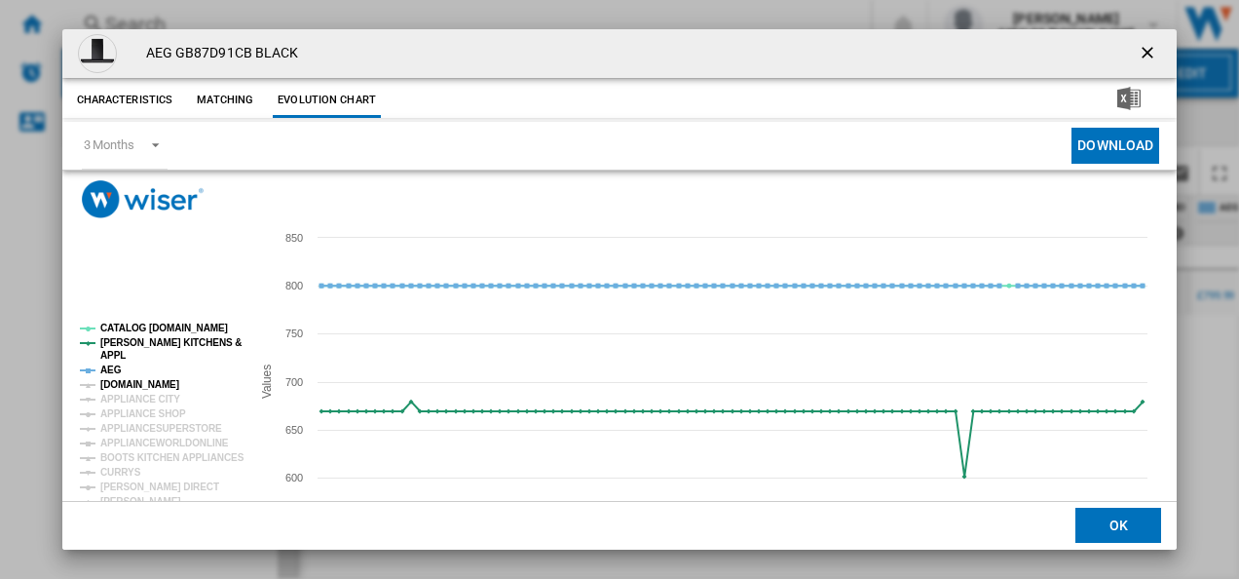
click at [115, 380] on tspan "[DOMAIN_NAME]" at bounding box center [139, 384] width 79 height 11
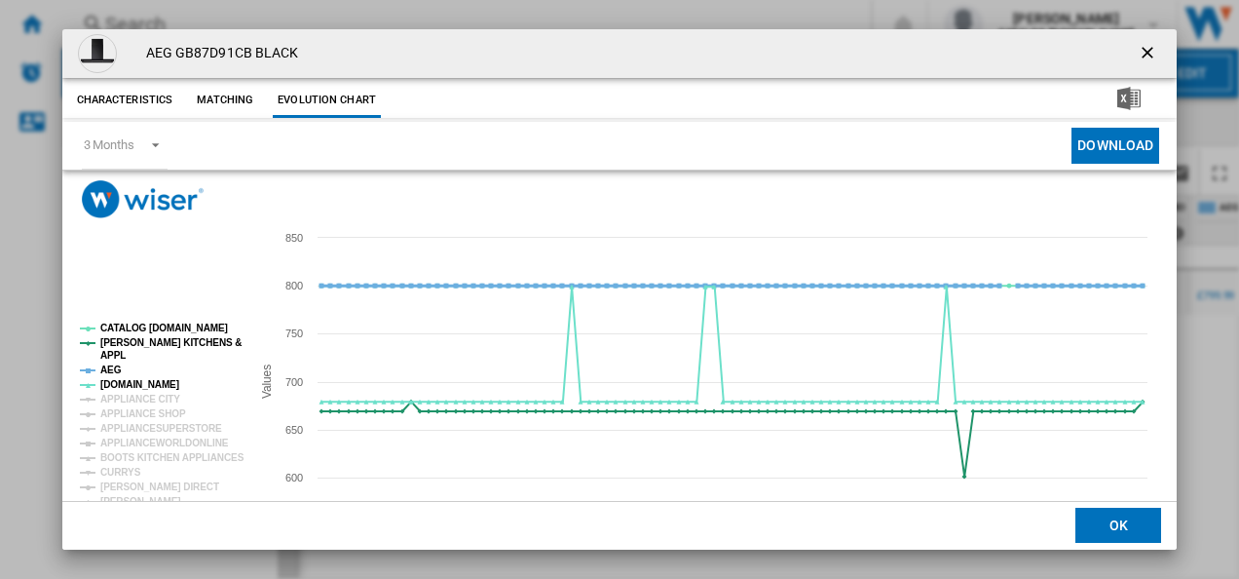
click at [109, 370] on tspan "AEG" at bounding box center [110, 369] width 21 height 11
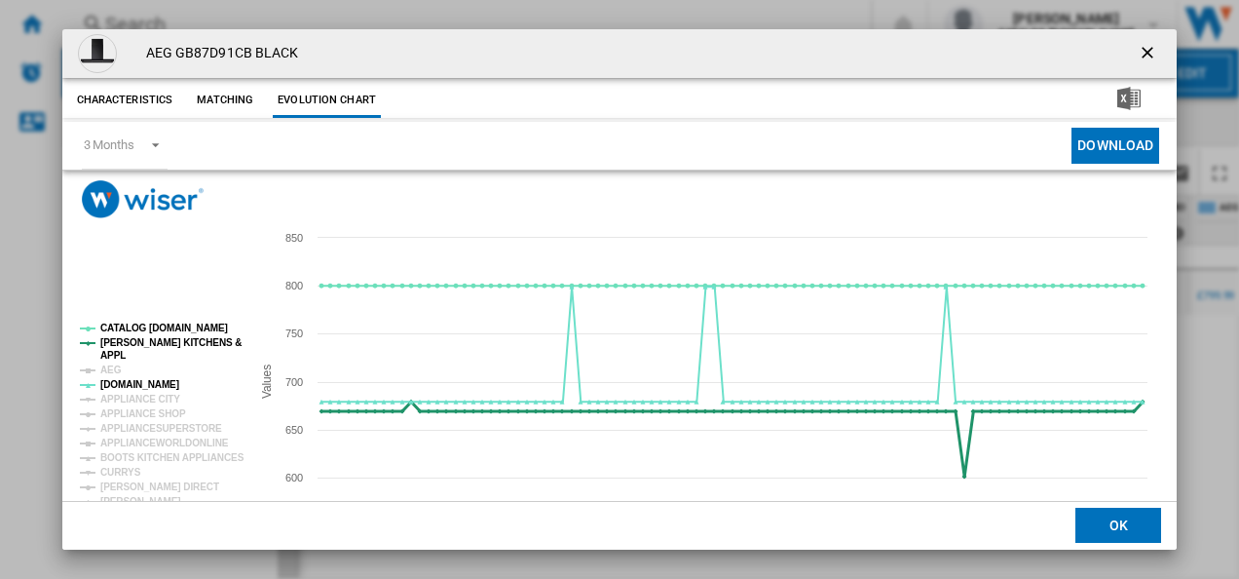
click at [144, 341] on tspan "[PERSON_NAME] KITCHENS &" at bounding box center [170, 342] width 141 height 11
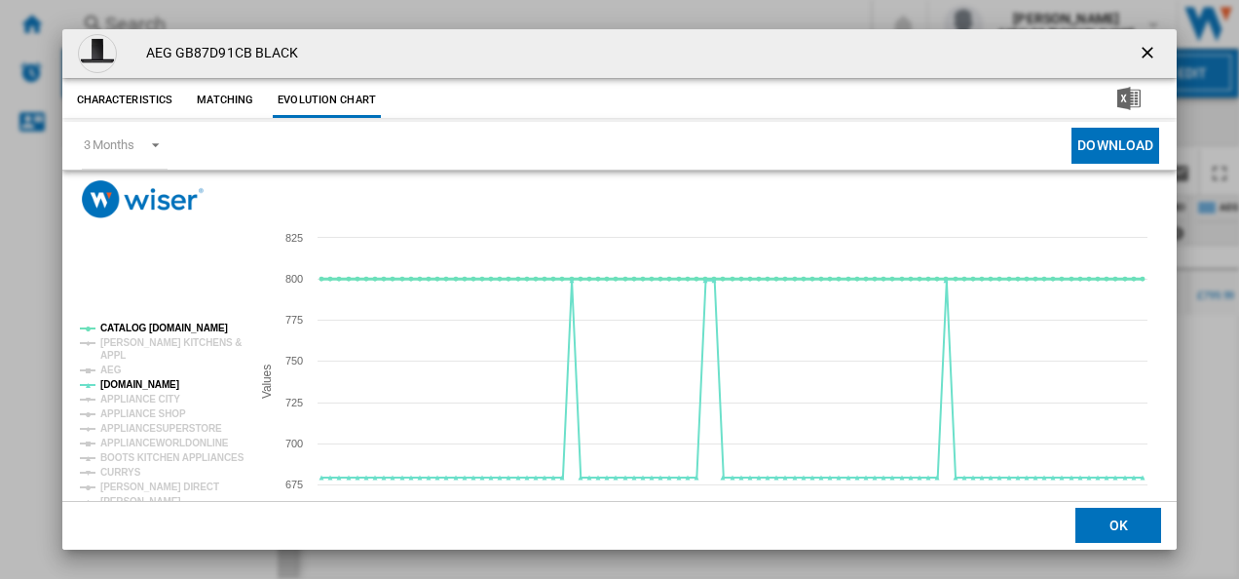
click at [158, 326] on tspan "CATALOG [DOMAIN_NAME]" at bounding box center [164, 327] width 128 height 11
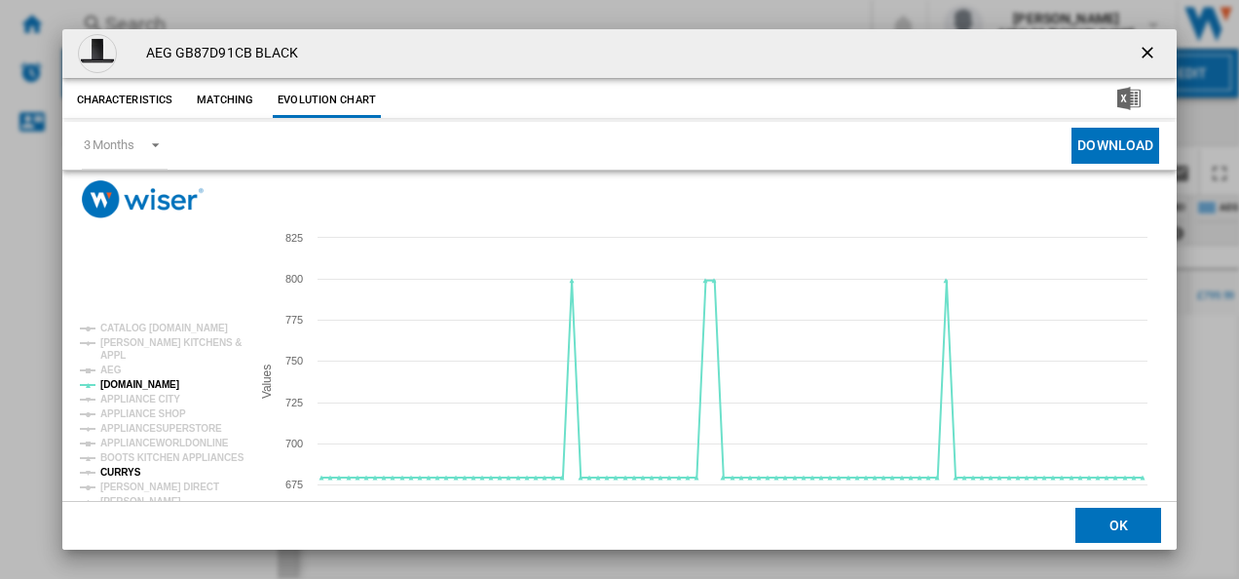
click at [117, 474] on tspan "CURRYS" at bounding box center [120, 472] width 41 height 11
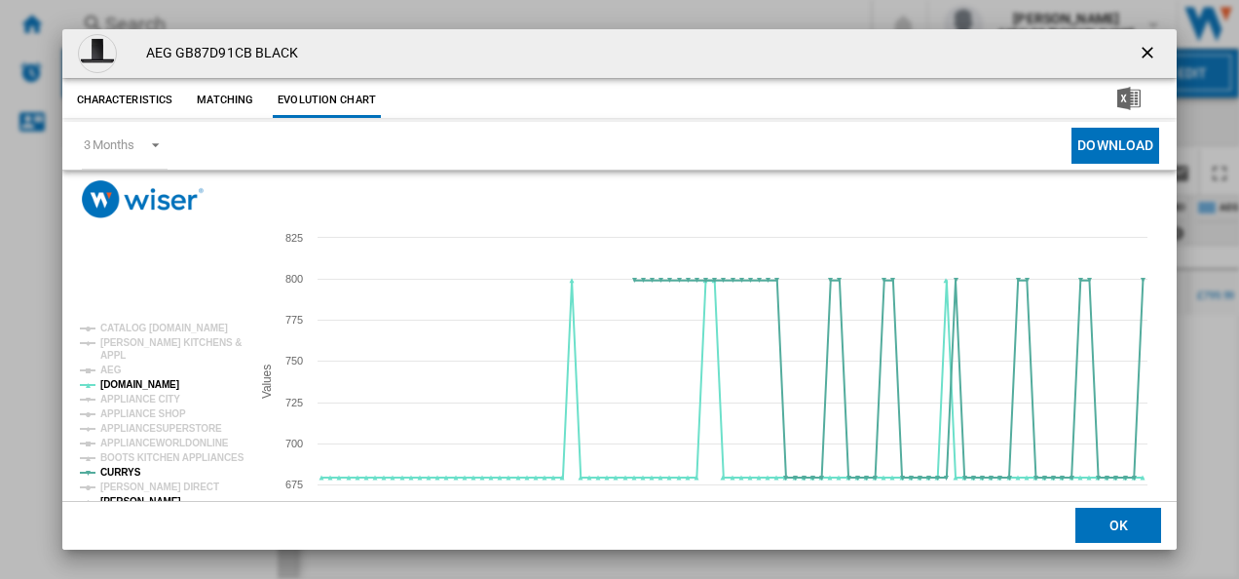
click at [127, 499] on tspan "[PERSON_NAME]" at bounding box center [140, 501] width 81 height 11
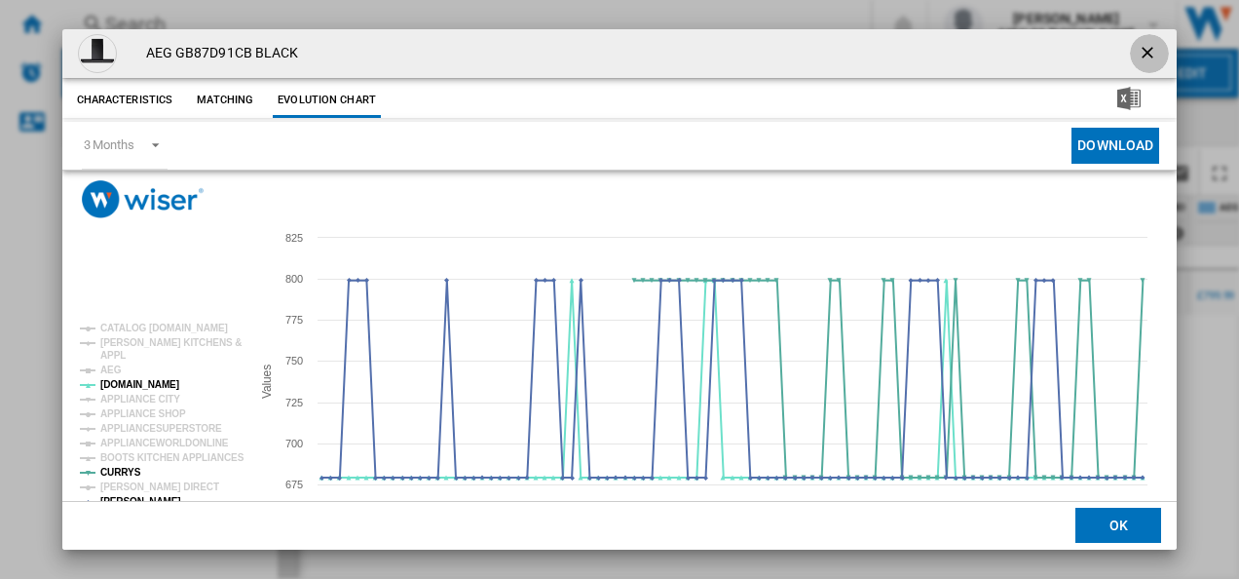
click at [1142, 47] on ng-md-icon "getI18NText('BUTTONS.CLOSE_DIALOG')" at bounding box center [1149, 54] width 23 height 23
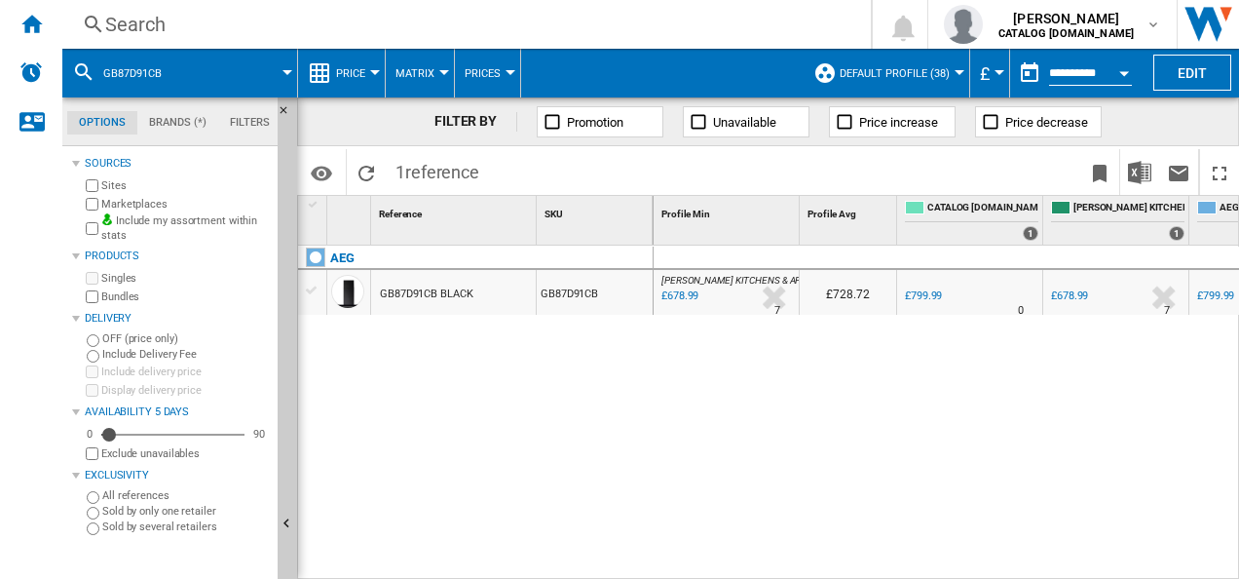
click at [360, 20] on div "Search" at bounding box center [462, 24] width 715 height 27
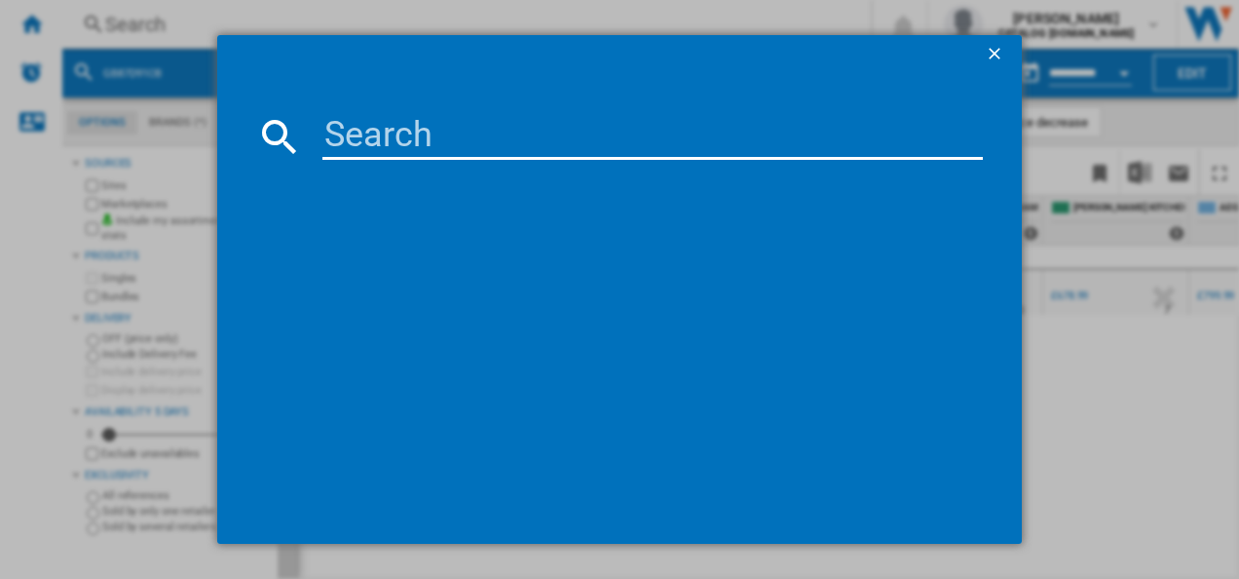
click at [359, 125] on input at bounding box center [652, 136] width 661 height 47
type input "TT9PB831AB"
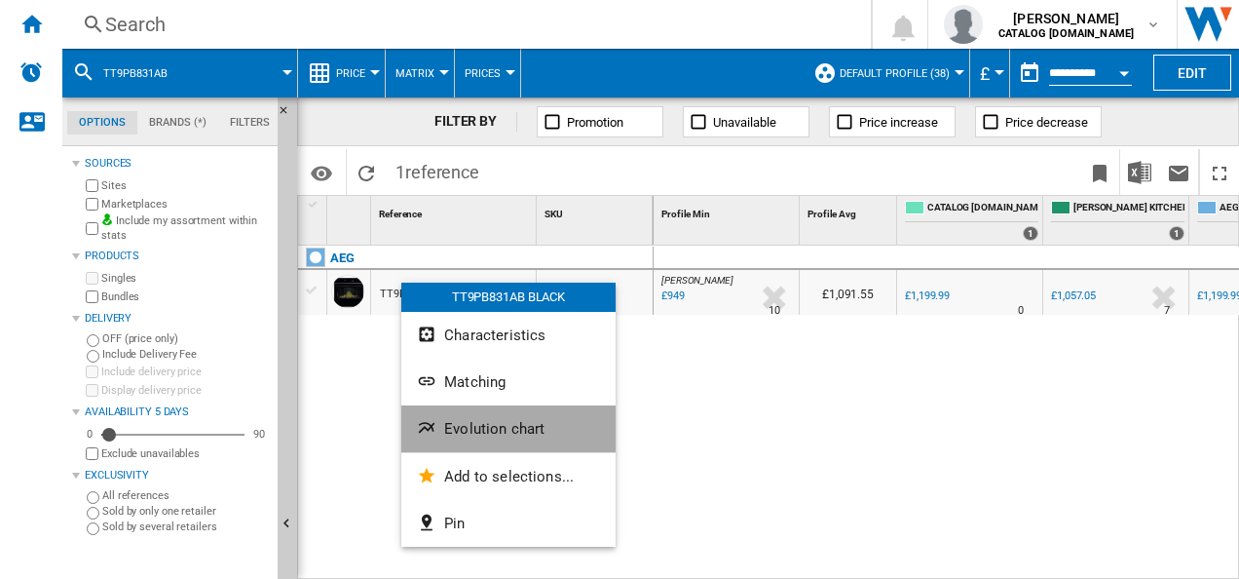
click at [442, 417] on button "Evolution chart" at bounding box center [508, 428] width 214 height 47
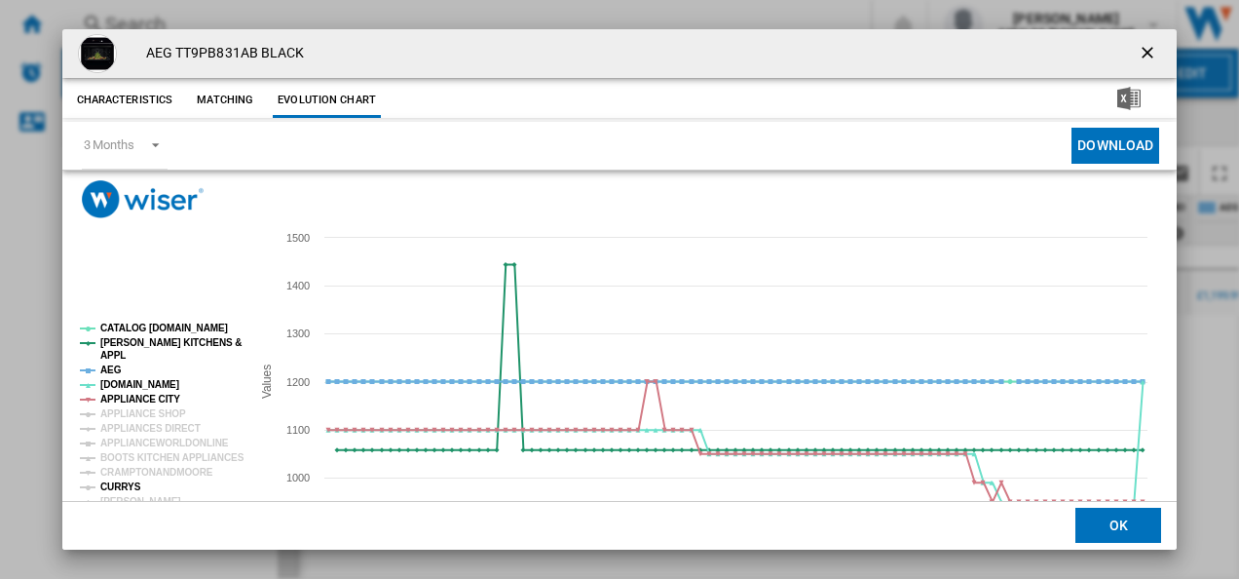
click at [124, 484] on tspan "CURRYS" at bounding box center [120, 486] width 41 height 11
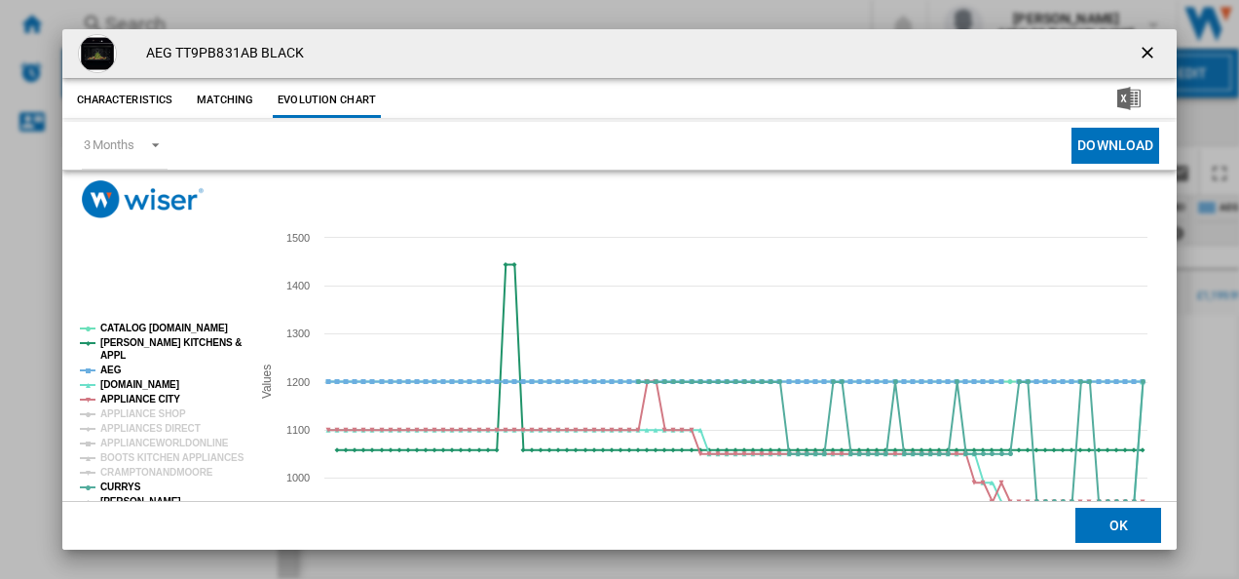
click at [127, 496] on tspan "[PERSON_NAME]" at bounding box center [140, 501] width 81 height 11
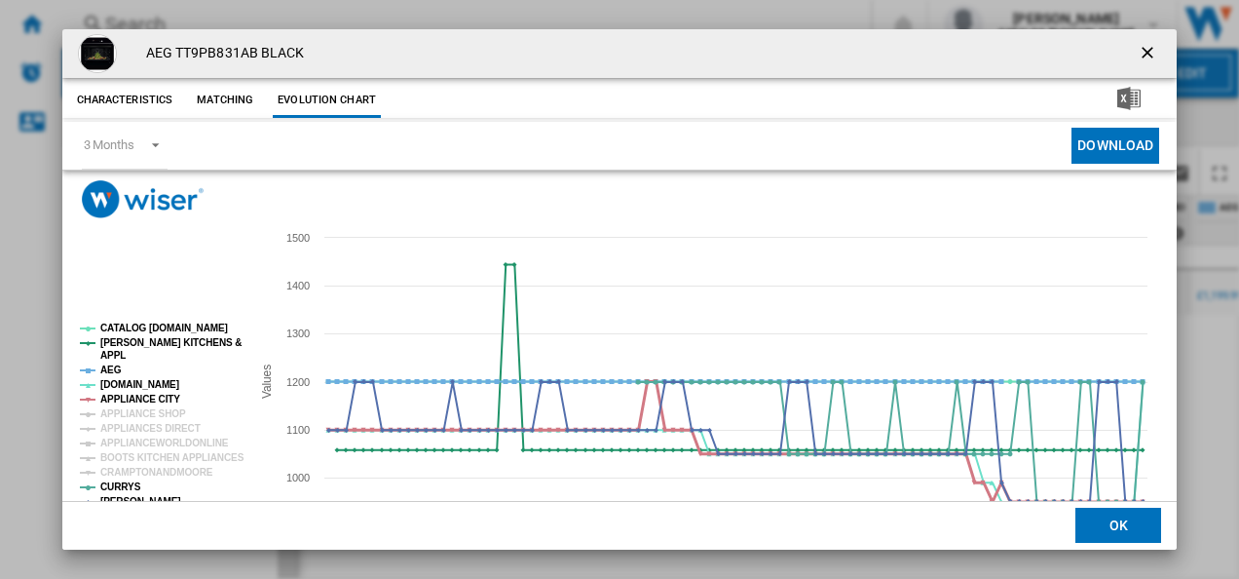
click at [144, 398] on tspan "APPLIANCE CITY" at bounding box center [140, 398] width 80 height 11
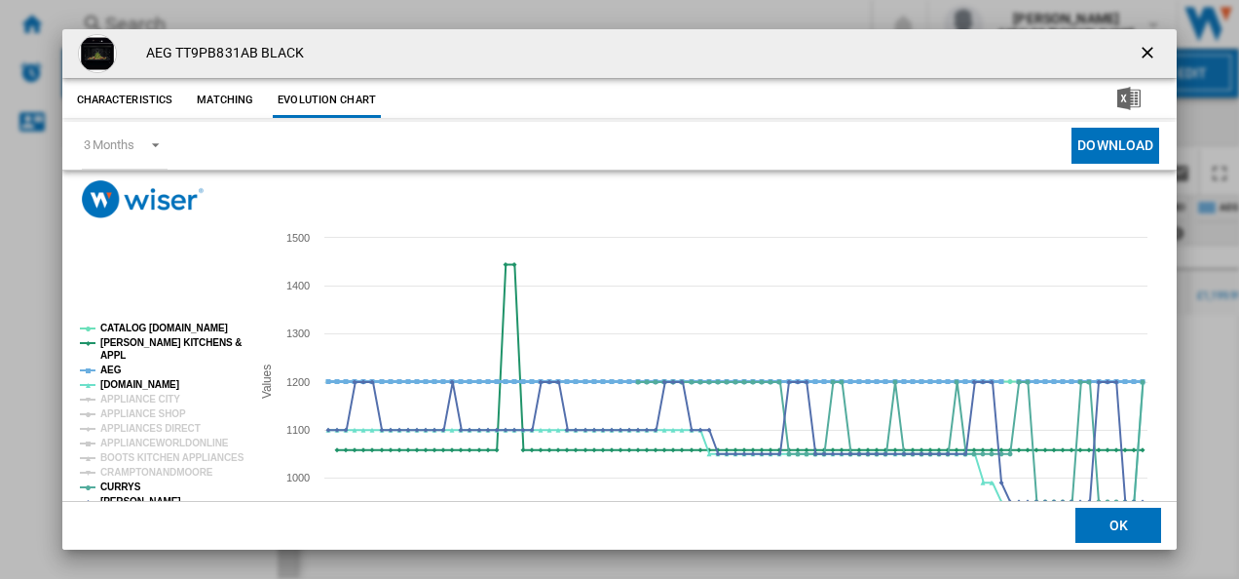
click at [111, 372] on tspan "AEG" at bounding box center [110, 369] width 21 height 11
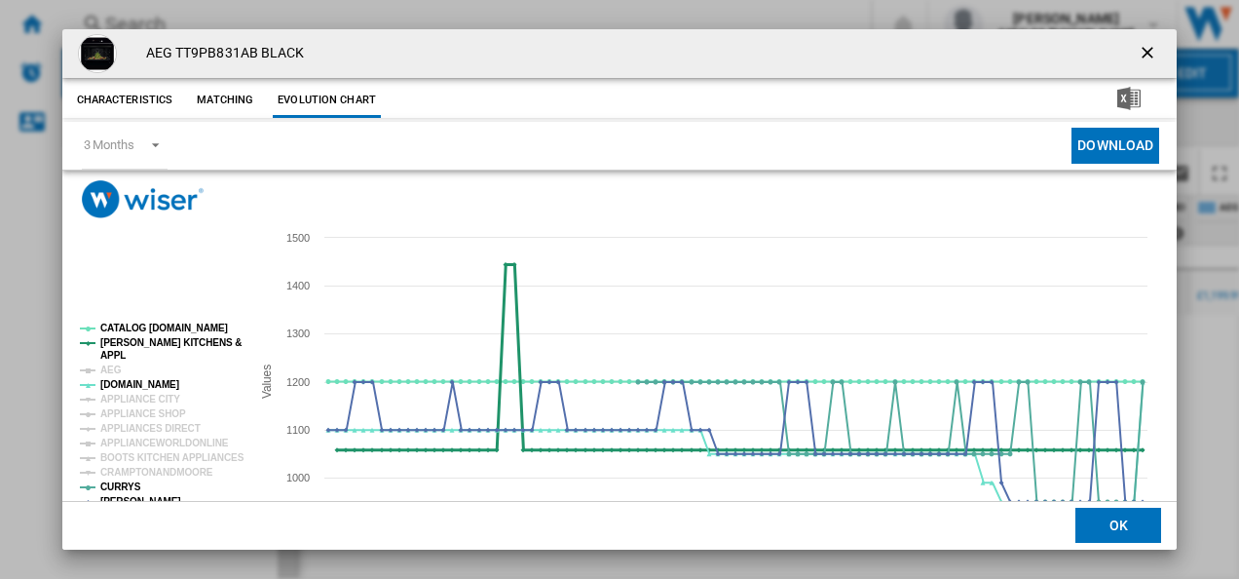
click at [132, 347] on tspan "[PERSON_NAME] KITCHENS &" at bounding box center [170, 342] width 141 height 11
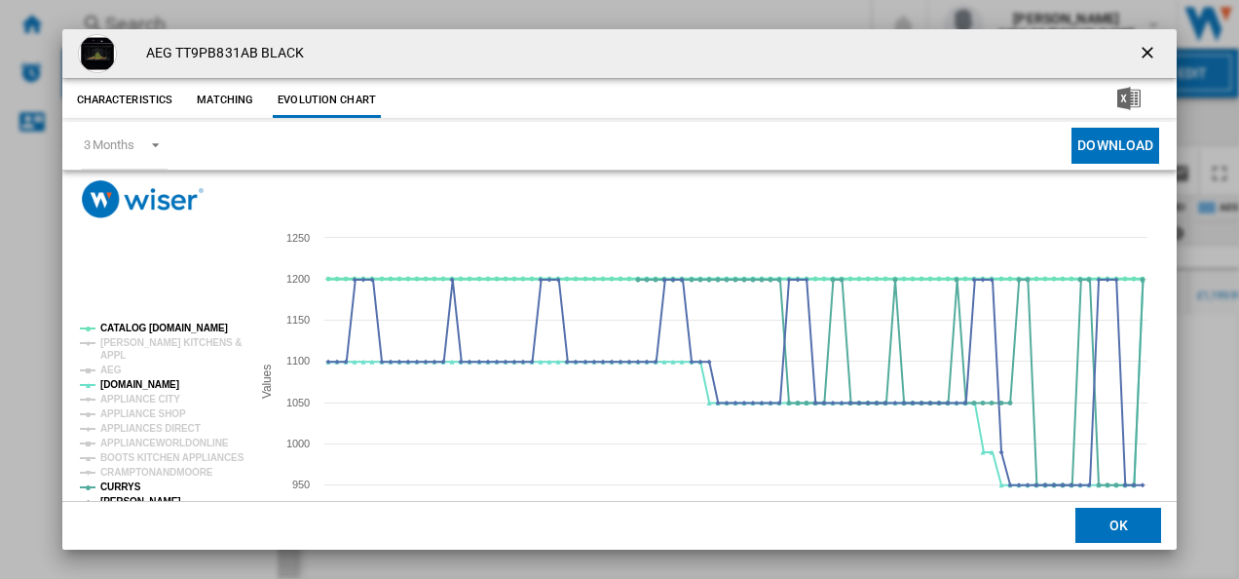
click at [163, 329] on tspan "CATALOG [DOMAIN_NAME]" at bounding box center [164, 327] width 128 height 11
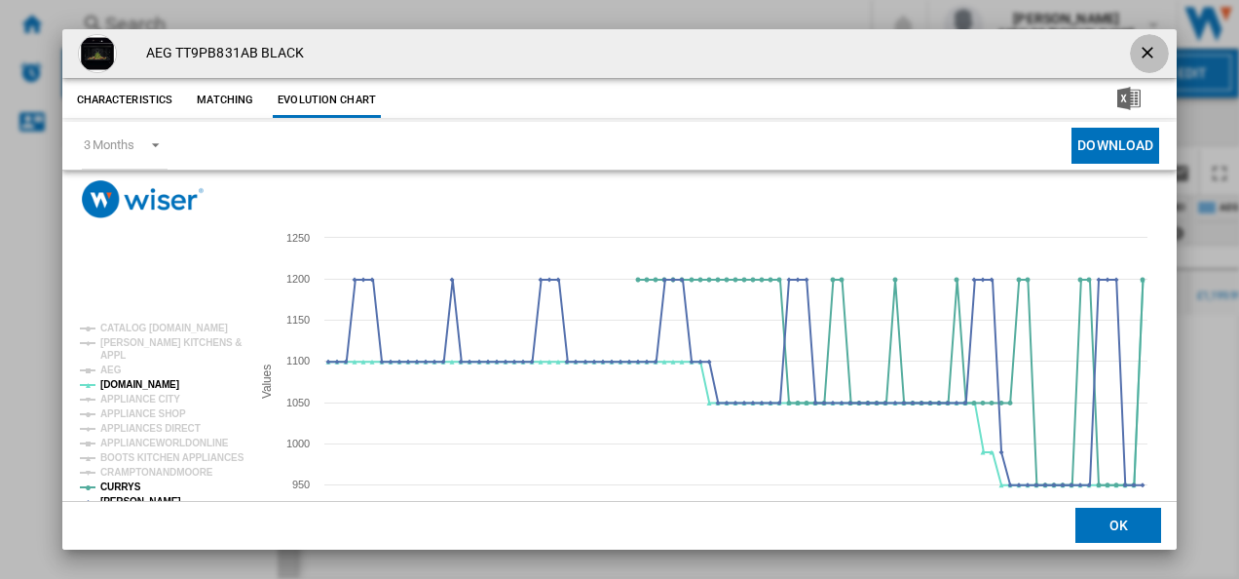
click at [1141, 48] on ng-md-icon "getI18NText('BUTTONS.CLOSE_DIALOG')" at bounding box center [1149, 54] width 23 height 23
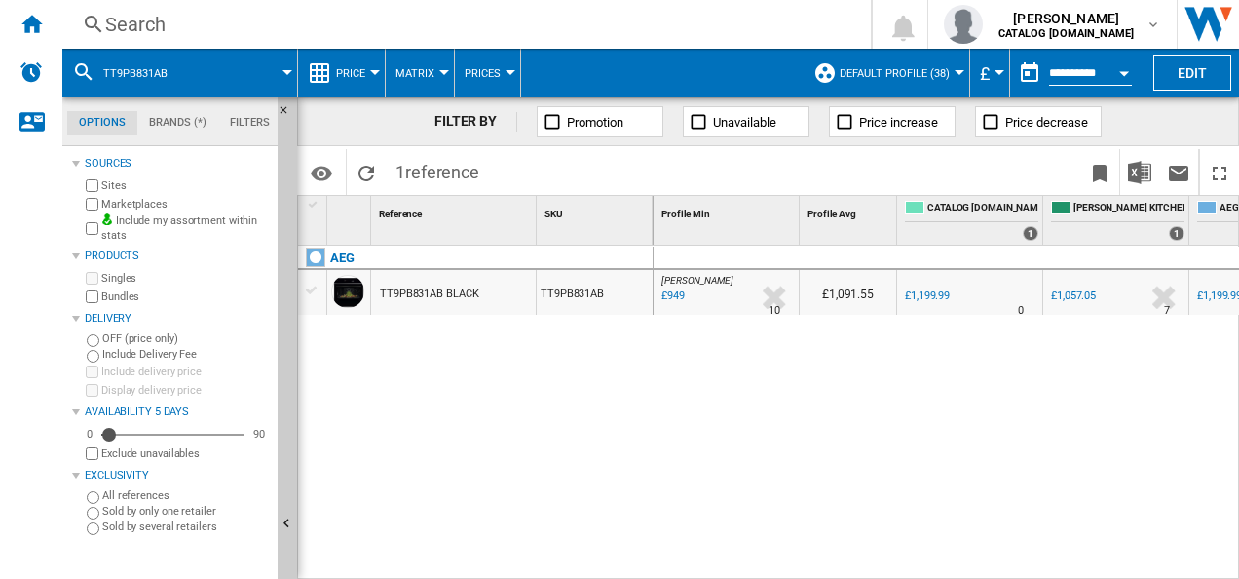
click at [476, 32] on div "Search" at bounding box center [462, 24] width 715 height 27
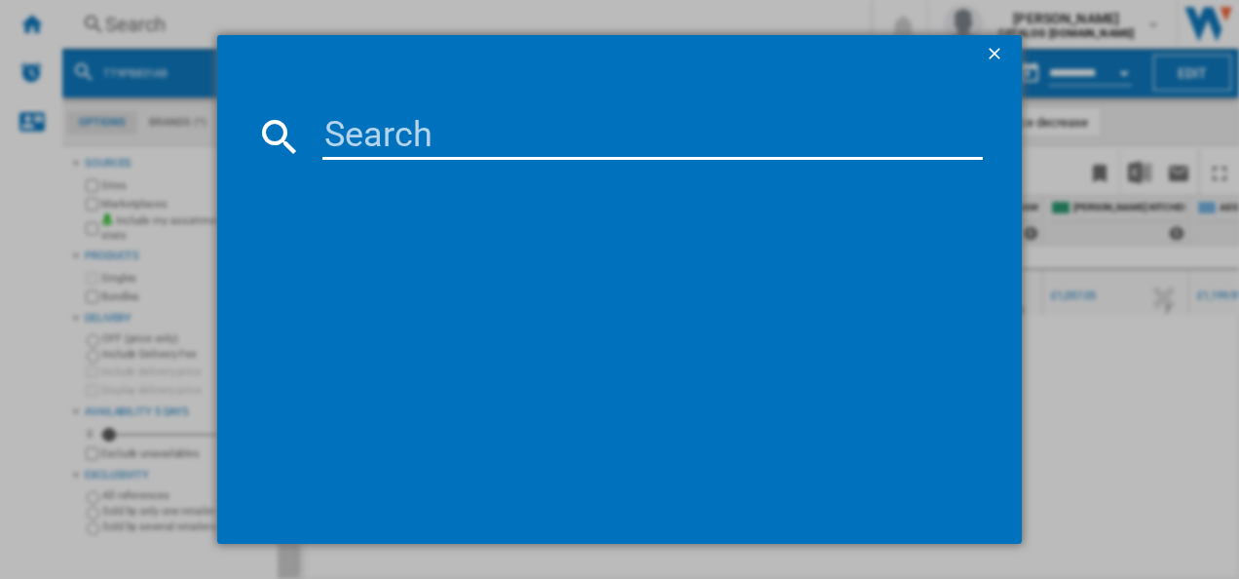
click at [413, 139] on input at bounding box center [652, 136] width 661 height 47
type input "TR6PB521SB"
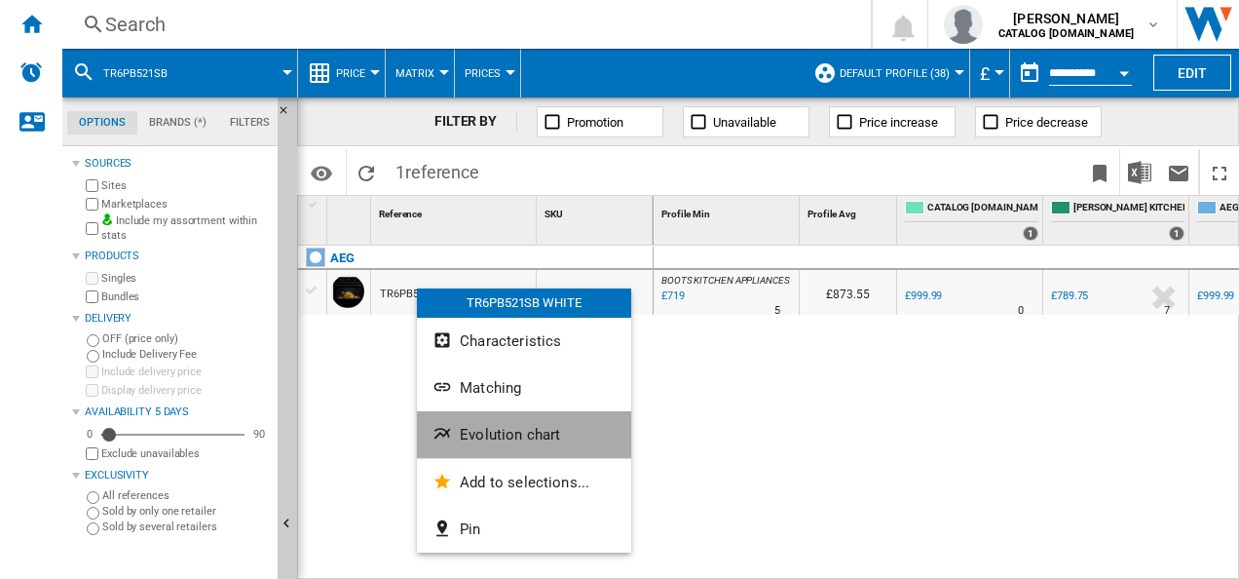
click at [442, 411] on button "Evolution chart" at bounding box center [524, 434] width 214 height 47
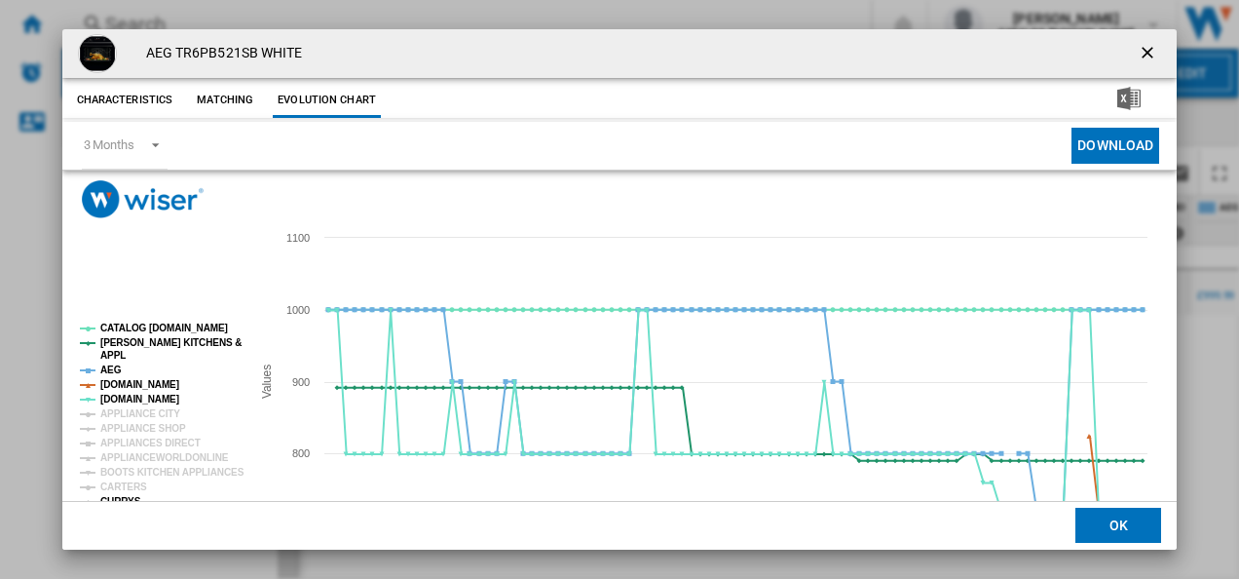
click at [125, 496] on tspan "CURRYS" at bounding box center [120, 501] width 41 height 11
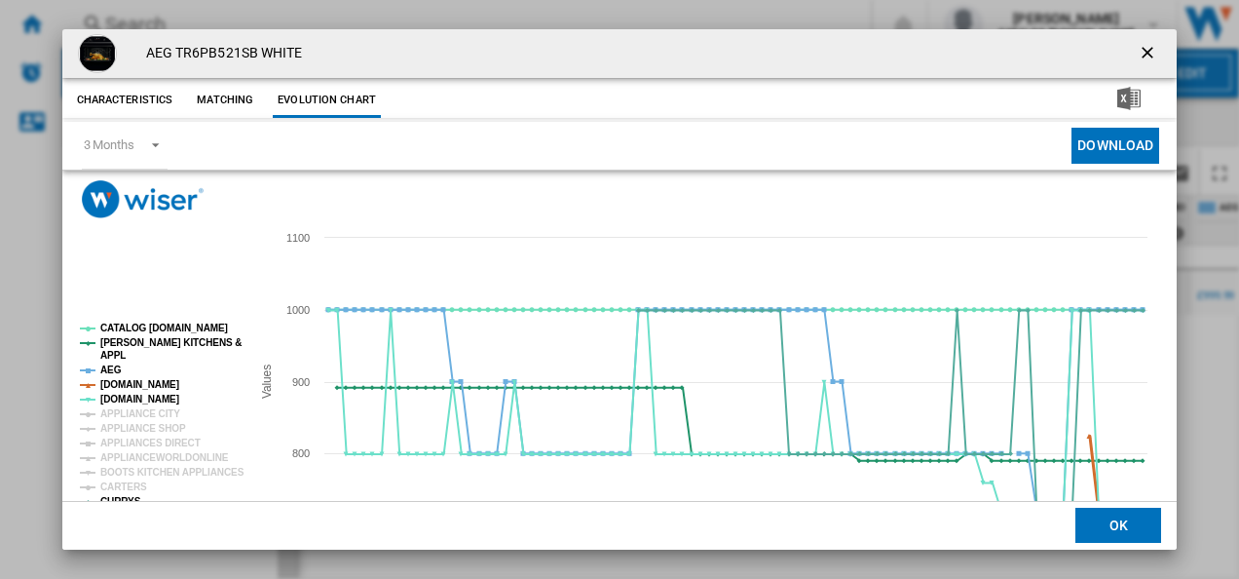
click at [133, 388] on tspan "[DOMAIN_NAME]" at bounding box center [139, 384] width 79 height 11
click at [117, 370] on tspan "AEG" at bounding box center [110, 369] width 21 height 11
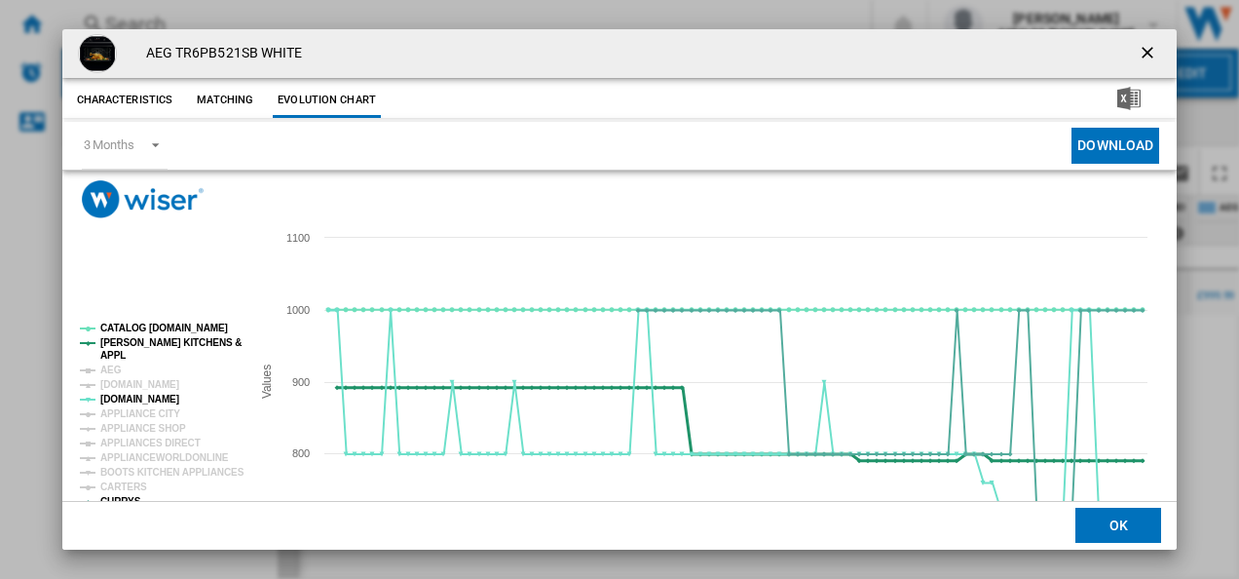
click at [140, 345] on tspan "[PERSON_NAME] KITCHENS &" at bounding box center [170, 342] width 141 height 11
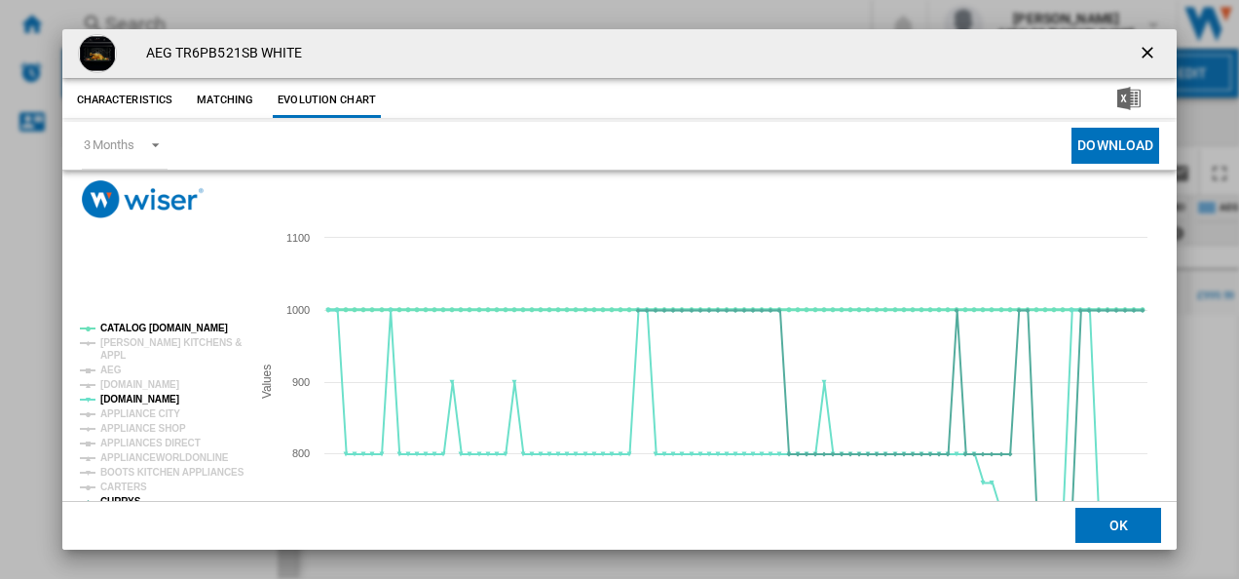
click at [151, 325] on tspan "CATALOG [DOMAIN_NAME]" at bounding box center [164, 327] width 128 height 11
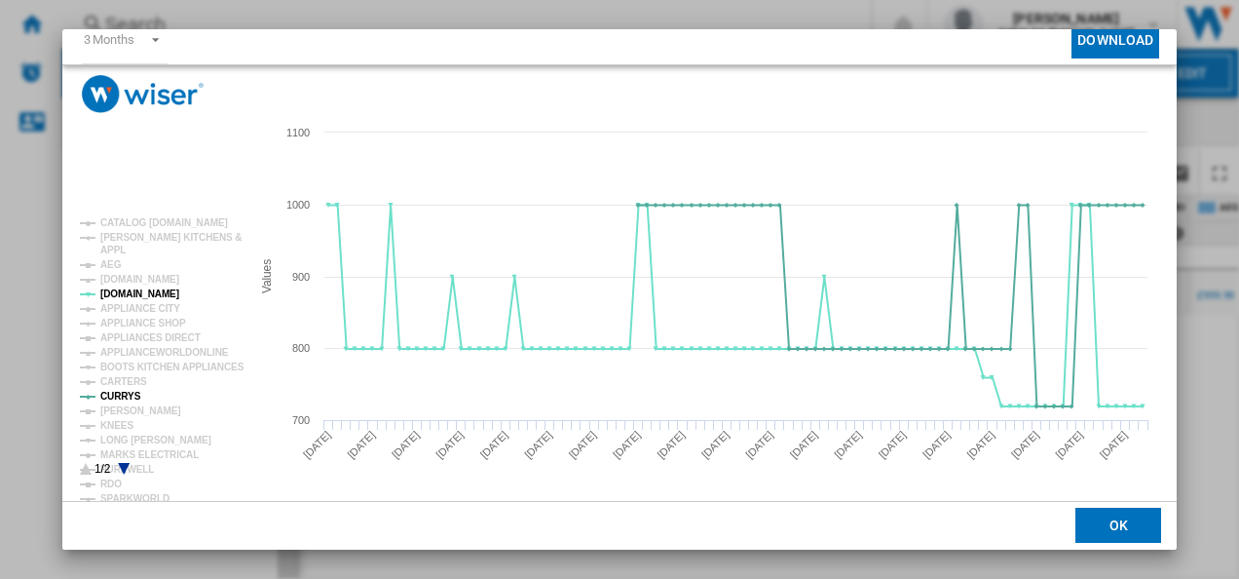
scroll to position [106, 0]
click at [129, 413] on tspan "[PERSON_NAME]" at bounding box center [140, 409] width 81 height 11
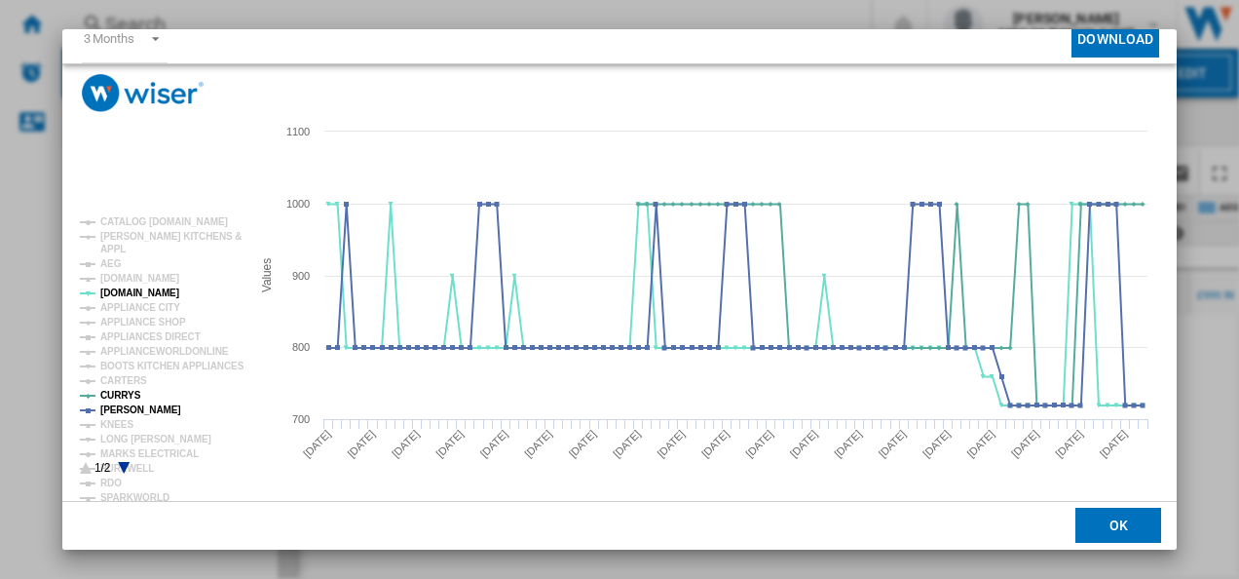
scroll to position [0, 0]
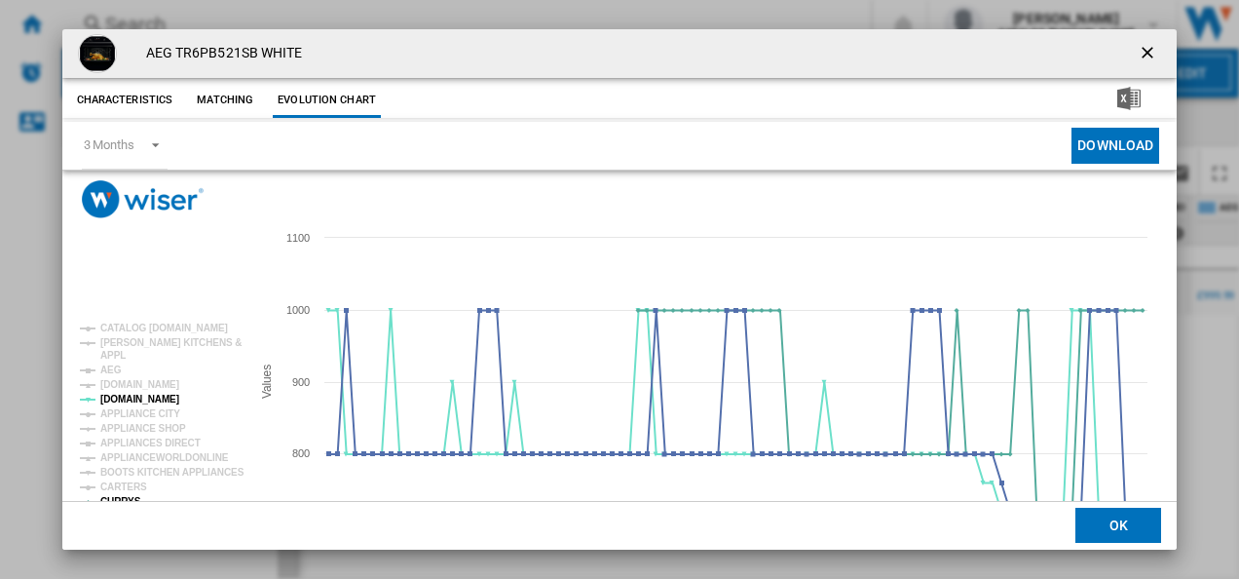
click at [1139, 41] on button "Product popup" at bounding box center [1149, 53] width 39 height 39
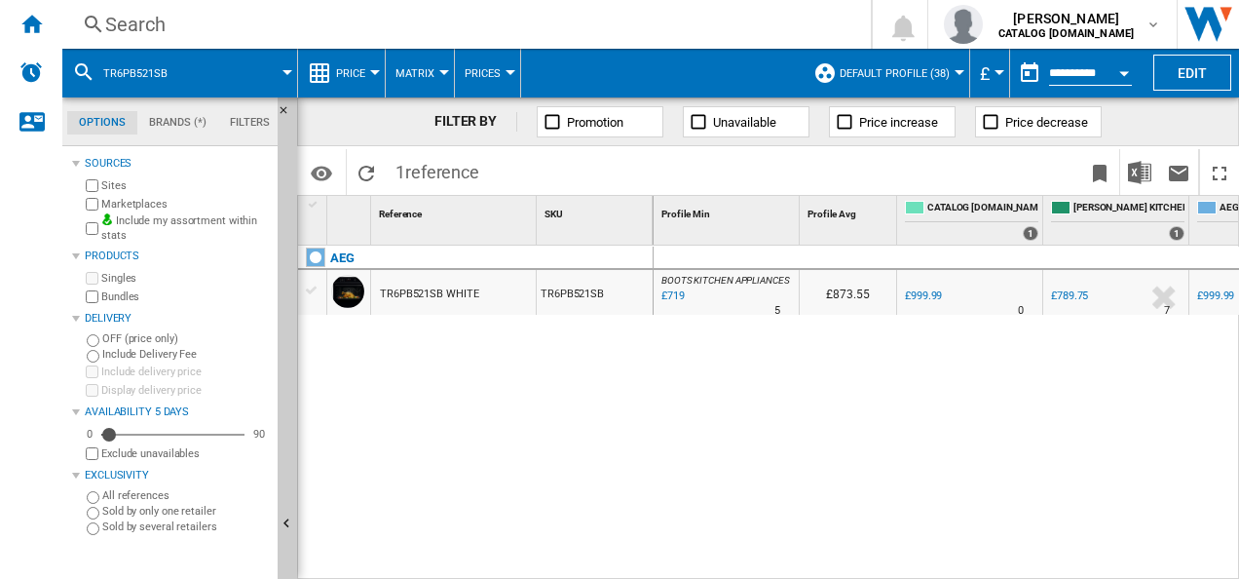
click at [522, 18] on div "Search" at bounding box center [462, 24] width 715 height 27
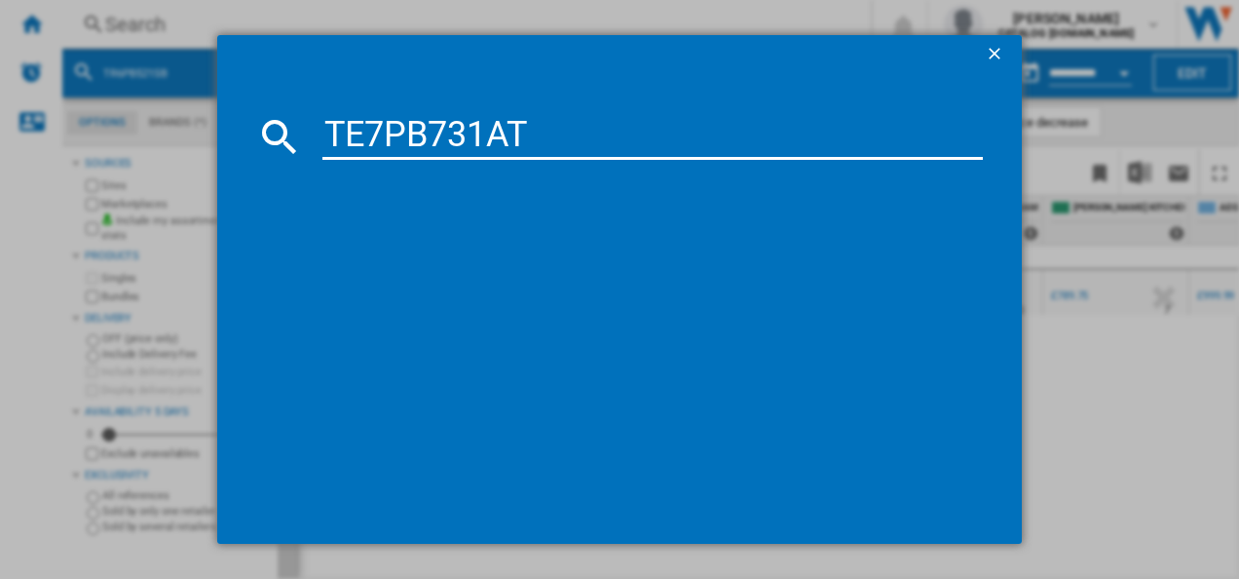
click at [478, 125] on input "TE7PB731AT" at bounding box center [652, 136] width 661 height 47
type input "TE7PB731AT"
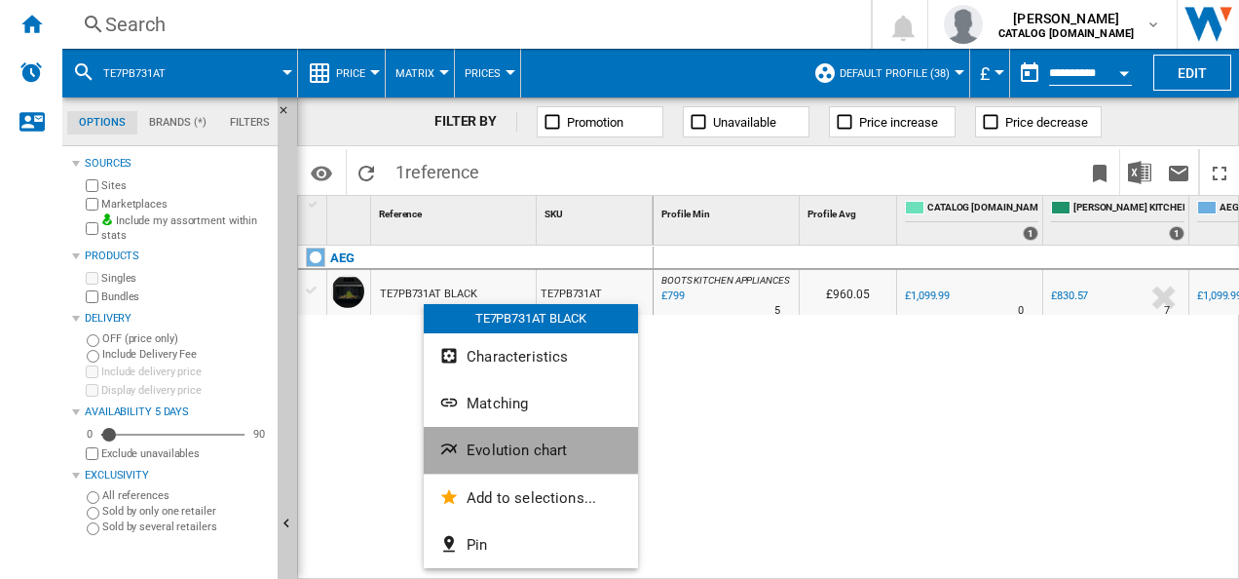
click at [460, 437] on button "Evolution chart" at bounding box center [531, 450] width 214 height 47
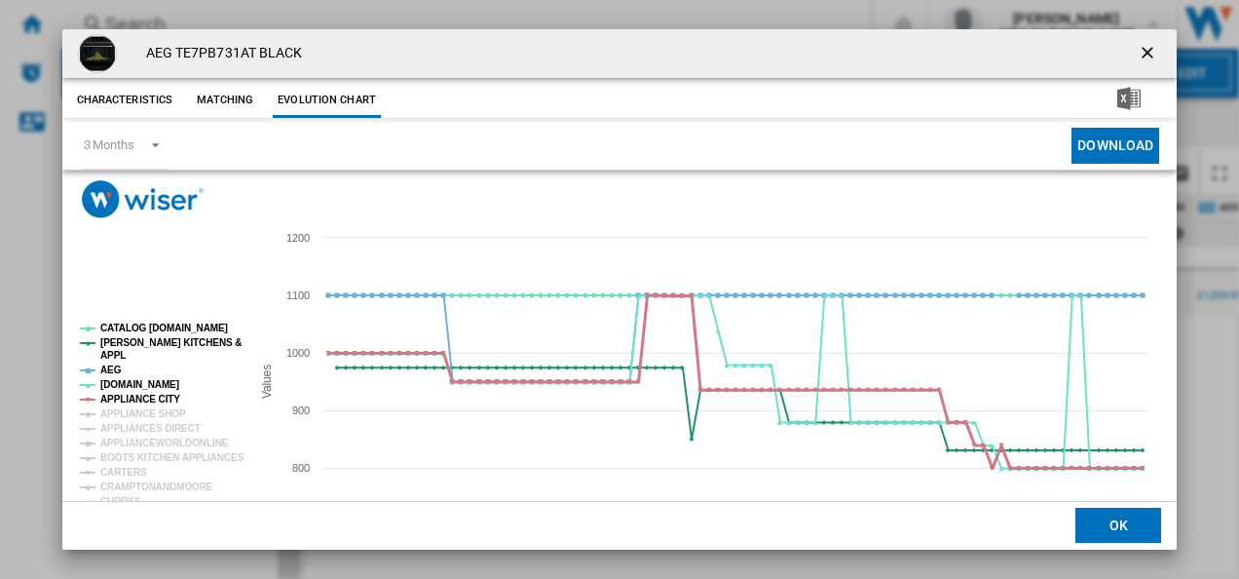
click at [166, 397] on tspan "APPLIANCE CITY" at bounding box center [140, 398] width 80 height 11
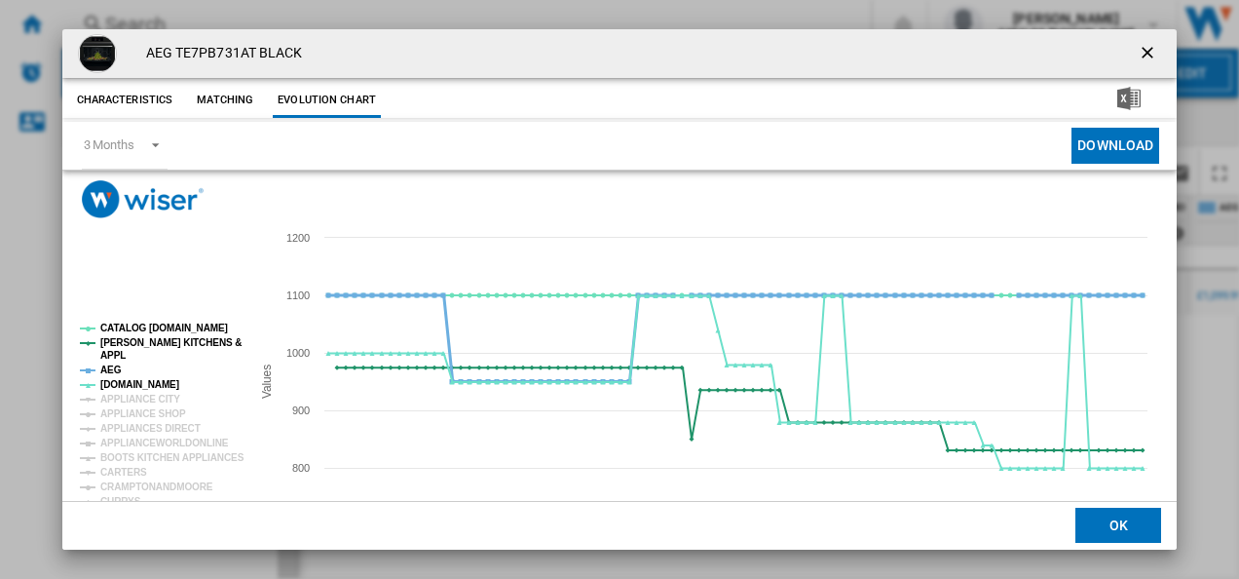
click at [113, 368] on tspan "AEG" at bounding box center [110, 369] width 21 height 11
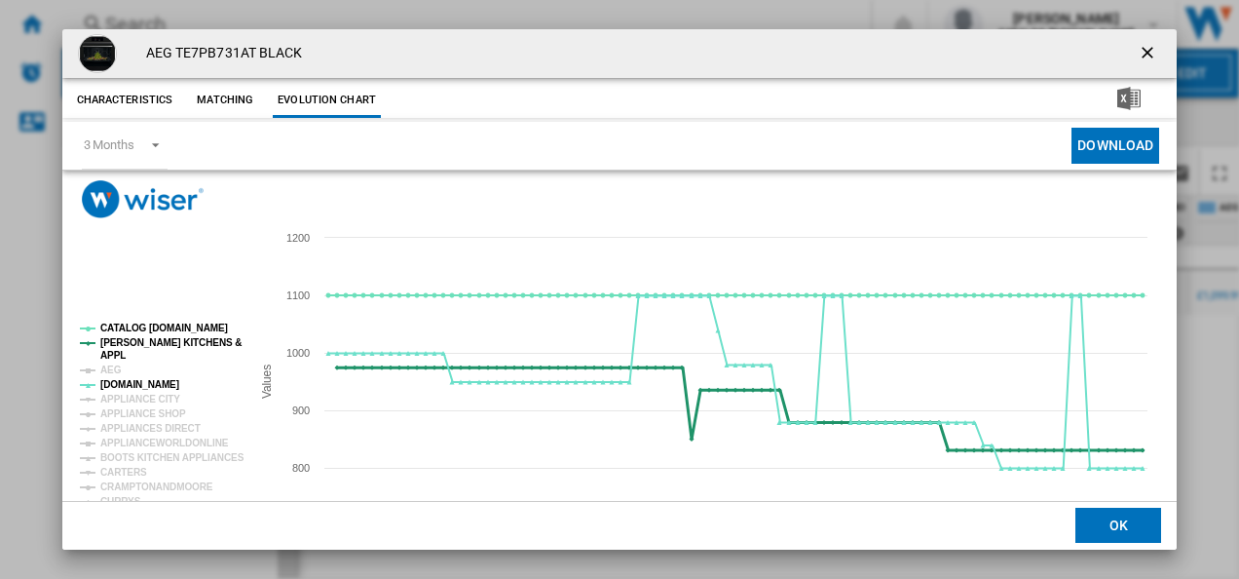
click at [154, 341] on tspan "[PERSON_NAME] KITCHENS &" at bounding box center [170, 342] width 141 height 11
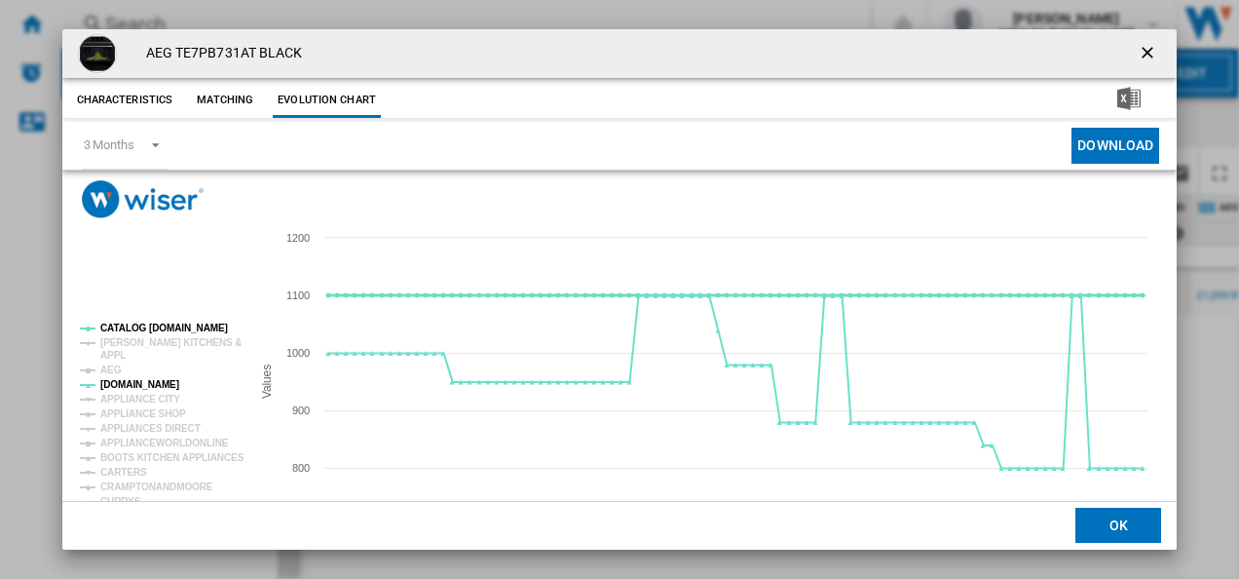
click at [159, 329] on tspan "CATALOG [DOMAIN_NAME]" at bounding box center [164, 327] width 128 height 11
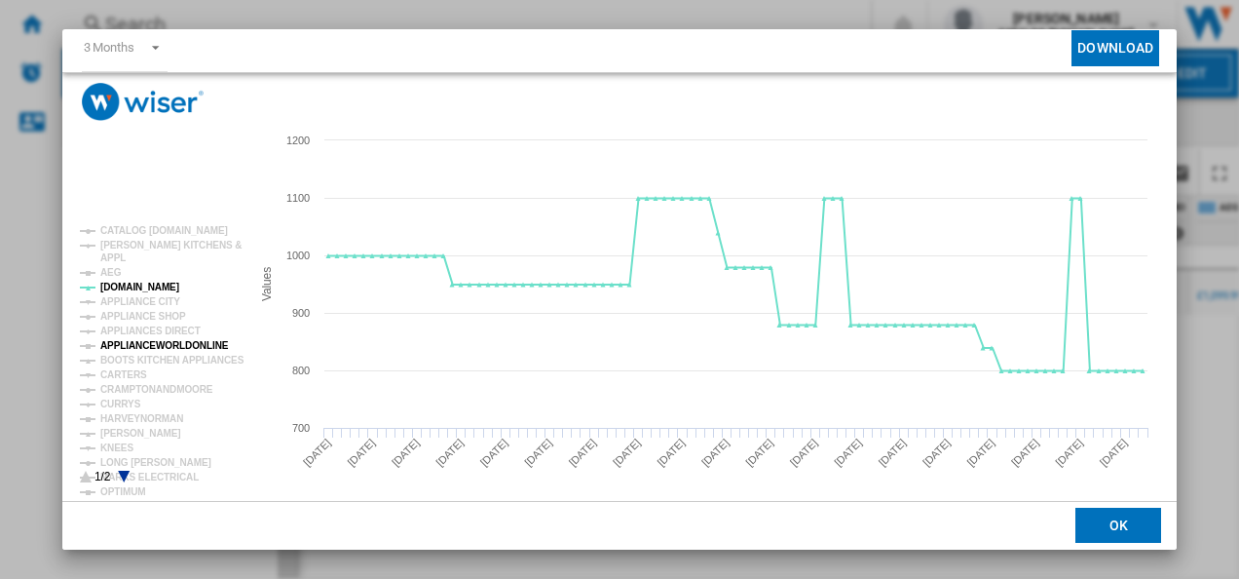
scroll to position [106, 0]
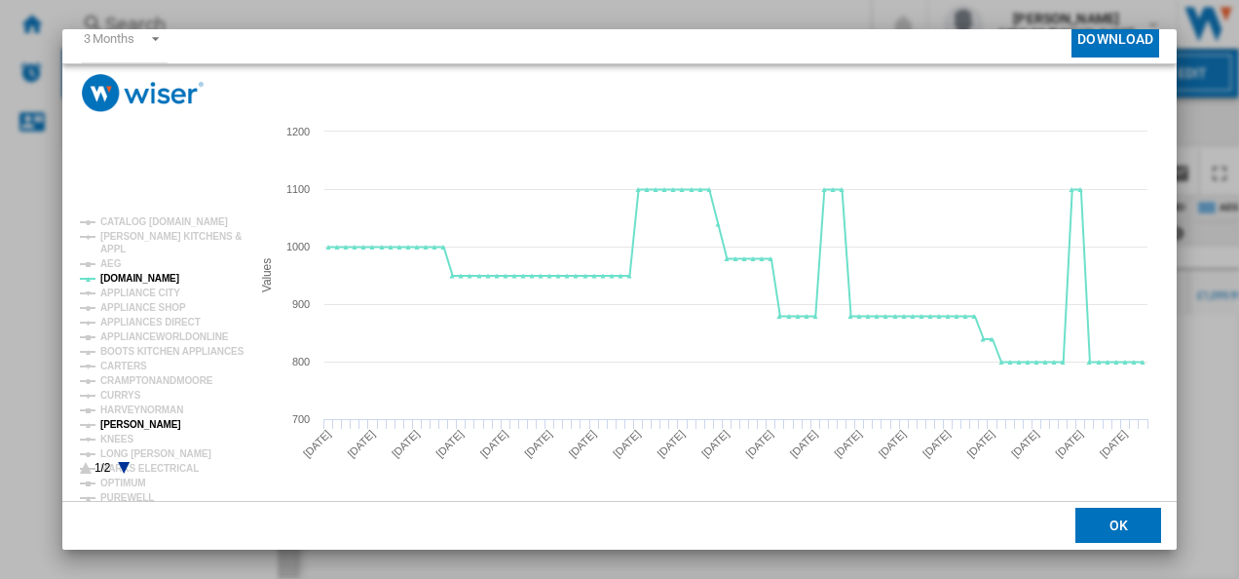
click at [138, 424] on tspan "[PERSON_NAME]" at bounding box center [140, 424] width 81 height 11
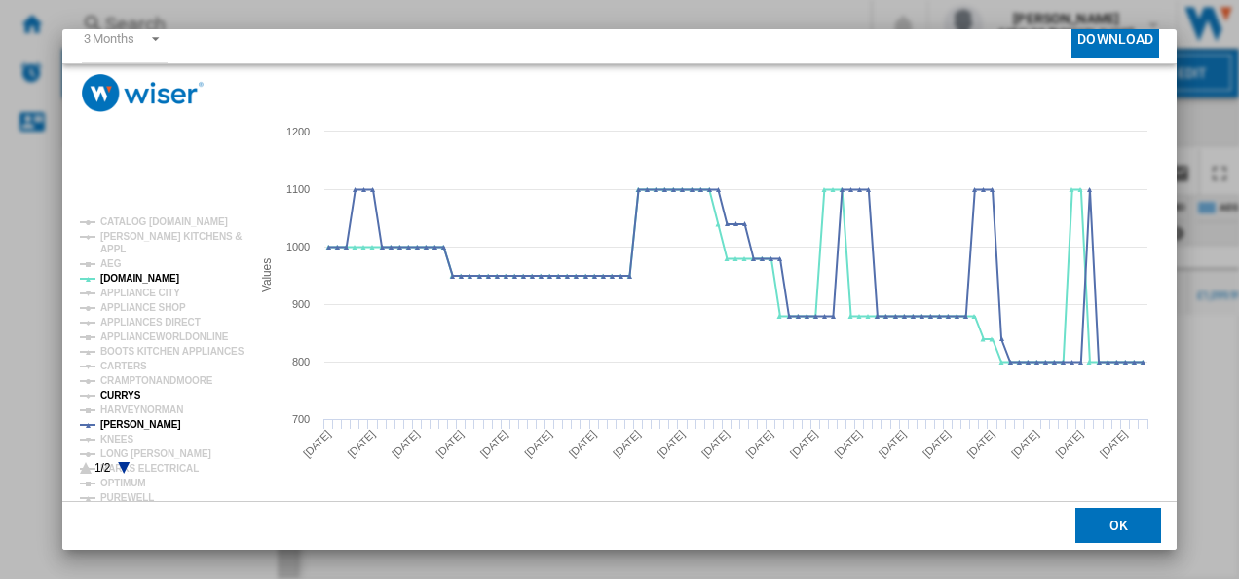
click at [129, 395] on tspan "CURRYS" at bounding box center [120, 395] width 41 height 11
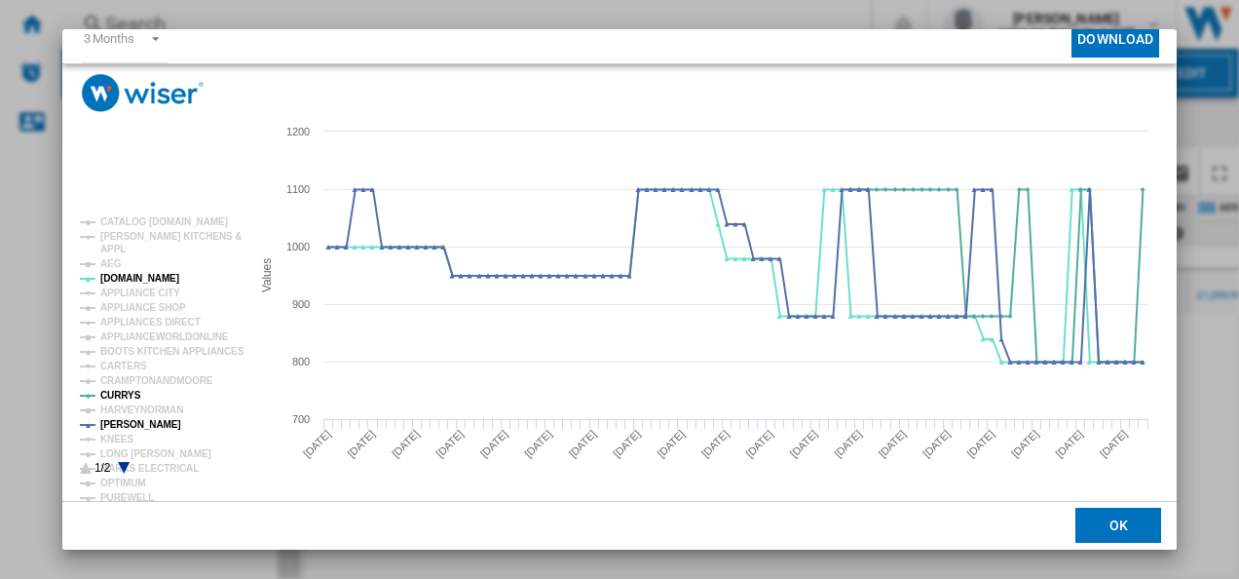
scroll to position [0, 0]
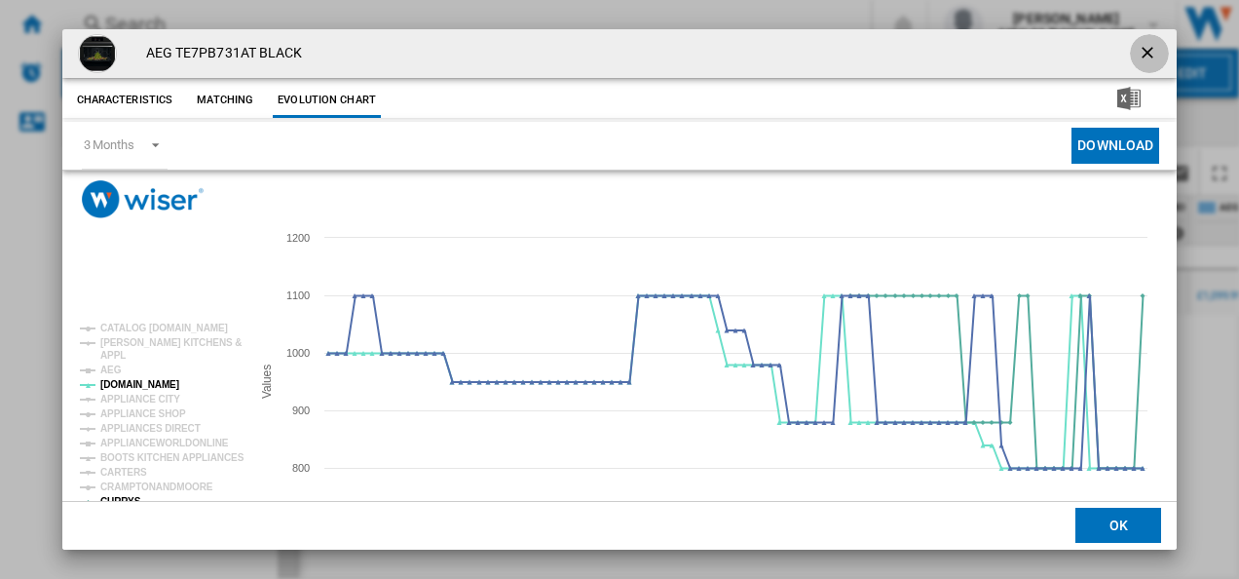
click at [1156, 42] on button "Product popup" at bounding box center [1149, 53] width 39 height 39
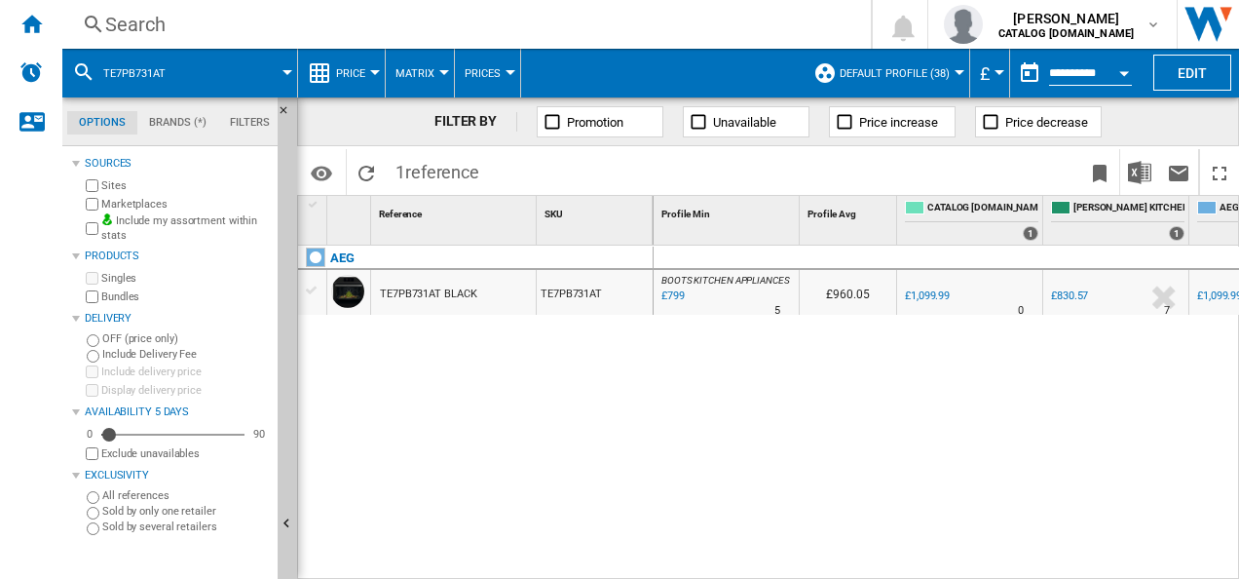
click at [653, 25] on div "Search" at bounding box center [462, 24] width 715 height 27
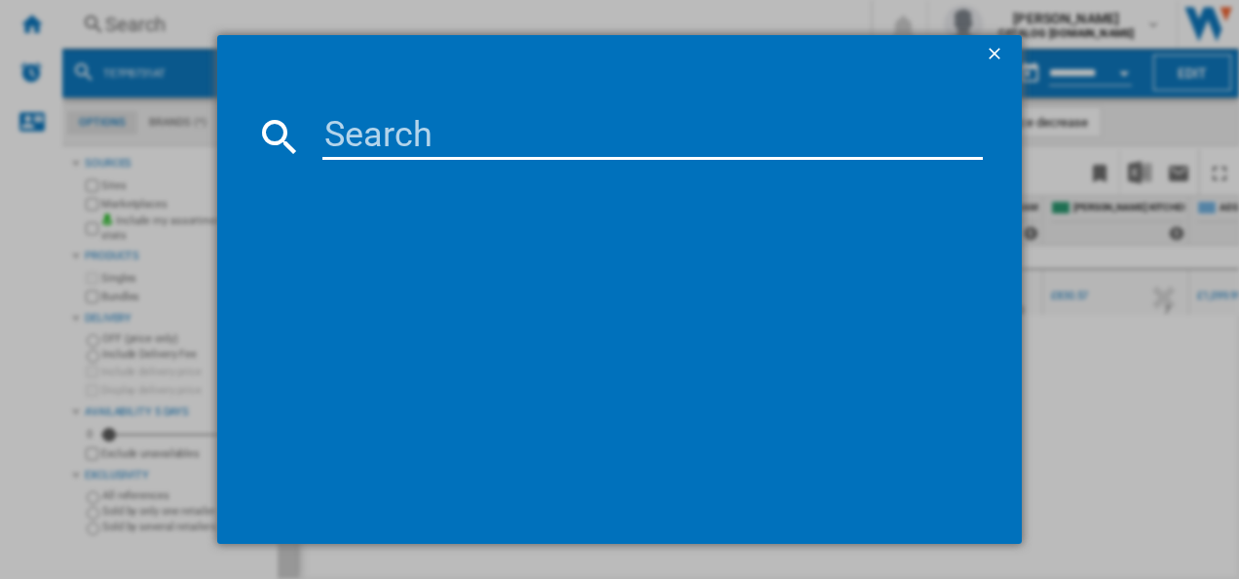
click at [430, 143] on input at bounding box center [652, 136] width 661 height 47
type input "TR7PB731ST"
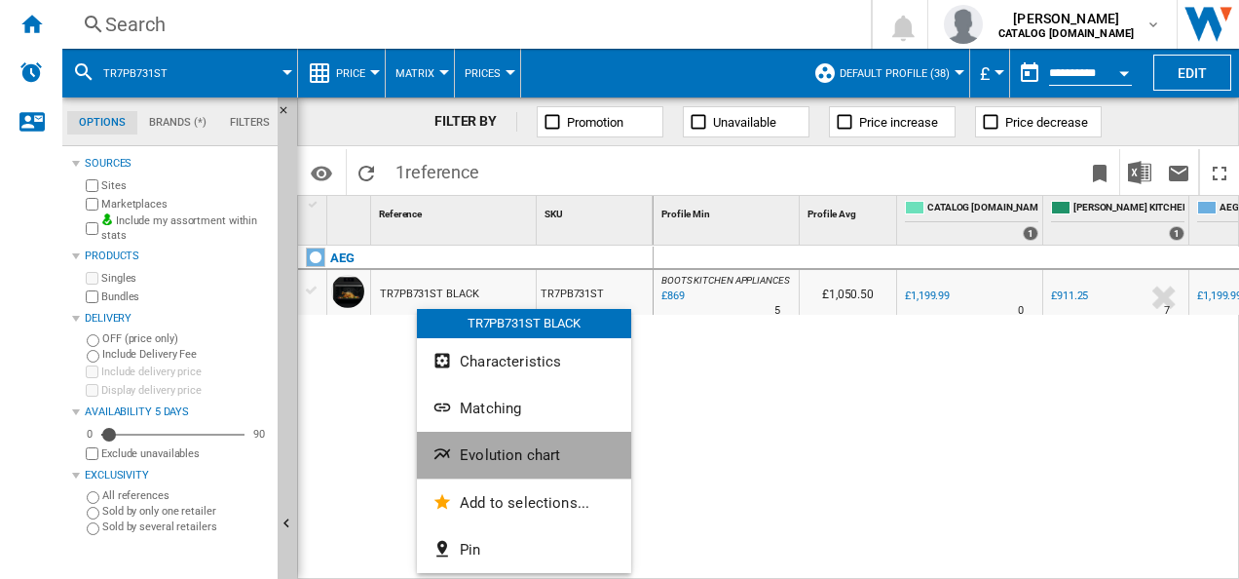
click at [471, 459] on span "Evolution chart" at bounding box center [510, 455] width 100 height 18
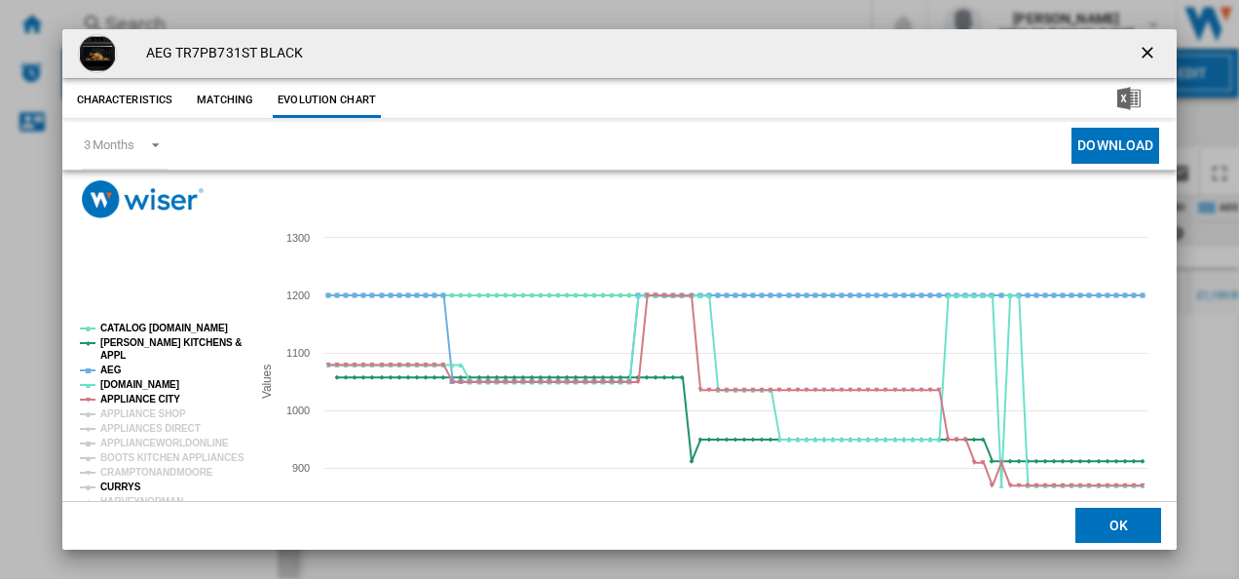
click at [128, 481] on tspan "CURRYS" at bounding box center [120, 486] width 41 height 11
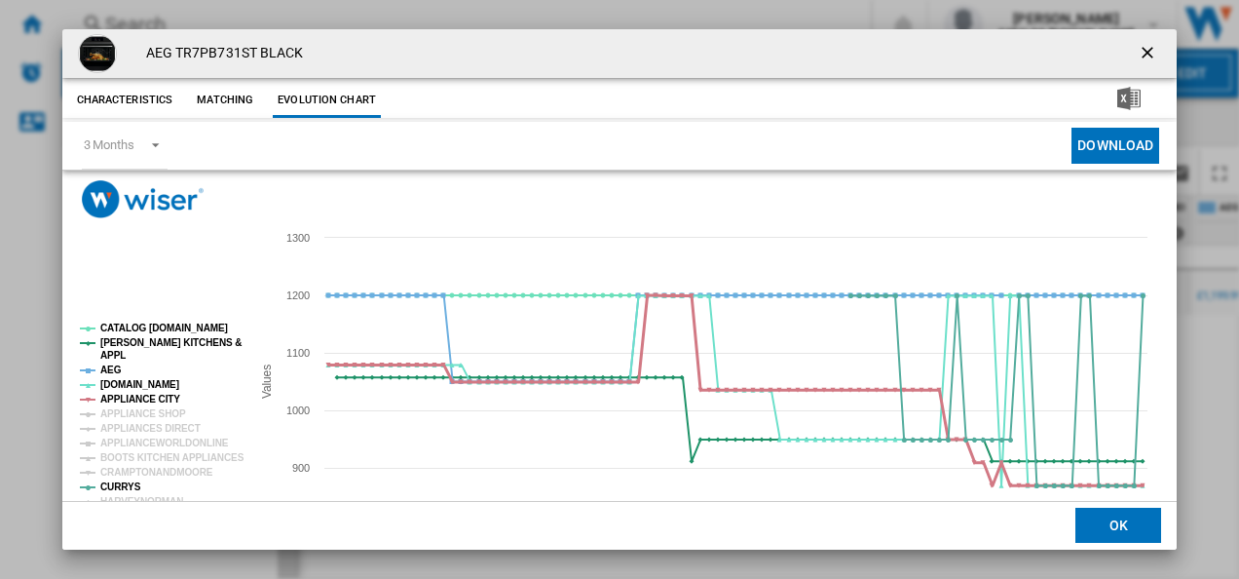
click at [149, 399] on tspan "APPLIANCE CITY" at bounding box center [140, 398] width 80 height 11
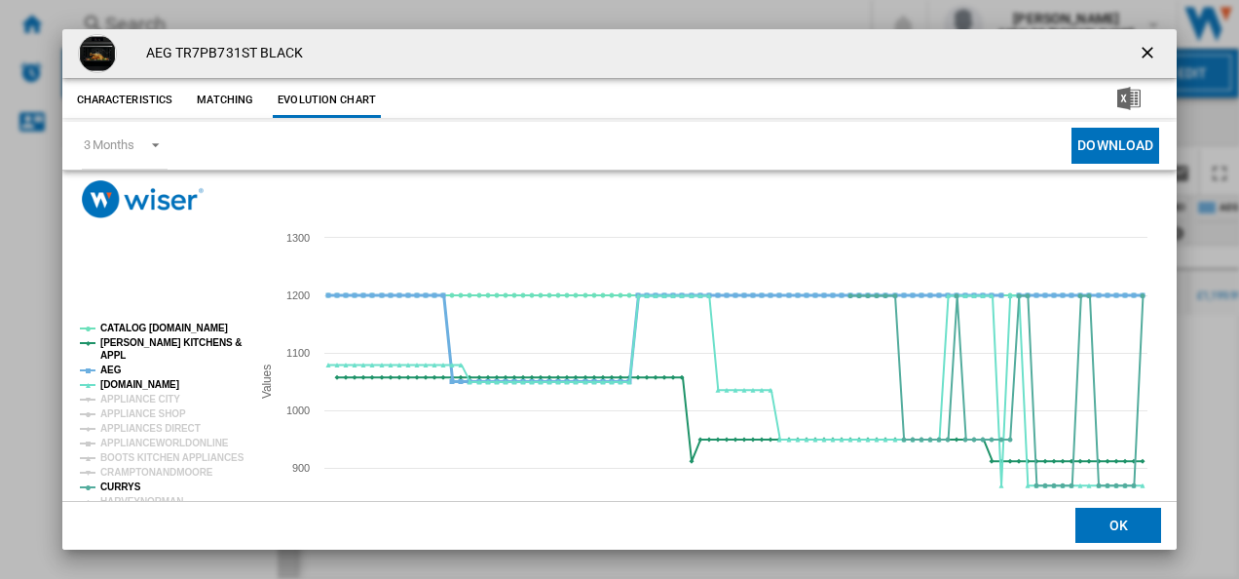
click at [113, 367] on tspan "AEG" at bounding box center [110, 369] width 21 height 11
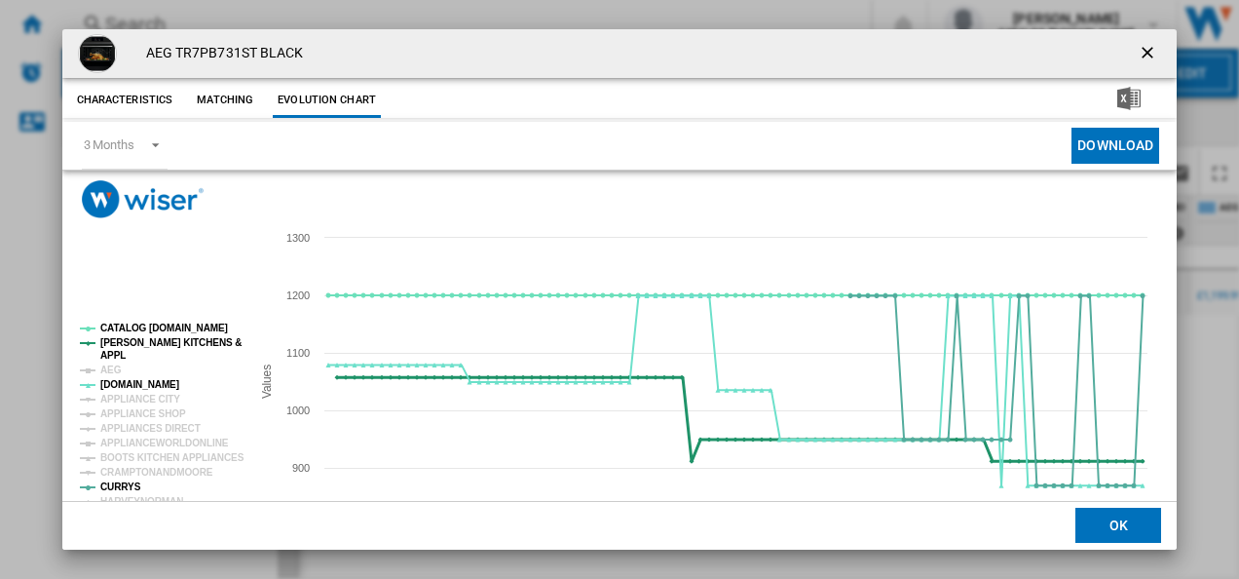
click at [127, 348] on tspan "[PERSON_NAME] KITCHENS &" at bounding box center [170, 342] width 141 height 11
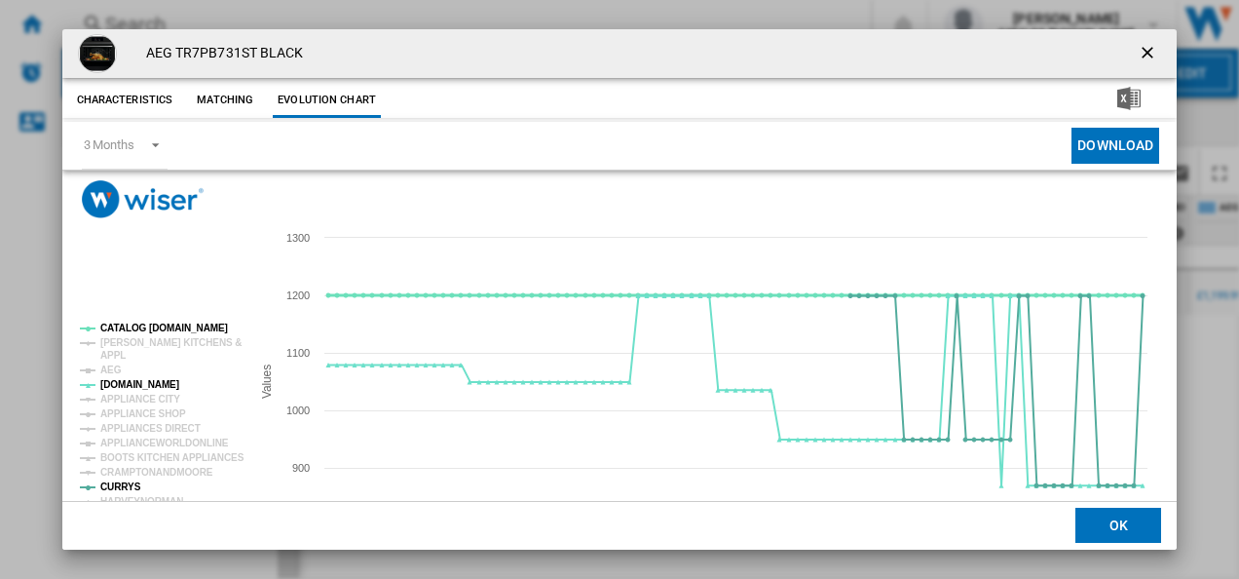
click at [133, 329] on tspan "CATALOG [DOMAIN_NAME]" at bounding box center [164, 327] width 128 height 11
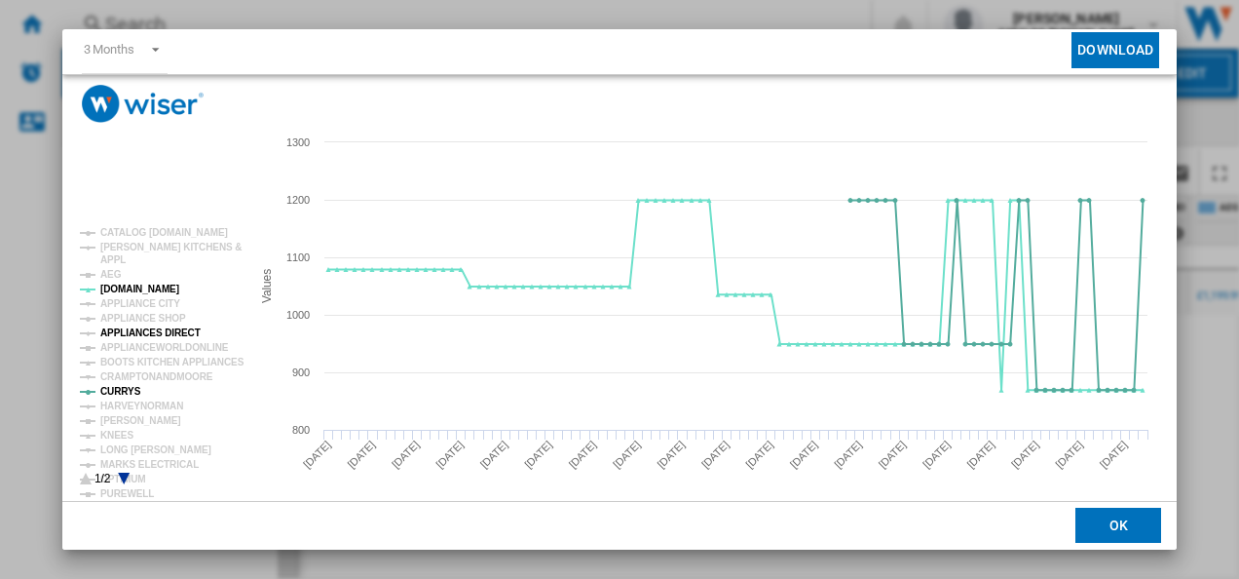
scroll to position [101, 0]
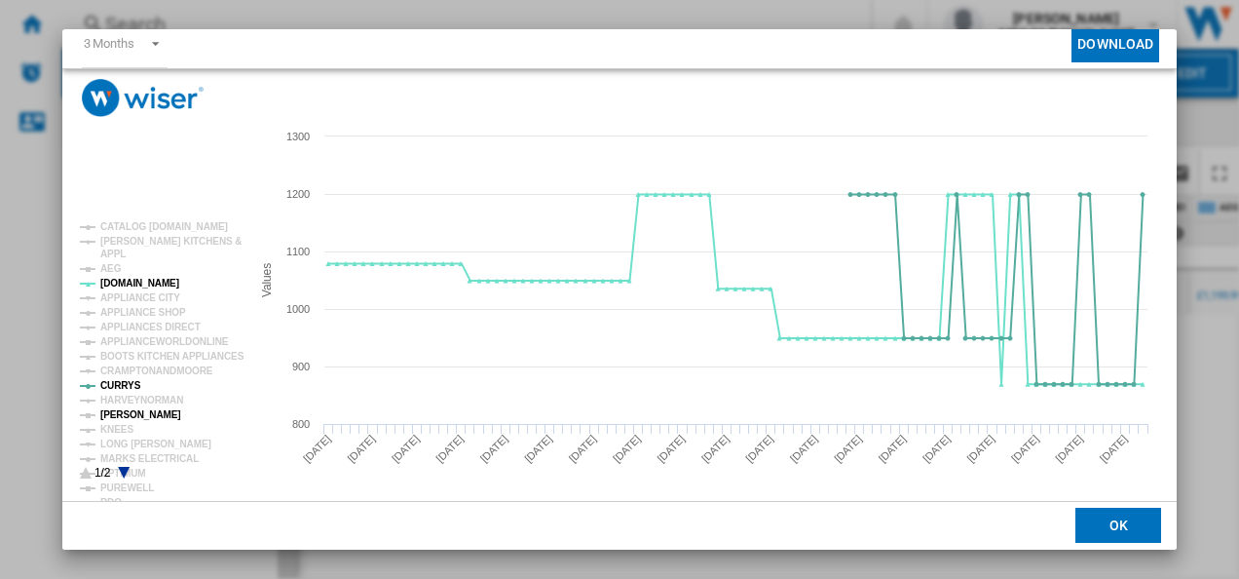
click at [135, 417] on tspan "[PERSON_NAME]" at bounding box center [140, 414] width 81 height 11
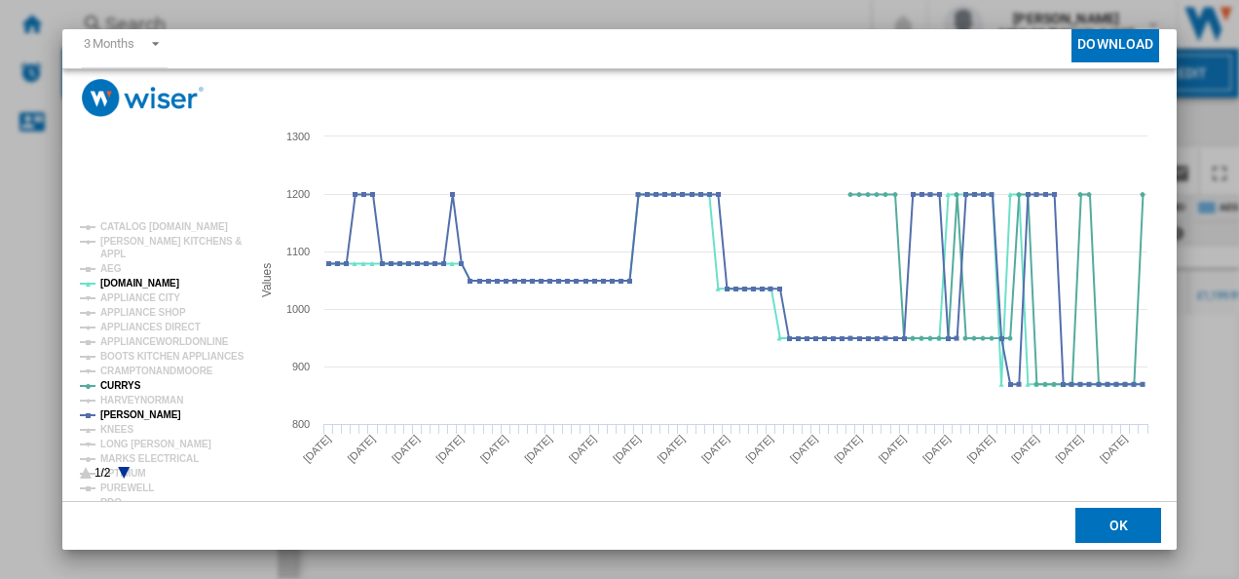
scroll to position [0, 0]
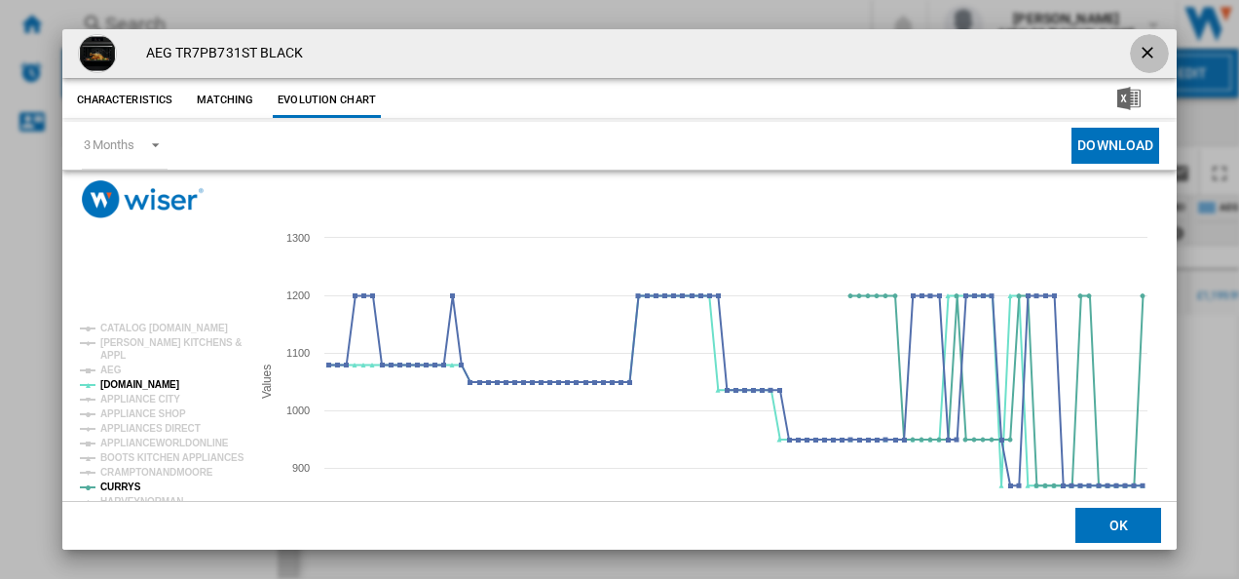
click at [1145, 41] on button "Product popup" at bounding box center [1149, 53] width 39 height 39
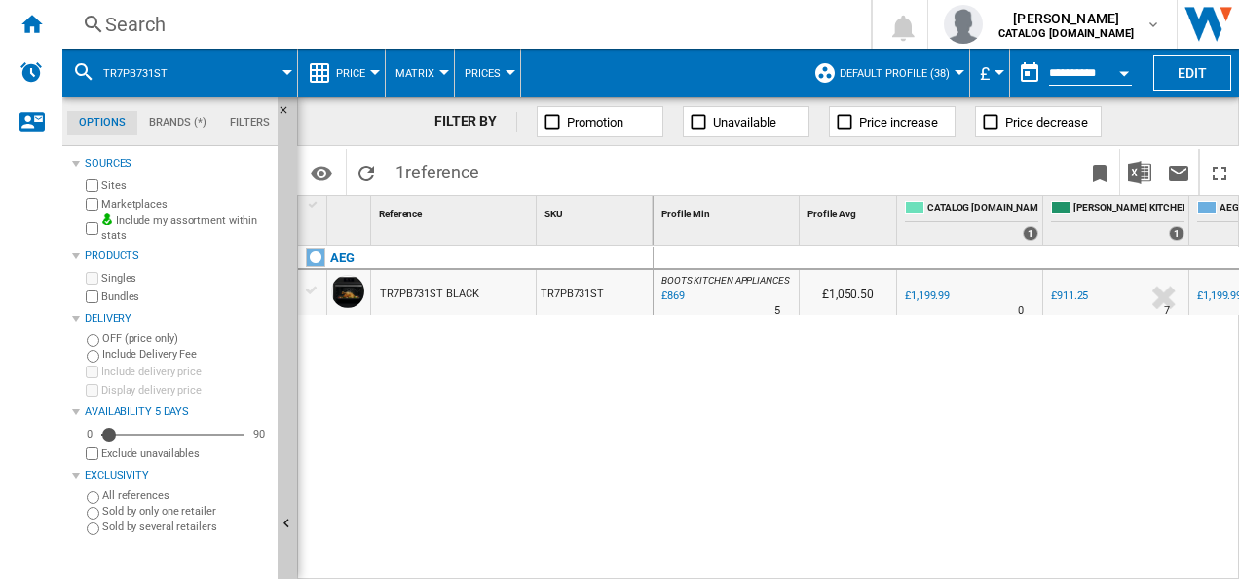
click at [708, 14] on div "Search" at bounding box center [462, 24] width 715 height 27
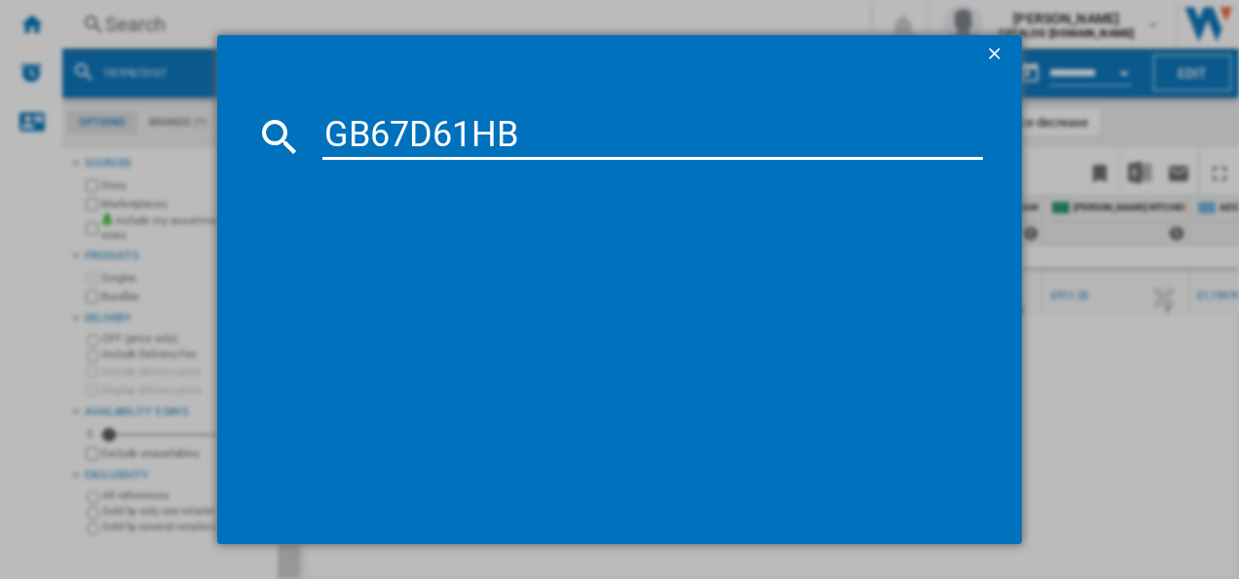
click at [537, 134] on input "GB67D61HB" at bounding box center [652, 136] width 661 height 47
type input "GB67D61HB"
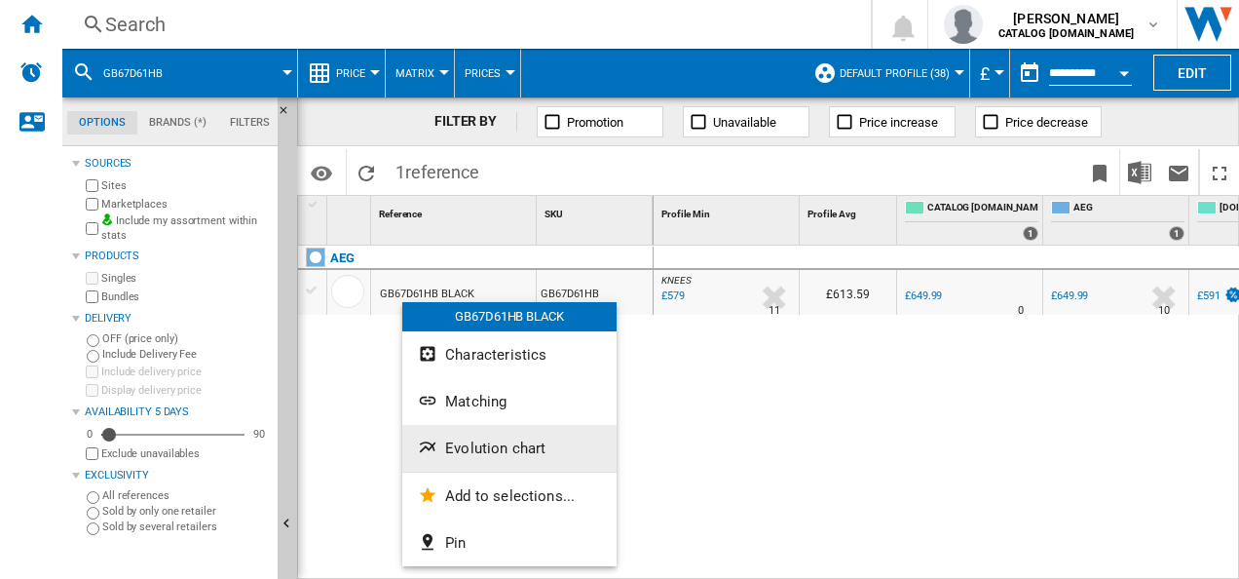
click at [454, 450] on span "Evolution chart" at bounding box center [495, 448] width 100 height 18
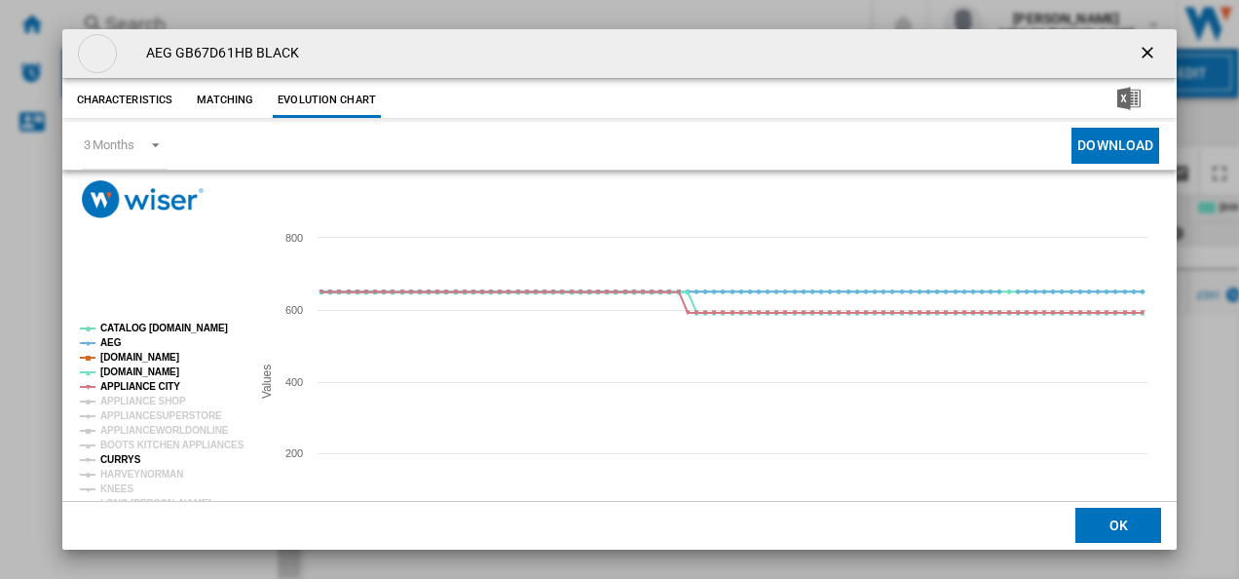
click at [123, 464] on tspan "CURRYS" at bounding box center [120, 459] width 41 height 11
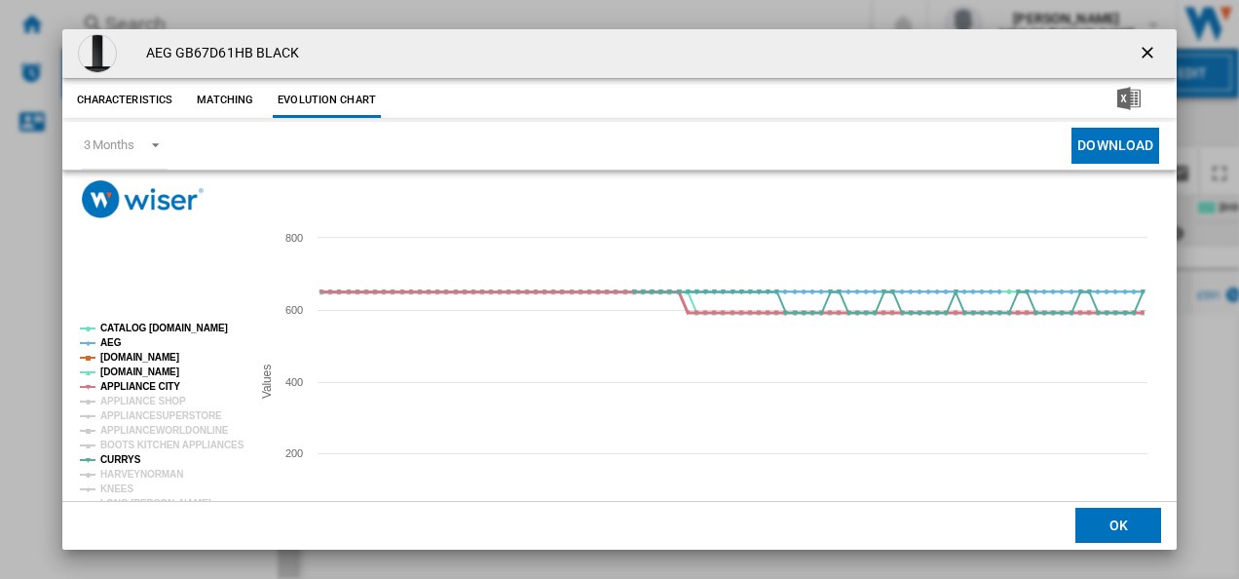
click at [158, 387] on tspan "APPLIANCE CITY" at bounding box center [140, 386] width 80 height 11
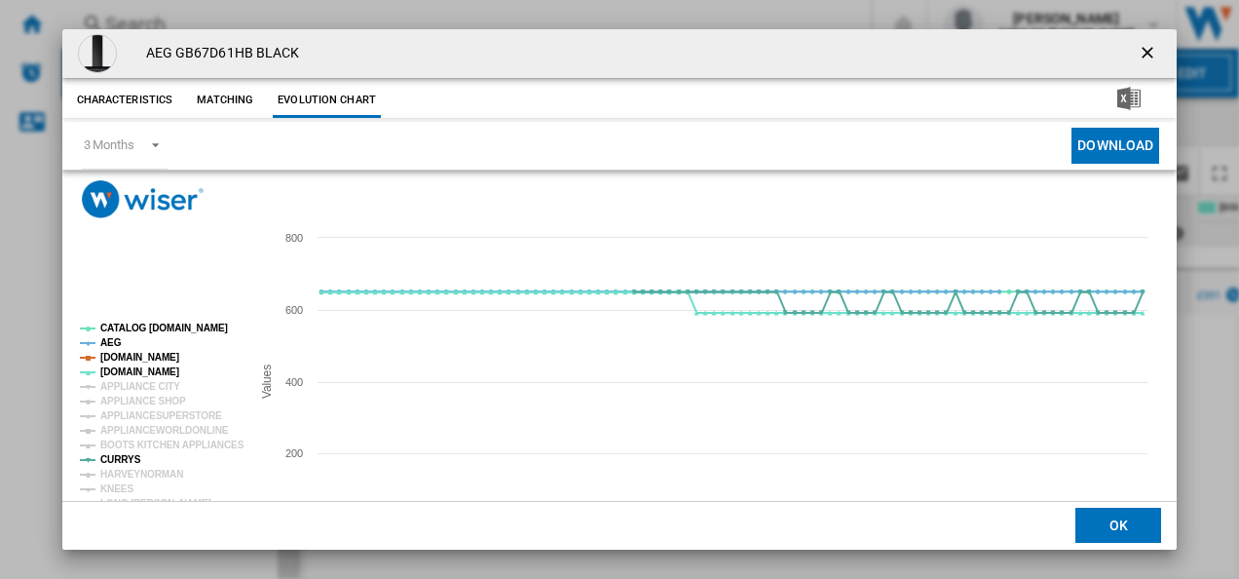
click at [157, 358] on tspan "[DOMAIN_NAME]" at bounding box center [139, 357] width 79 height 11
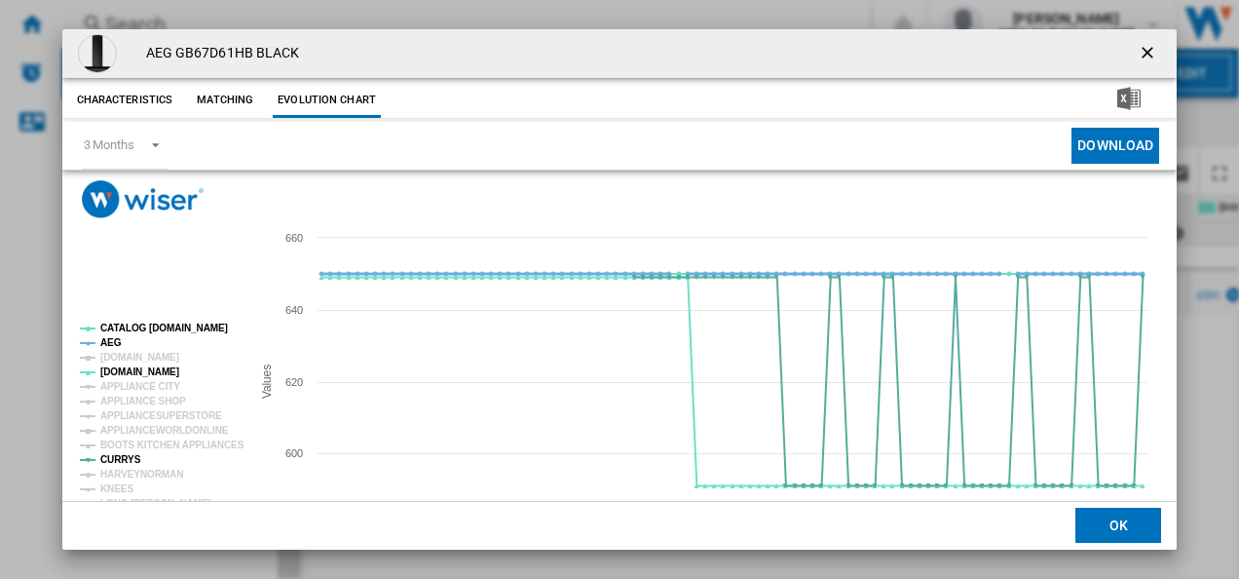
click at [115, 345] on tspan "AEG" at bounding box center [110, 342] width 21 height 11
click at [149, 327] on tspan "CATALOG [DOMAIN_NAME]" at bounding box center [164, 327] width 128 height 11
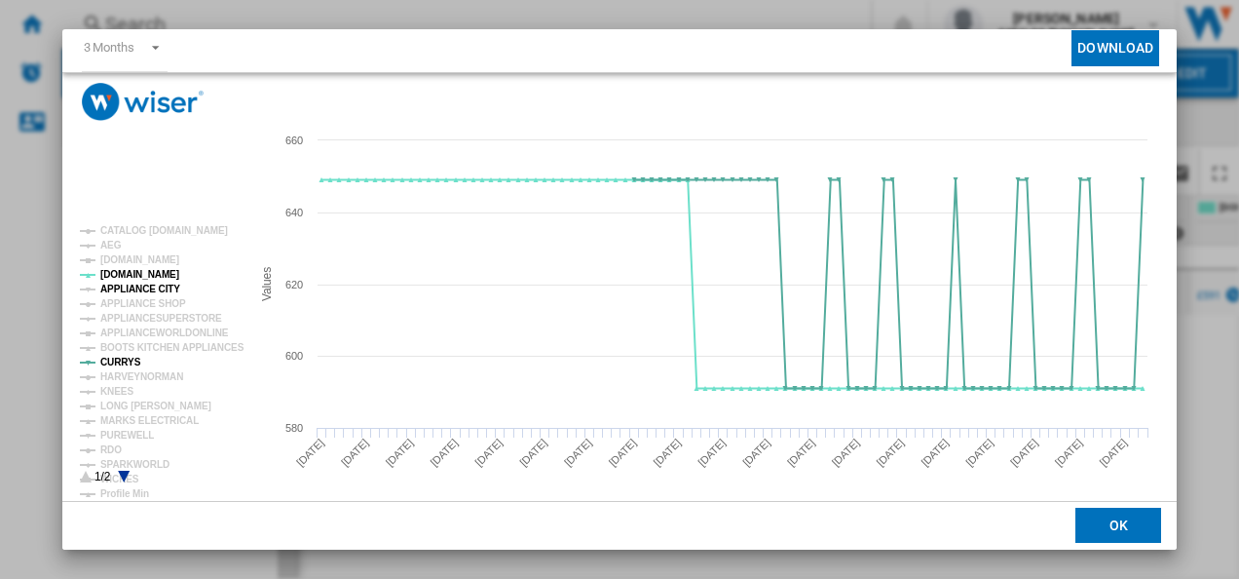
scroll to position [106, 0]
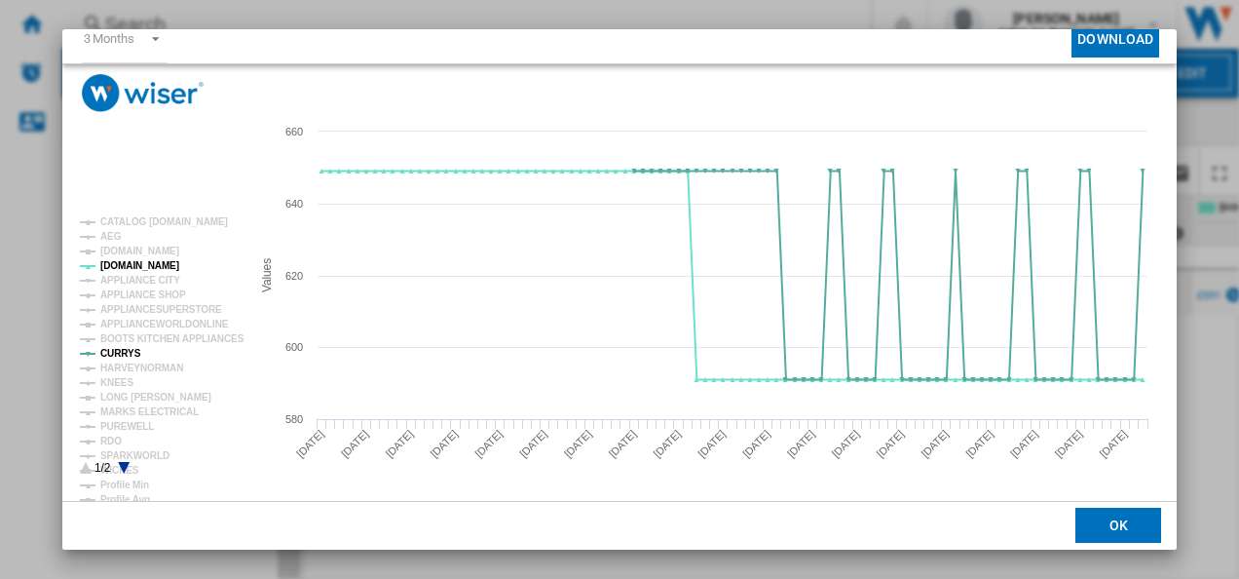
click at [119, 463] on icon "Product popup" at bounding box center [124, 468] width 12 height 12
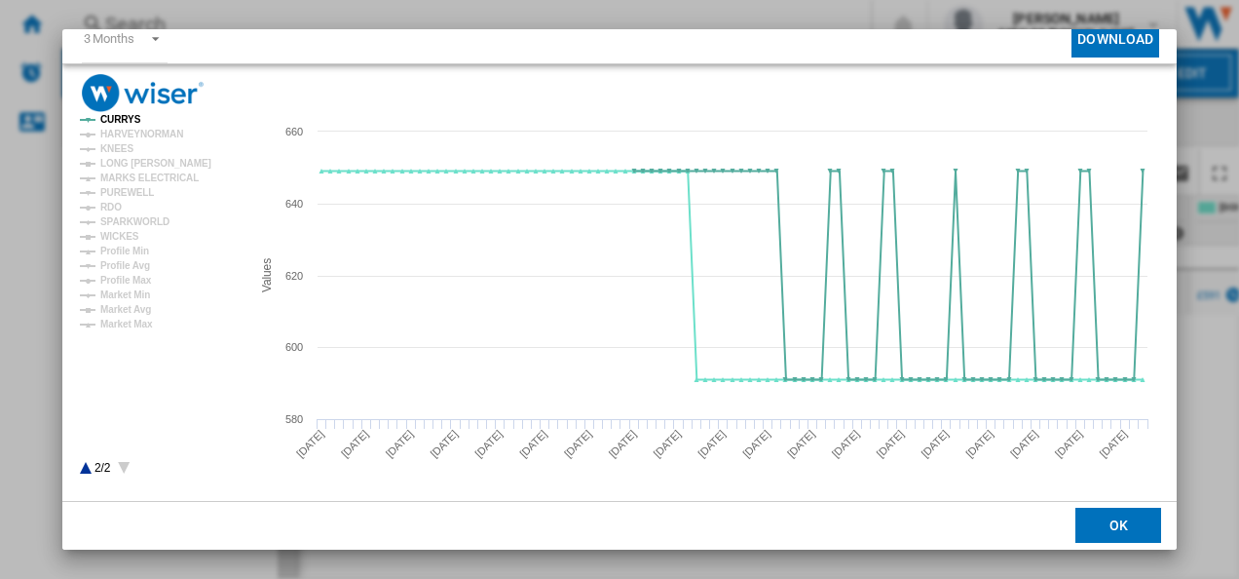
click at [82, 464] on rect "Product popup" at bounding box center [157, 345] width 170 height 273
click at [84, 466] on icon "Product popup" at bounding box center [86, 468] width 12 height 12
